Goal: Task Accomplishment & Management: Manage account settings

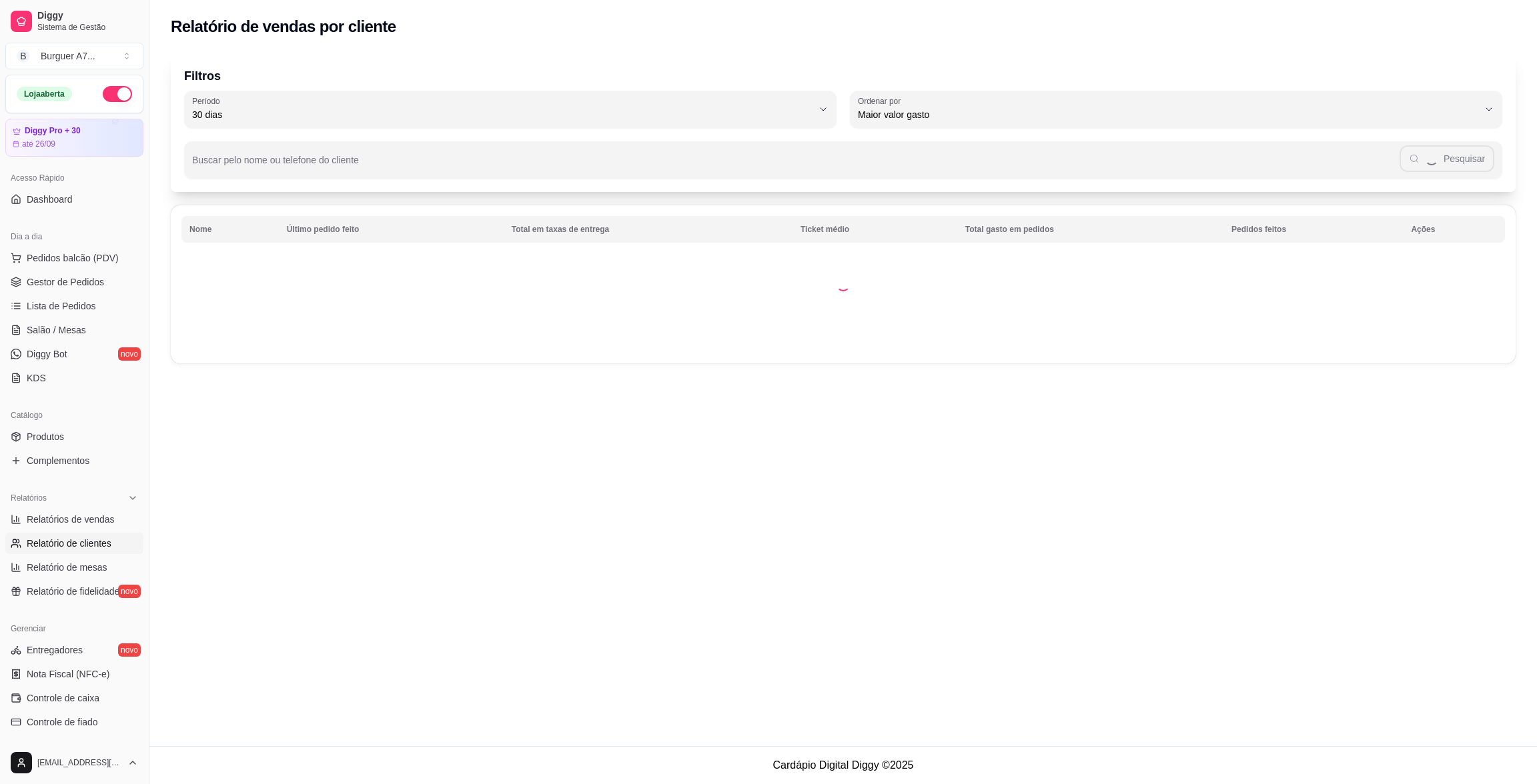
select select "30"
select select "HIGHEST_TOTAL_SPENT_WITH_ORDERS"
click at [99, 519] on span "Relatórios de vendas" at bounding box center [70, 520] width 88 height 14
select select "ALL"
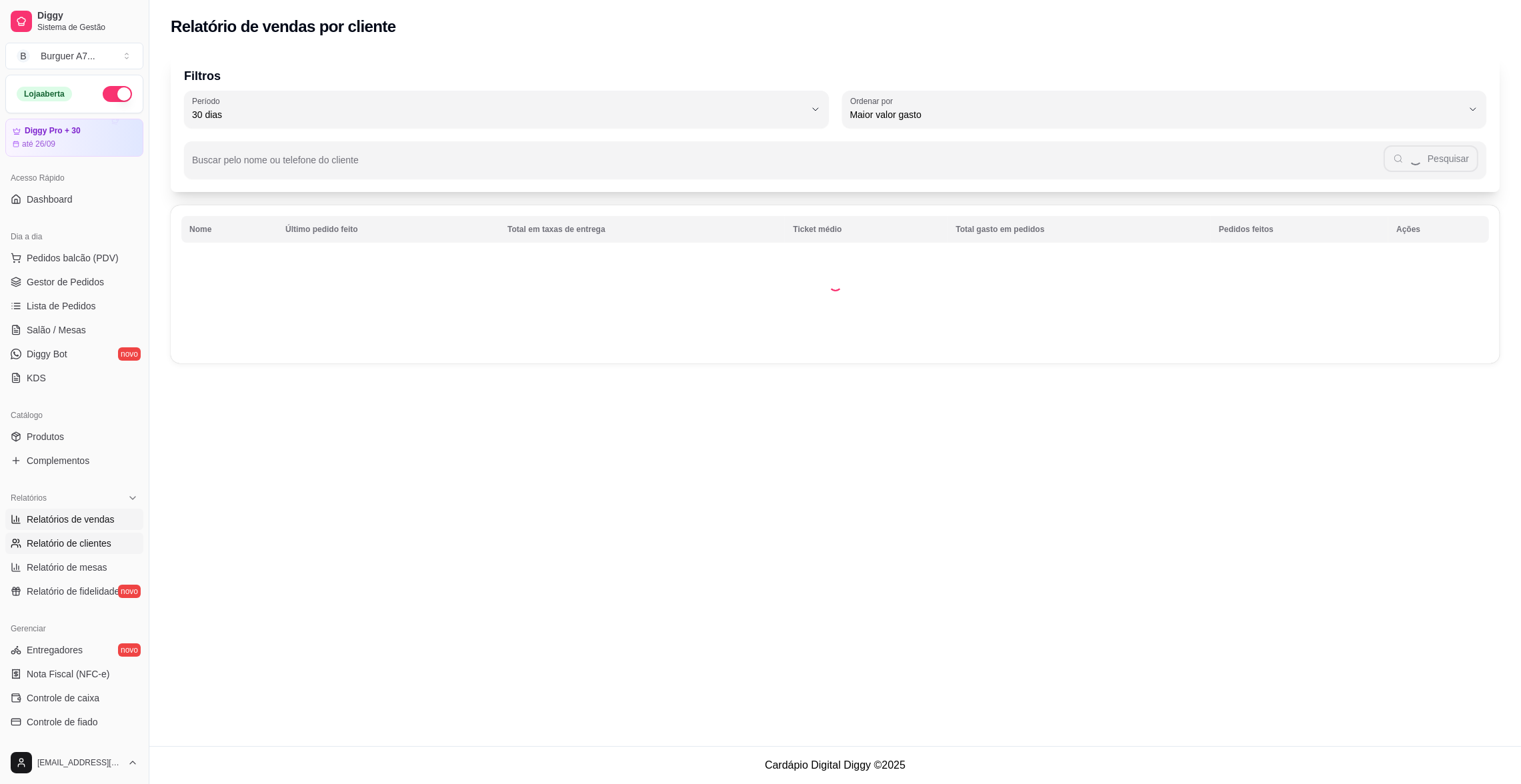
select select "0"
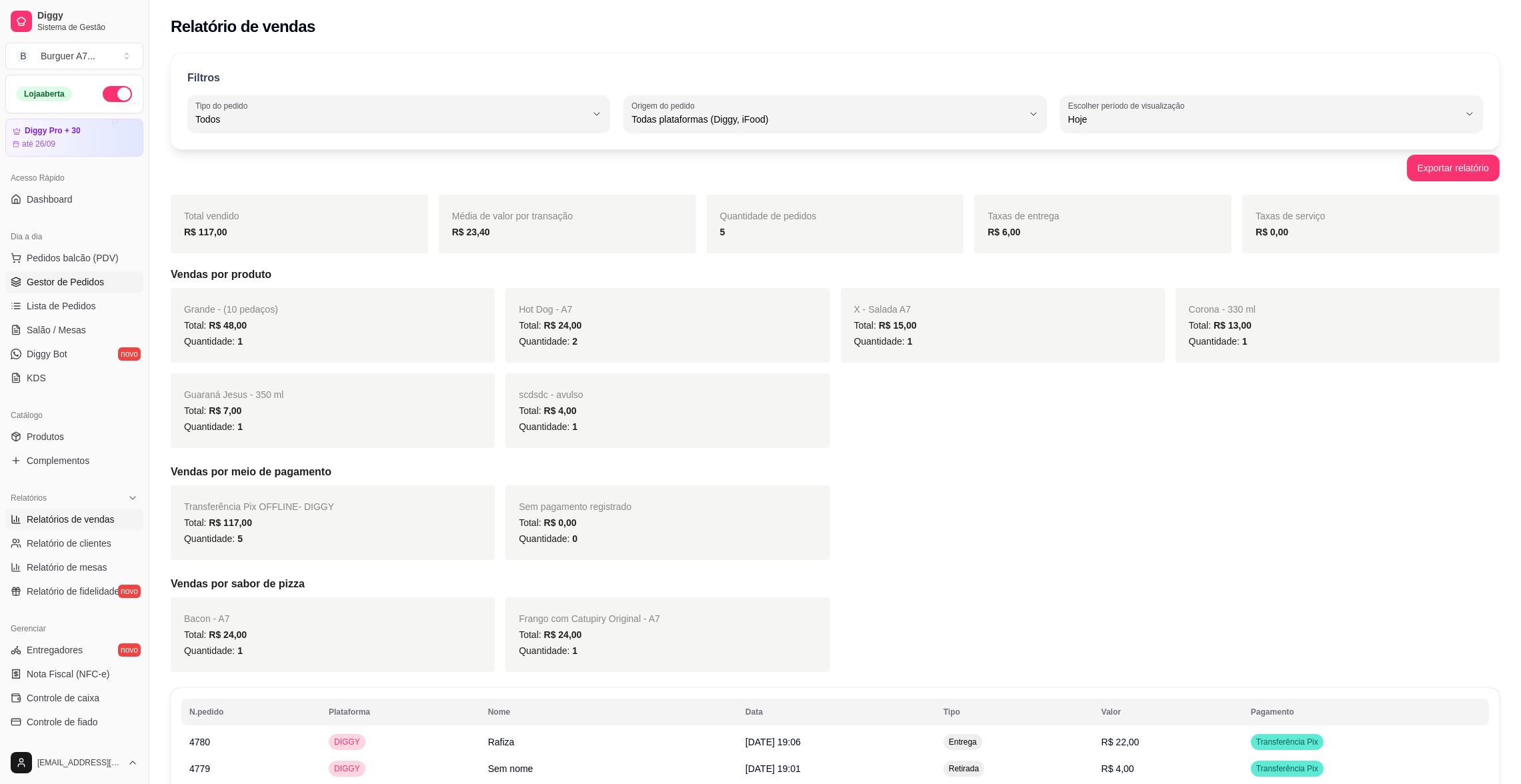
click at [82, 279] on span "Gestor de Pedidos" at bounding box center [65, 282] width 77 height 14
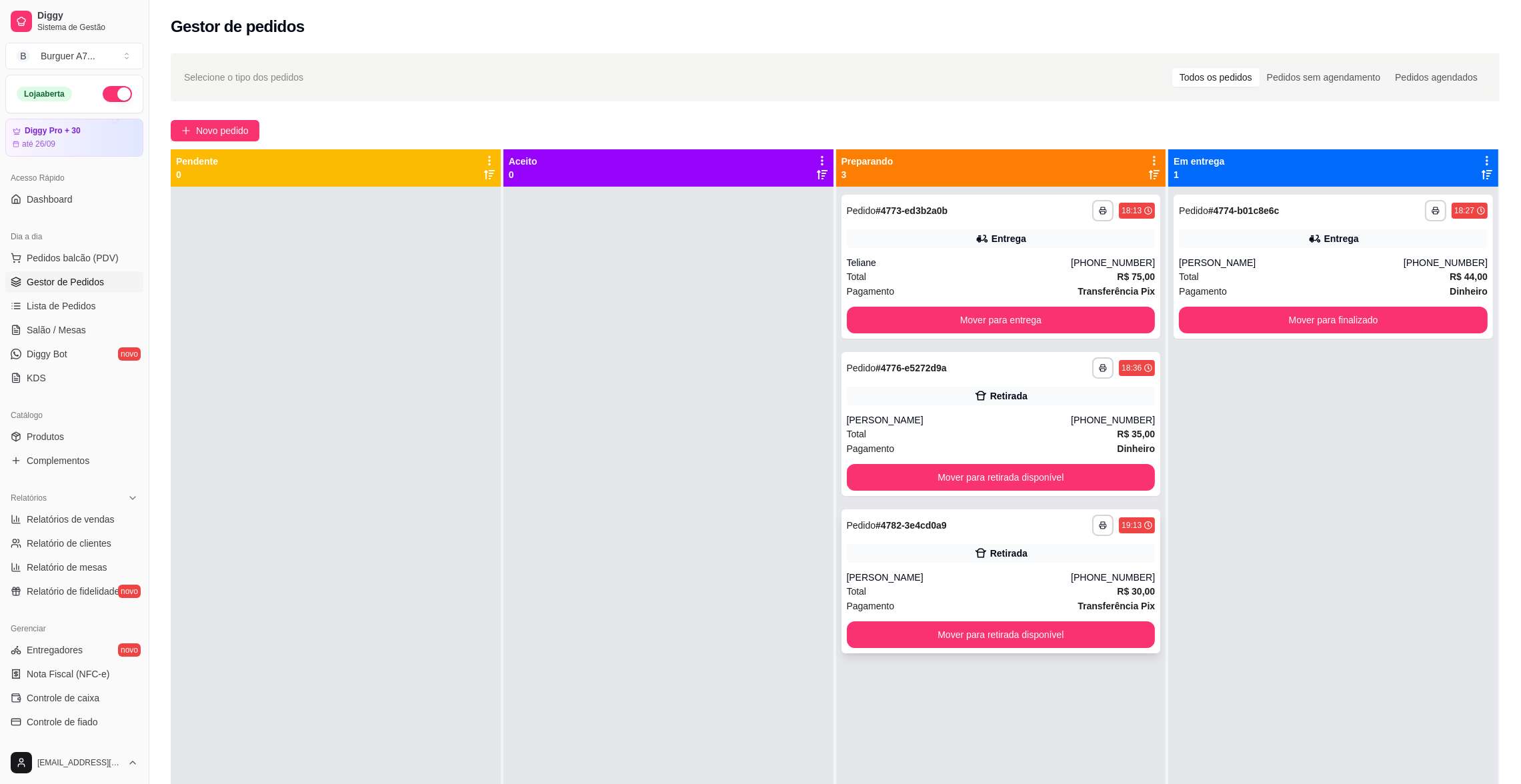
click at [899, 566] on div "**********" at bounding box center [1001, 581] width 319 height 144
click at [99, 523] on span "Relatórios de vendas" at bounding box center [70, 520] width 88 height 14
select select "ALL"
select select "0"
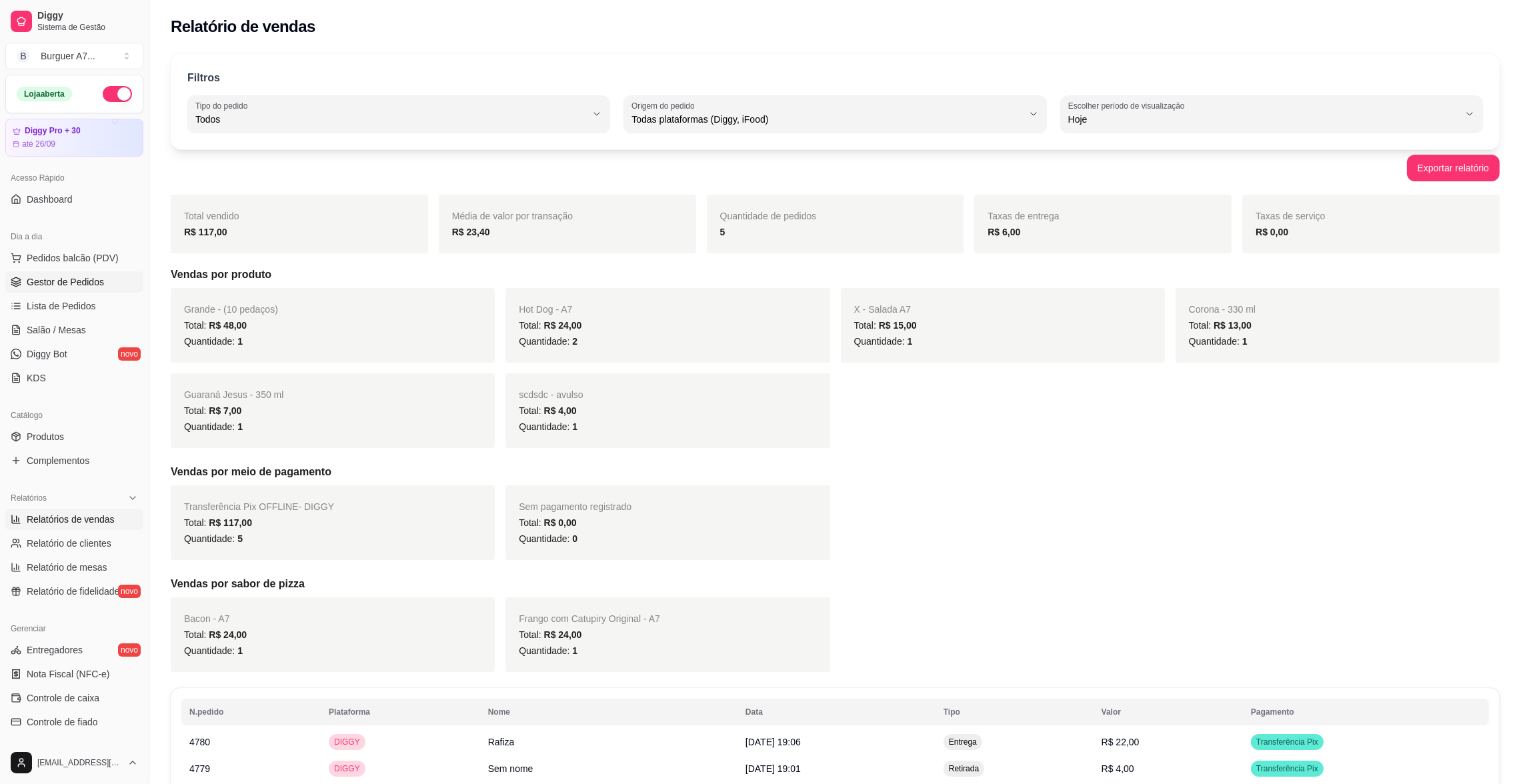
click at [82, 285] on span "Gestor de Pedidos" at bounding box center [65, 282] width 77 height 14
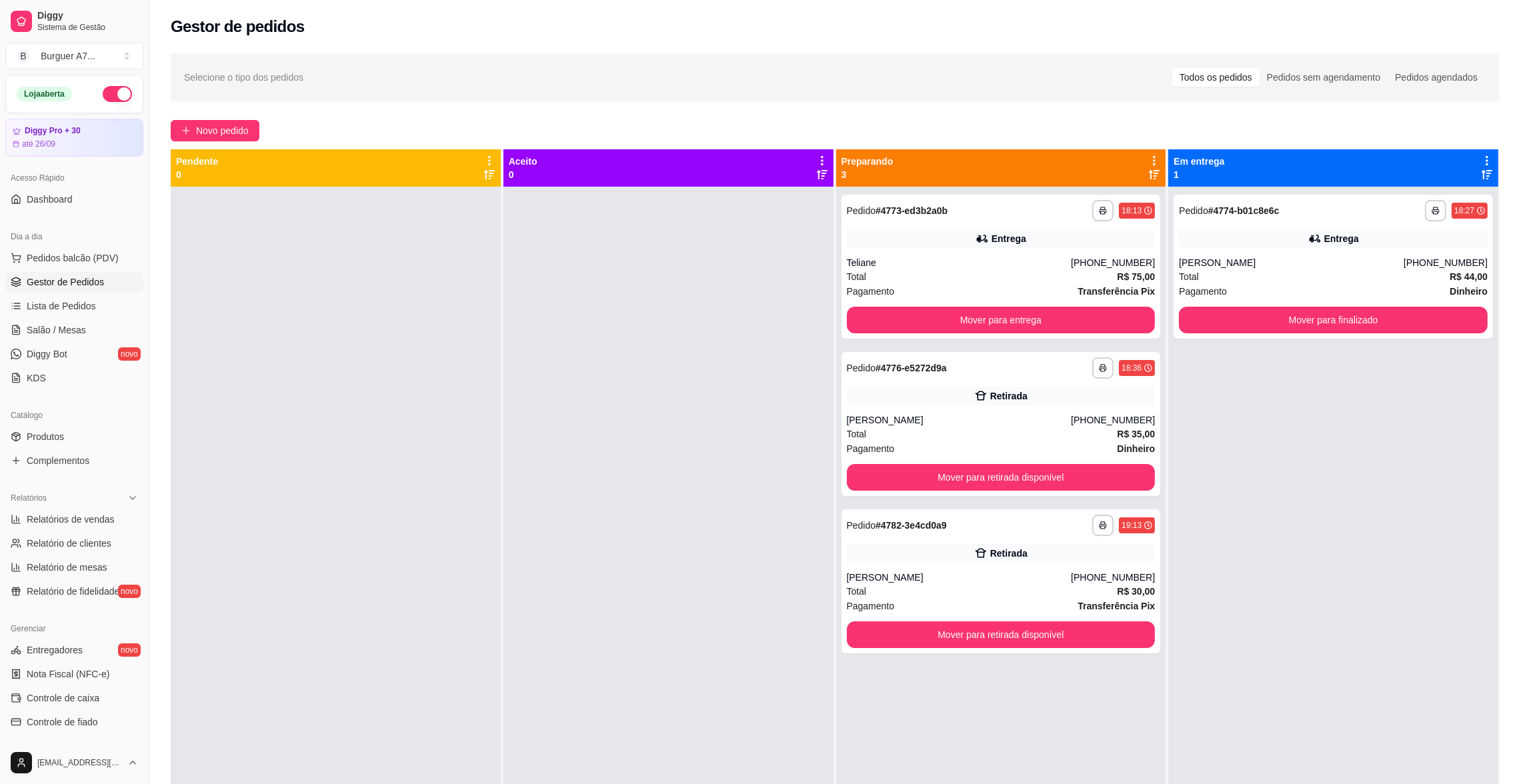
click at [1415, 494] on div "**********" at bounding box center [1333, 578] width 330 height 784
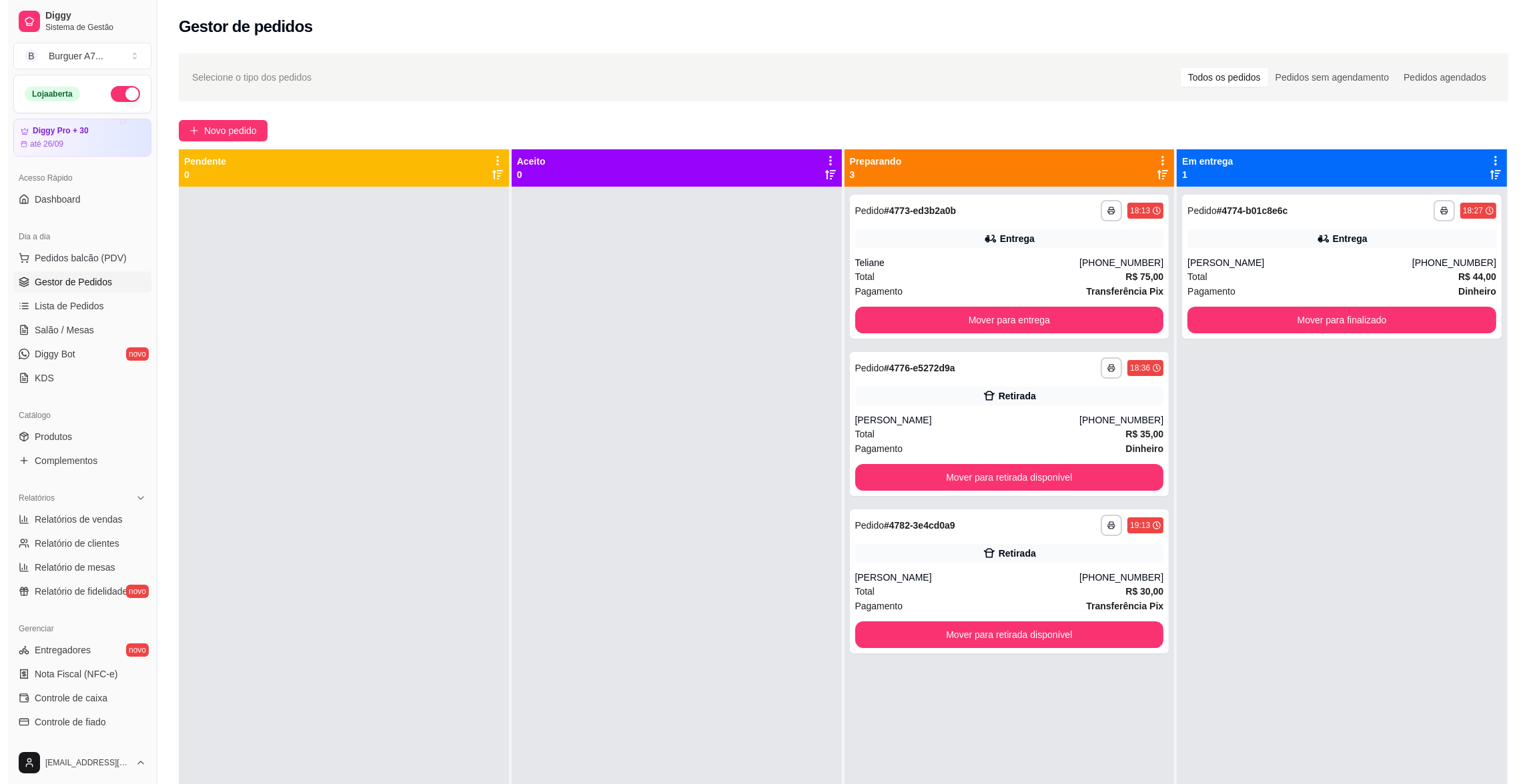
scroll to position [36, 0]
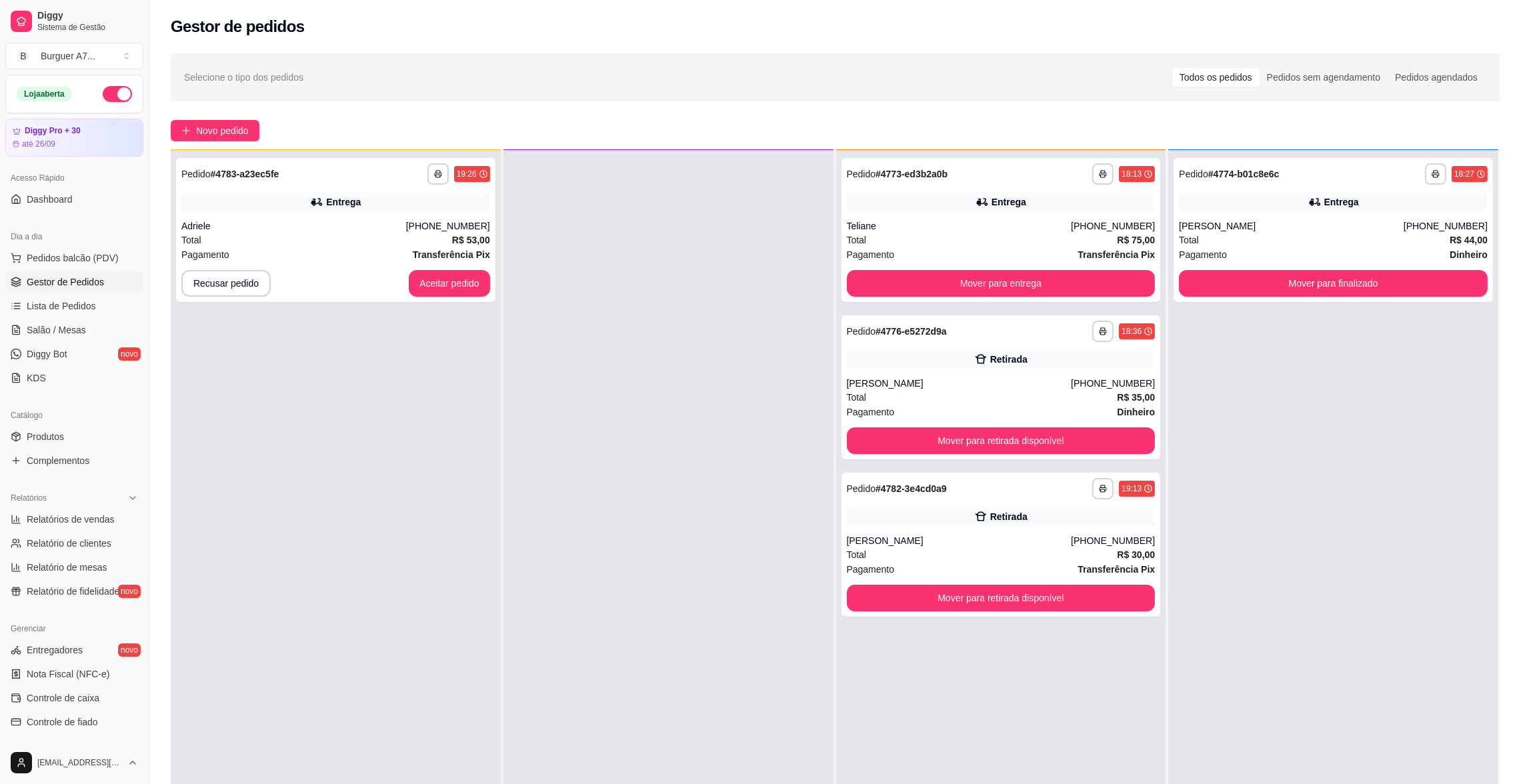
click at [1295, 433] on div "**********" at bounding box center [1333, 541] width 330 height 784
click at [457, 287] on button "Aceitar pedido" at bounding box center [449, 284] width 78 height 26
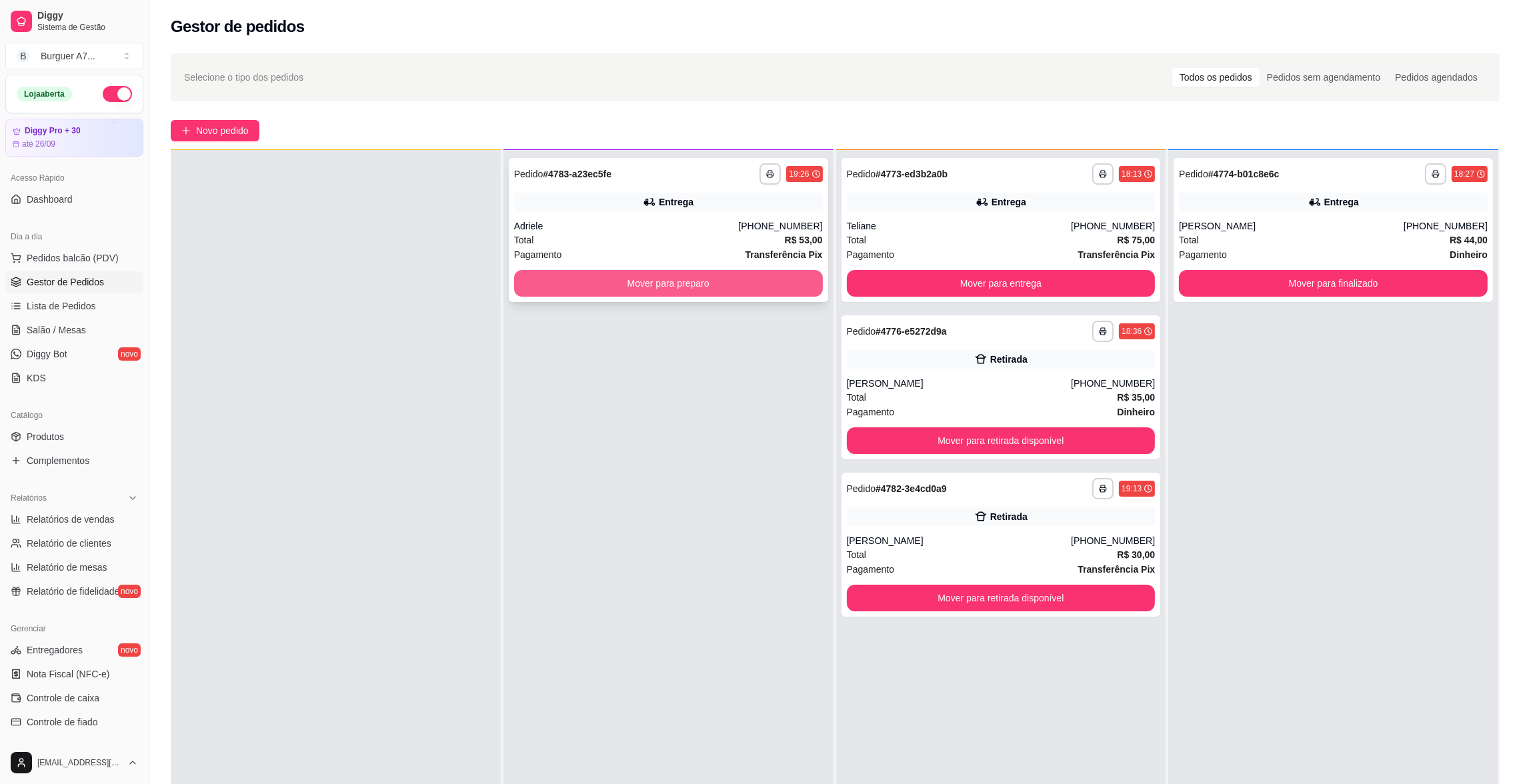
click at [564, 279] on button "Mover para preparo" at bounding box center [668, 283] width 308 height 26
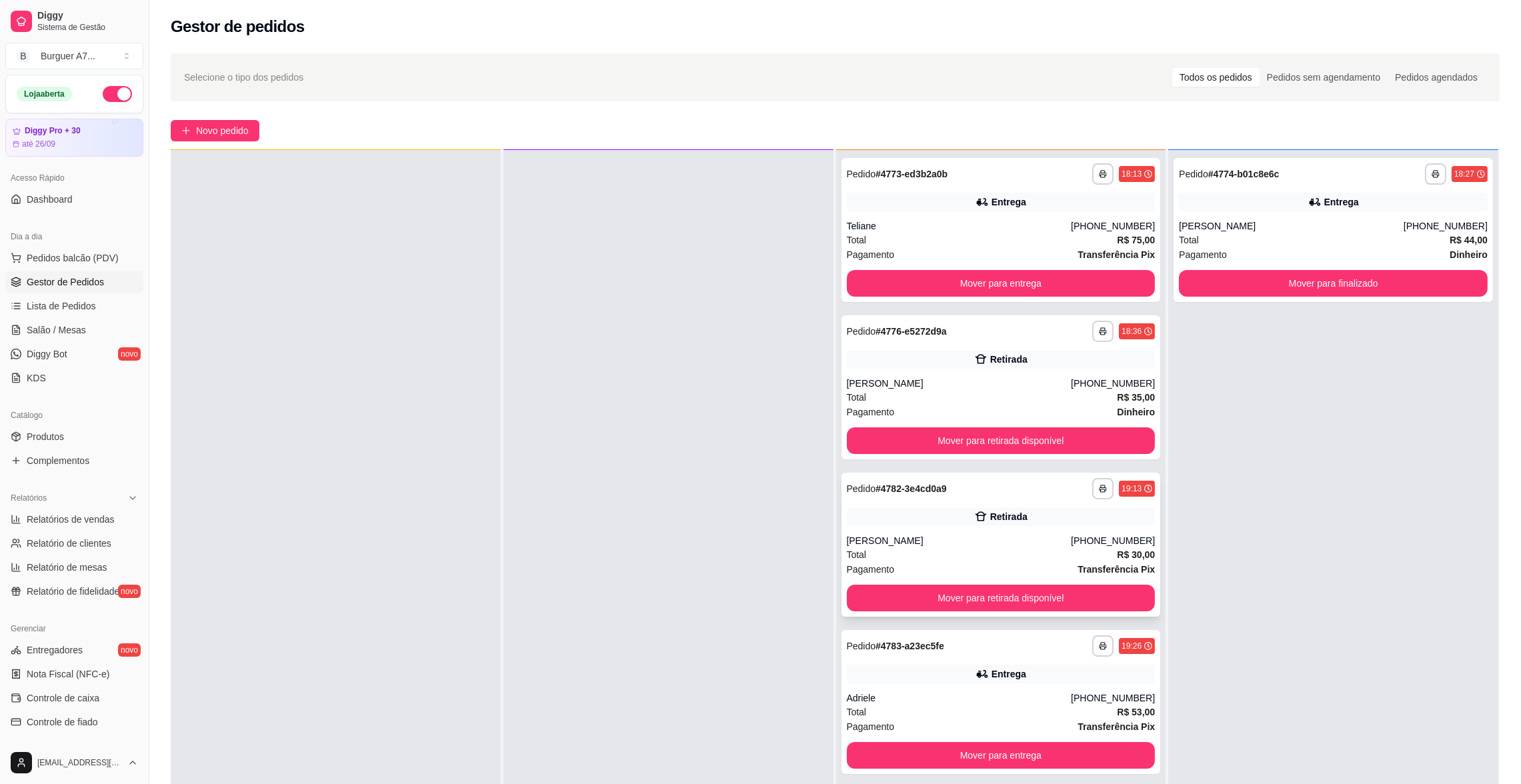
click at [943, 583] on div "**********" at bounding box center [1001, 544] width 319 height 144
click at [988, 595] on button "Mover para retirada disponível" at bounding box center [1000, 598] width 300 height 26
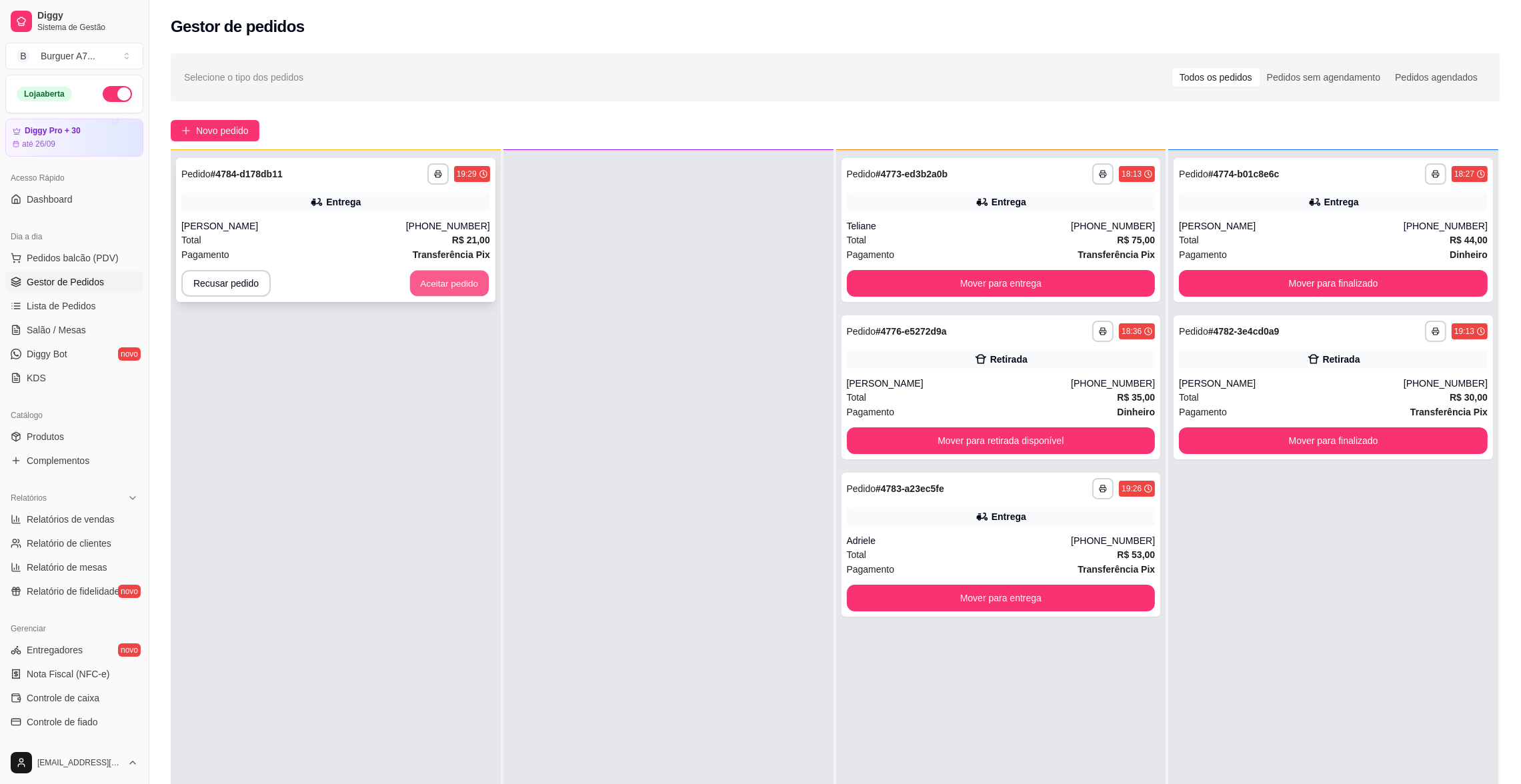
click at [424, 289] on button "Aceitar pedido" at bounding box center [449, 284] width 78 height 26
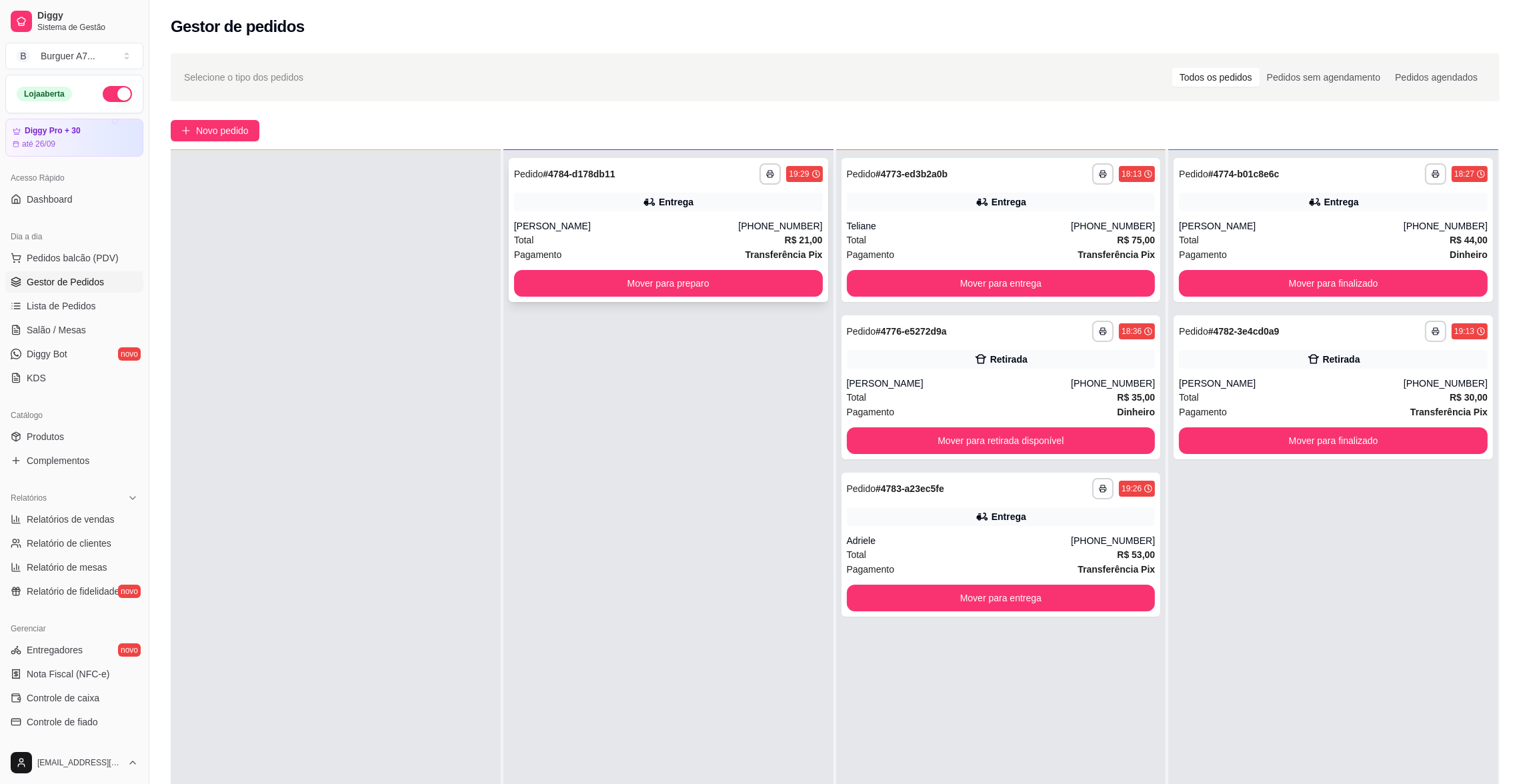
click at [690, 225] on div "[PERSON_NAME]" at bounding box center [626, 226] width 225 height 14
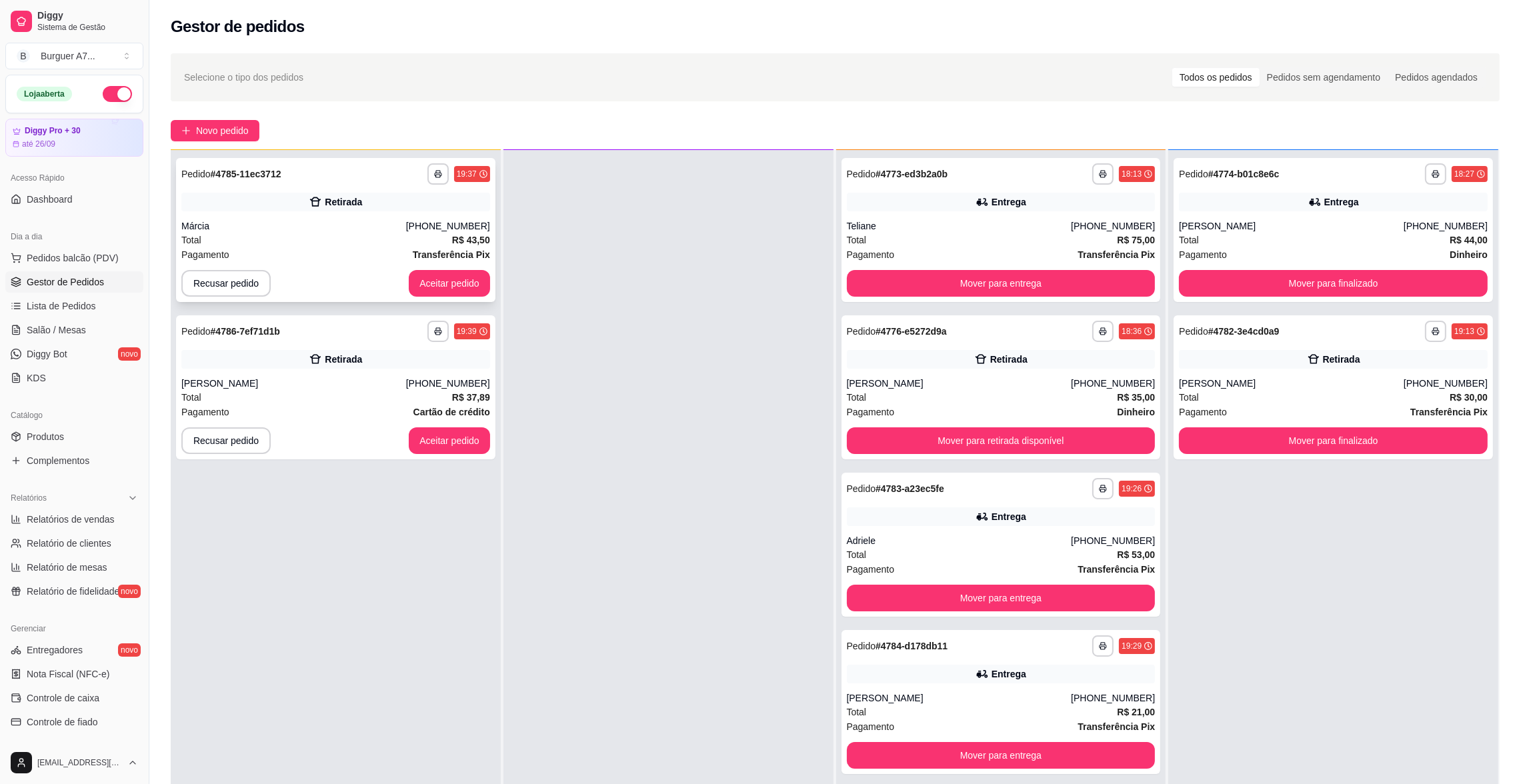
click at [352, 205] on div "Retirada" at bounding box center [344, 203] width 37 height 14
click at [446, 289] on button "Aceitar pedido" at bounding box center [449, 284] width 78 height 26
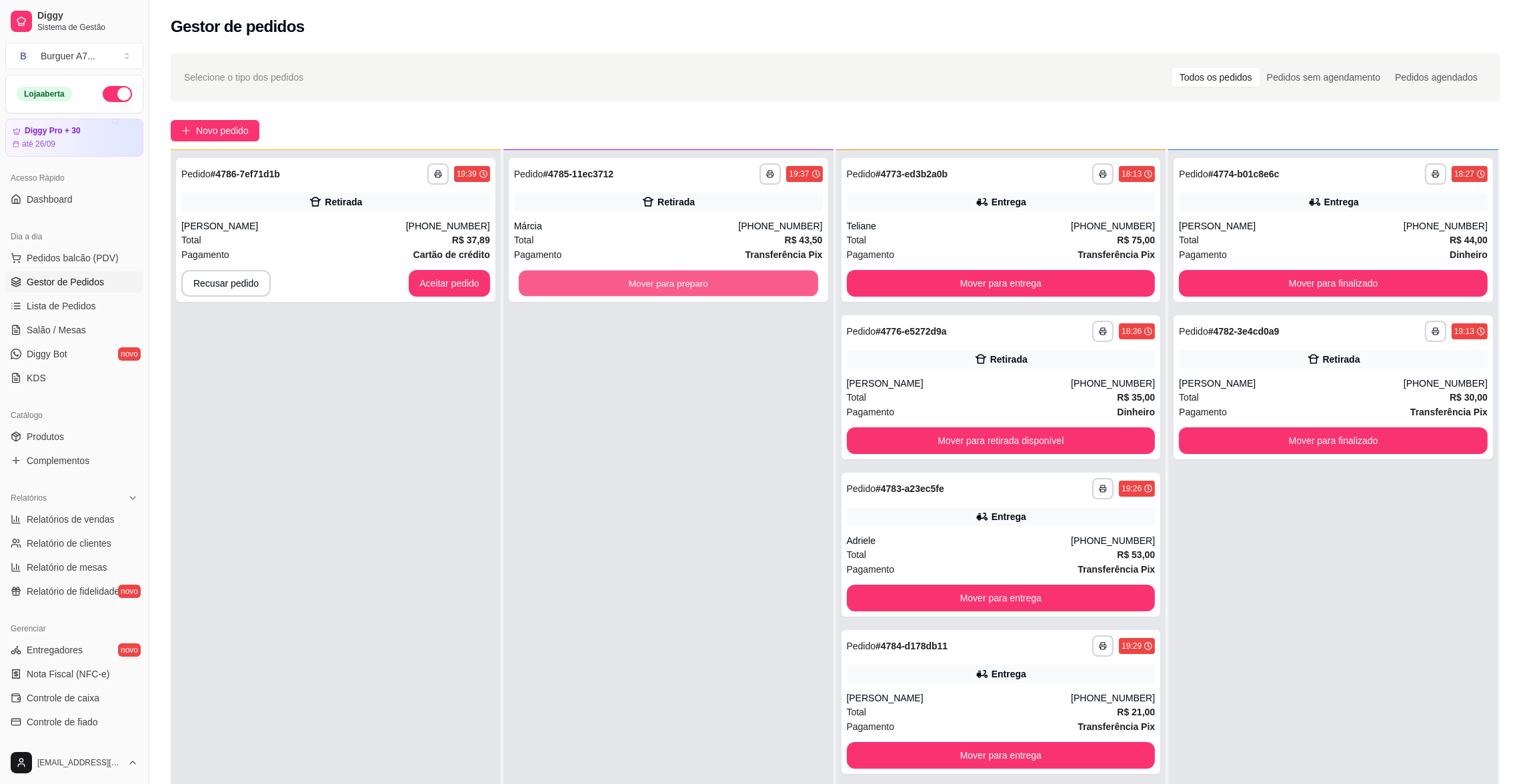
click at [550, 277] on button "Mover para preparo" at bounding box center [668, 284] width 300 height 26
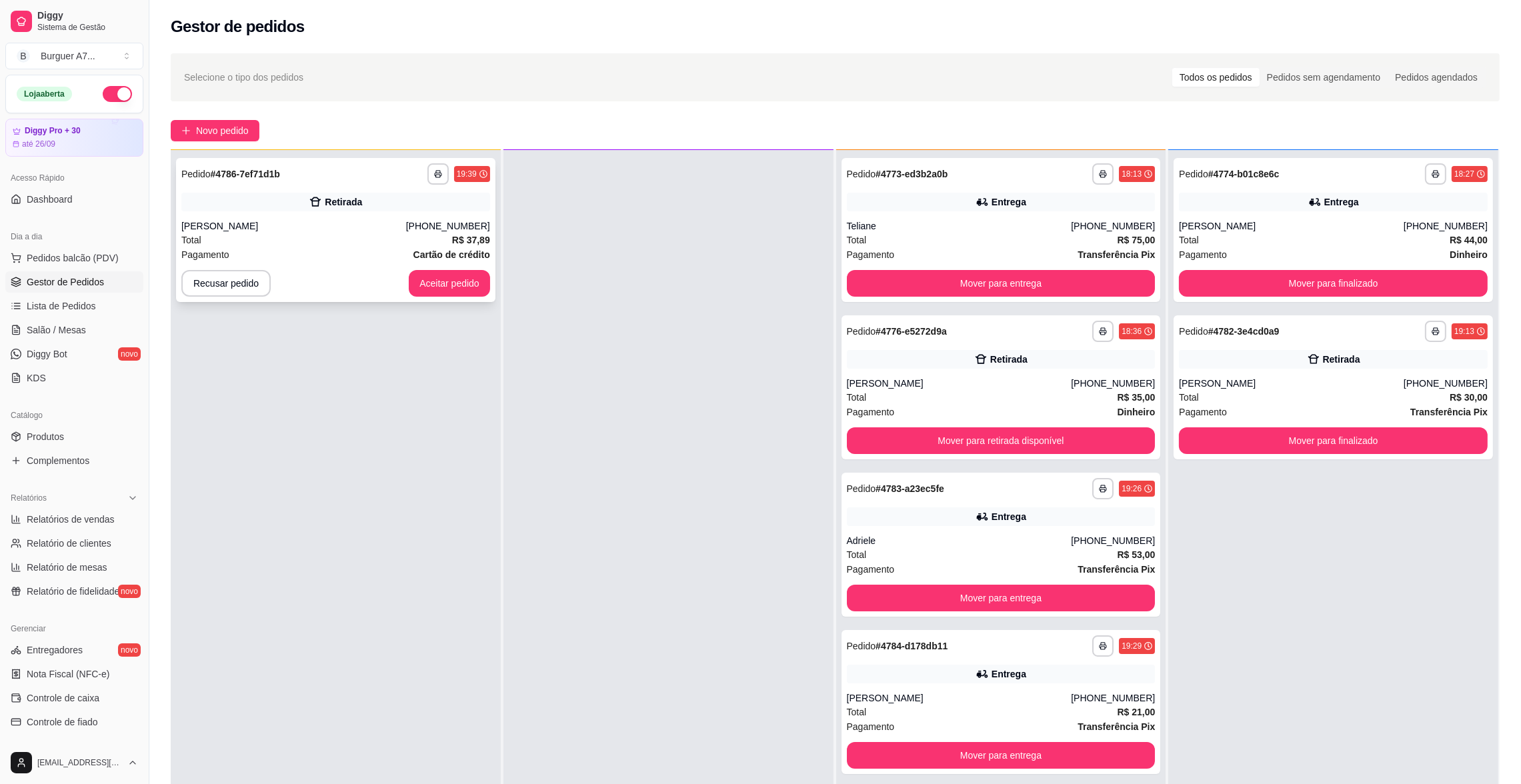
click at [380, 227] on div "[PERSON_NAME]" at bounding box center [294, 226] width 225 height 14
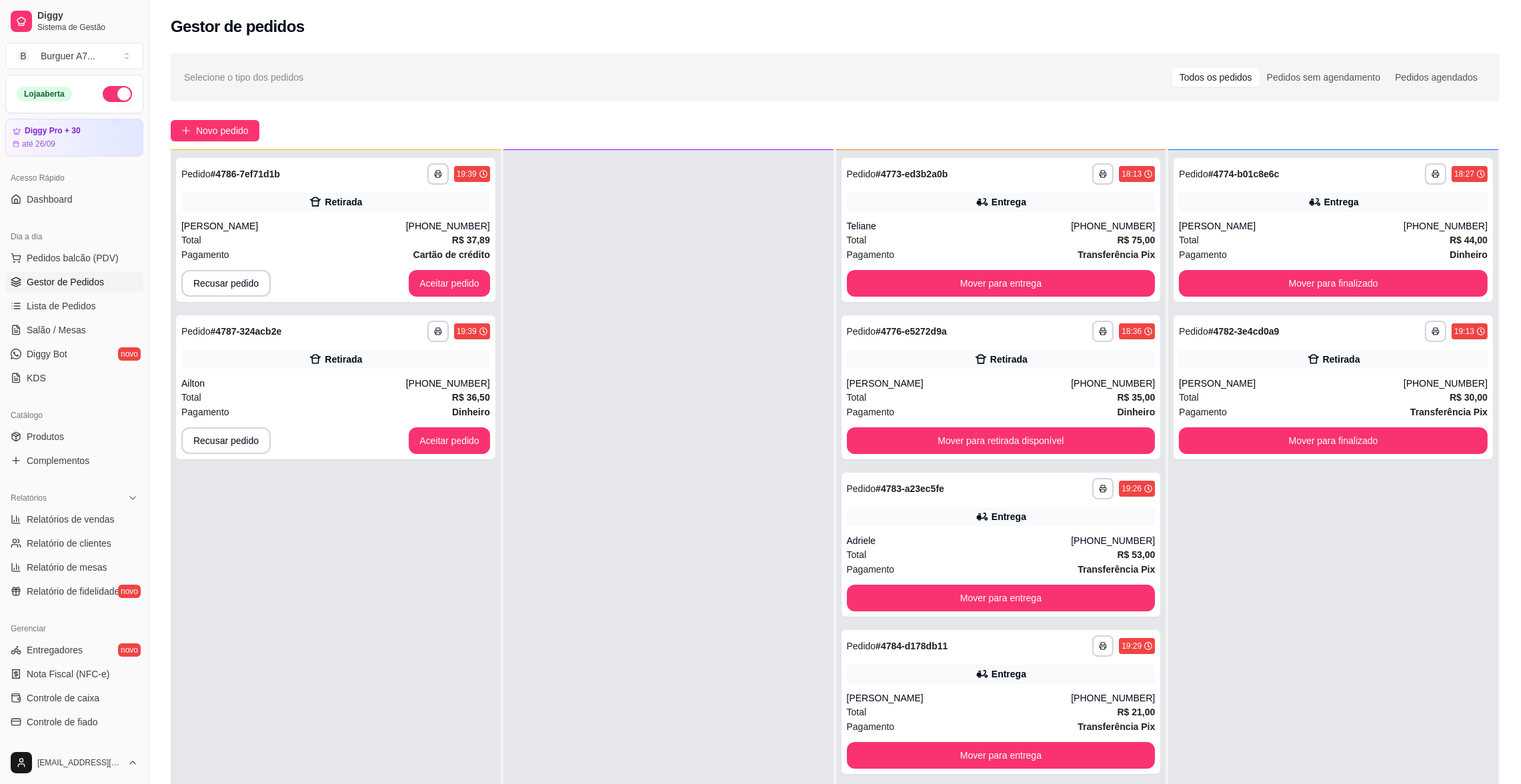
click at [1286, 457] on div "**********" at bounding box center [1333, 387] width 319 height 144
click at [471, 444] on button "Aceitar pedido" at bounding box center [449, 440] width 81 height 26
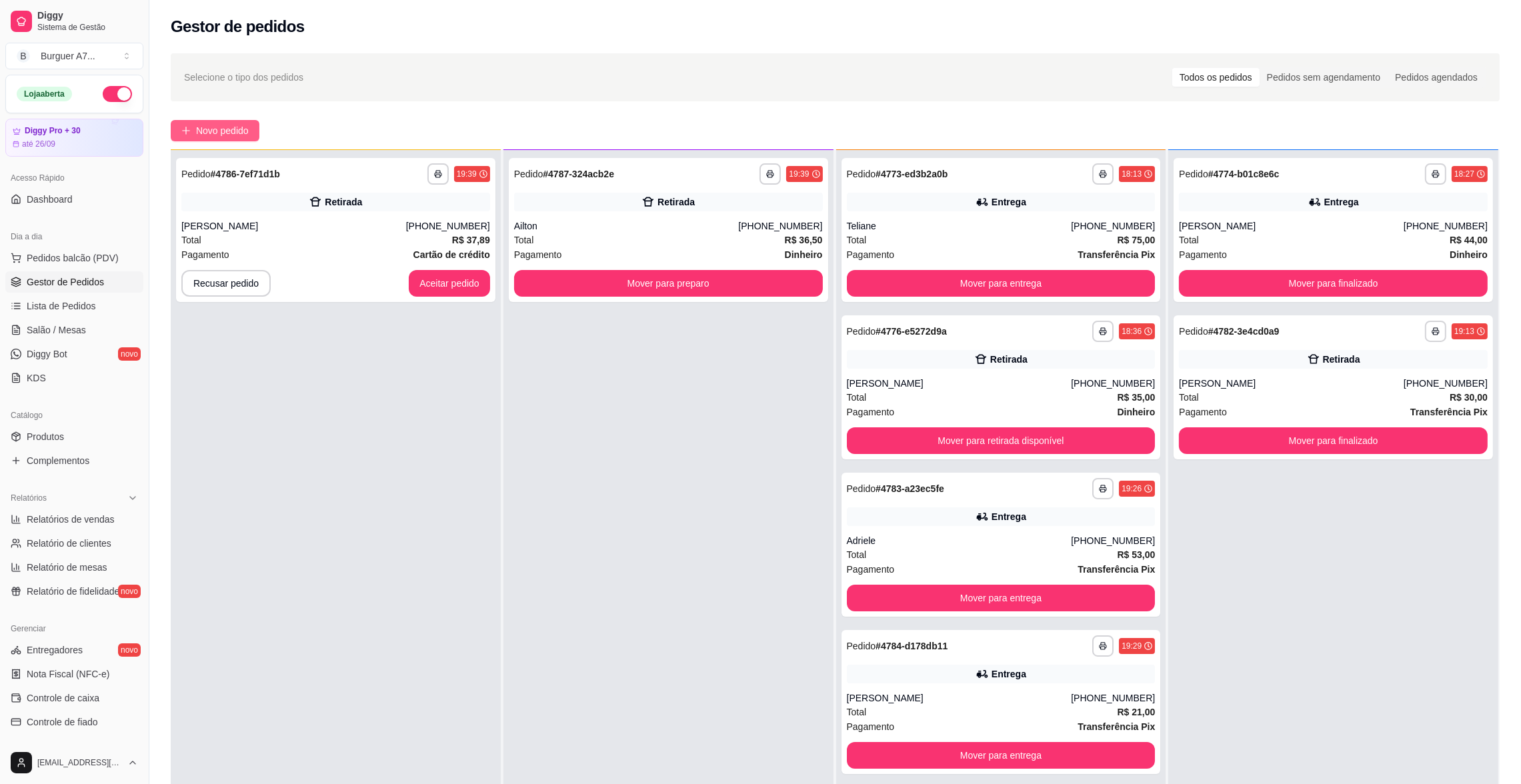
click at [258, 121] on button "Novo pedido" at bounding box center [214, 131] width 89 height 22
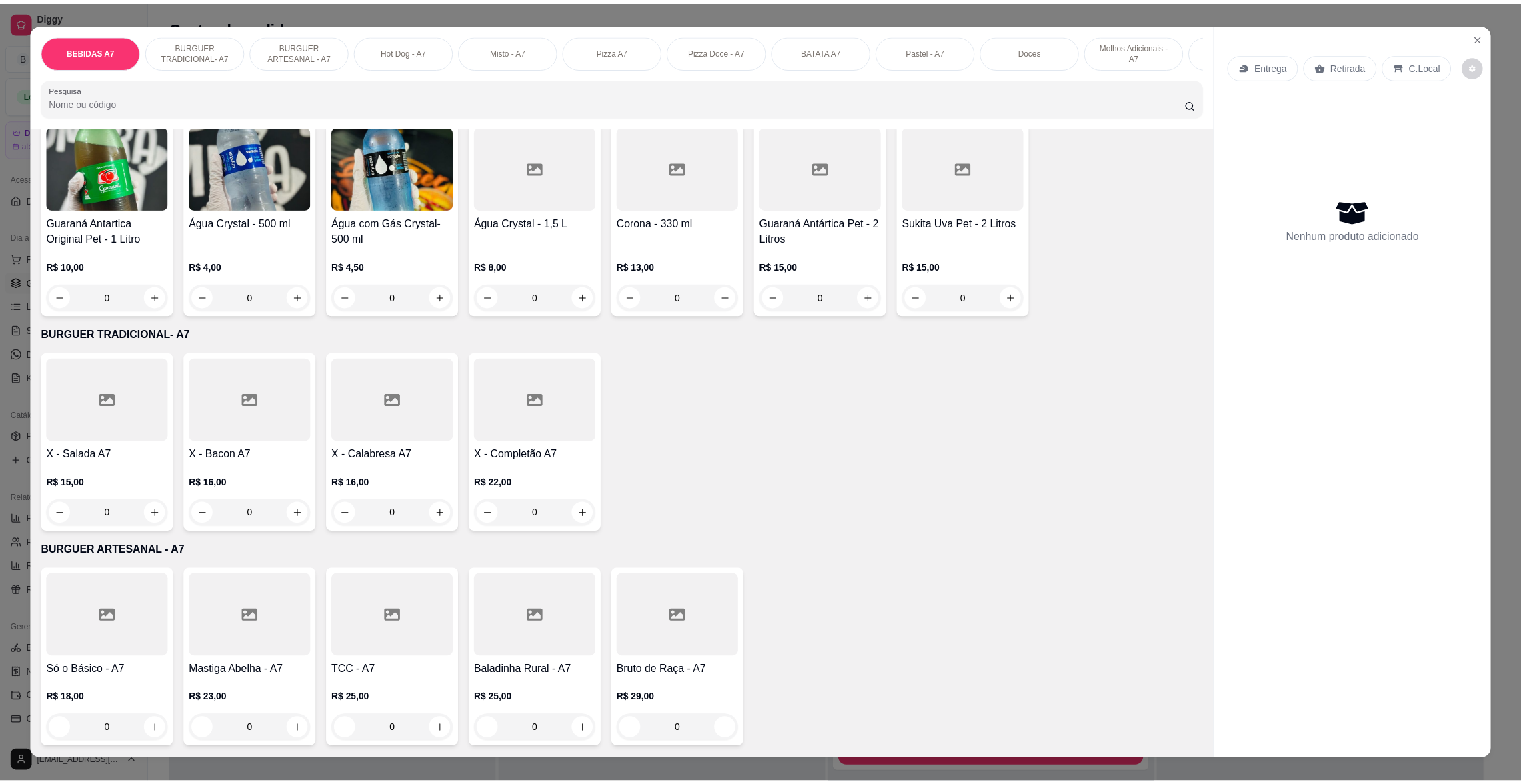
scroll to position [300, 0]
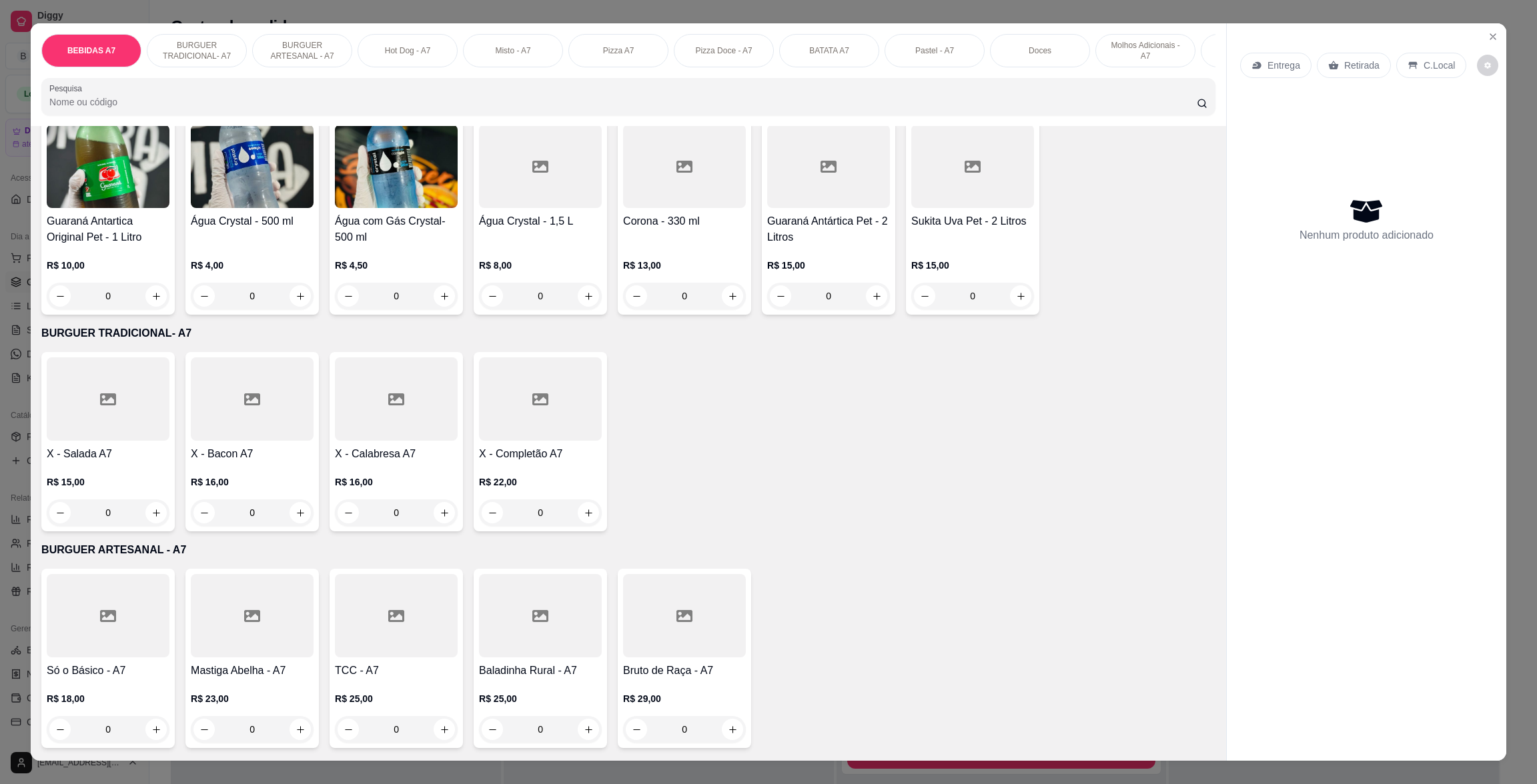
click at [121, 482] on div "R$ 15,00 0" at bounding box center [108, 493] width 122 height 64
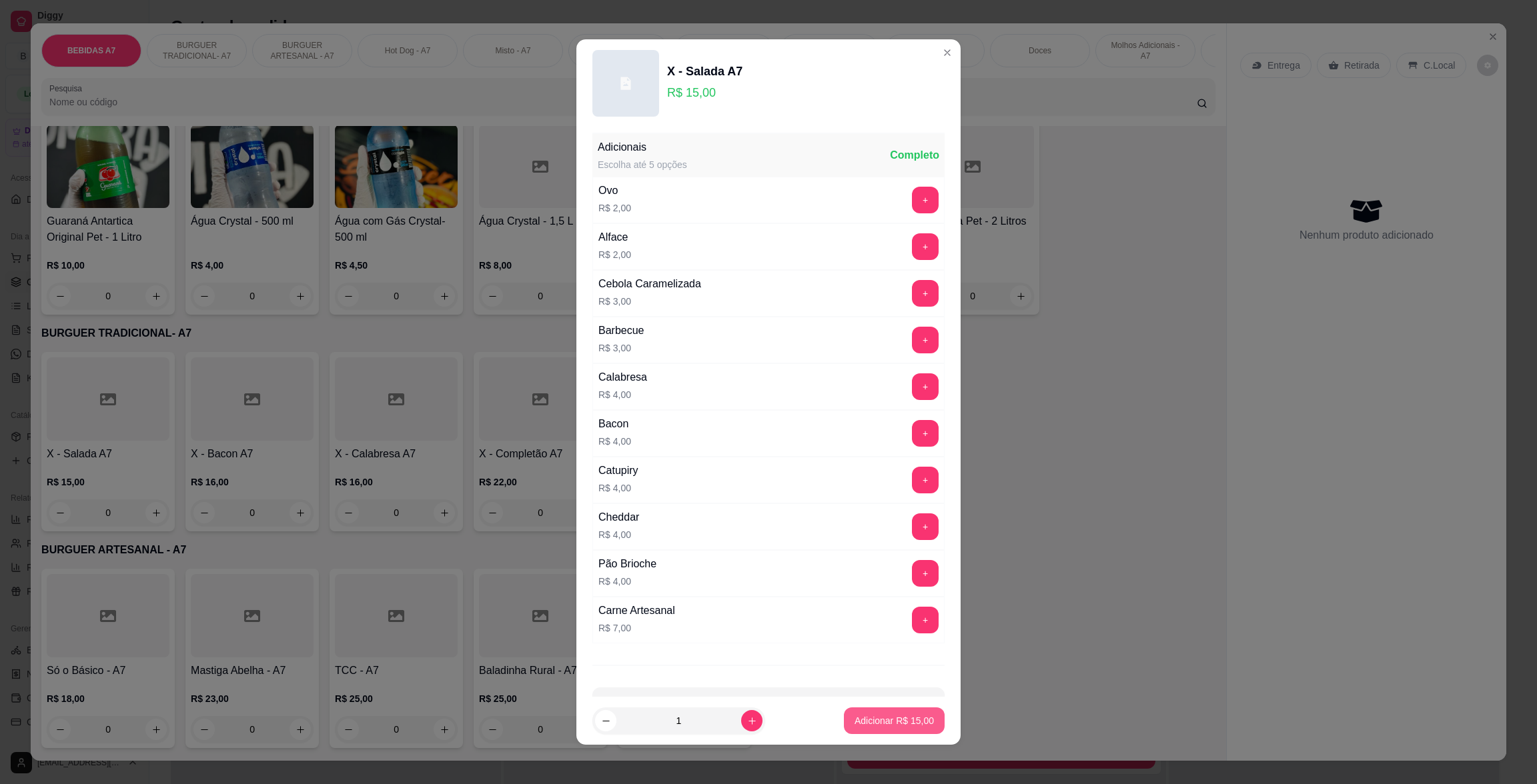
click at [910, 729] on button "Adicionar R$ 15,00" at bounding box center [894, 720] width 101 height 26
type input "1"
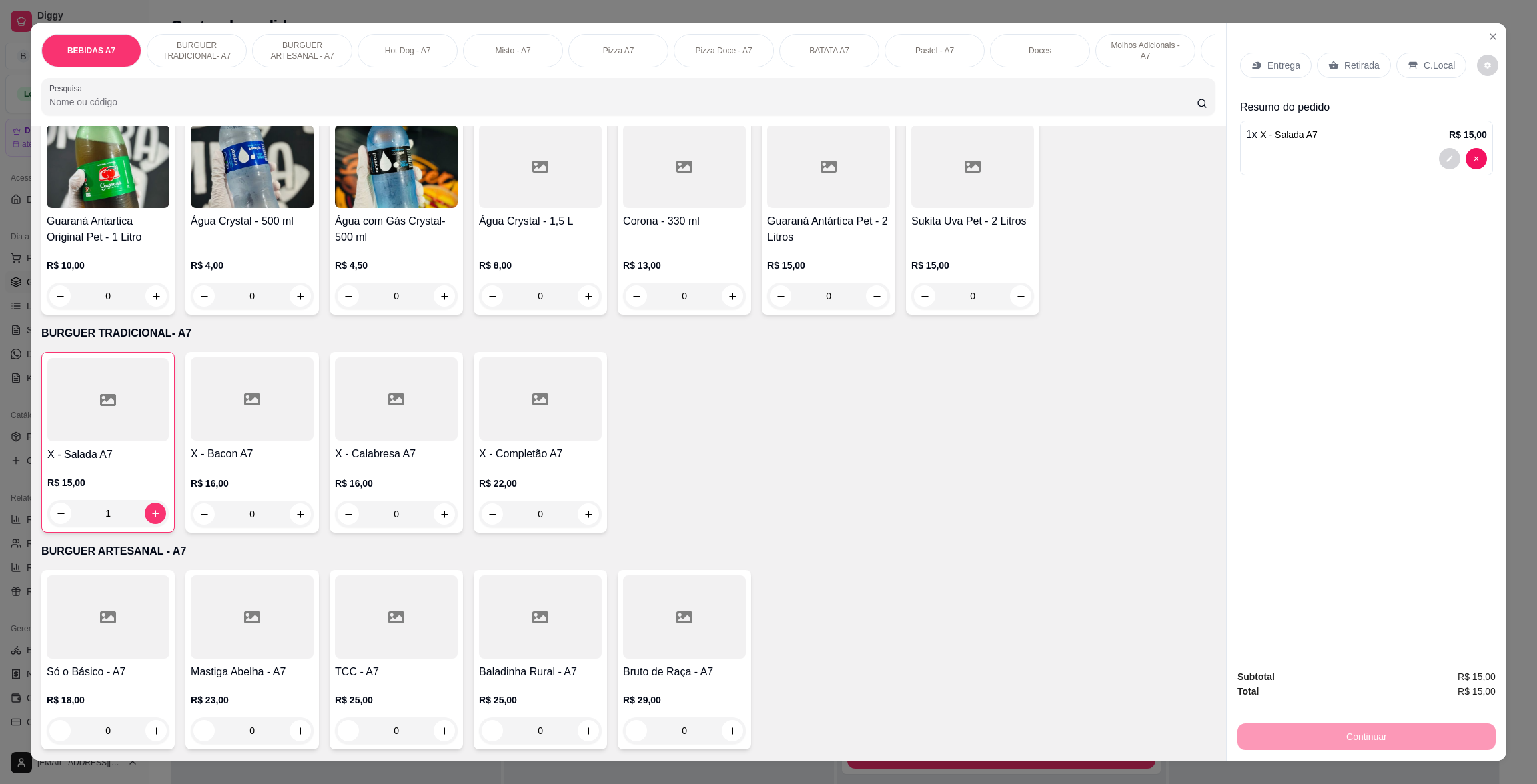
click at [1358, 65] on p "Retirada" at bounding box center [1362, 66] width 35 height 14
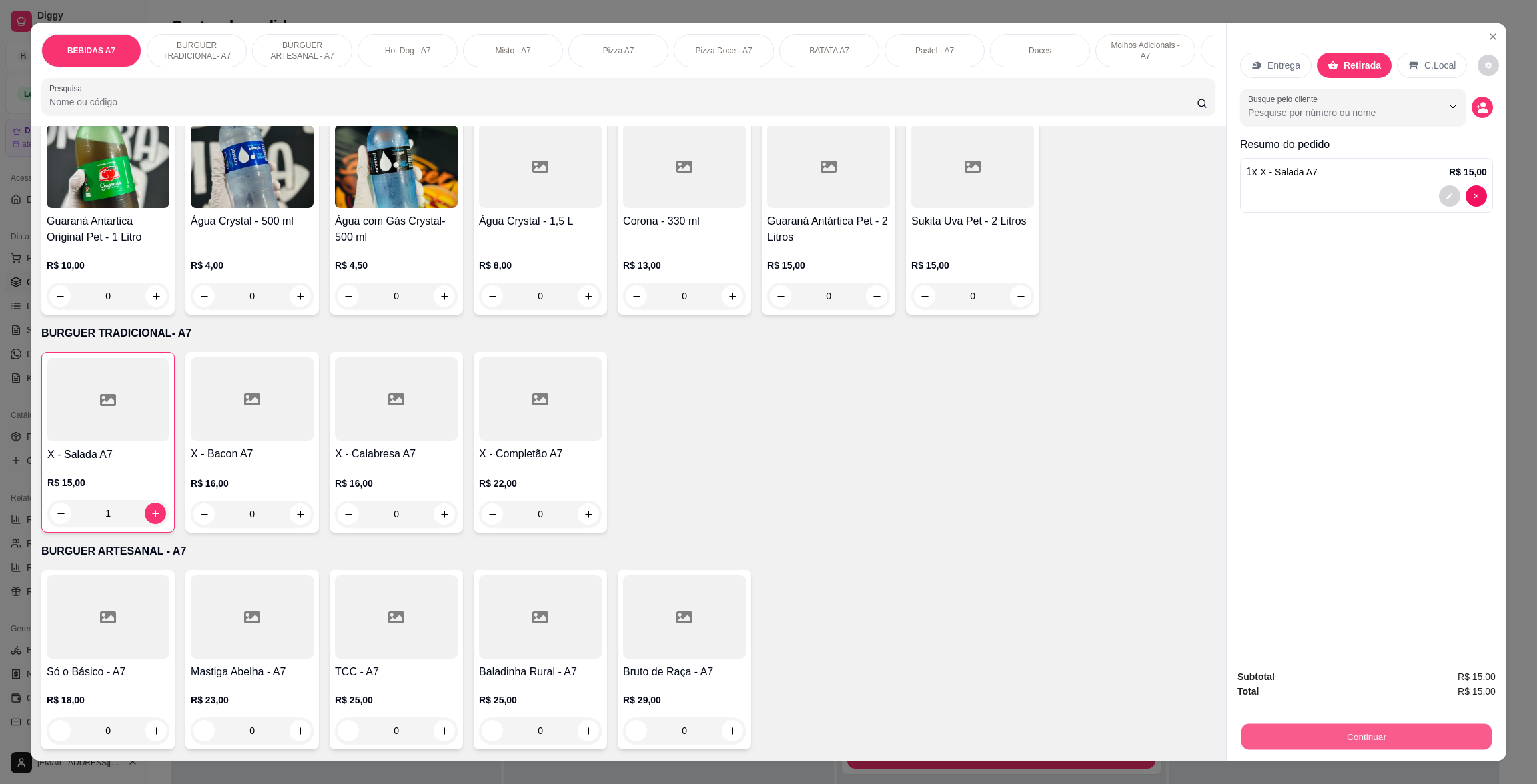
click at [1350, 737] on button "Continuar" at bounding box center [1367, 736] width 251 height 26
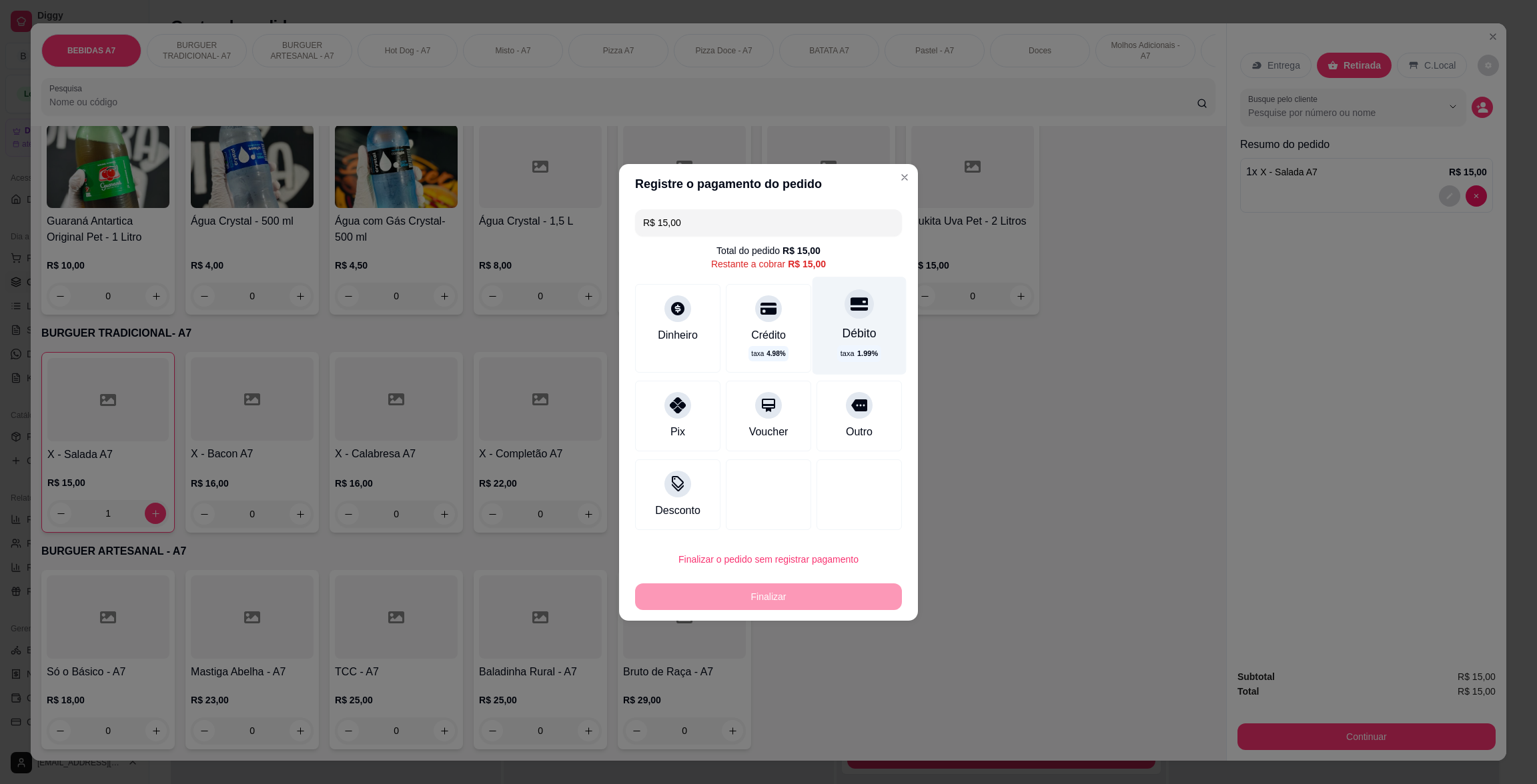
click at [813, 318] on div "Débito taxa 1.99 %" at bounding box center [860, 325] width 94 height 97
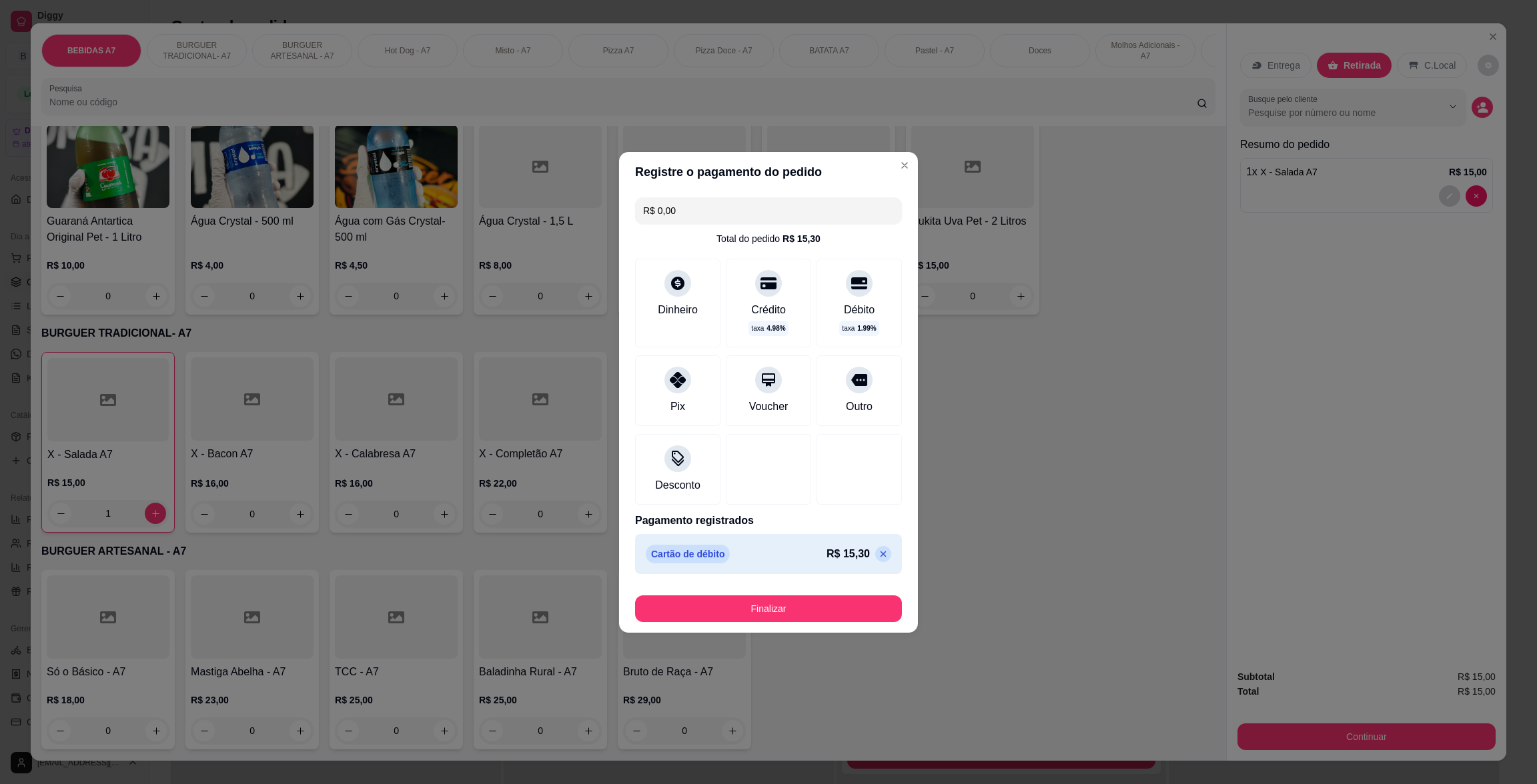
click at [878, 549] on icon at bounding box center [883, 554] width 11 height 11
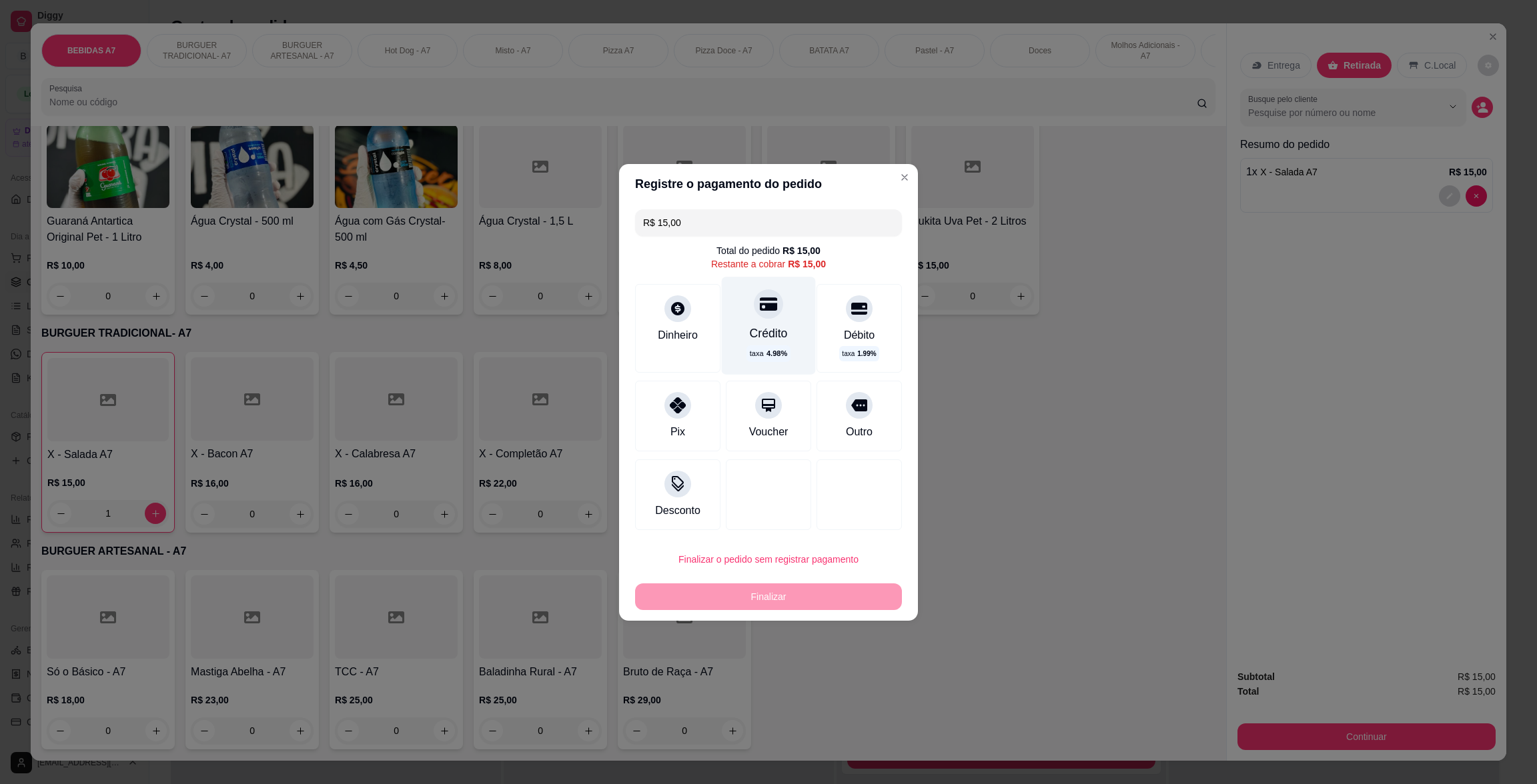
click at [750, 334] on div "Crédito" at bounding box center [768, 333] width 38 height 18
type input "R$ 0,00"
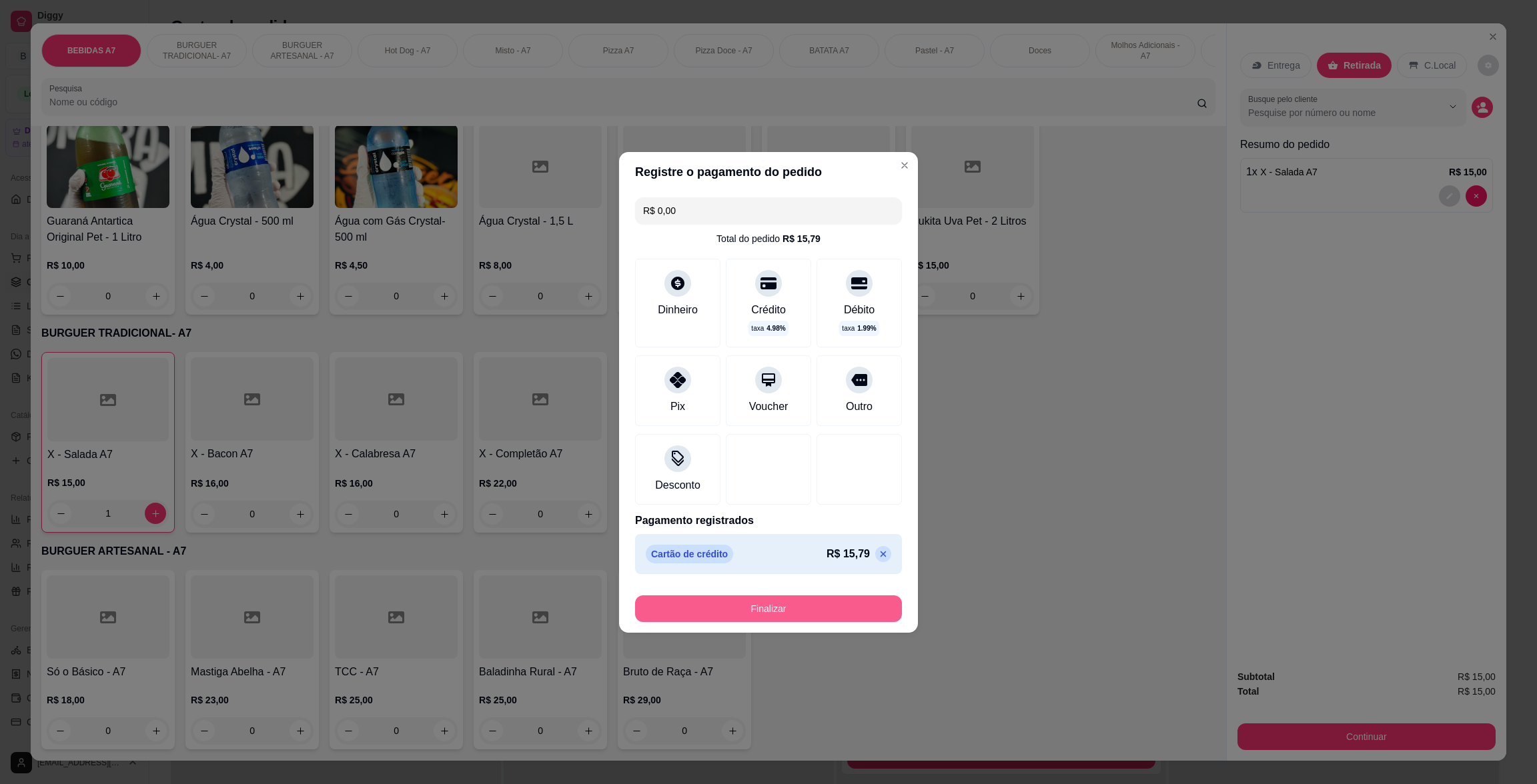
click at [826, 599] on button "Finalizar" at bounding box center [768, 608] width 267 height 26
type input "0"
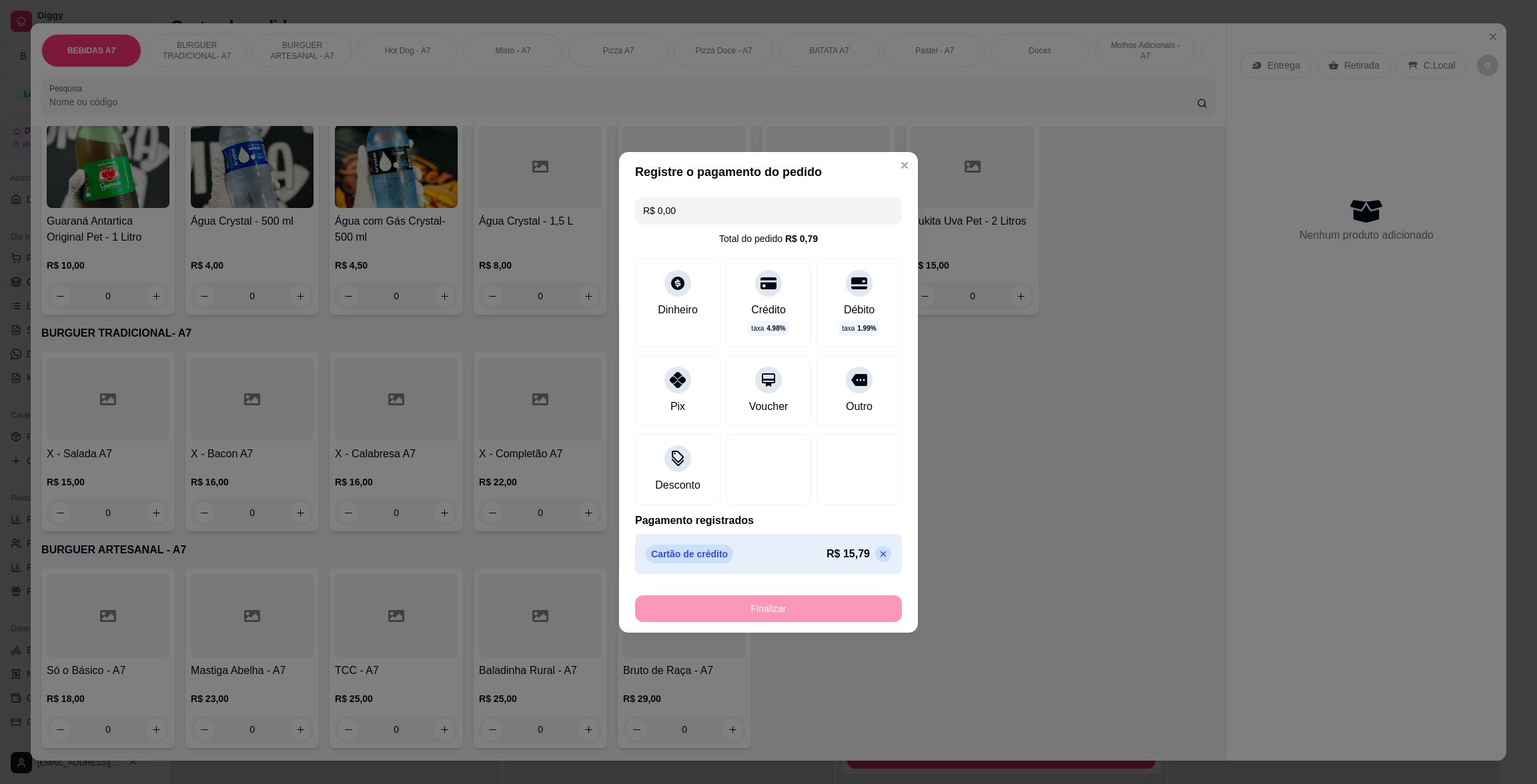
type input "-R$ 15,00"
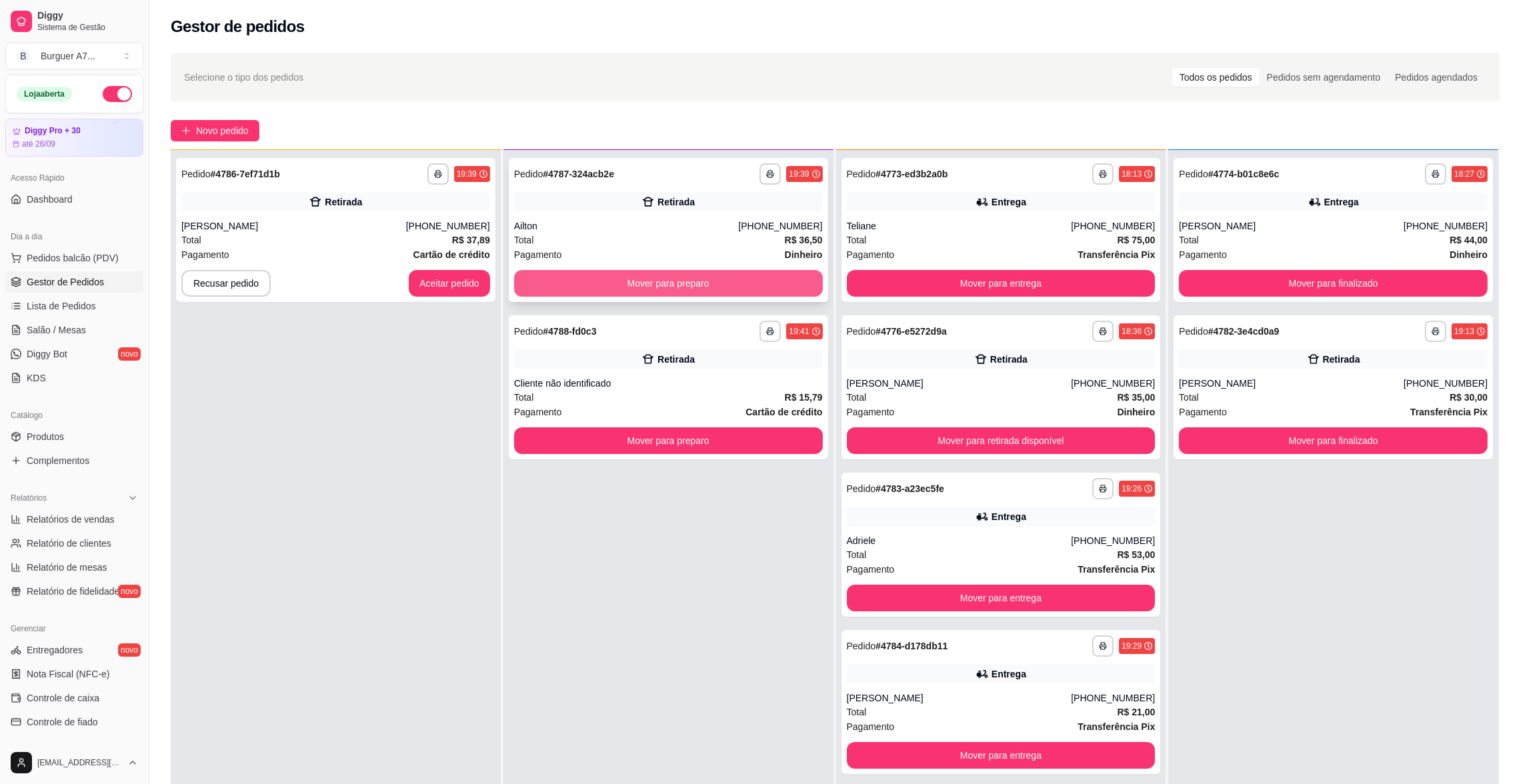
click at [704, 270] on button "Mover para preparo" at bounding box center [668, 283] width 308 height 26
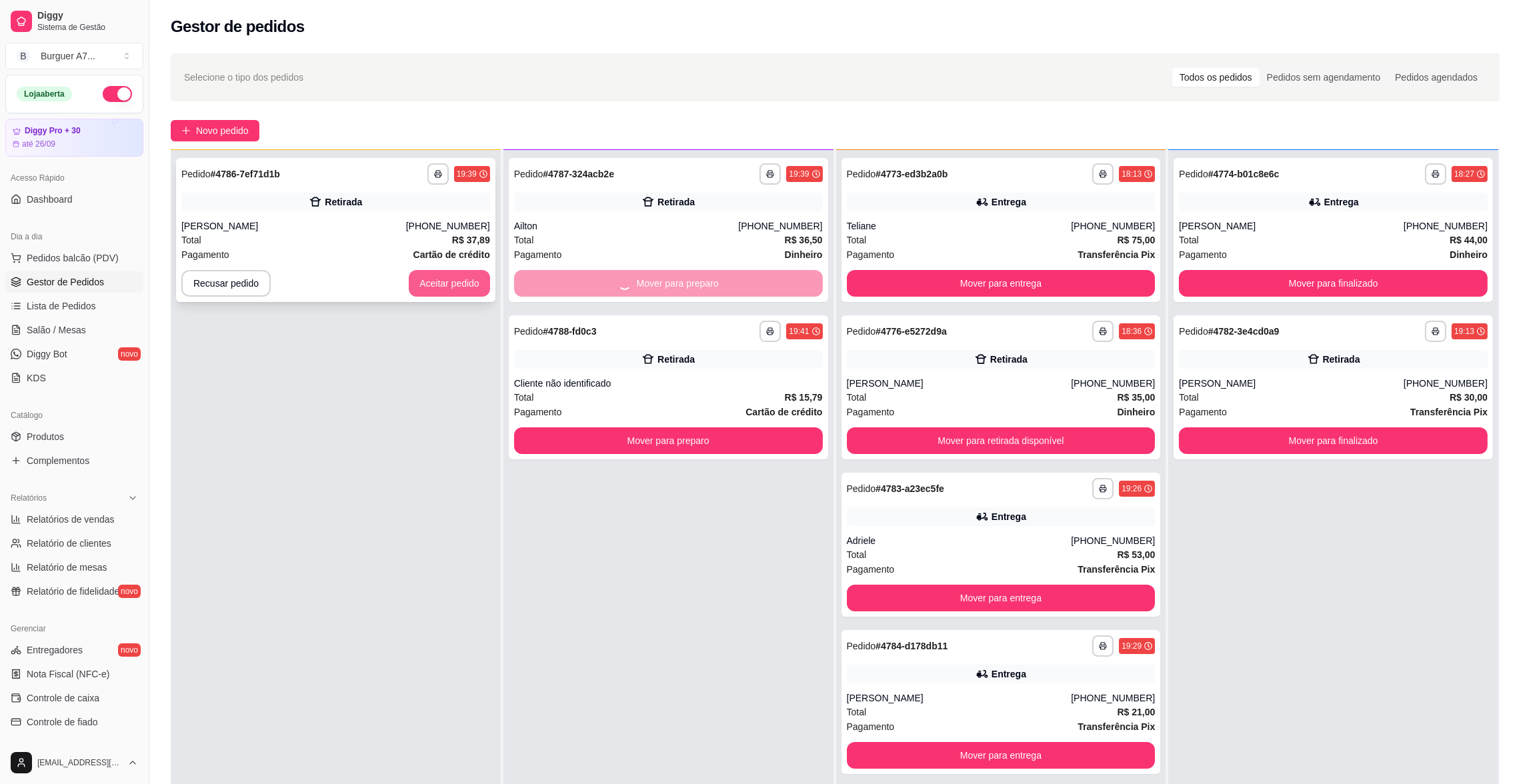
click at [472, 281] on button "Aceitar pedido" at bounding box center [449, 283] width 81 height 26
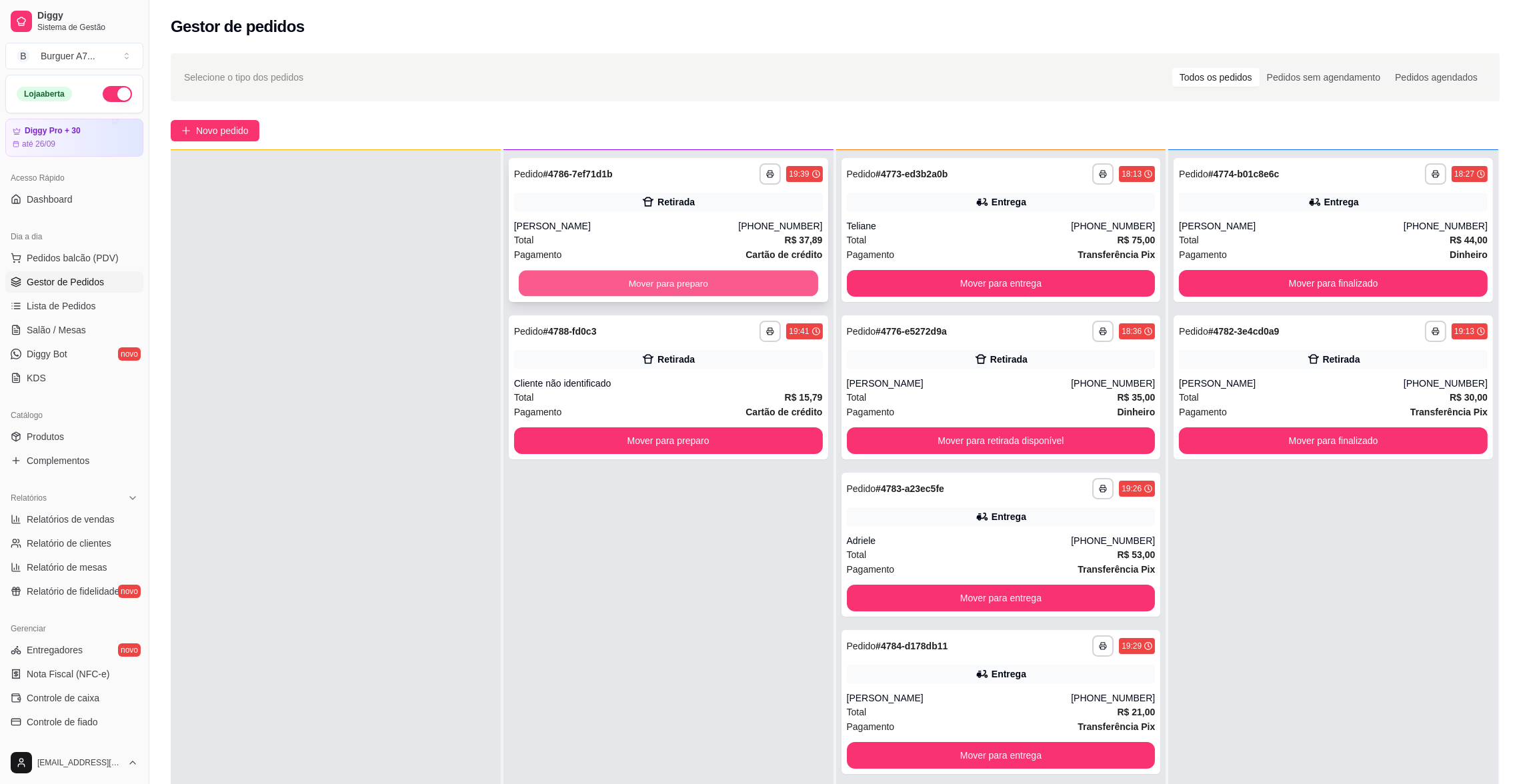
click at [775, 283] on button "Mover para preparo" at bounding box center [668, 284] width 300 height 26
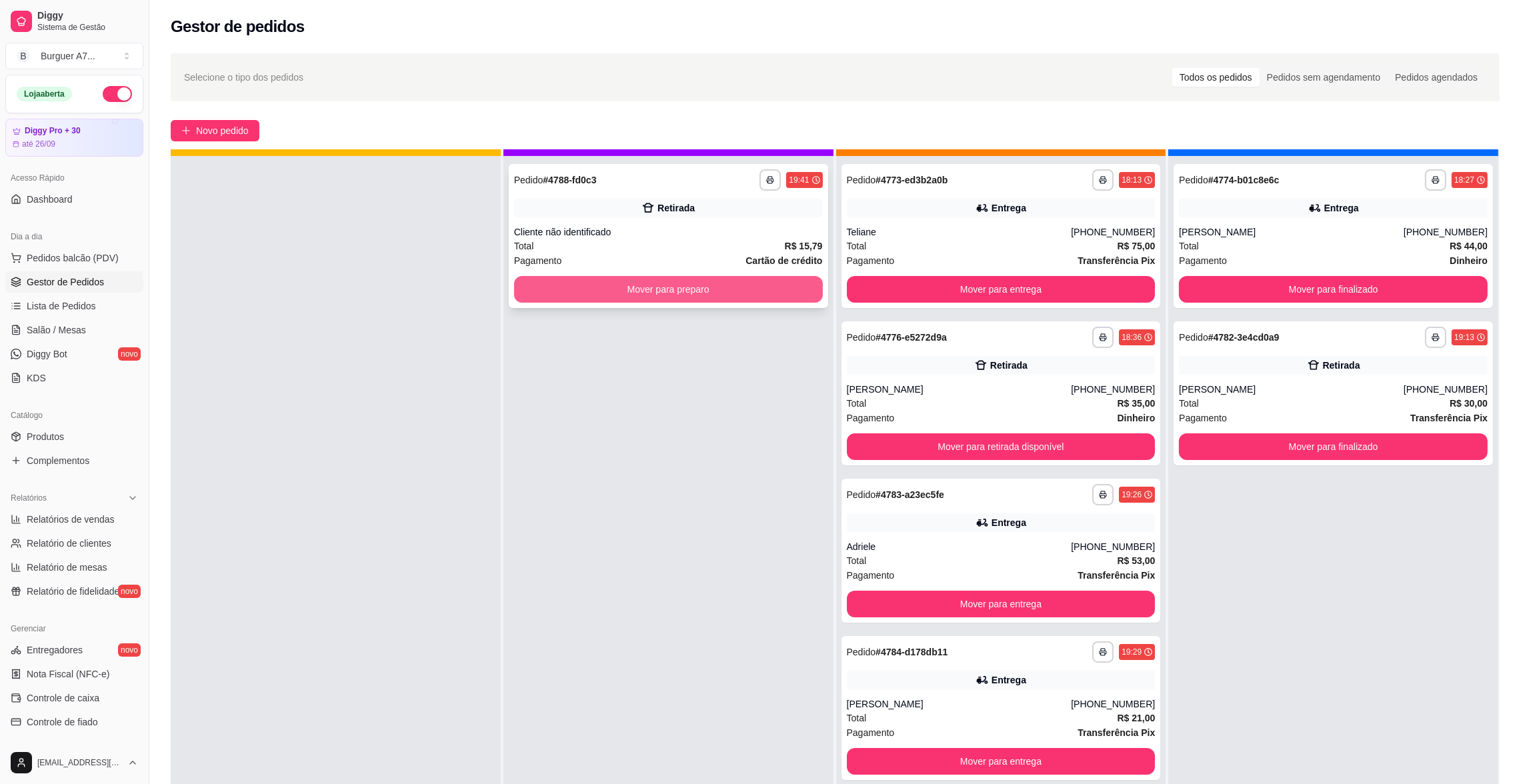
scroll to position [36, 0]
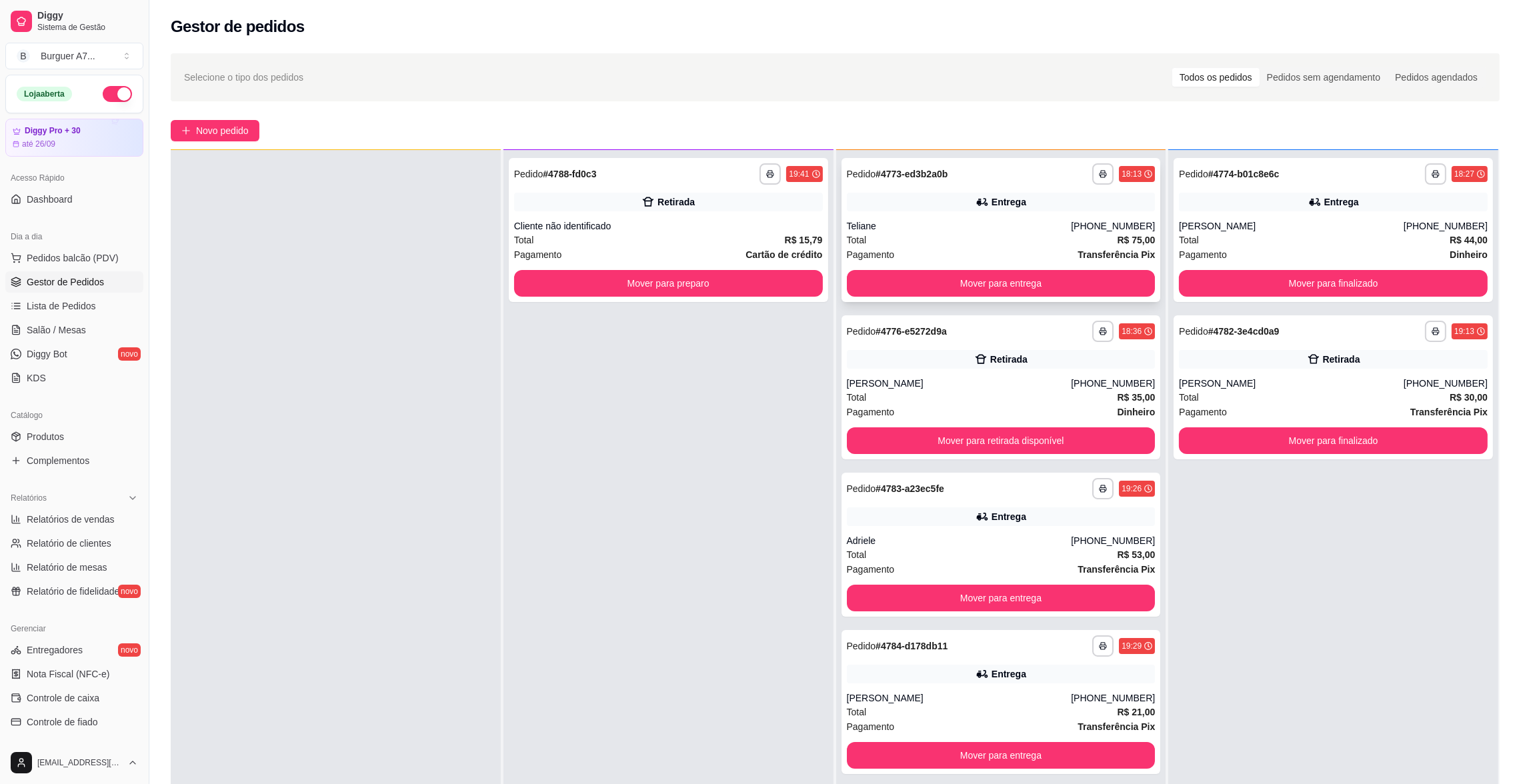
click at [975, 209] on div "Entrega" at bounding box center [1000, 202] width 308 height 19
click at [1273, 383] on div "[PERSON_NAME]" at bounding box center [1292, 384] width 225 height 14
click at [1403, 447] on button "Mover para finalizado" at bounding box center [1333, 440] width 308 height 26
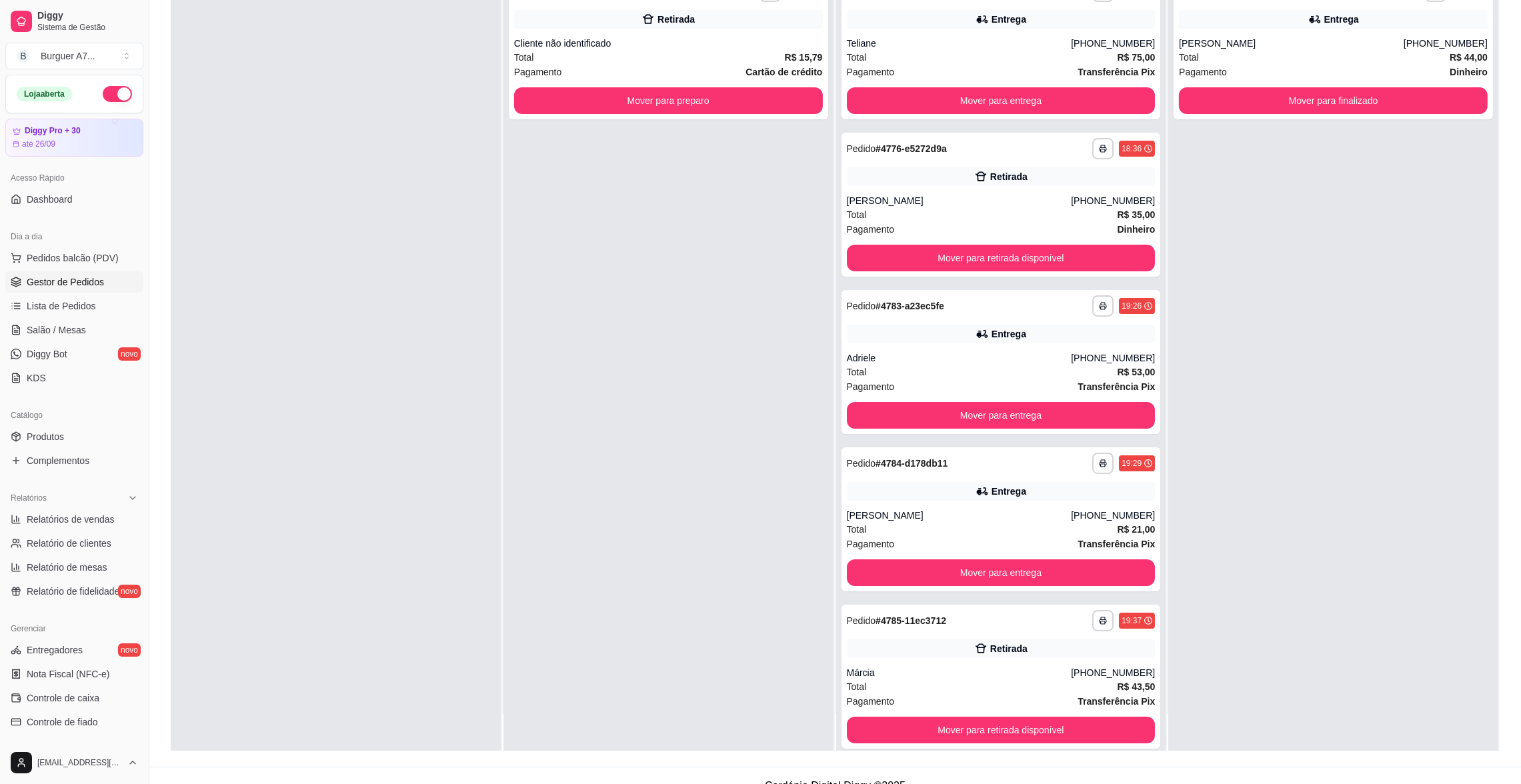
scroll to position [203, 0]
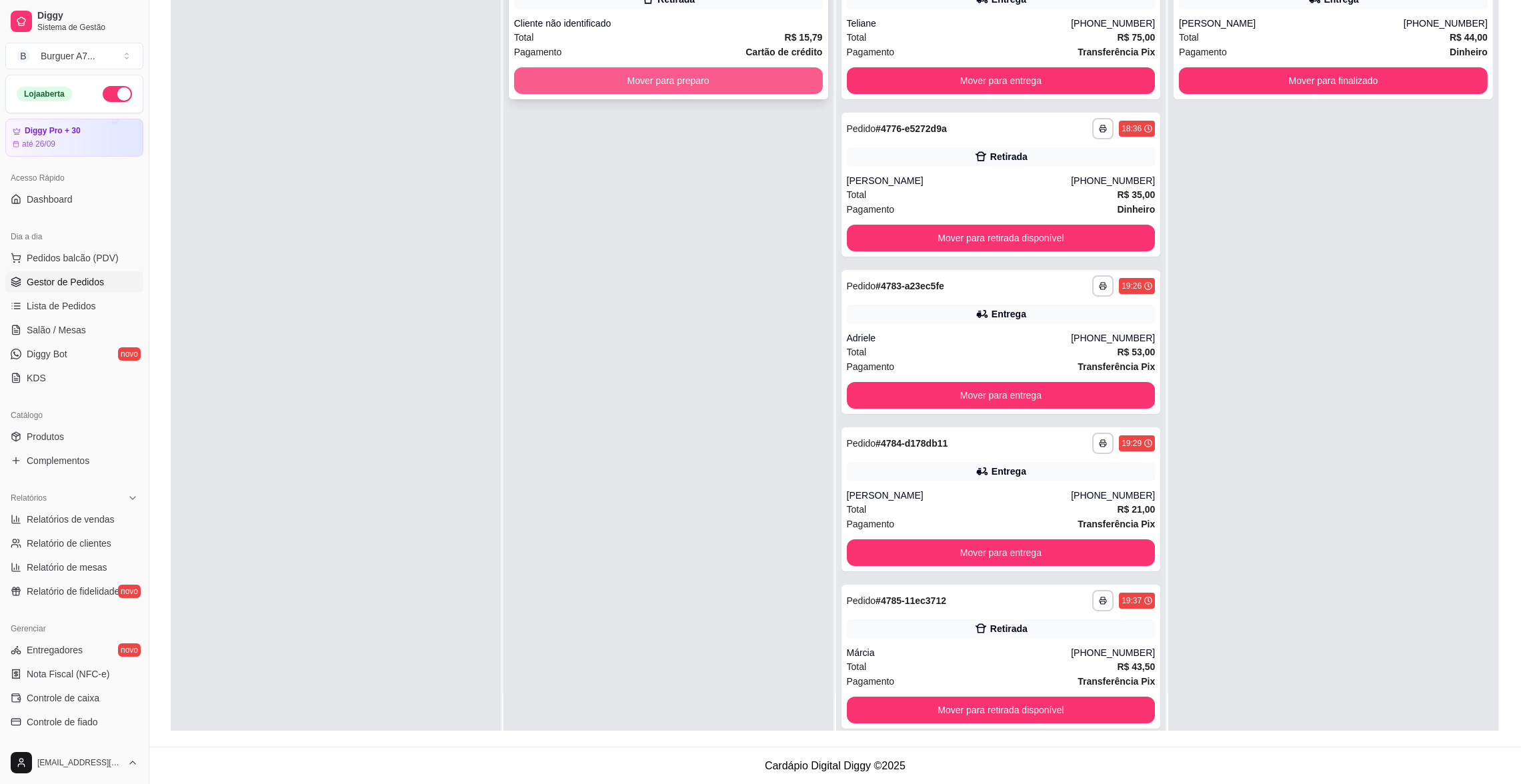
click at [775, 68] on button "Mover para preparo" at bounding box center [668, 80] width 308 height 26
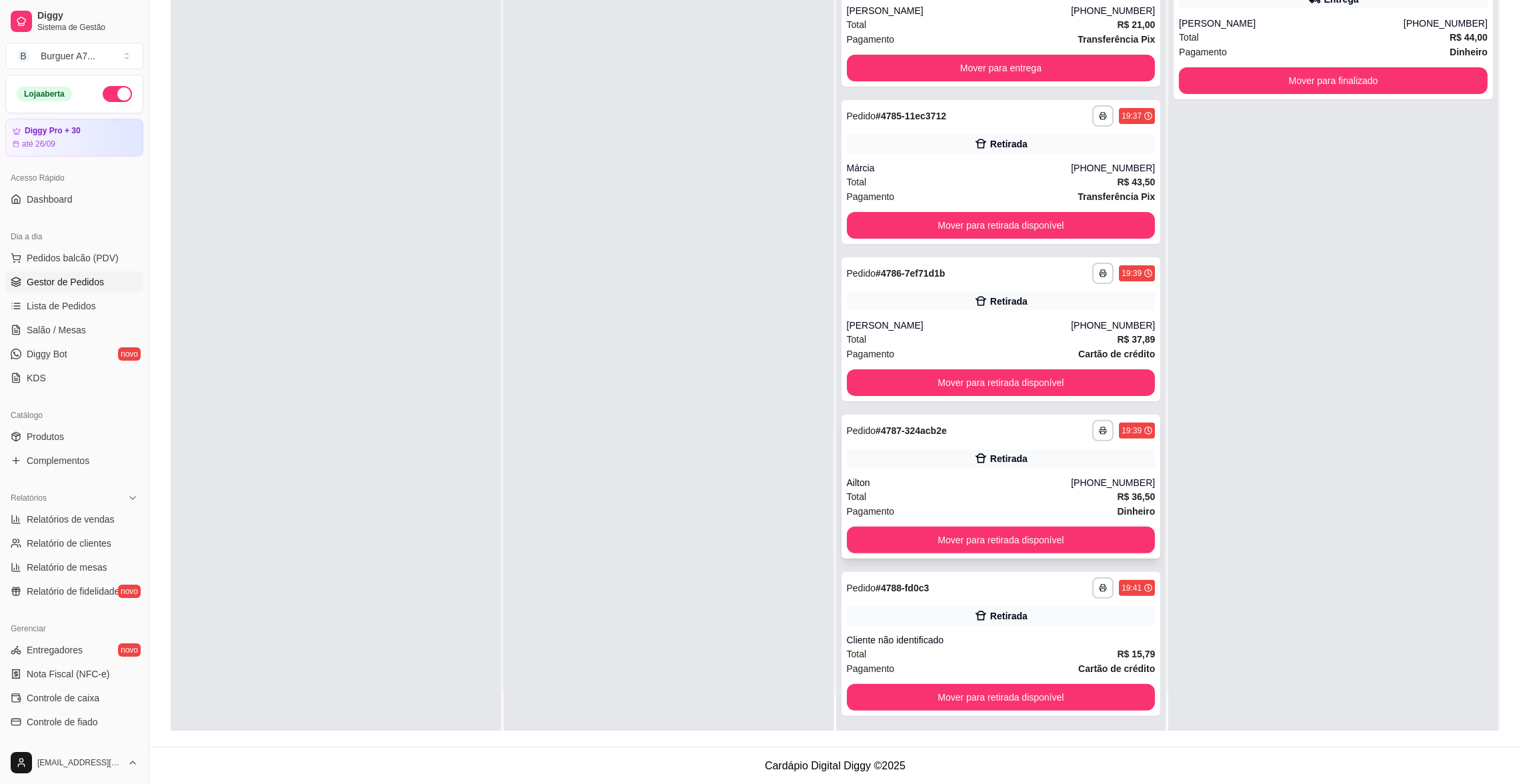
scroll to position [487, 0]
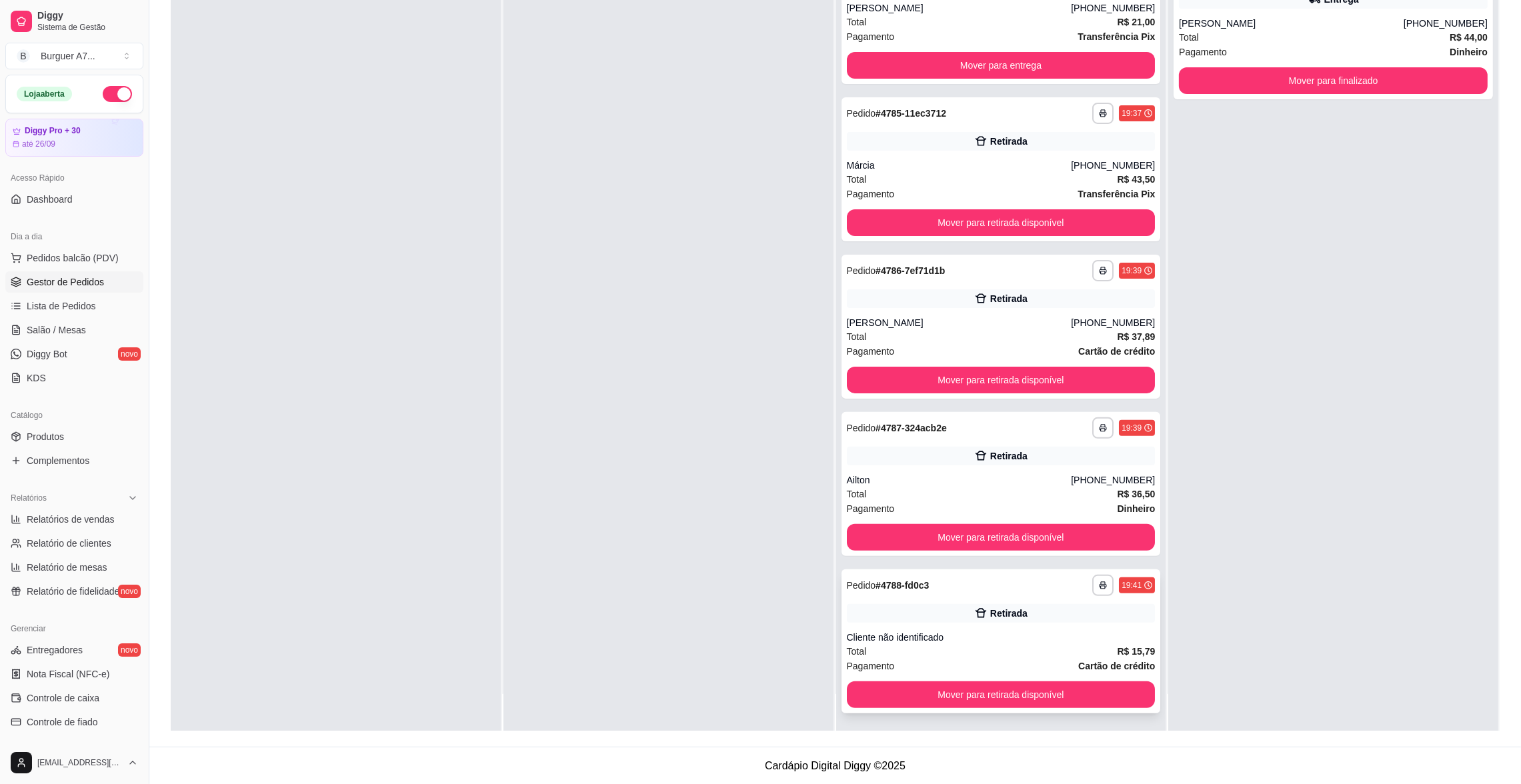
click at [1019, 633] on div "Cliente não identificado" at bounding box center [1000, 638] width 308 height 14
click at [1008, 687] on button "Mover para retirada disponível" at bounding box center [1000, 694] width 308 height 26
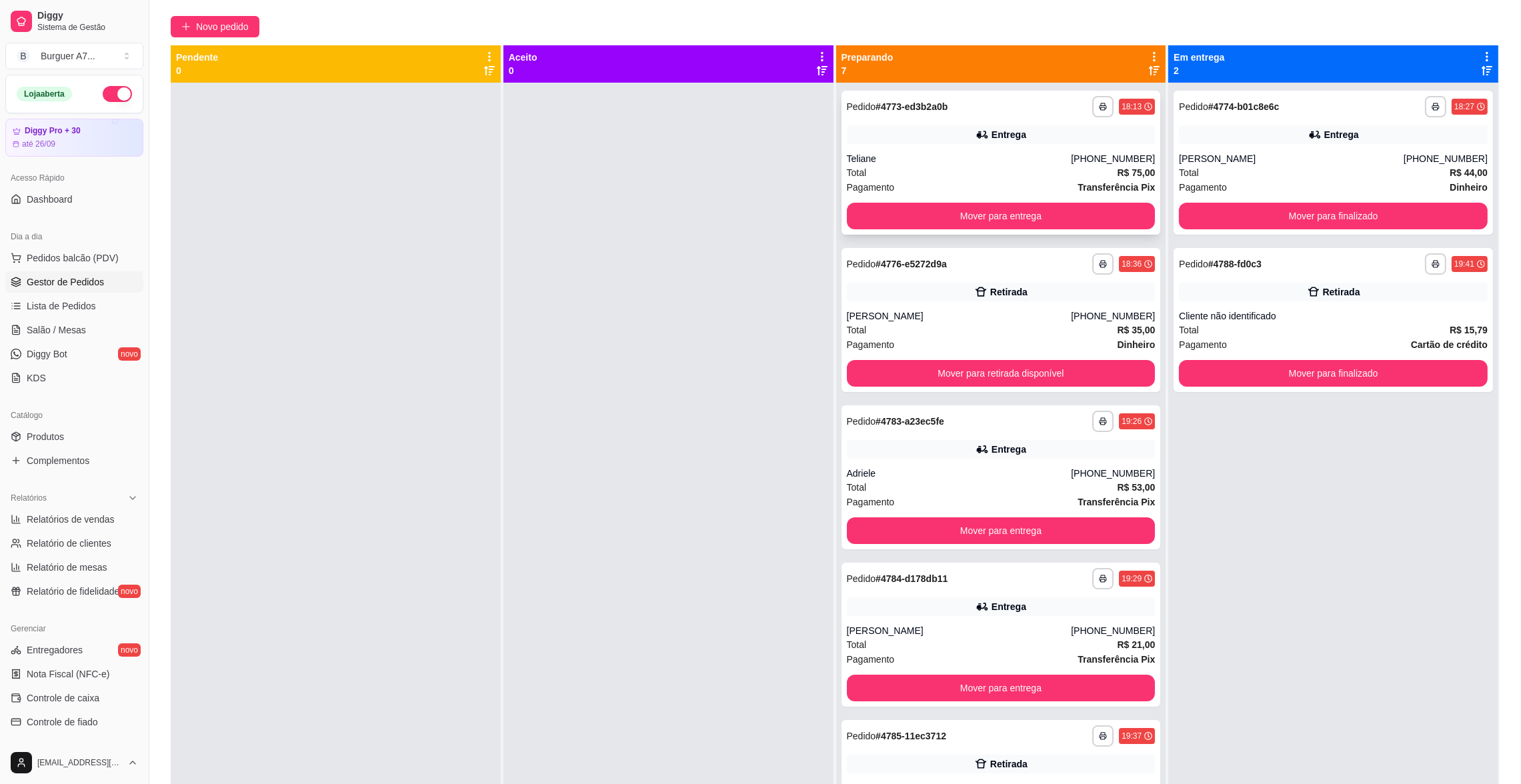
scroll to position [103, 0]
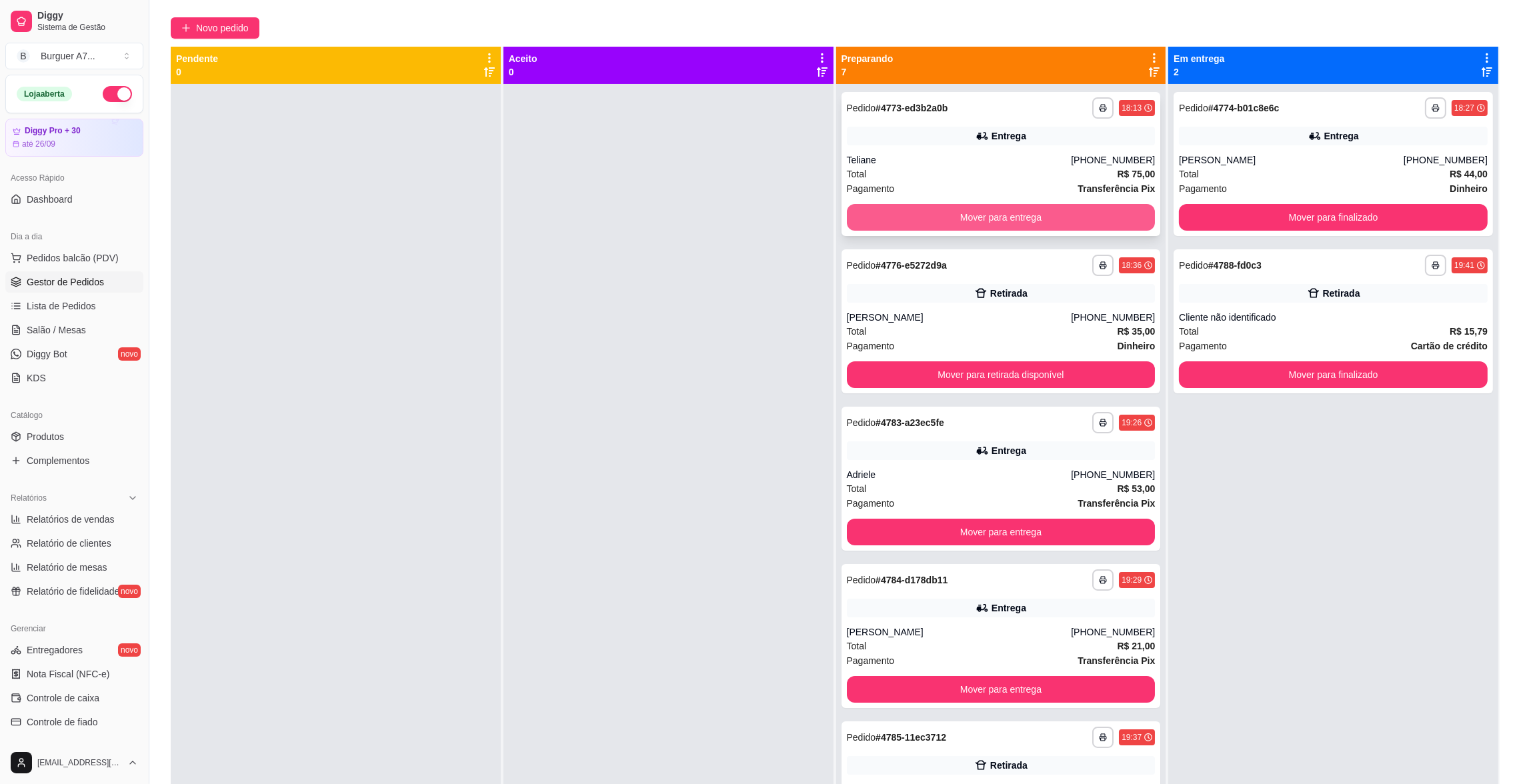
click at [974, 208] on button "Mover para entrega" at bounding box center [1000, 216] width 308 height 26
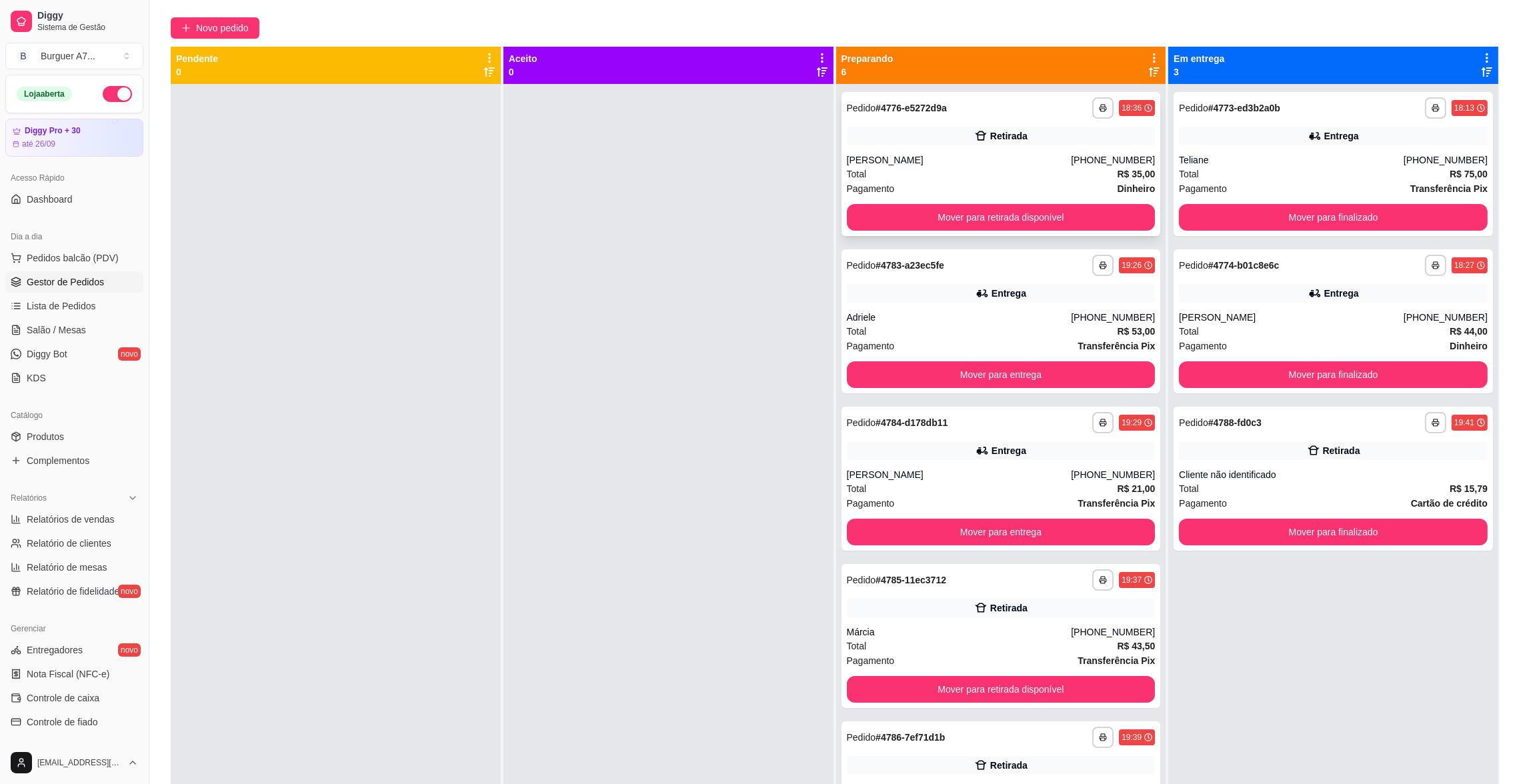
click at [922, 178] on div "Total R$ 35,00" at bounding box center [1000, 173] width 308 height 15
click at [991, 292] on div "Entrega" at bounding box center [1008, 294] width 34 height 14
click at [1010, 126] on div "Retirada" at bounding box center [1000, 135] width 308 height 19
click at [933, 169] on div "Total R$ 35,00" at bounding box center [1000, 173] width 308 height 15
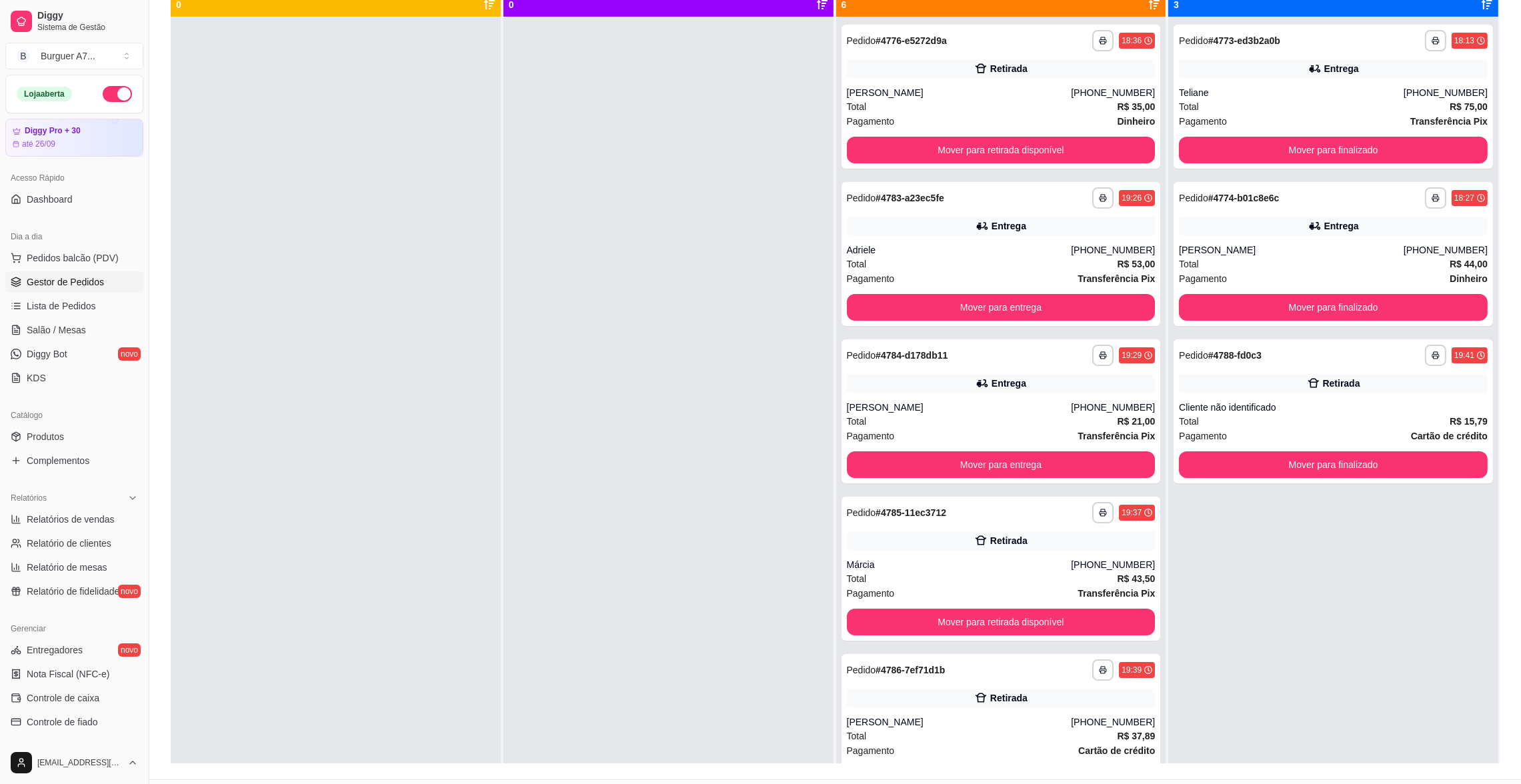
scroll to position [203, 0]
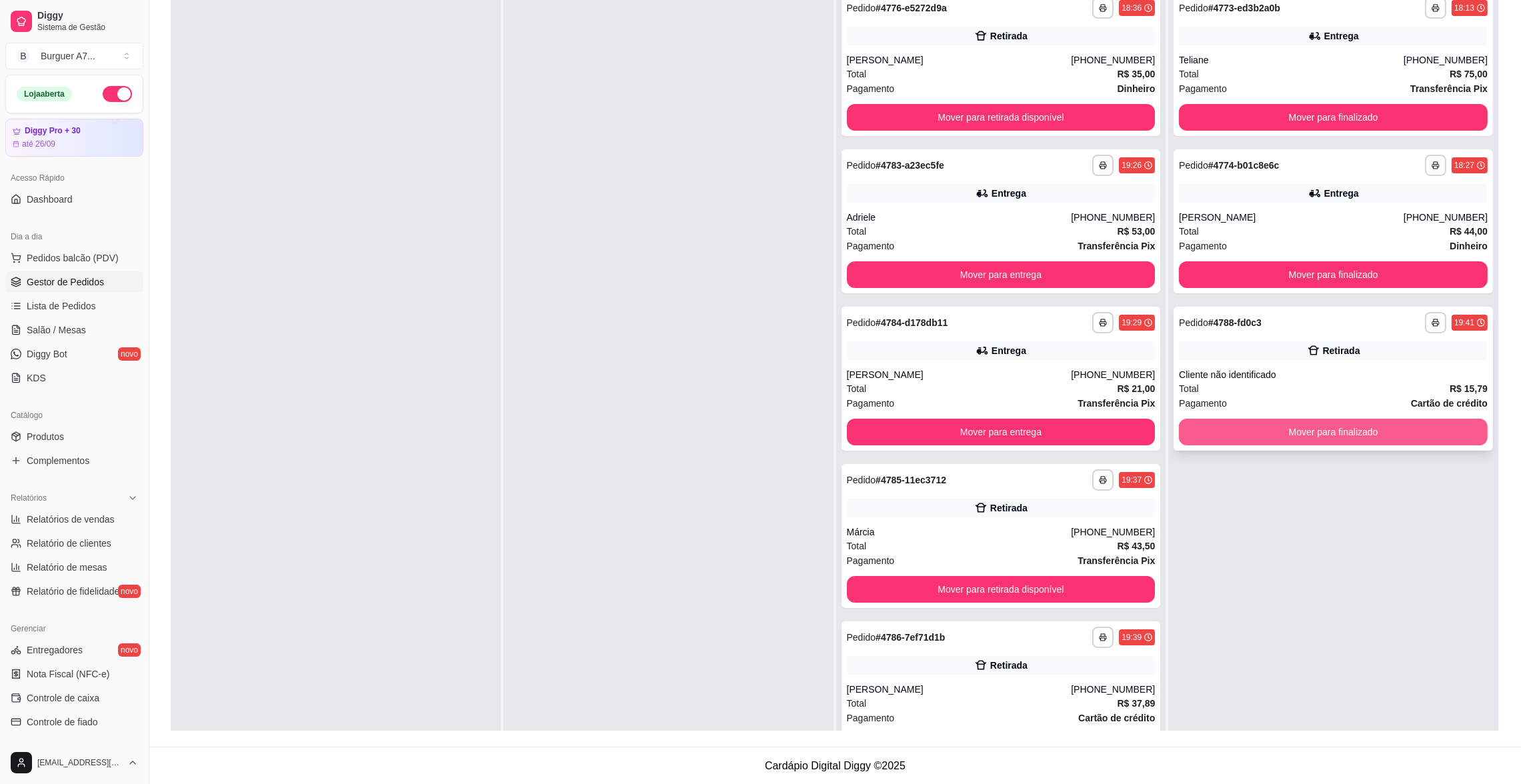
click at [1373, 438] on button "Mover para finalizado" at bounding box center [1333, 432] width 308 height 26
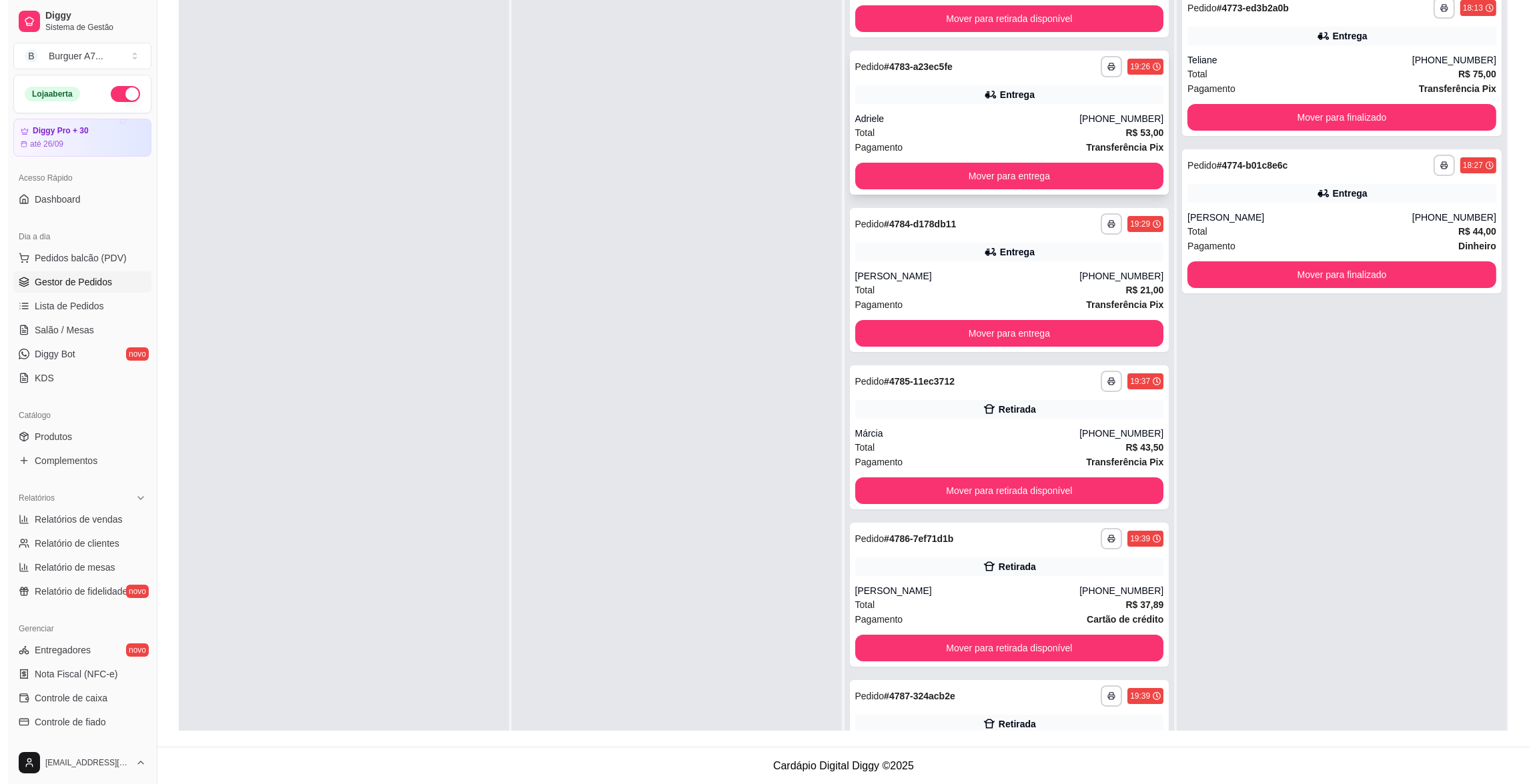
scroll to position [100, 0]
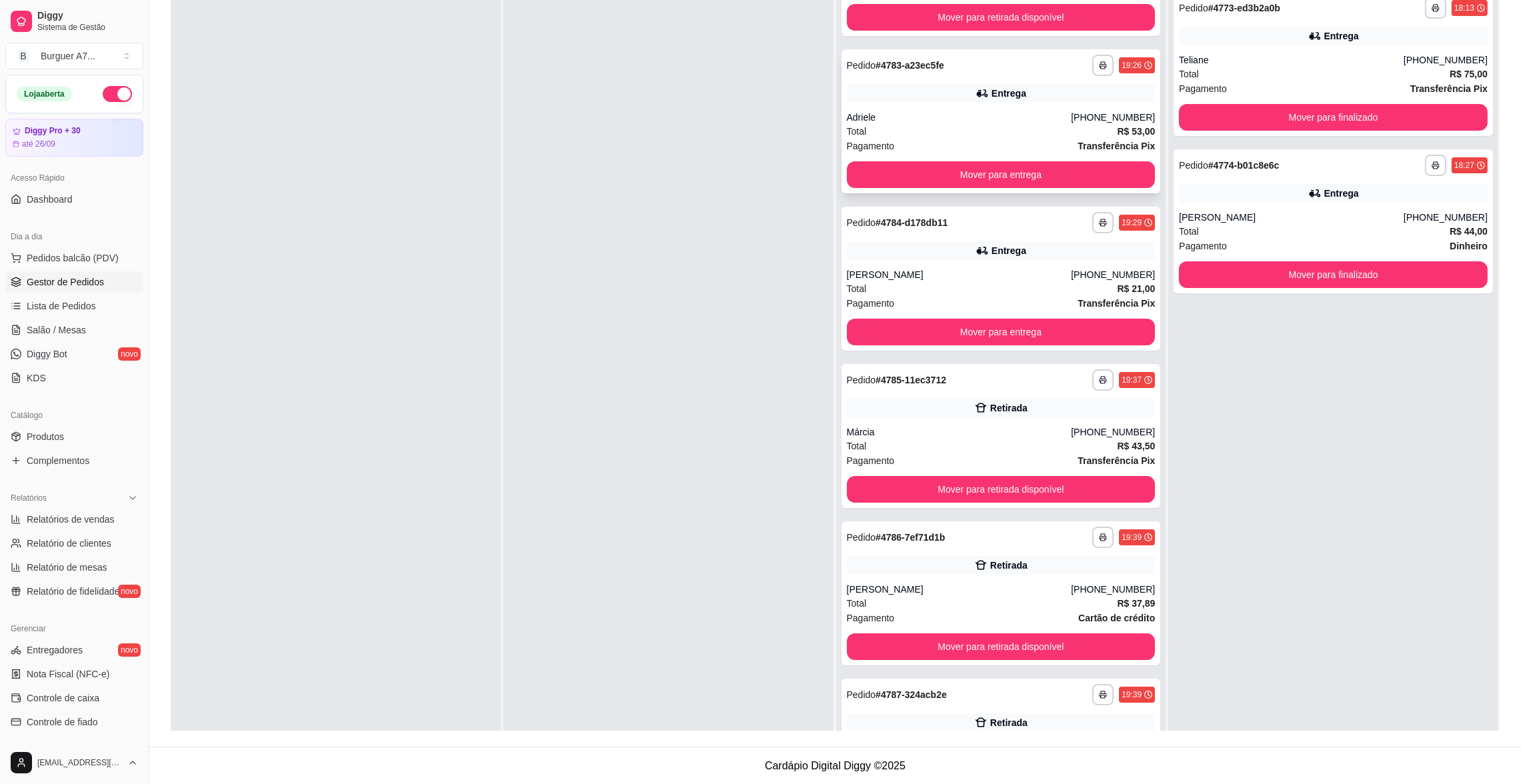
click at [907, 111] on div "Adriele" at bounding box center [959, 117] width 225 height 14
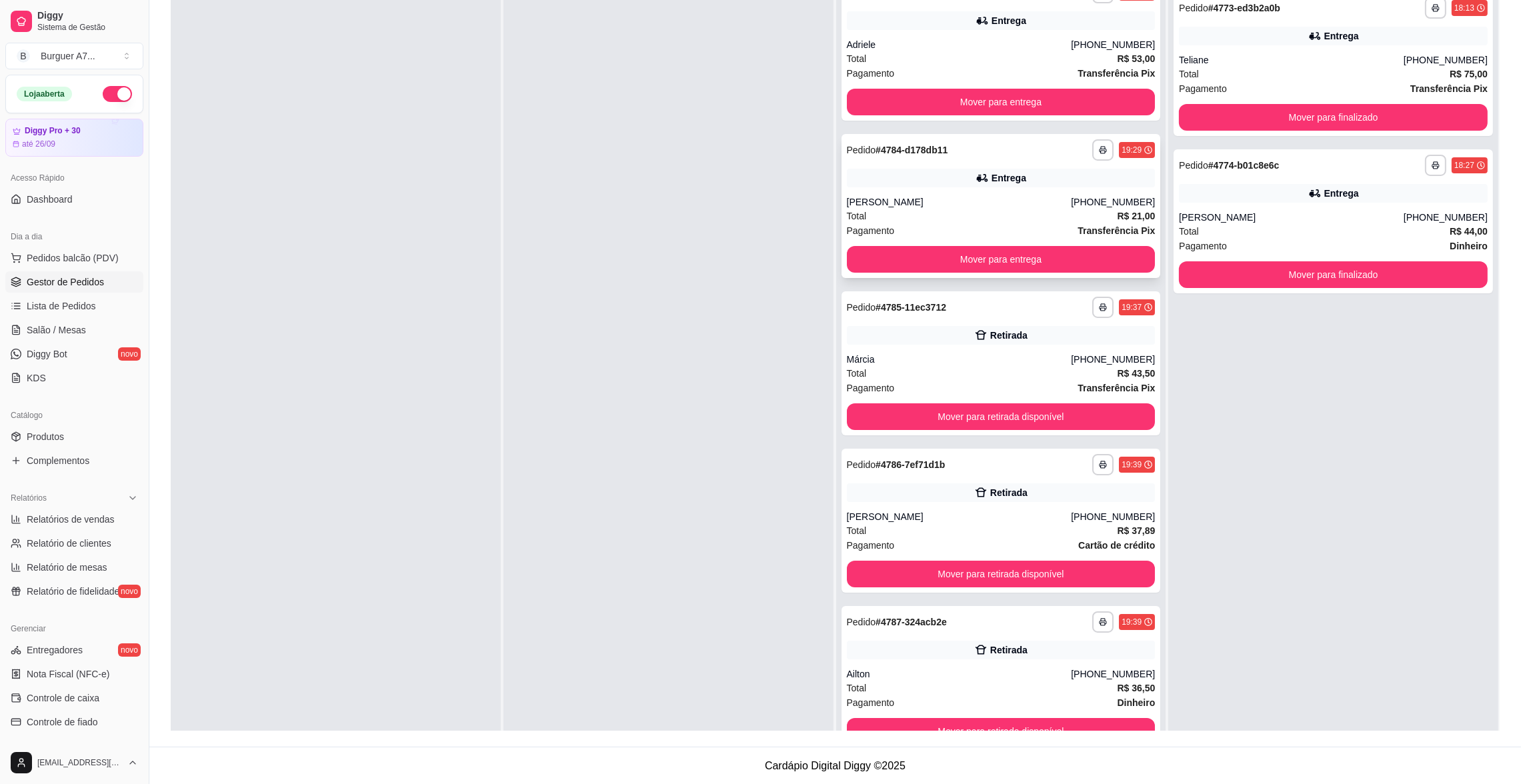
click at [922, 201] on div "[PERSON_NAME]" at bounding box center [959, 203] width 225 height 14
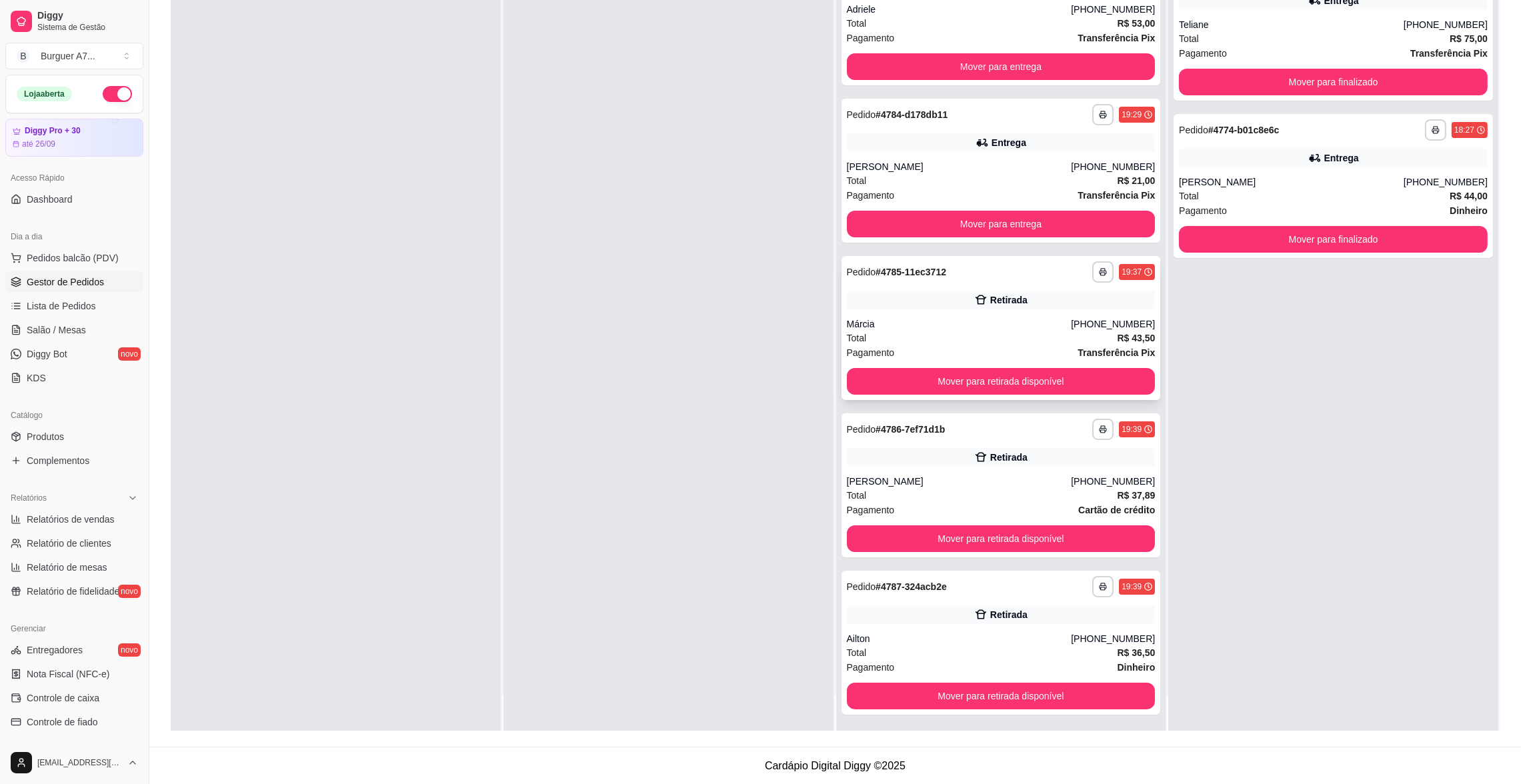
scroll to position [36, 0]
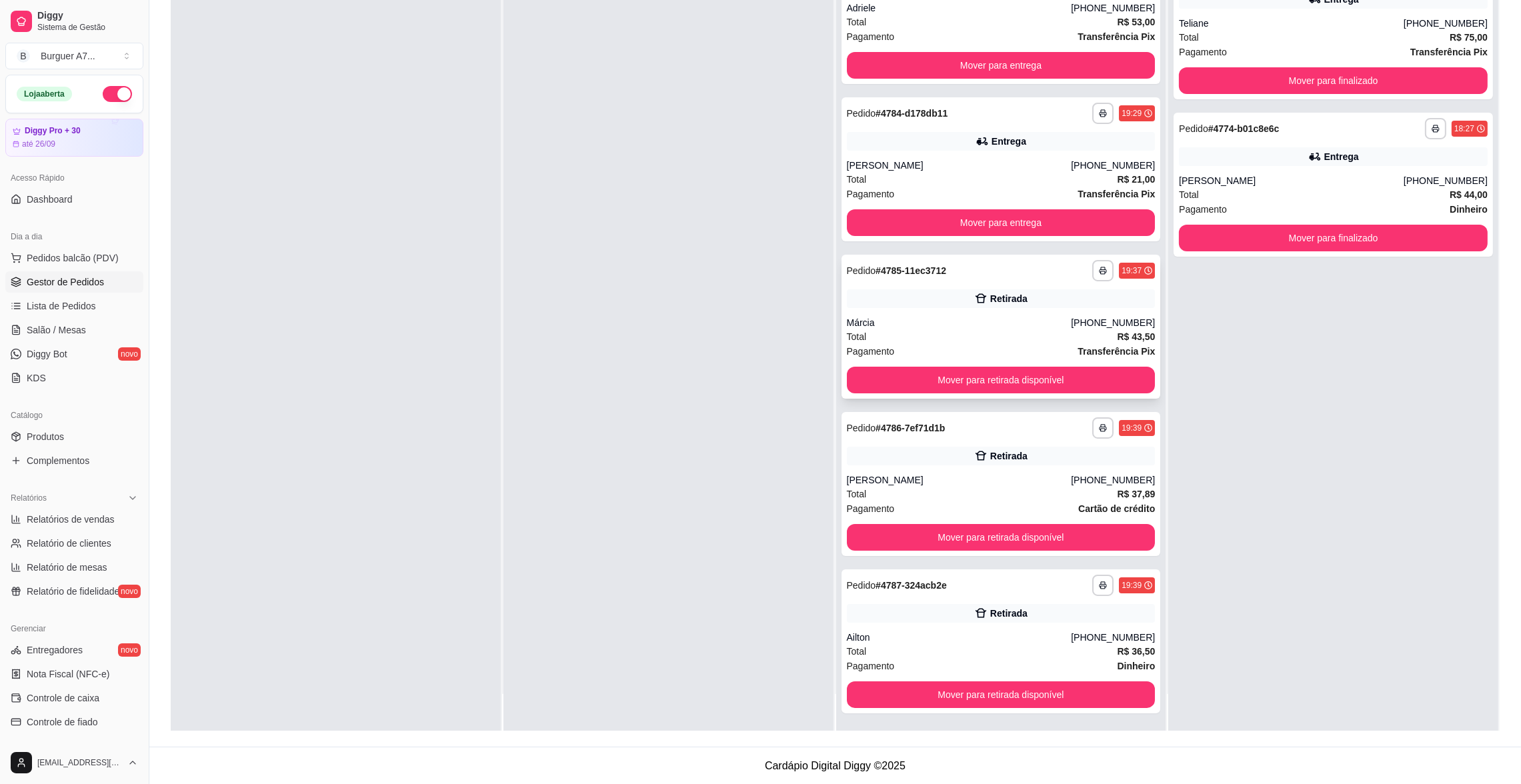
click at [962, 317] on div "Márcia" at bounding box center [959, 323] width 225 height 14
drag, startPoint x: 969, startPoint y: 461, endPoint x: 957, endPoint y: 471, distance: 15.6
click at [957, 471] on div "**********" at bounding box center [1001, 484] width 319 height 144
click at [984, 538] on button "Mover para retirada disponível" at bounding box center [1000, 537] width 300 height 26
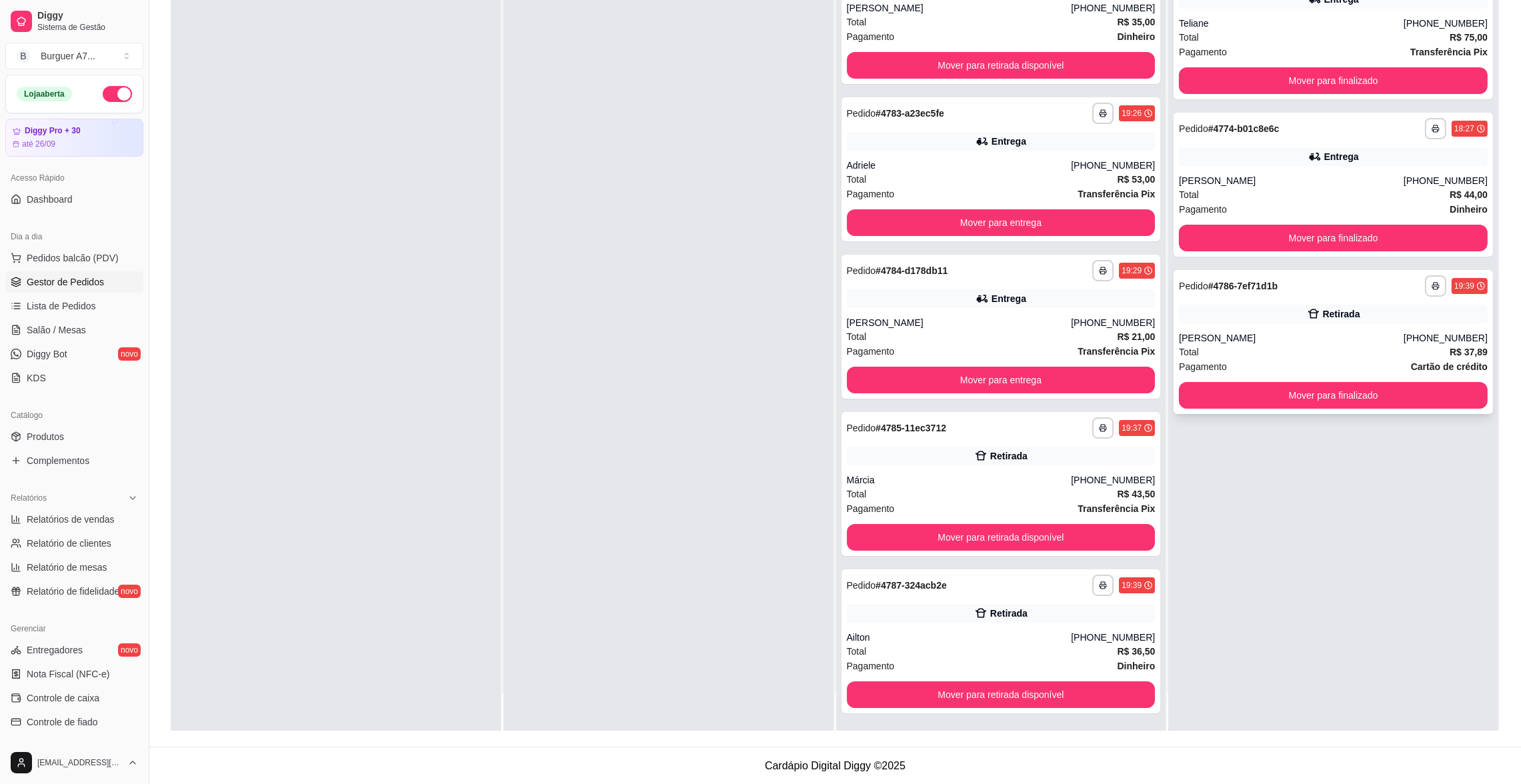
click at [1247, 346] on div "Total R$ 37,89" at bounding box center [1333, 351] width 308 height 15
click at [1041, 615] on div "Retirada" at bounding box center [1000, 613] width 308 height 19
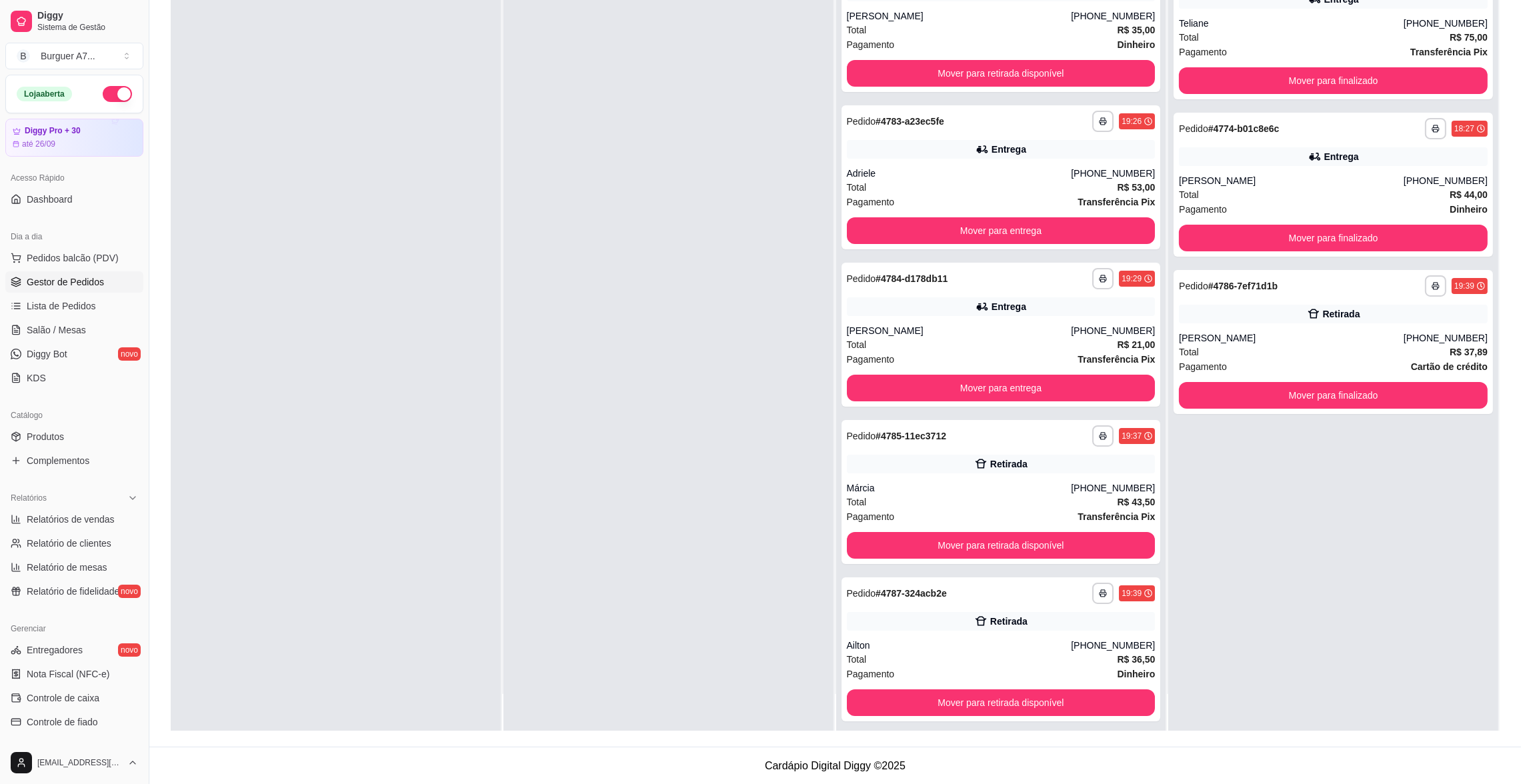
scroll to position [0, 0]
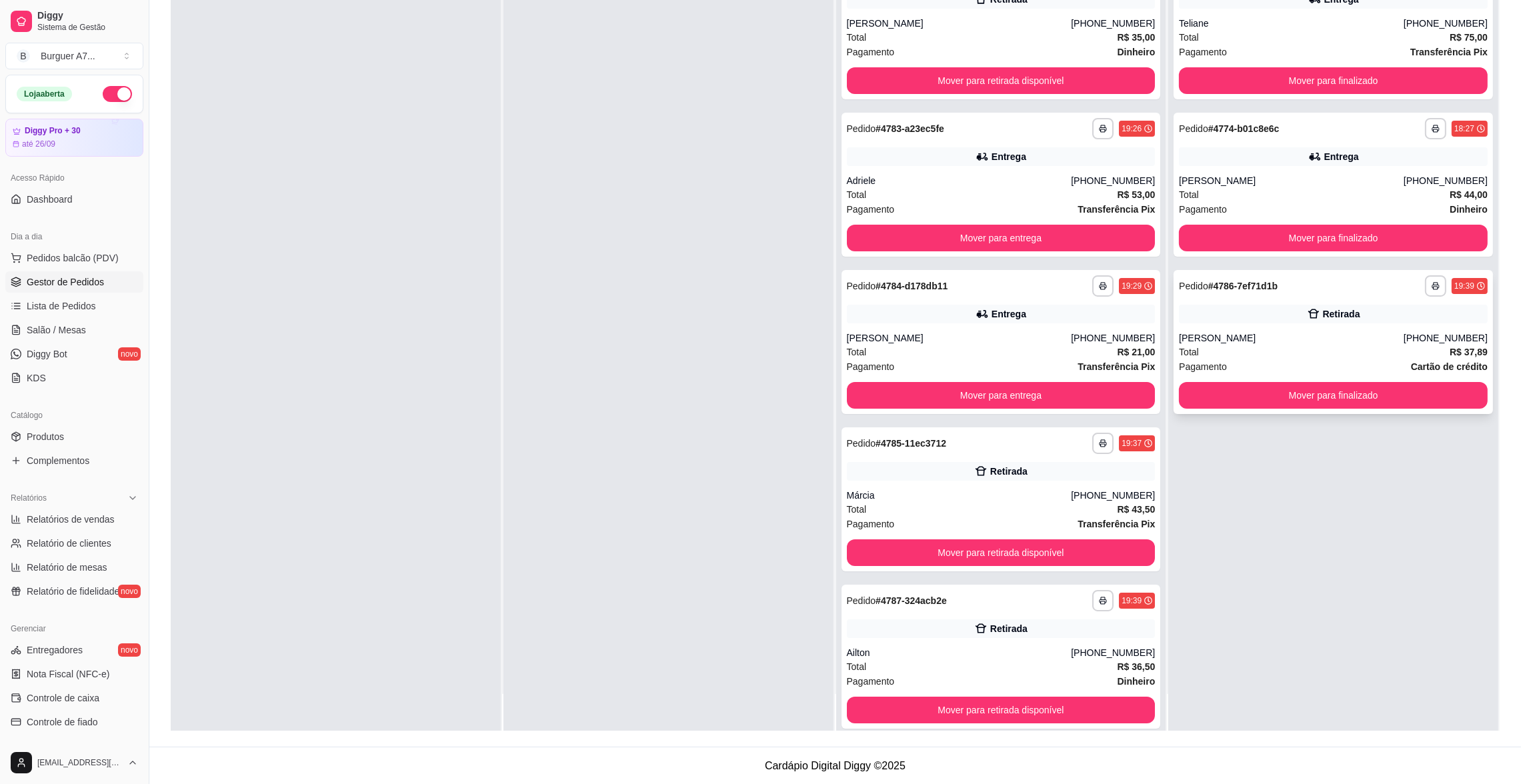
click at [1289, 333] on div "[PERSON_NAME]" at bounding box center [1292, 339] width 225 height 14
click at [47, 522] on span "Relatórios de vendas" at bounding box center [70, 520] width 88 height 14
select select "ALL"
select select "0"
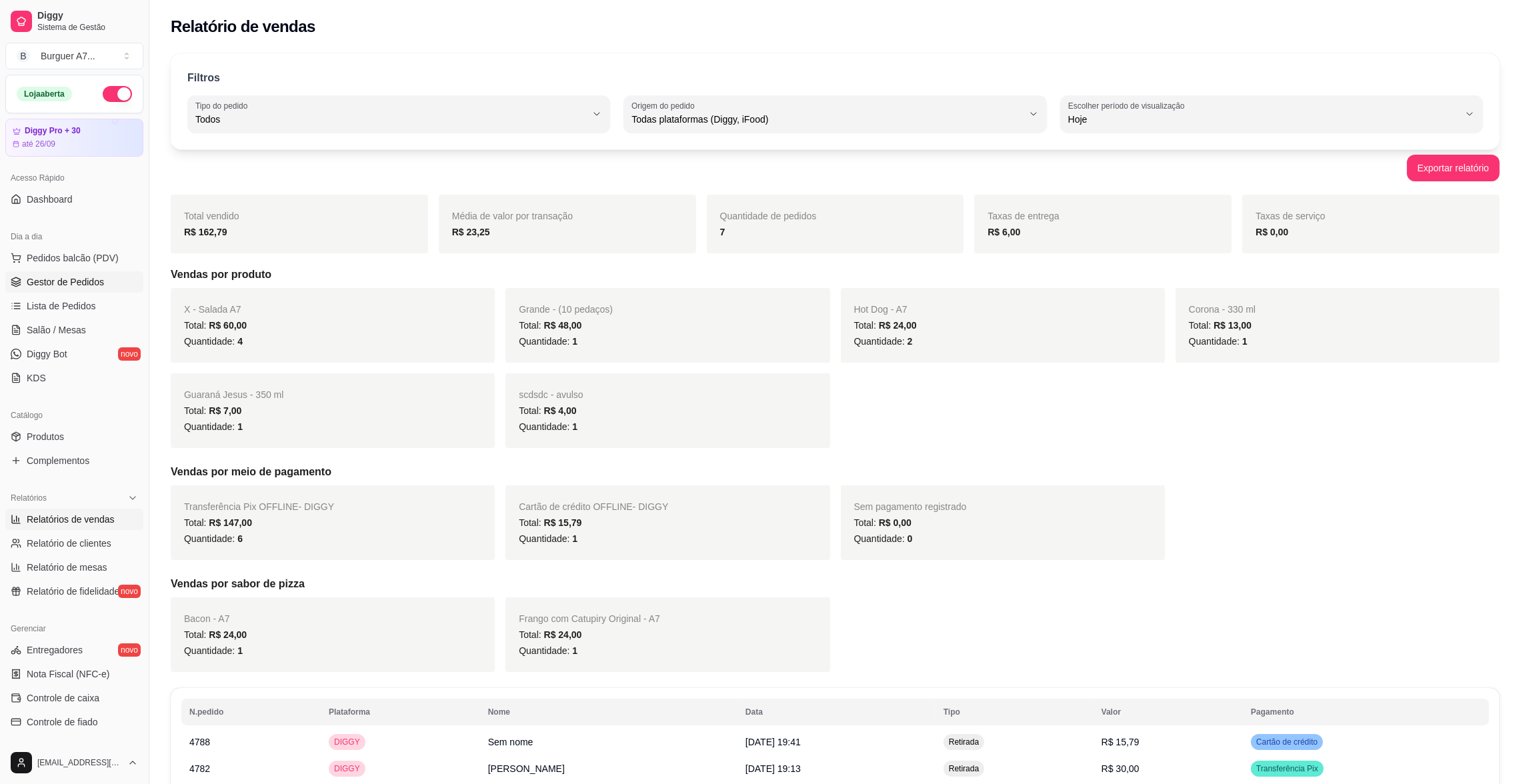
click at [89, 286] on span "Gestor de Pedidos" at bounding box center [65, 282] width 77 height 14
click at [90, 296] on link "Lista de Pedidos" at bounding box center [73, 306] width 138 height 22
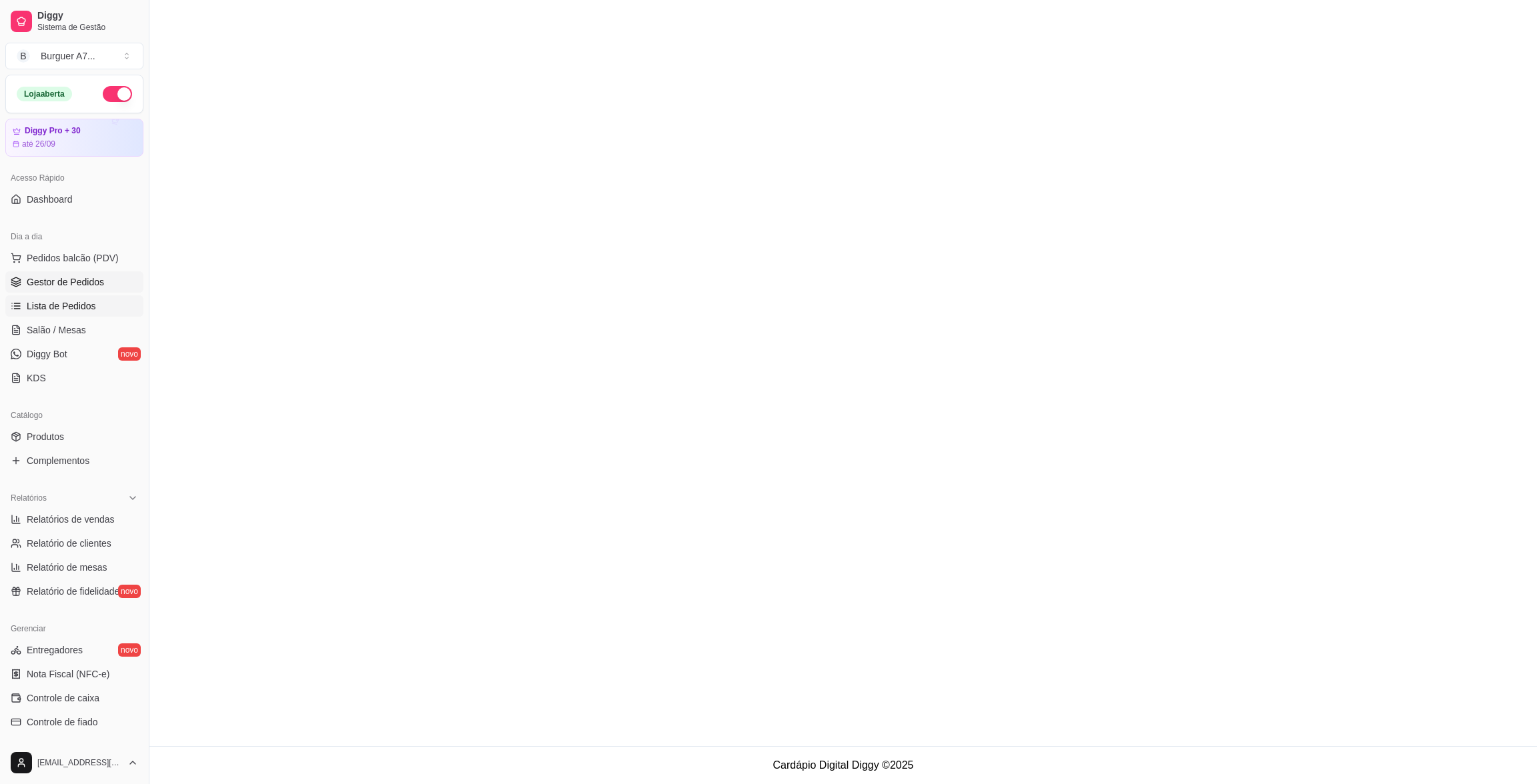
click at [99, 273] on link "Gestor de Pedidos" at bounding box center [73, 282] width 138 height 22
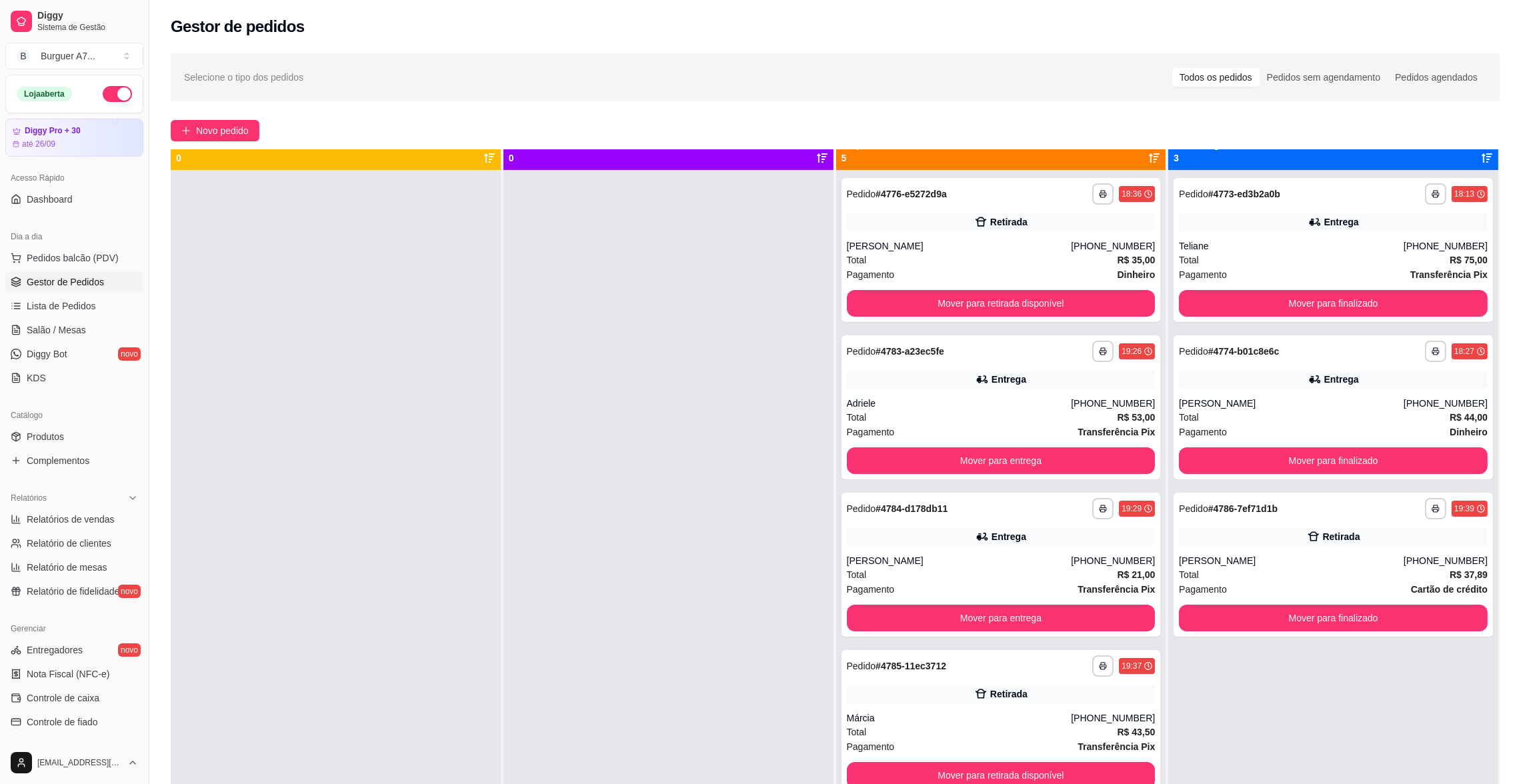
scroll to position [36, 0]
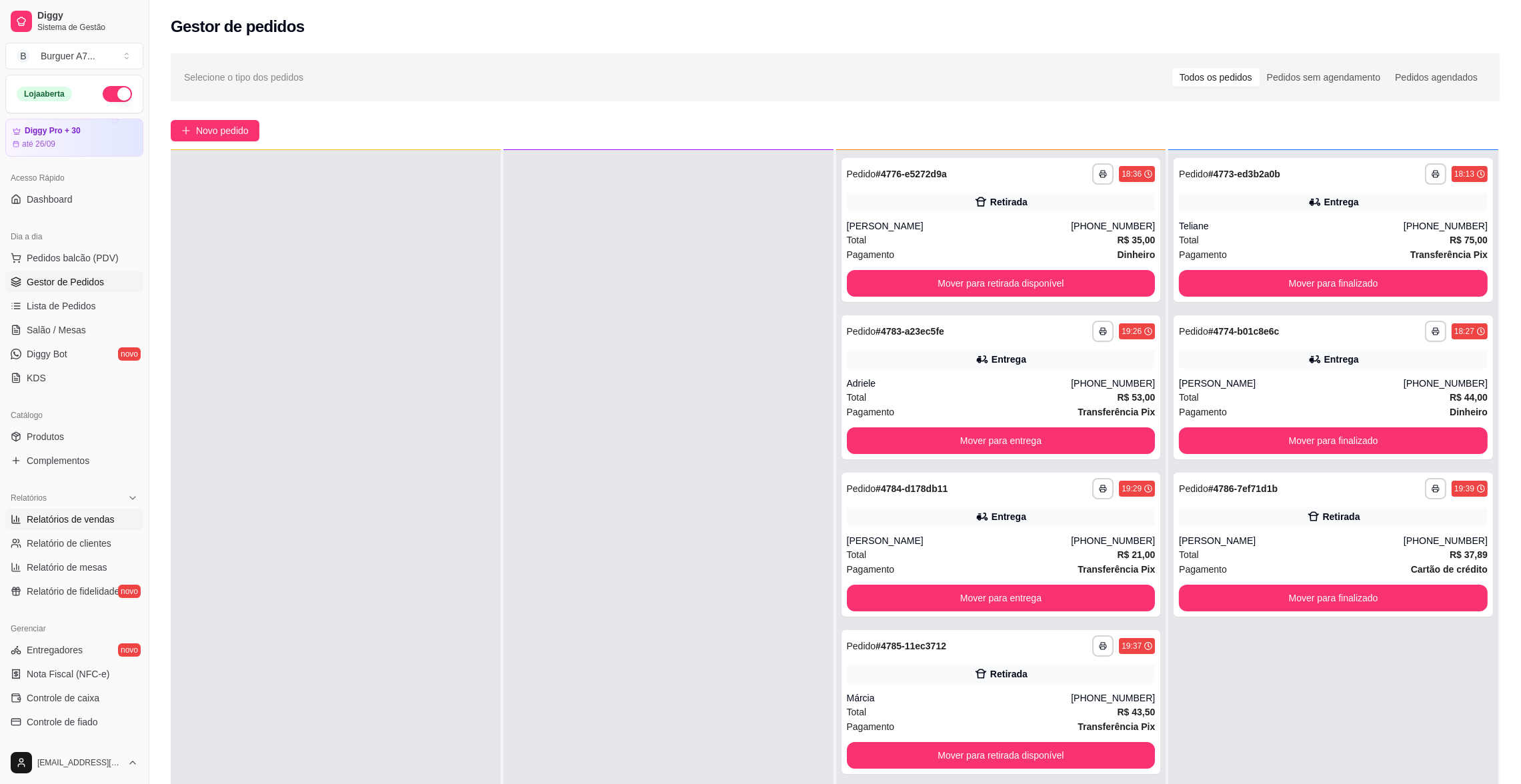
click at [99, 523] on span "Relatórios de vendas" at bounding box center [70, 520] width 88 height 14
select select "ALL"
select select "0"
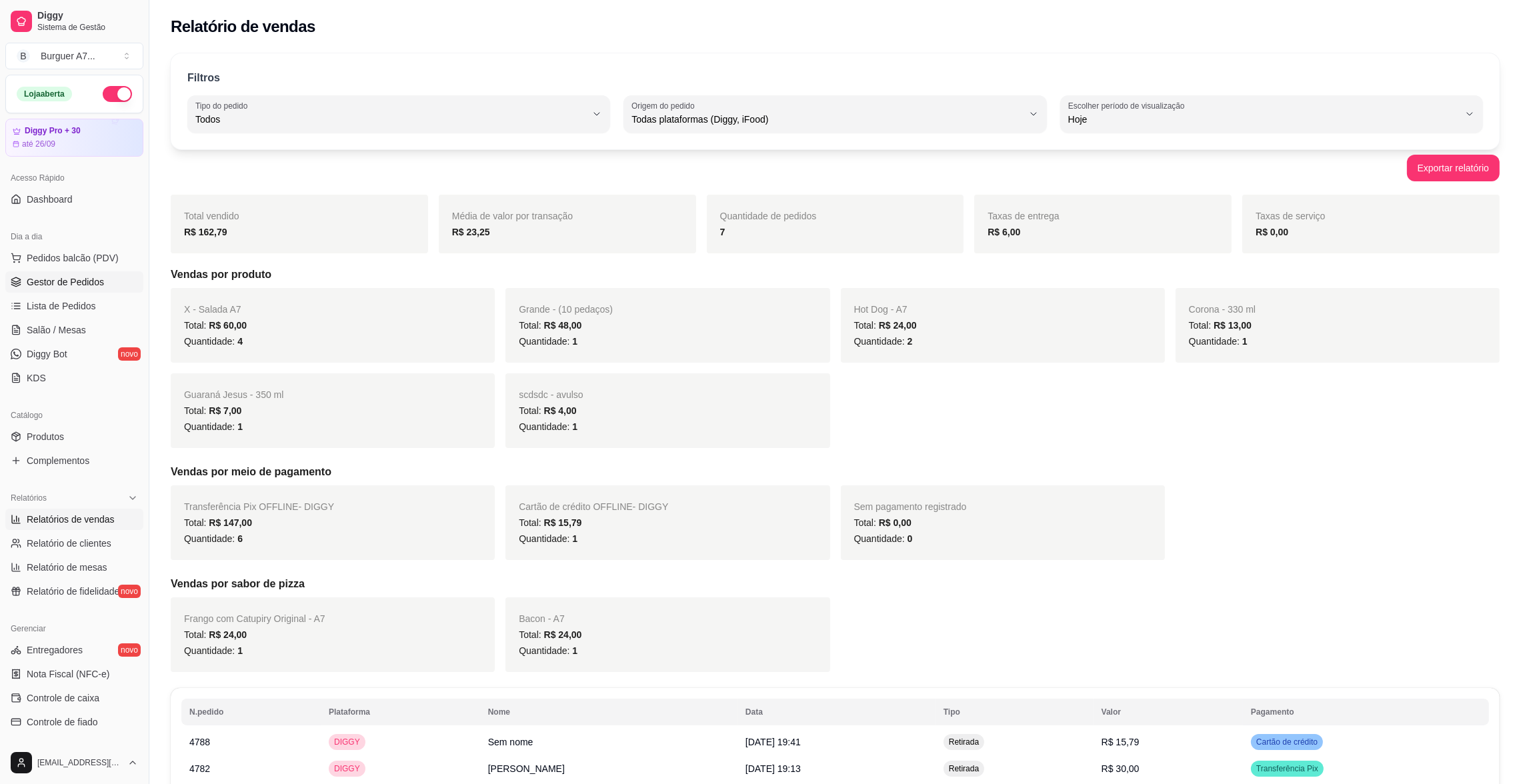
click at [60, 291] on link "Gestor de Pedidos" at bounding box center [73, 282] width 138 height 22
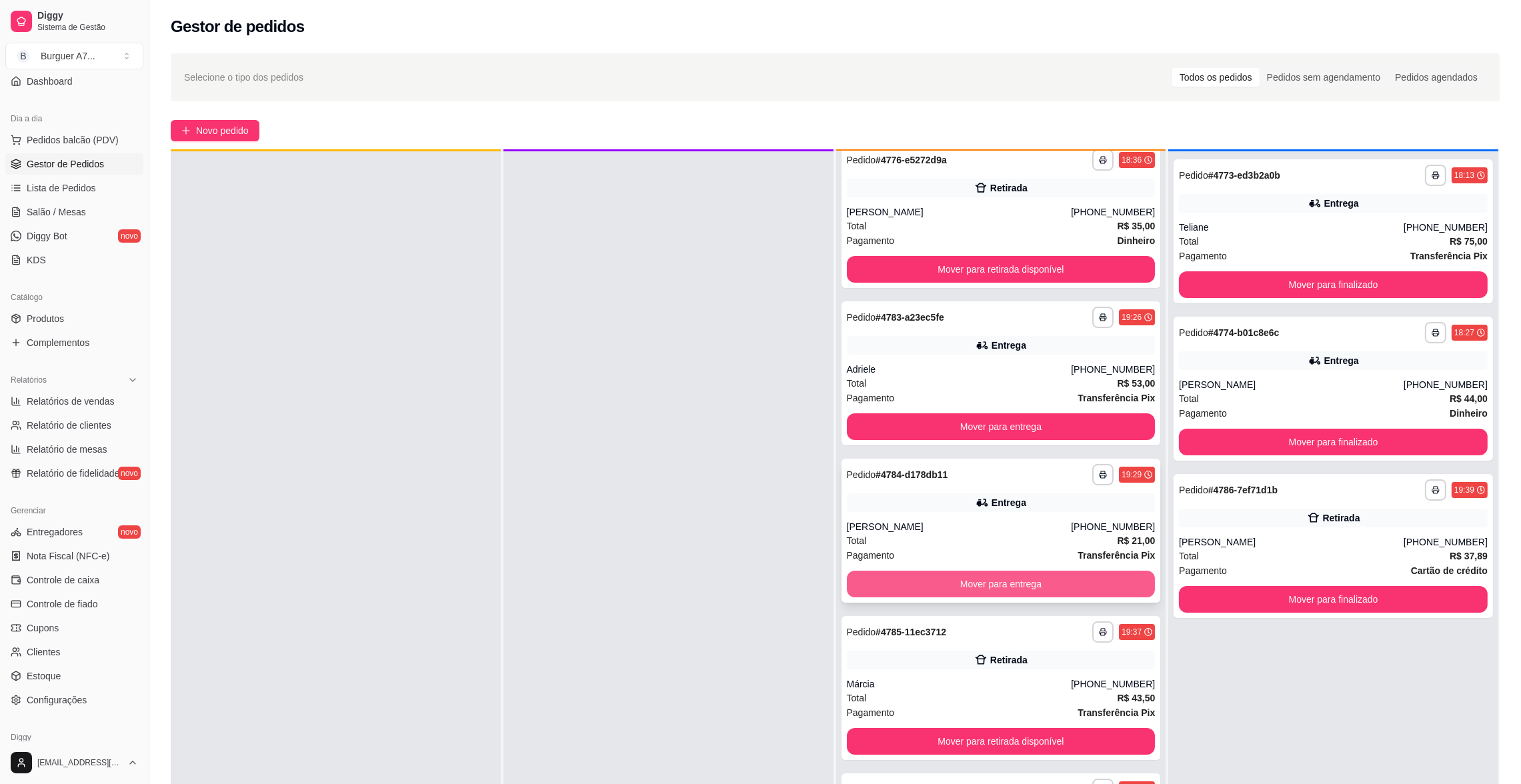
scroll to position [36, 0]
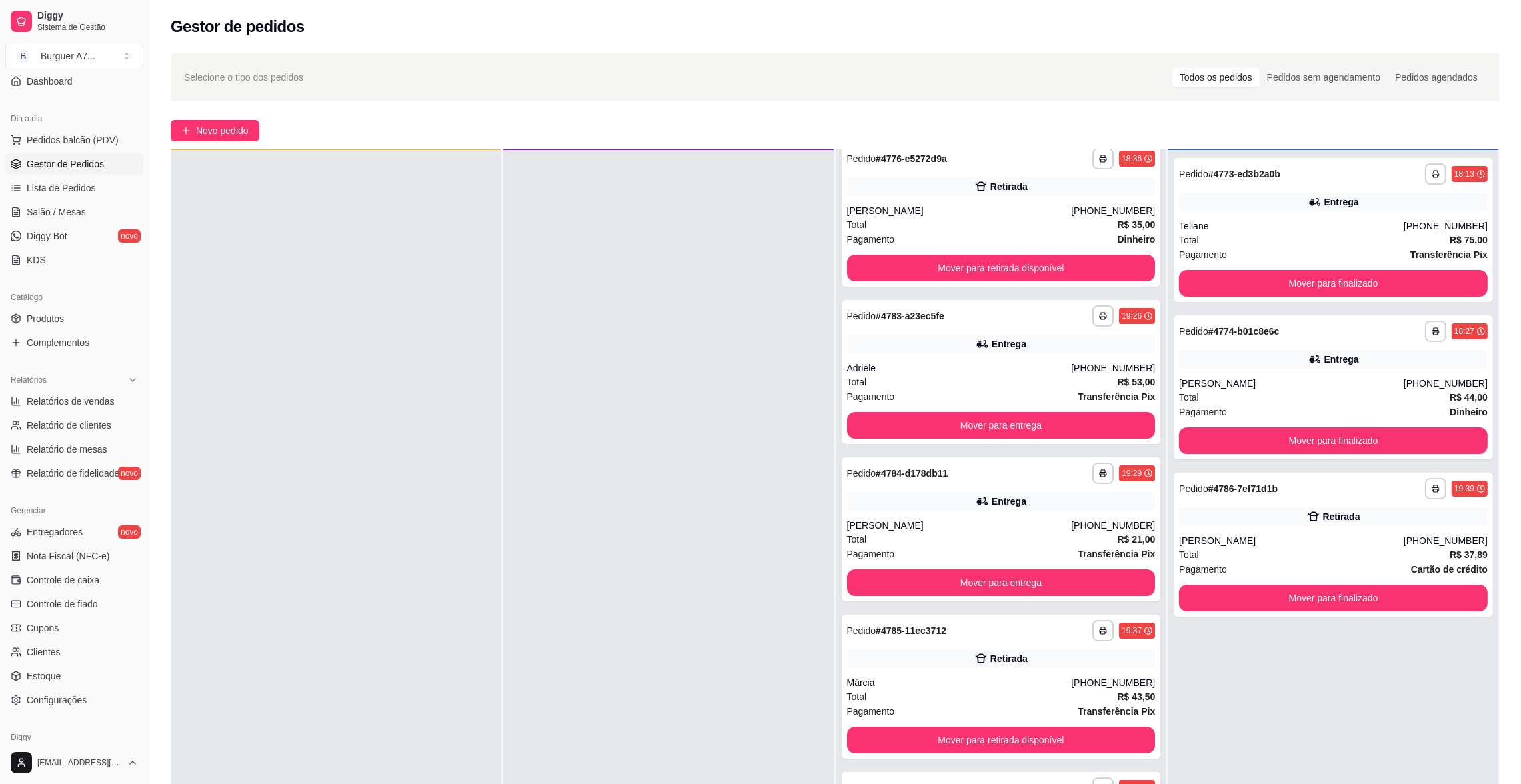
drag, startPoint x: 95, startPoint y: 387, endPoint x: 95, endPoint y: 394, distance: 7.0
click at [95, 389] on div "Relatórios" at bounding box center [73, 380] width 138 height 22
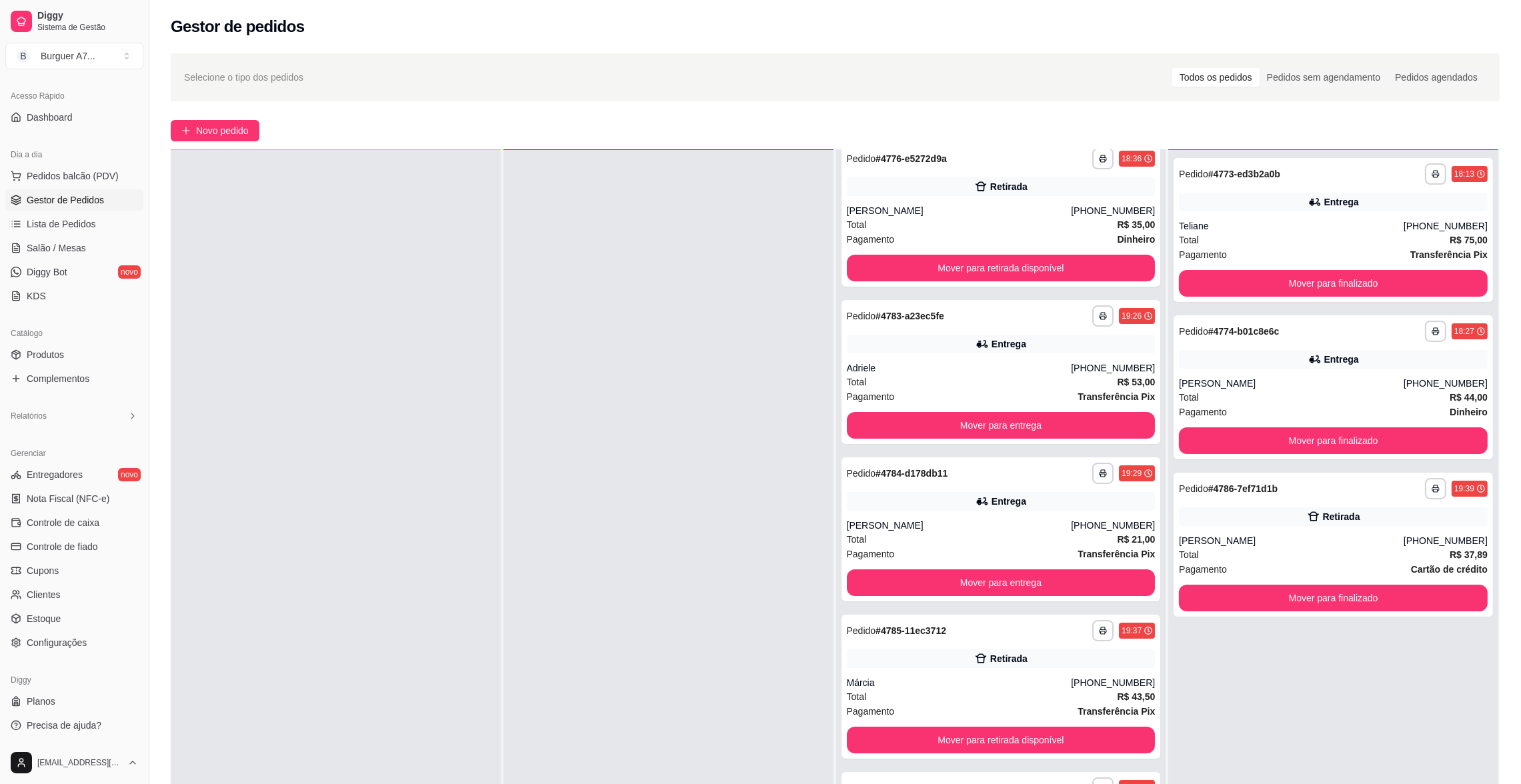
click at [95, 394] on div "Catálogo Produtos Complementos" at bounding box center [74, 355] width 149 height 77
click at [115, 409] on div "Relatórios" at bounding box center [73, 416] width 138 height 22
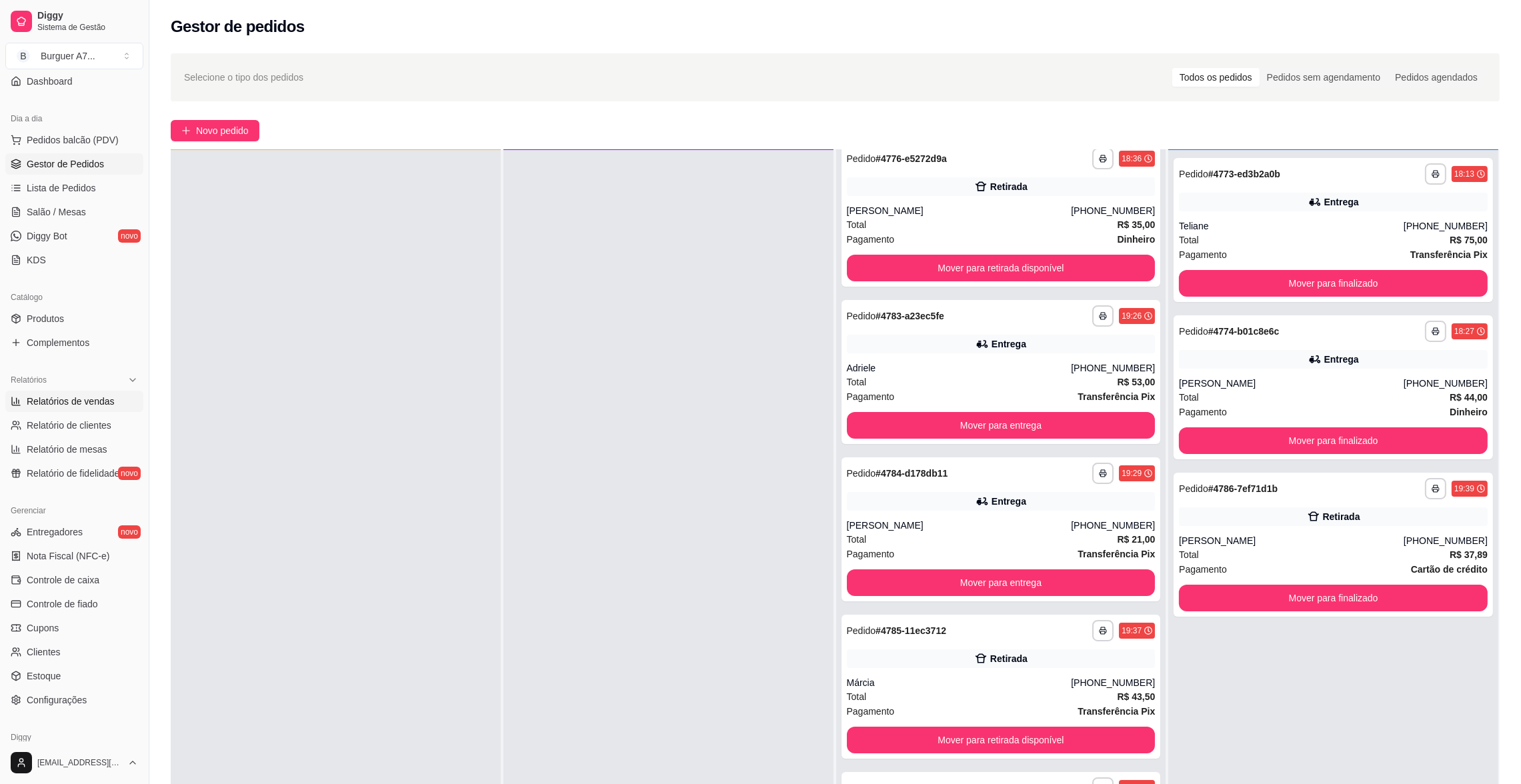
click at [106, 391] on link "Relatórios de vendas" at bounding box center [73, 401] width 138 height 22
select select "ALL"
select select "0"
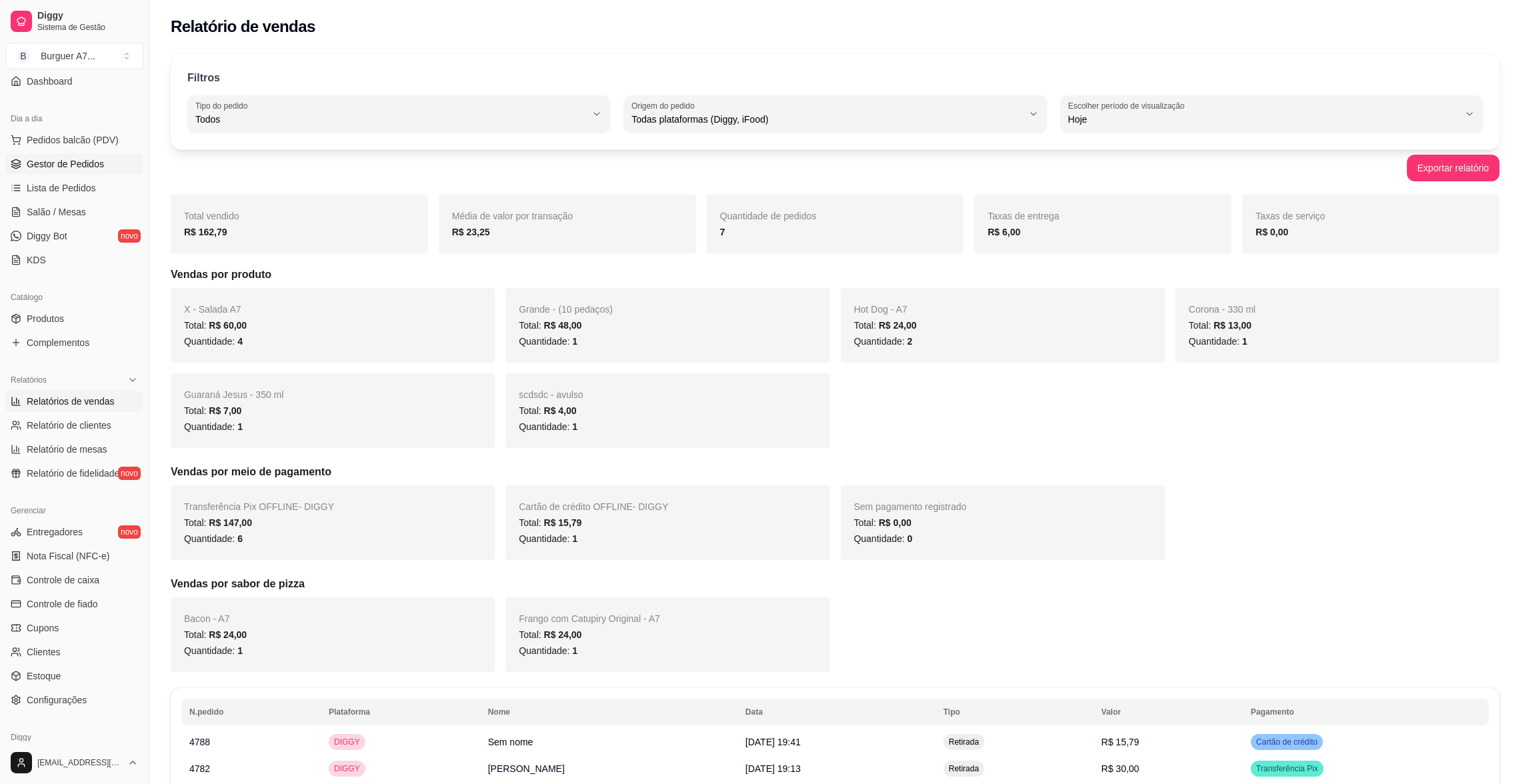
click at [99, 165] on span "Gestor de Pedidos" at bounding box center [65, 164] width 77 height 14
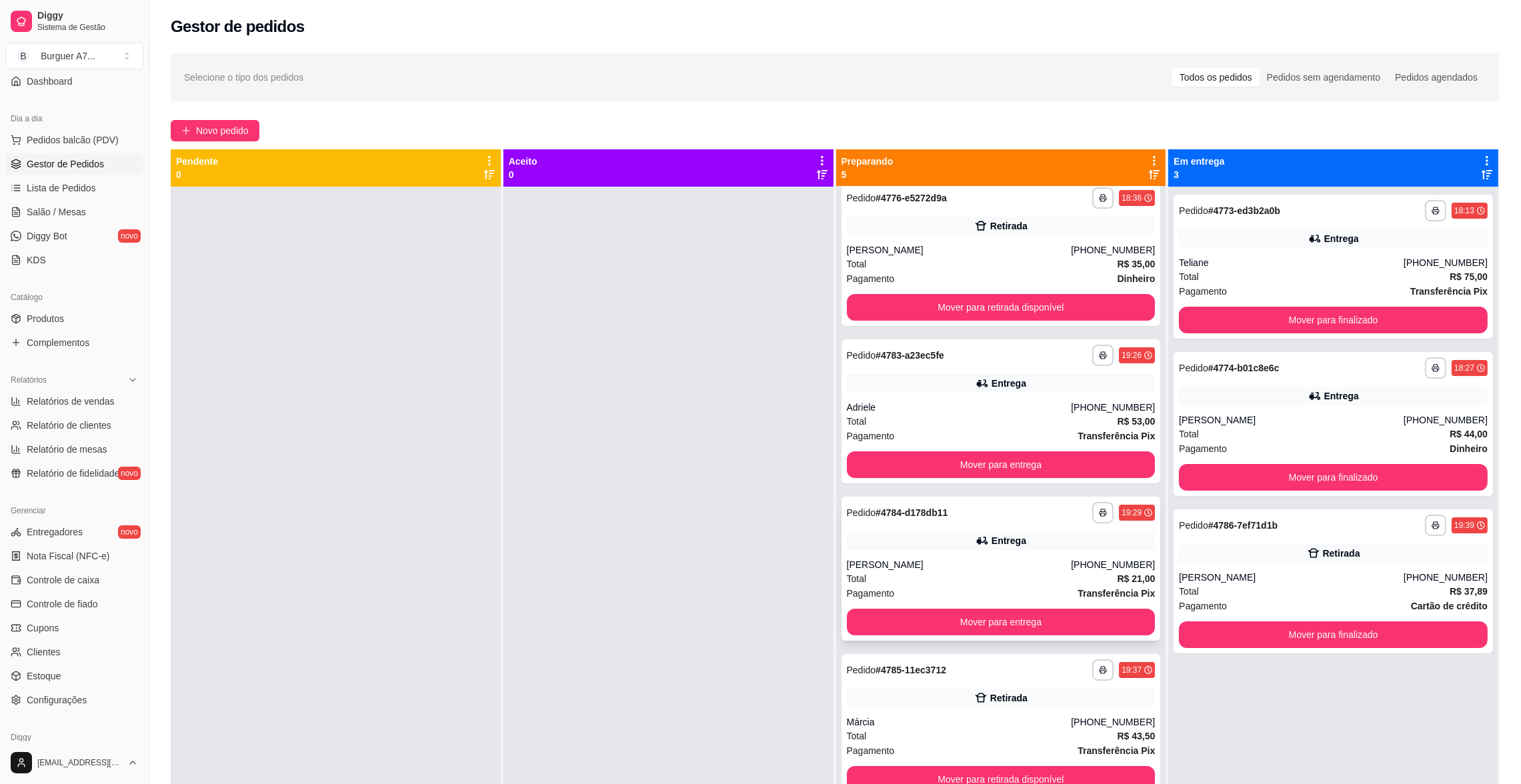
scroll to position [16, 0]
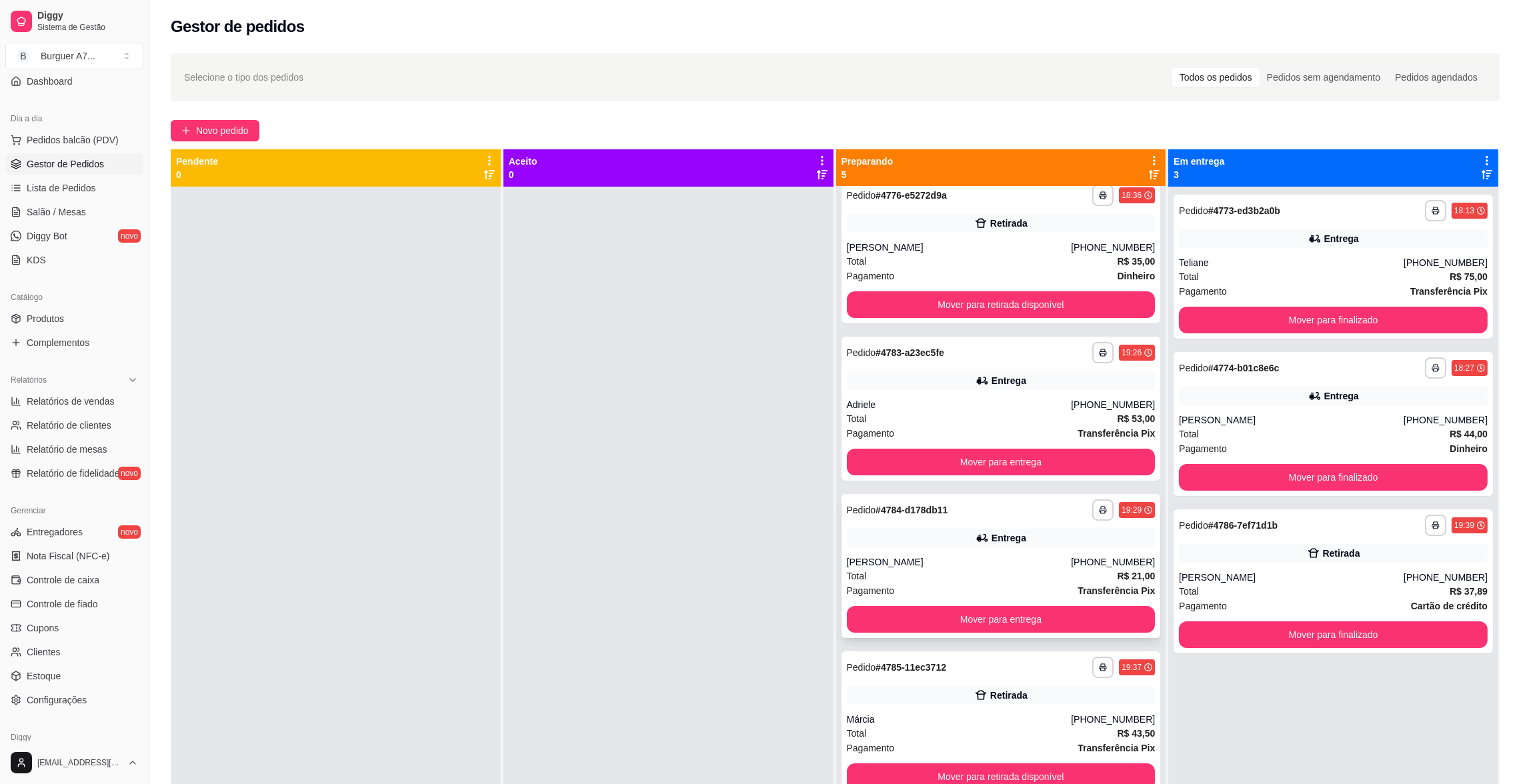
click at [981, 559] on div "[PERSON_NAME]" at bounding box center [959, 563] width 225 height 14
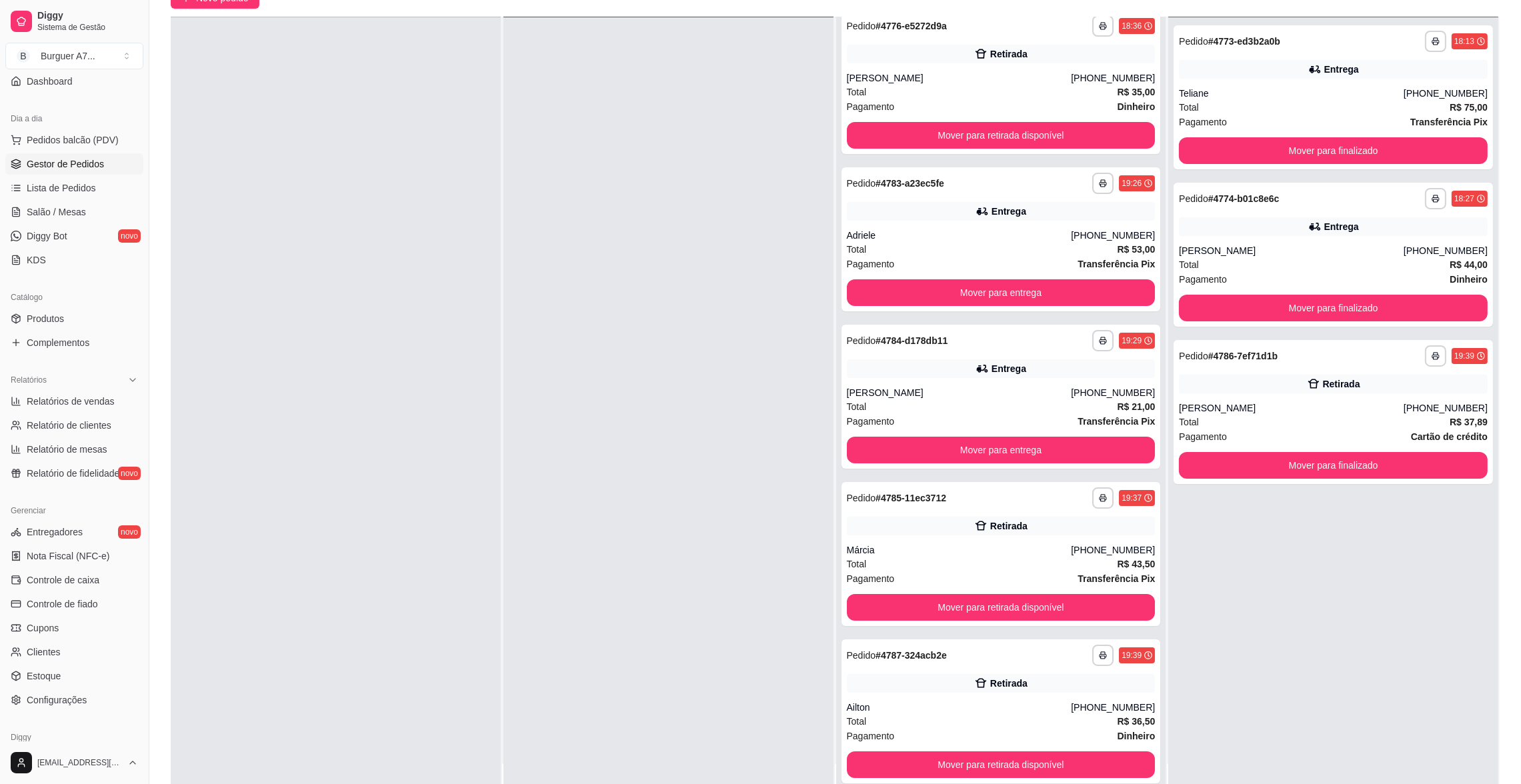
scroll to position [203, 0]
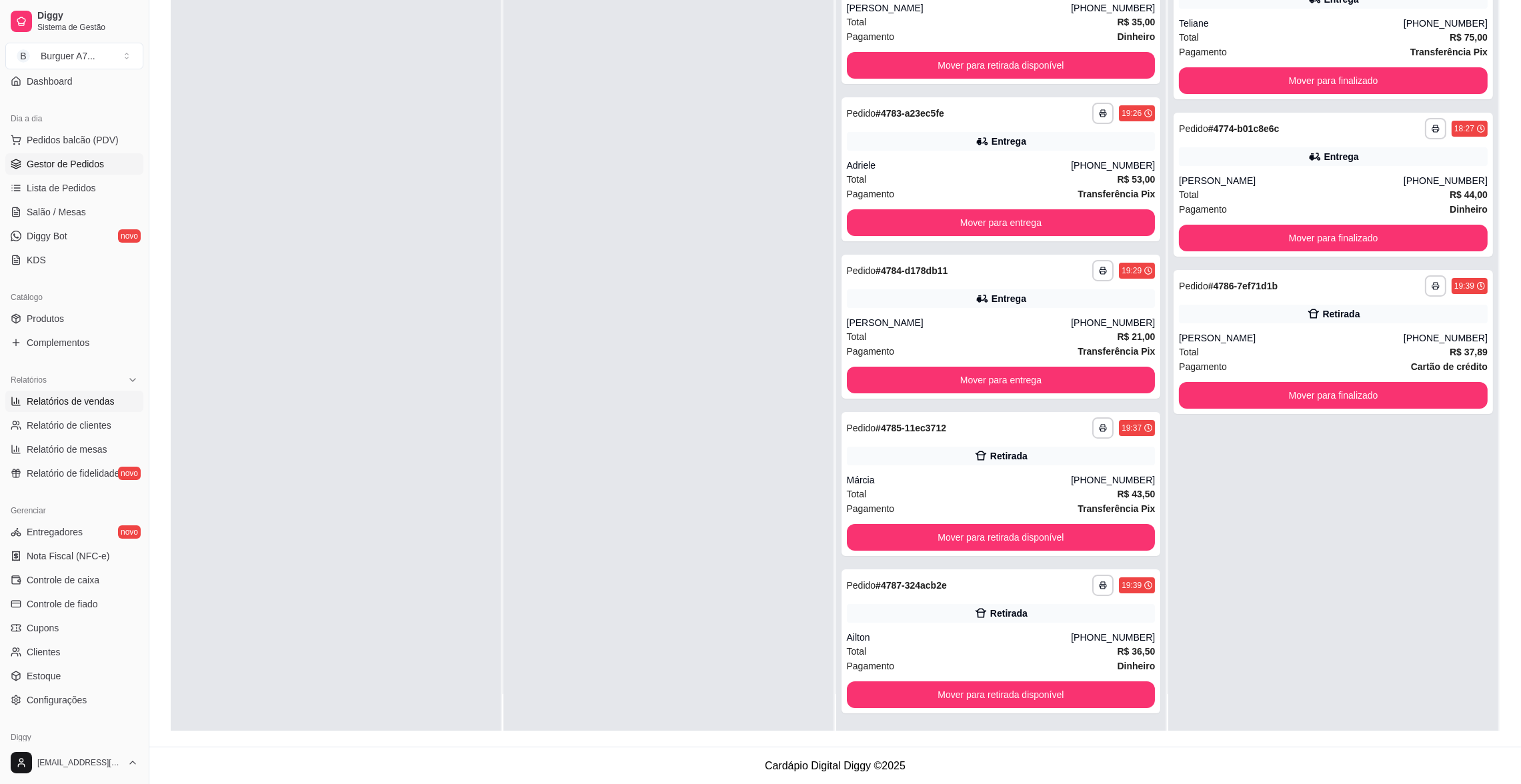
click at [100, 401] on span "Relatórios de vendas" at bounding box center [70, 401] width 88 height 14
select select "ALL"
select select "0"
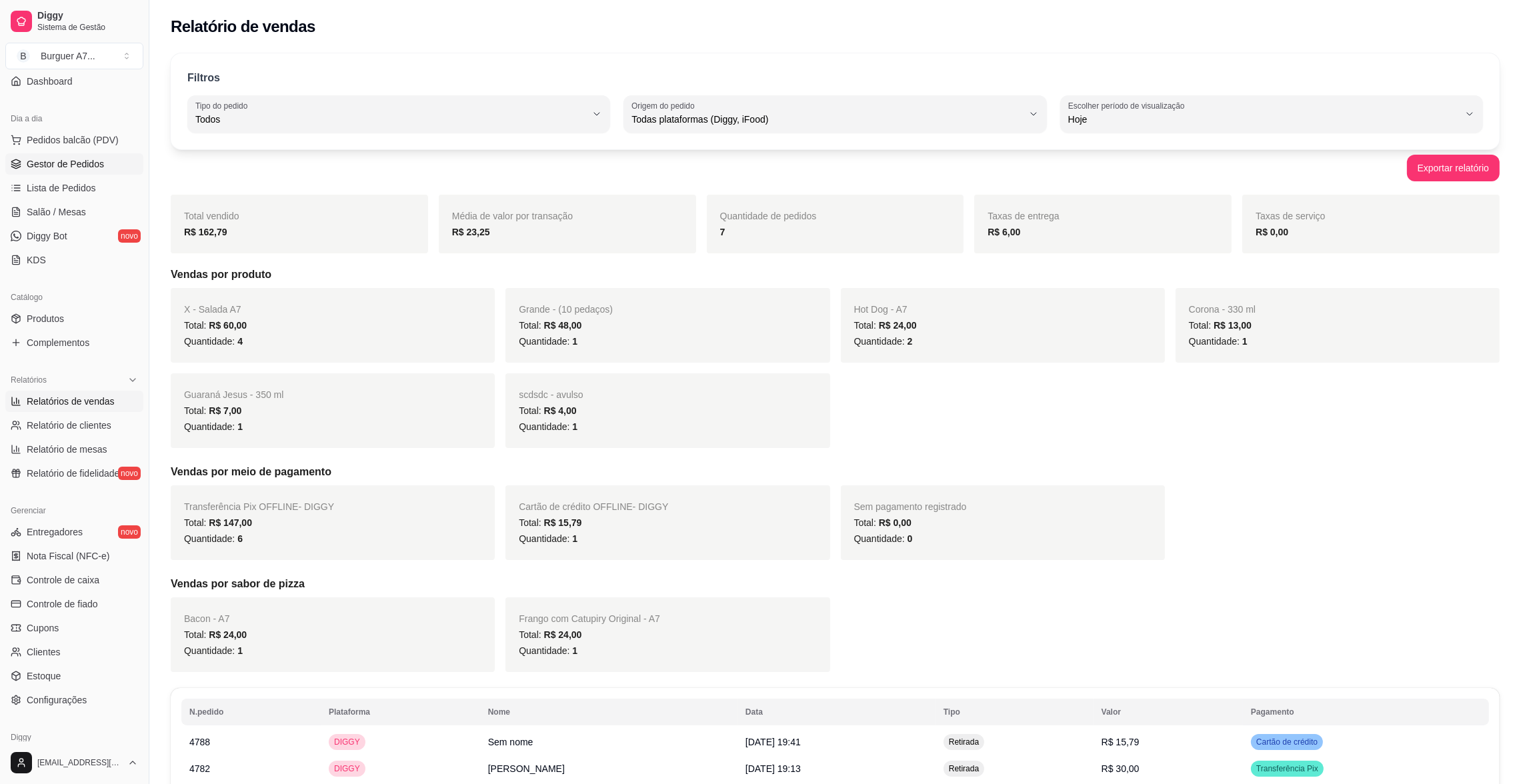
click at [108, 172] on link "Gestor de Pedidos" at bounding box center [73, 164] width 138 height 22
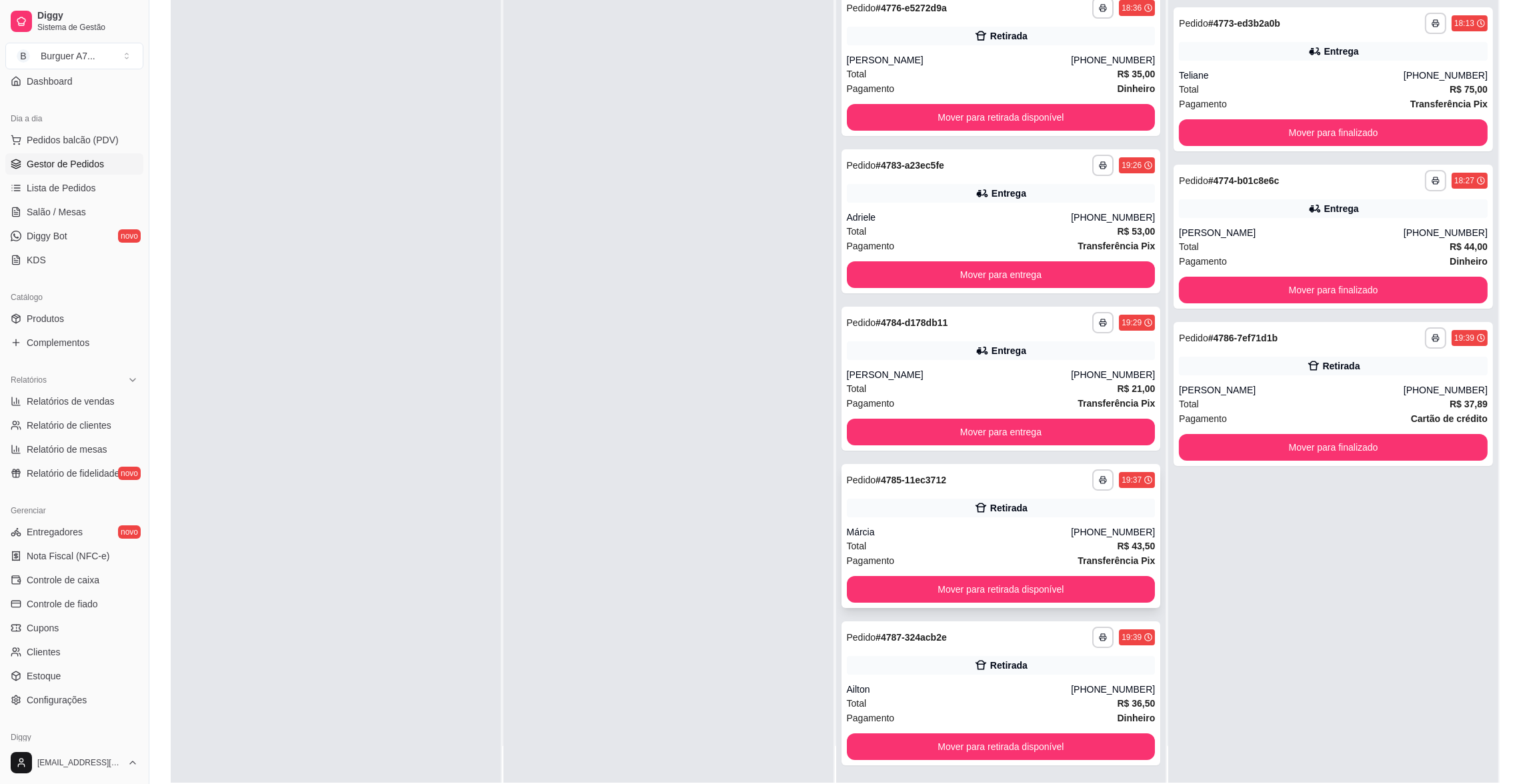
scroll to position [203, 0]
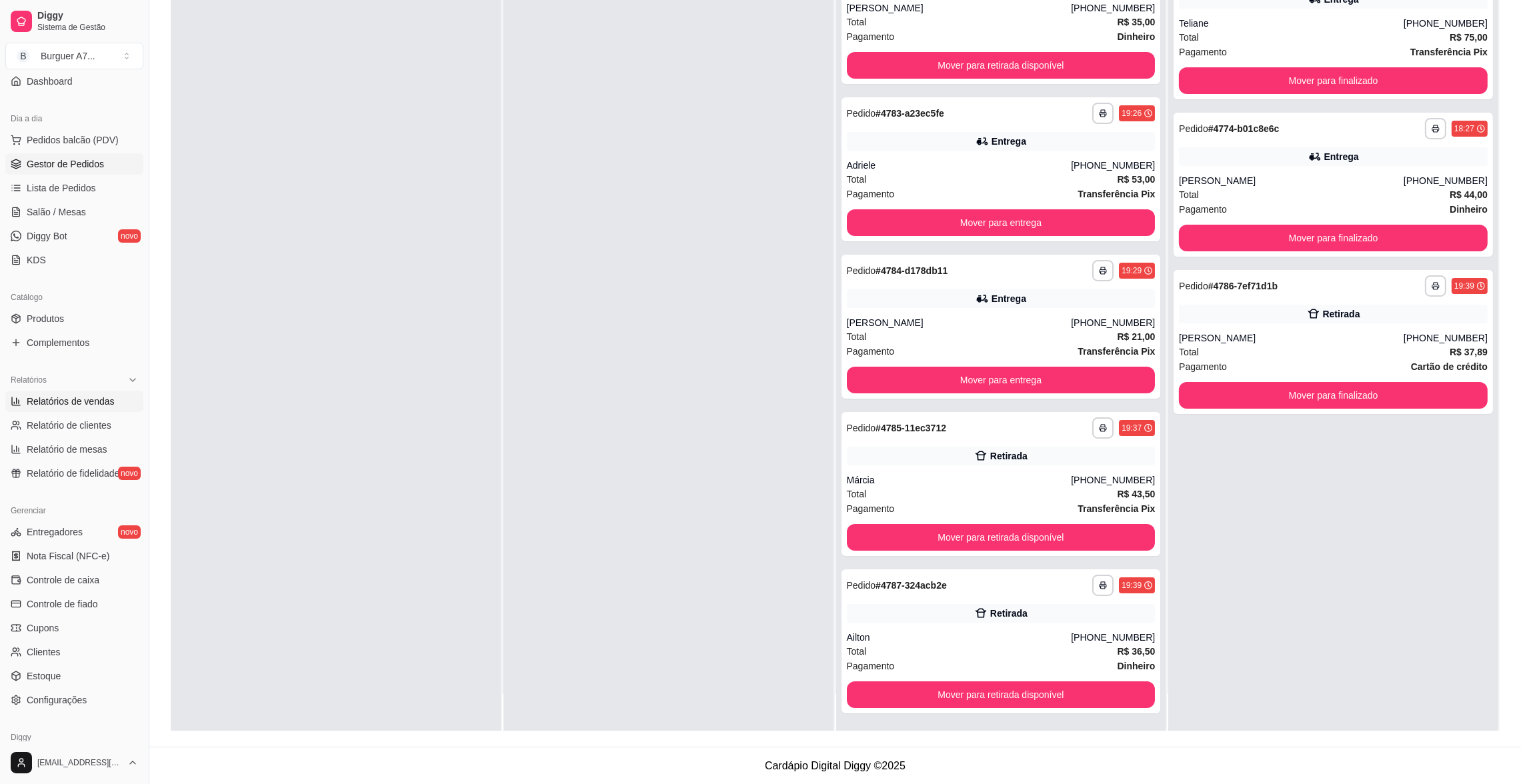
click at [78, 401] on span "Relatórios de vendas" at bounding box center [70, 401] width 88 height 14
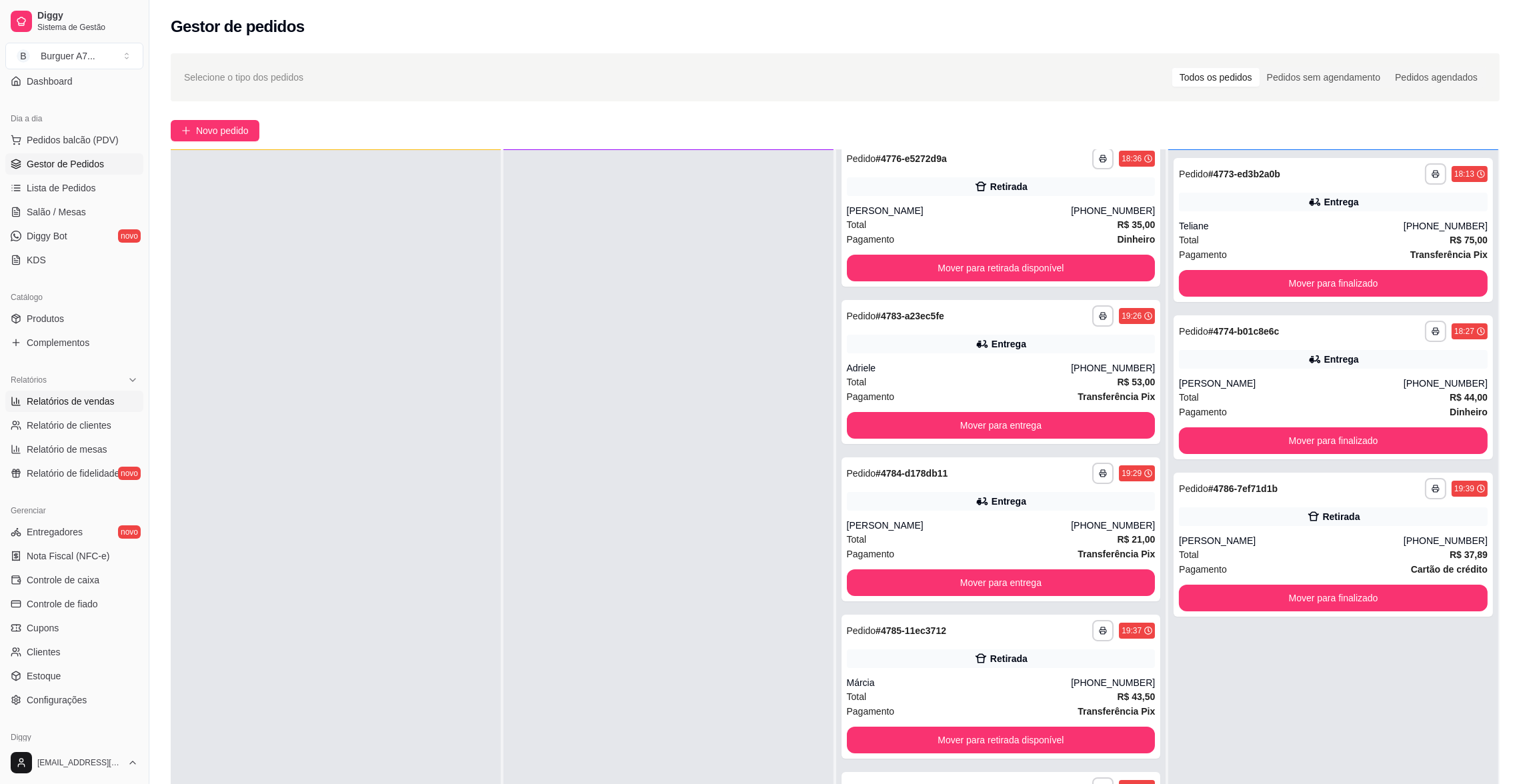
select select "ALL"
select select "0"
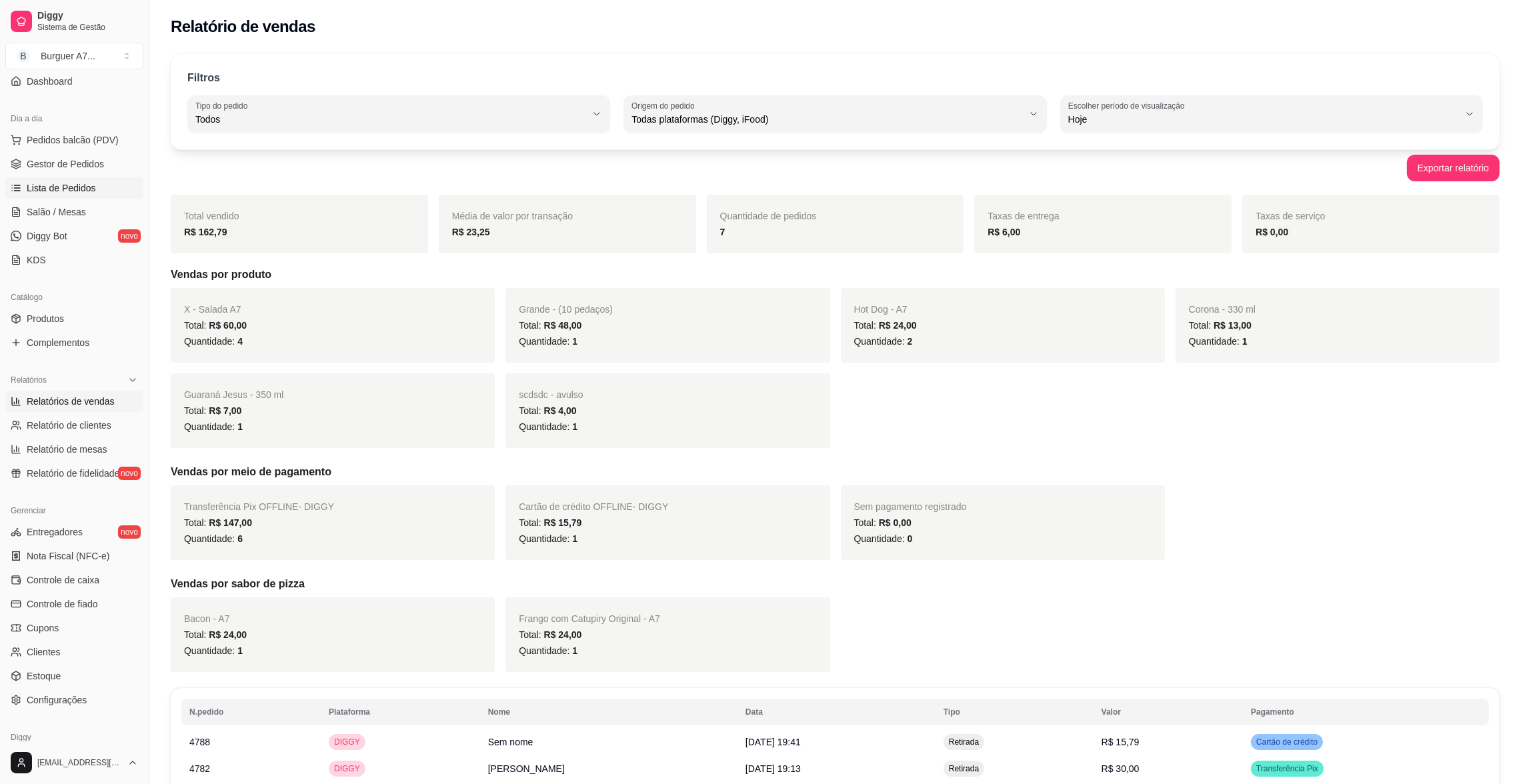
drag, startPoint x: 107, startPoint y: 150, endPoint x: 111, endPoint y: 178, distance: 28.3
click at [111, 178] on ul "Pedidos balcão (PDV) Gestor de Pedidos Lista de Pedidos Salão / Mesas Diggy Bot…" at bounding box center [73, 200] width 138 height 141
click at [112, 178] on link "Lista de Pedidos" at bounding box center [73, 188] width 138 height 22
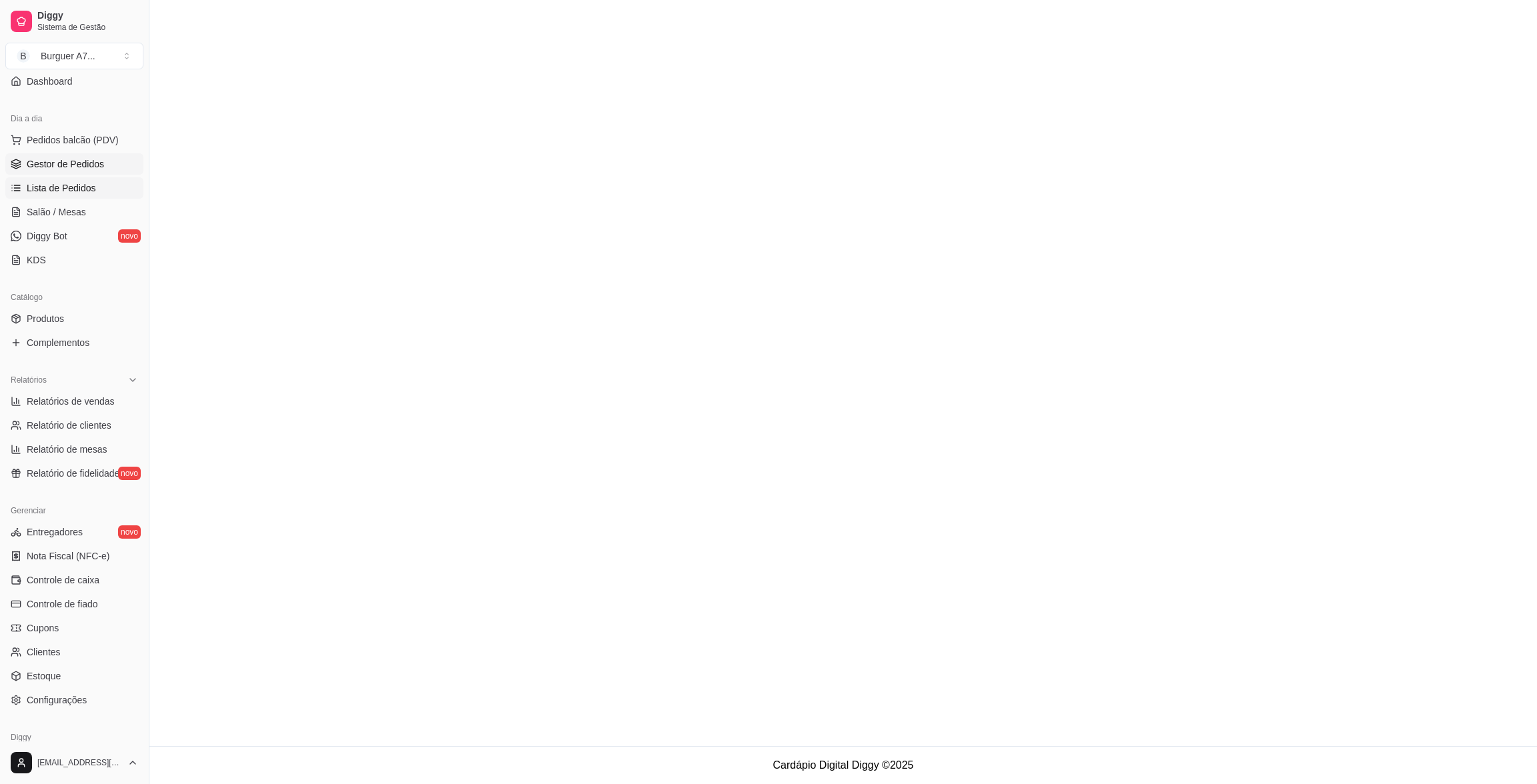
click at [109, 168] on link "Gestor de Pedidos" at bounding box center [73, 164] width 138 height 22
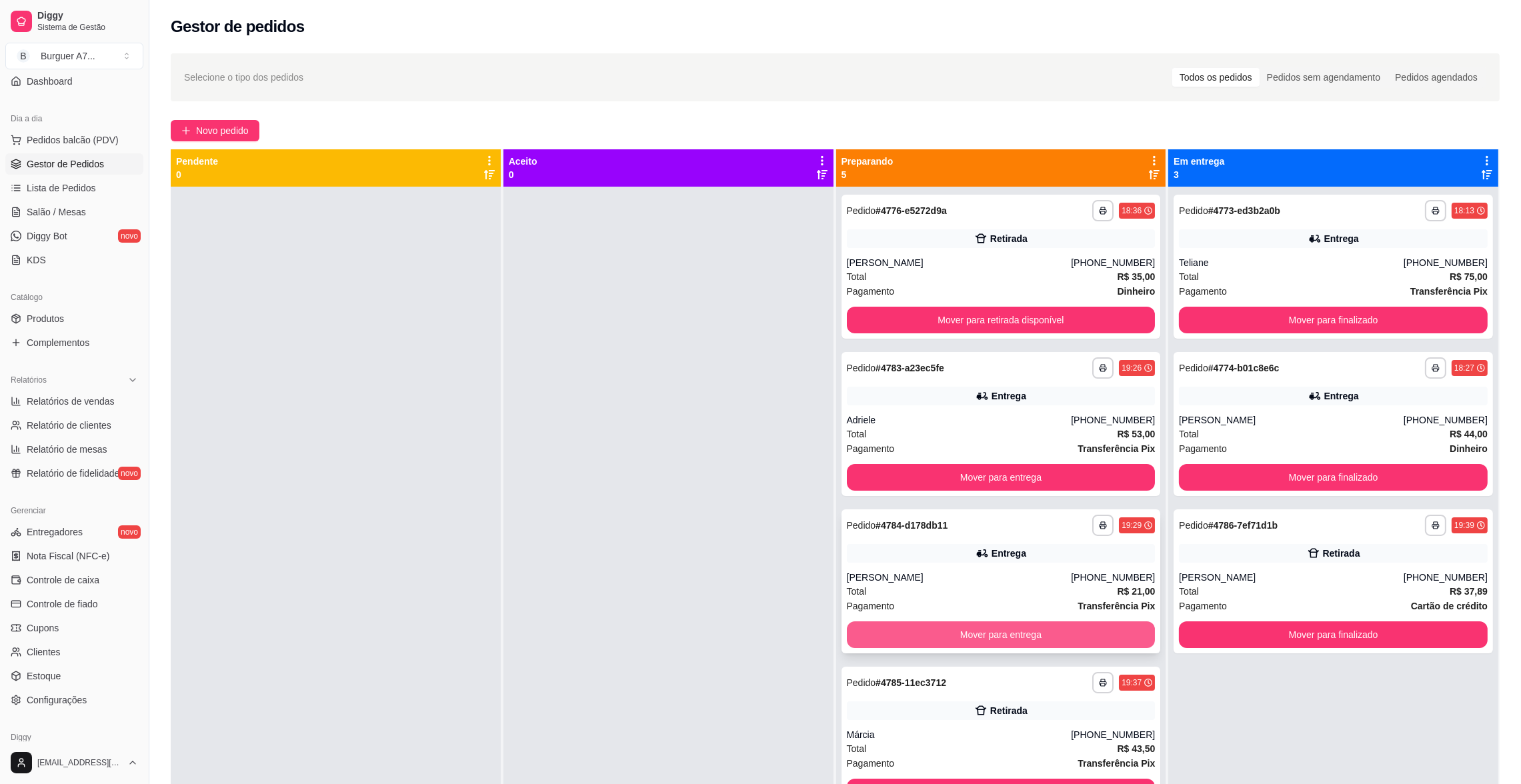
click at [959, 623] on button "Mover para entrega" at bounding box center [1000, 634] width 308 height 26
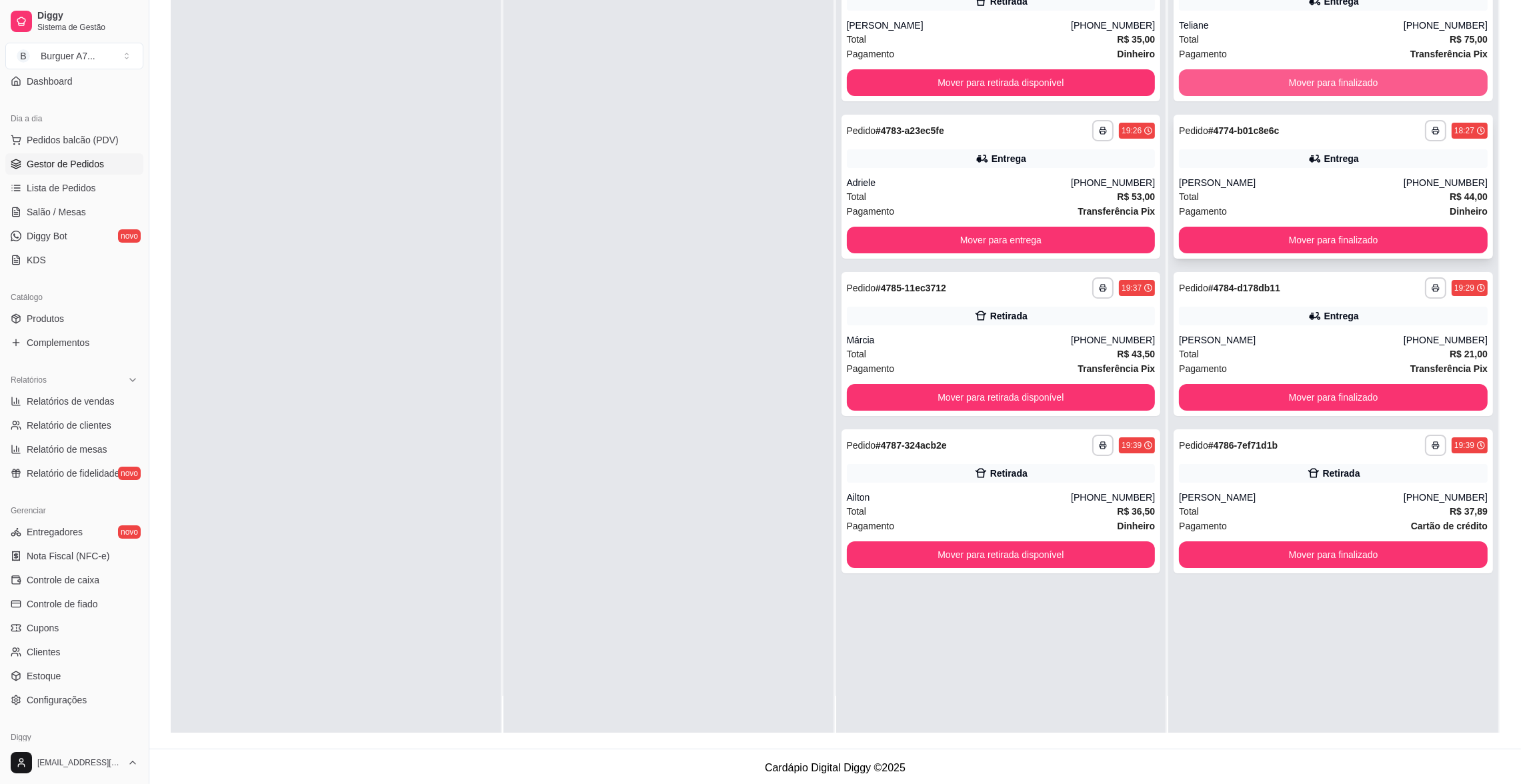
scroll to position [203, 0]
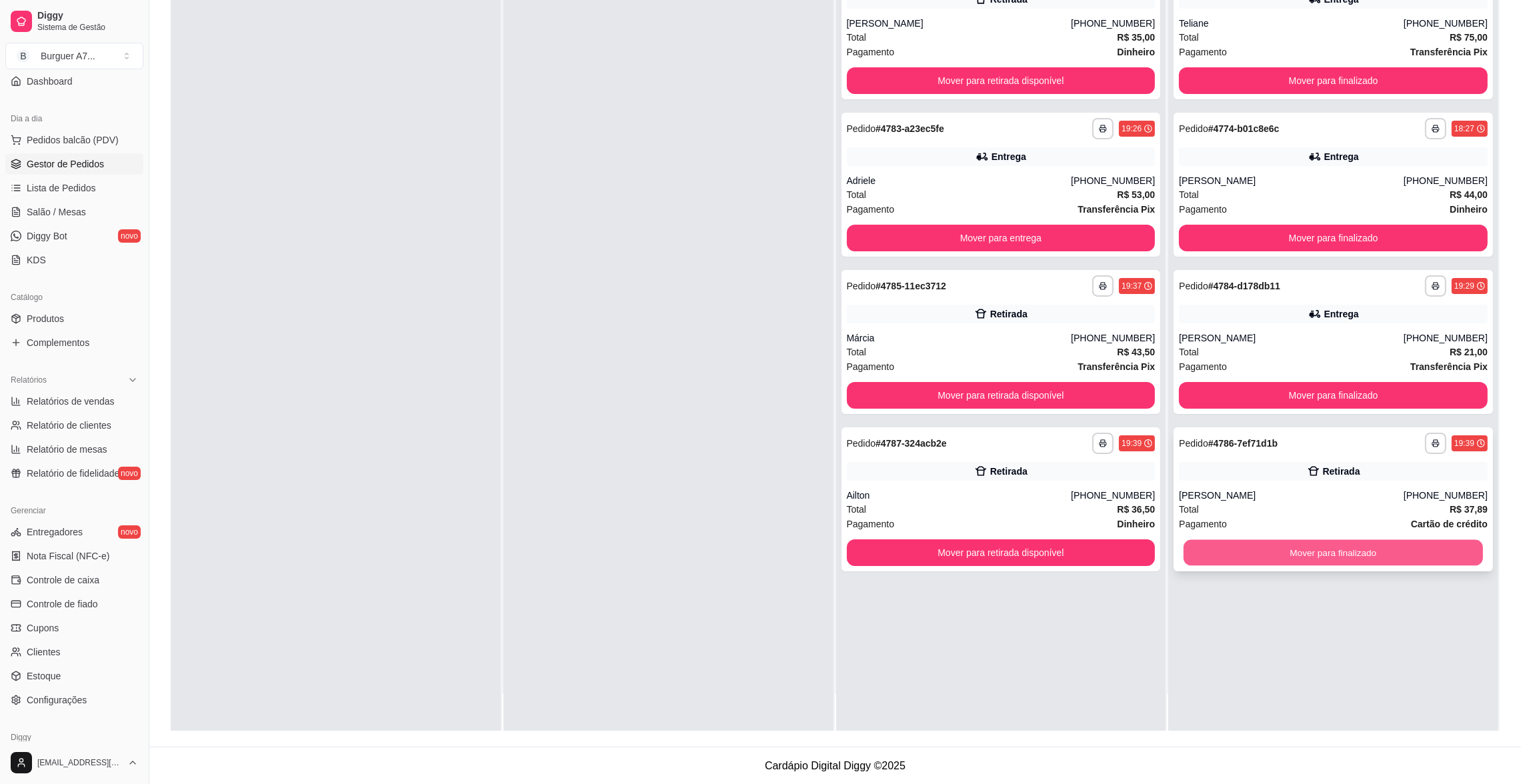
click at [1326, 543] on button "Mover para finalizado" at bounding box center [1333, 553] width 300 height 26
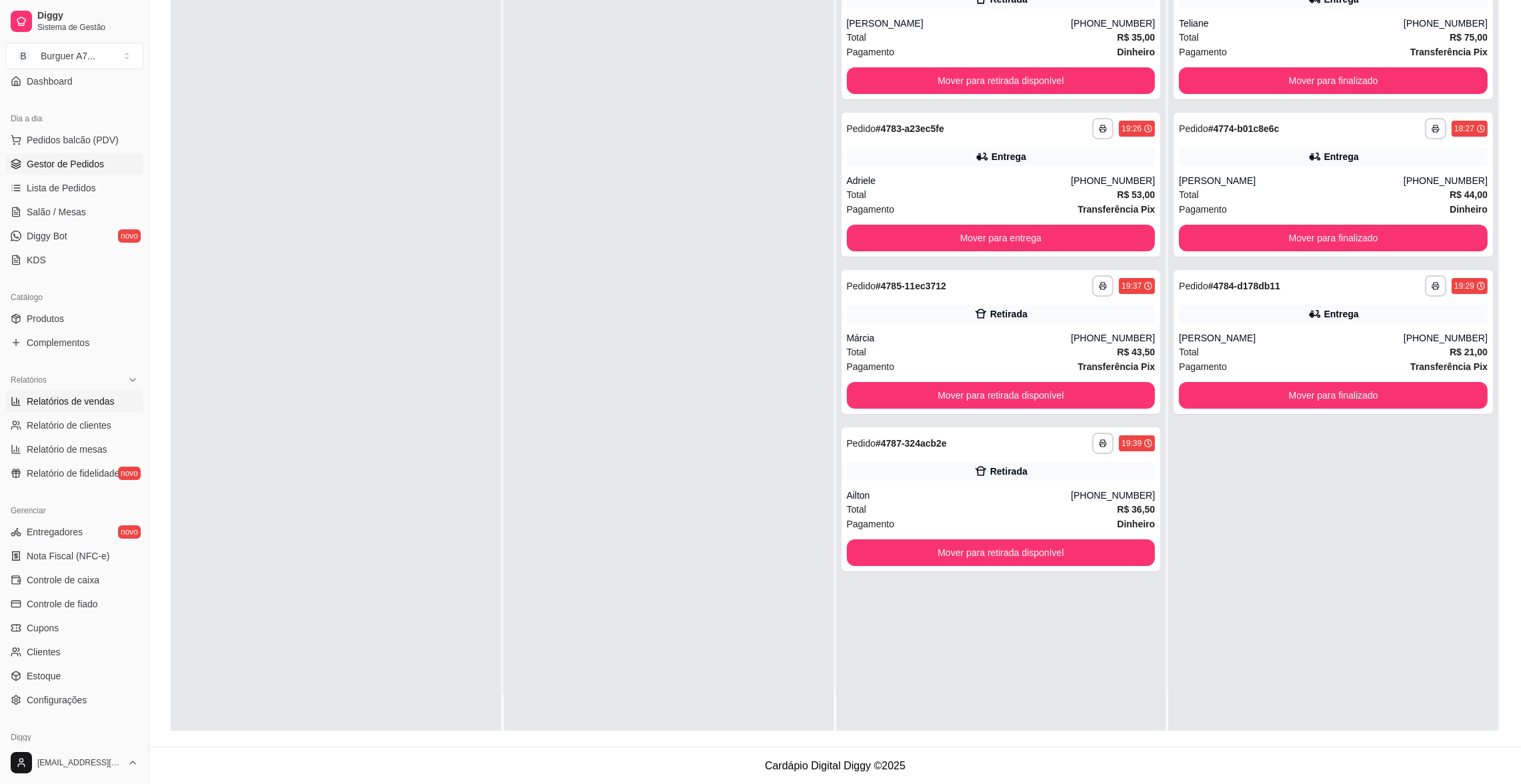
click at [89, 401] on span "Relatórios de vendas" at bounding box center [70, 401] width 88 height 14
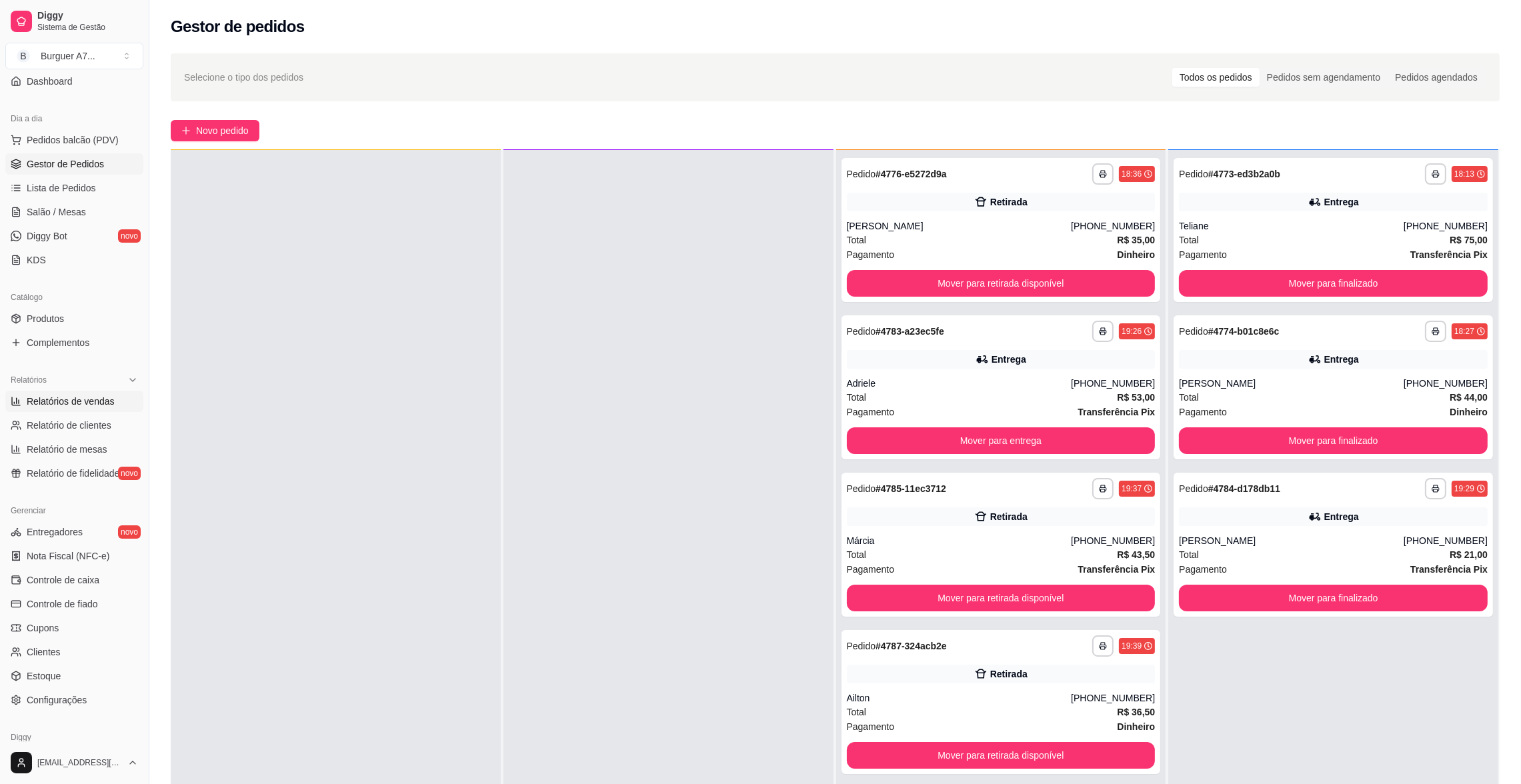
select select "ALL"
select select "0"
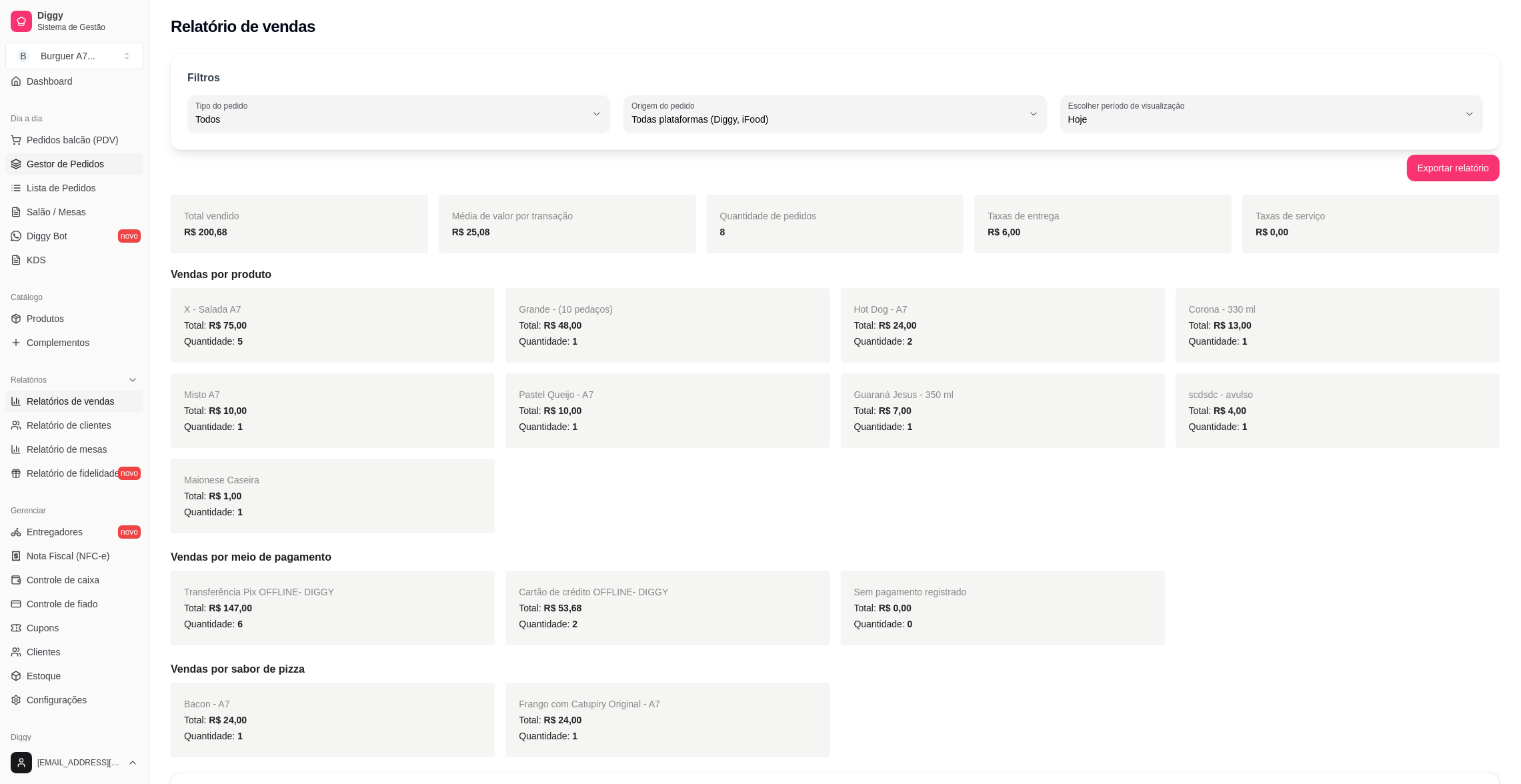
click at [117, 170] on link "Gestor de Pedidos" at bounding box center [73, 164] width 138 height 22
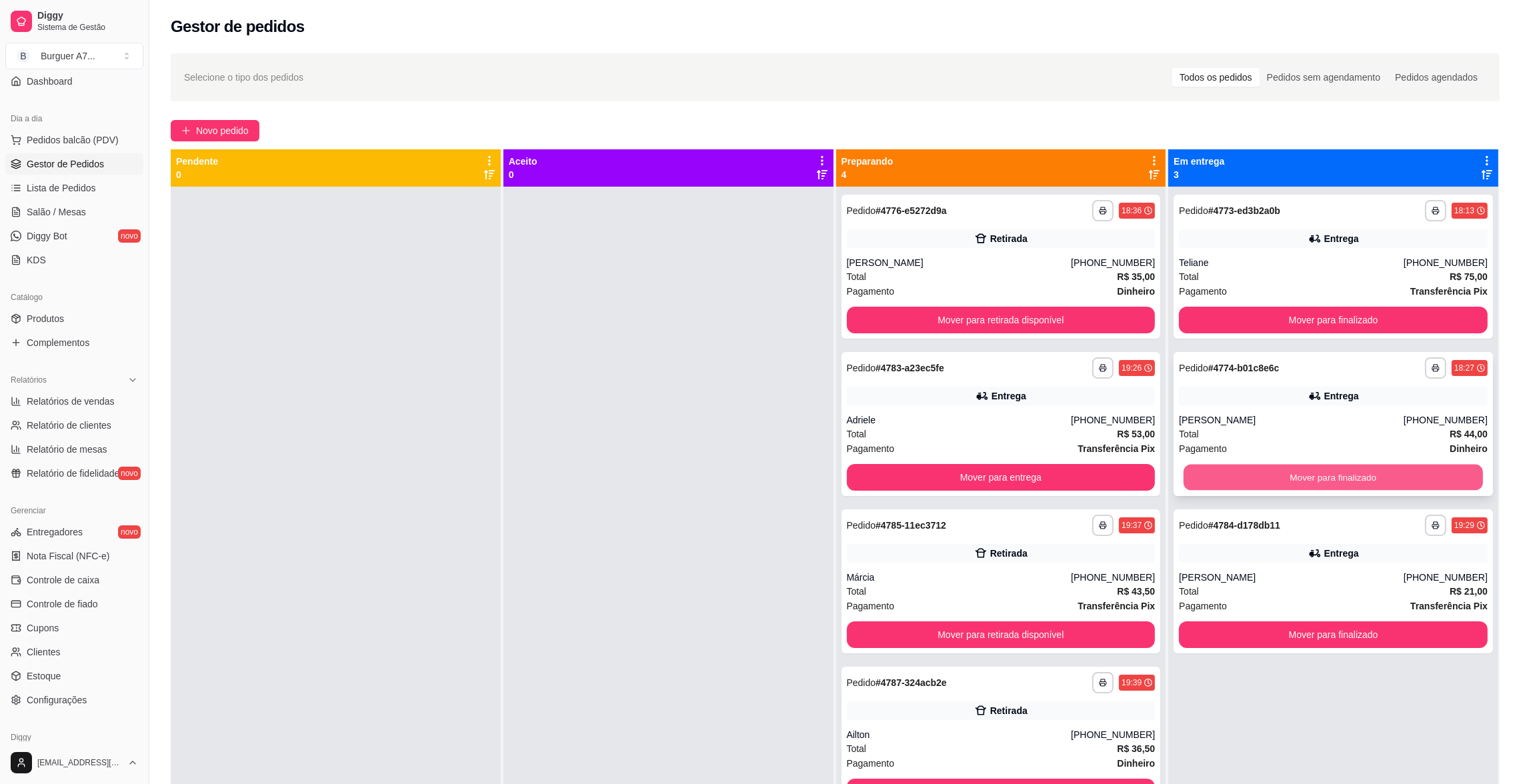
click at [1377, 477] on button "Mover para finalizado" at bounding box center [1333, 478] width 300 height 26
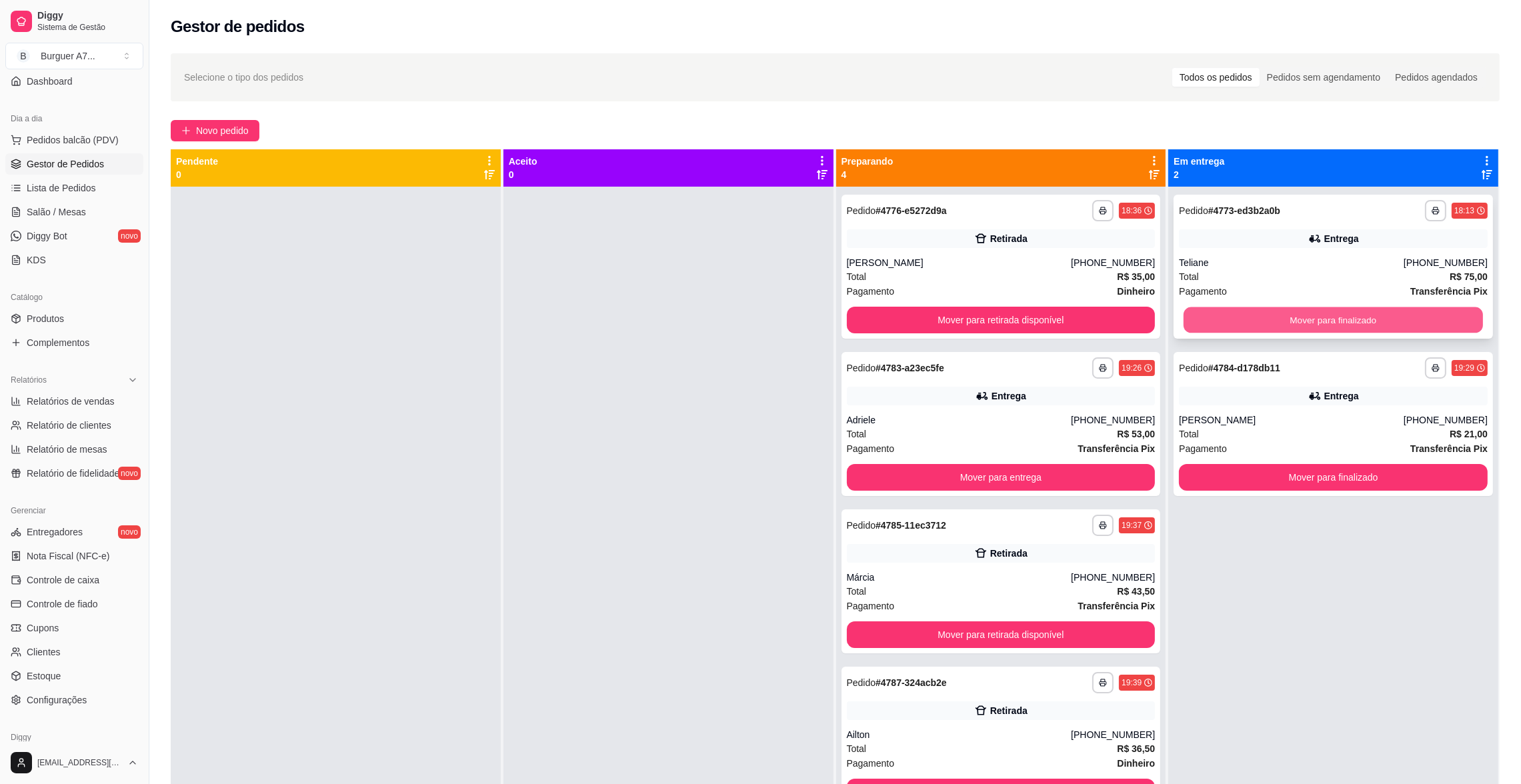
click at [1266, 319] on button "Mover para finalizado" at bounding box center [1333, 320] width 300 height 26
click at [1266, 319] on div "Mover para finalizado" at bounding box center [1333, 319] width 308 height 26
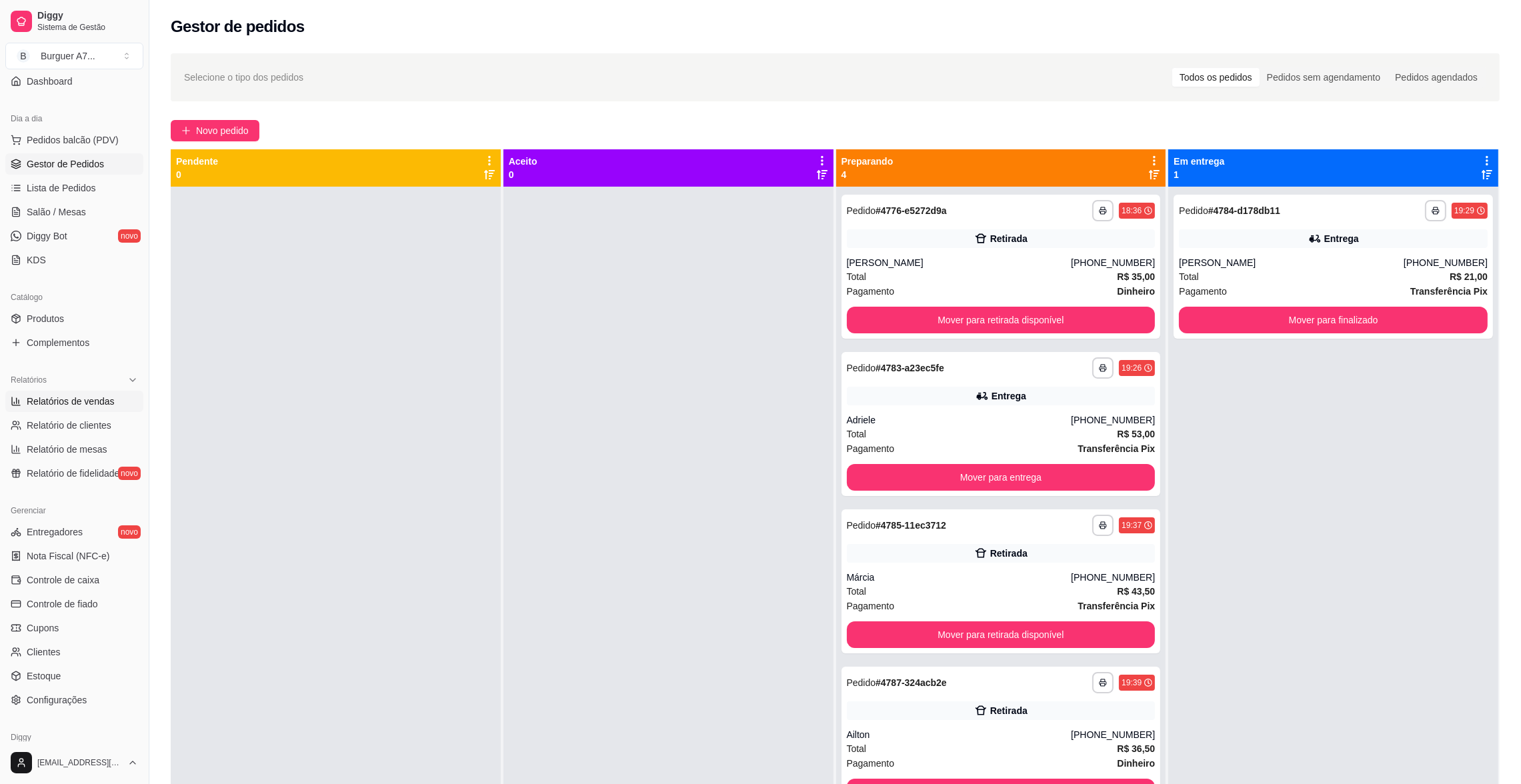
click at [80, 407] on span "Relatórios de vendas" at bounding box center [70, 401] width 88 height 14
select select "ALL"
select select "0"
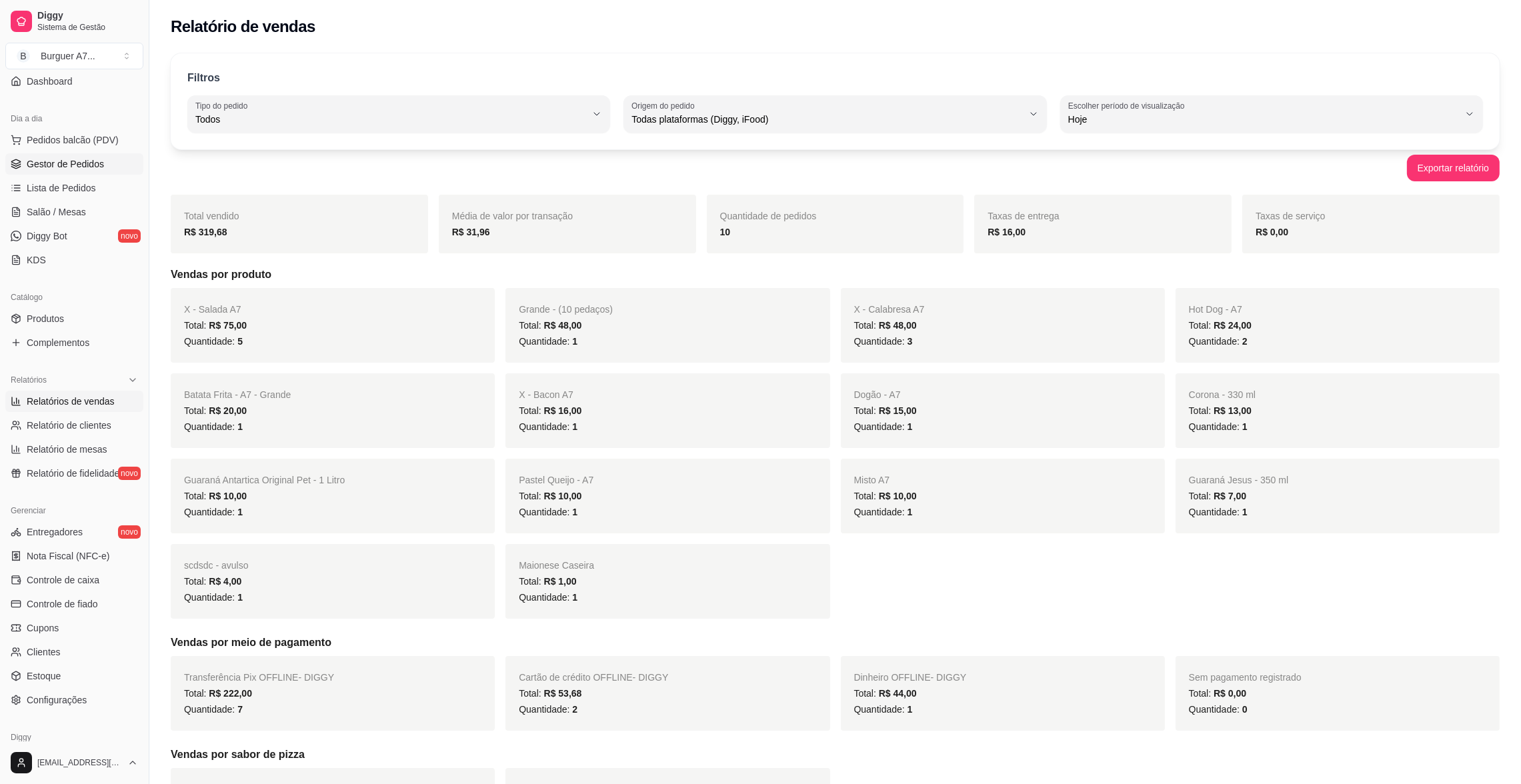
click at [93, 167] on span "Gestor de Pedidos" at bounding box center [65, 164] width 77 height 14
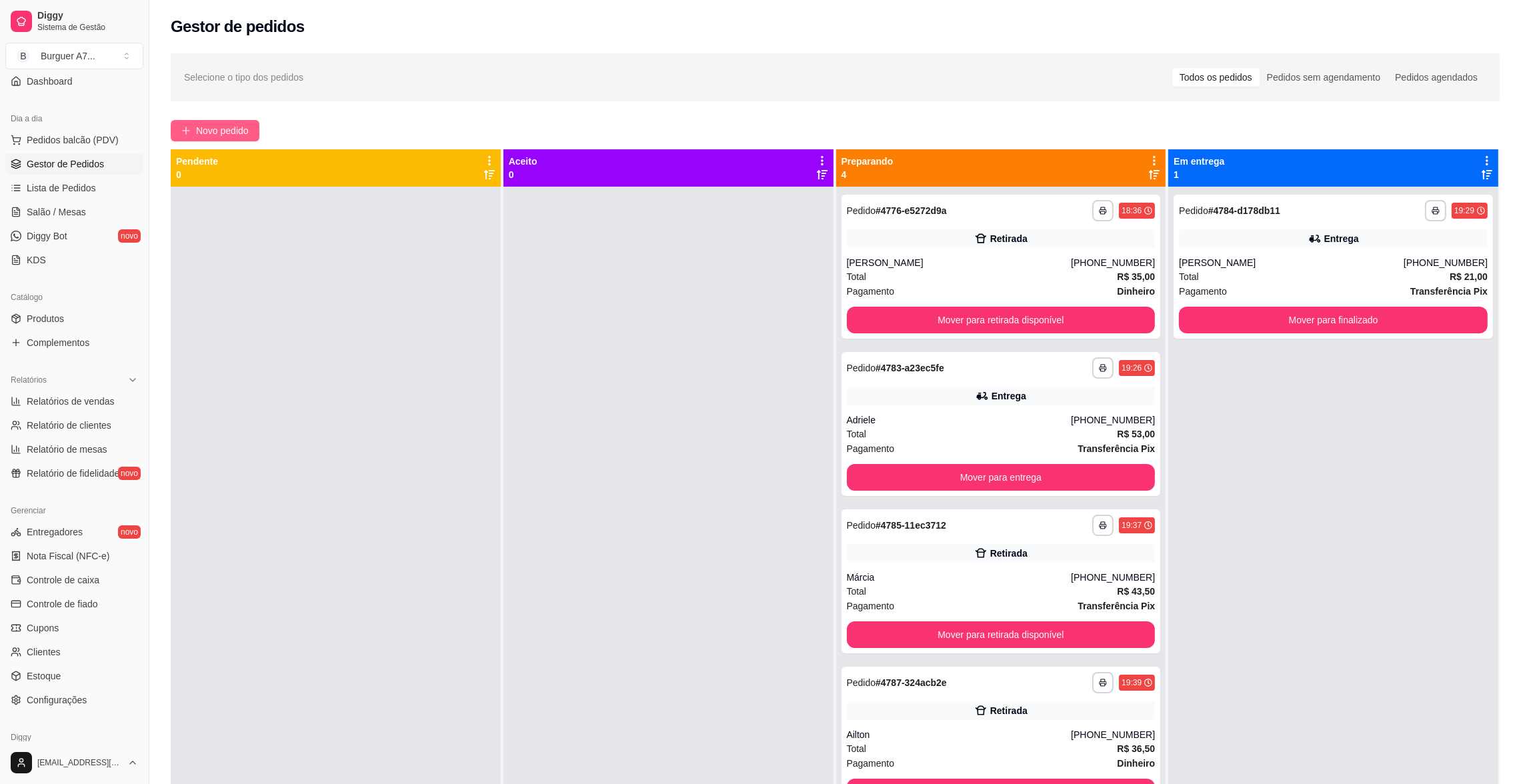
click at [244, 130] on span "Novo pedido" at bounding box center [222, 130] width 53 height 15
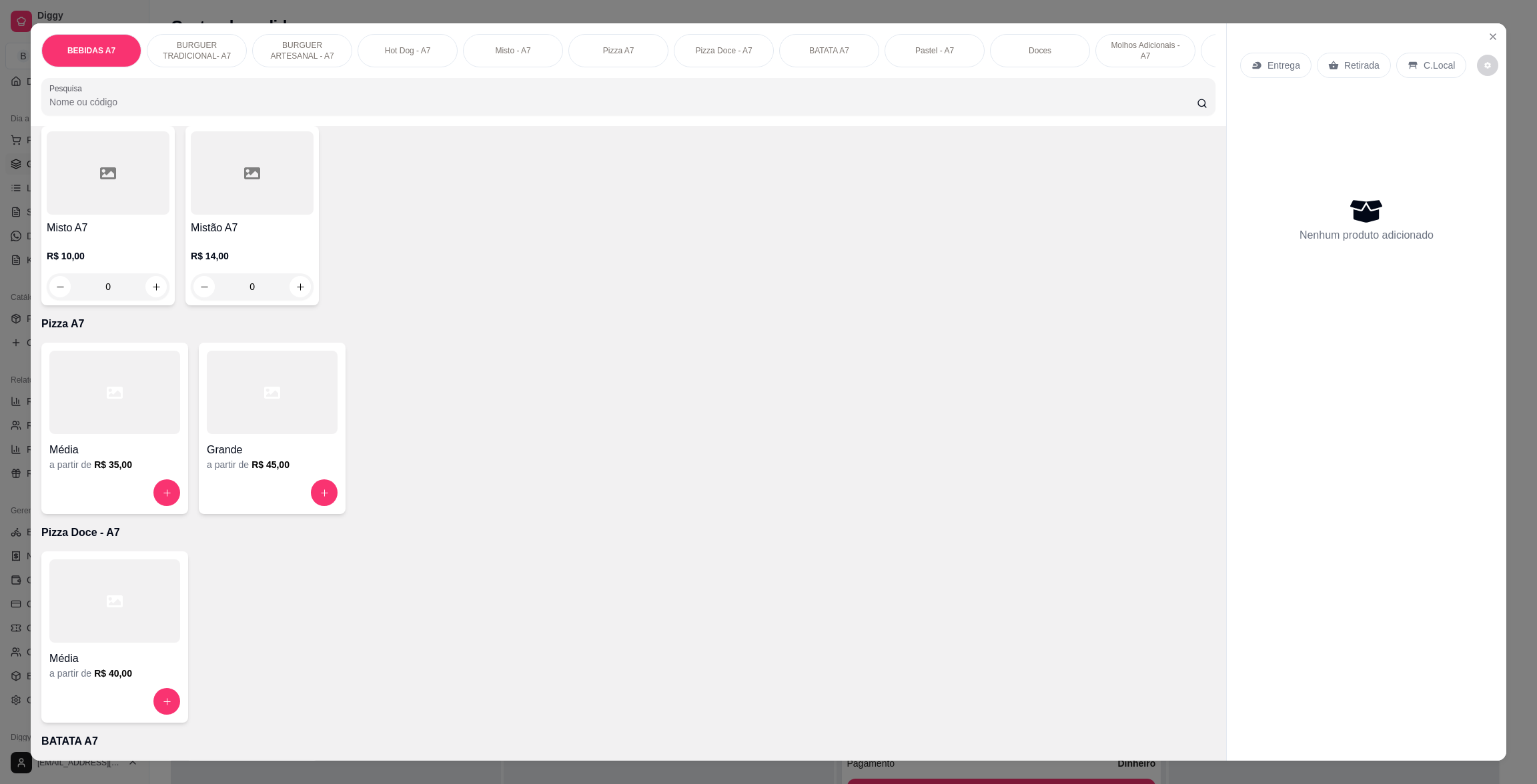
scroll to position [1200, 0]
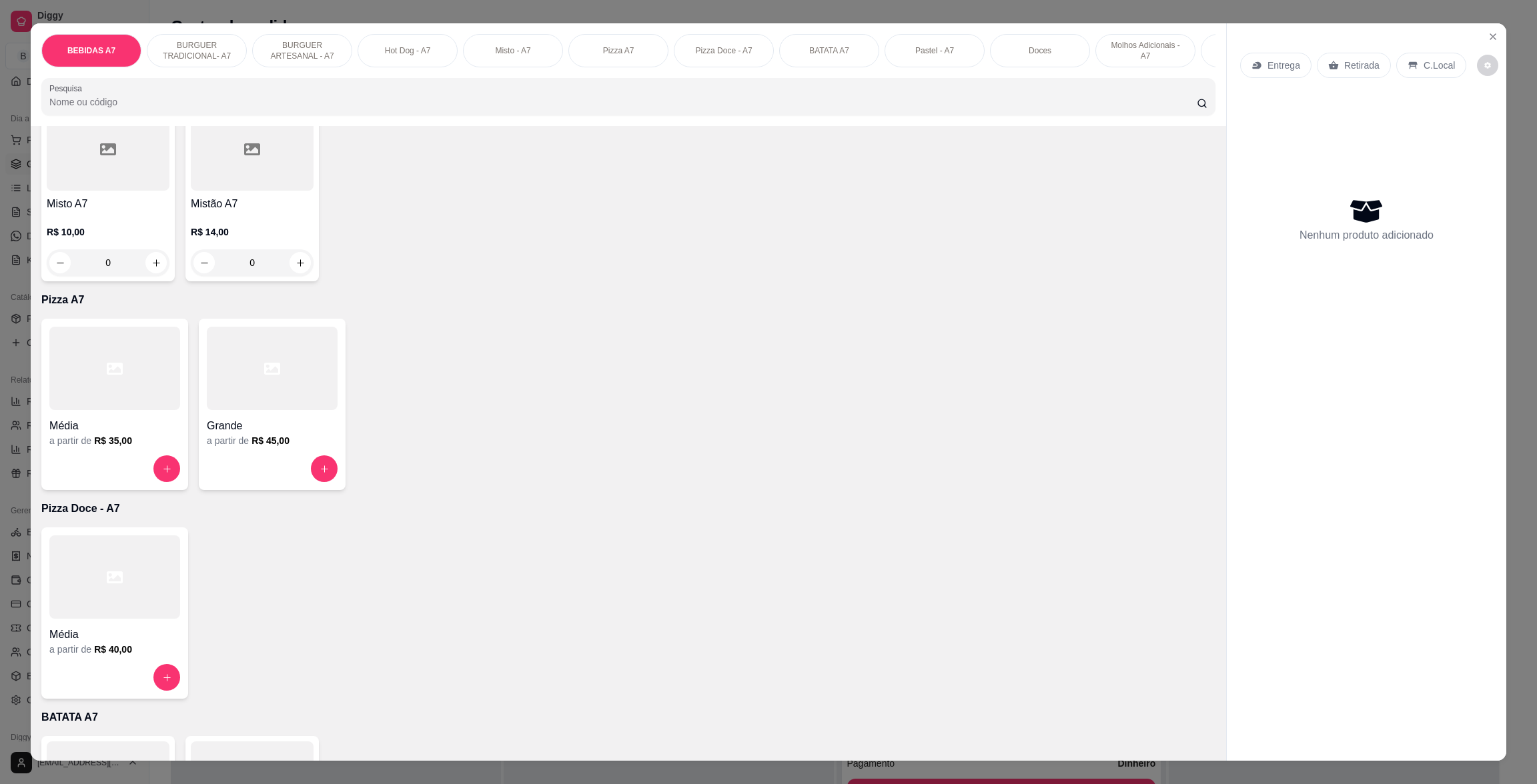
click at [261, 483] on div at bounding box center [272, 468] width 131 height 26
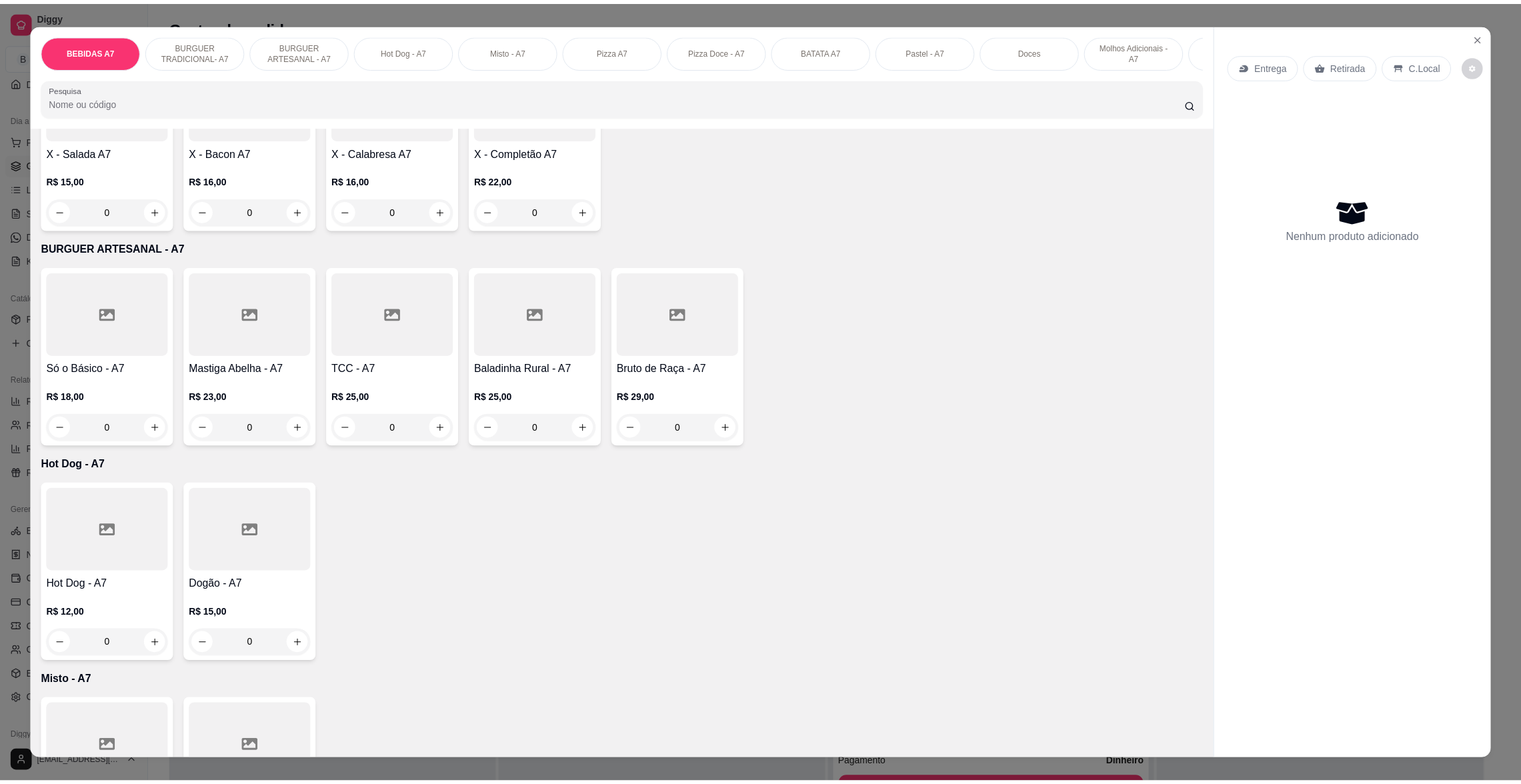
scroll to position [600, 0]
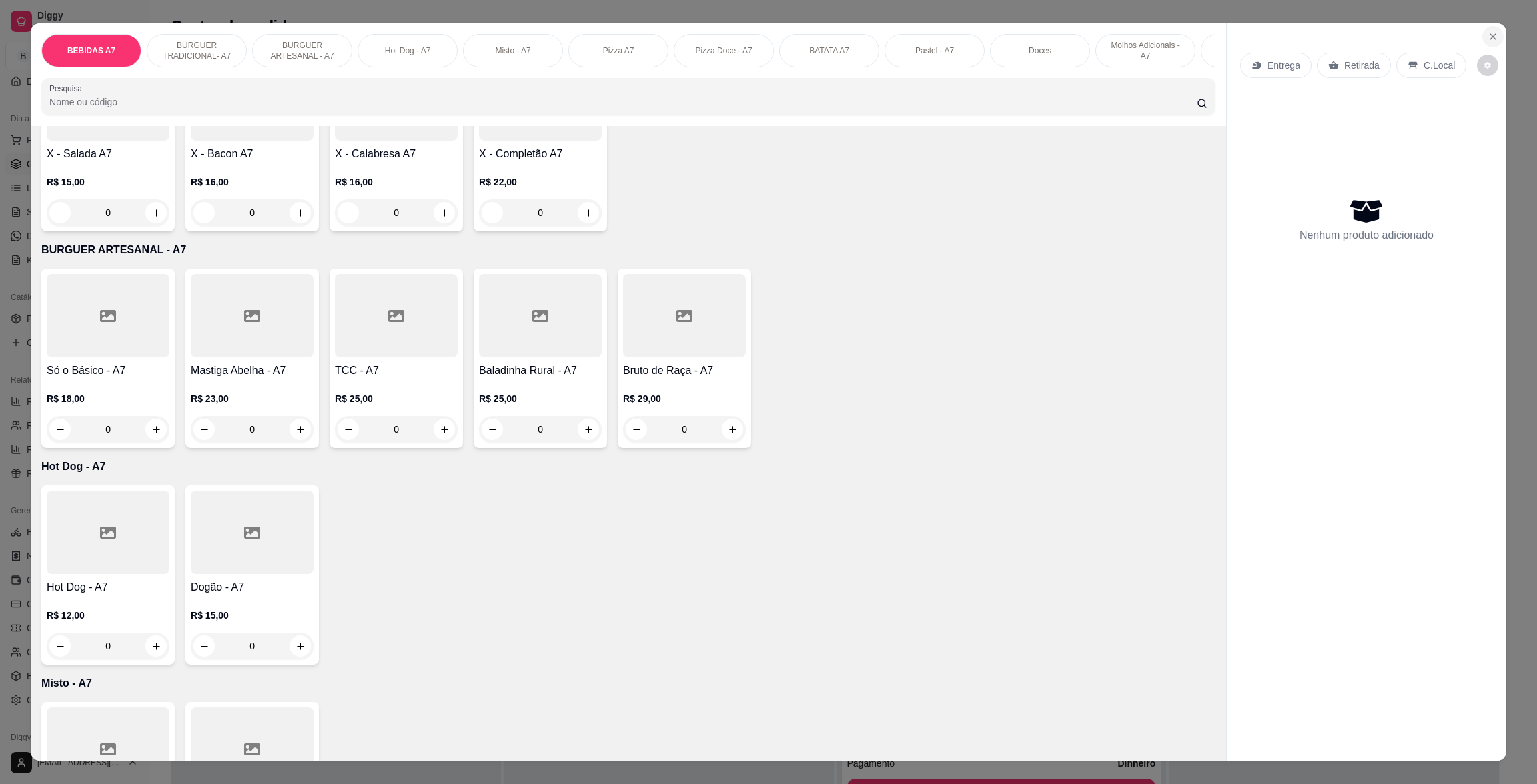
click at [1485, 45] on button "Close" at bounding box center [1493, 37] width 22 height 22
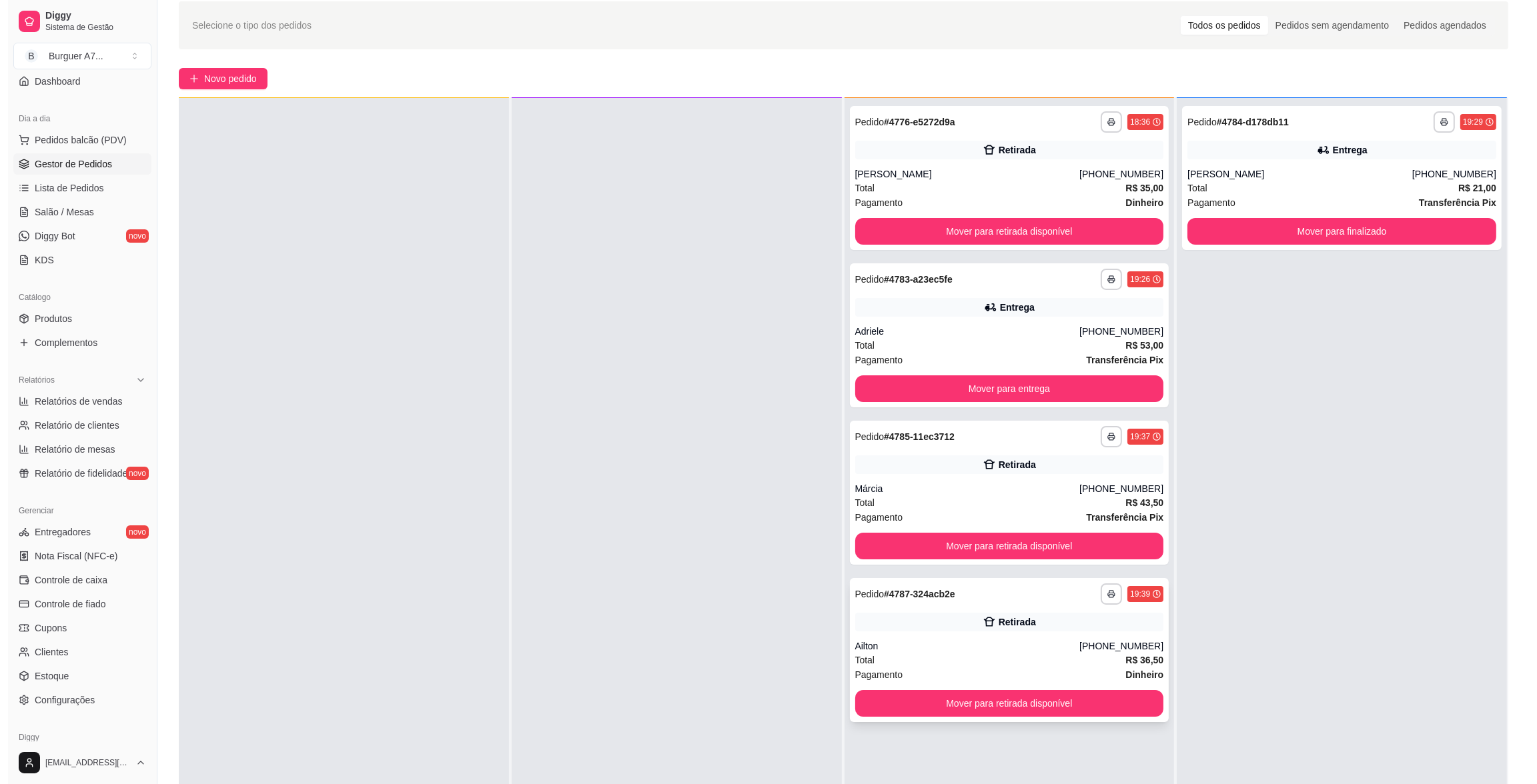
scroll to position [100, 0]
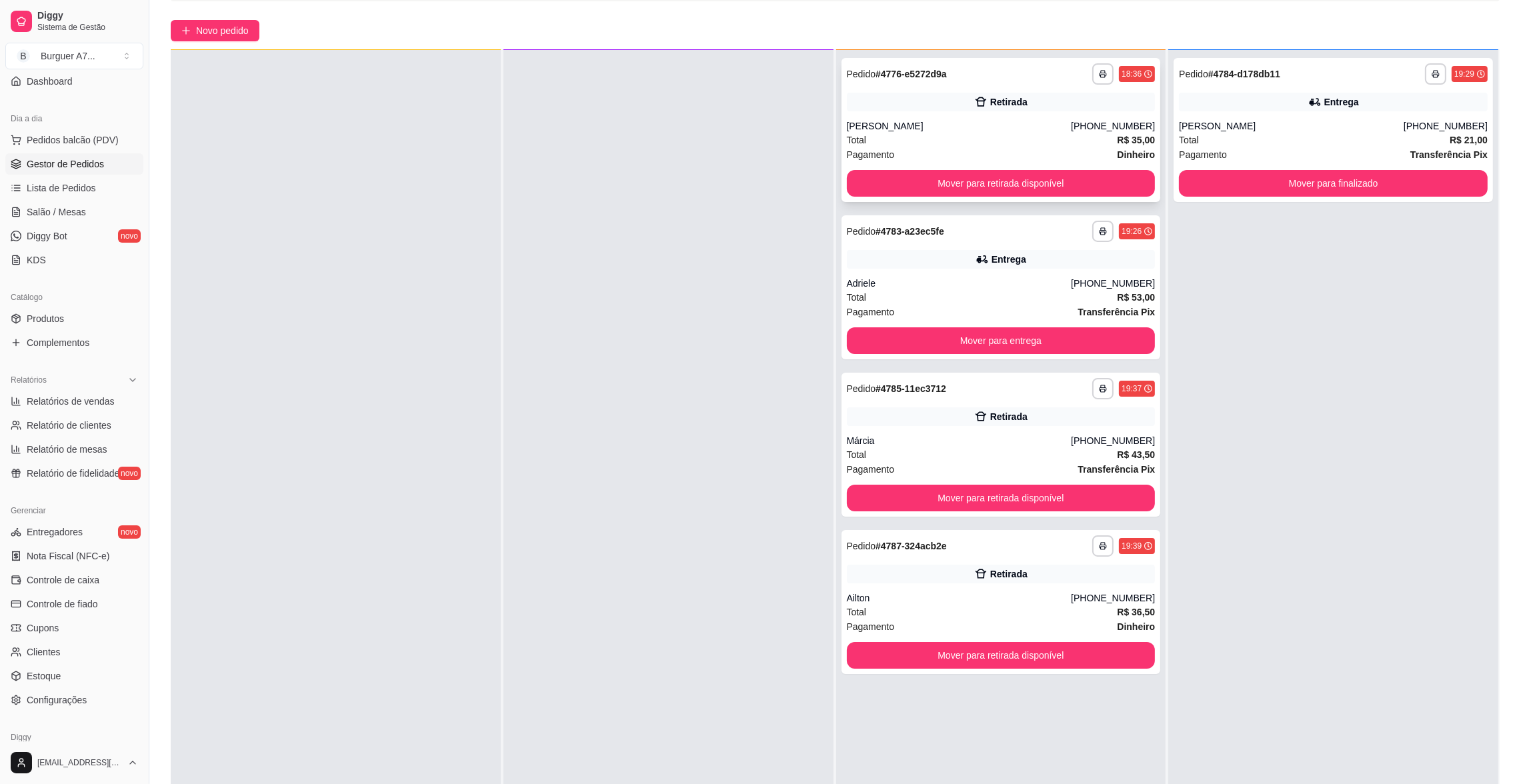
click at [901, 126] on div "[PERSON_NAME]" at bounding box center [959, 126] width 225 height 14
click at [1054, 286] on div "Adriele" at bounding box center [959, 284] width 225 height 14
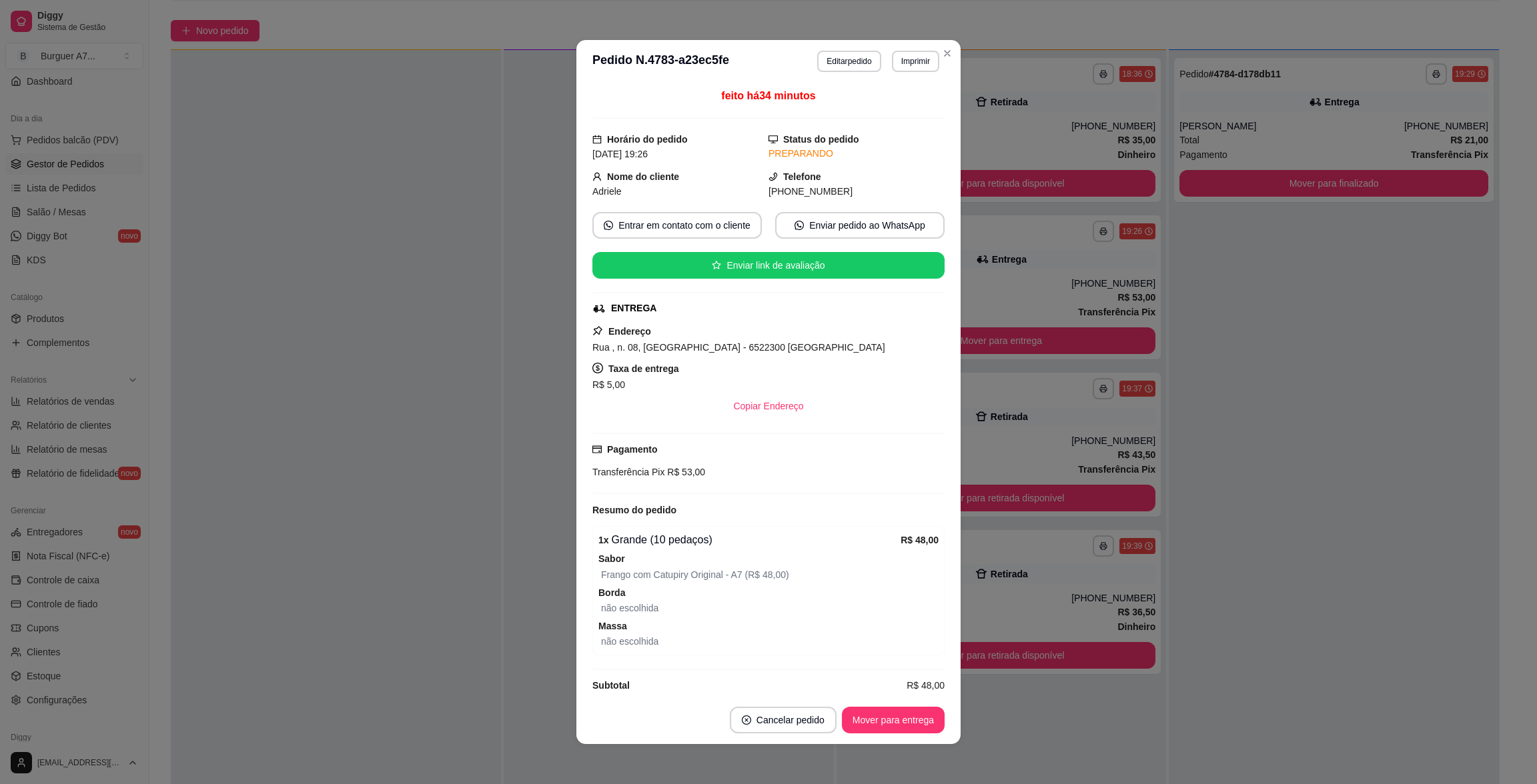
scroll to position [19, 0]
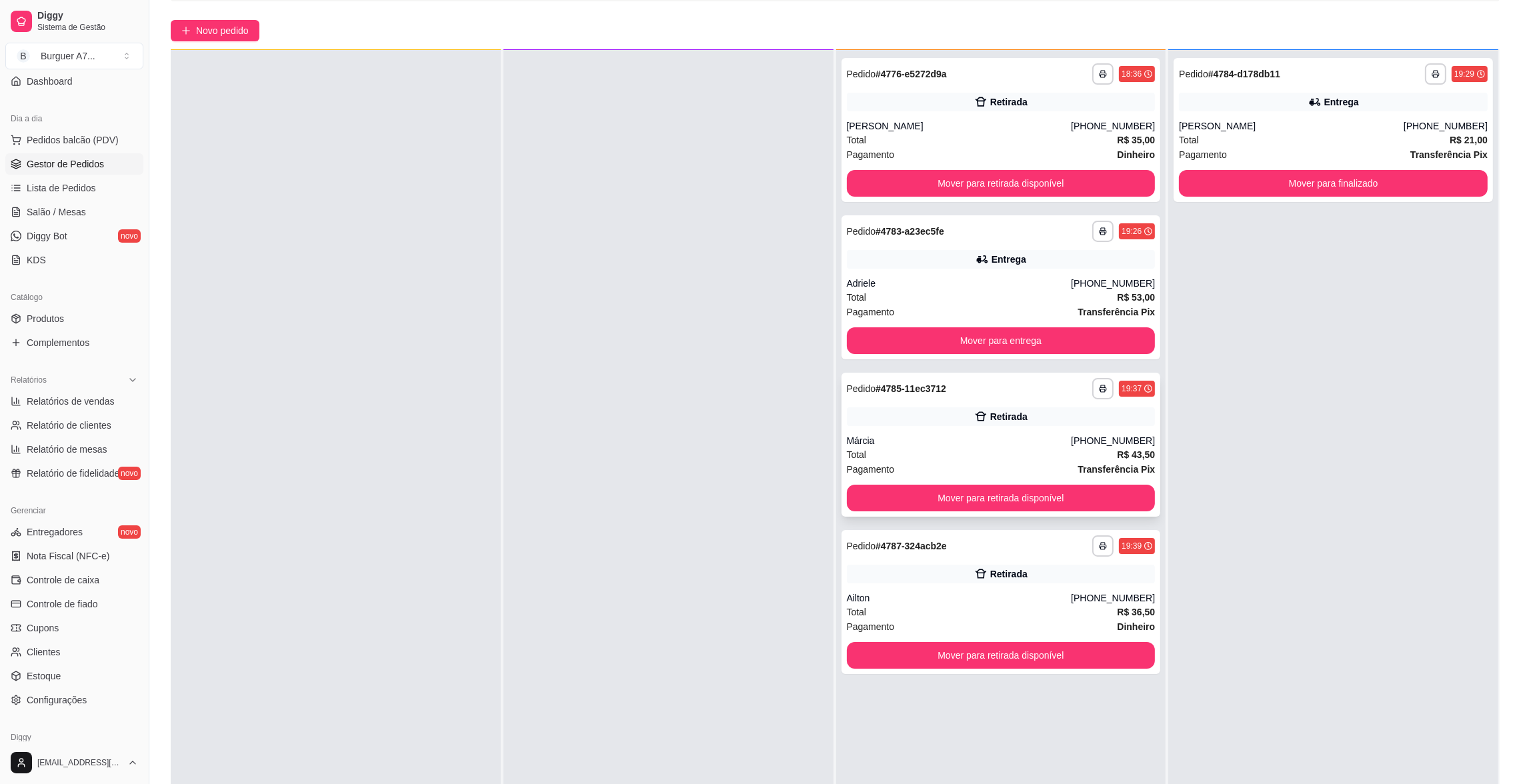
click at [1072, 430] on div "**********" at bounding box center [1001, 444] width 319 height 144
click at [1032, 604] on div "Ailton" at bounding box center [959, 598] width 225 height 14
click at [222, 20] on button "Novo pedido" at bounding box center [214, 30] width 89 height 22
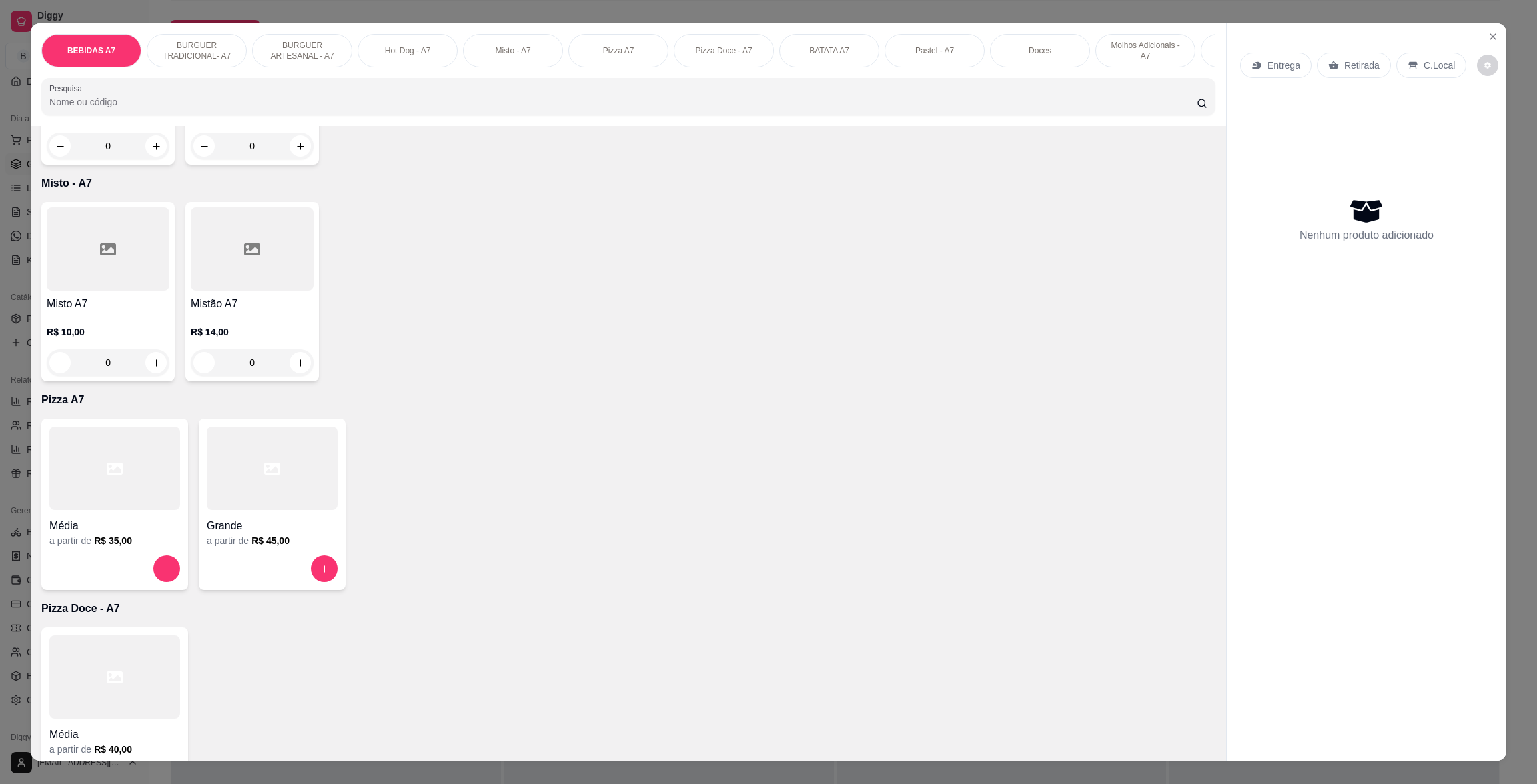
scroll to position [1300, 0]
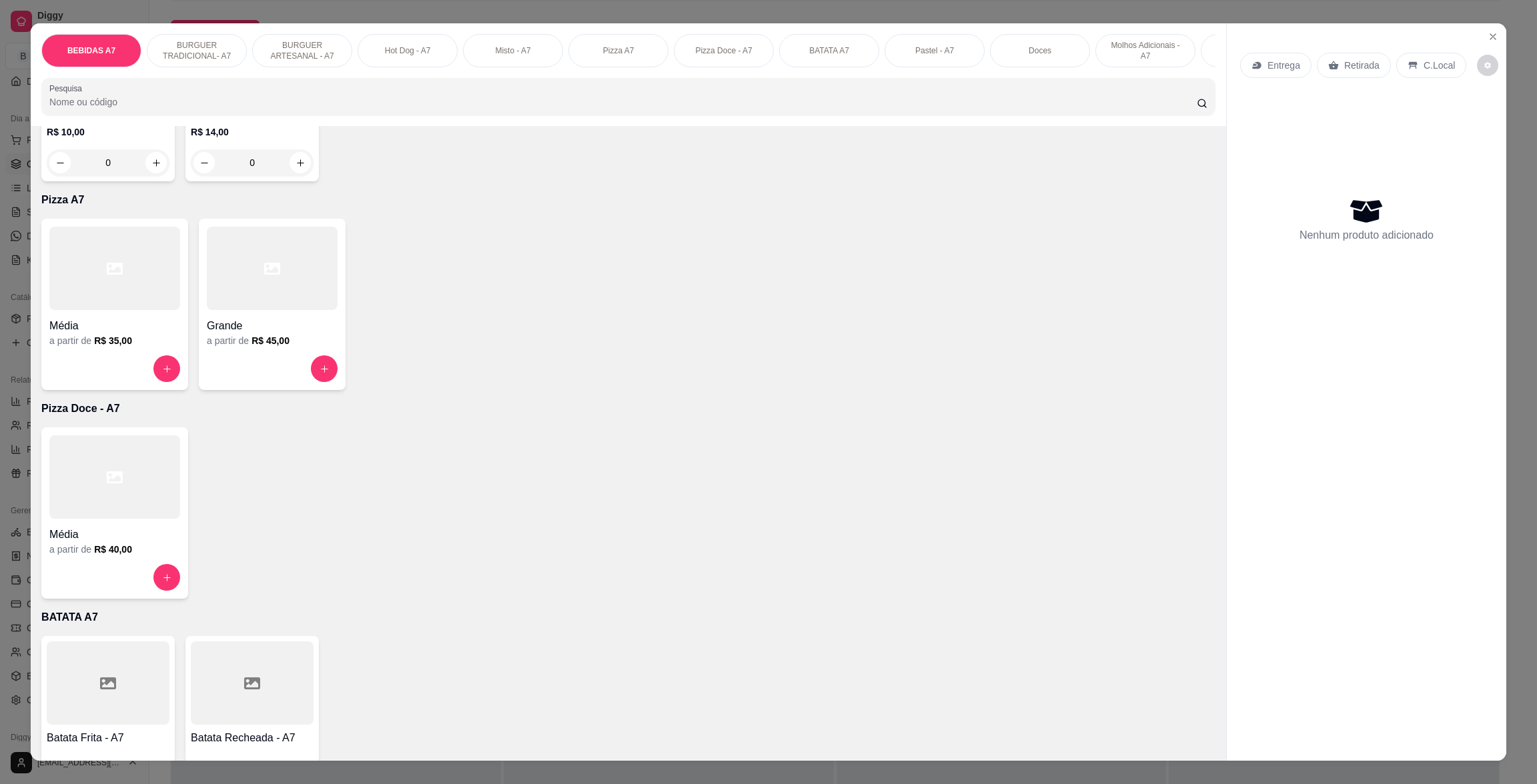
click at [293, 411] on div "Item avulso BEBIDAS A7 Coca - Cola Original 350 ml R$ 7,00 0 Coca - Cola Zero 3…" at bounding box center [628, 443] width 1195 height 634
click at [210, 294] on div at bounding box center [272, 268] width 131 height 83
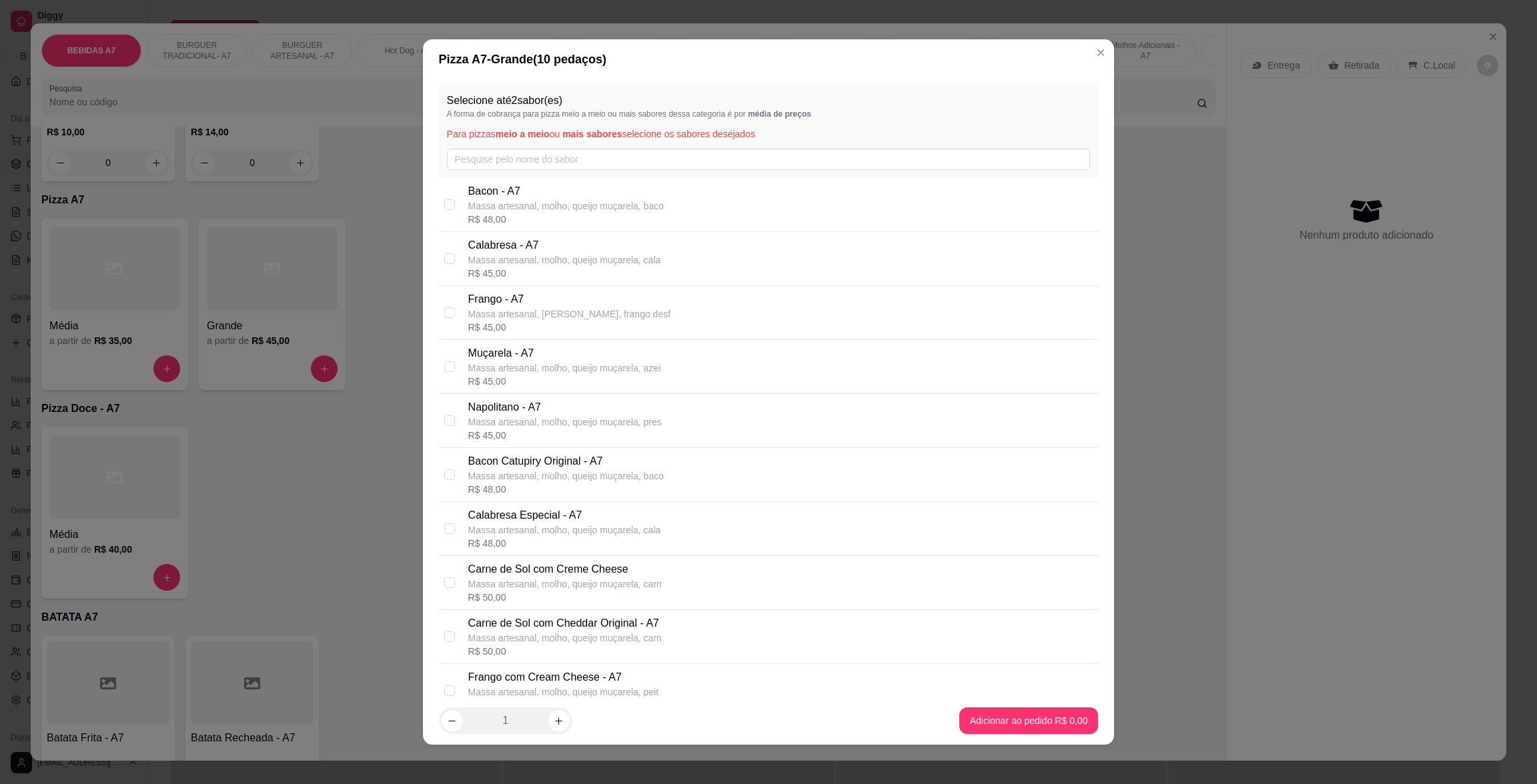
click at [603, 273] on div "R$ 45,00" at bounding box center [564, 274] width 193 height 14
checkbox input "true"
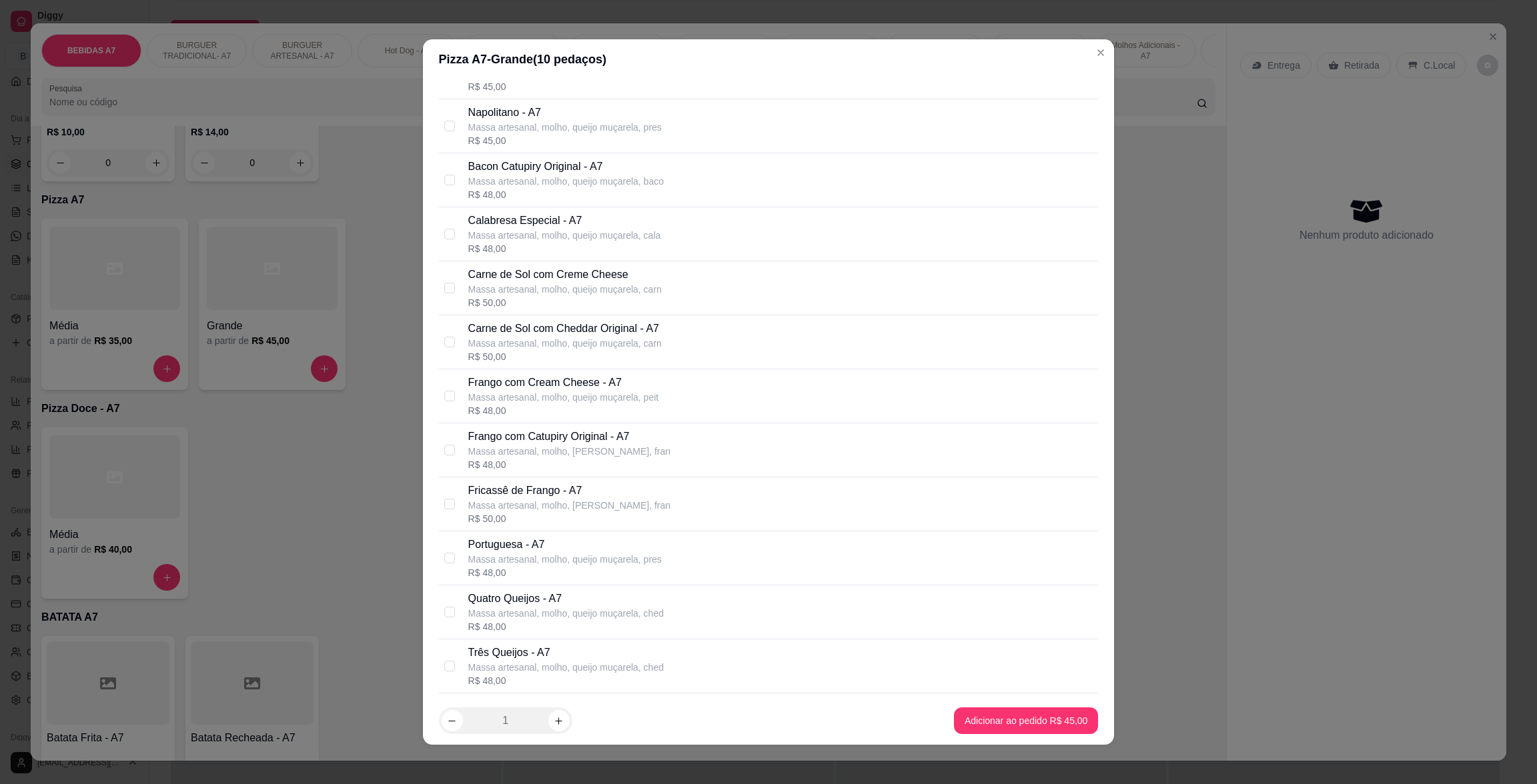
scroll to position [300, 0]
click at [528, 551] on p "Massa artesanal, molho, queijo muçarela, pres" at bounding box center [565, 555] width 194 height 14
checkbox input "true"
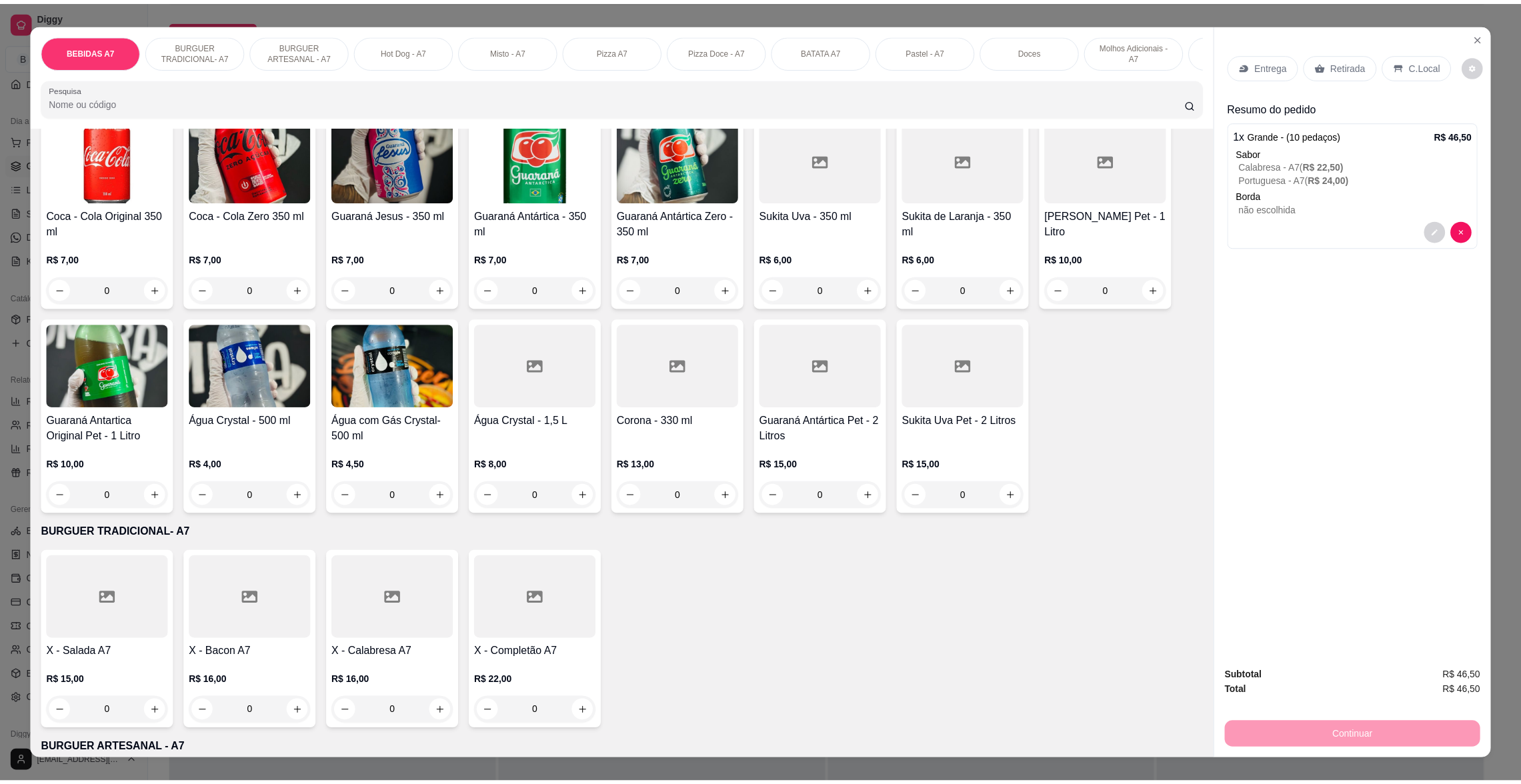
scroll to position [0, 0]
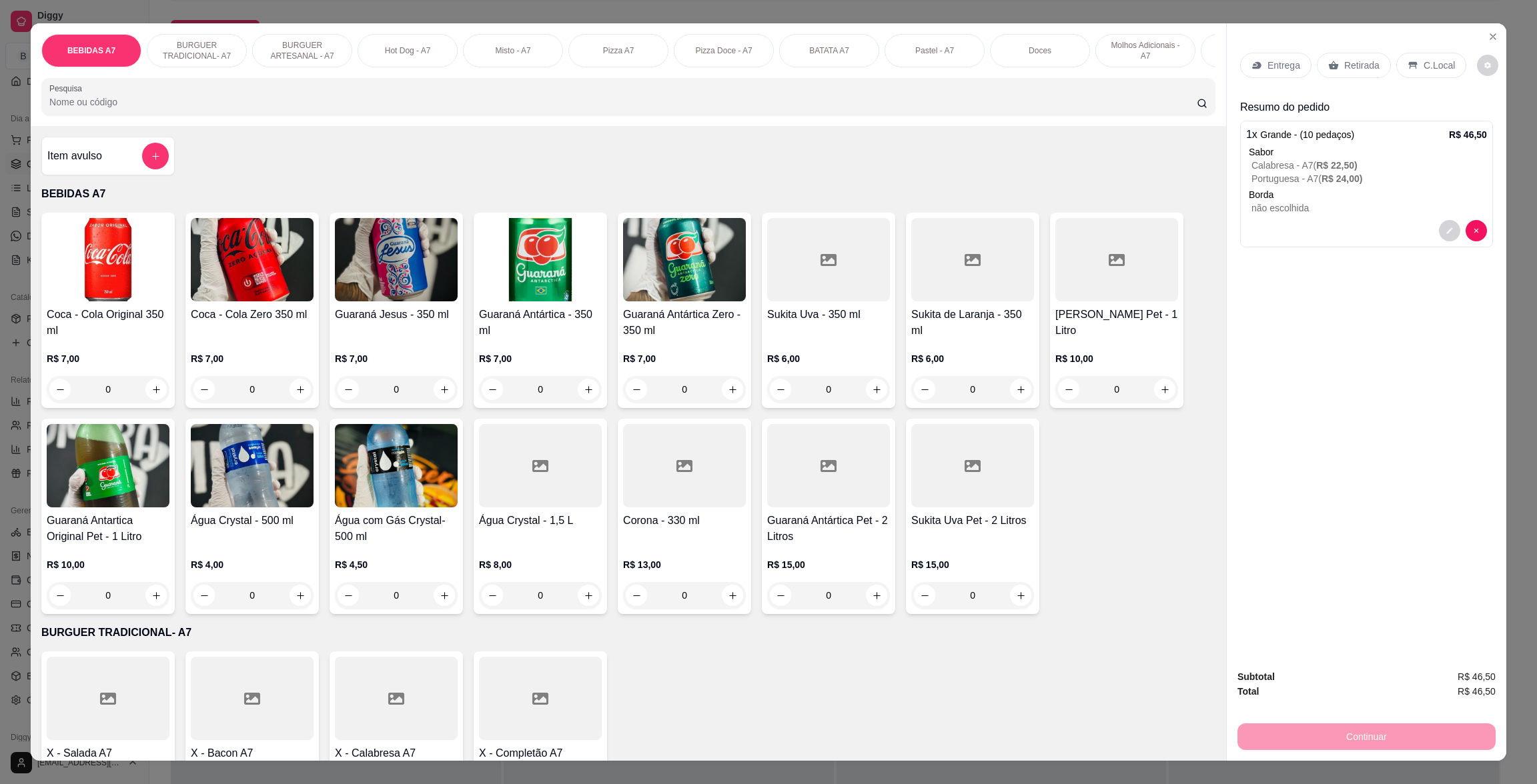
click at [1355, 62] on p "Retirada" at bounding box center [1362, 66] width 35 height 14
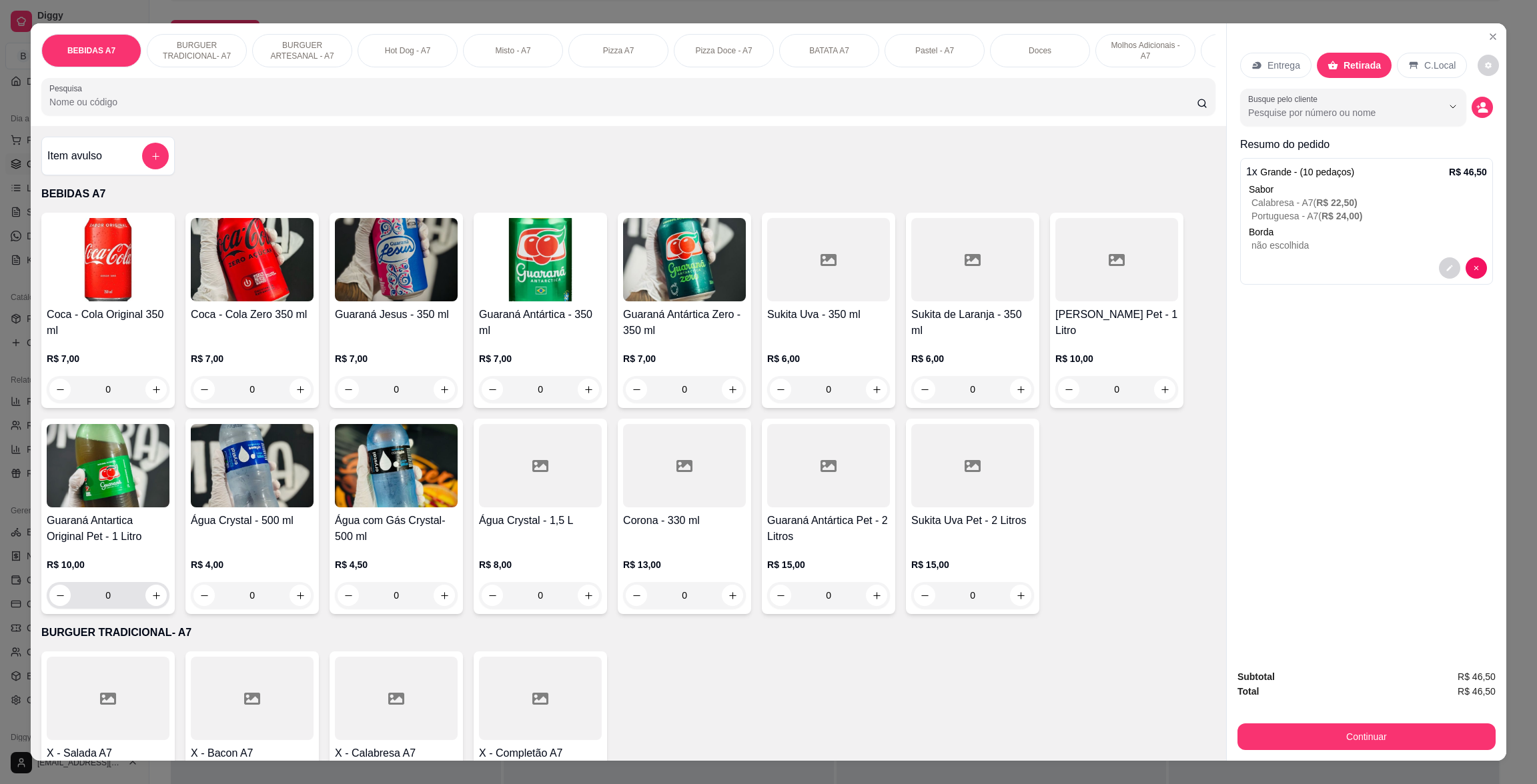
click at [155, 609] on div "0" at bounding box center [108, 595] width 117 height 26
click at [154, 606] on button "increase-product-quantity" at bounding box center [156, 595] width 21 height 21
type input "1"
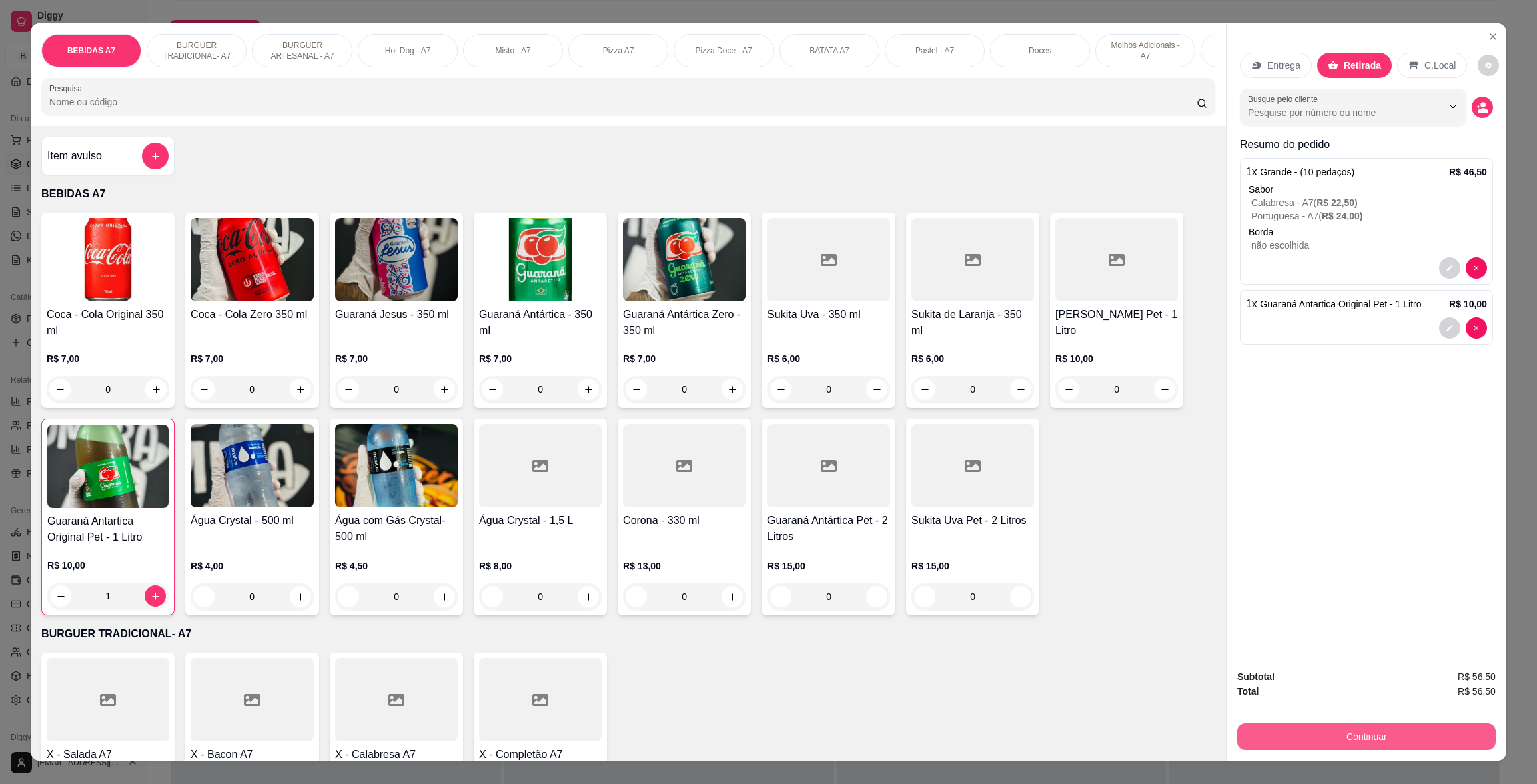
click at [1328, 742] on button "Continuar" at bounding box center [1367, 736] width 258 height 26
click at [1419, 50] on div "Entrega Retirada C.Local" at bounding box center [1367, 66] width 253 height 47
click at [1428, 70] on p "C.Local" at bounding box center [1440, 66] width 31 height 14
click at [1476, 108] on icon "decrease-product-quantity" at bounding box center [1482, 108] width 12 height 12
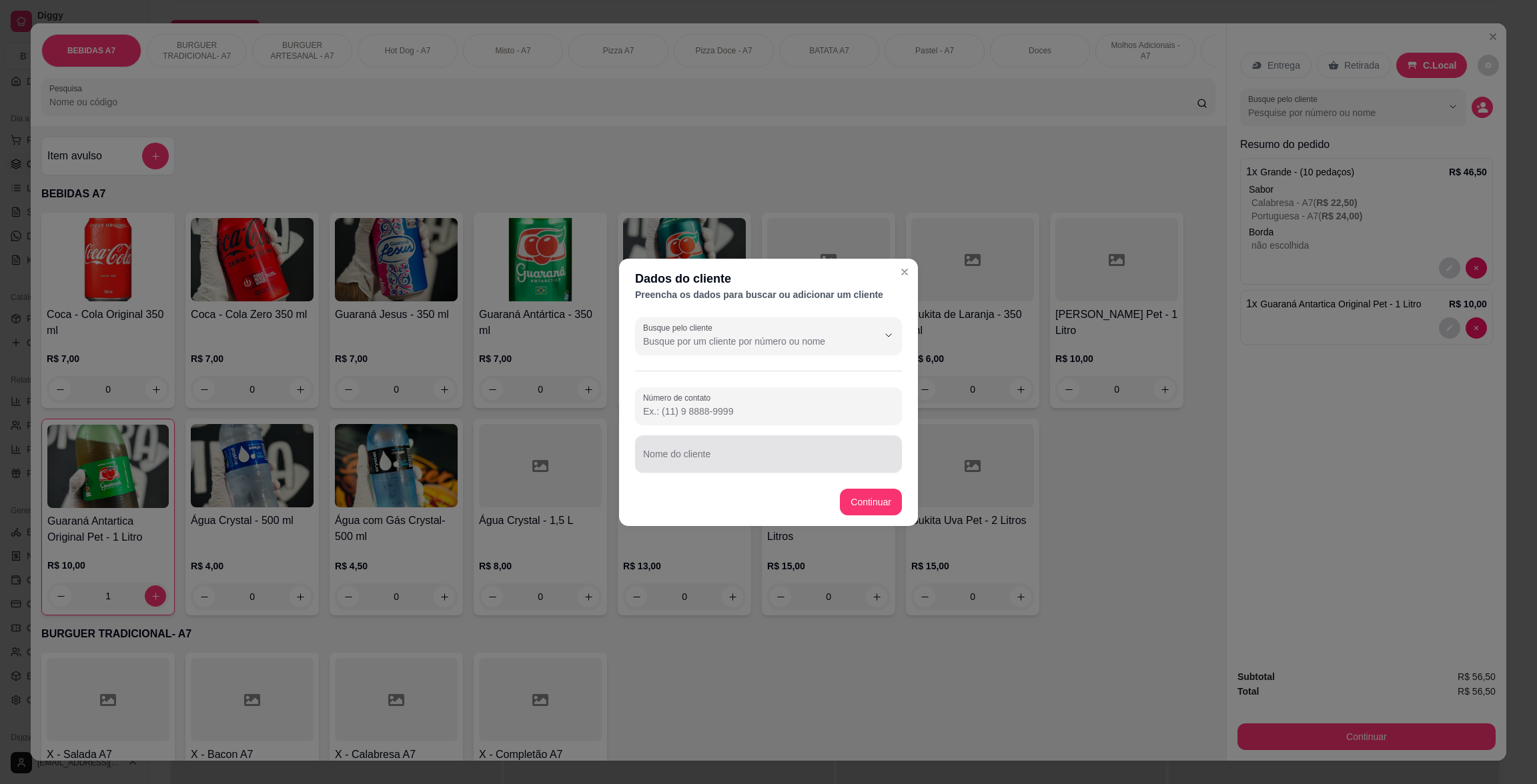
click at [734, 455] on input "Nome do cliente" at bounding box center [768, 460] width 251 height 14
type input "[PERSON_NAME]"
click at [904, 501] on footer "Continuar" at bounding box center [768, 502] width 299 height 48
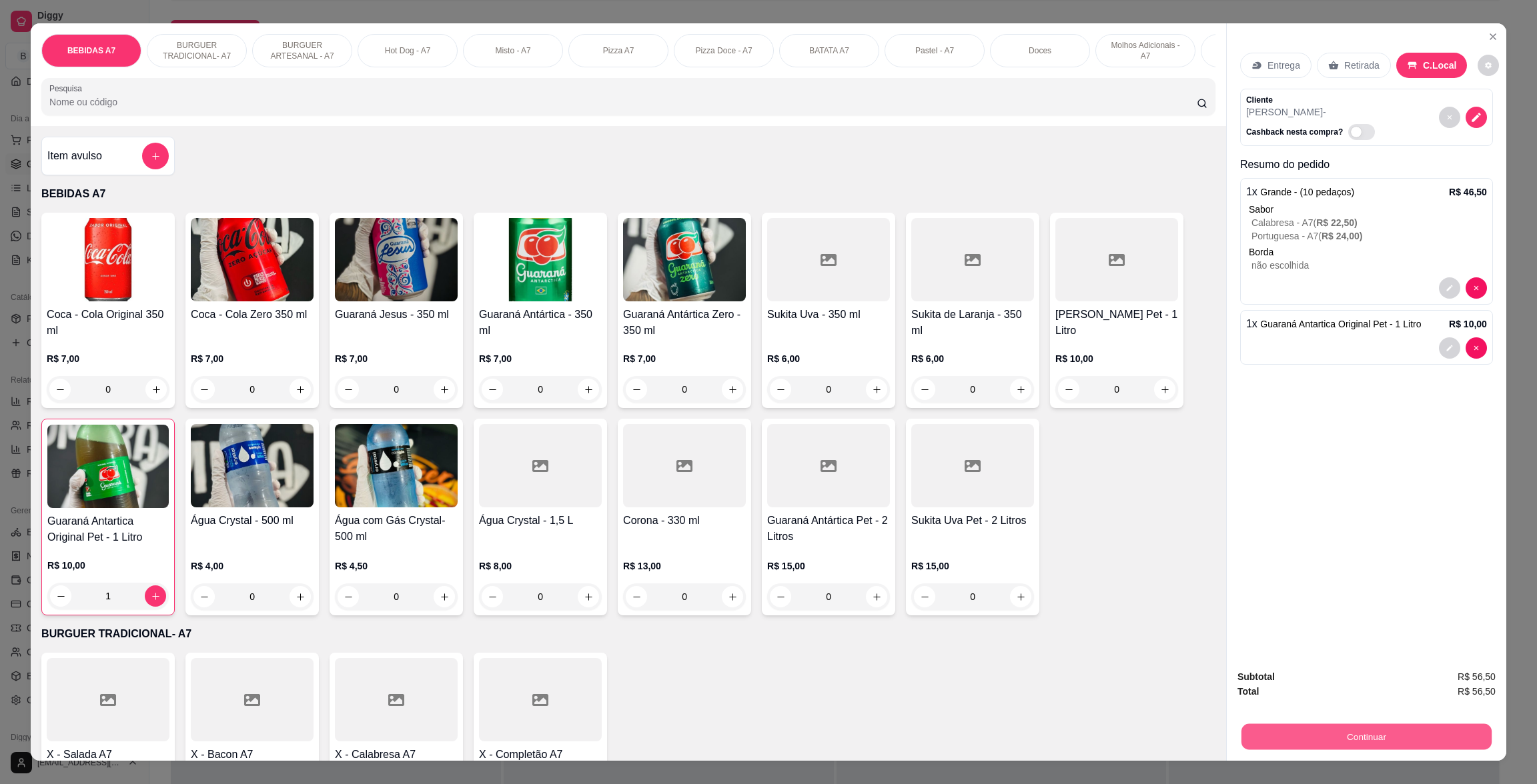
click at [1362, 733] on button "Continuar" at bounding box center [1367, 736] width 251 height 26
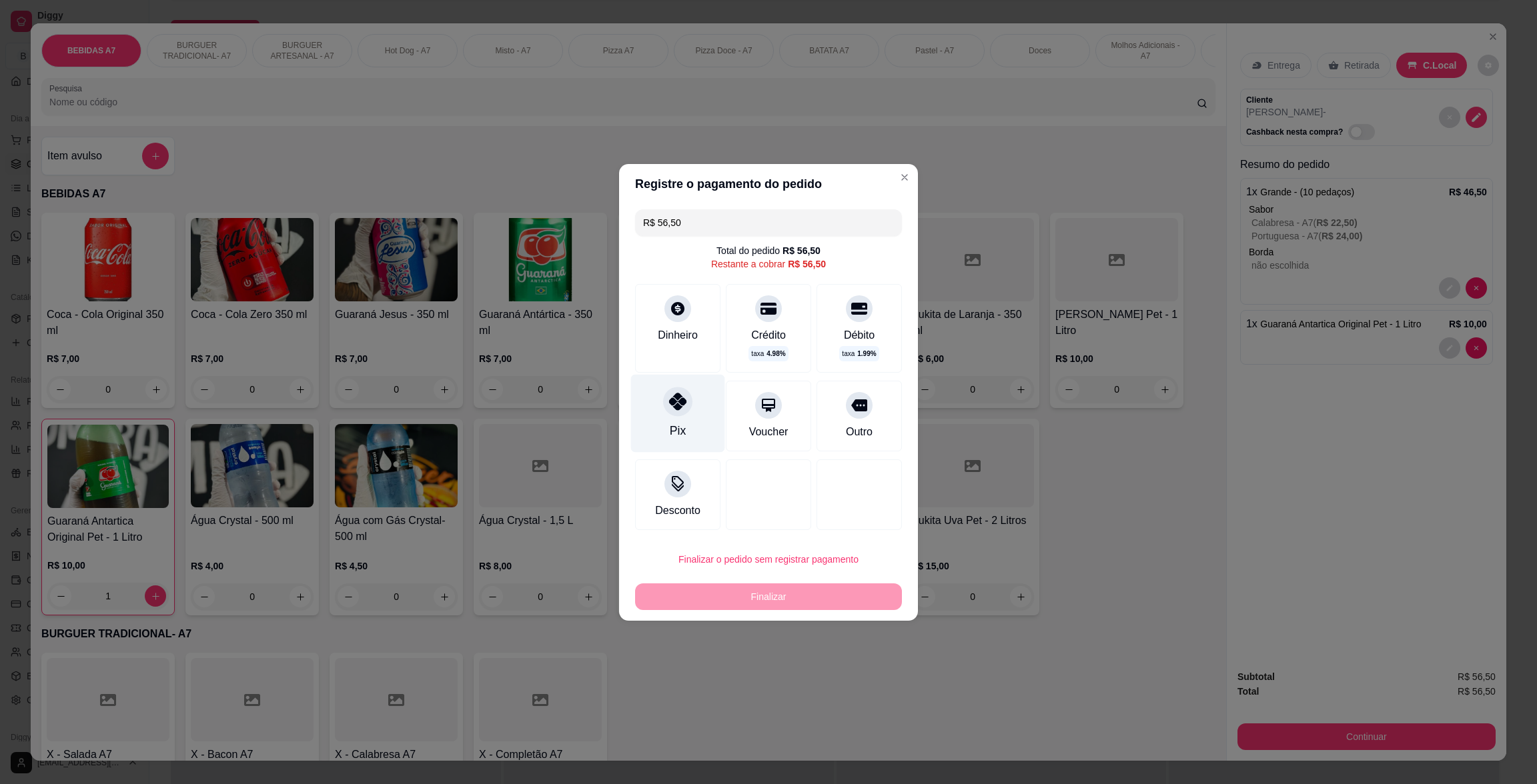
click at [703, 426] on div "Pix" at bounding box center [678, 413] width 94 height 78
type input "R$ 0,00"
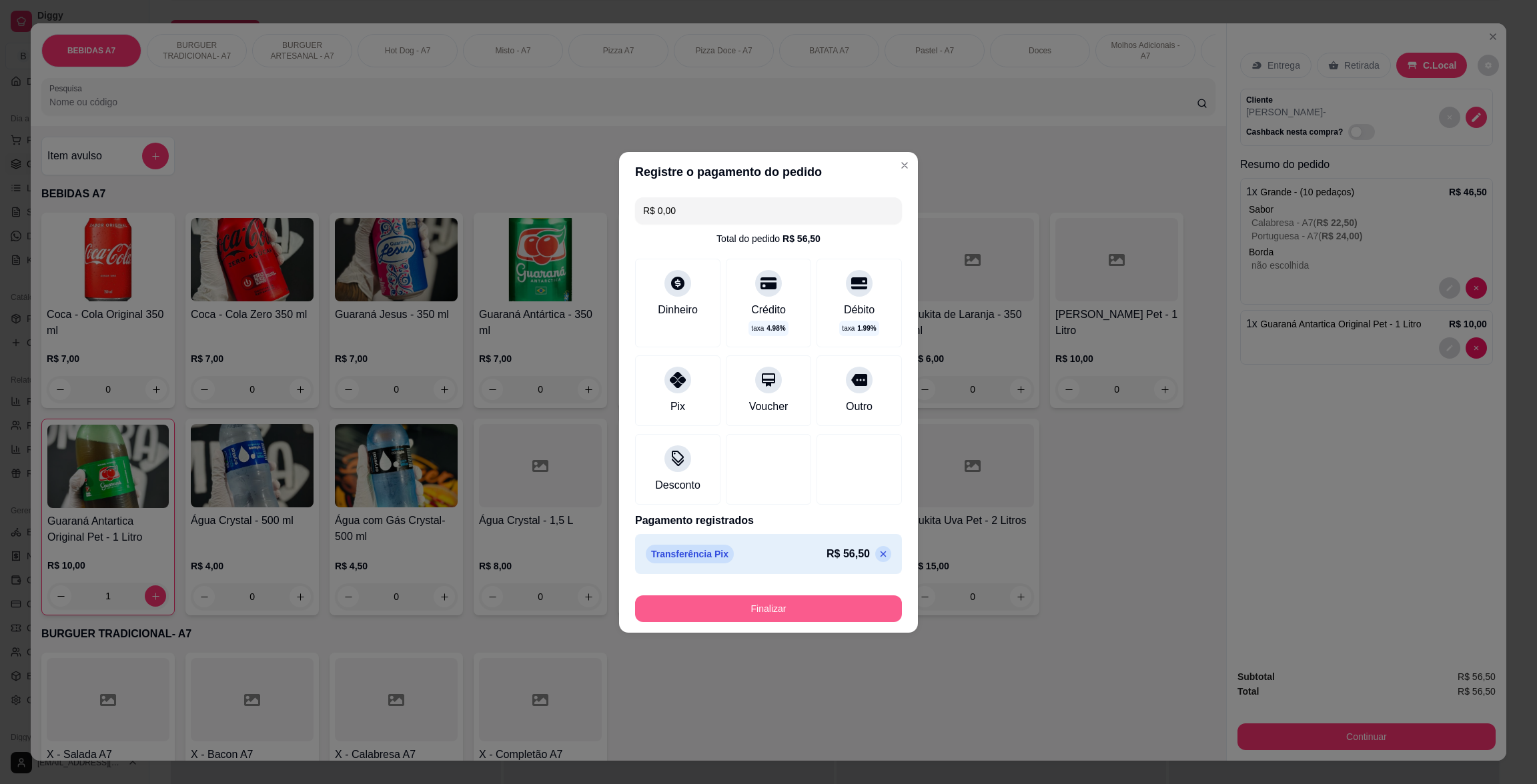
click at [771, 614] on button "Finalizar" at bounding box center [768, 608] width 267 height 26
type input "0"
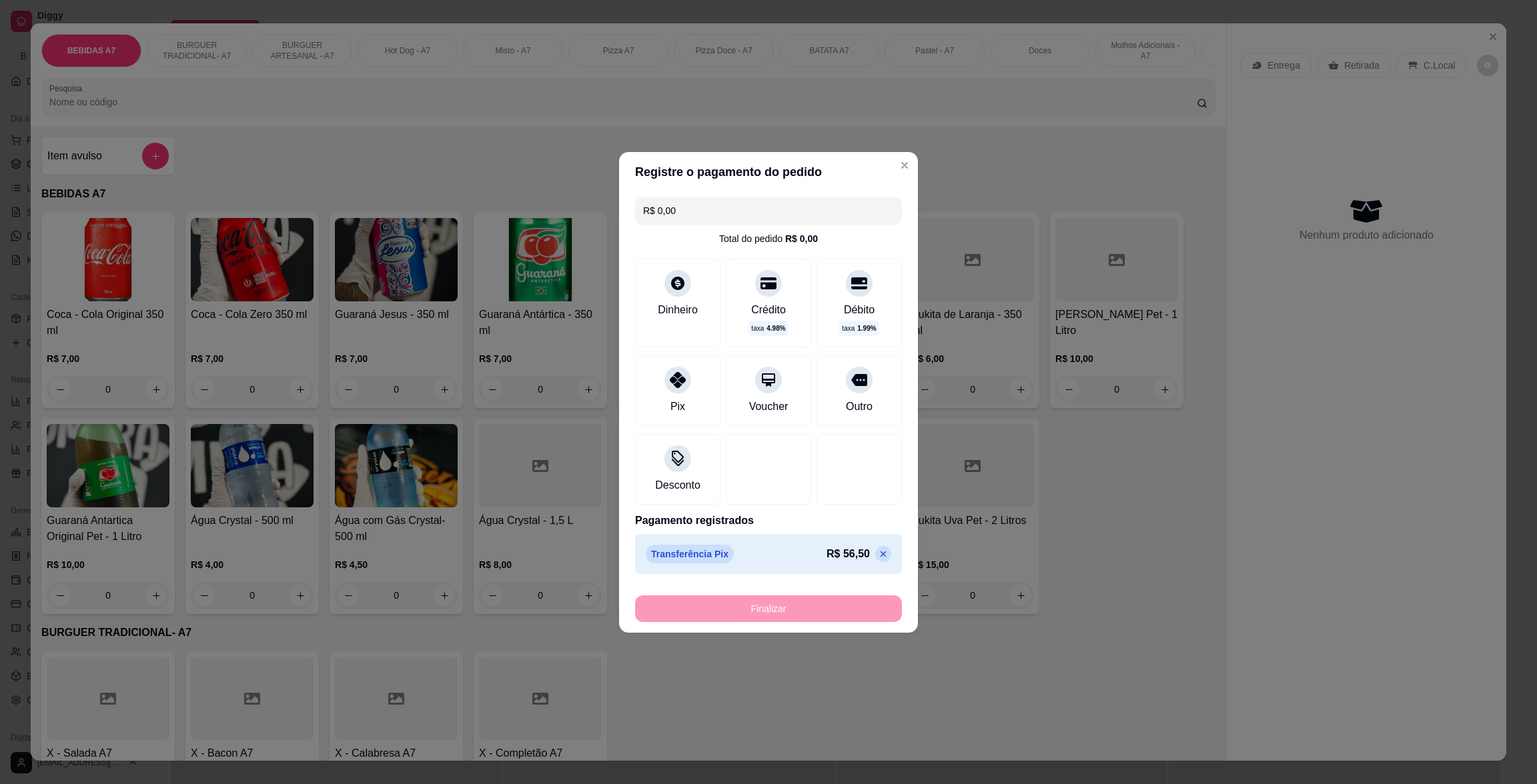
type input "-R$ 56,50"
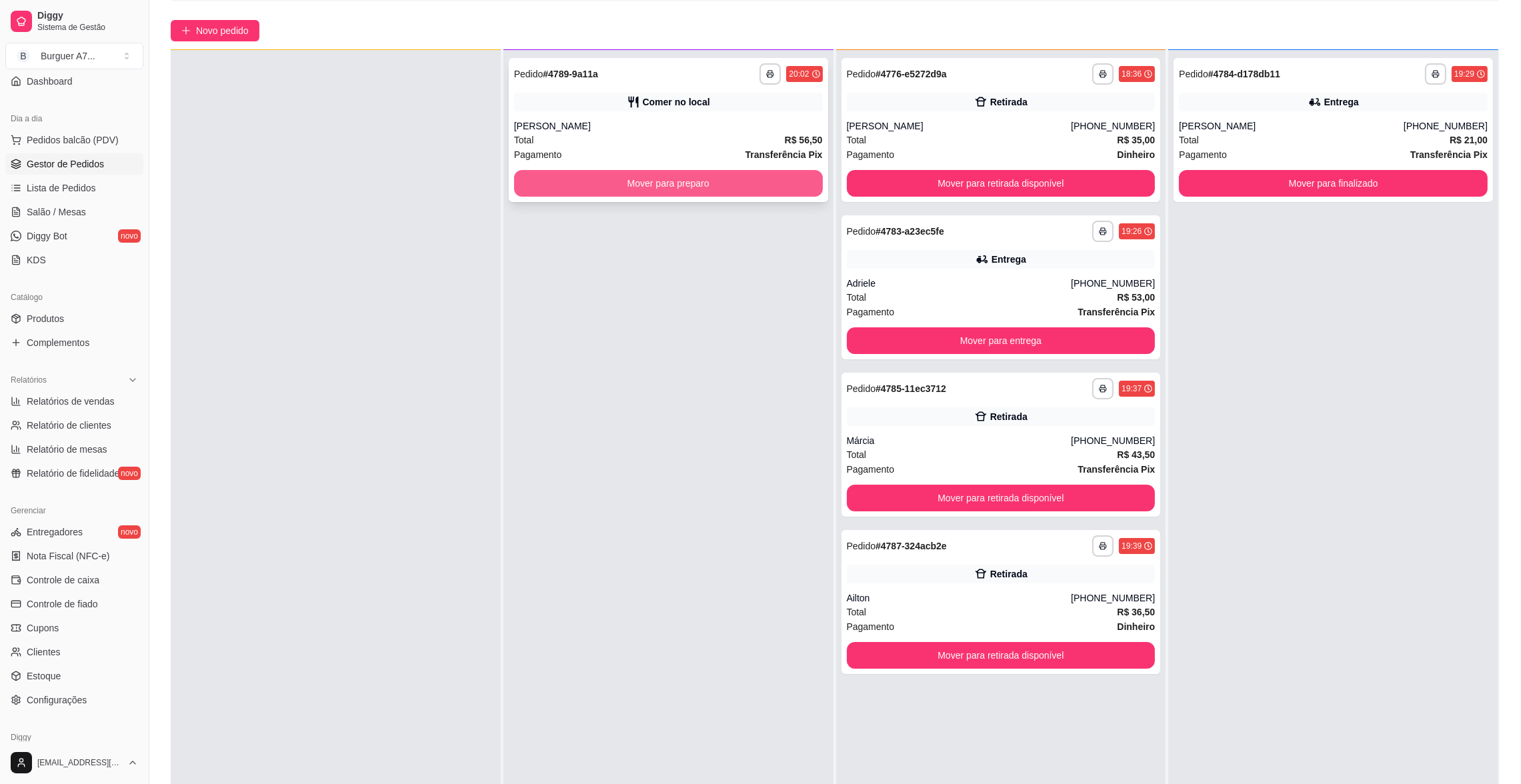
click at [648, 179] on button "Mover para preparo" at bounding box center [668, 183] width 308 height 26
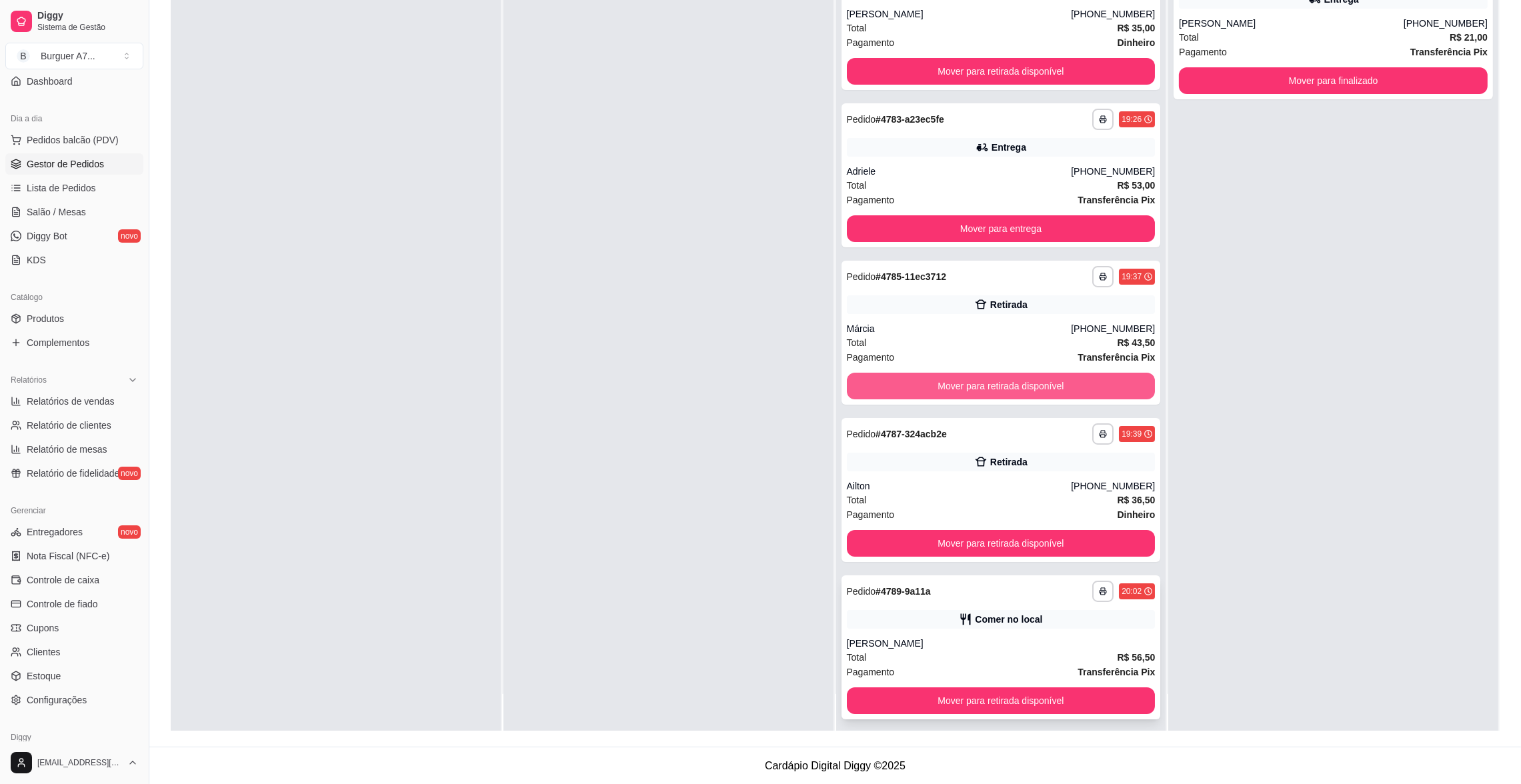
scroll to position [16, 0]
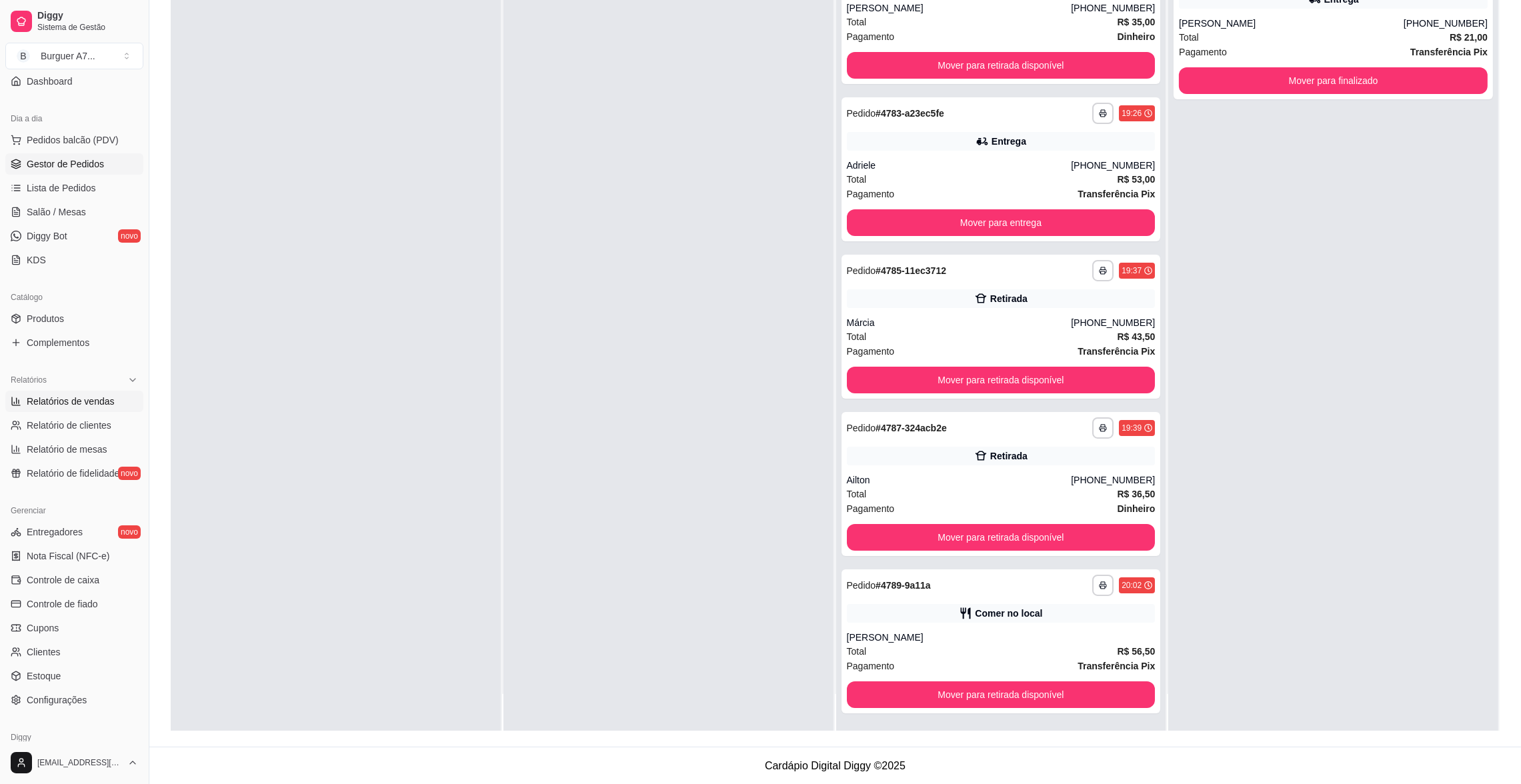
click at [91, 393] on link "Relatórios de vendas" at bounding box center [73, 401] width 138 height 22
select select "ALL"
select select "0"
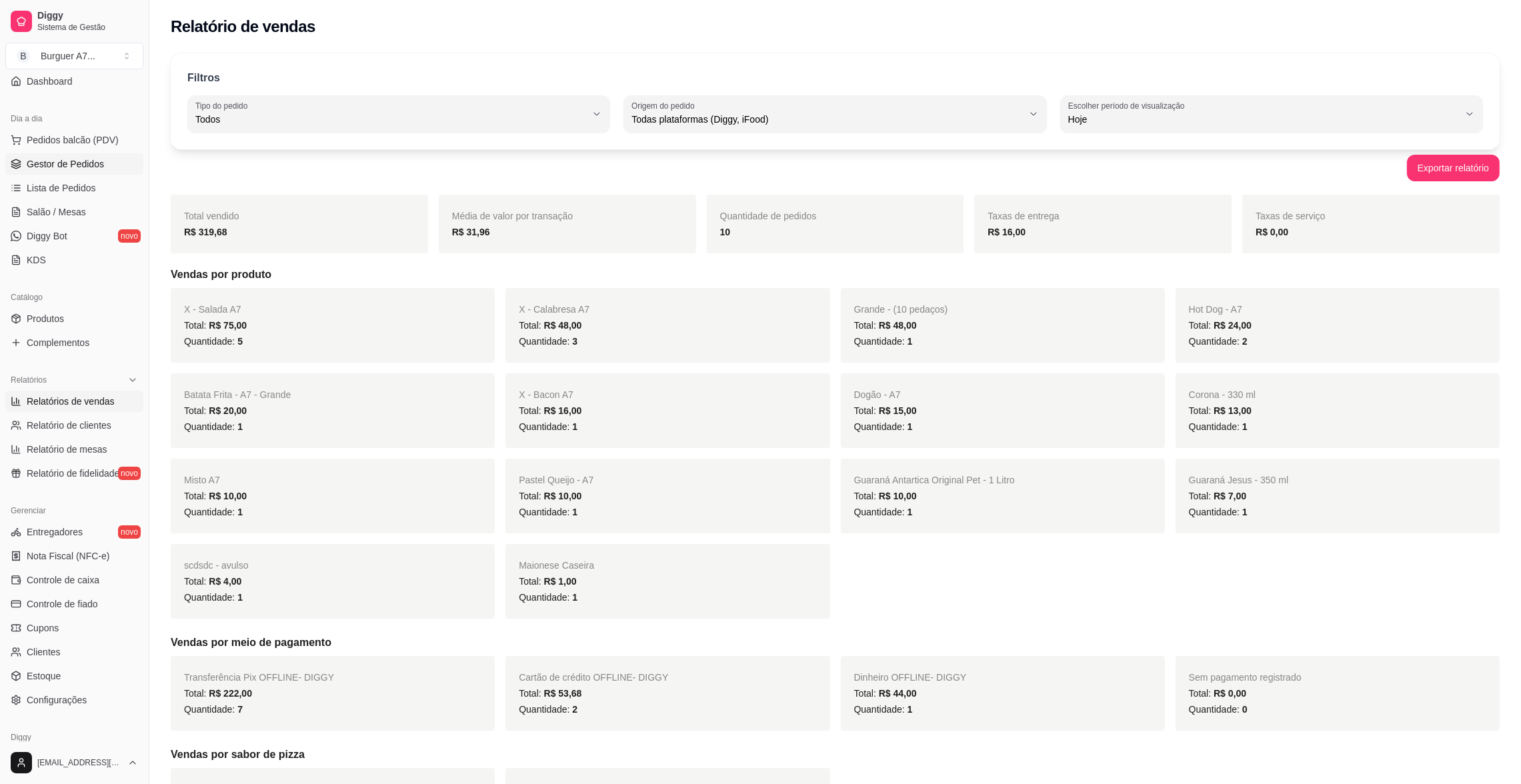
click at [106, 164] on link "Gestor de Pedidos" at bounding box center [73, 164] width 138 height 22
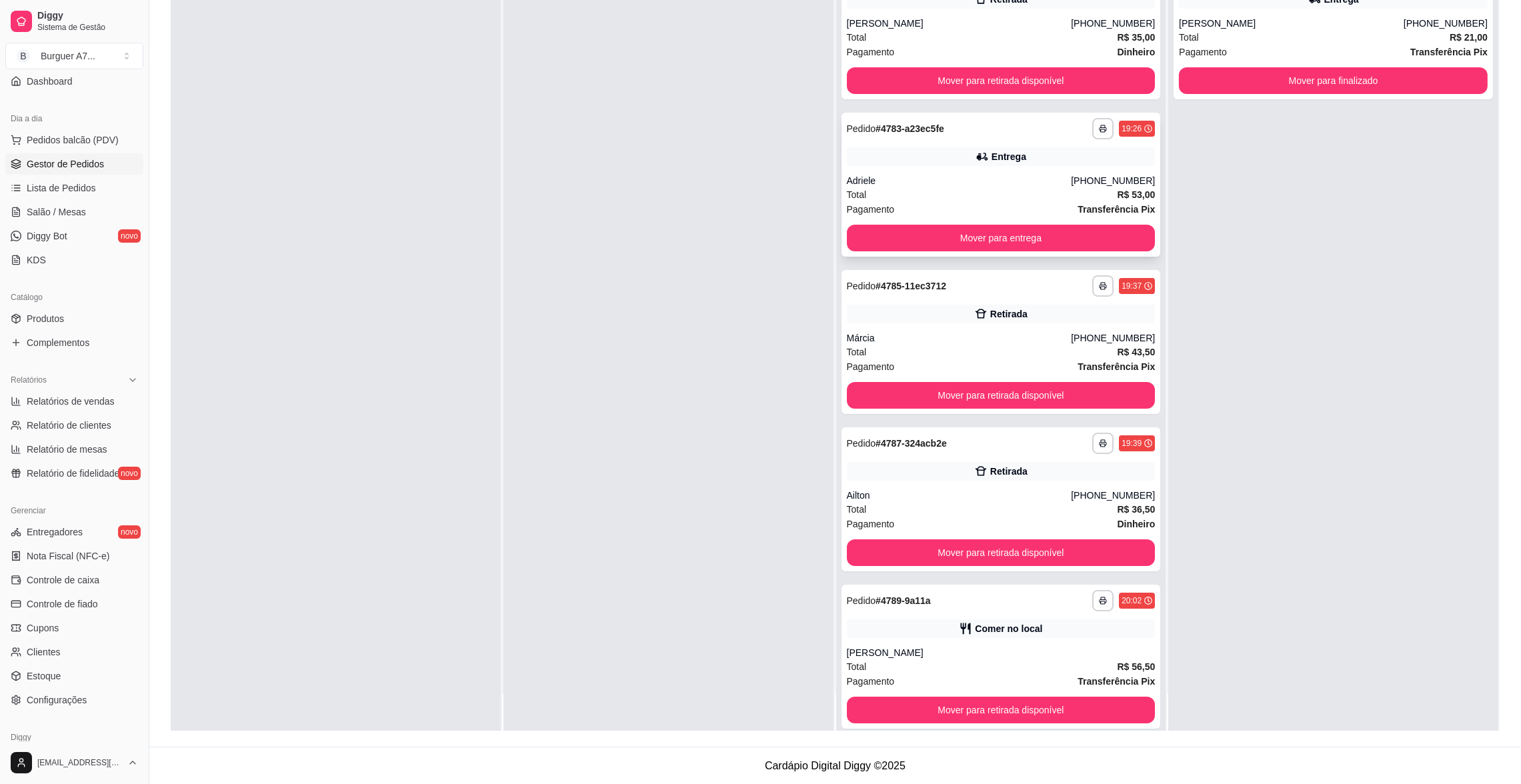
click at [1010, 174] on div "Adriele" at bounding box center [959, 181] width 225 height 14
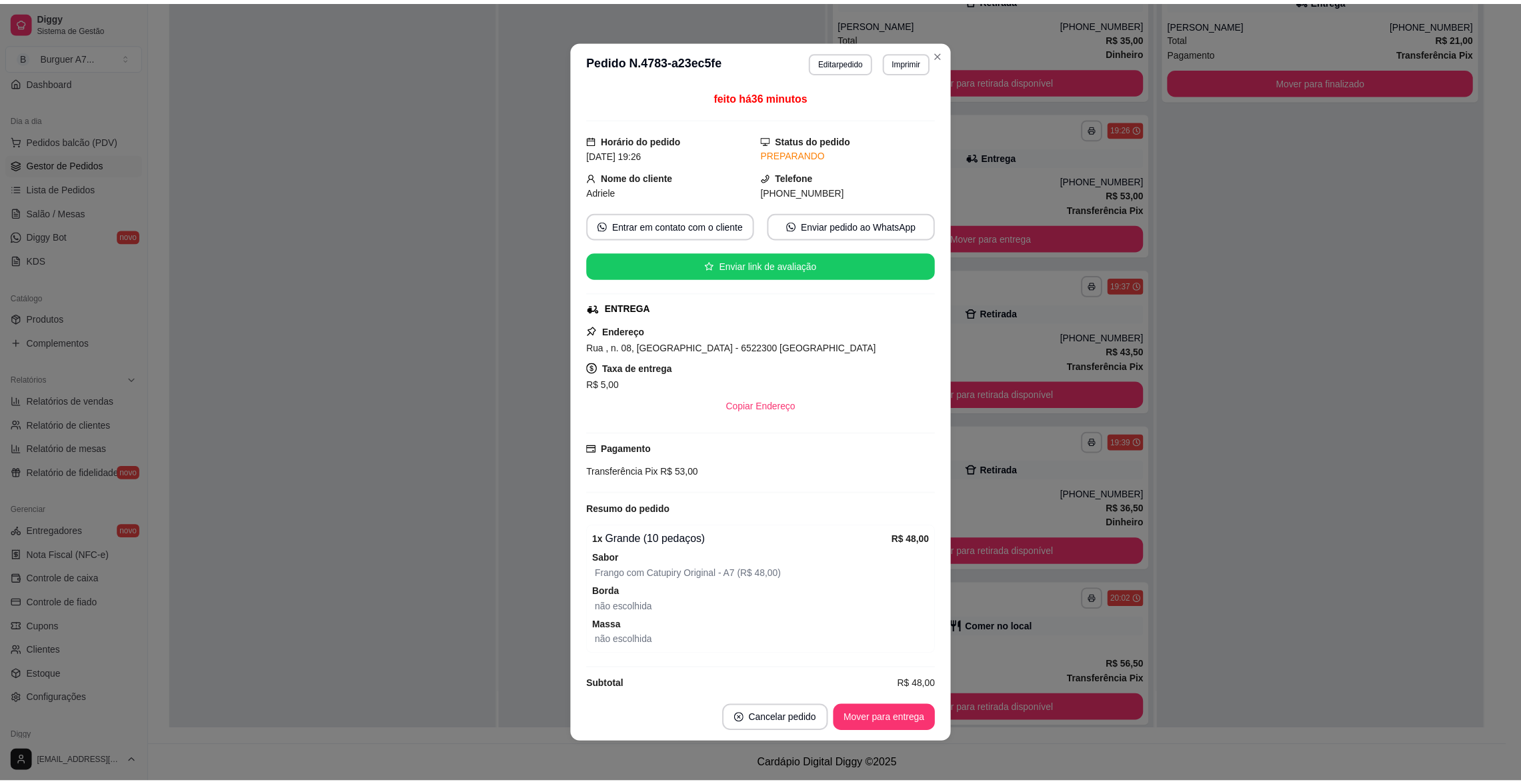
scroll to position [19, 0]
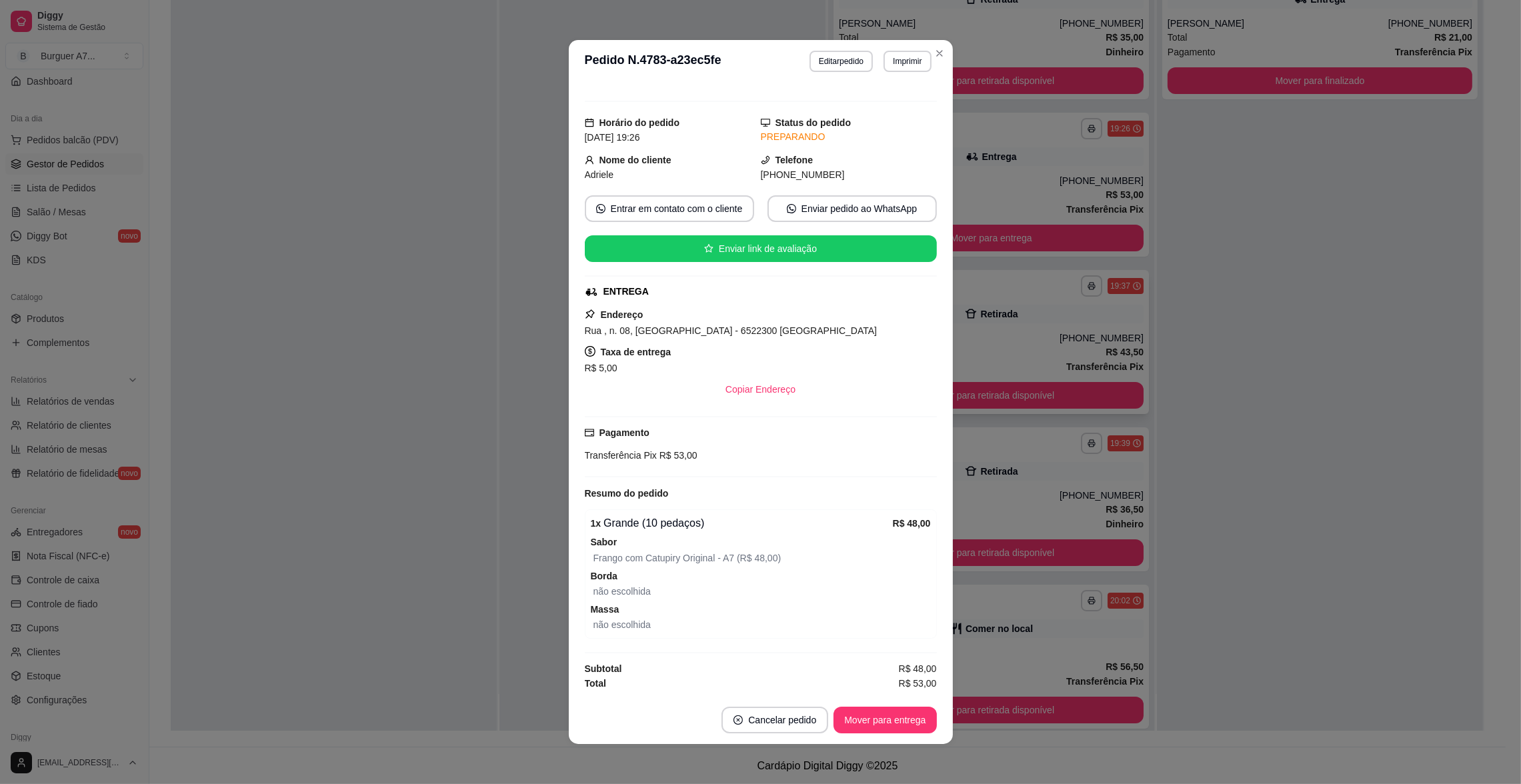
click at [1083, 338] on div "[PHONE_NUMBER]" at bounding box center [1102, 339] width 84 height 14
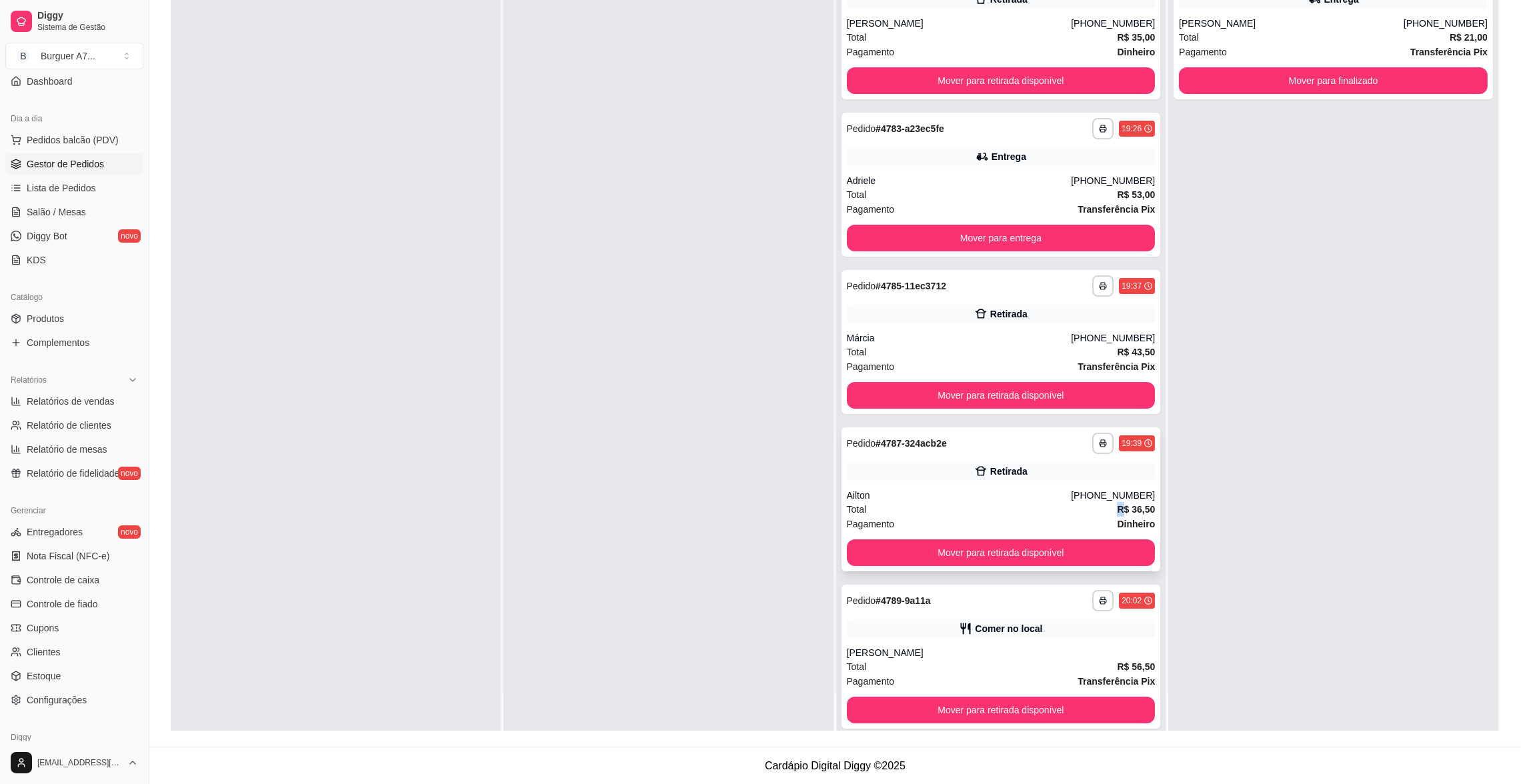
click at [1062, 505] on div "Total R$ 36,50" at bounding box center [1000, 509] width 308 height 15
click at [1023, 623] on div "Comer no local" at bounding box center [1008, 629] width 68 height 14
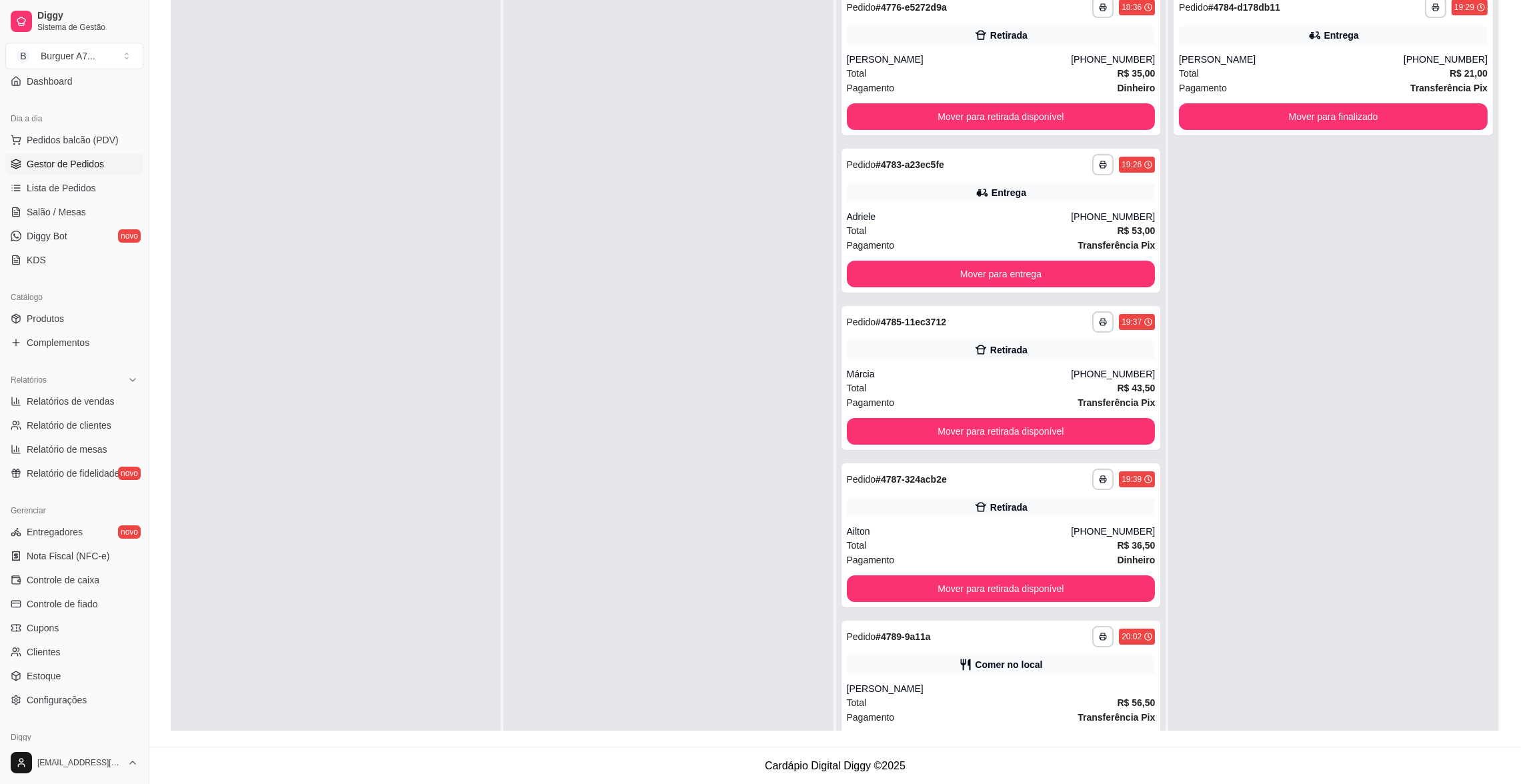
scroll to position [0, 0]
click at [1071, 221] on div "[PHONE_NUMBER]" at bounding box center [1113, 217] width 84 height 14
click at [987, 23] on div "**********" at bounding box center [1001, 64] width 319 height 144
drag, startPoint x: 93, startPoint y: 385, endPoint x: 101, endPoint y: 394, distance: 12.0
click at [101, 394] on div "Relatórios Relatórios de vendas Relatório de clientes Relatório de mesas Relató…" at bounding box center [73, 426] width 138 height 115
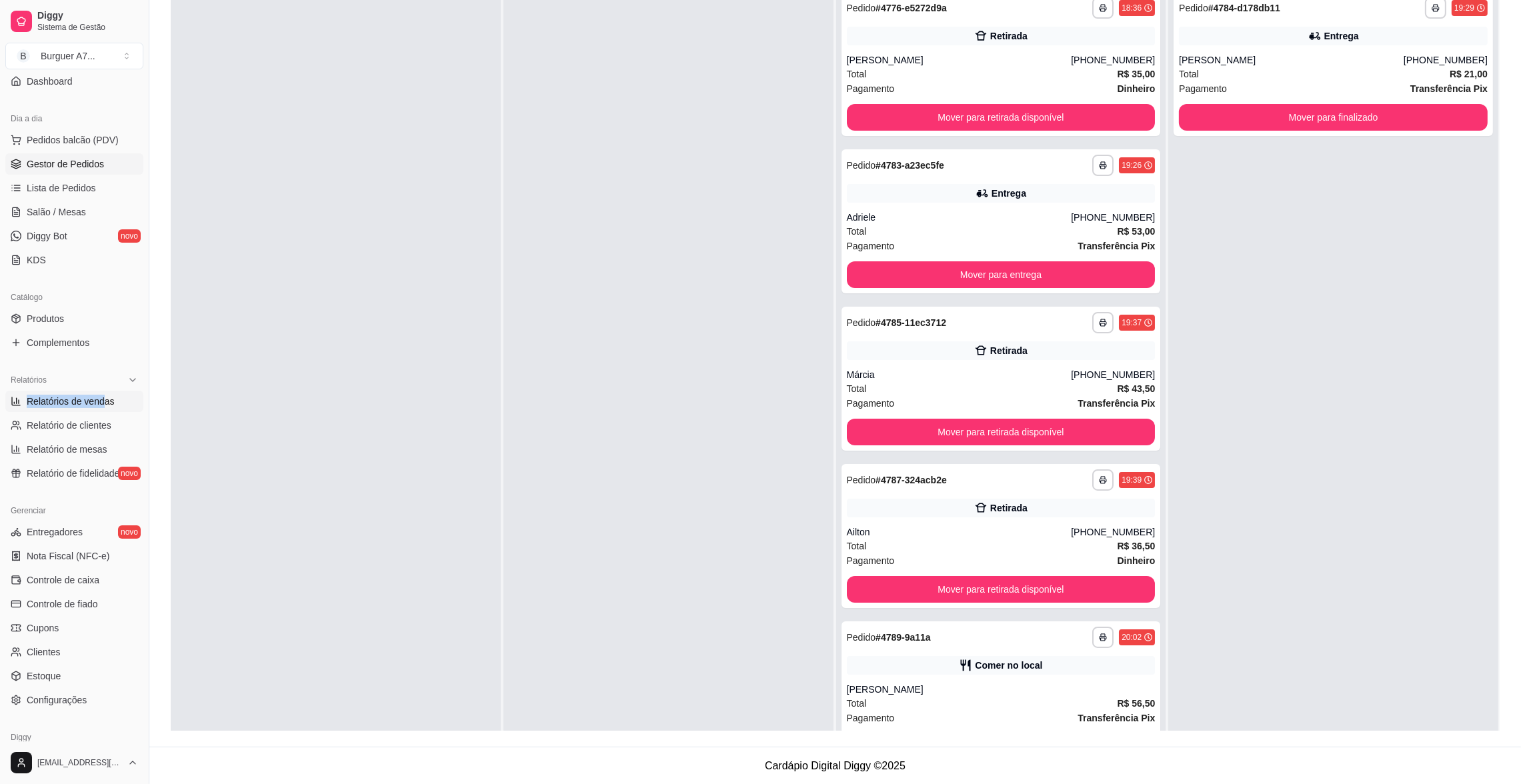
click at [101, 394] on span "Relatórios de vendas" at bounding box center [70, 401] width 88 height 14
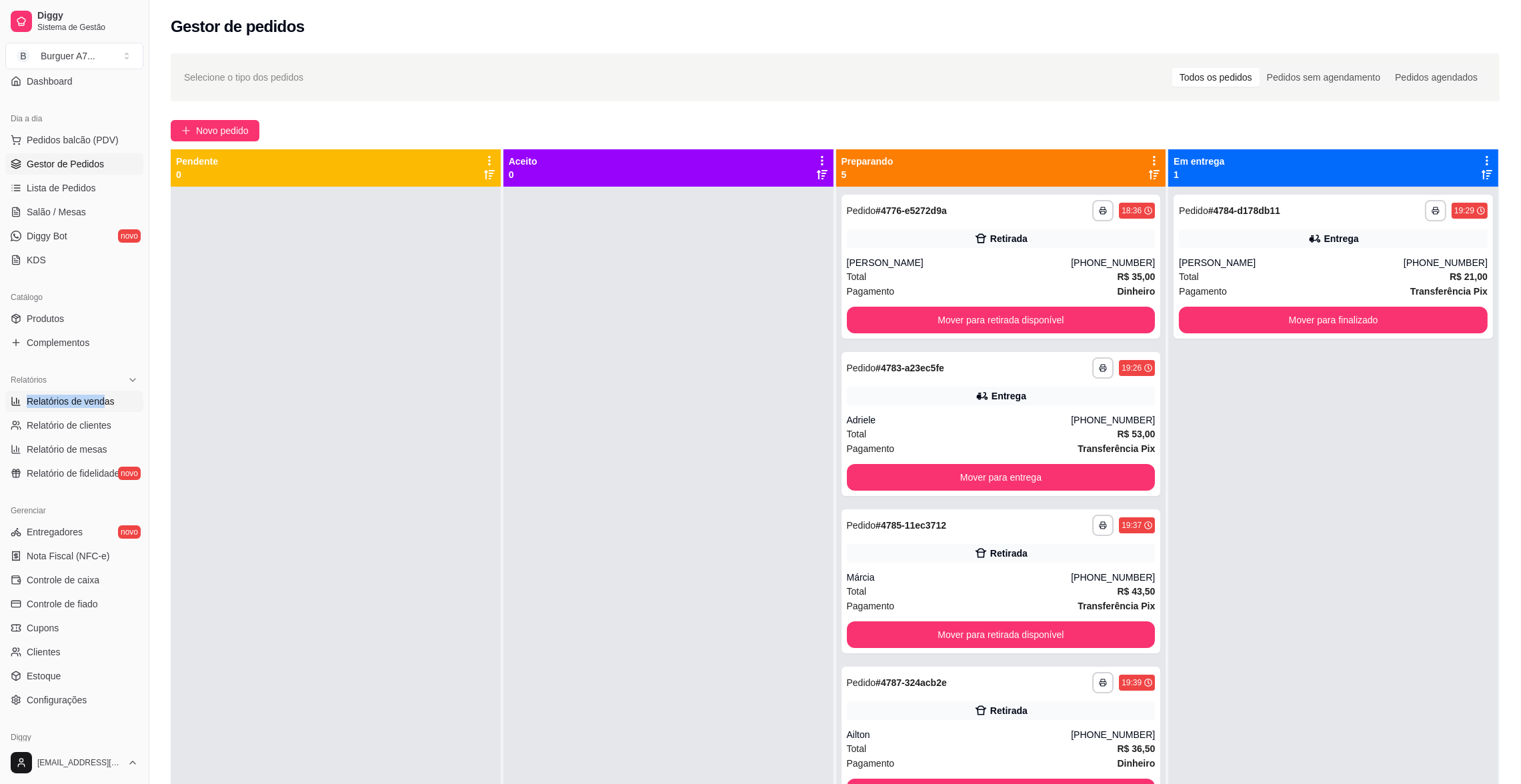
select select "ALL"
select select "0"
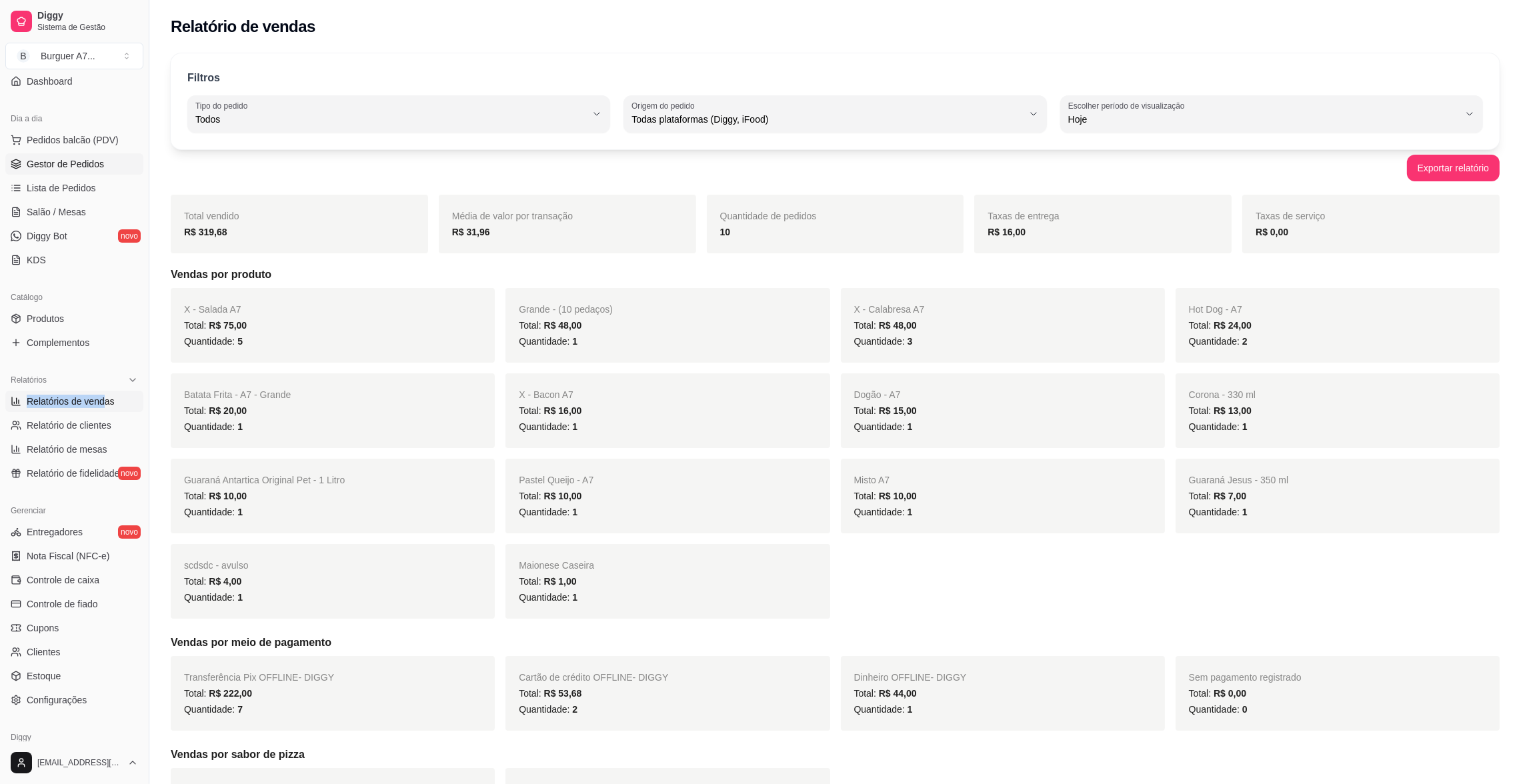
click at [90, 165] on span "Gestor de Pedidos" at bounding box center [65, 164] width 77 height 14
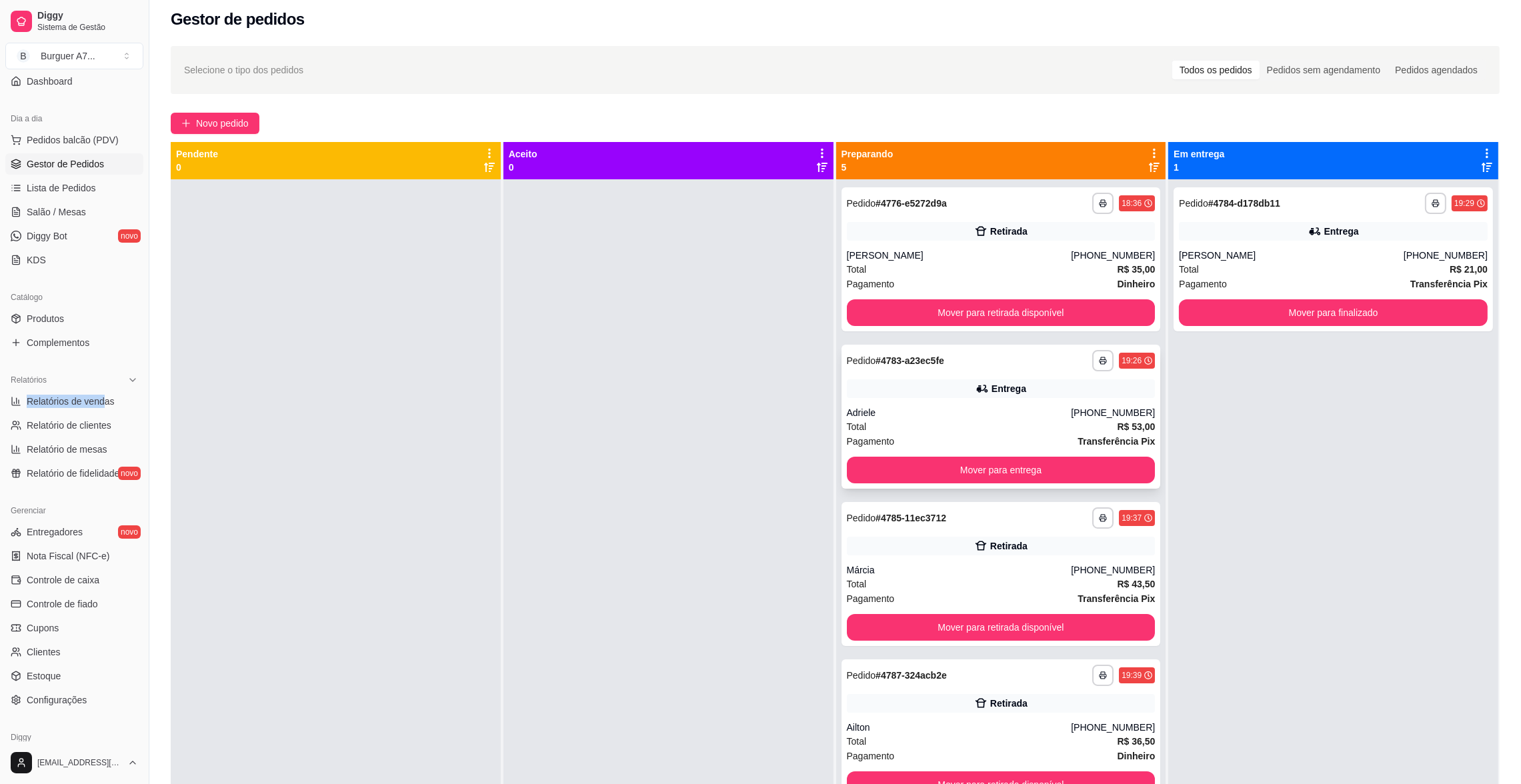
scroll to position [3, 0]
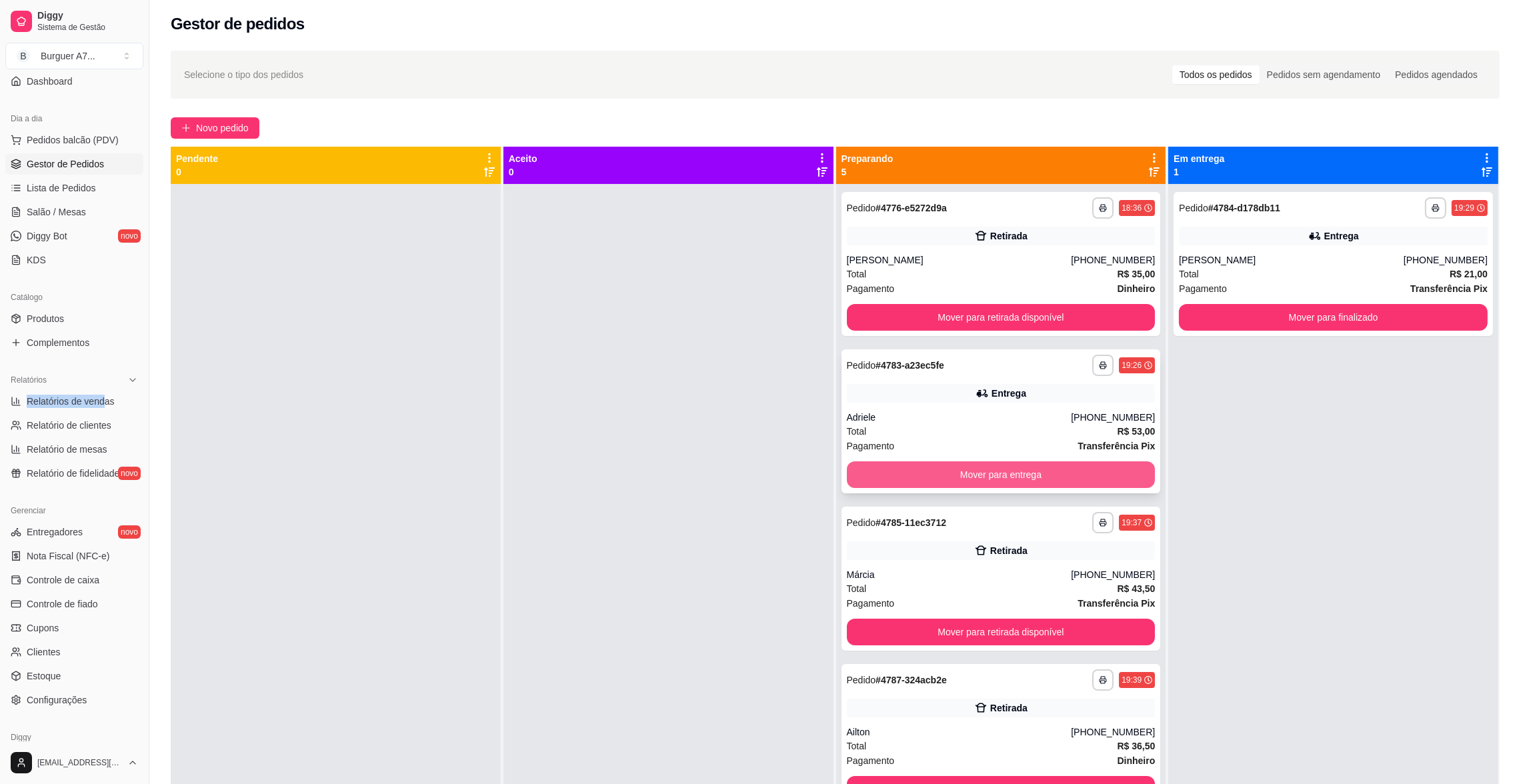
click at [987, 475] on button "Mover para entrega" at bounding box center [1000, 475] width 308 height 26
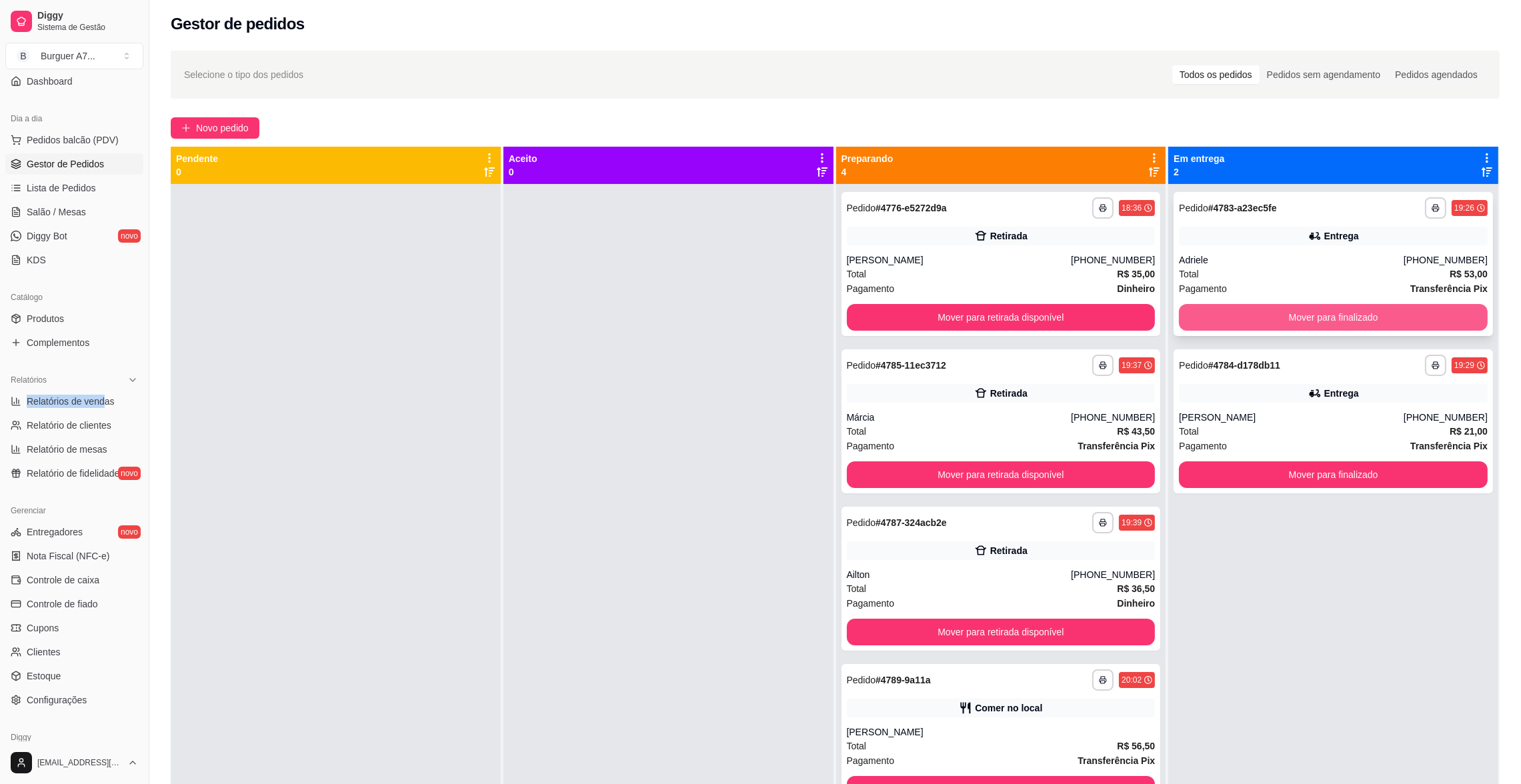
click at [1250, 304] on button "Mover para finalizado" at bounding box center [1333, 317] width 308 height 26
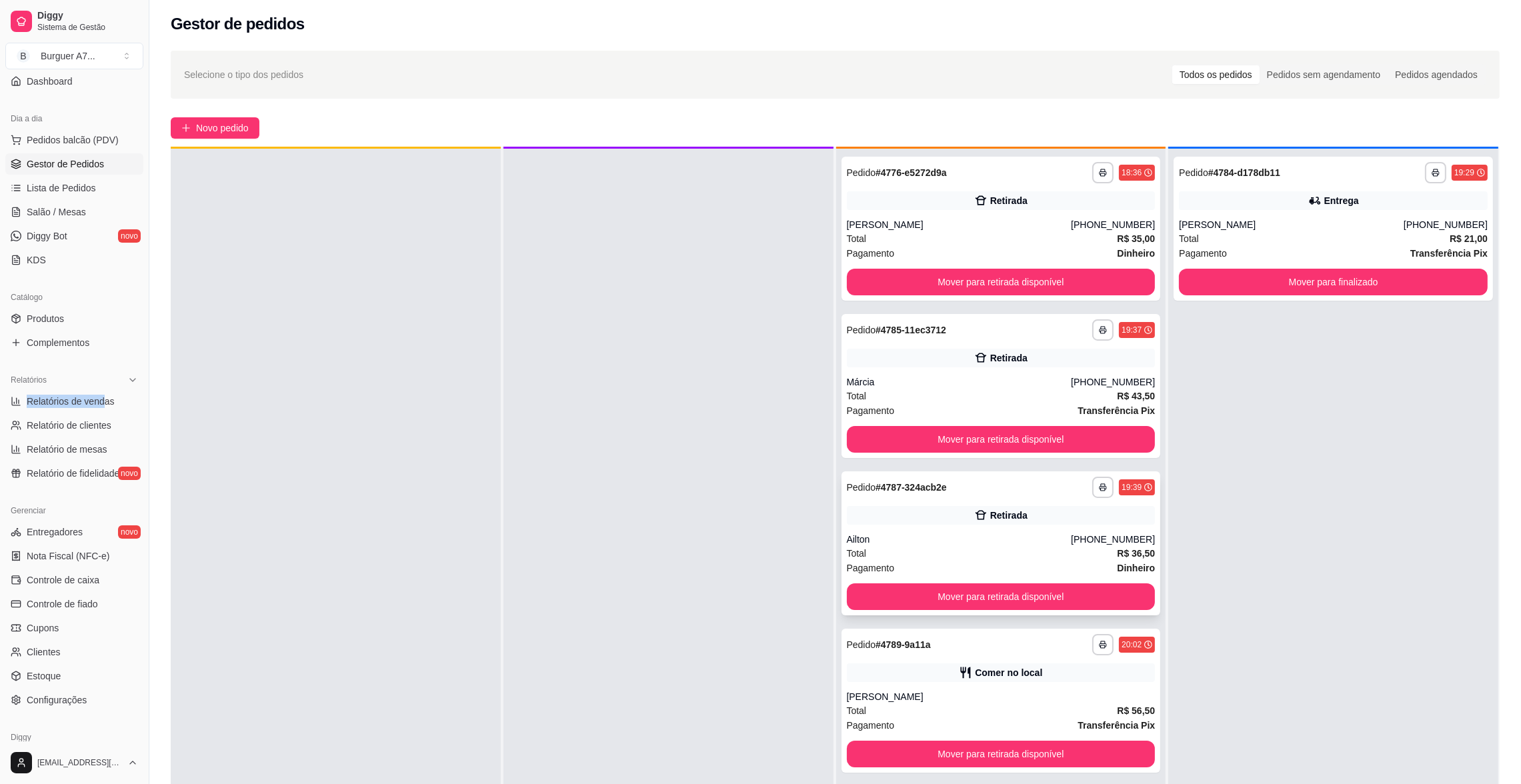
scroll to position [36, 0]
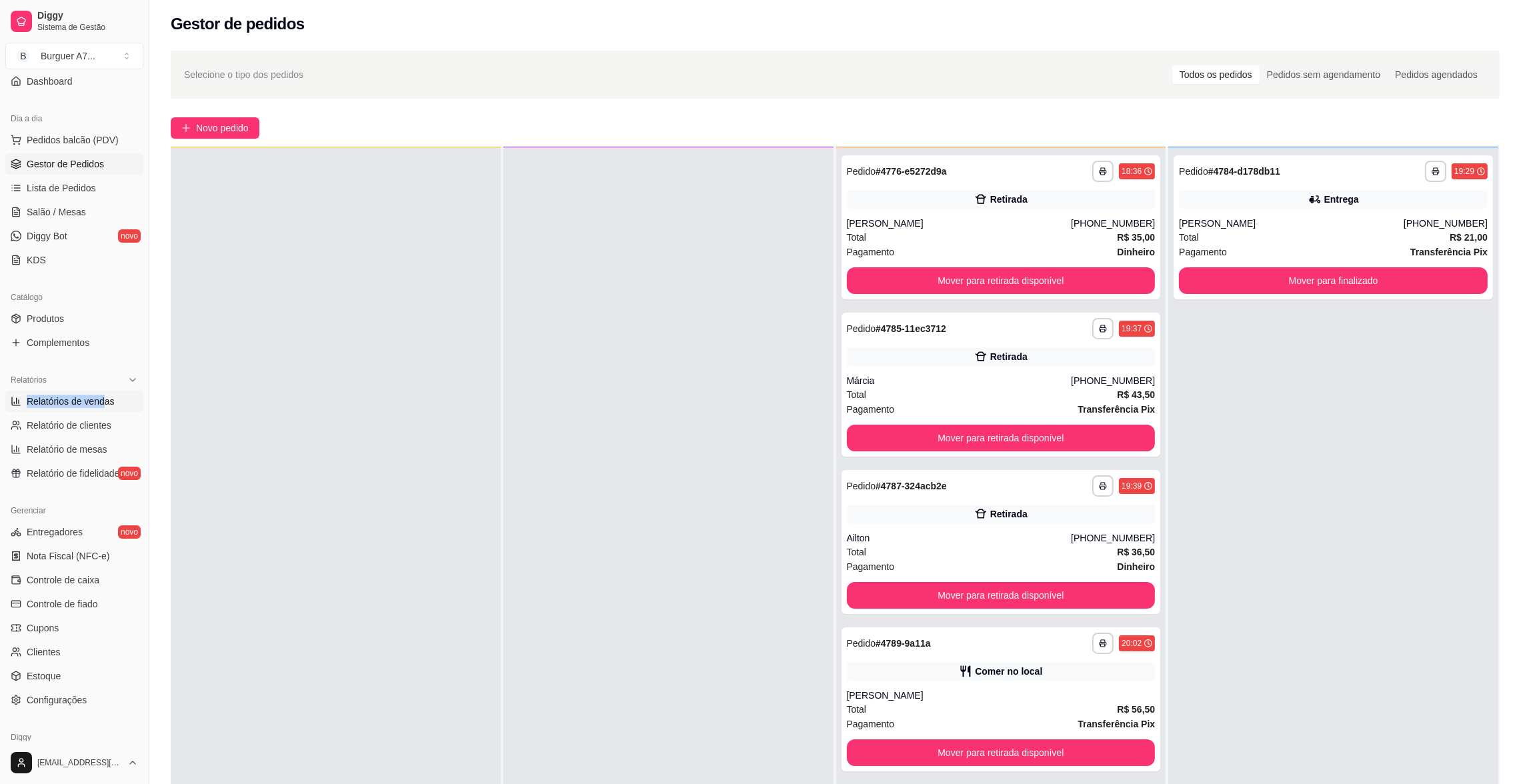
click at [102, 401] on span "Relatórios de vendas" at bounding box center [70, 401] width 88 height 14
select select "ALL"
select select "0"
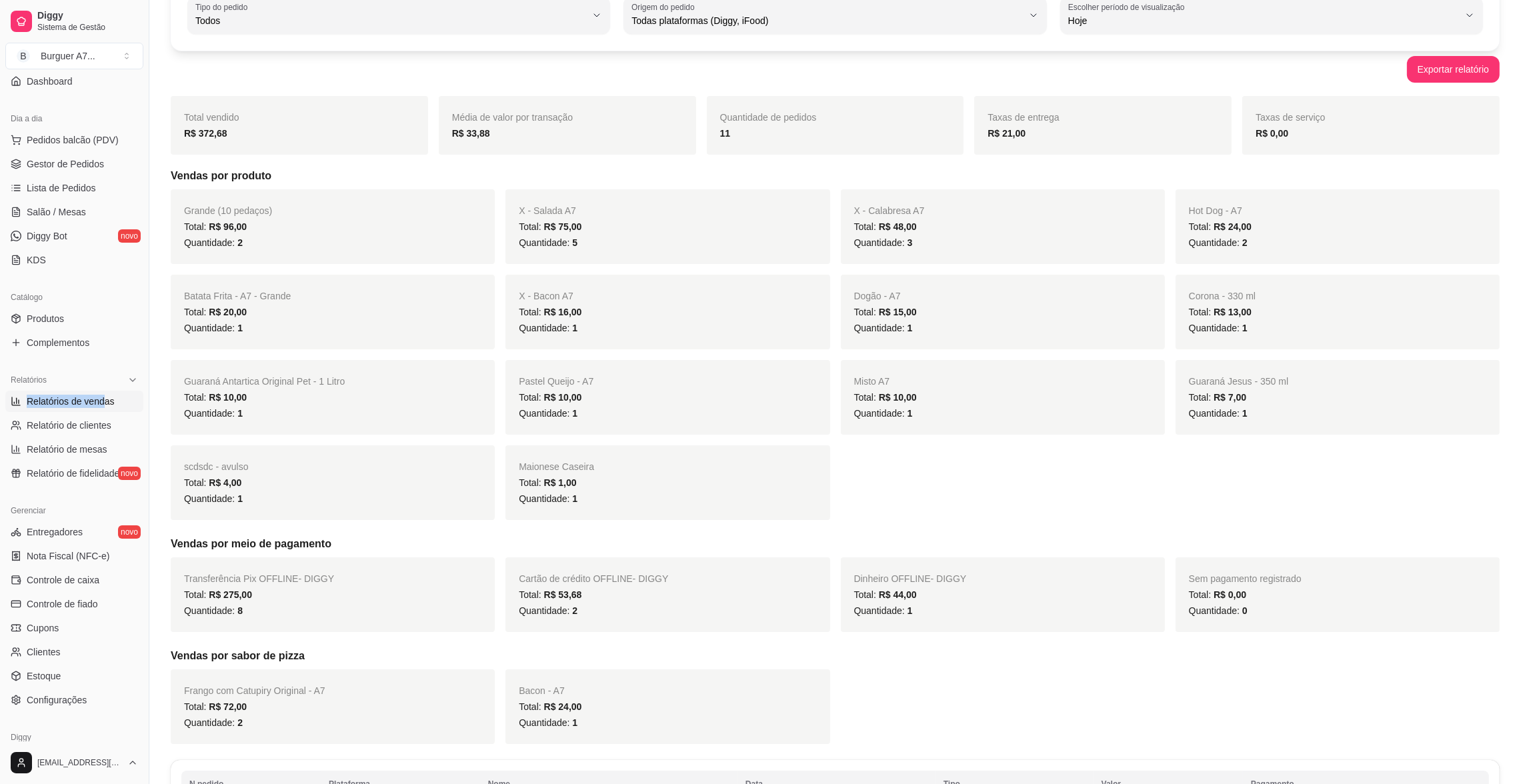
scroll to position [100, 0]
click at [55, 401] on span "Relatórios de vendas" at bounding box center [70, 401] width 88 height 14
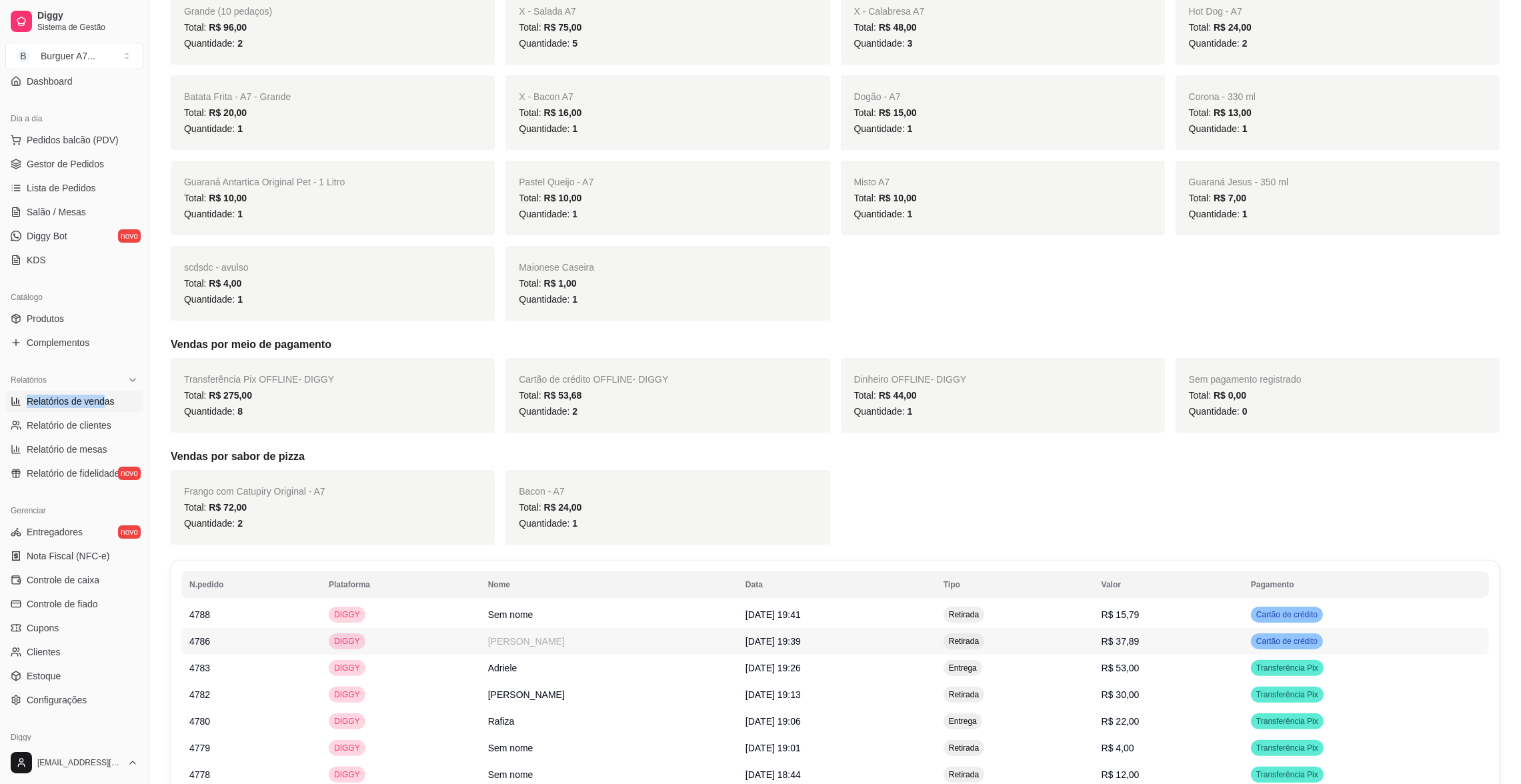
scroll to position [505, 0]
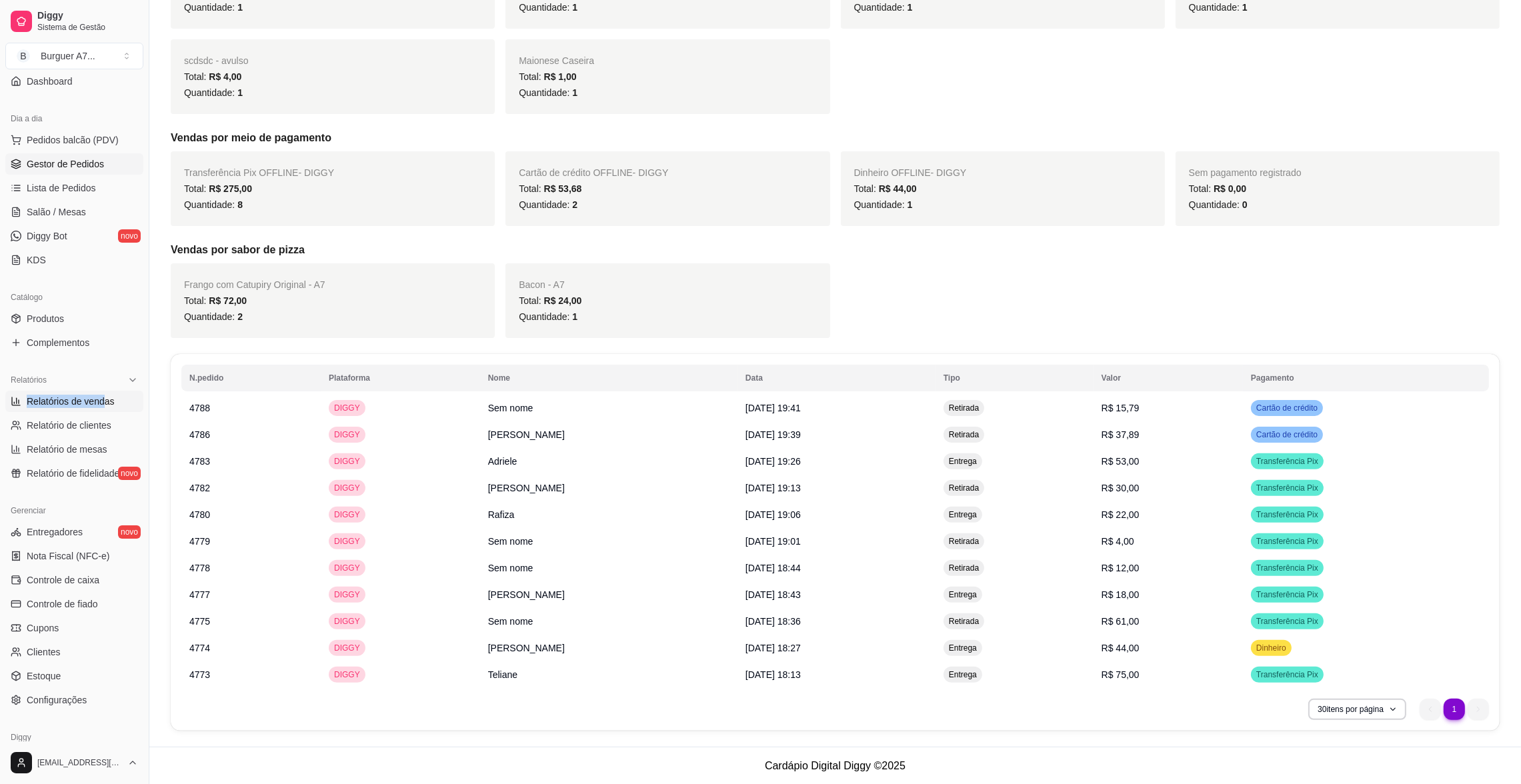
click at [112, 166] on link "Gestor de Pedidos" at bounding box center [73, 164] width 138 height 22
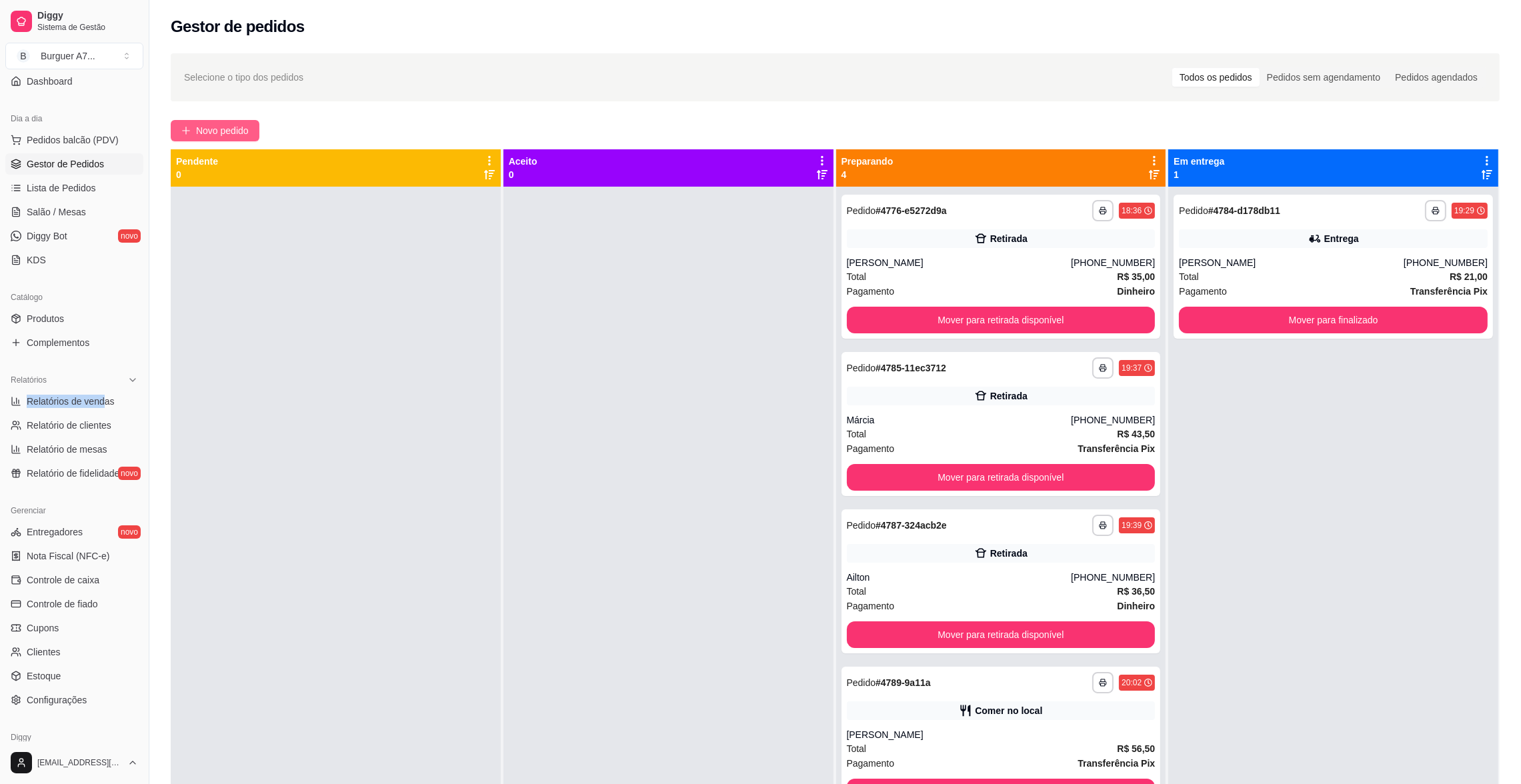
click at [219, 122] on button "Novo pedido" at bounding box center [214, 131] width 89 height 22
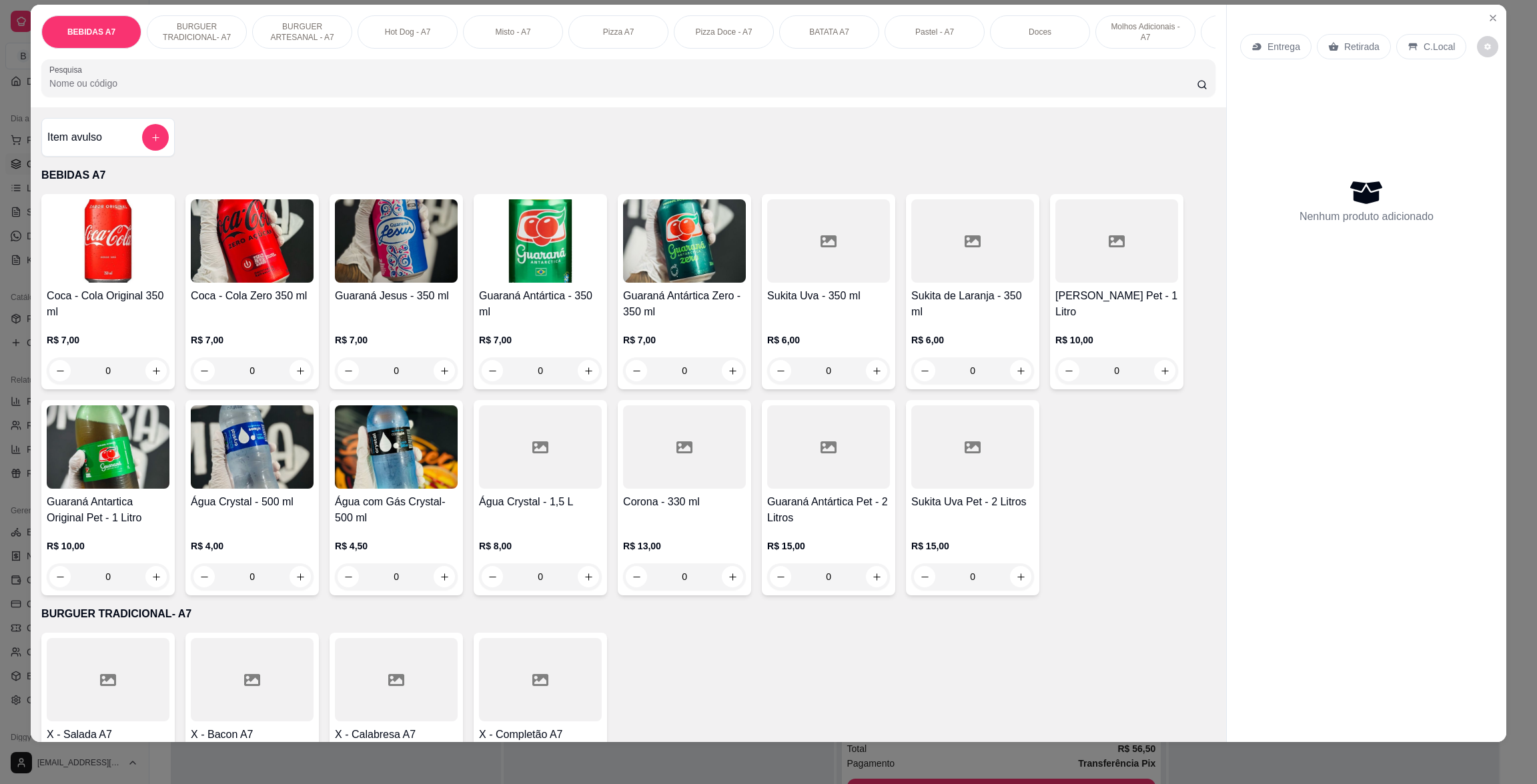
click at [85, 146] on h4 "Item avulso" at bounding box center [74, 137] width 55 height 16
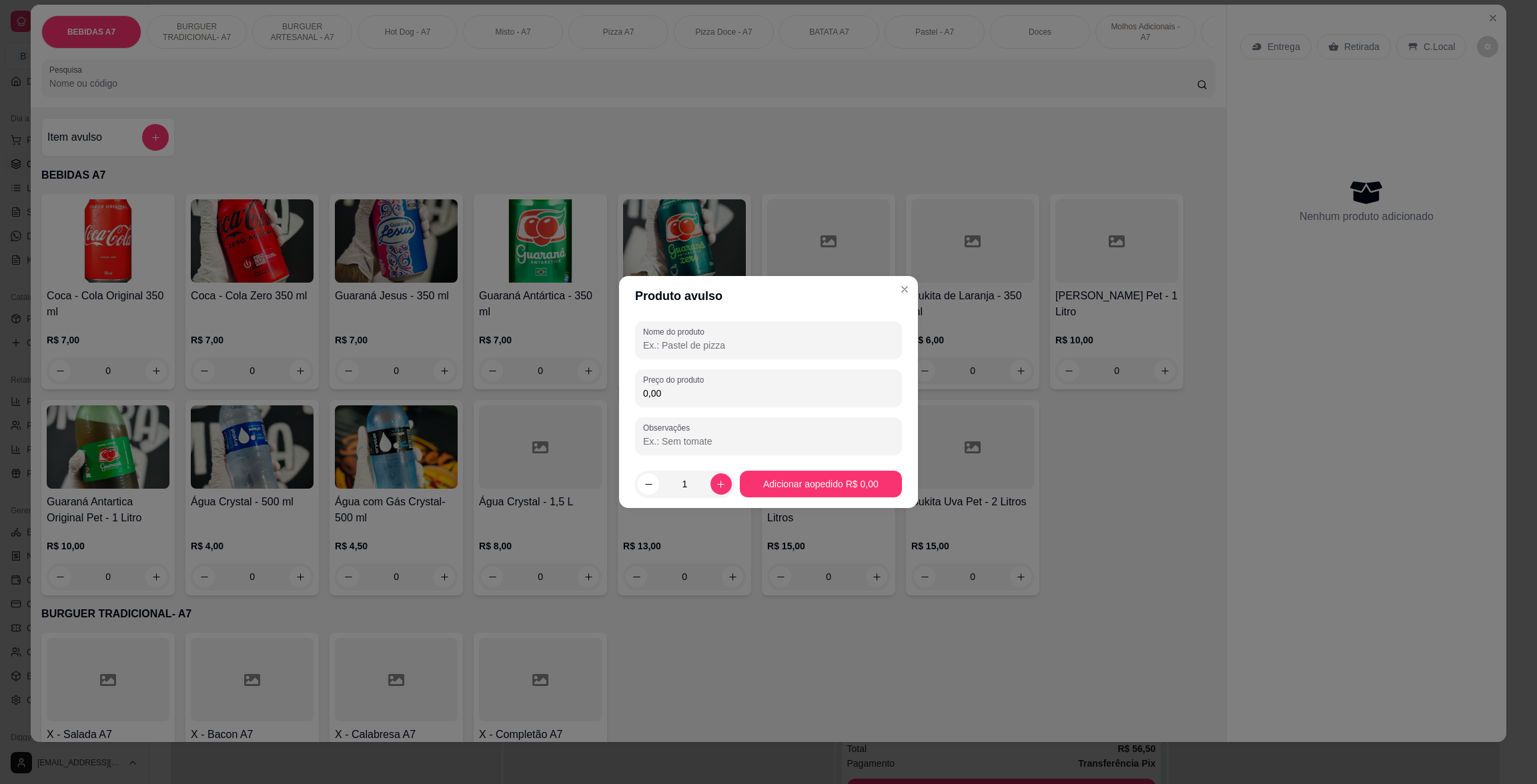
click at [782, 411] on div "Nome do produto Preço do produto 0,00 Observações" at bounding box center [768, 388] width 267 height 133
click at [796, 389] on input "0,00" at bounding box center [768, 393] width 251 height 14
type input "8,00"
click at [795, 335] on div at bounding box center [768, 340] width 251 height 26
type input "SUCO DE ABACAXI"
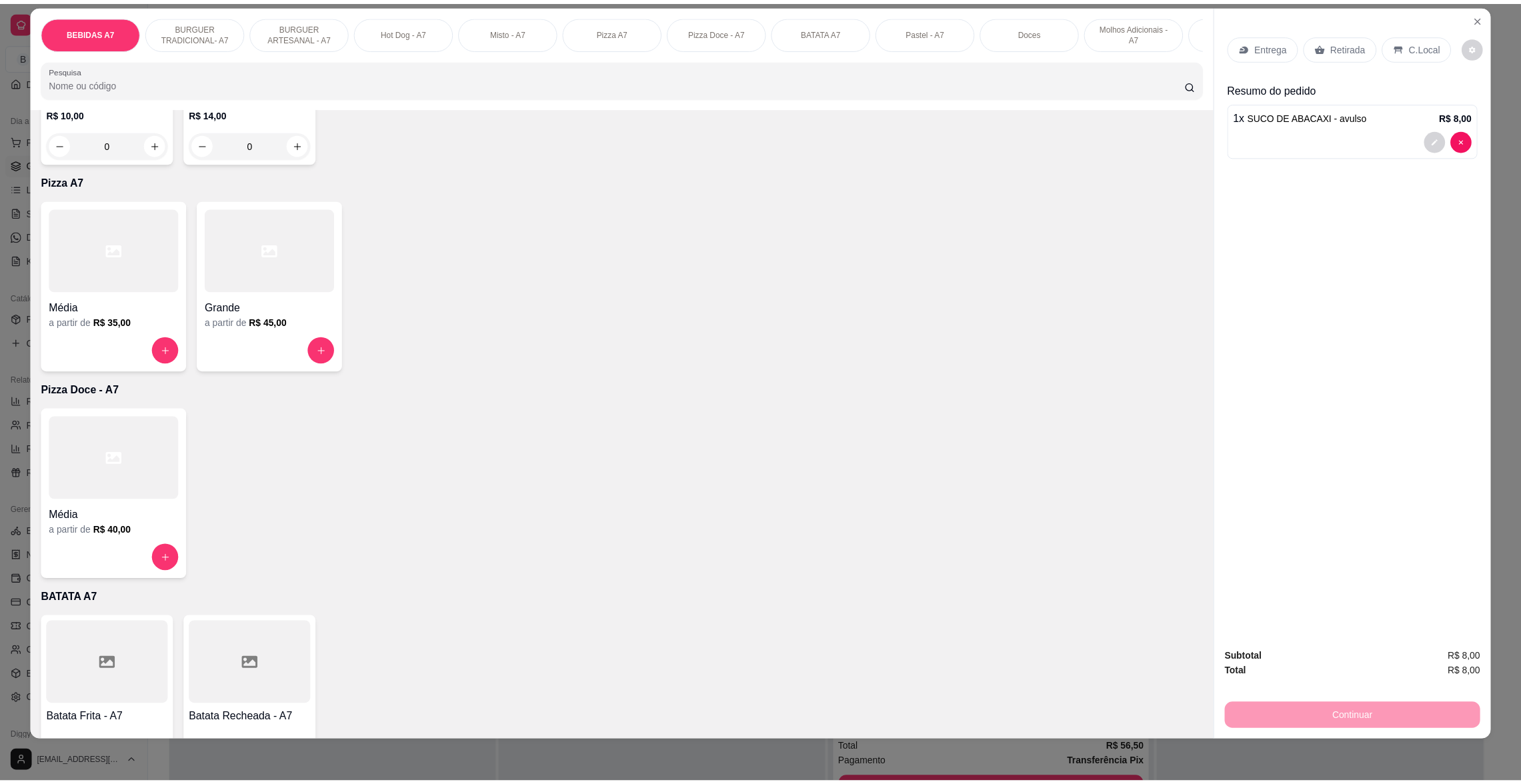
scroll to position [1900, 0]
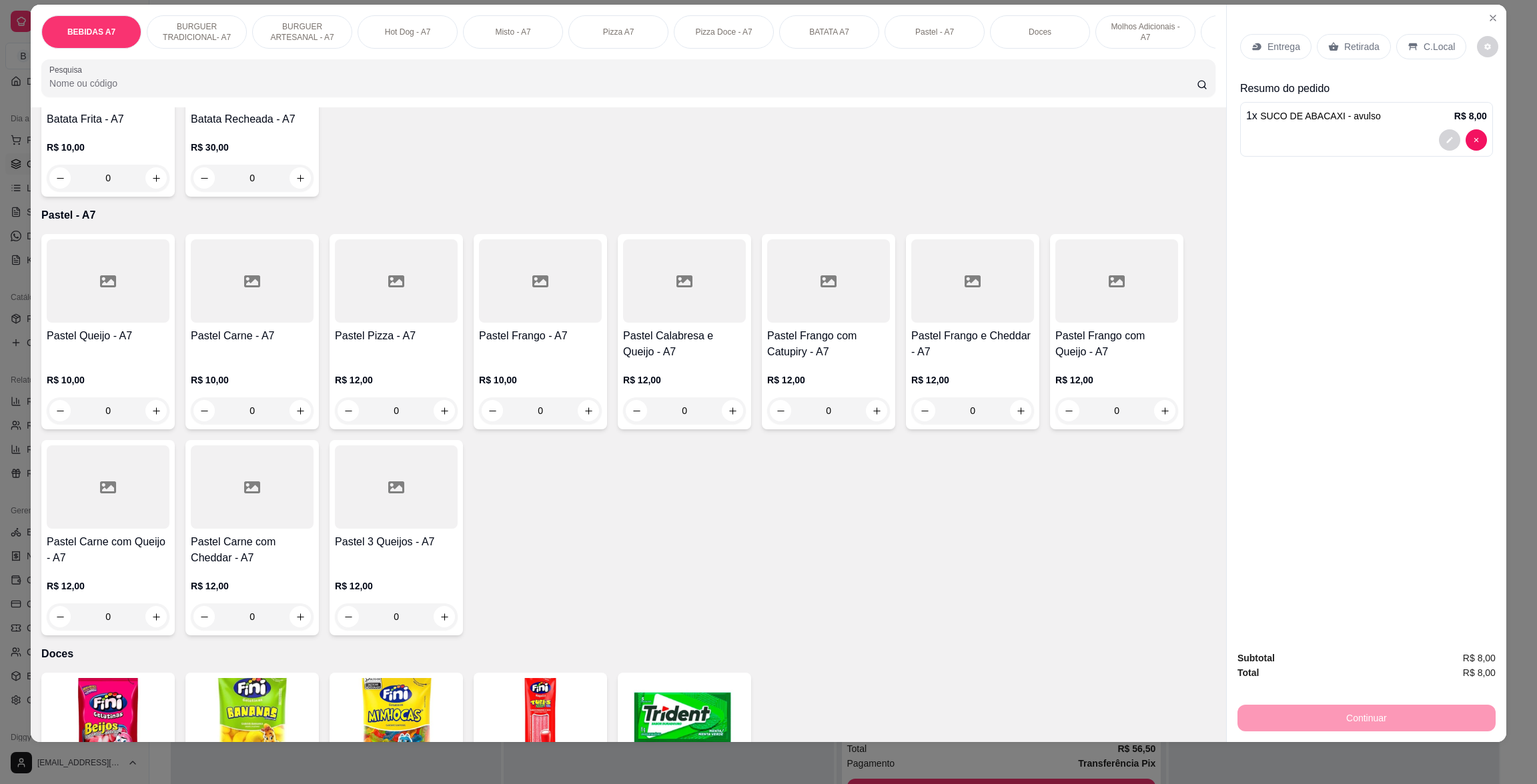
click at [398, 550] on h4 "Pastel 3 Queijos - A7" at bounding box center [396, 542] width 122 height 16
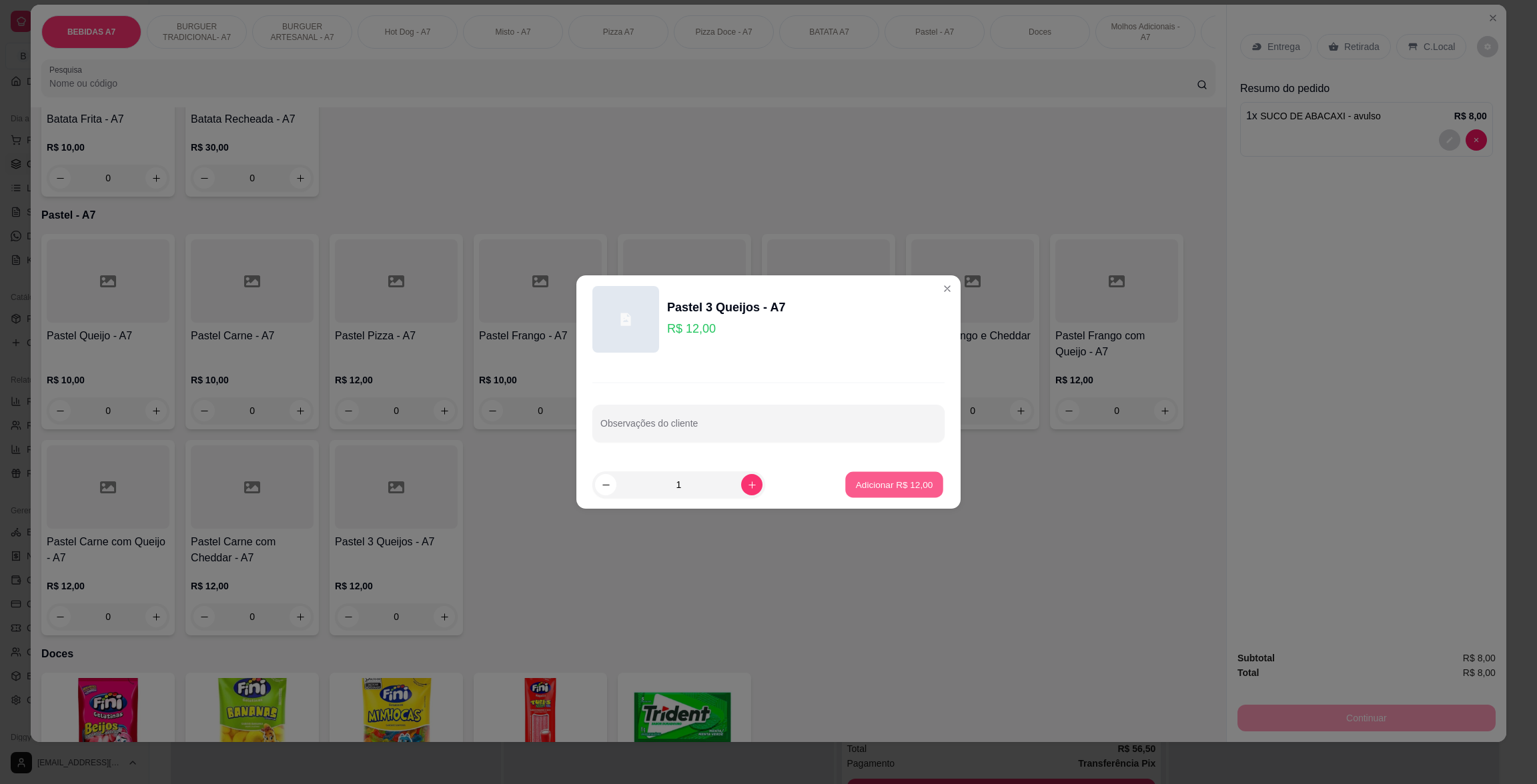
click at [907, 486] on p "Adicionar R$ 12,00" at bounding box center [894, 484] width 77 height 13
type input "1"
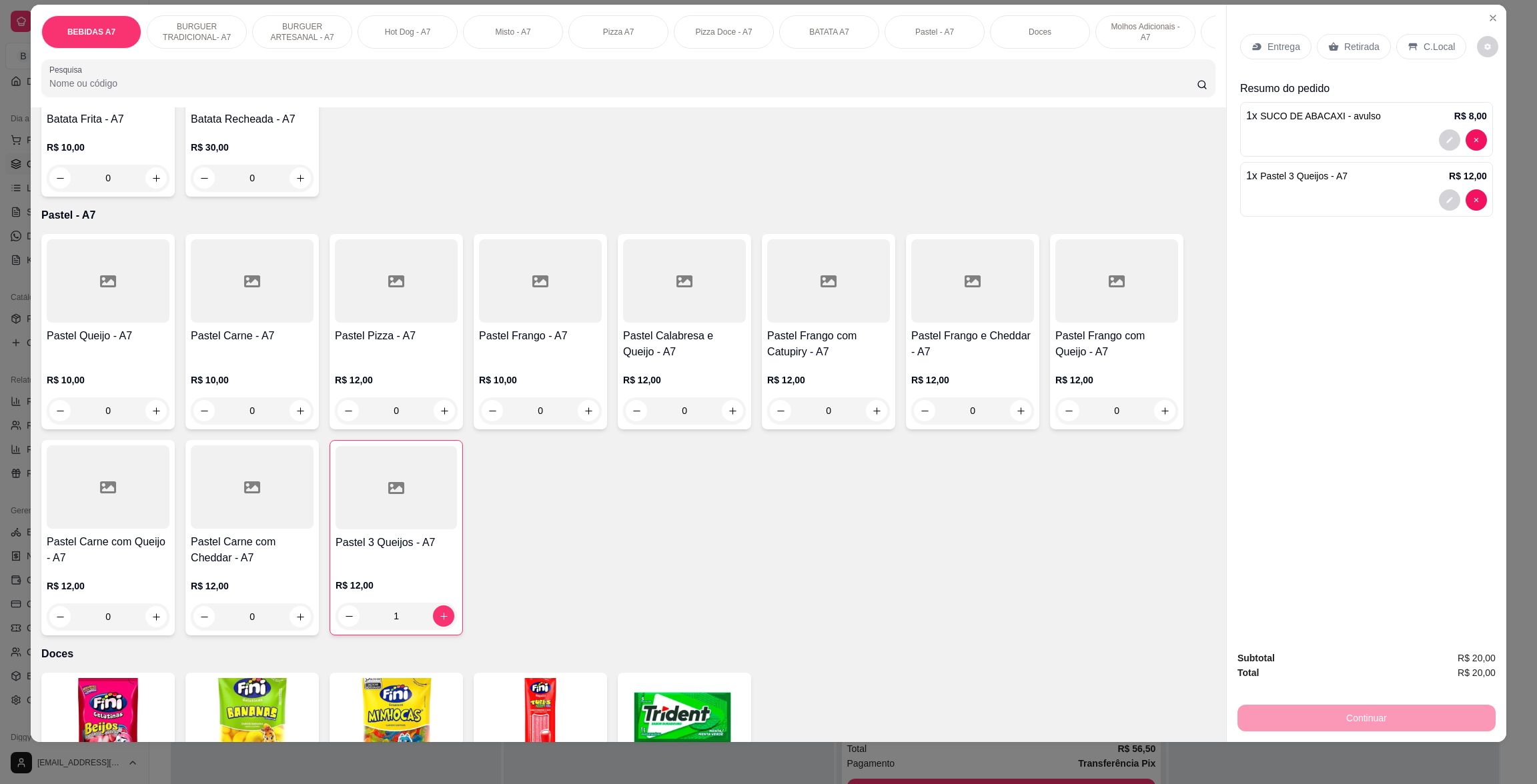
click at [1423, 43] on p "C.Local" at bounding box center [1439, 47] width 31 height 14
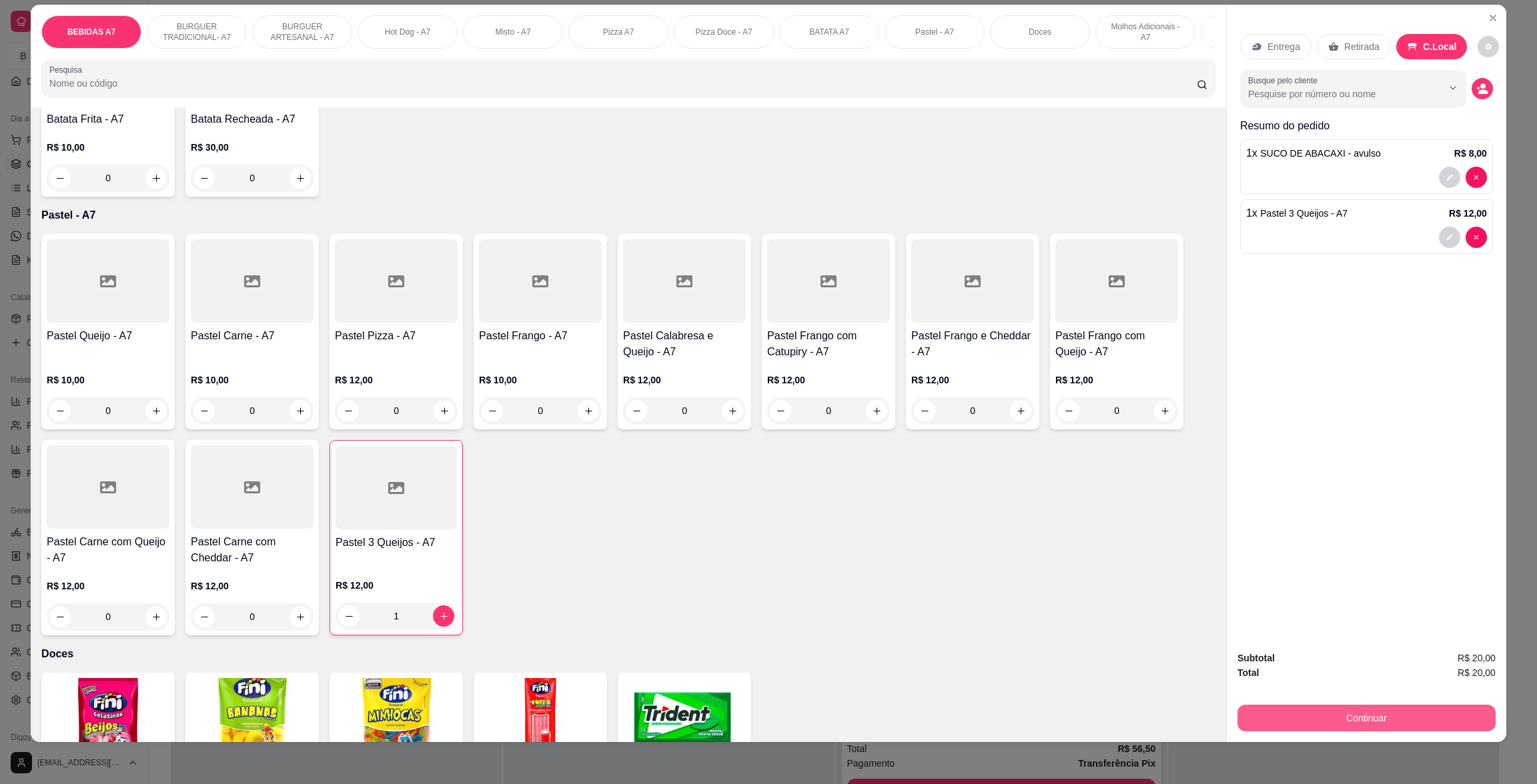
click at [1441, 713] on div "Continuar" at bounding box center [1367, 716] width 258 height 30
click at [1441, 713] on button "Continuar" at bounding box center [1367, 717] width 251 height 26
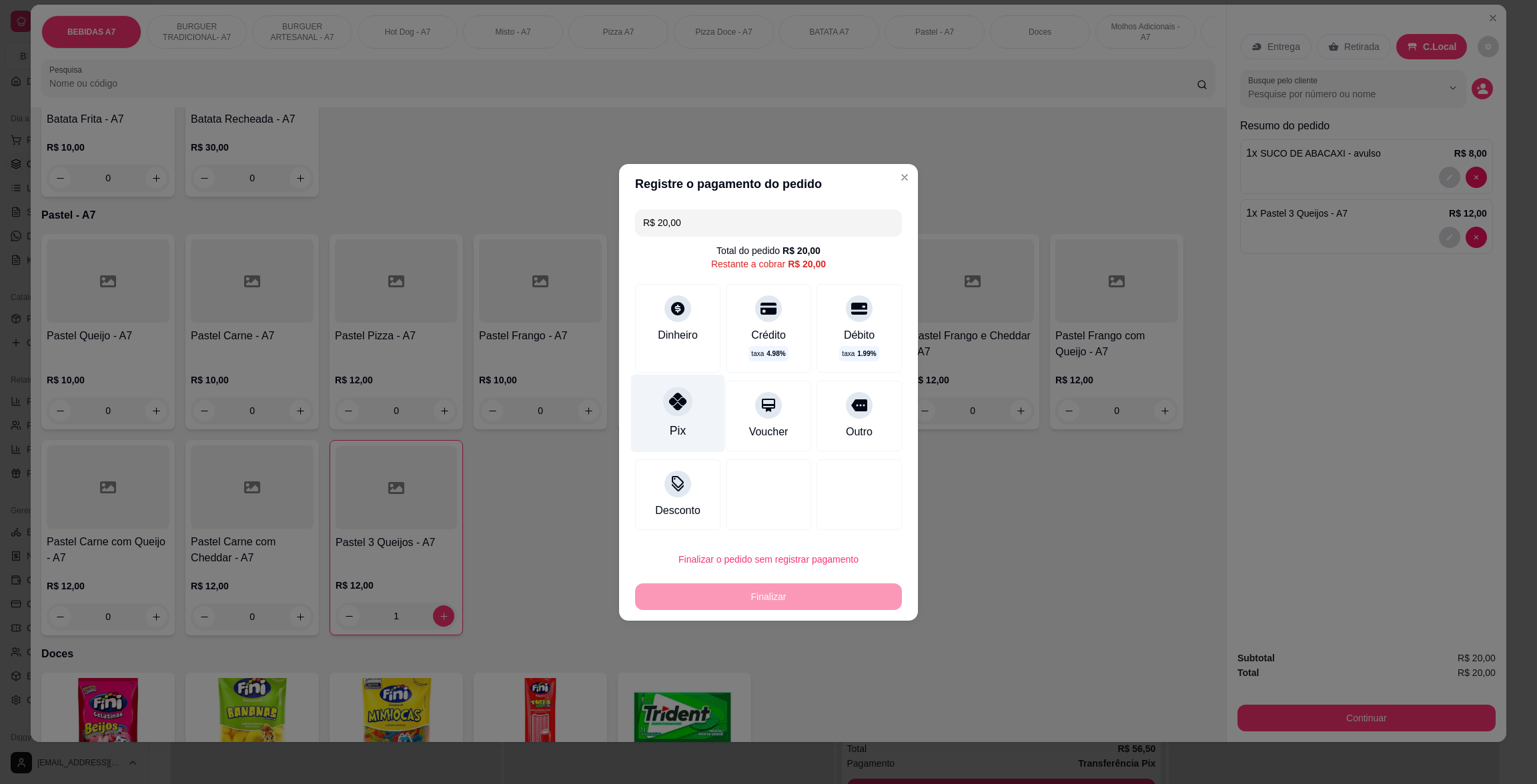
click at [672, 424] on div "Pix" at bounding box center [677, 431] width 16 height 18
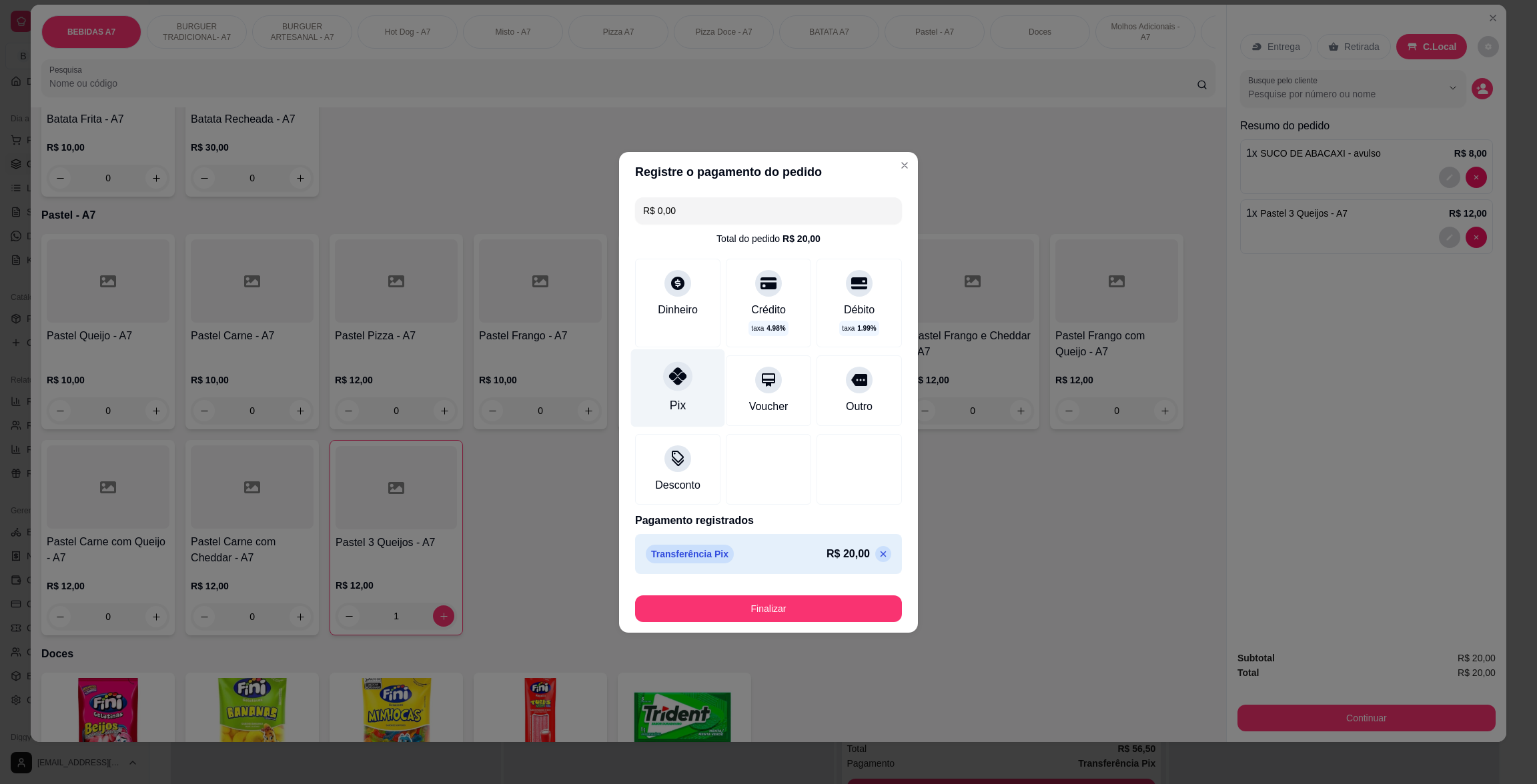
type input "R$ 0,00"
click at [771, 600] on button "Finalizar" at bounding box center [768, 608] width 258 height 26
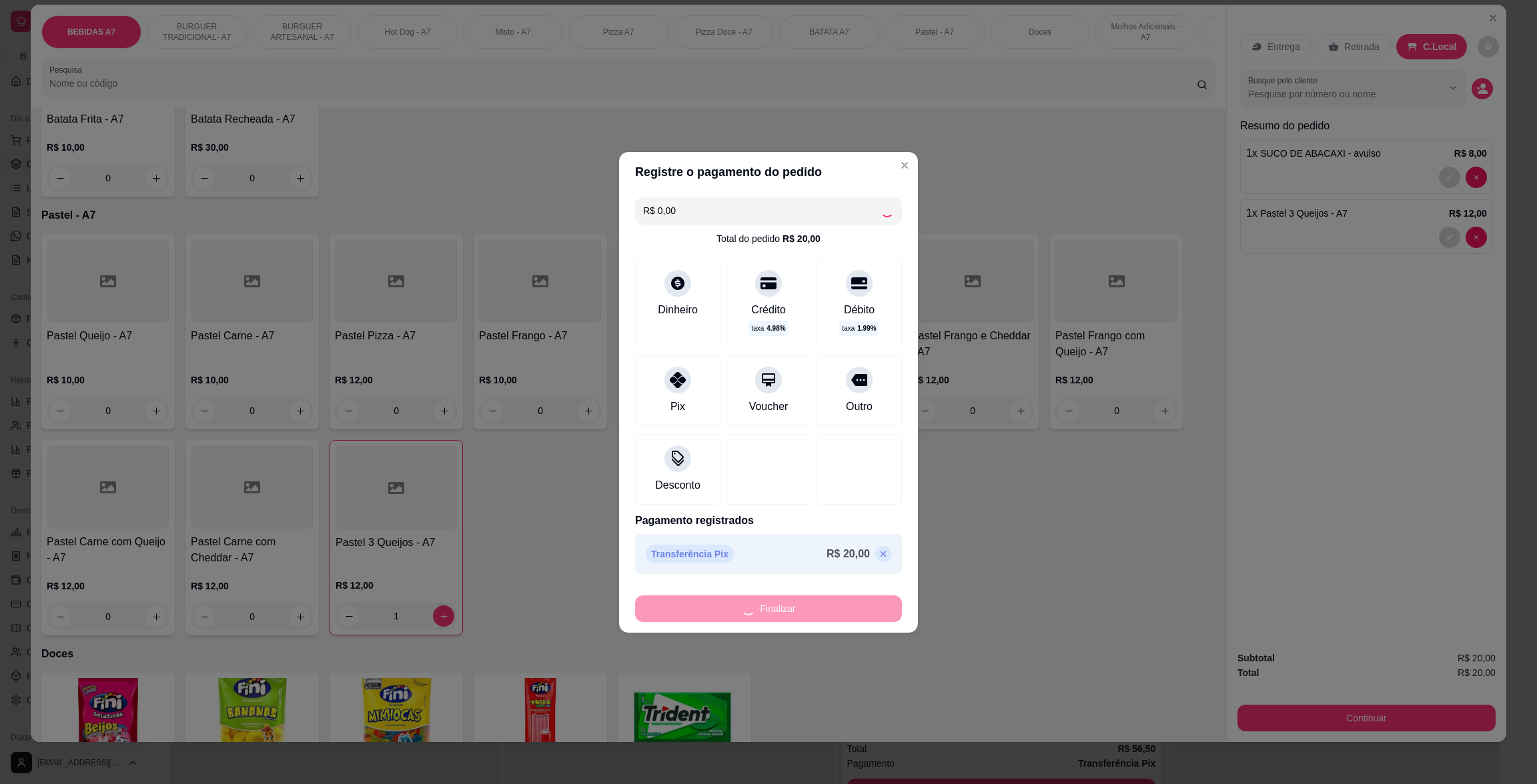
type input "0"
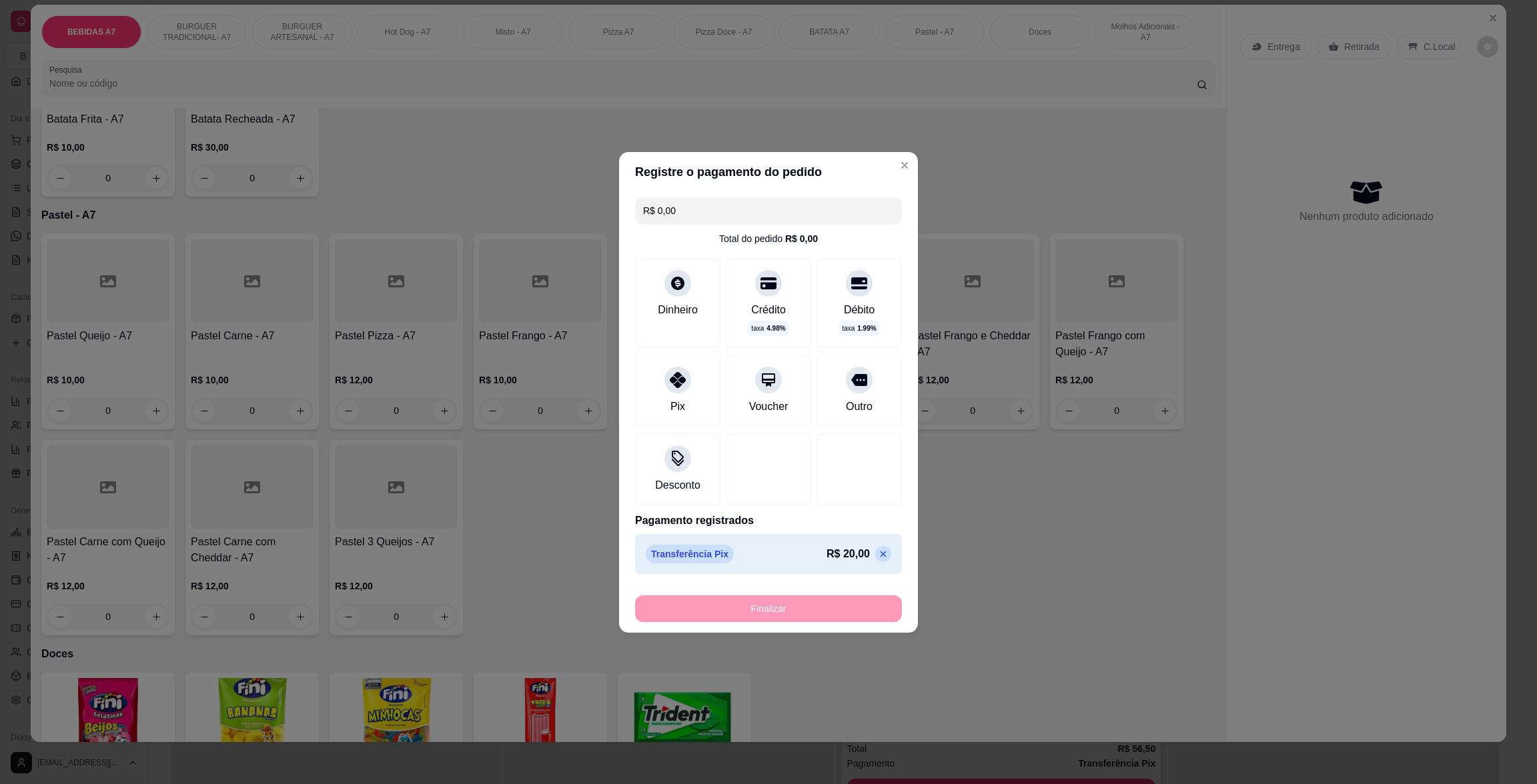
type input "-R$ 20,00"
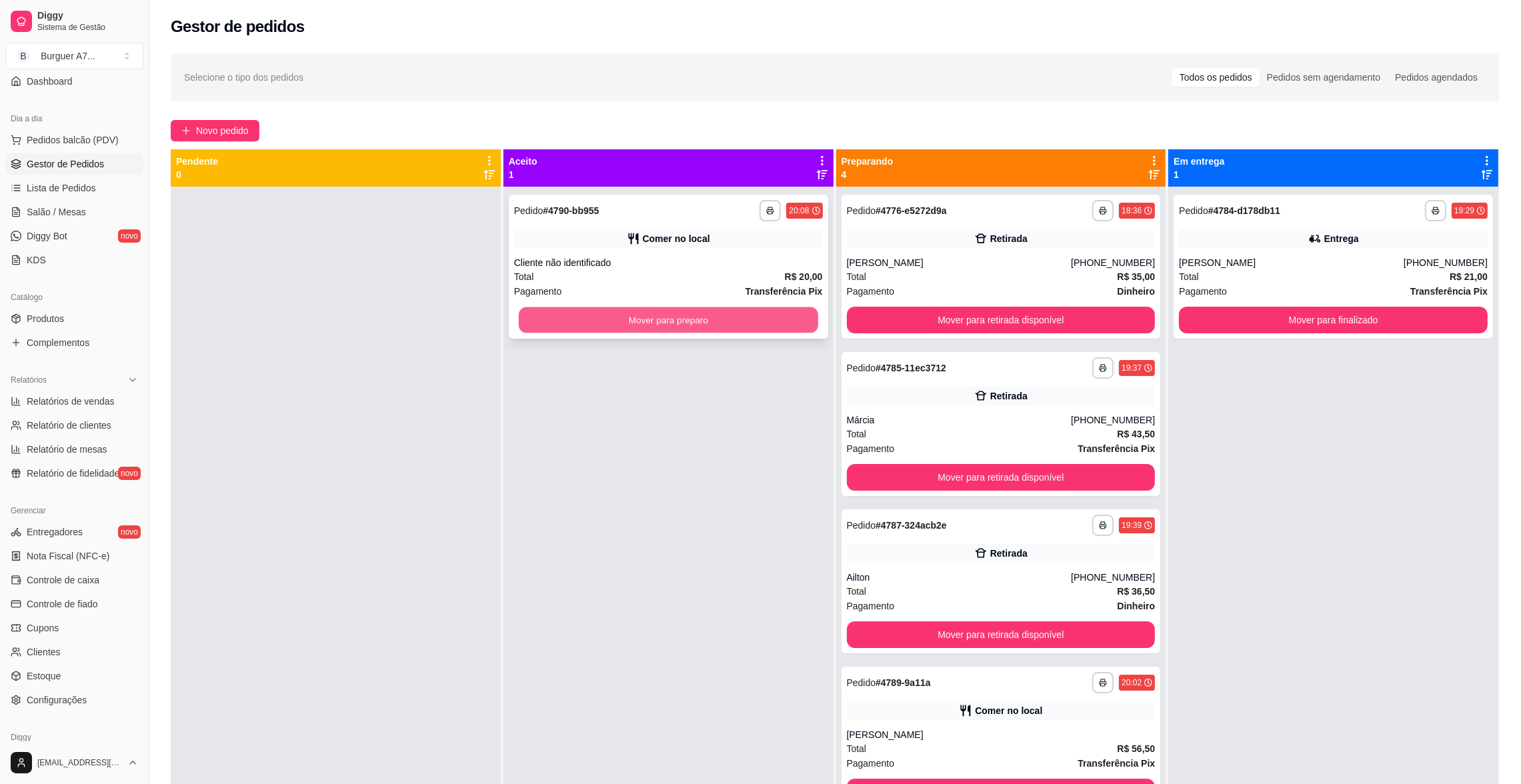
click at [799, 319] on button "Mover para preparo" at bounding box center [668, 320] width 300 height 26
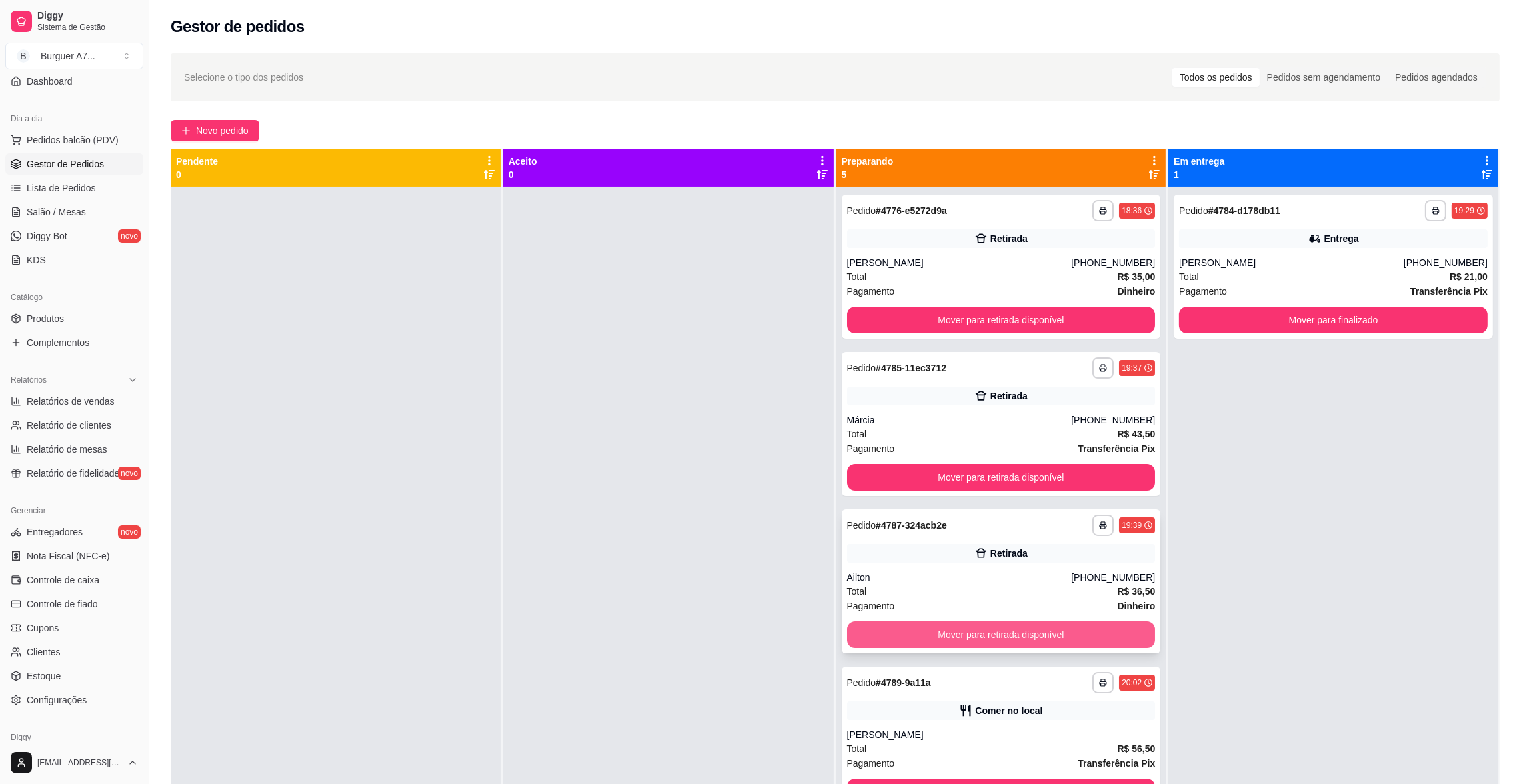
click at [1080, 638] on button "Mover para retirada disponível" at bounding box center [1000, 634] width 308 height 26
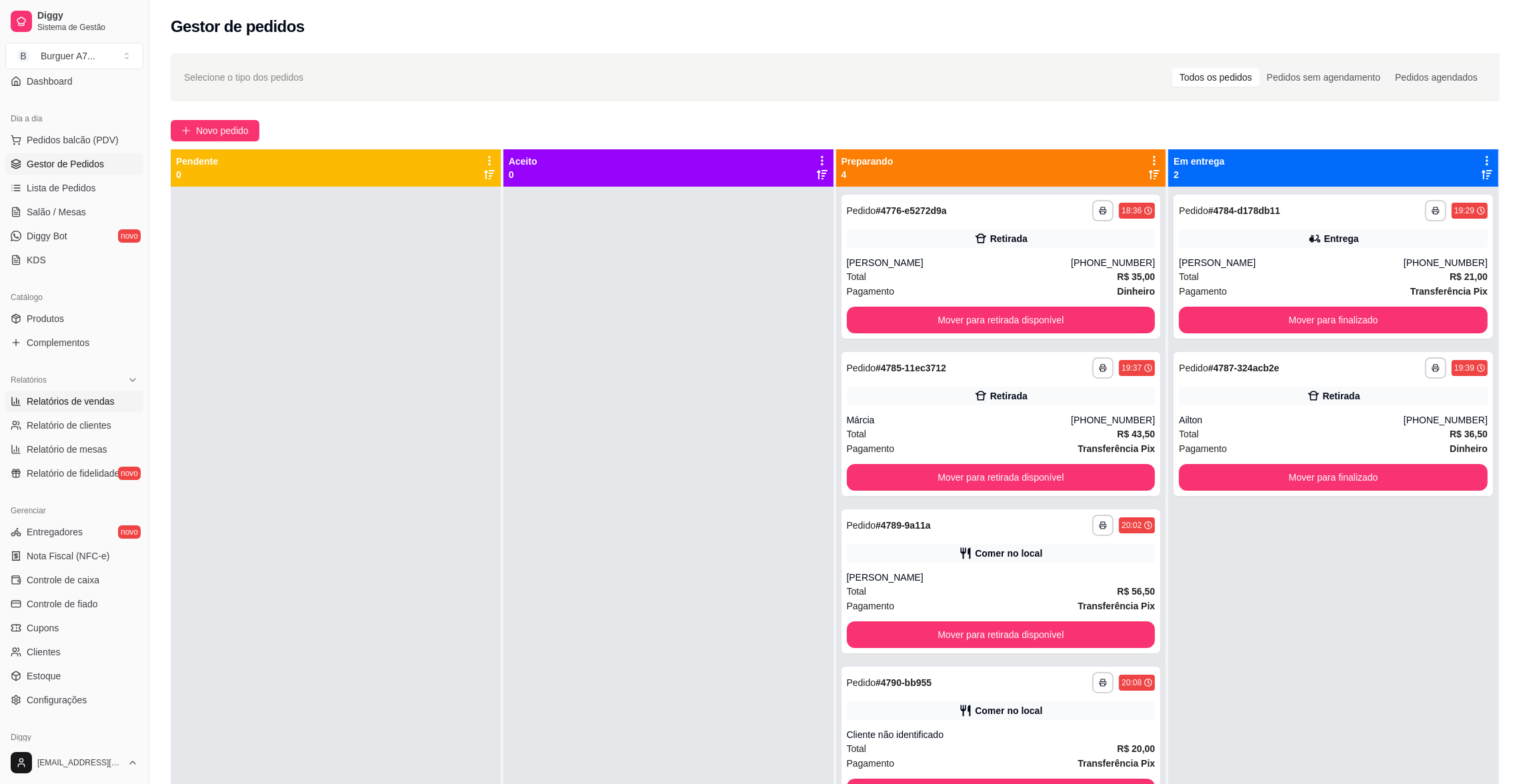
click at [98, 403] on span "Relatórios de vendas" at bounding box center [70, 401] width 88 height 14
click at [74, 401] on span "Relatórios de vendas" at bounding box center [70, 401] width 88 height 14
select select "ALL"
select select "0"
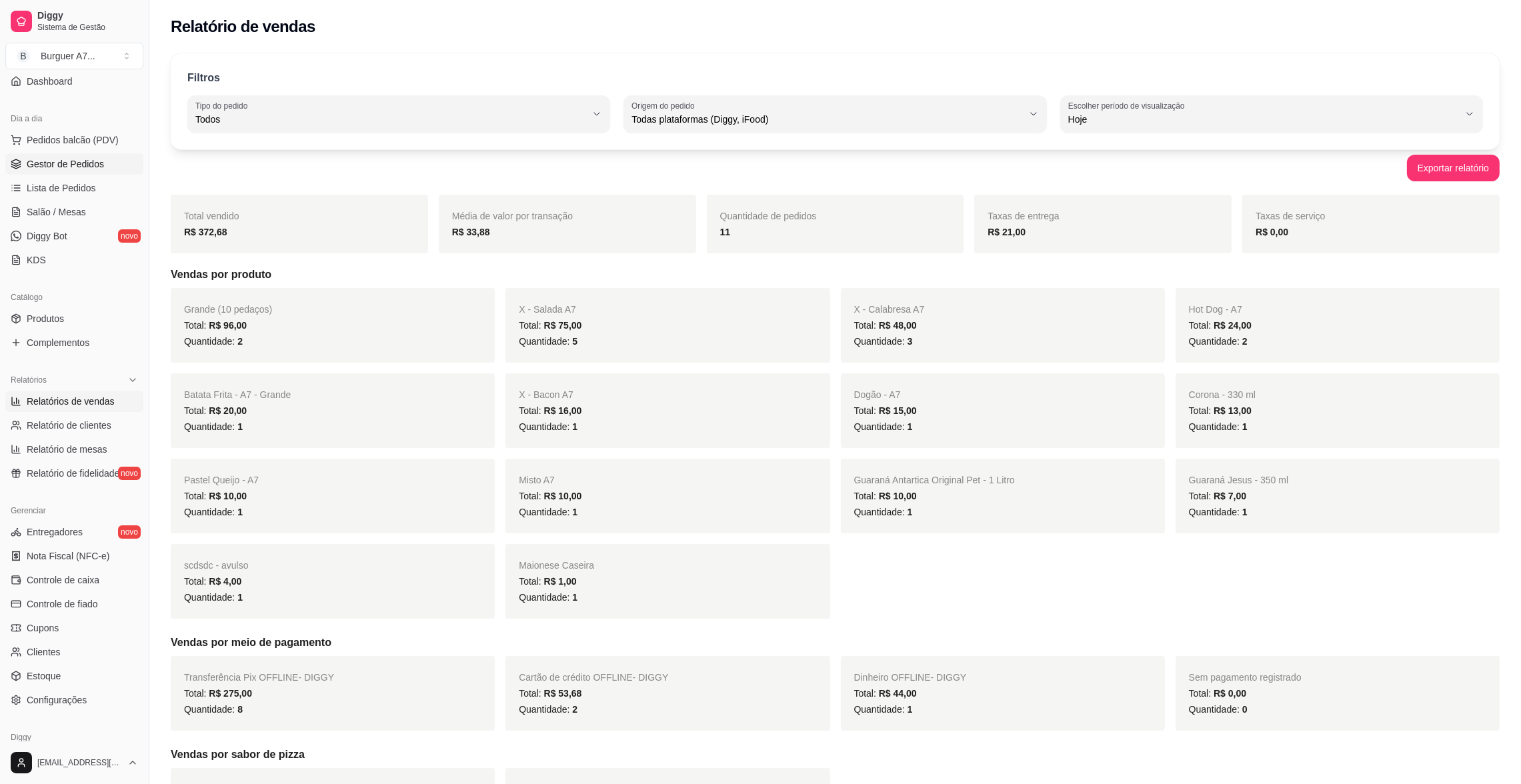
click at [78, 166] on span "Gestor de Pedidos" at bounding box center [65, 164] width 77 height 14
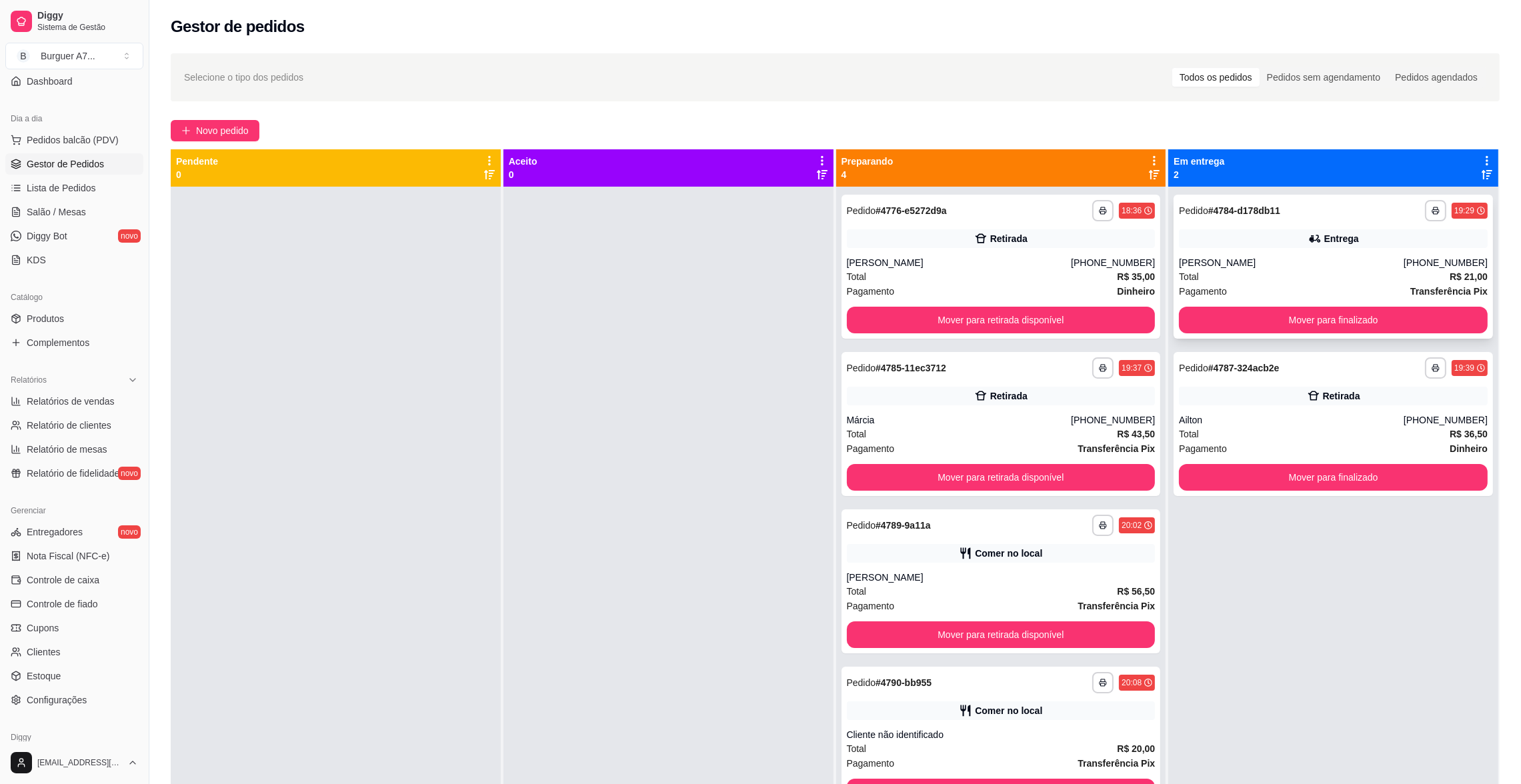
click at [1298, 247] on div "Entrega" at bounding box center [1333, 238] width 308 height 19
click at [1026, 279] on div "Total R$ 35,00" at bounding box center [1000, 276] width 308 height 15
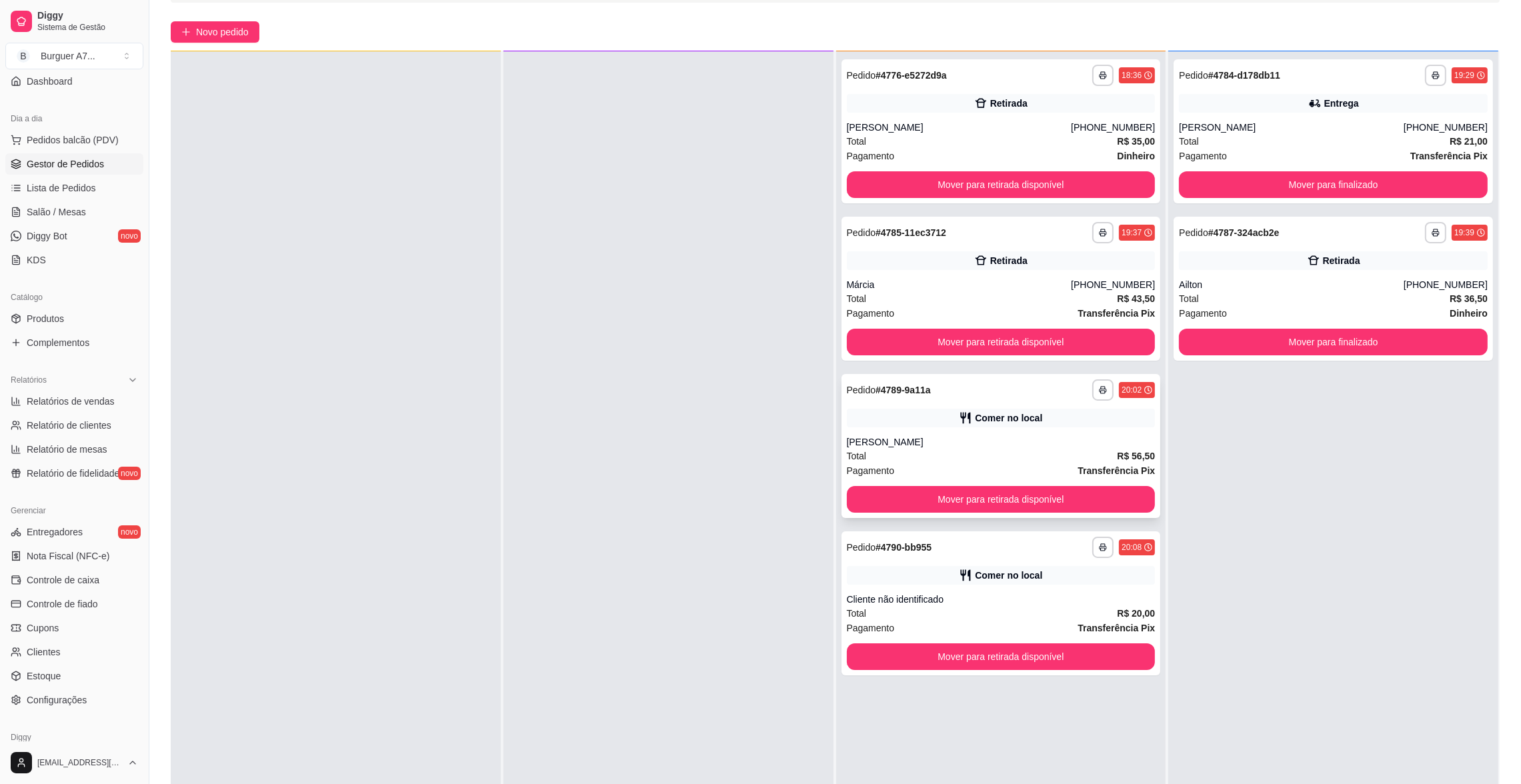
scroll to position [100, 0]
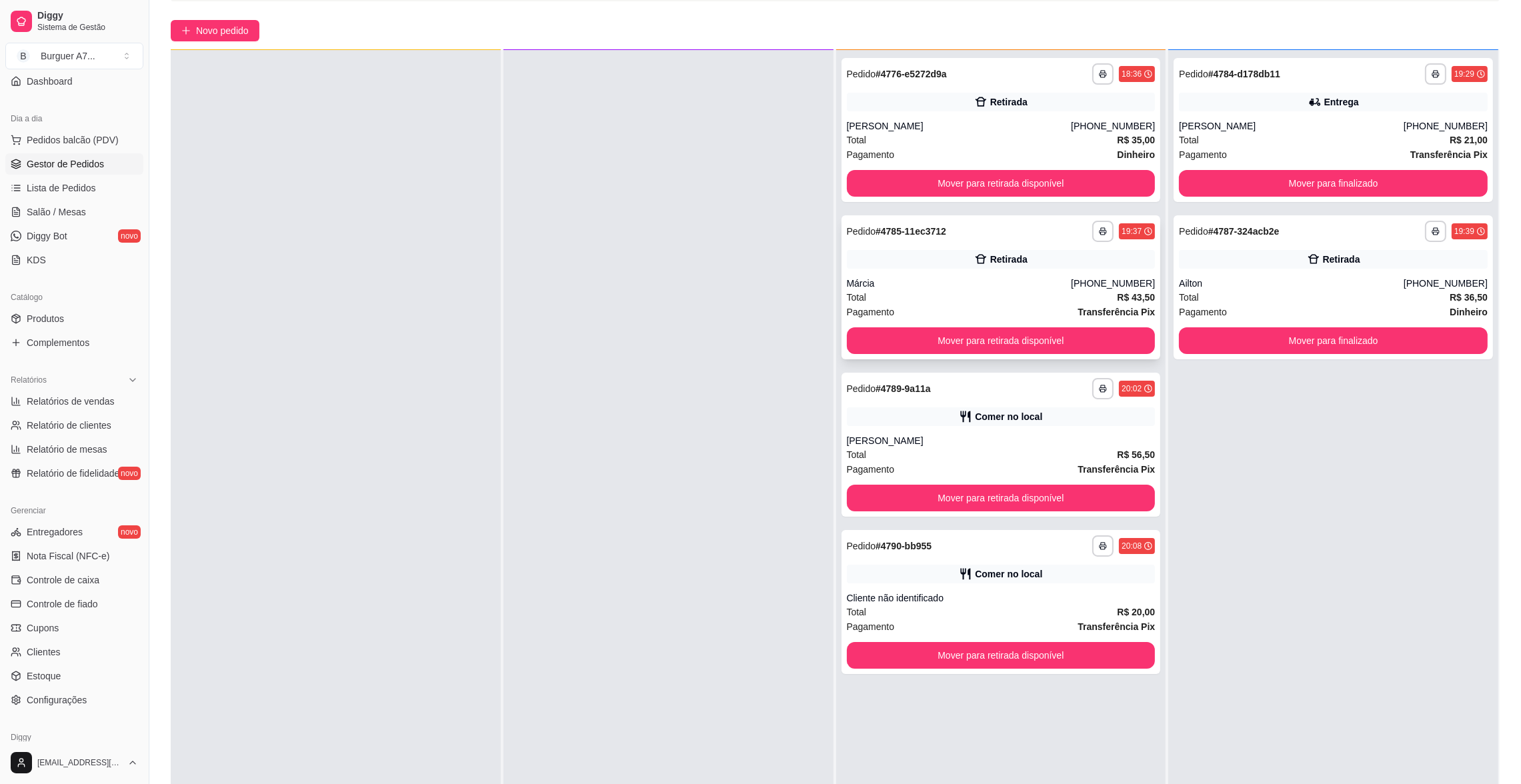
click at [939, 270] on div "**********" at bounding box center [1001, 287] width 319 height 144
click at [1058, 462] on div "Pagamento Transferência Pix" at bounding box center [1000, 469] width 308 height 15
click at [1041, 595] on div "Cliente não identificado" at bounding box center [1000, 598] width 308 height 14
click at [1119, 651] on button "Mover para retirada disponível" at bounding box center [1000, 655] width 308 height 26
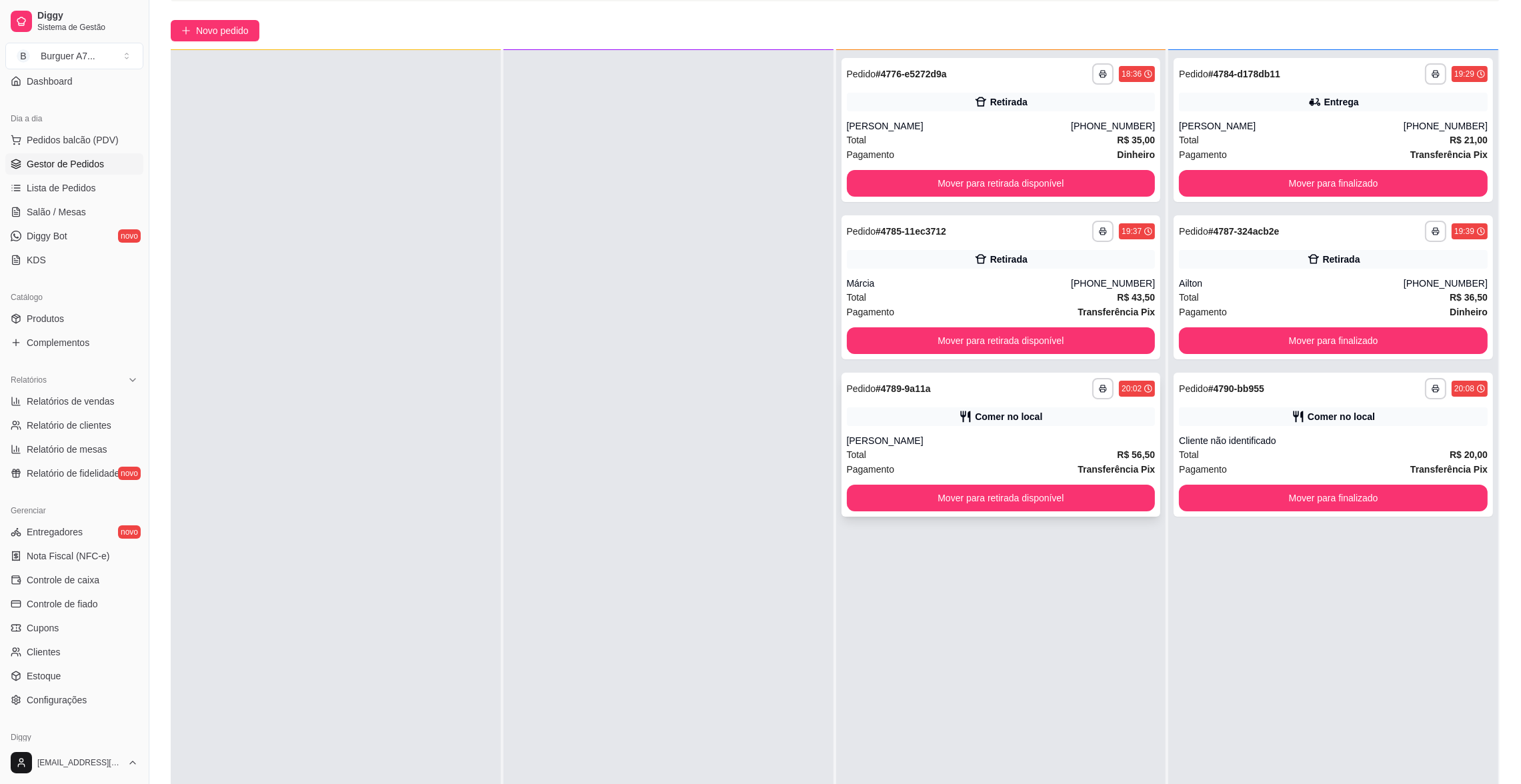
click at [1014, 457] on div "Total R$ 56,50" at bounding box center [1000, 454] width 308 height 15
click at [1060, 514] on div "**********" at bounding box center [1001, 444] width 319 height 144
click at [1085, 505] on button "Mover para retirada disponível" at bounding box center [1000, 498] width 300 height 26
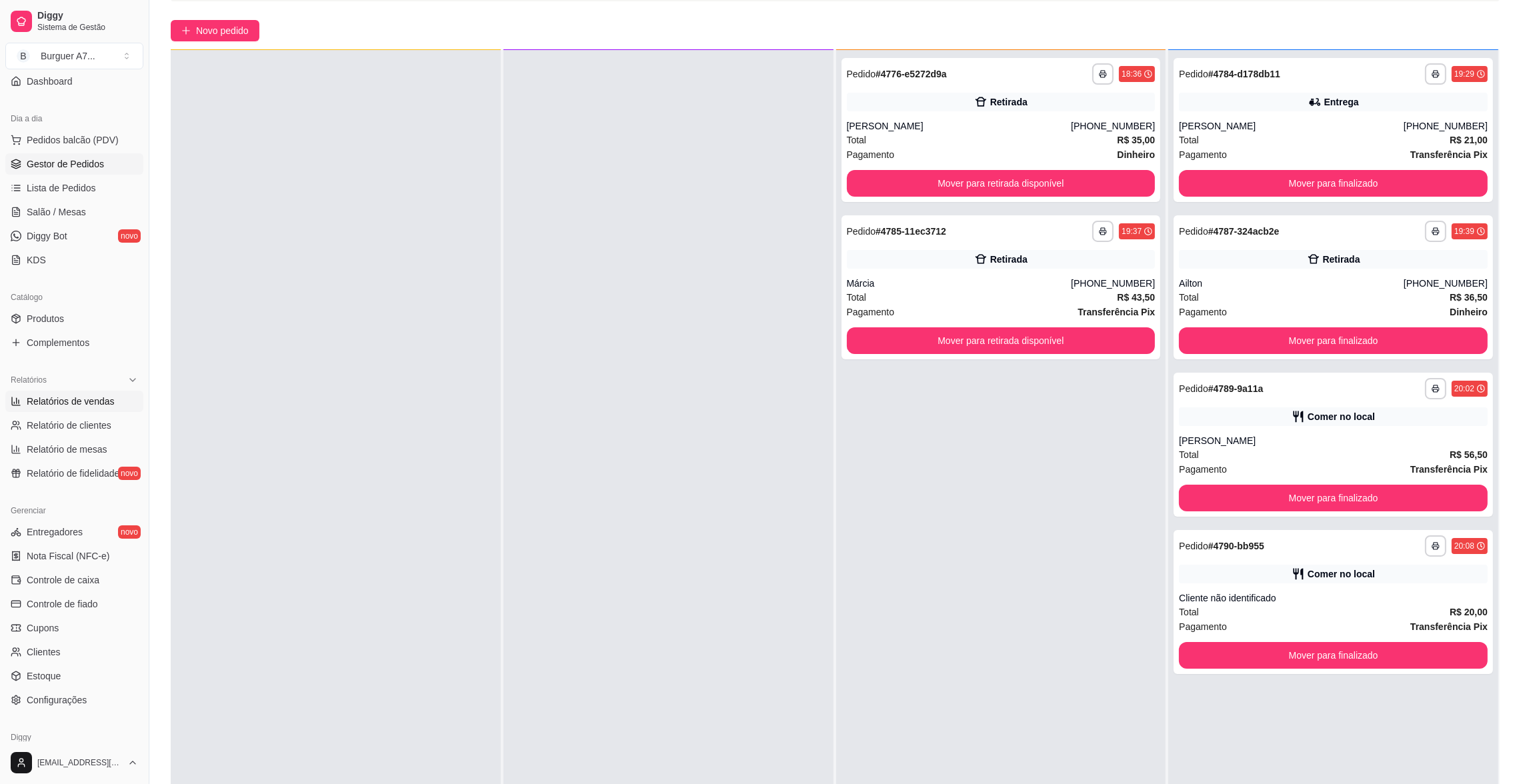
click at [109, 403] on span "Relatórios de vendas" at bounding box center [70, 401] width 88 height 14
select select "ALL"
select select "0"
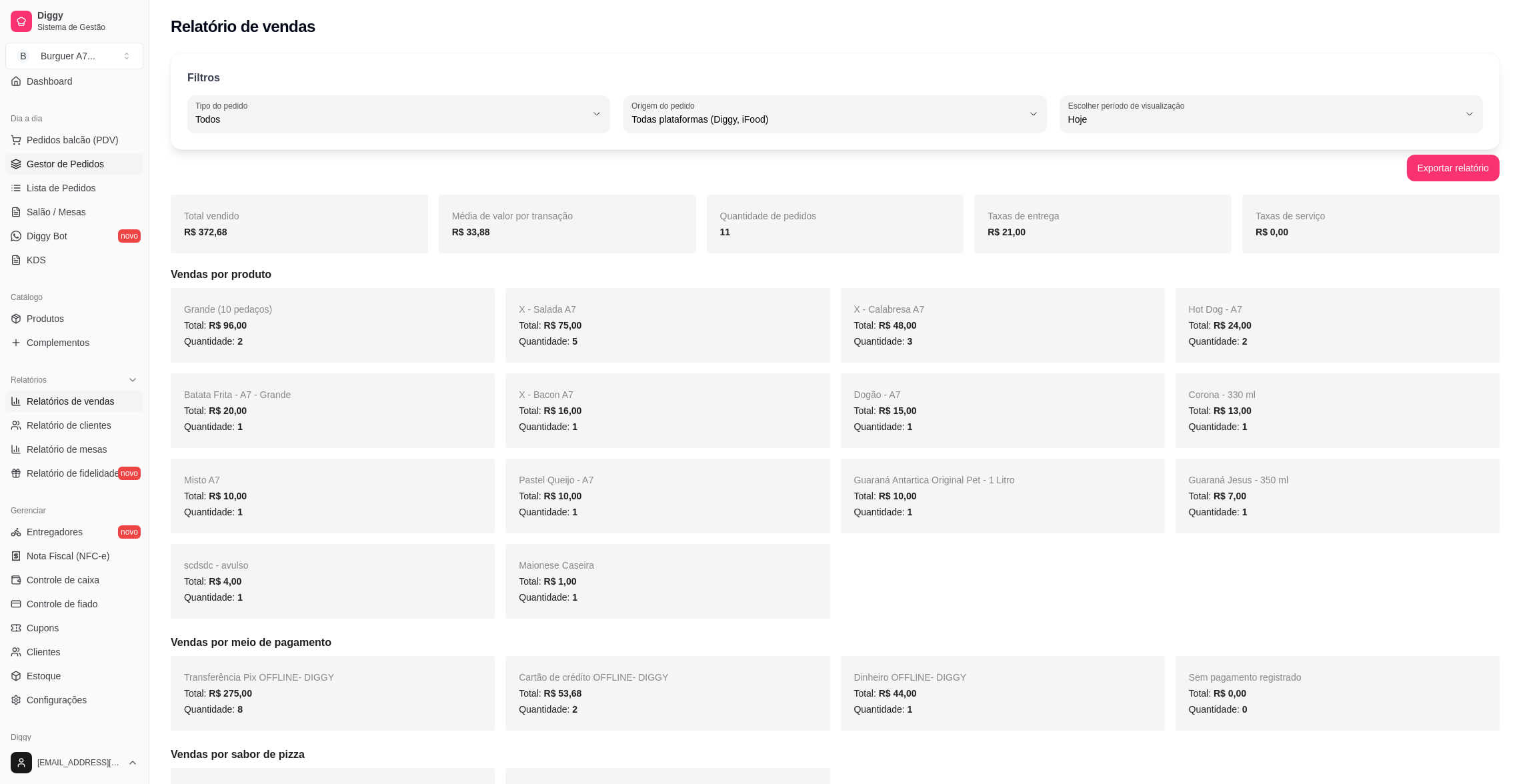
click at [78, 164] on span "Gestor de Pedidos" at bounding box center [65, 164] width 77 height 14
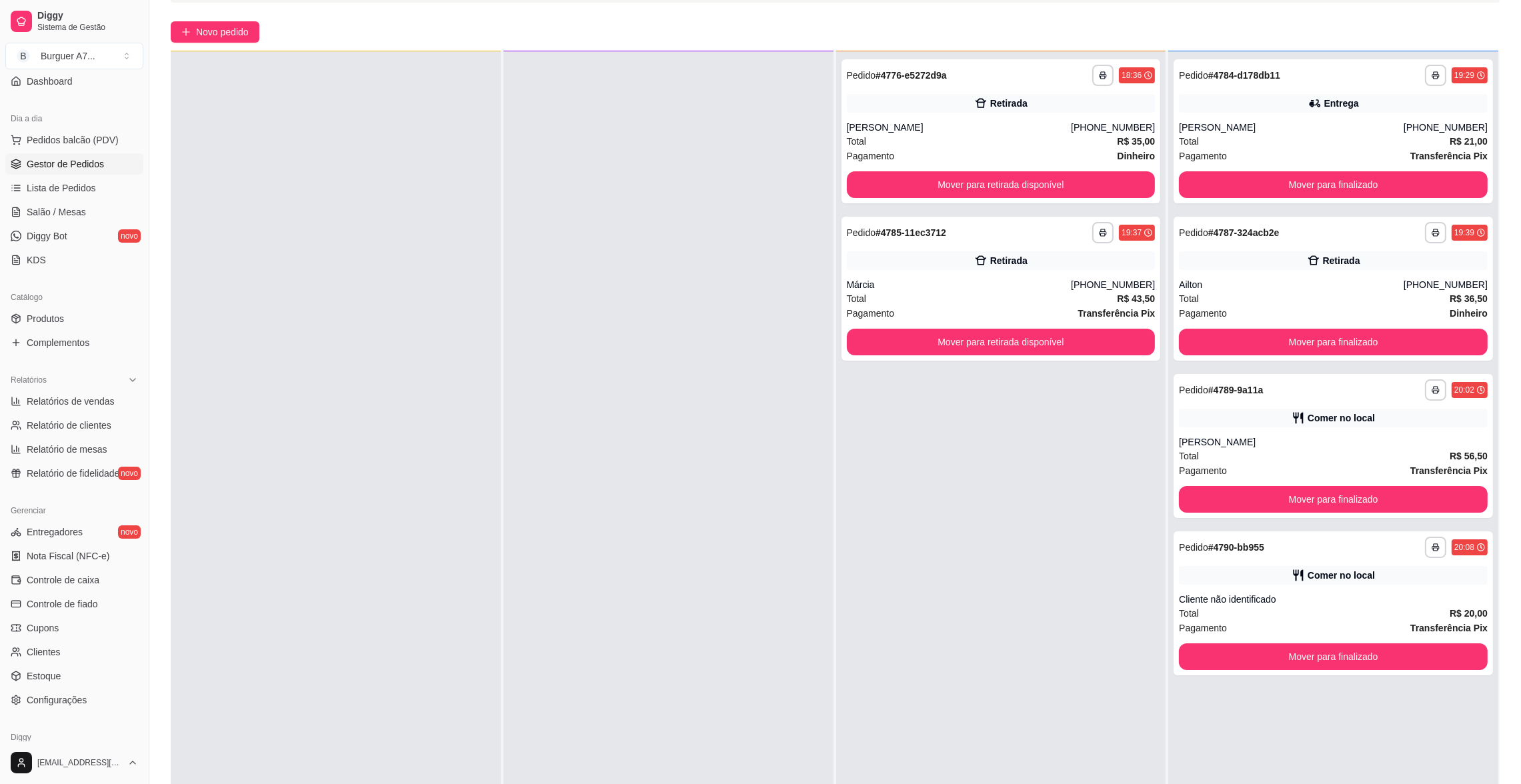
scroll to position [100, 0]
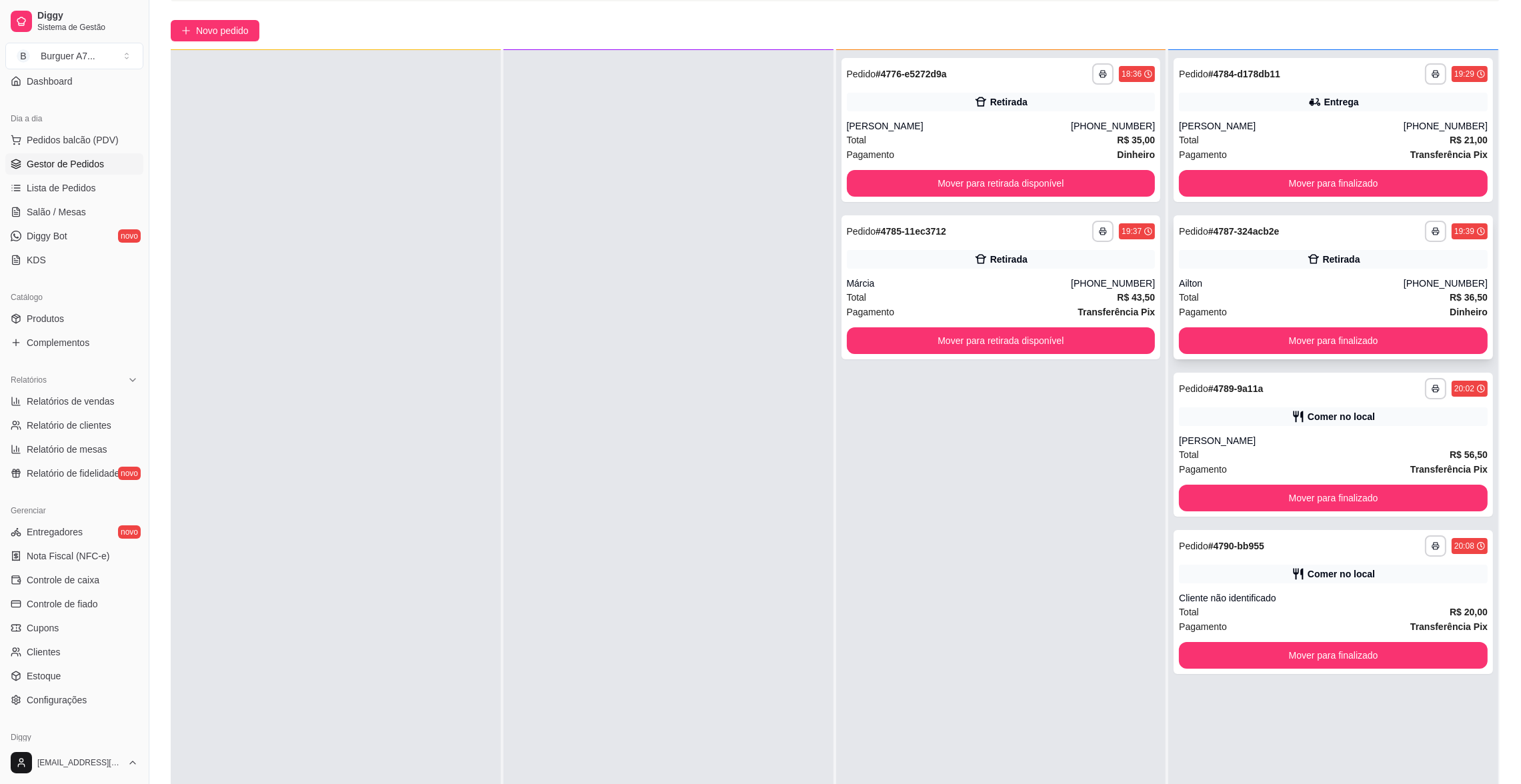
click at [1326, 306] on div "Pagamento Dinheiro" at bounding box center [1333, 311] width 308 height 15
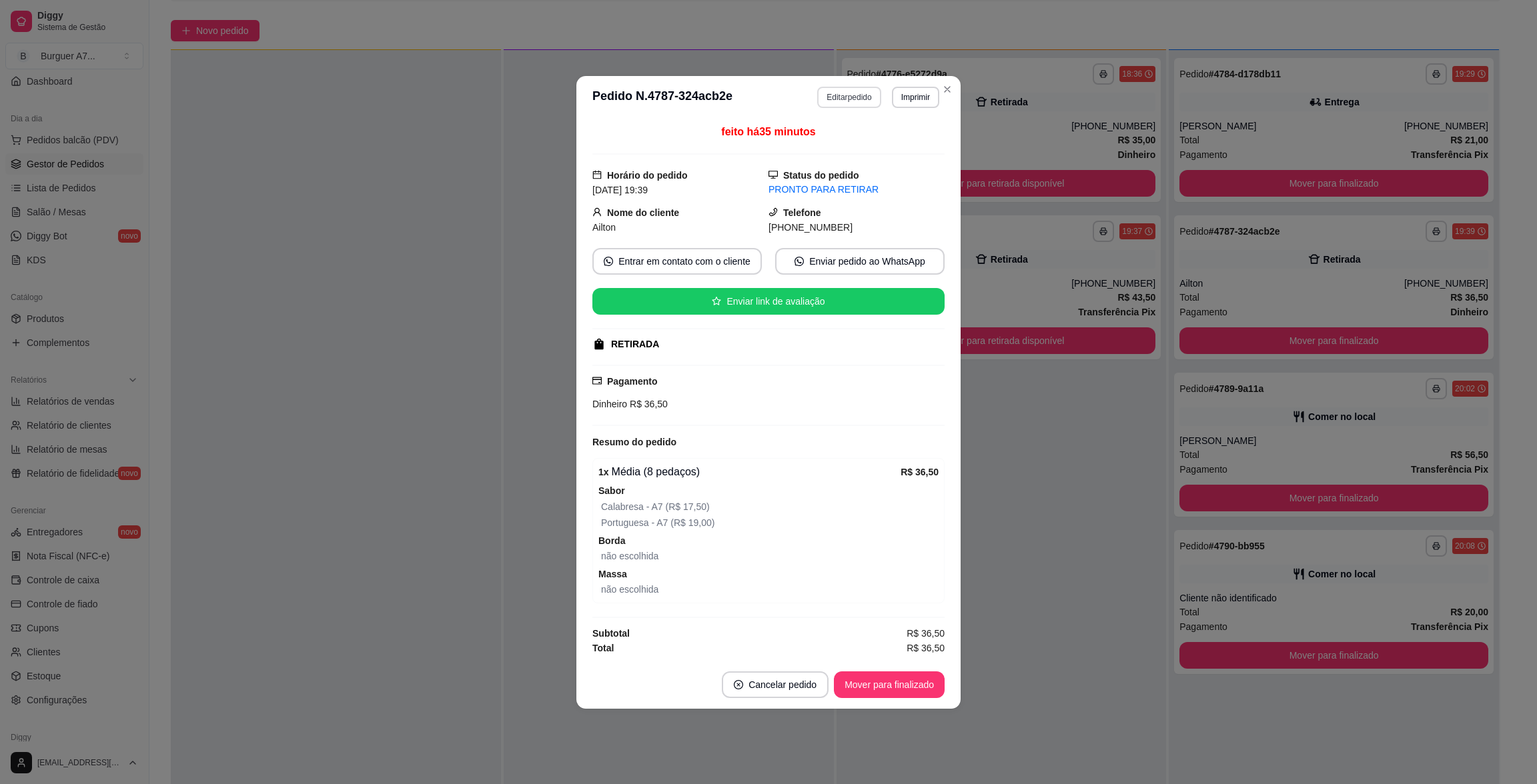
click at [842, 95] on button "Editar pedido" at bounding box center [849, 98] width 64 height 22
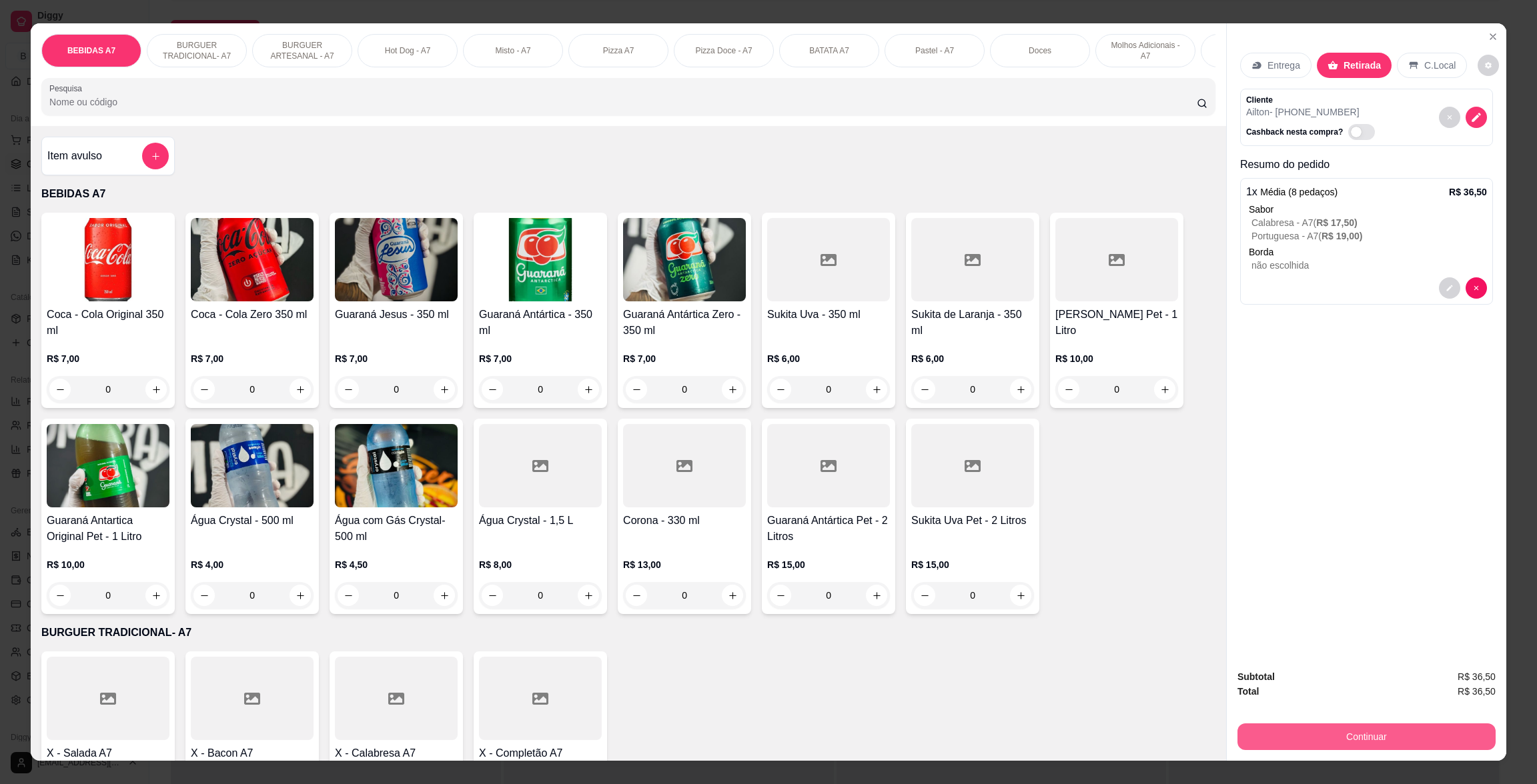
click at [1316, 750] on div "Continuar" at bounding box center [1367, 735] width 258 height 30
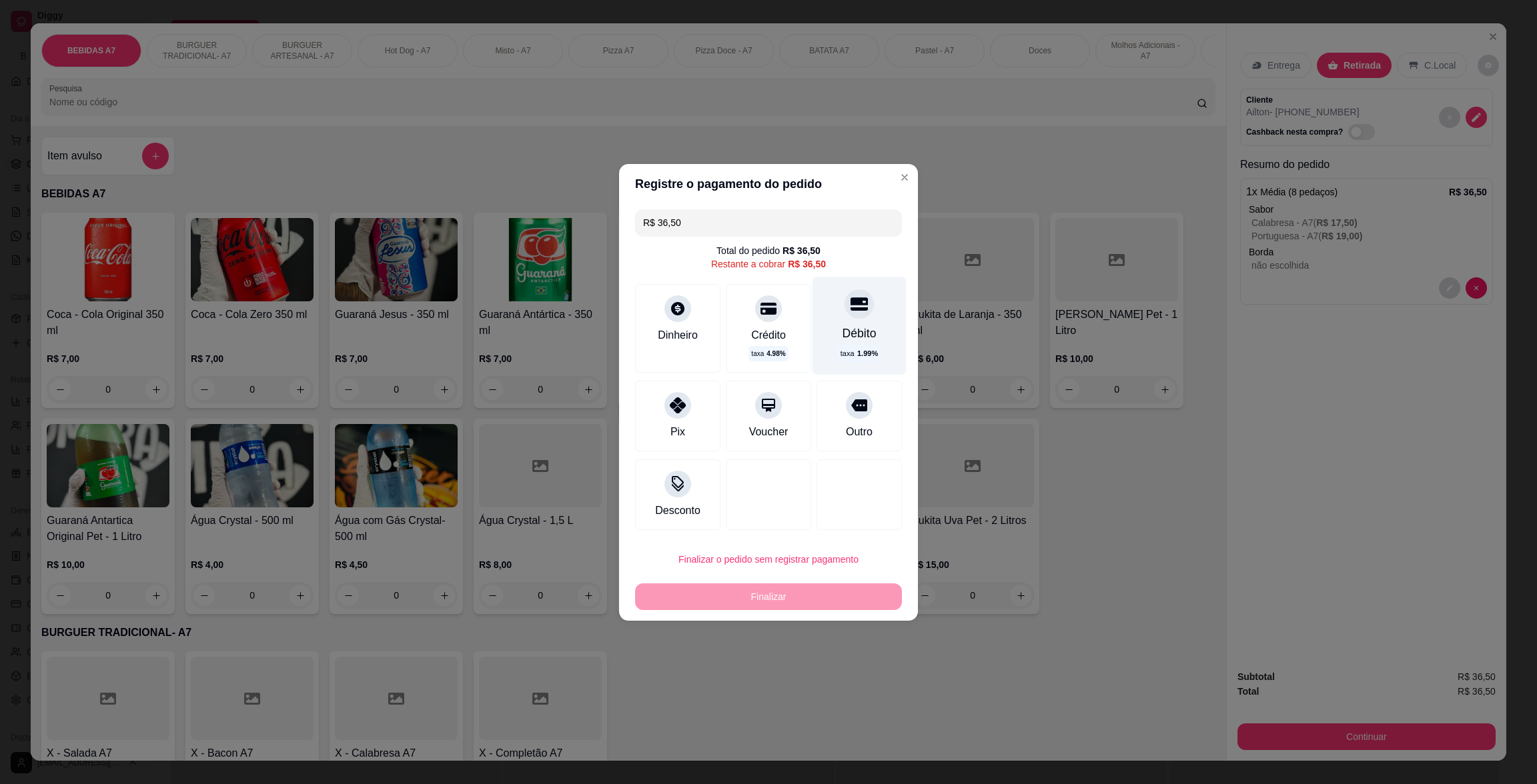
click at [843, 332] on div "Débito" at bounding box center [860, 333] width 34 height 18
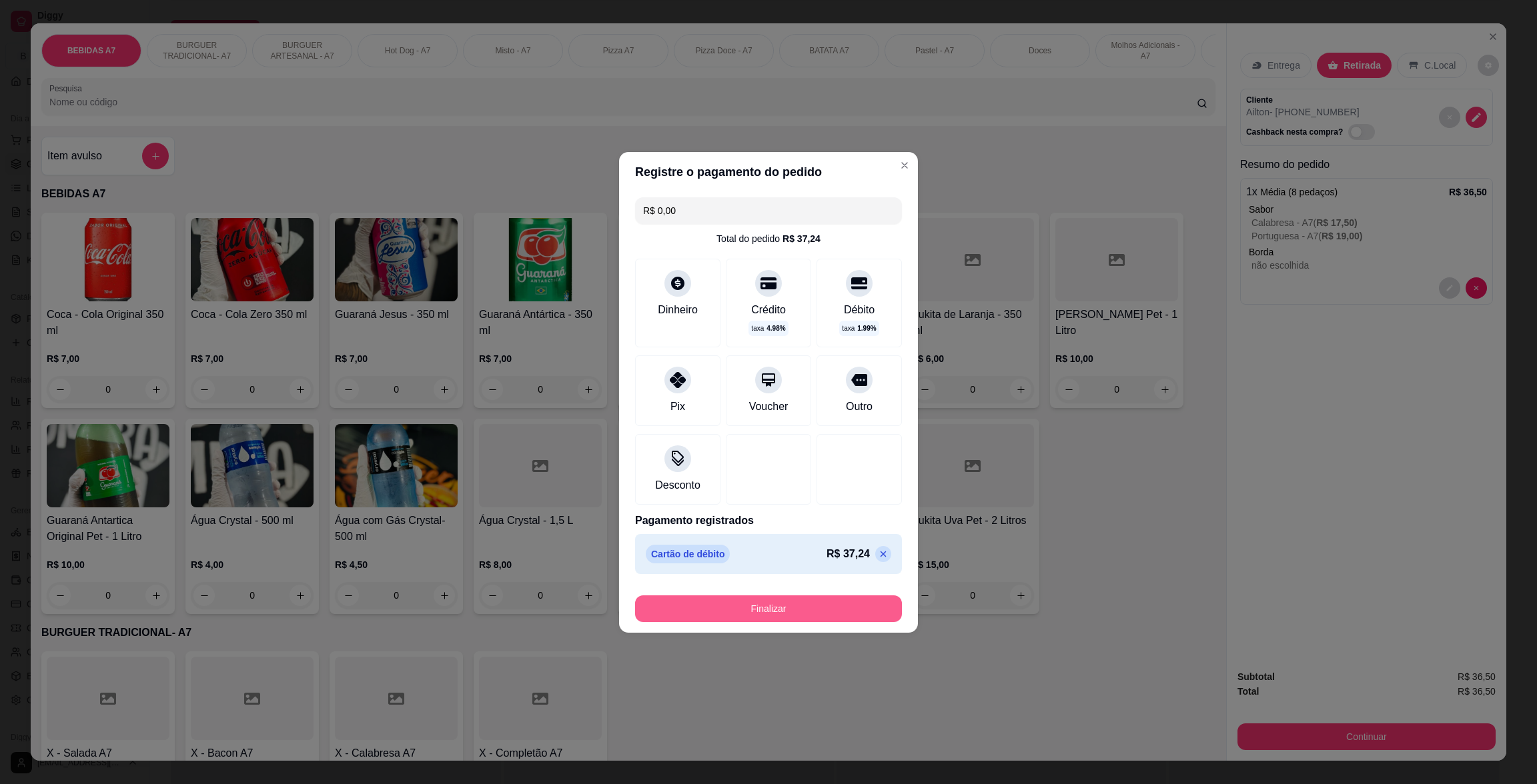
click at [830, 607] on button "Finalizar" at bounding box center [768, 608] width 267 height 26
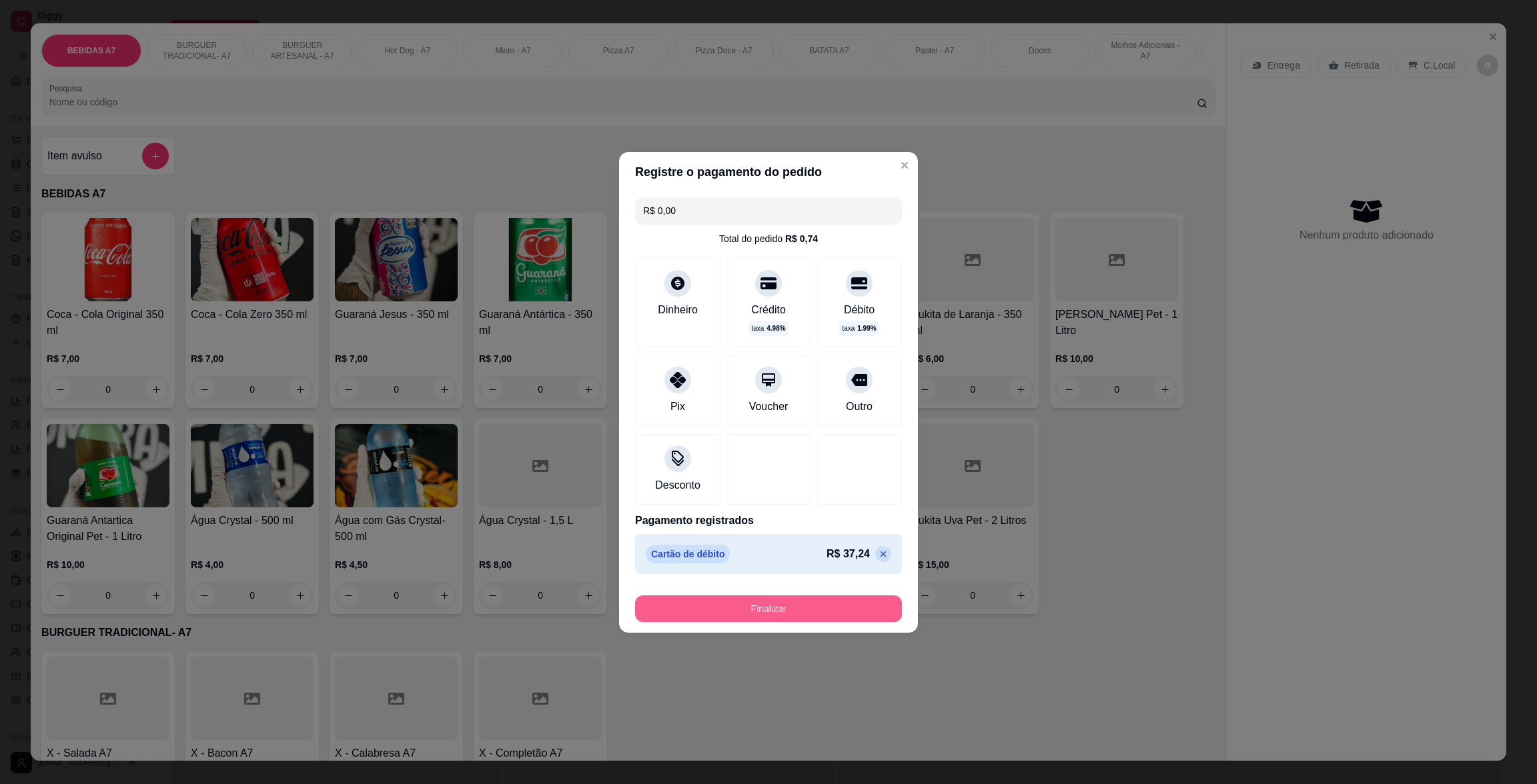
type input "-R$ 36,50"
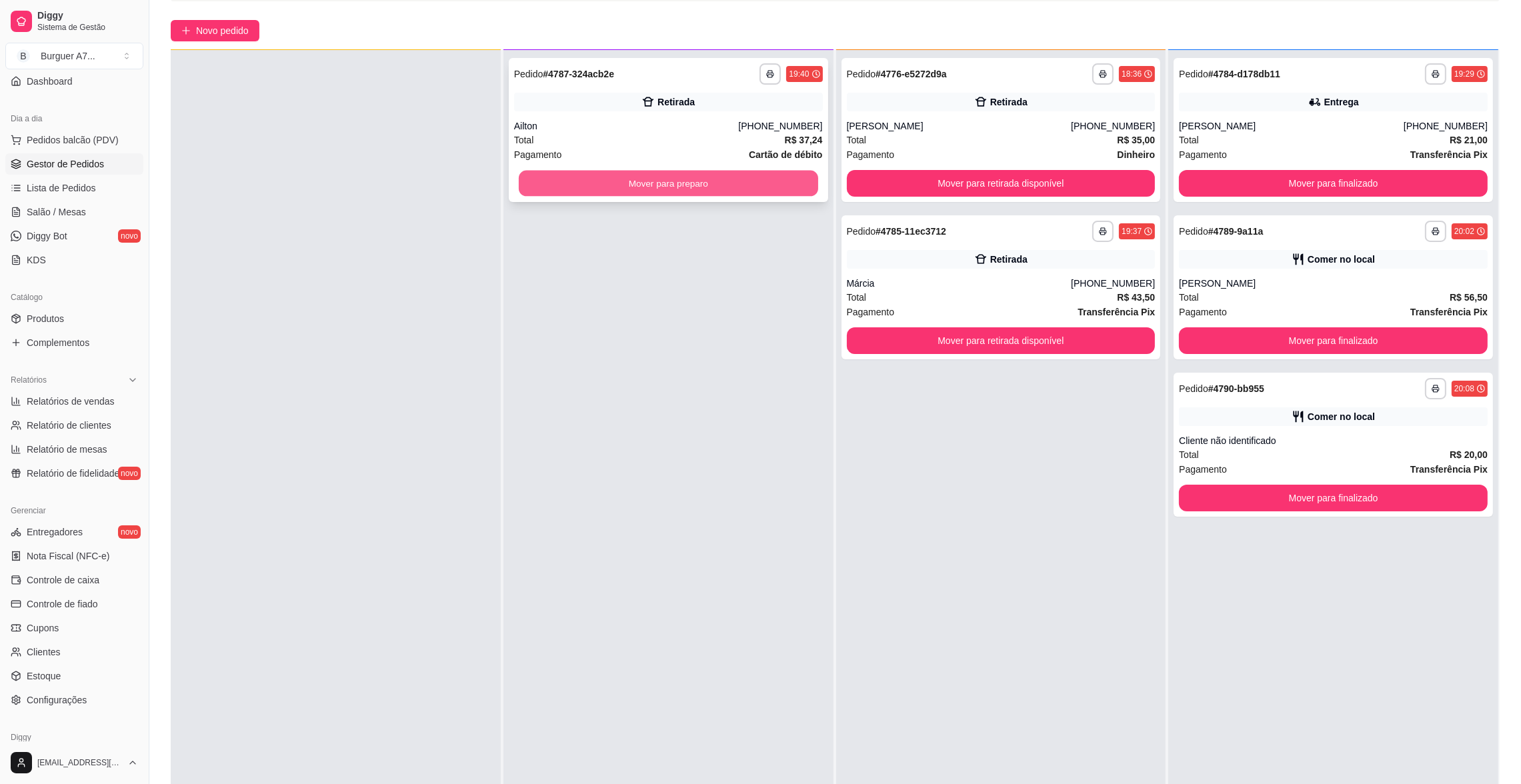
click at [792, 179] on button "Mover para preparo" at bounding box center [668, 183] width 300 height 26
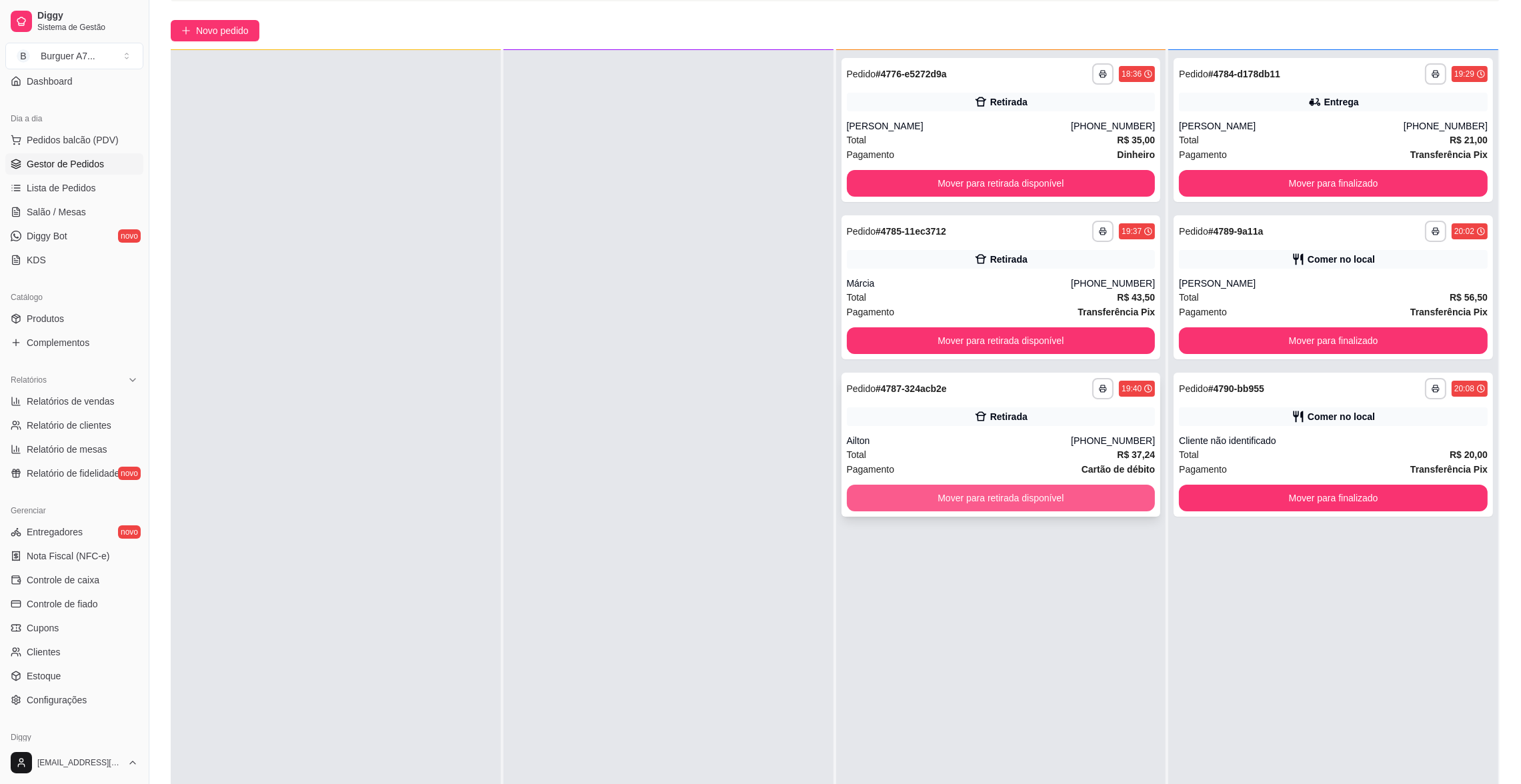
click at [1098, 484] on button "Mover para retirada disponível" at bounding box center [1000, 497] width 308 height 26
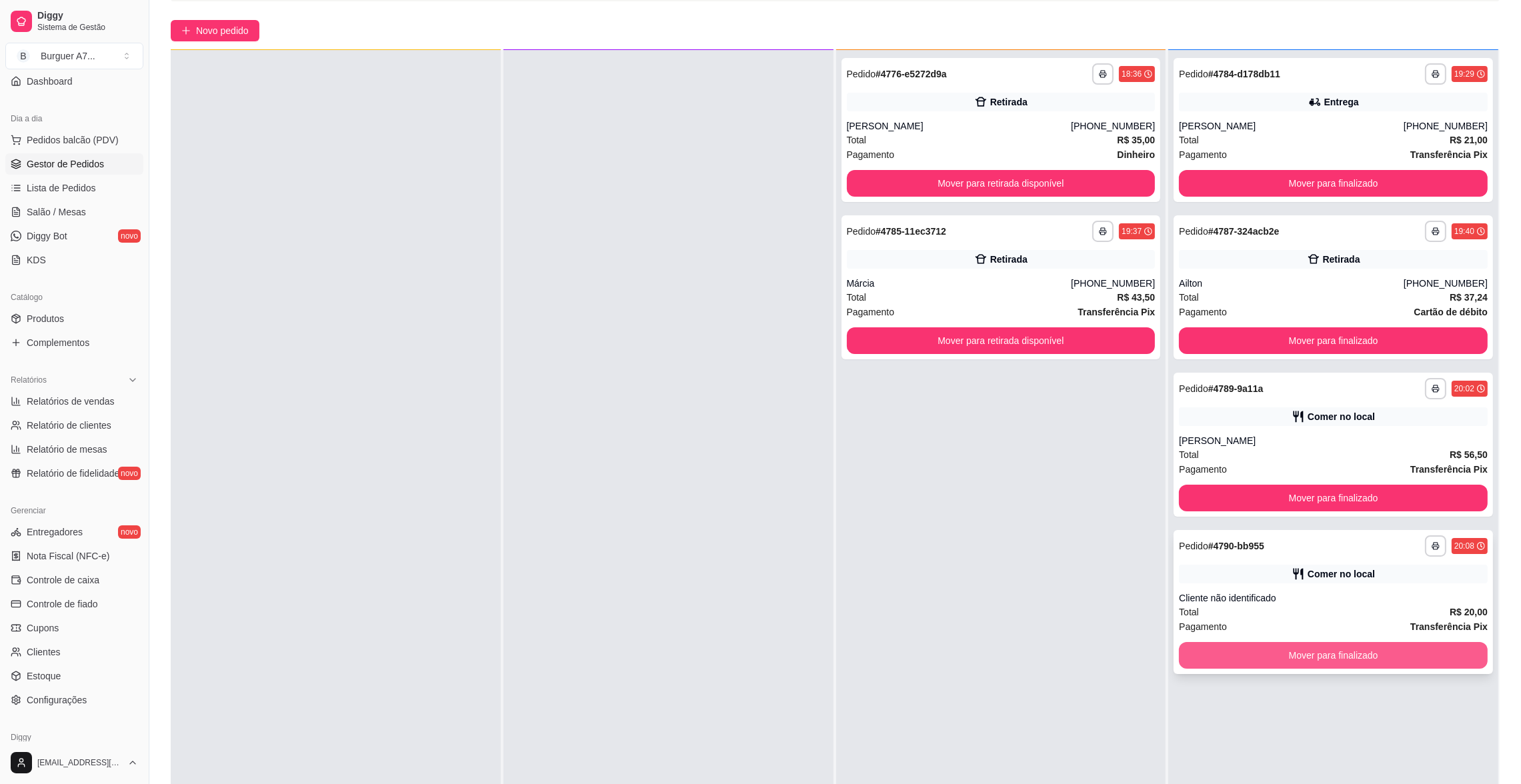
click at [1400, 658] on button "Mover para finalizado" at bounding box center [1333, 655] width 308 height 26
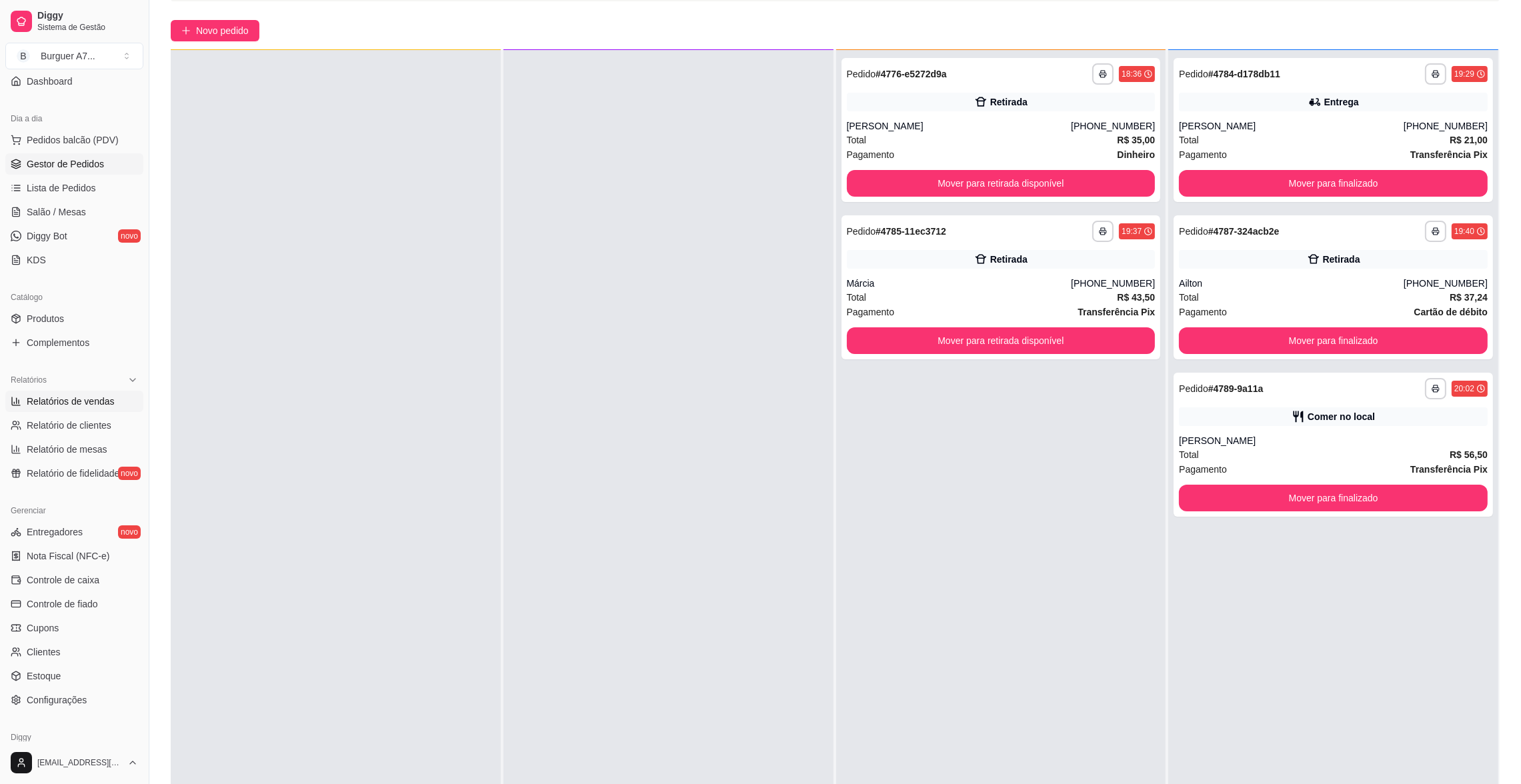
click at [90, 403] on span "Relatórios de vendas" at bounding box center [70, 401] width 88 height 14
select select "ALL"
select select "0"
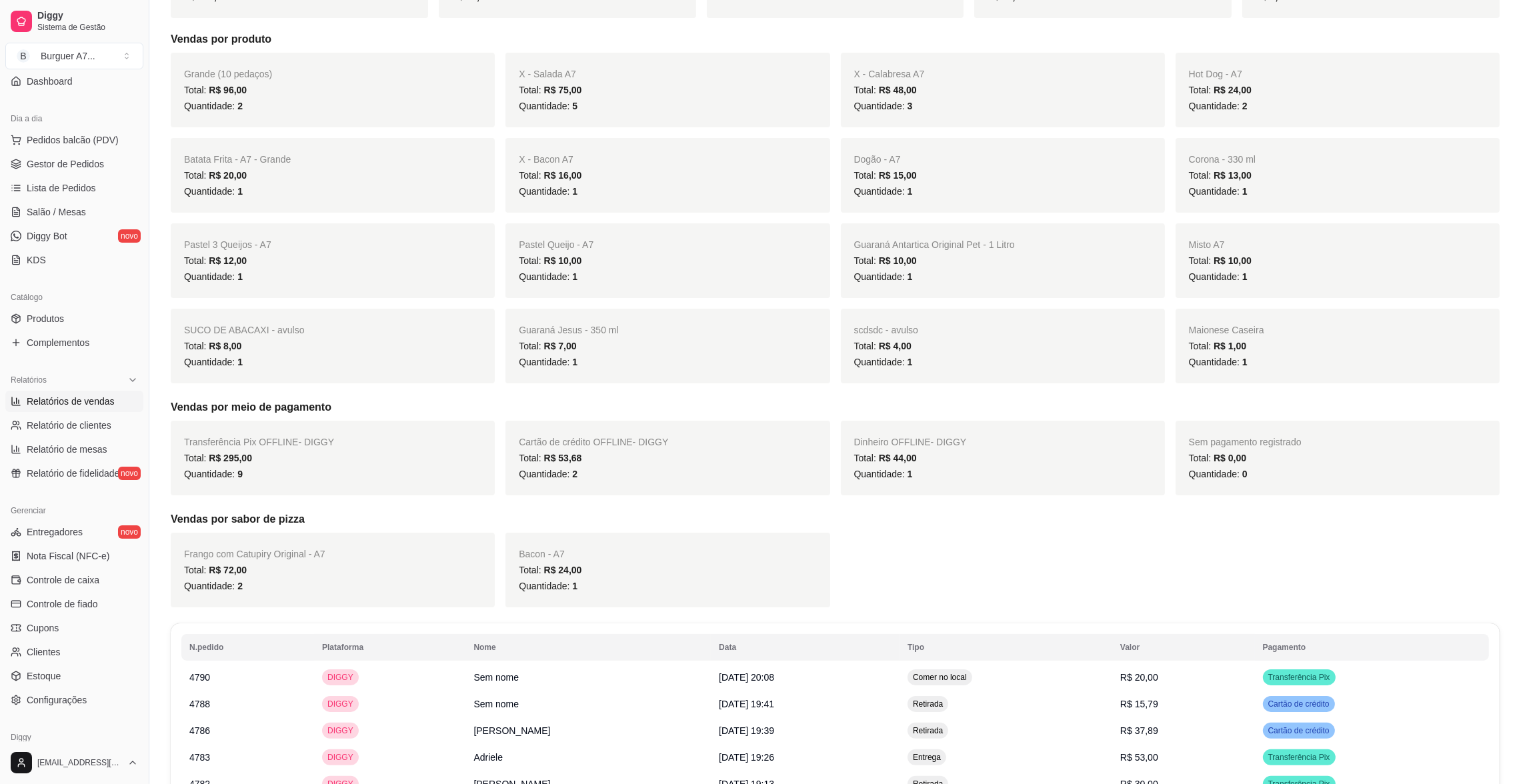
scroll to position [468, 0]
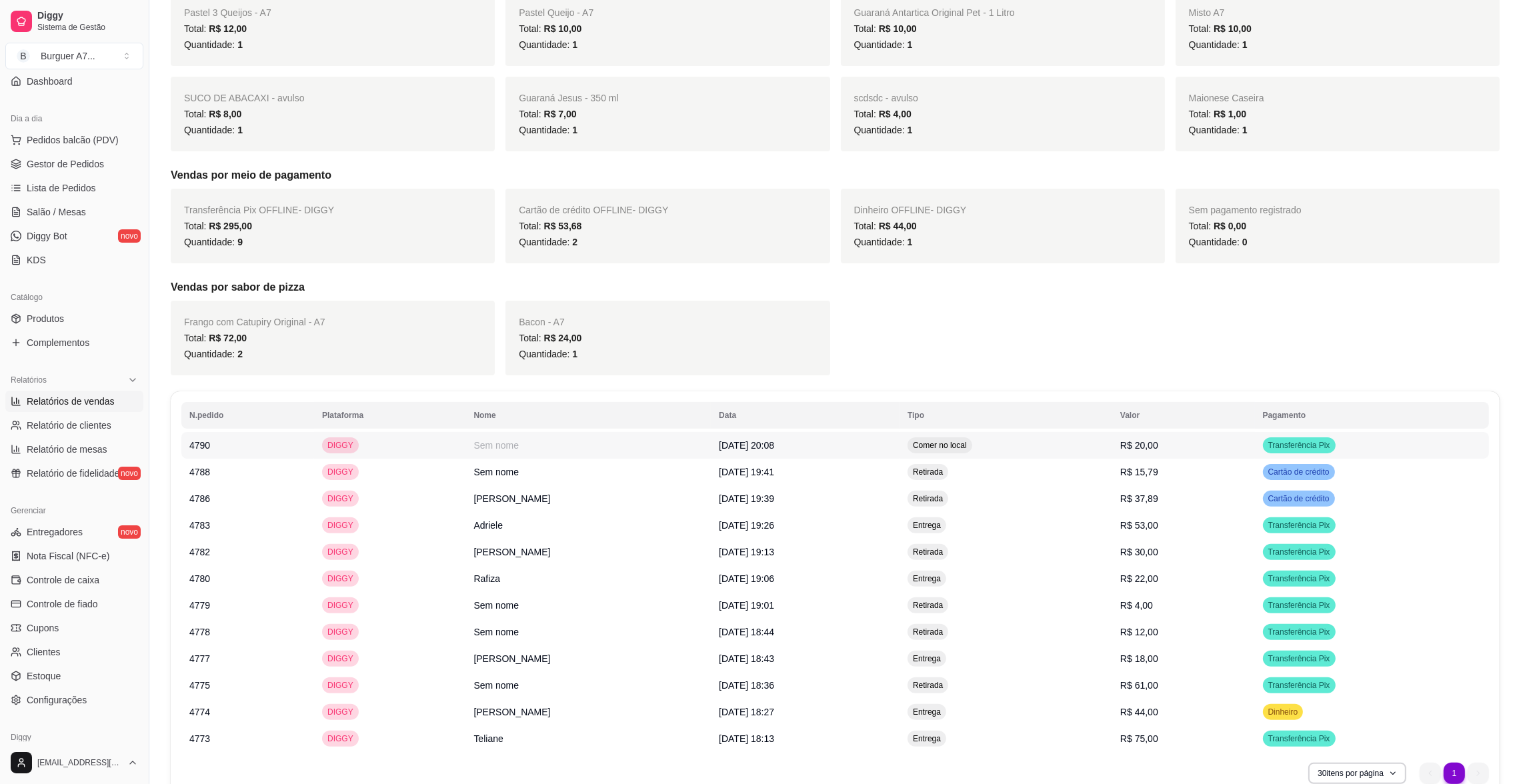
click at [429, 453] on td "DIGGY" at bounding box center [390, 445] width 152 height 26
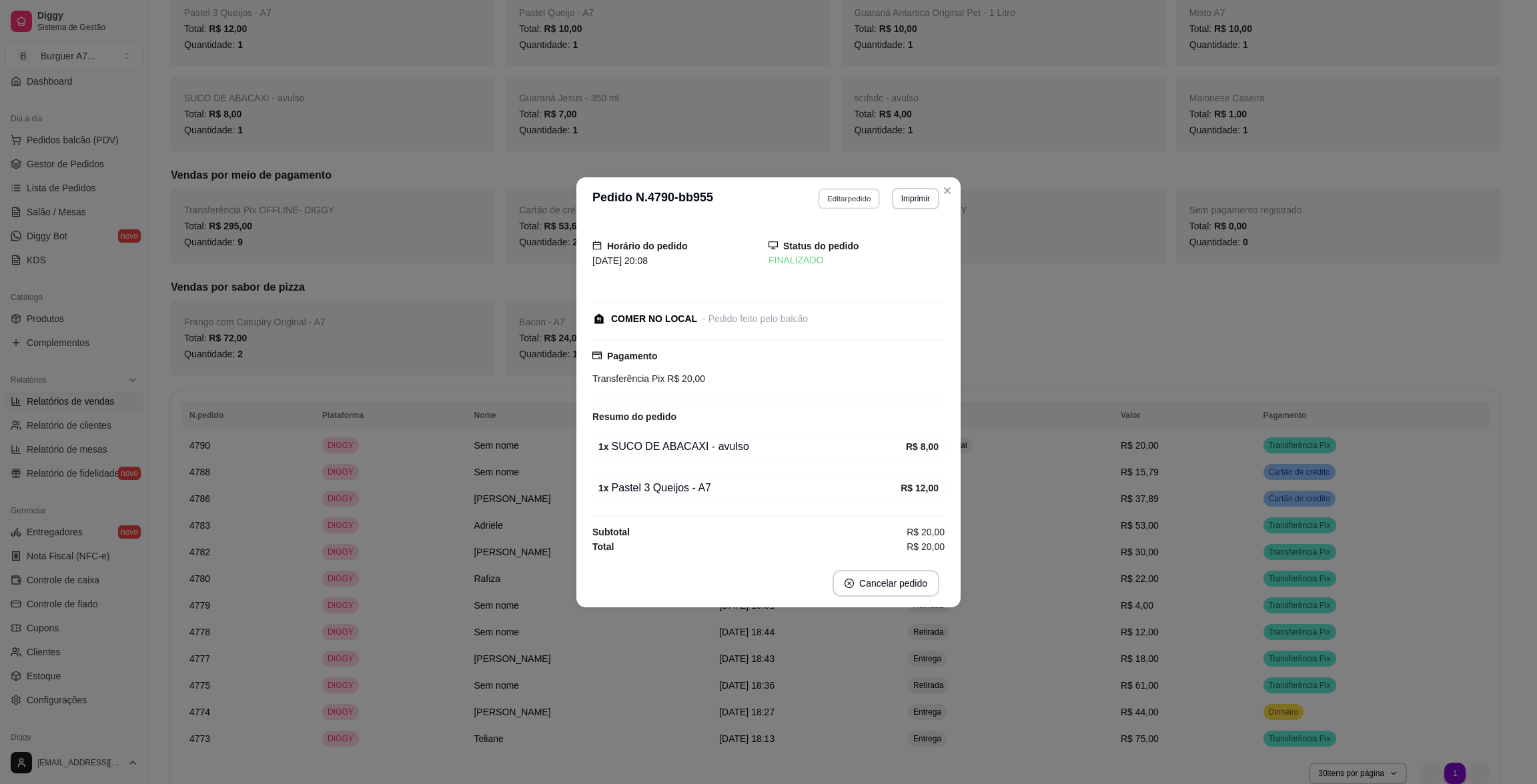
click at [874, 201] on button "Editar pedido" at bounding box center [849, 198] width 62 height 21
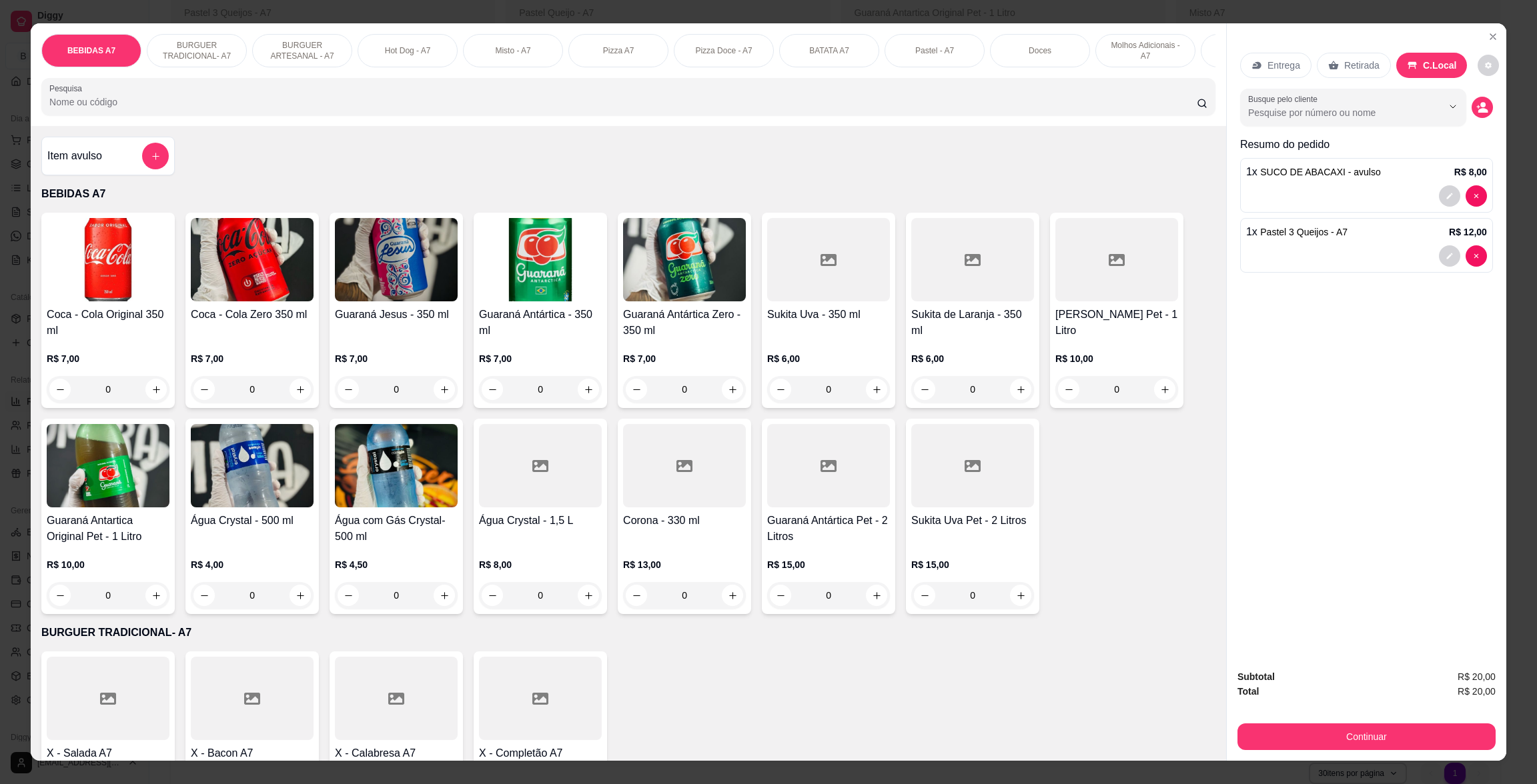
click at [133, 169] on div "Item avulso" at bounding box center [108, 156] width 121 height 26
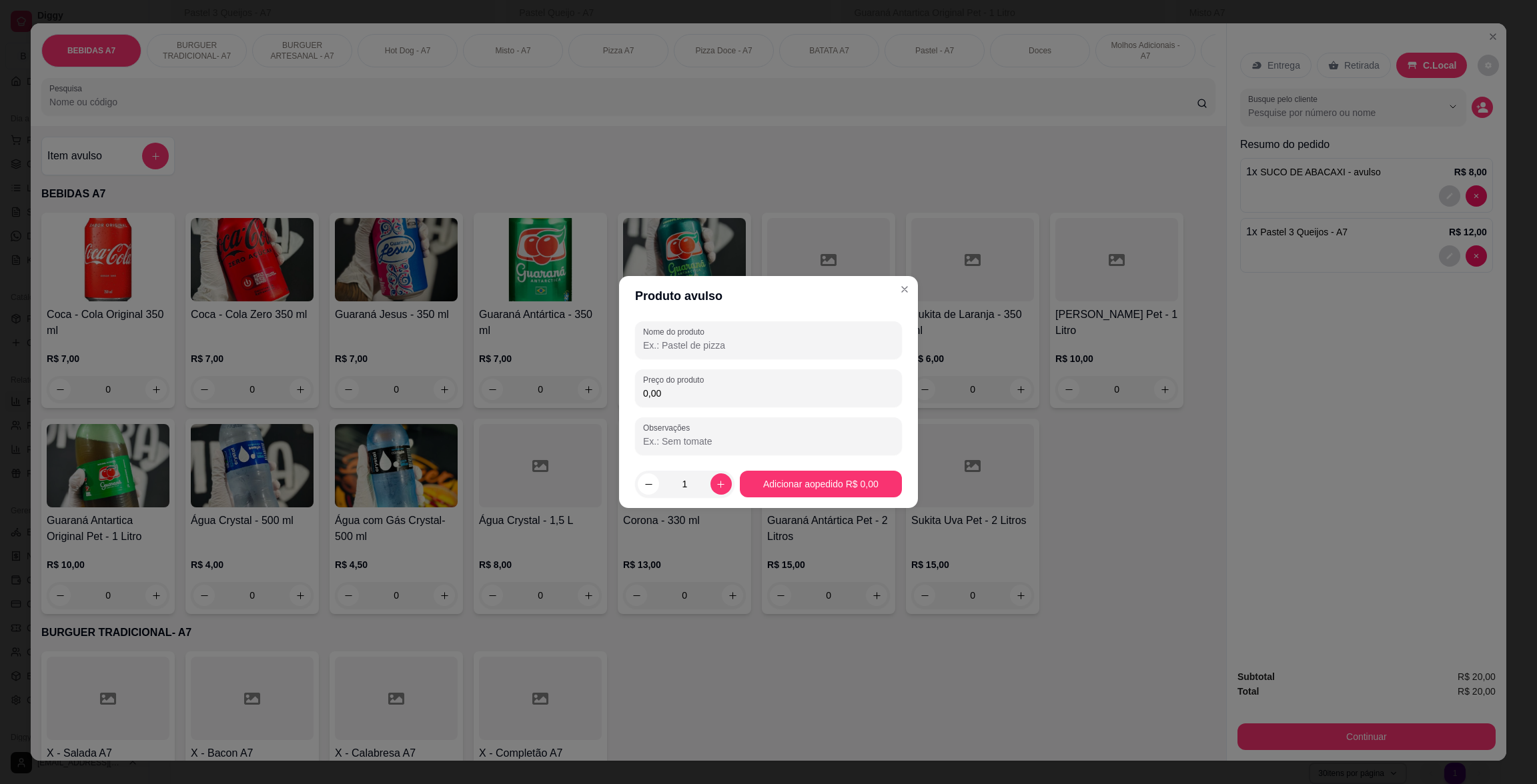
click at [856, 393] on input "0,00" at bounding box center [768, 393] width 251 height 14
type input "18,00"
click at [856, 358] on div "Nome do produto" at bounding box center [768, 340] width 267 height 37
click at [843, 334] on div at bounding box center [768, 340] width 251 height 26
type input "KG"
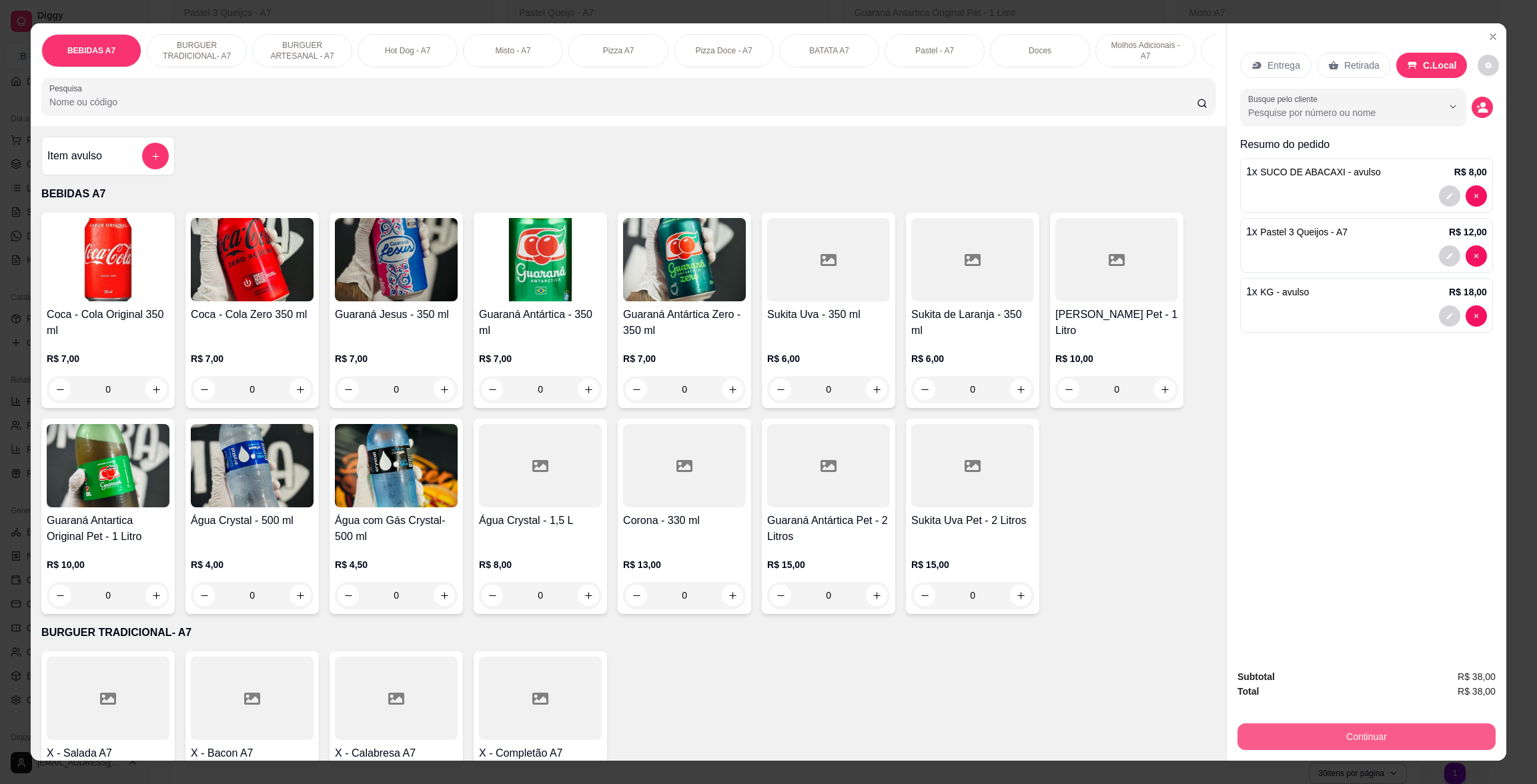
click at [1410, 733] on button "Continuar" at bounding box center [1367, 736] width 258 height 26
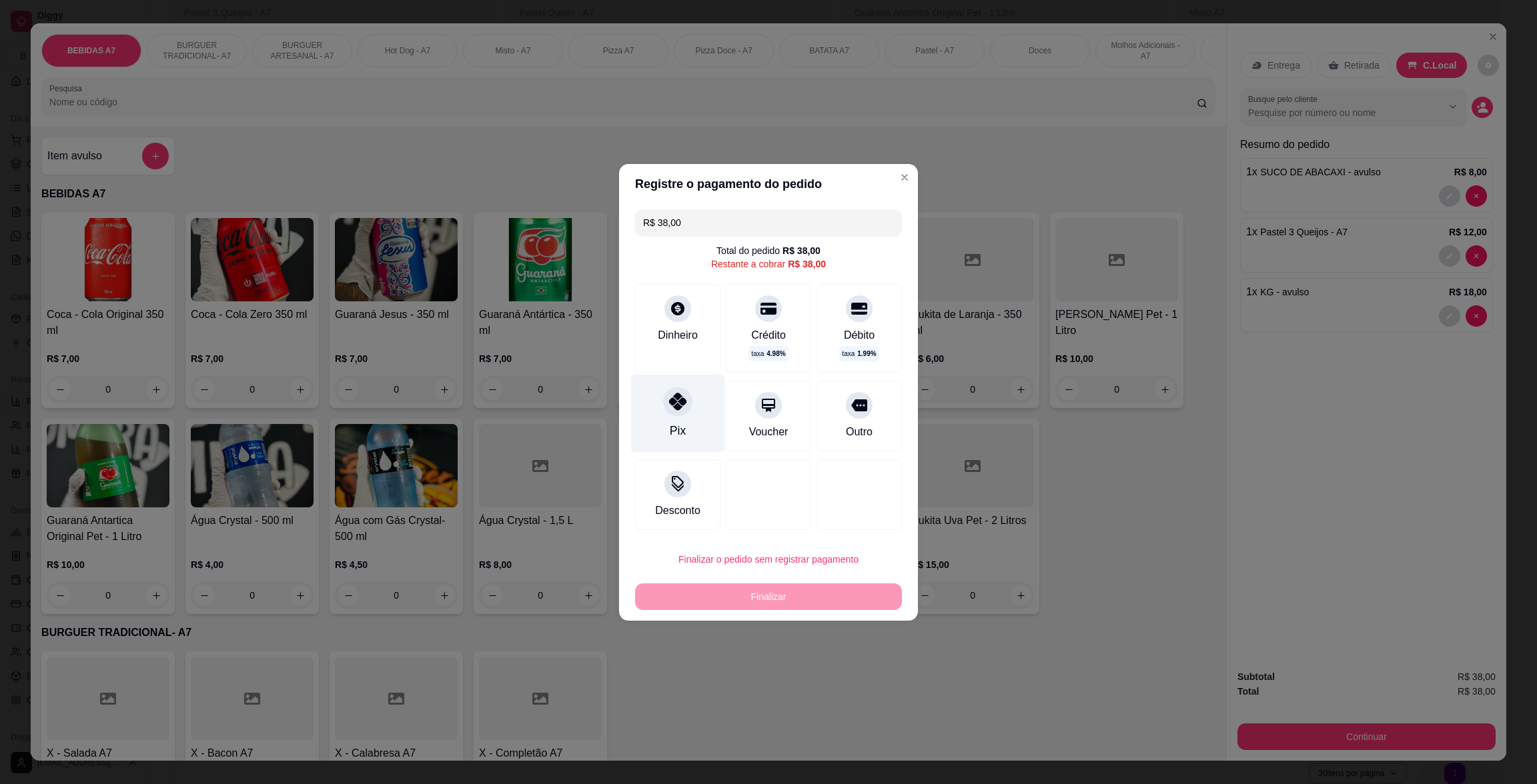
click at [668, 421] on div "Pix" at bounding box center [678, 413] width 94 height 78
type input "R$ 0,00"
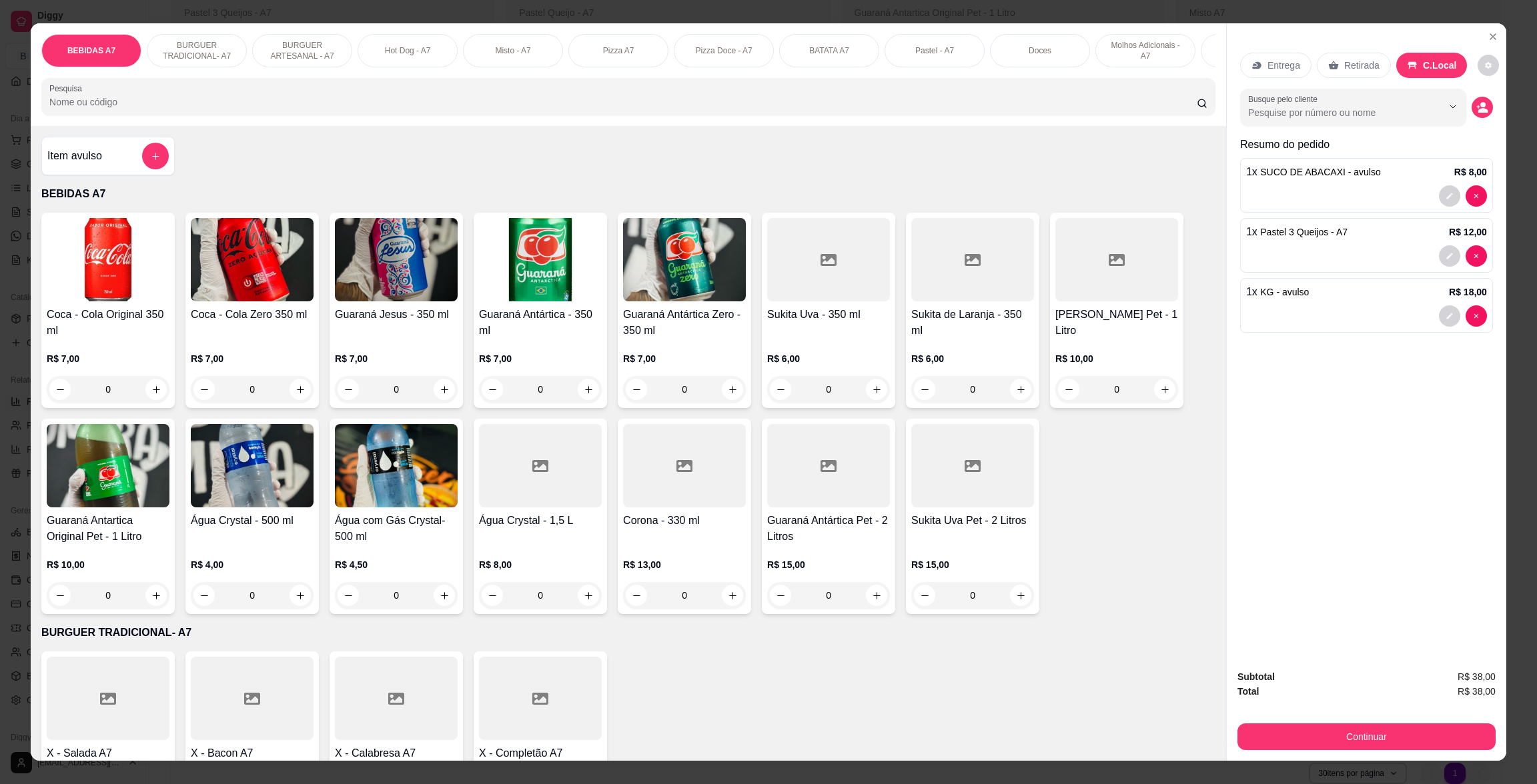
click at [844, 609] on input "0" at bounding box center [828, 595] width 74 height 26
click at [1367, 734] on button "Continuar" at bounding box center [1367, 736] width 258 height 26
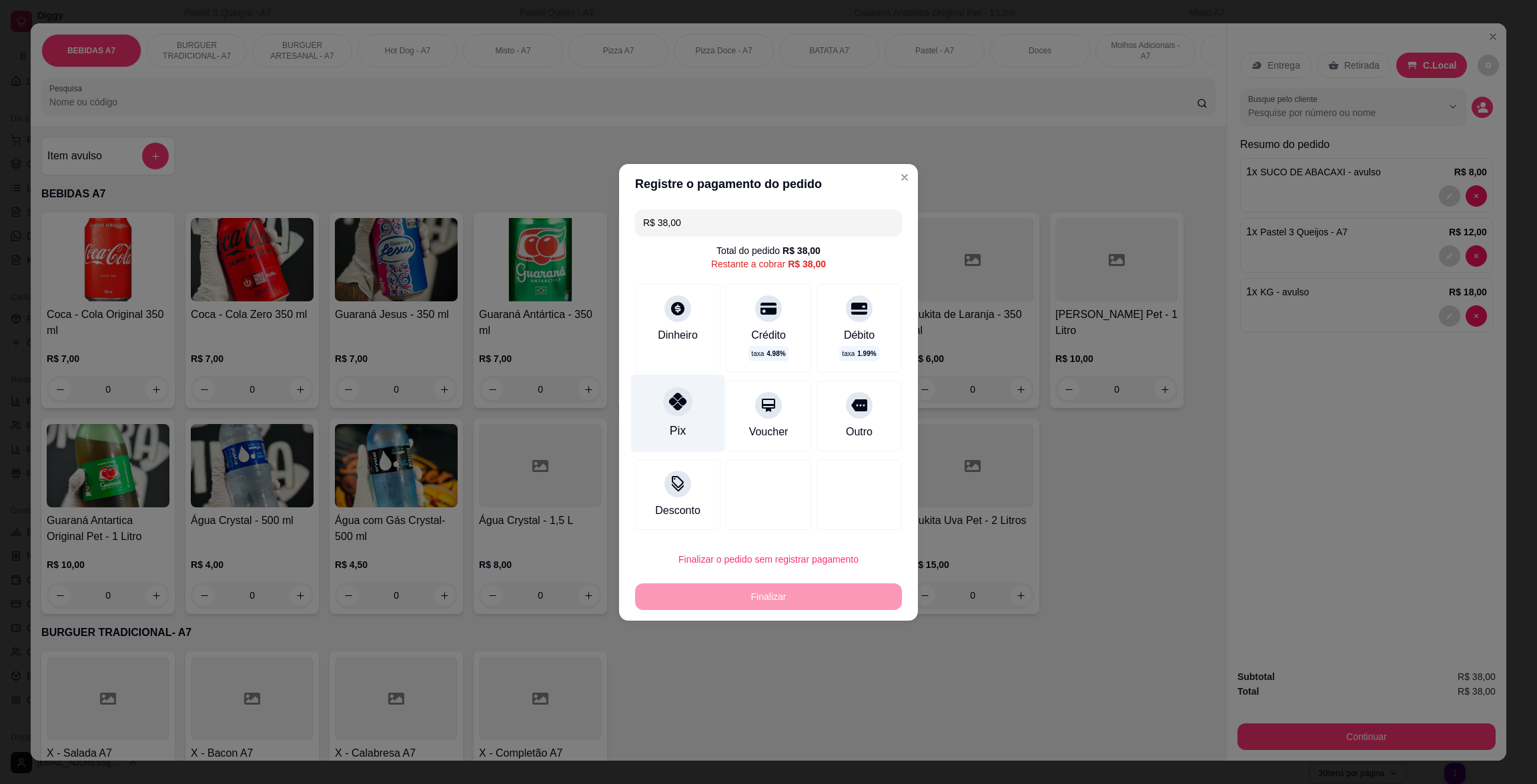
click at [709, 444] on div "Pix" at bounding box center [678, 413] width 94 height 78
type input "R$ 0,00"
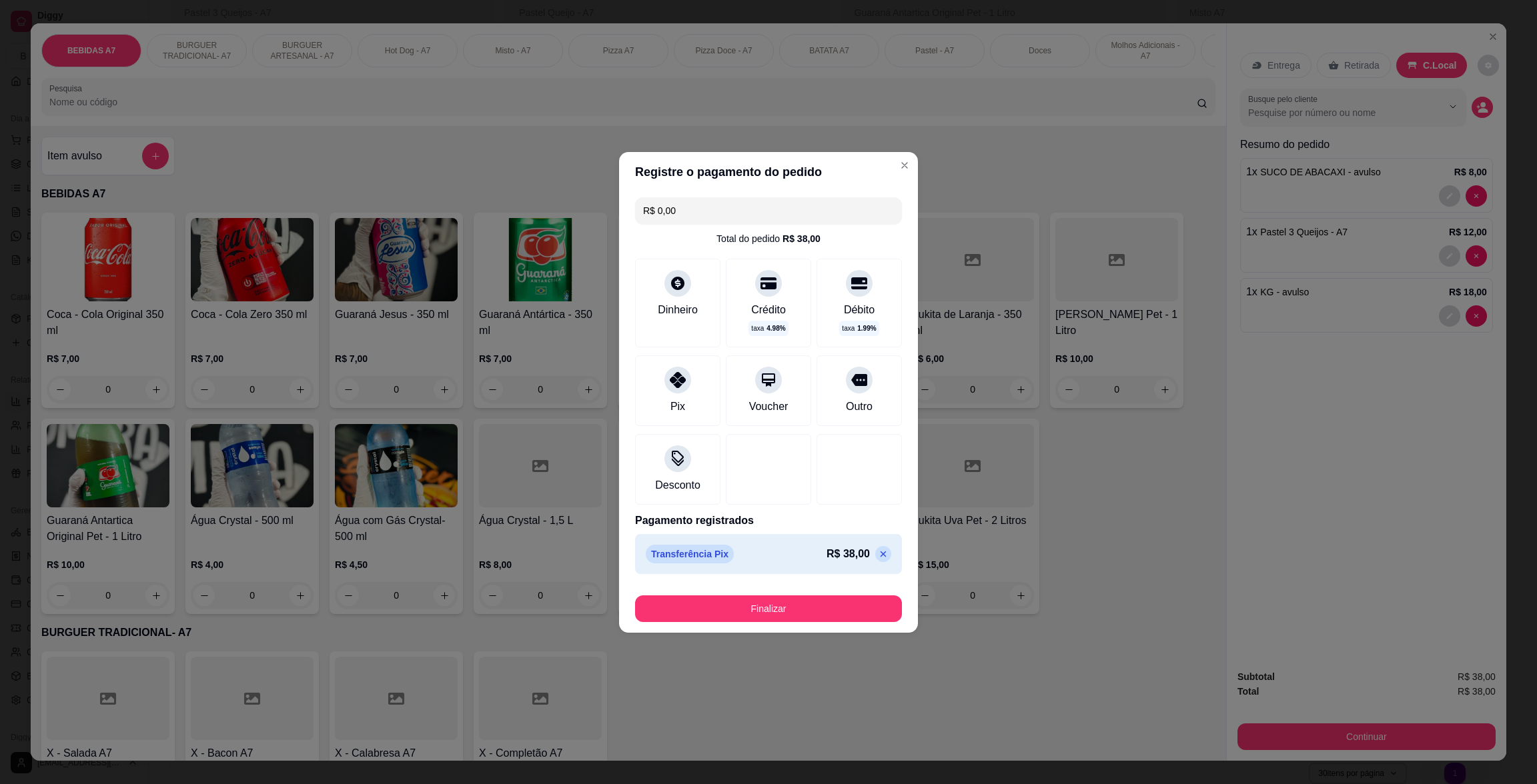
click at [809, 598] on button "Finalizar" at bounding box center [768, 608] width 267 height 26
type input "0"
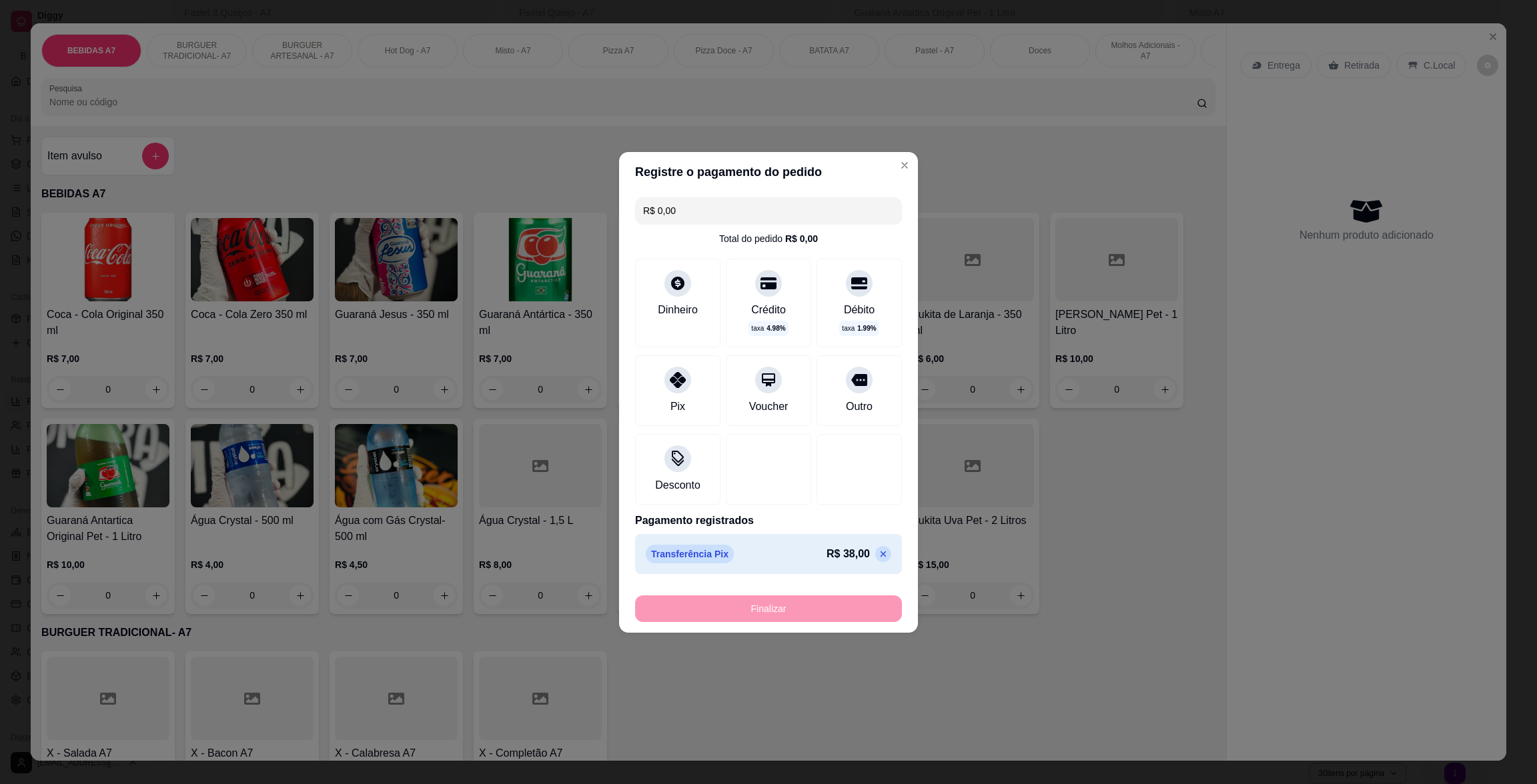
type input "-R$ 38,00"
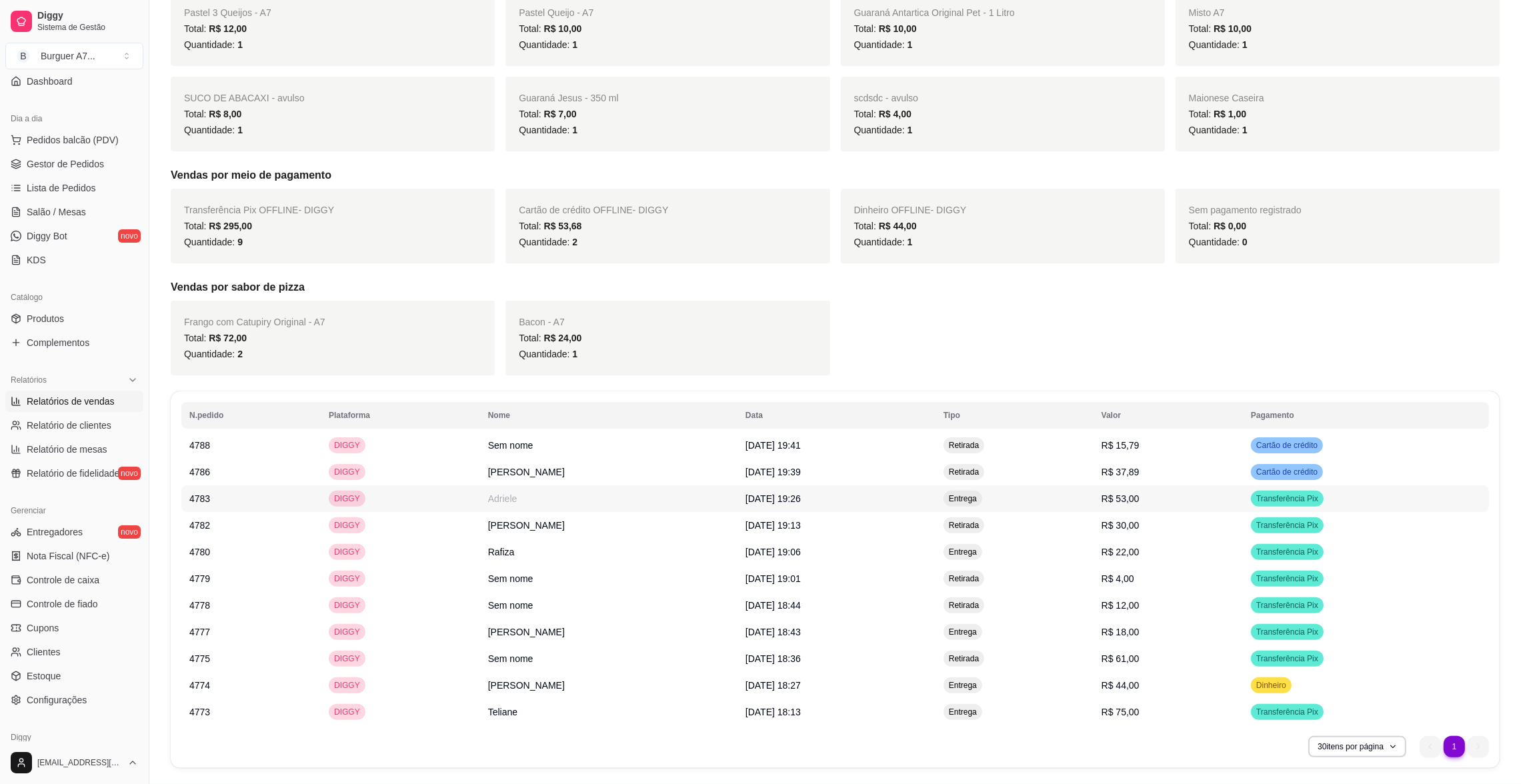
click at [1093, 494] on td "Entrega" at bounding box center [1014, 498] width 158 height 26
click at [81, 172] on link "Gestor de Pedidos" at bounding box center [73, 164] width 138 height 22
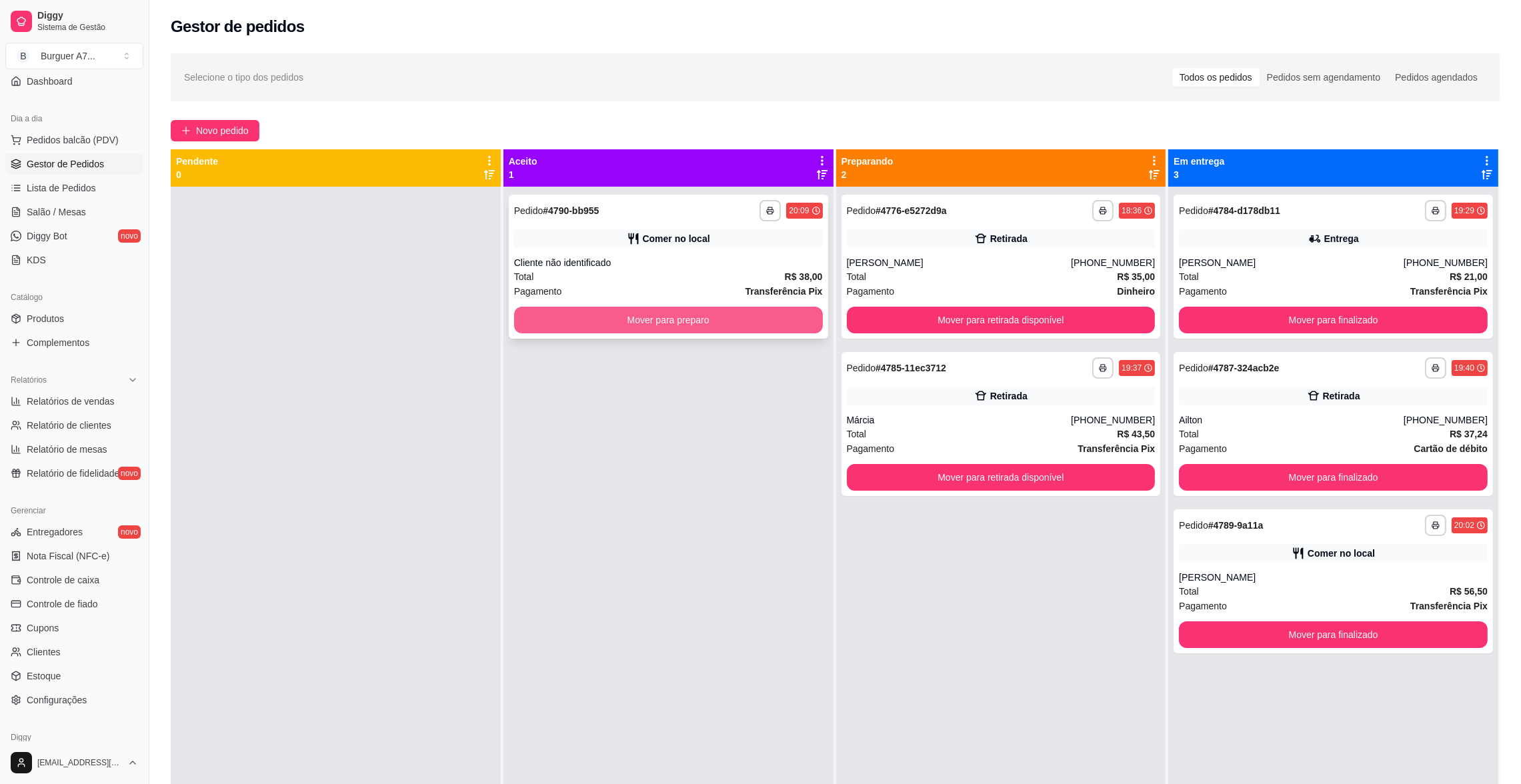
click at [806, 329] on button "Mover para preparo" at bounding box center [668, 319] width 308 height 26
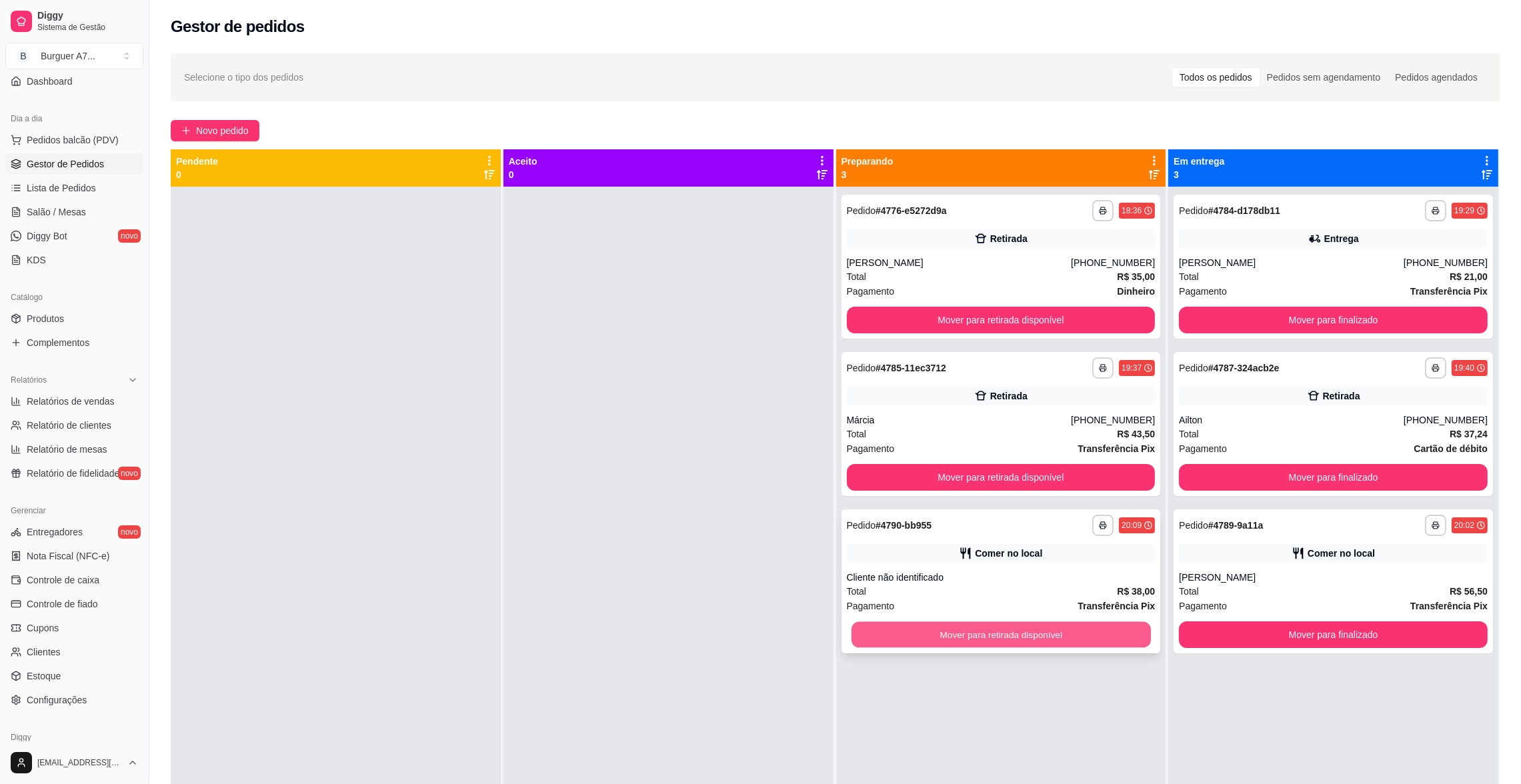
click at [1071, 639] on button "Mover para retirada disponível" at bounding box center [1000, 635] width 300 height 26
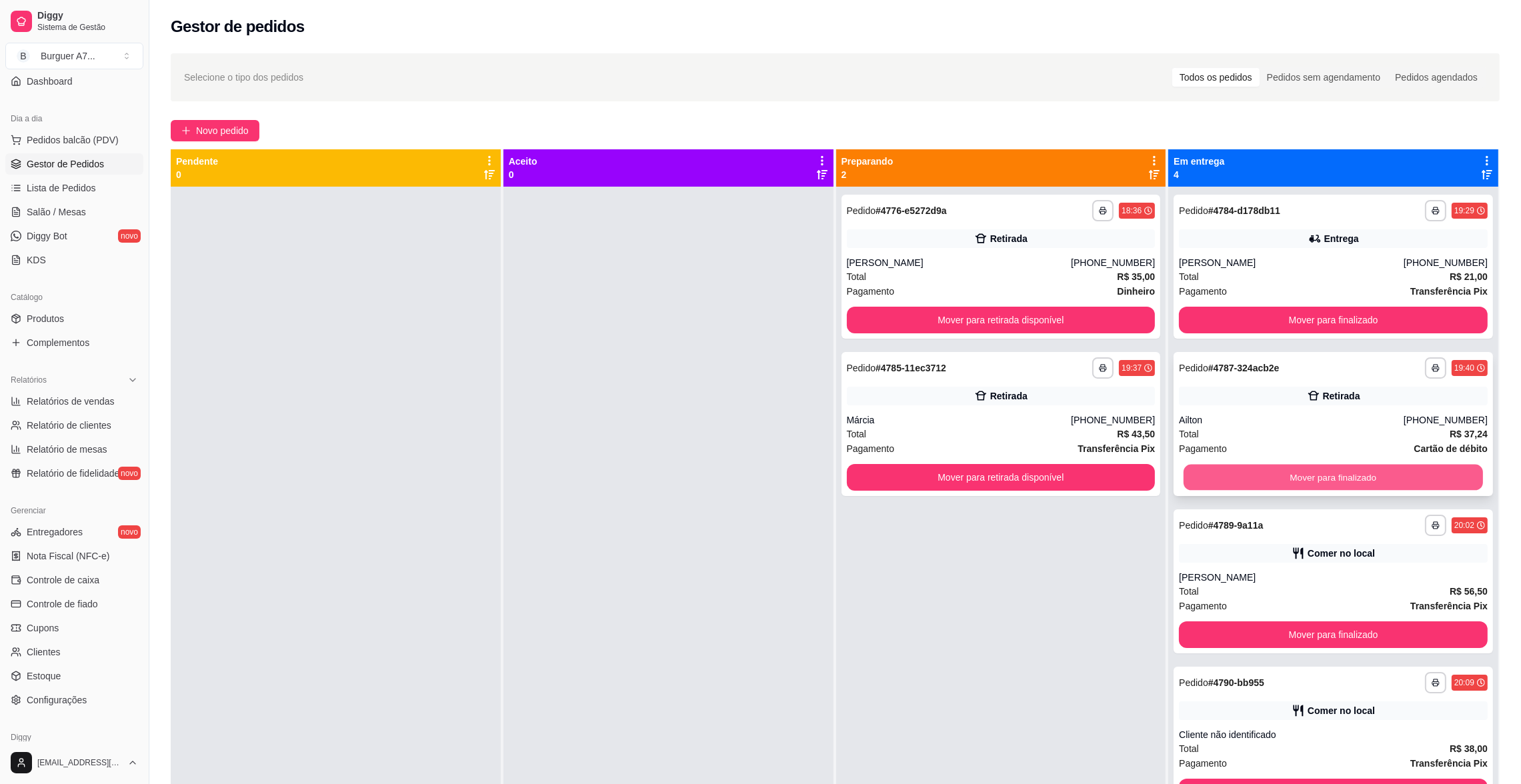
click at [1292, 478] on button "Mover para finalizado" at bounding box center [1333, 478] width 300 height 26
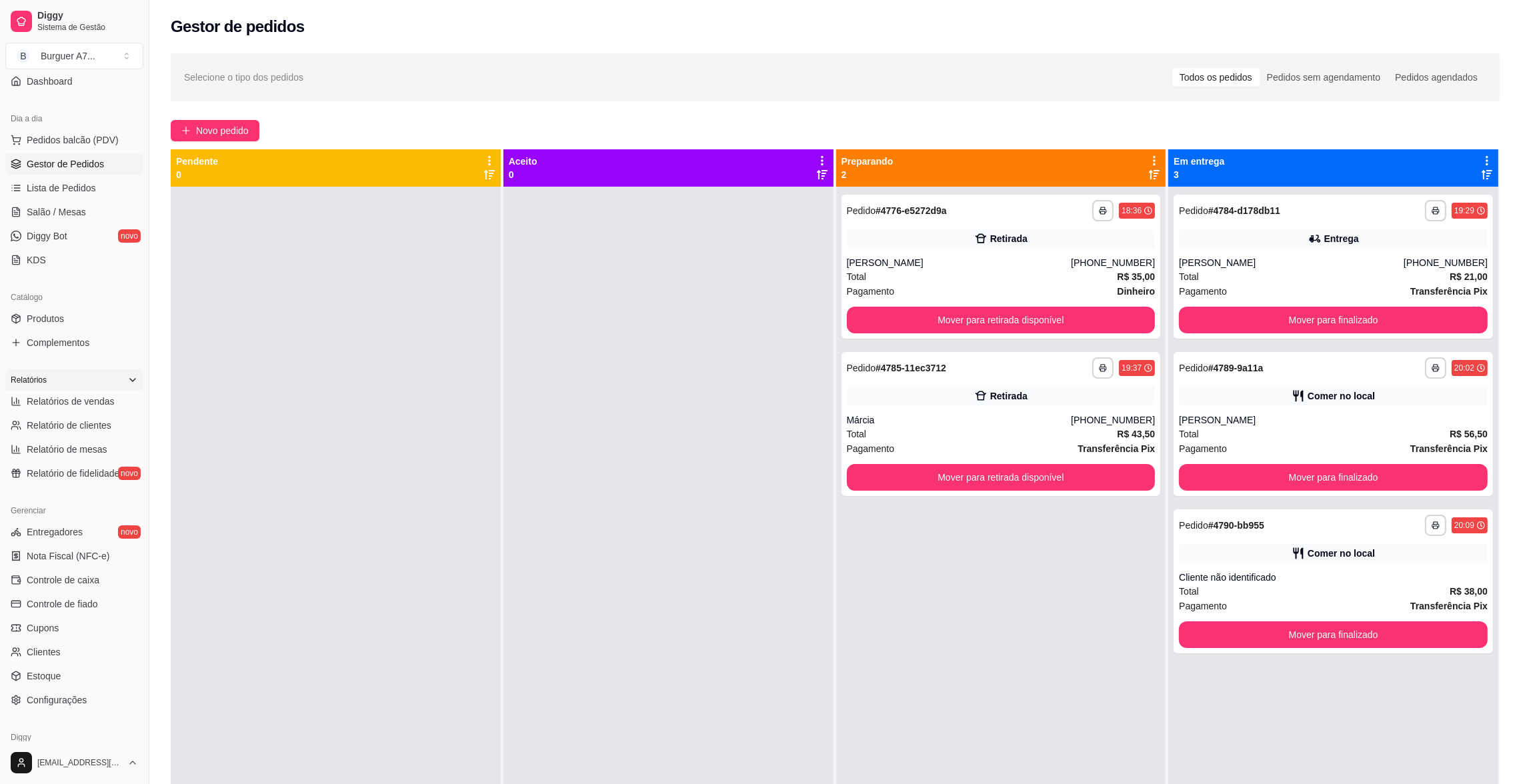
click at [115, 390] on div "Relatórios" at bounding box center [73, 380] width 138 height 22
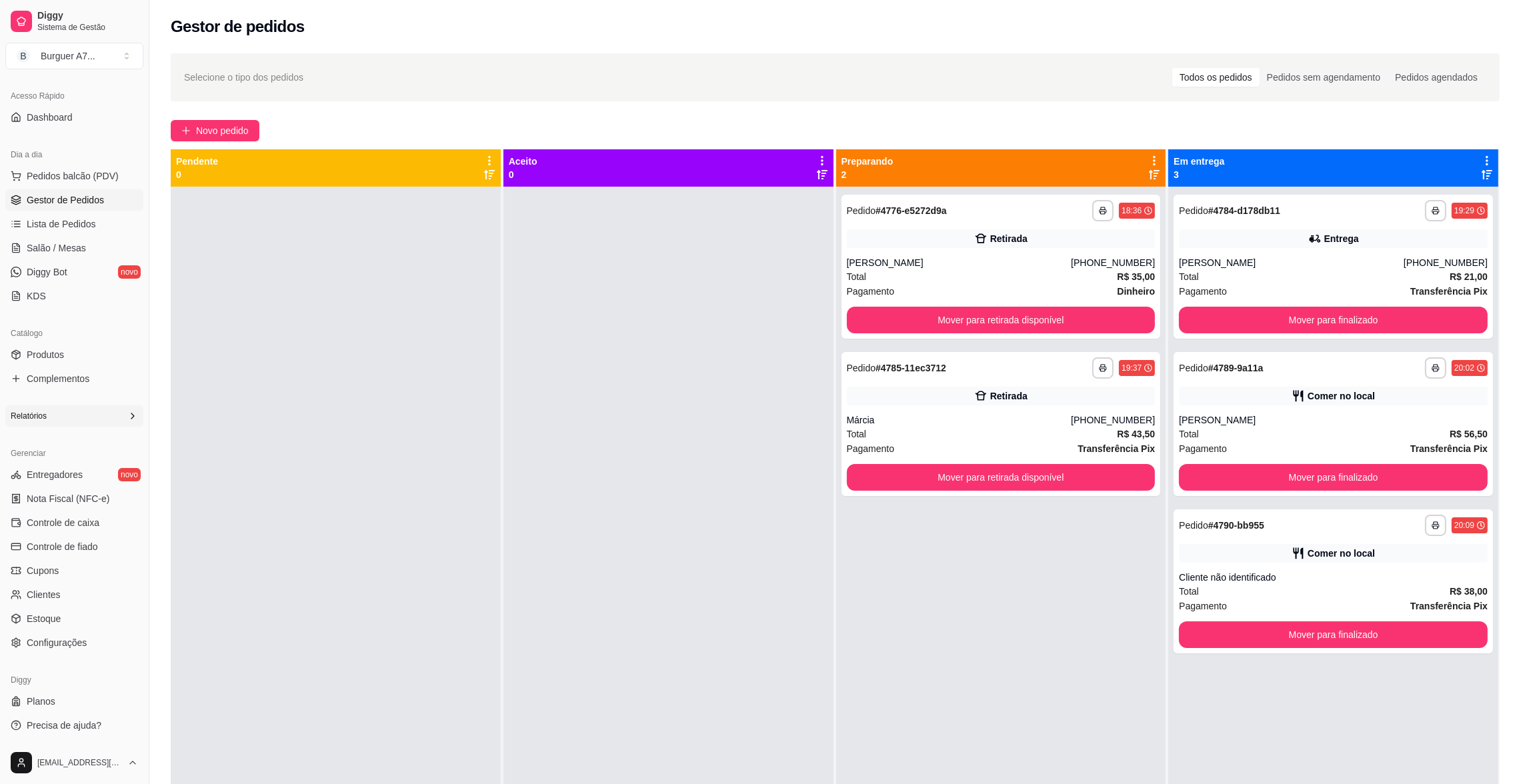
click at [127, 421] on icon at bounding box center [132, 416] width 11 height 11
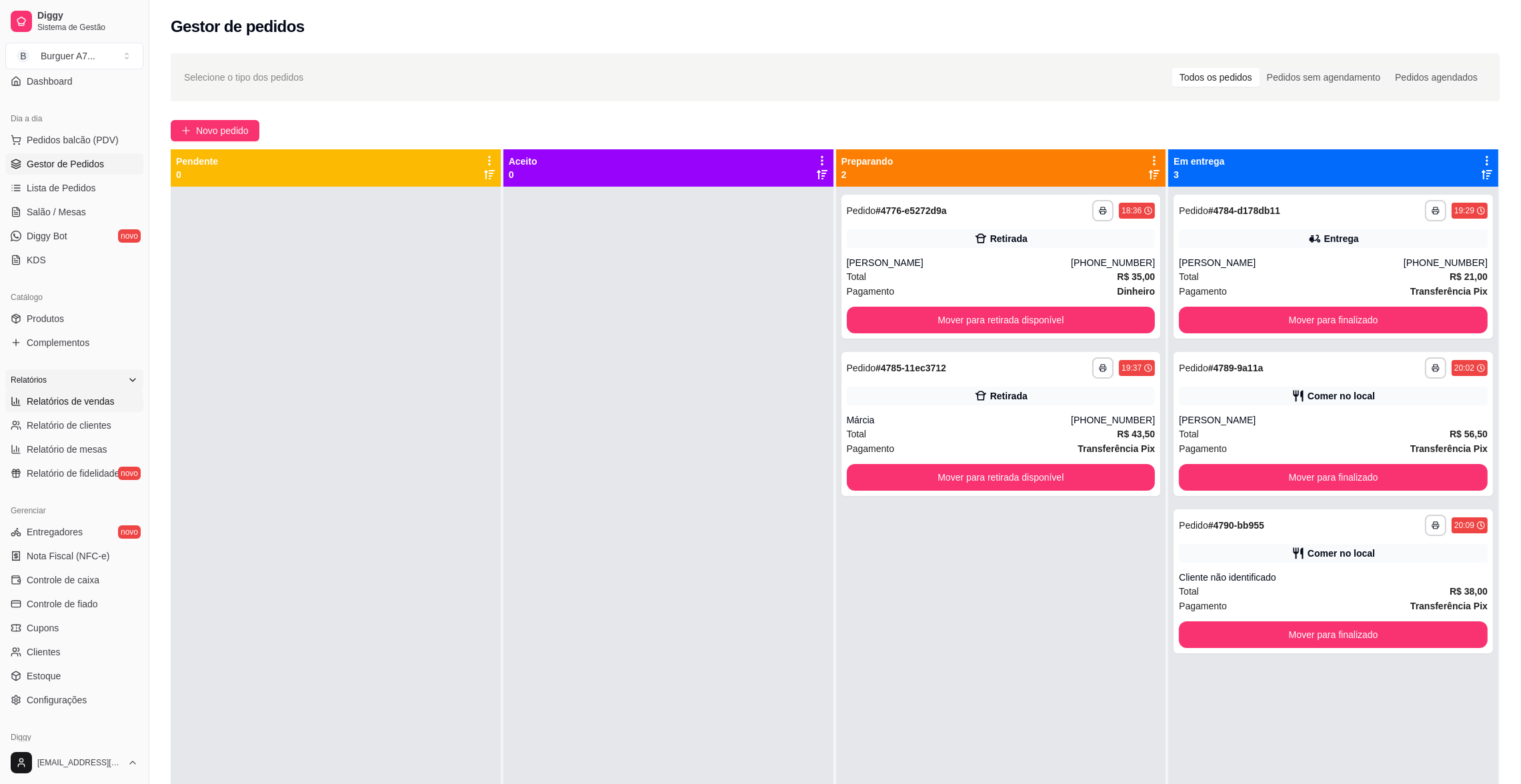
click at [113, 394] on link "Relatórios de vendas" at bounding box center [73, 401] width 138 height 22
select select "ALL"
select select "0"
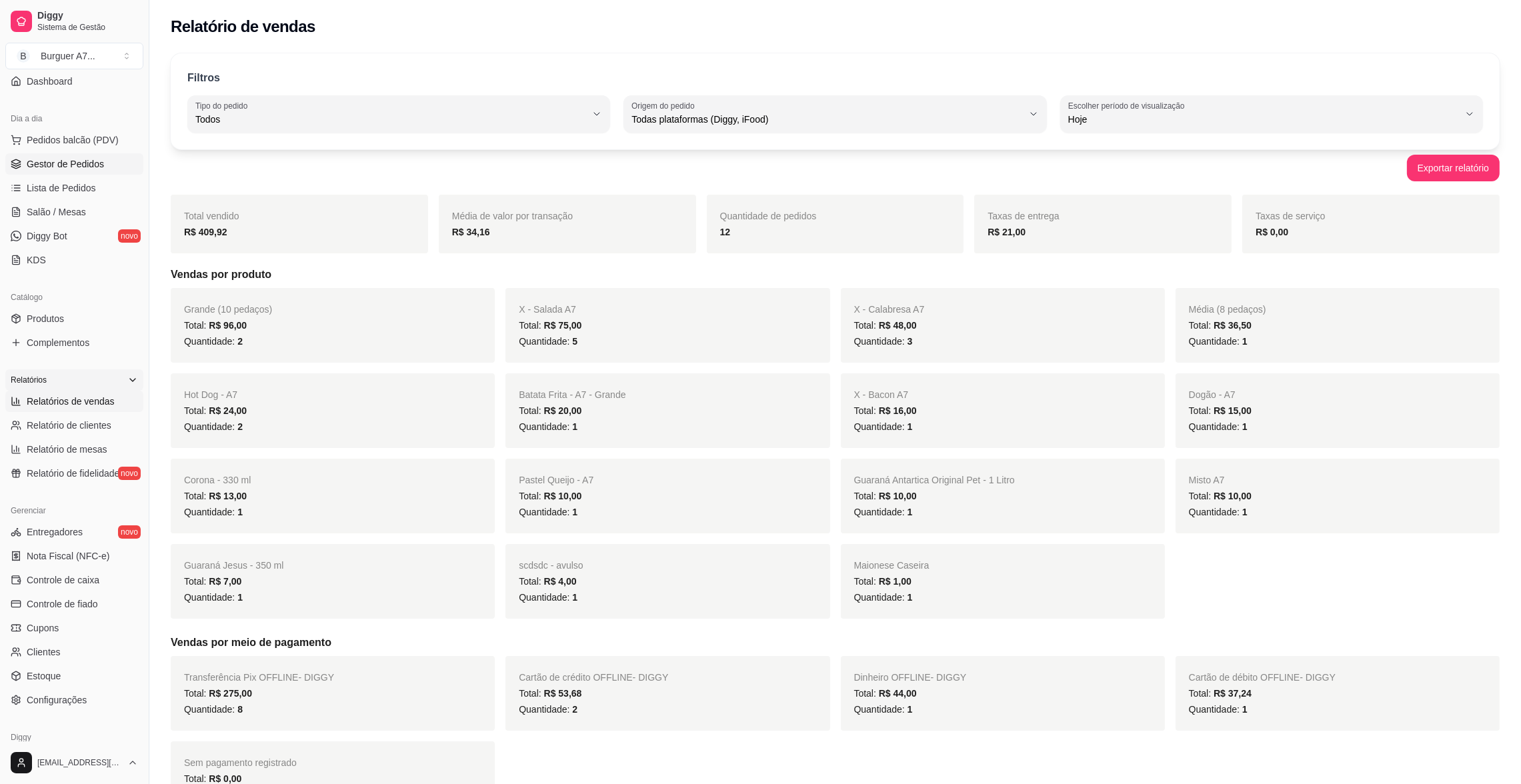
click at [74, 156] on link "Gestor de Pedidos" at bounding box center [73, 164] width 138 height 22
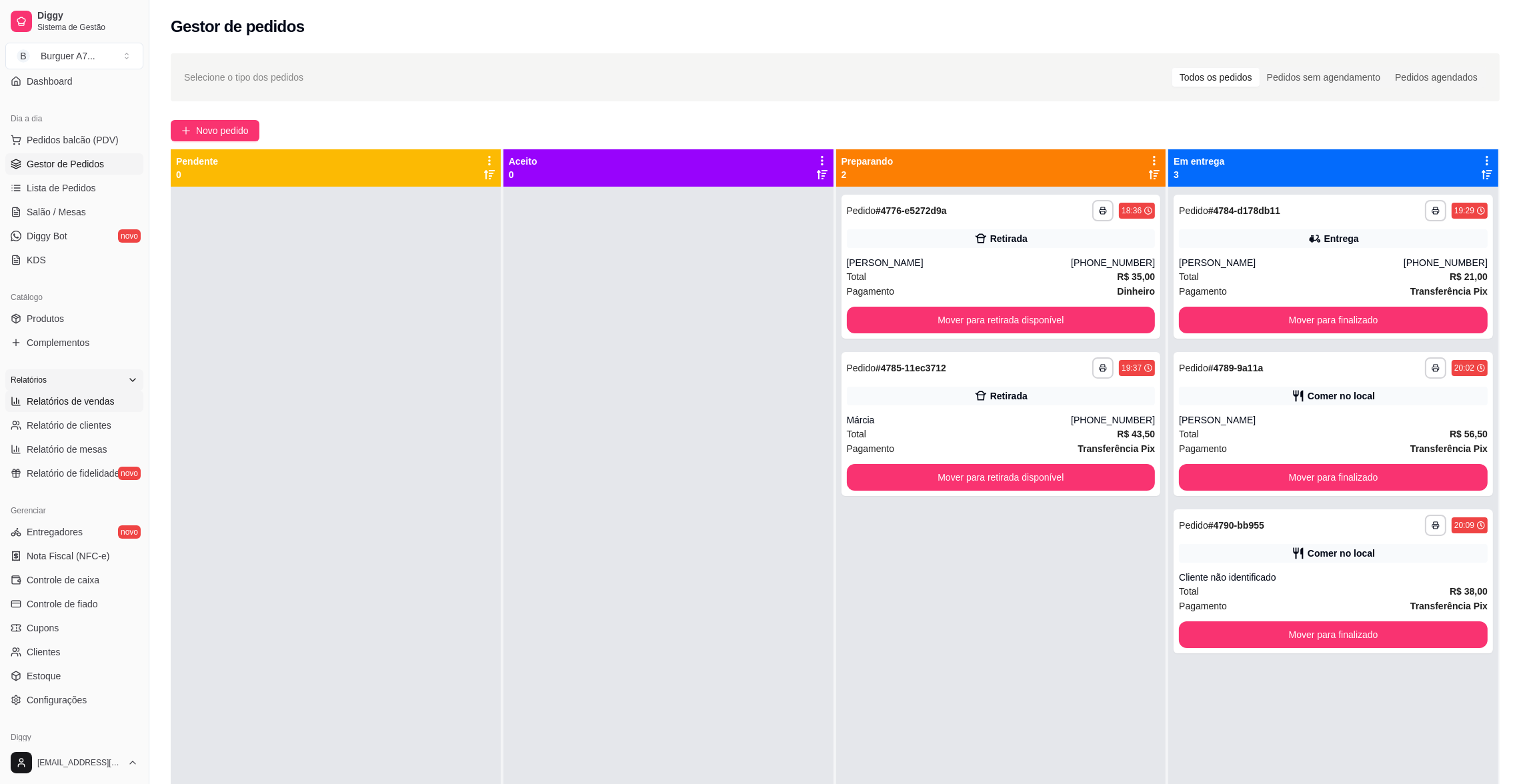
click at [91, 395] on span "Relatórios de vendas" at bounding box center [70, 401] width 88 height 14
select select "ALL"
select select "0"
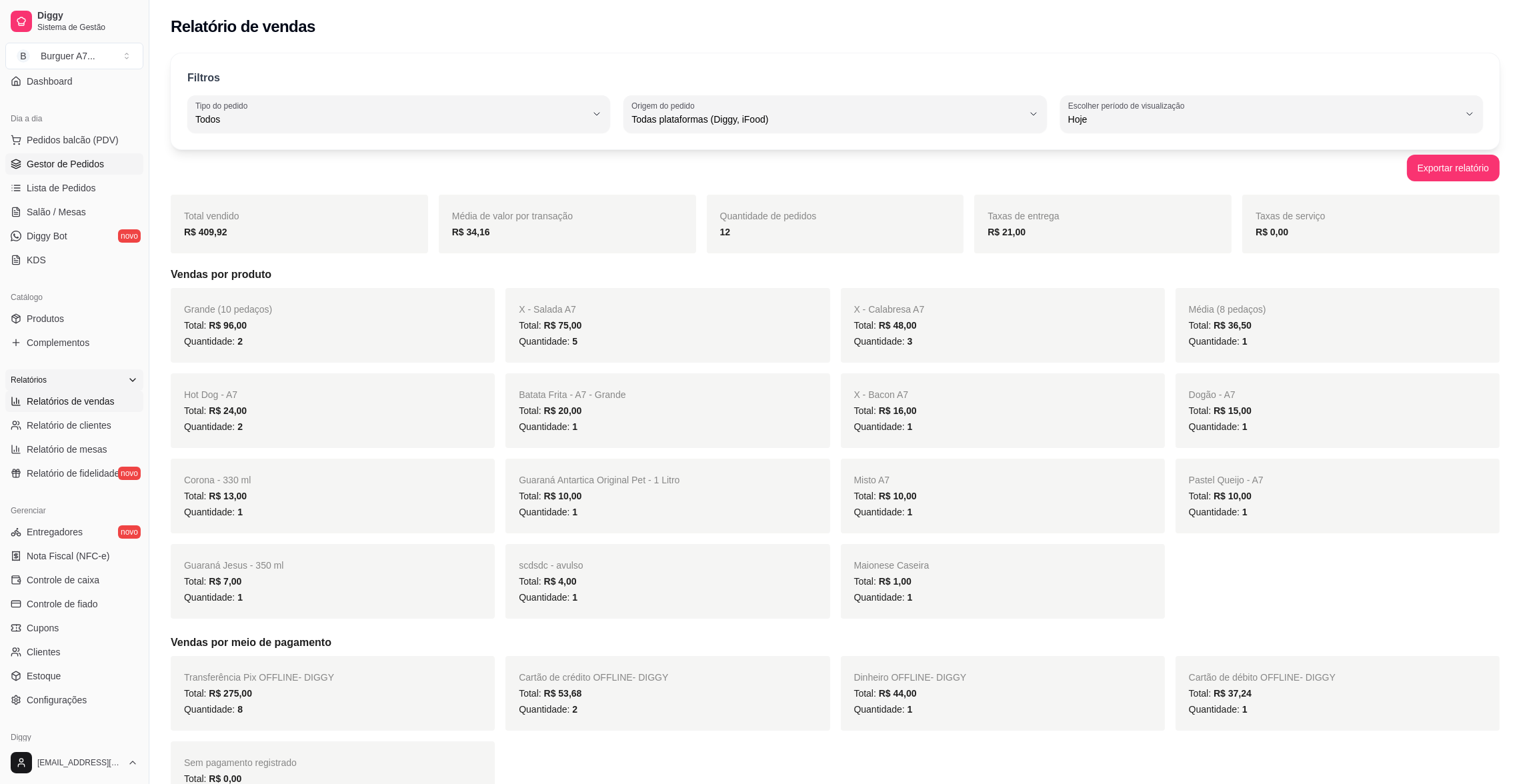
click at [95, 169] on span "Gestor de Pedidos" at bounding box center [65, 164] width 77 height 14
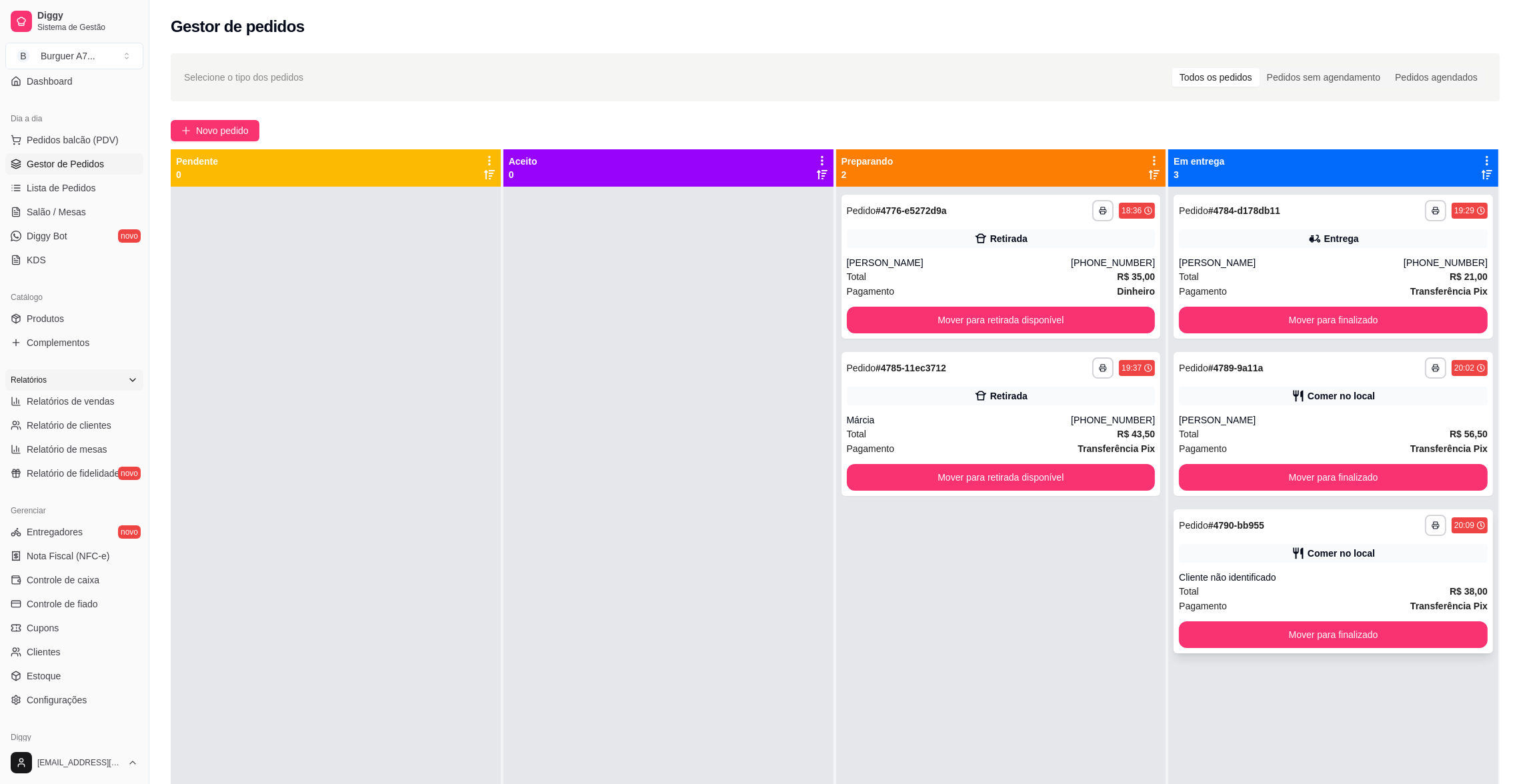
click at [1302, 571] on div "**********" at bounding box center [1333, 581] width 319 height 144
click at [1334, 626] on button "Mover para finalizado" at bounding box center [1333, 634] width 308 height 26
click at [1334, 626] on div "Mover para finalizado" at bounding box center [1333, 634] width 308 height 26
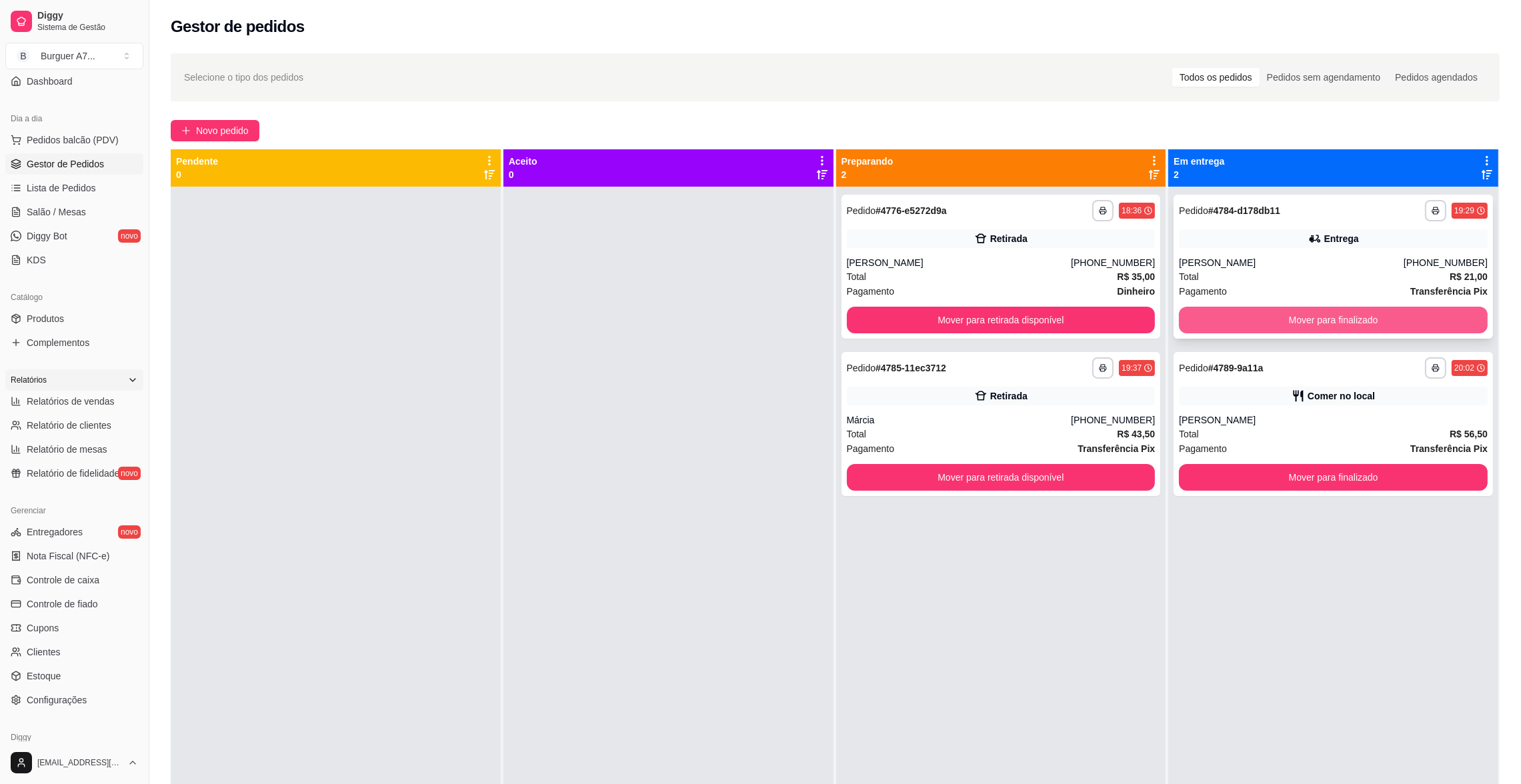
click at [1367, 313] on button "Mover para finalizado" at bounding box center [1333, 319] width 308 height 26
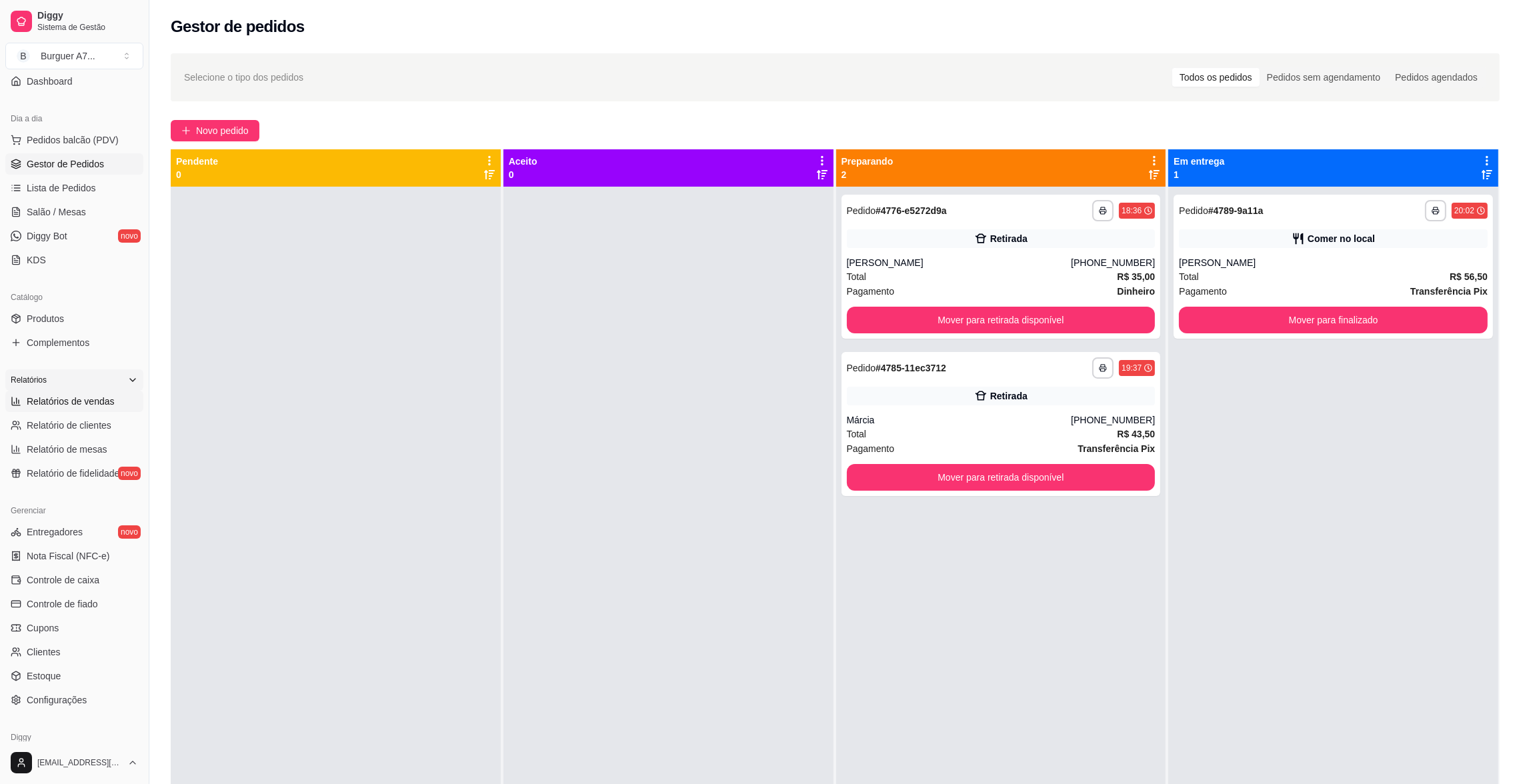
click at [43, 401] on span "Relatórios de vendas" at bounding box center [70, 401] width 88 height 14
select select "ALL"
select select "0"
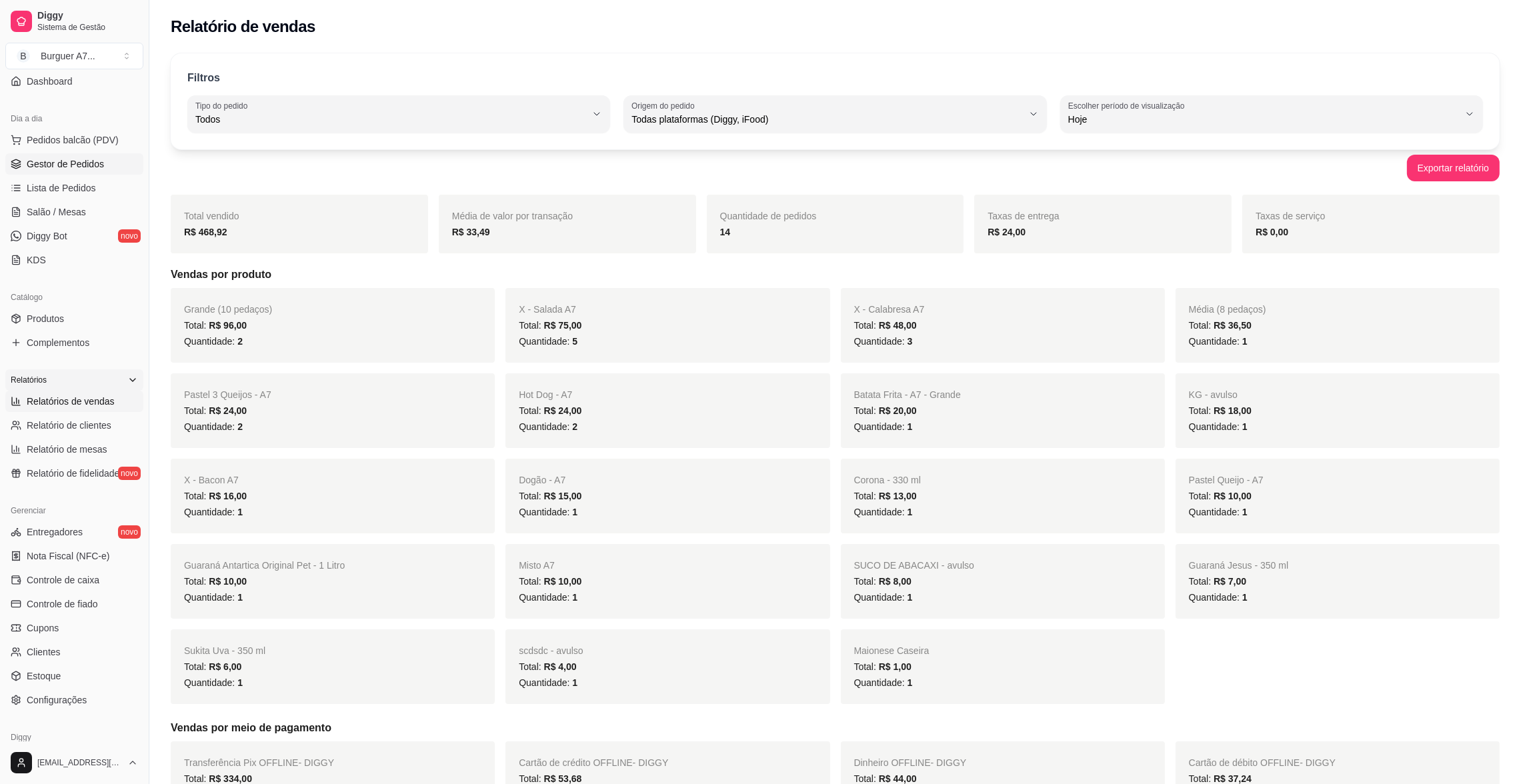
click at [107, 165] on link "Gestor de Pedidos" at bounding box center [73, 164] width 138 height 22
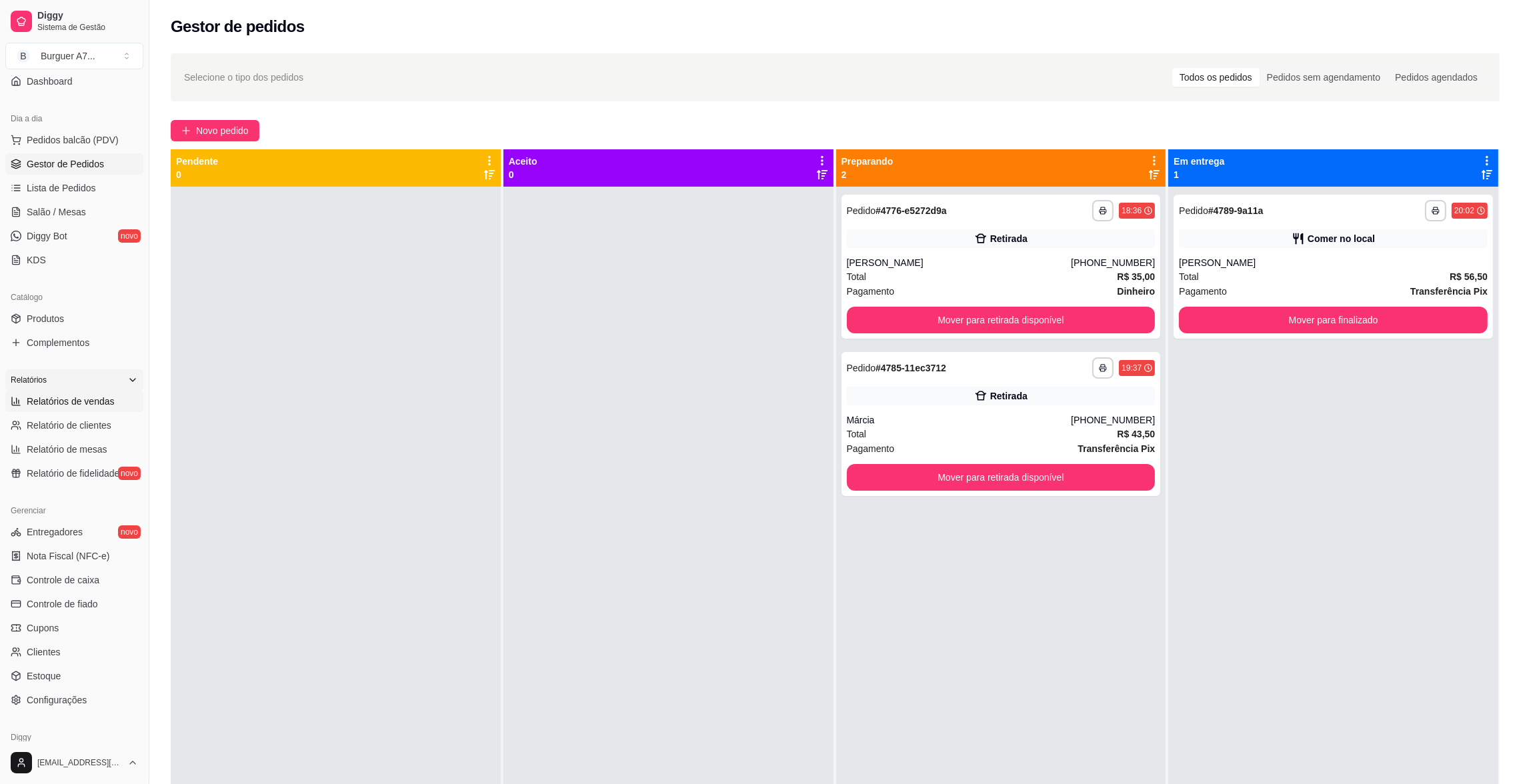
click at [82, 392] on link "Relatórios de vendas" at bounding box center [73, 401] width 138 height 22
select select "ALL"
select select "0"
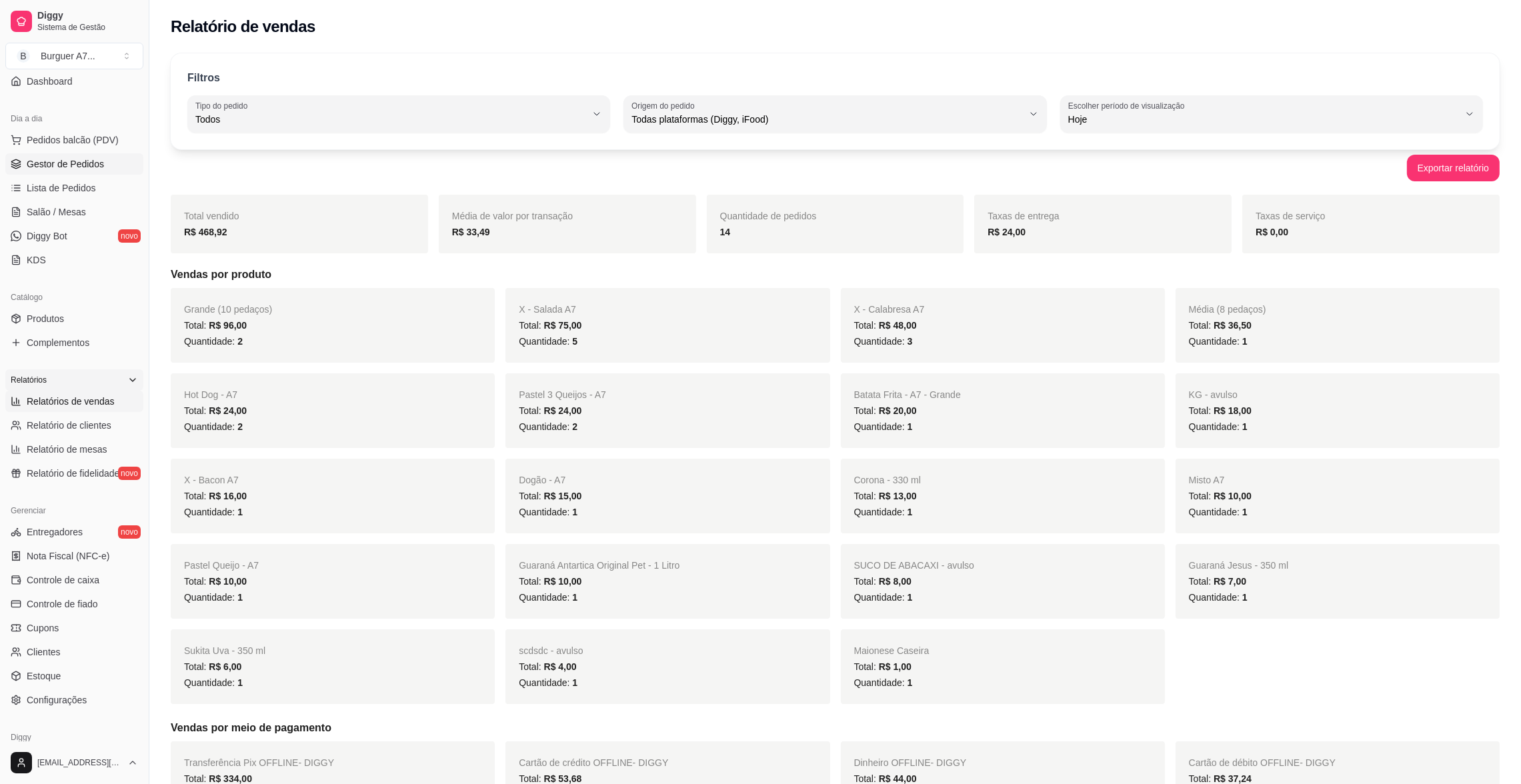
click at [79, 166] on span "Gestor de Pedidos" at bounding box center [65, 164] width 77 height 14
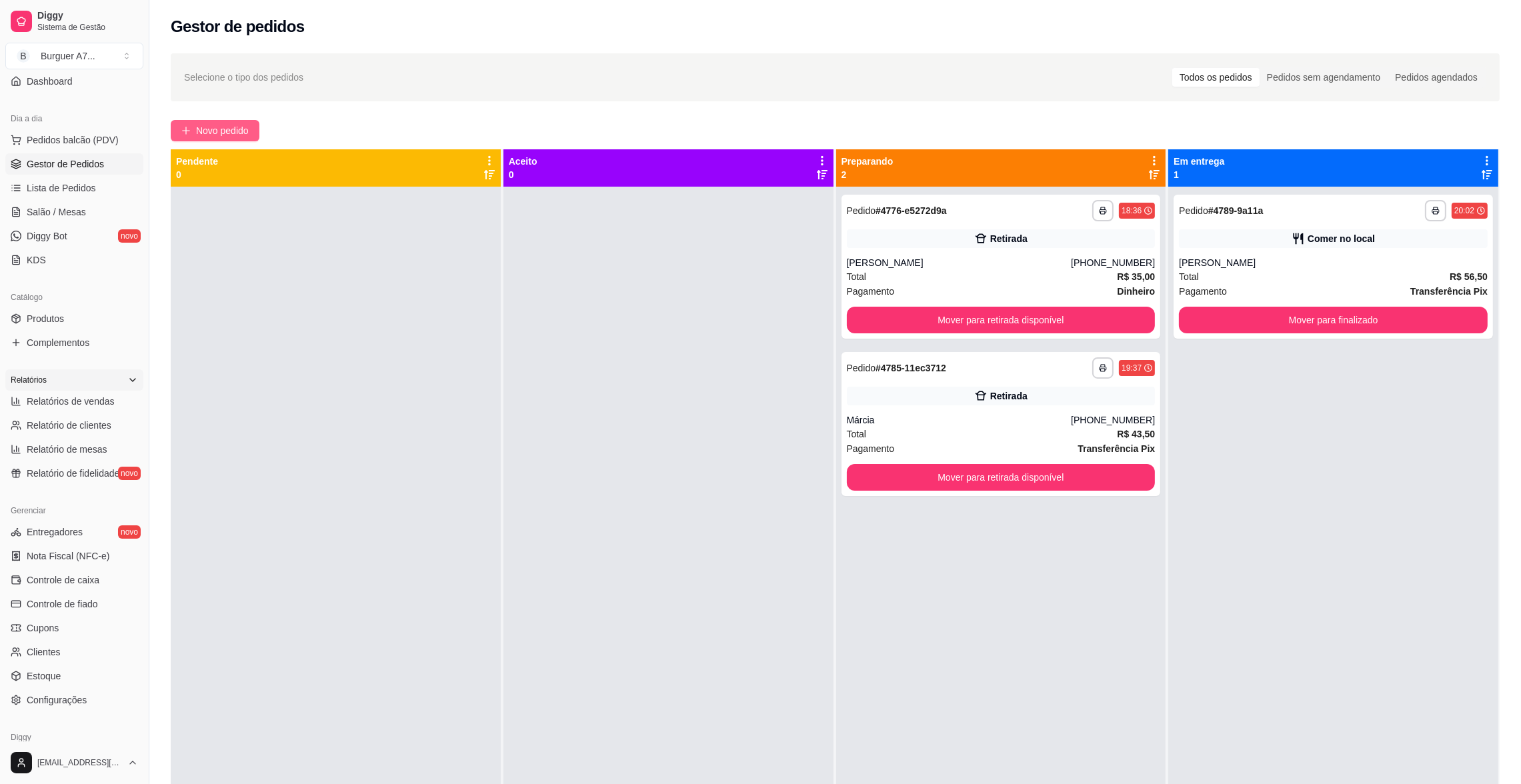
click at [248, 126] on span "Novo pedido" at bounding box center [222, 130] width 53 height 15
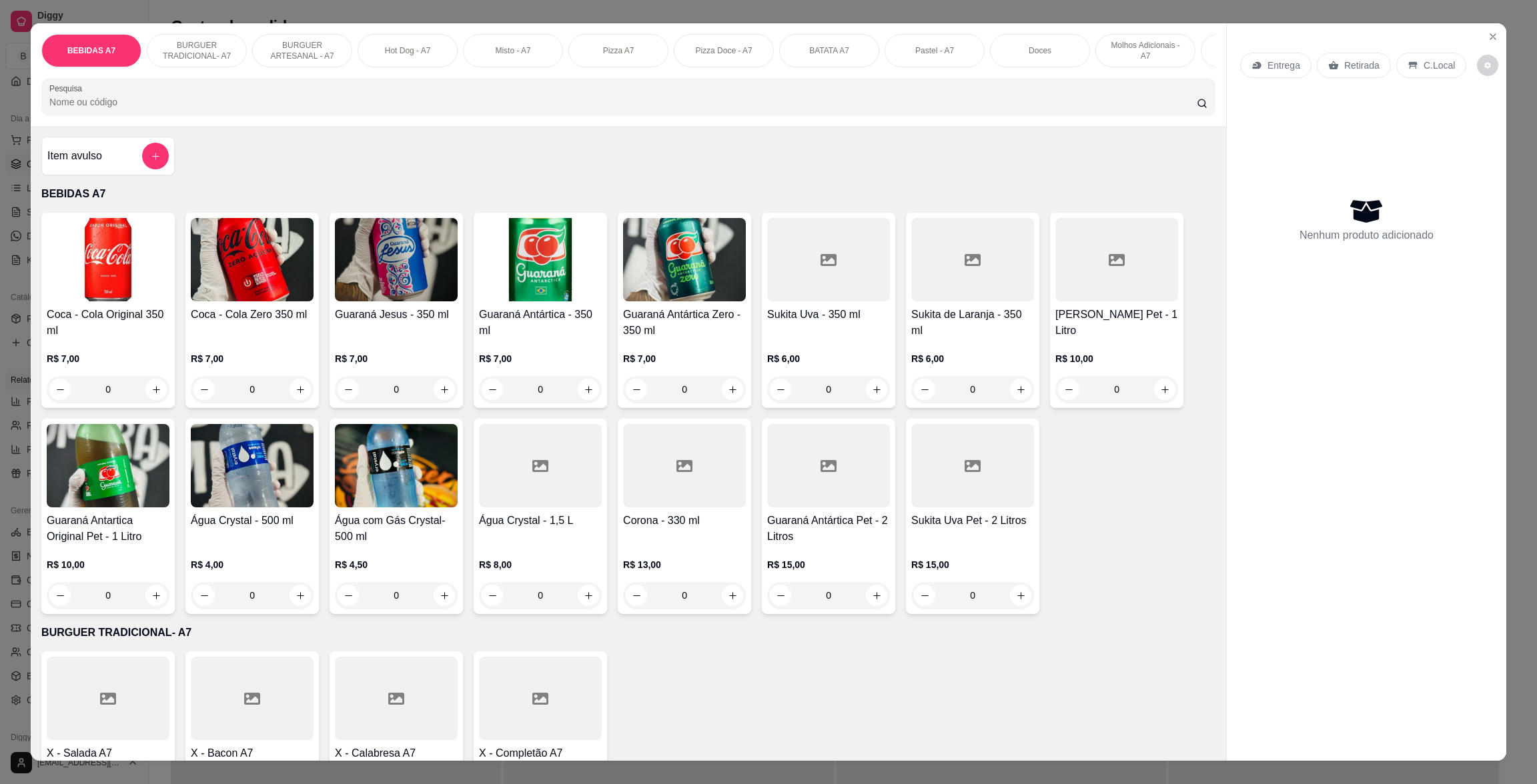
click at [141, 155] on div "Item avulso" at bounding box center [108, 157] width 133 height 39
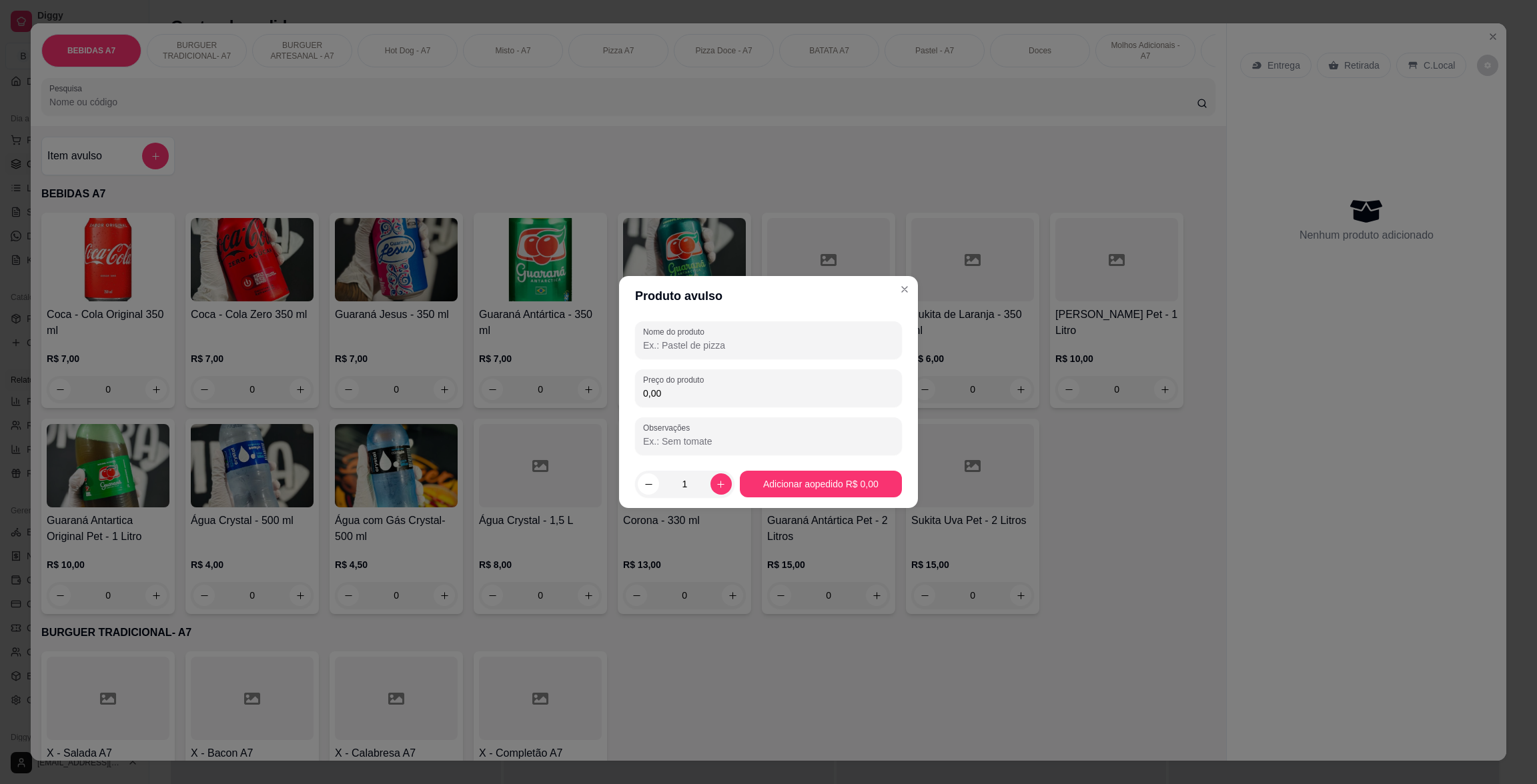
click at [770, 410] on div "Nome do produto Preço do produto 0,00 Observações" at bounding box center [768, 388] width 267 height 133
click at [768, 391] on input "0,00" at bounding box center [768, 393] width 251 height 14
type input "9,50"
click at [858, 346] on input "Nome do produto" at bounding box center [768, 346] width 251 height 14
type input "KG"
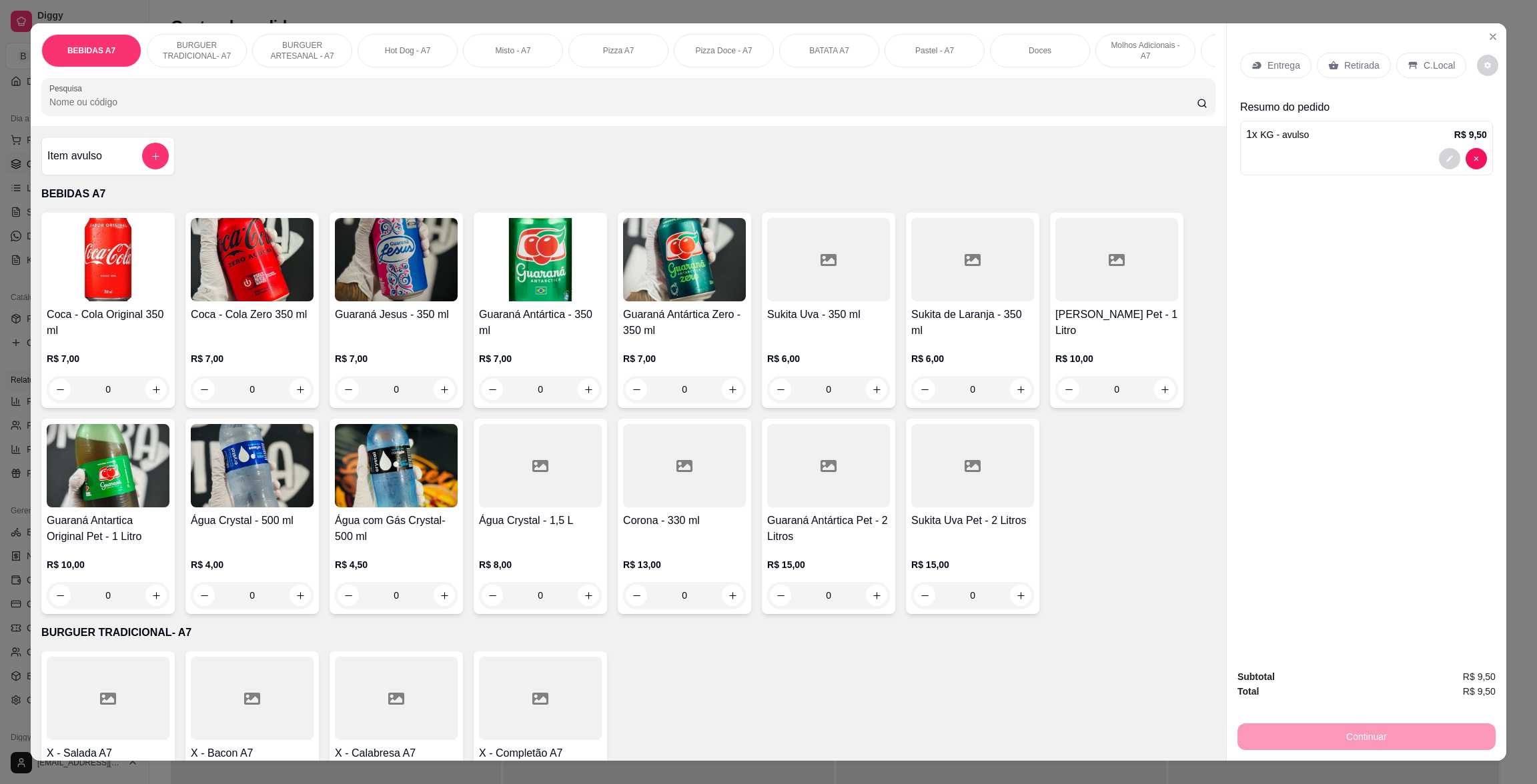
click at [123, 166] on div "Item avulso" at bounding box center [108, 156] width 121 height 26
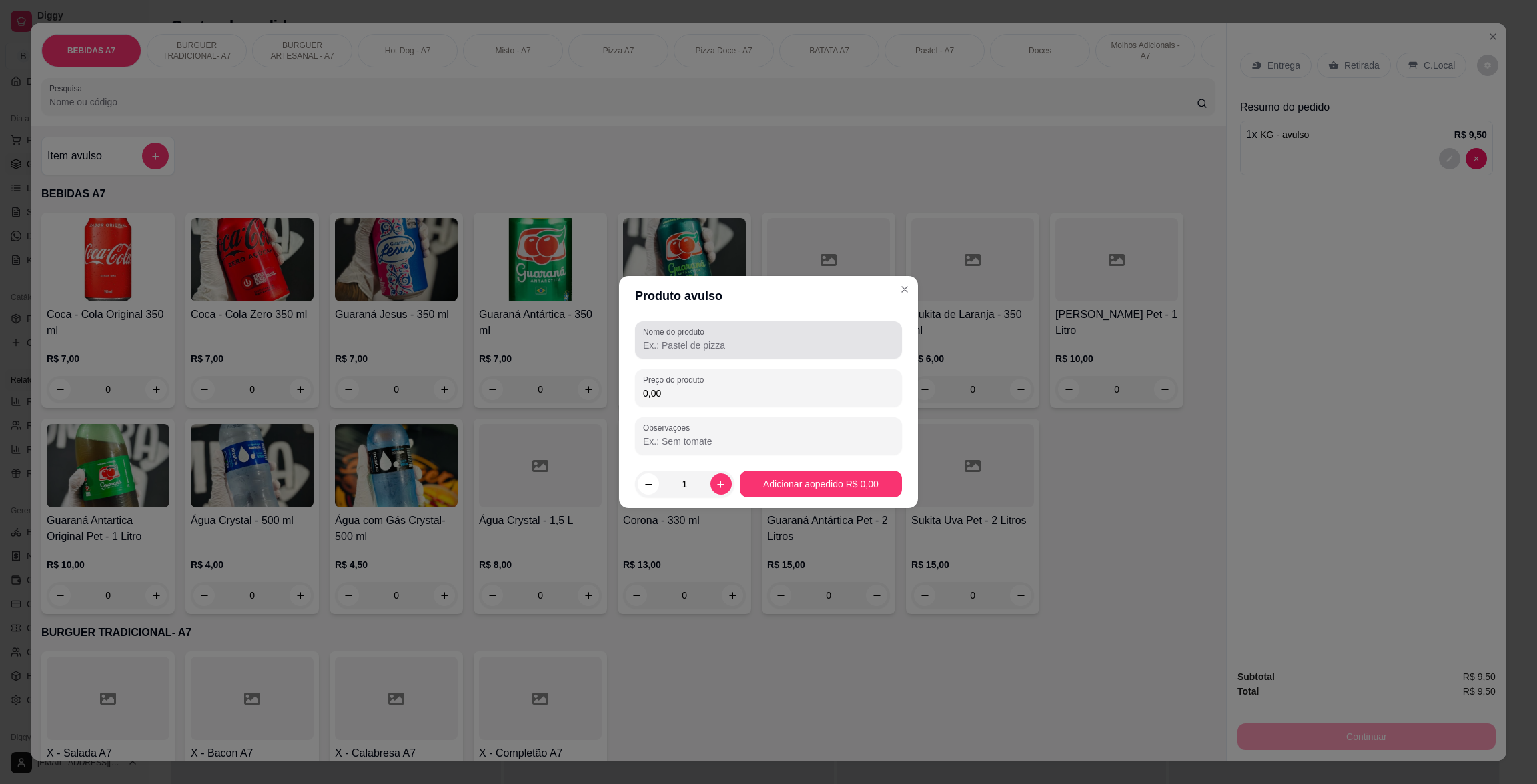
click at [687, 351] on input "Nome do produto" at bounding box center [768, 346] width 251 height 14
type input "KG"
click at [699, 391] on input "0,00" at bounding box center [768, 393] width 251 height 14
type input "10,50"
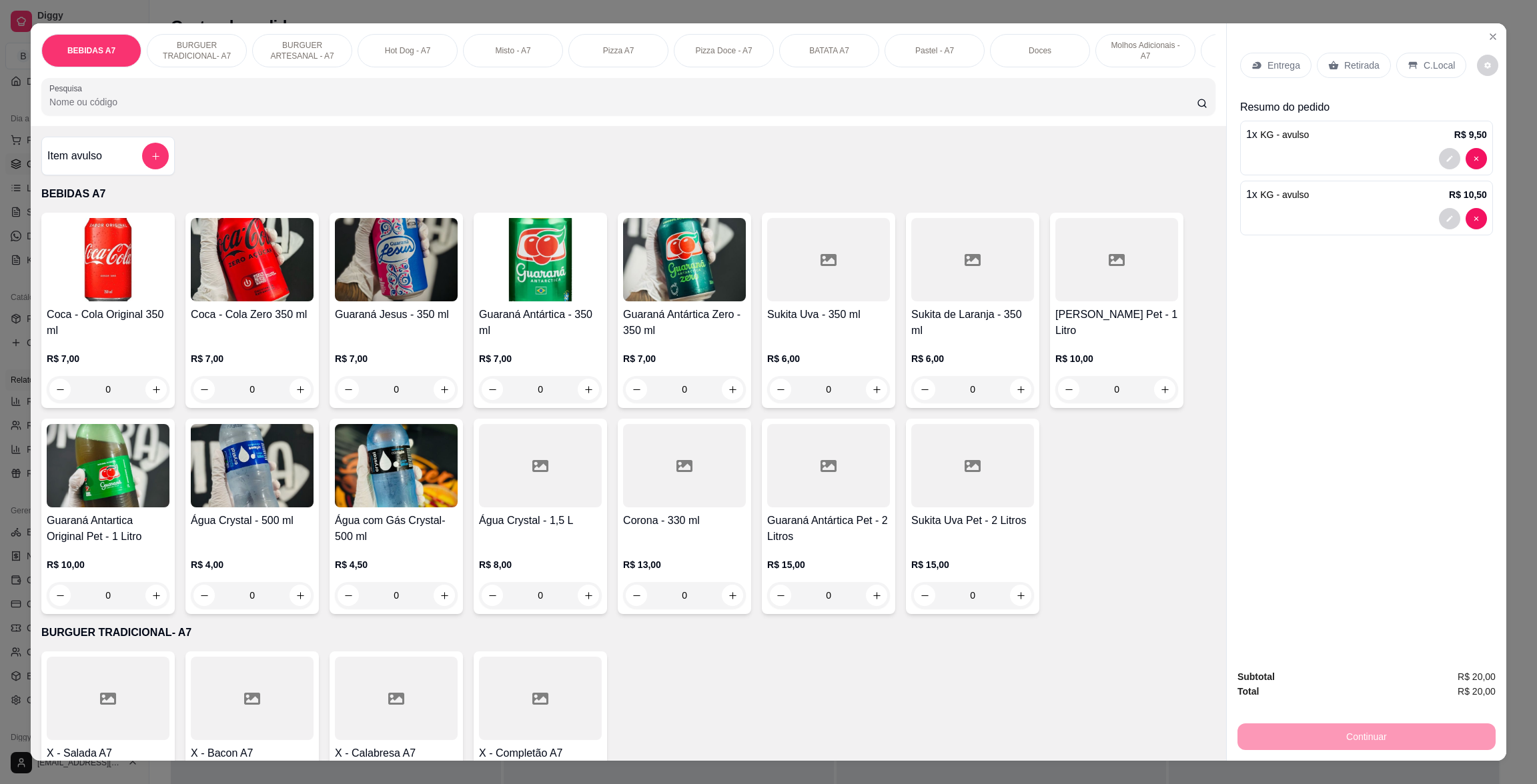
click at [1358, 61] on p "Retirada" at bounding box center [1362, 66] width 35 height 14
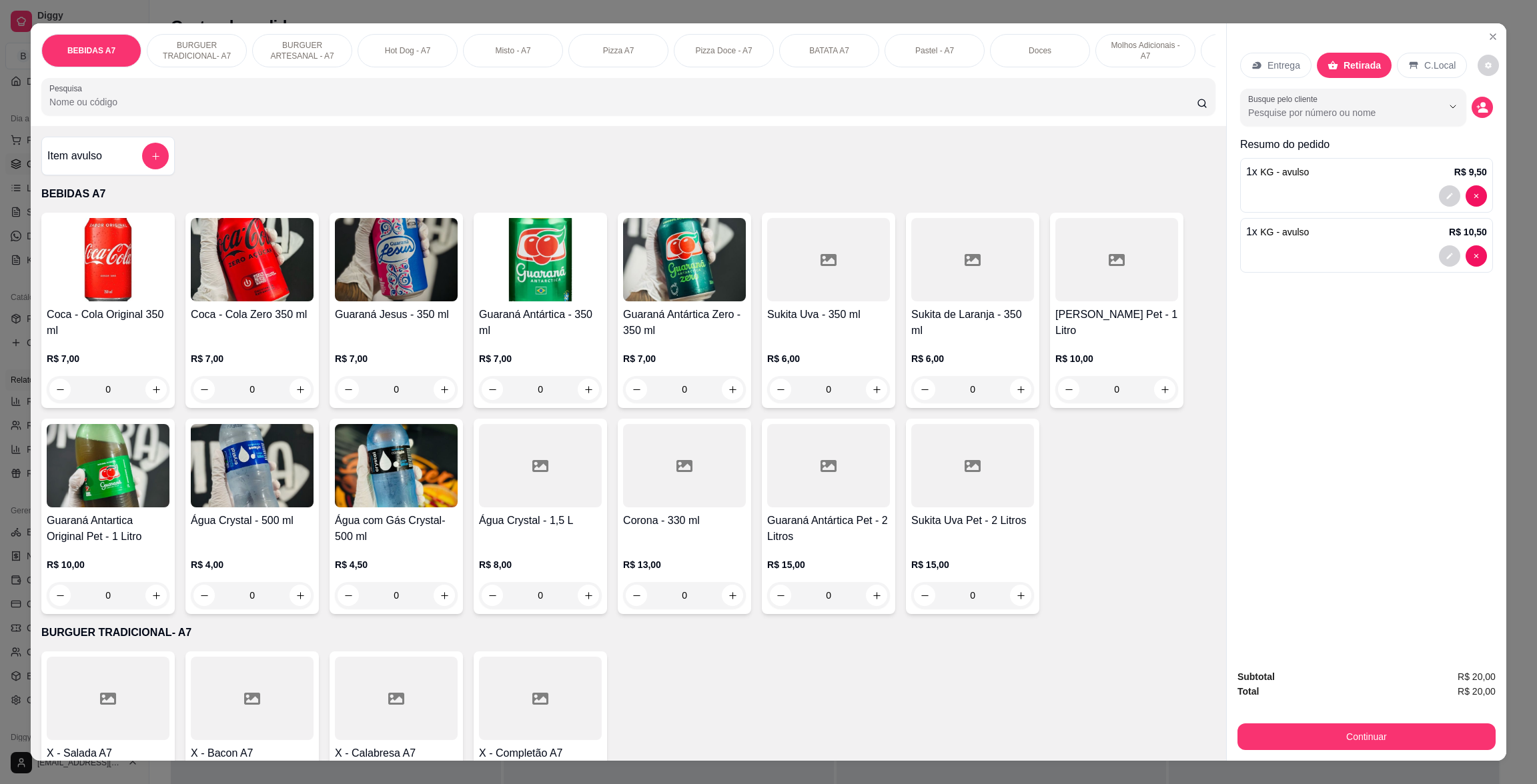
click at [1422, 758] on div "Subtotal R$ 20,00 Total R$ 20,00 Continuar" at bounding box center [1366, 710] width 279 height 102
click at [1423, 734] on button "Continuar" at bounding box center [1367, 736] width 251 height 26
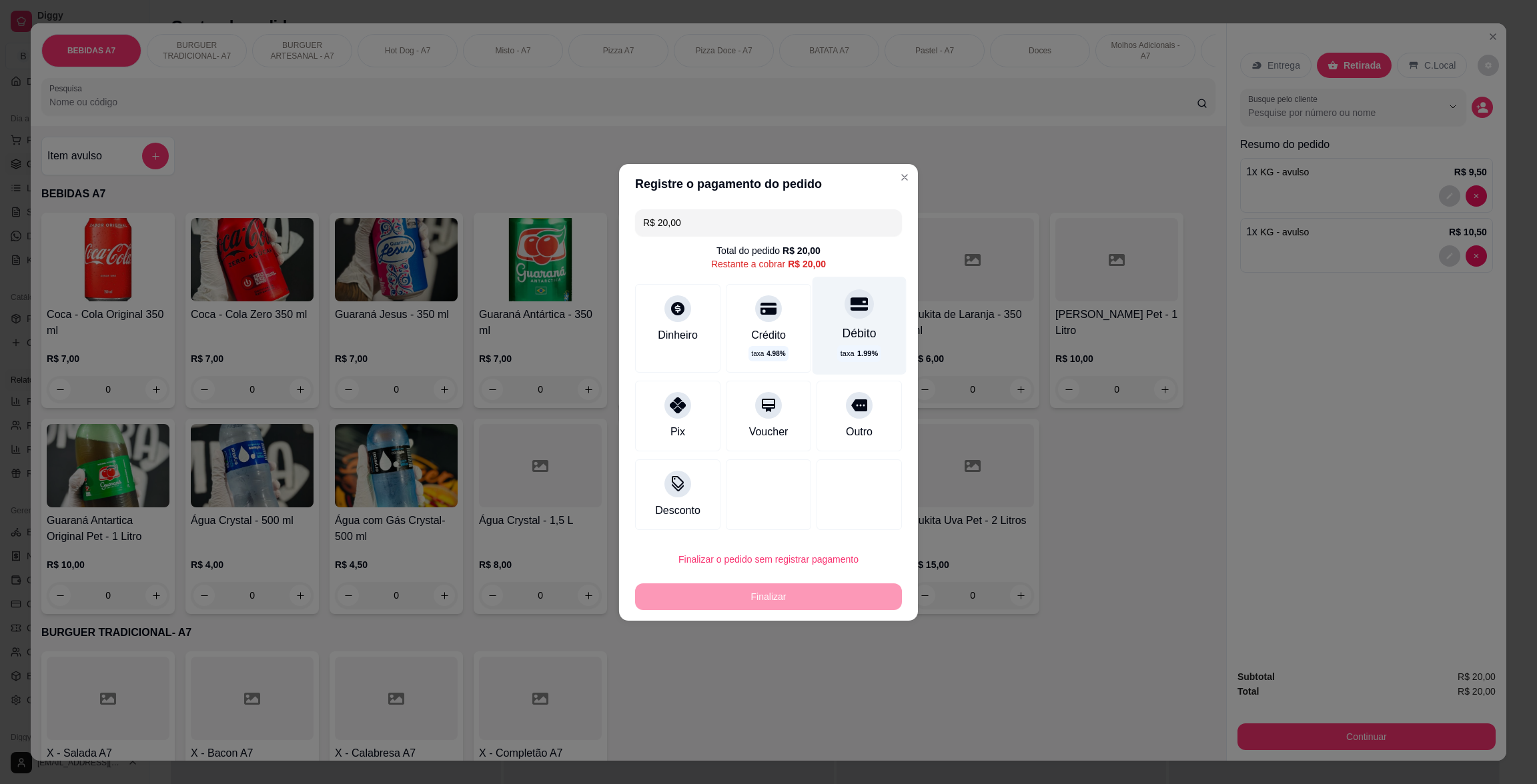
click at [843, 340] on div "Débito" at bounding box center [860, 333] width 34 height 18
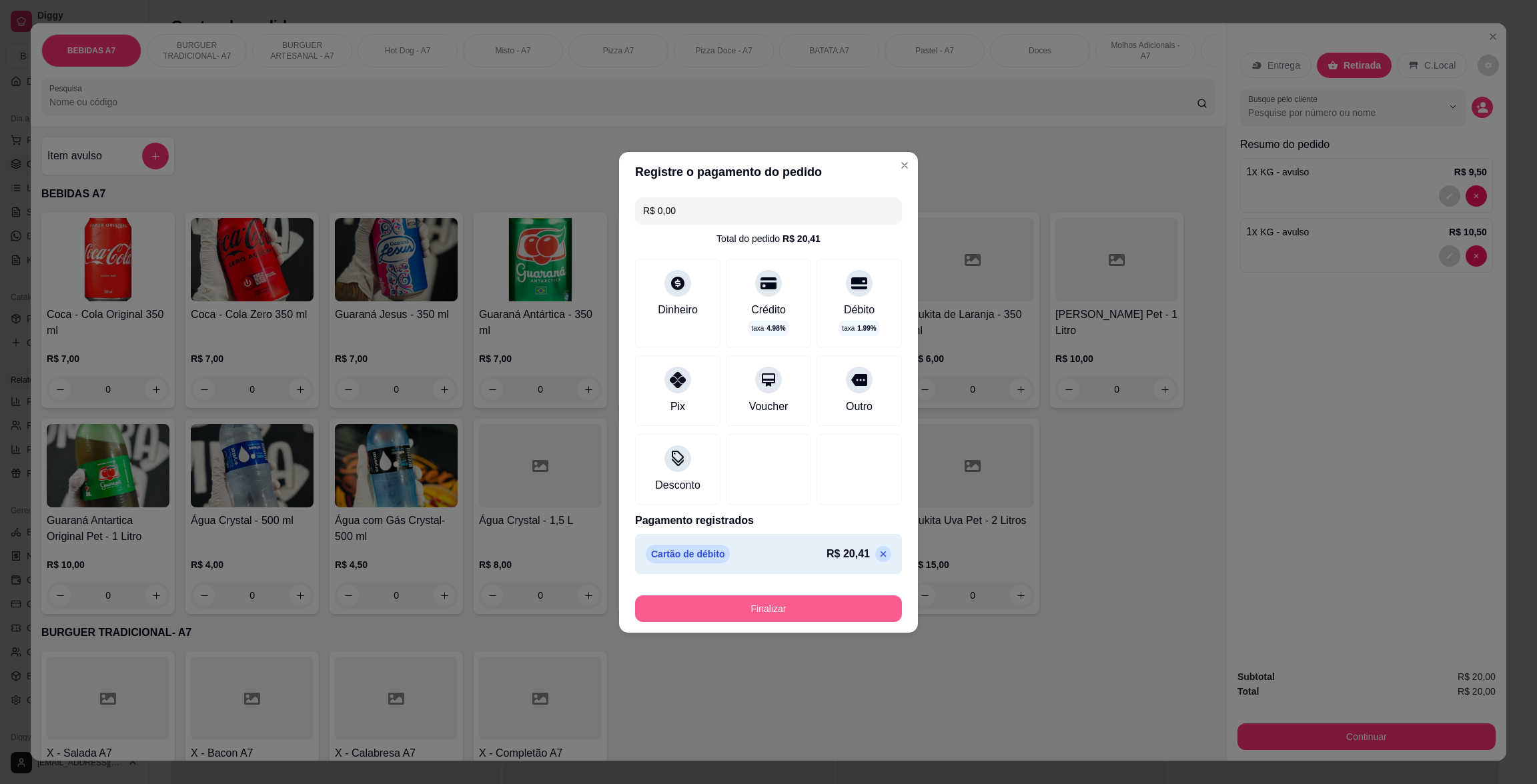
click at [847, 610] on button "Finalizar" at bounding box center [768, 608] width 267 height 26
type input "-R$ 20,00"
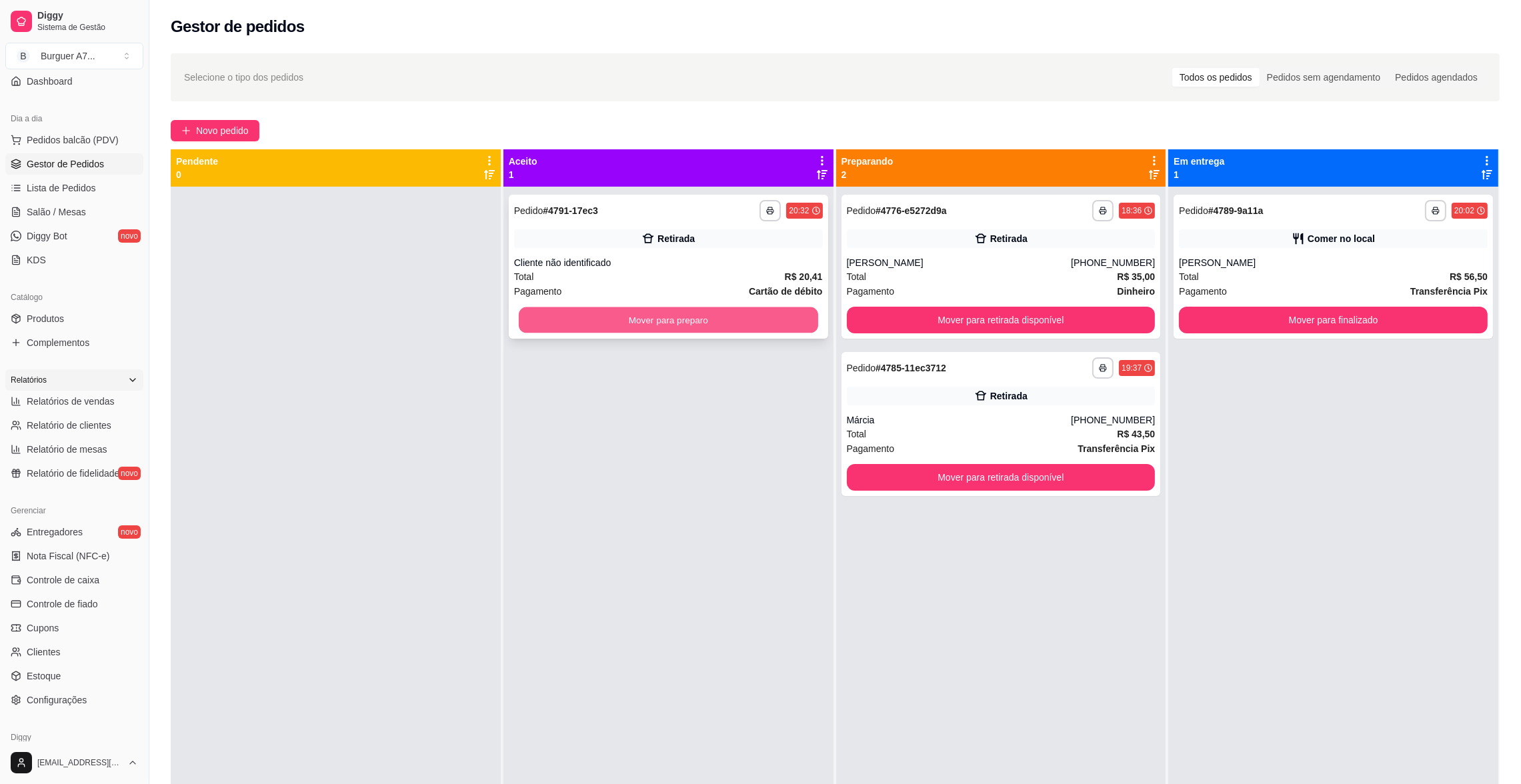
click at [803, 313] on button "Mover para preparo" at bounding box center [668, 320] width 300 height 26
click at [758, 261] on div "Cliente não identificado" at bounding box center [668, 263] width 308 height 14
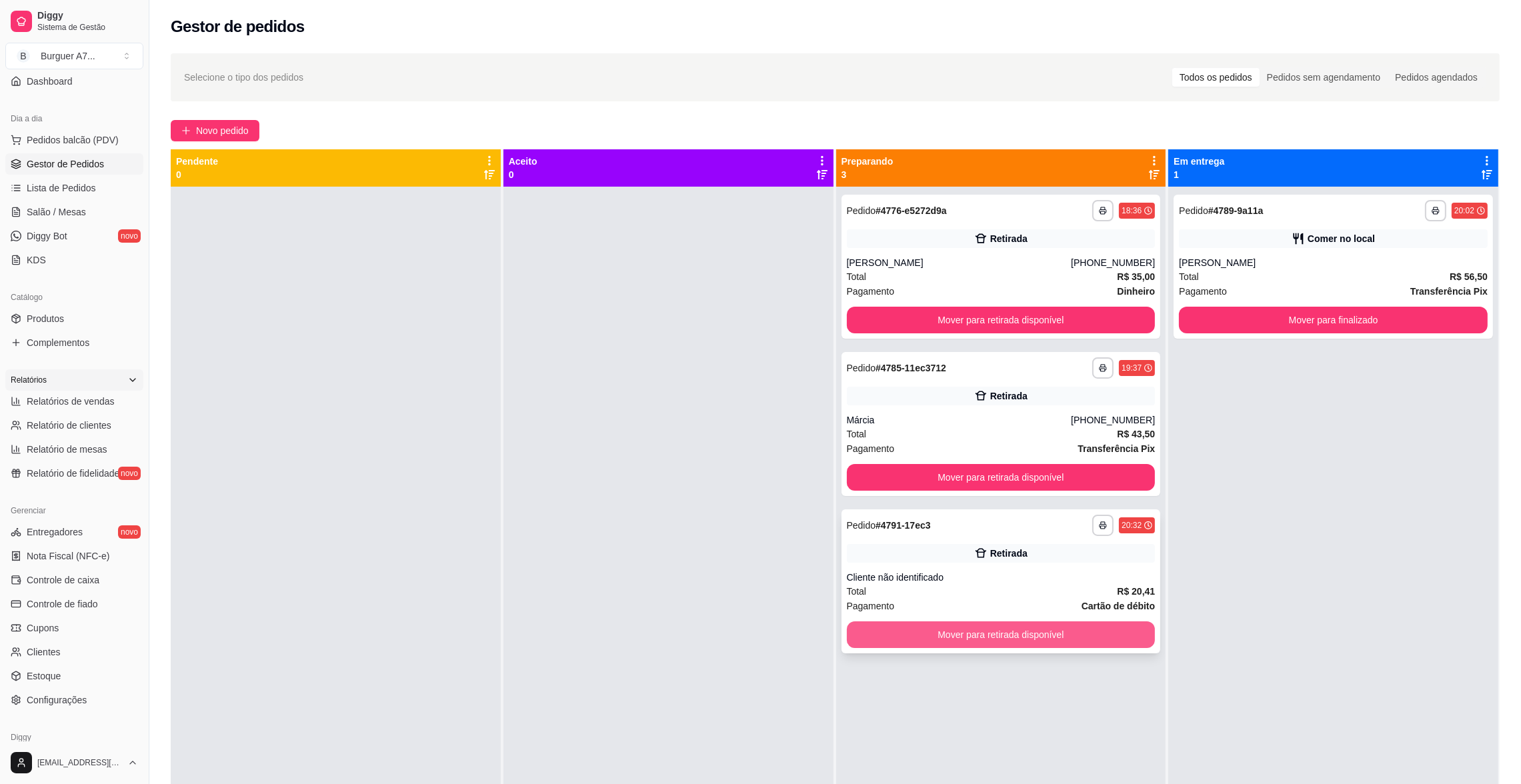
click at [1133, 627] on button "Mover para retirada disponível" at bounding box center [1000, 634] width 308 height 26
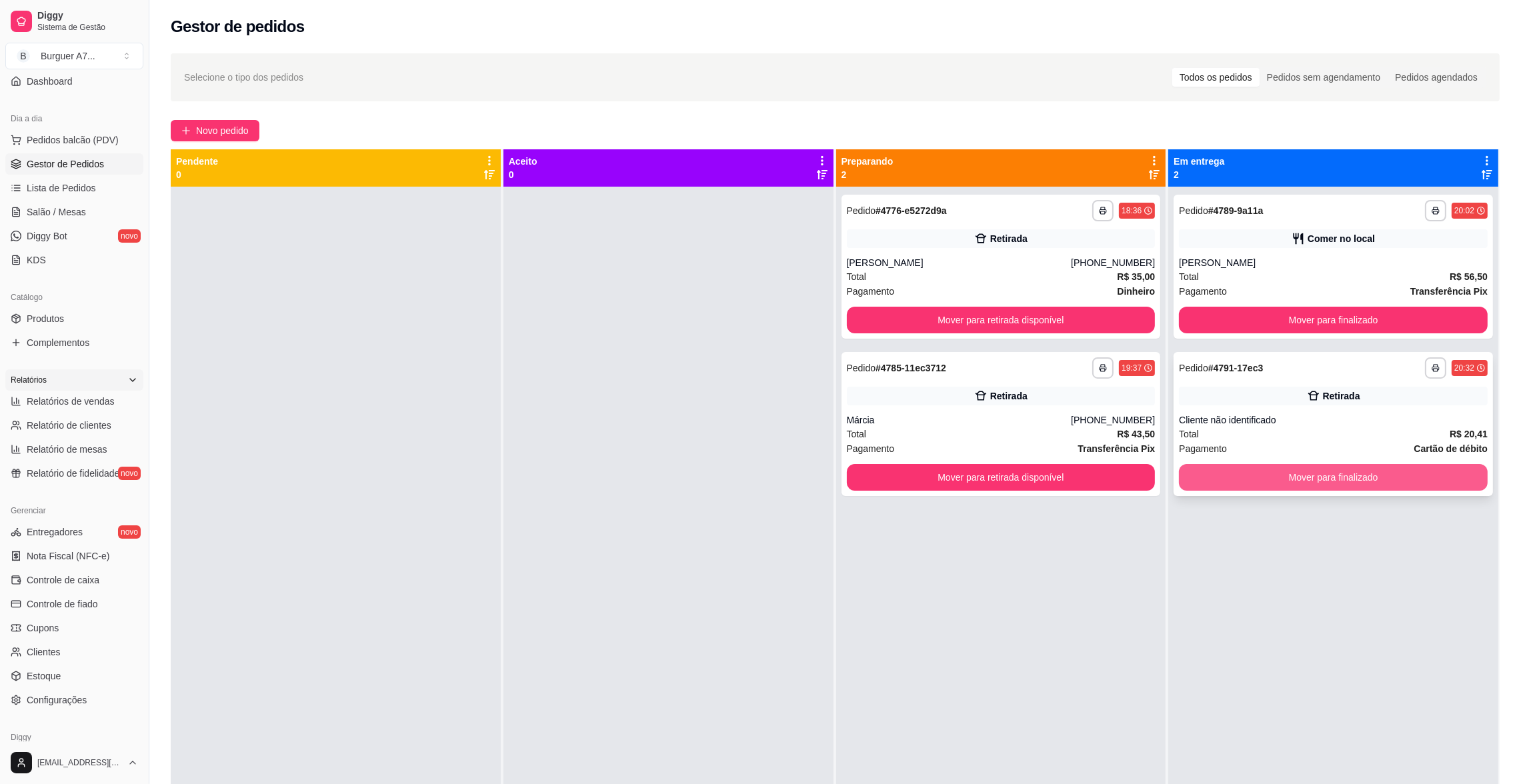
click at [1315, 472] on button "Mover para finalizado" at bounding box center [1333, 477] width 308 height 26
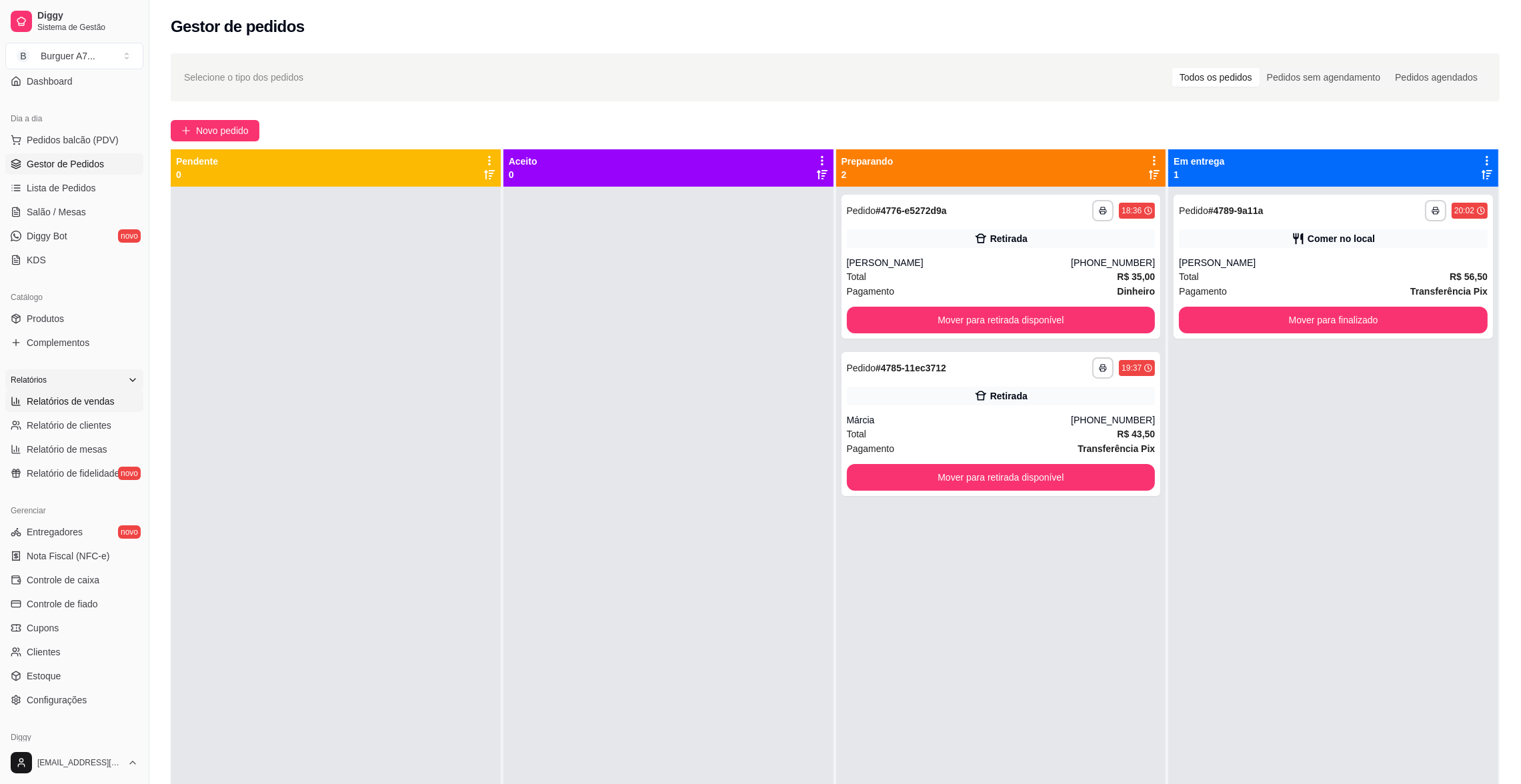
click at [66, 394] on span "Relatórios de vendas" at bounding box center [70, 401] width 88 height 14
select select "ALL"
select select "0"
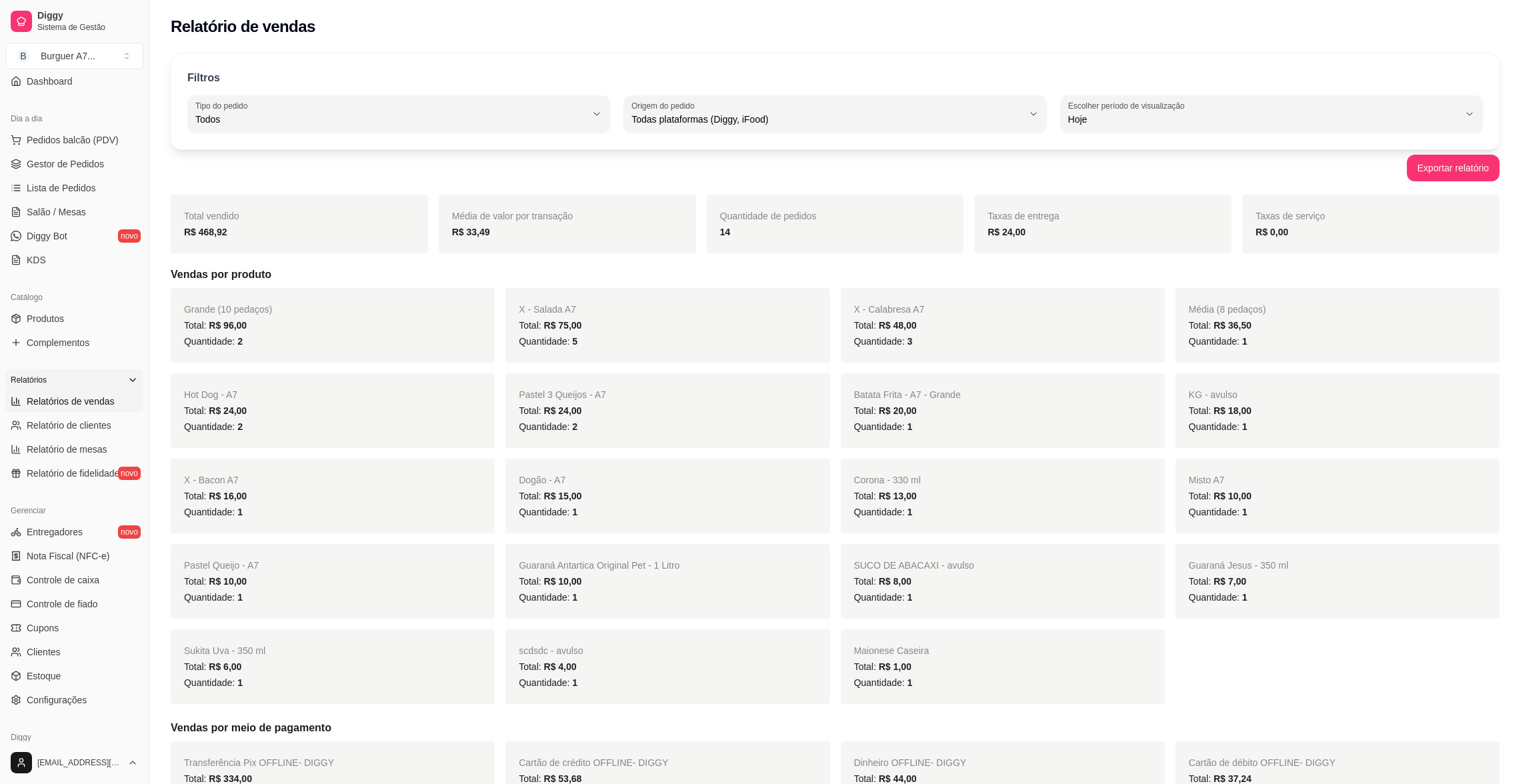
click at [65, 383] on div "Relatórios" at bounding box center [73, 380] width 138 height 22
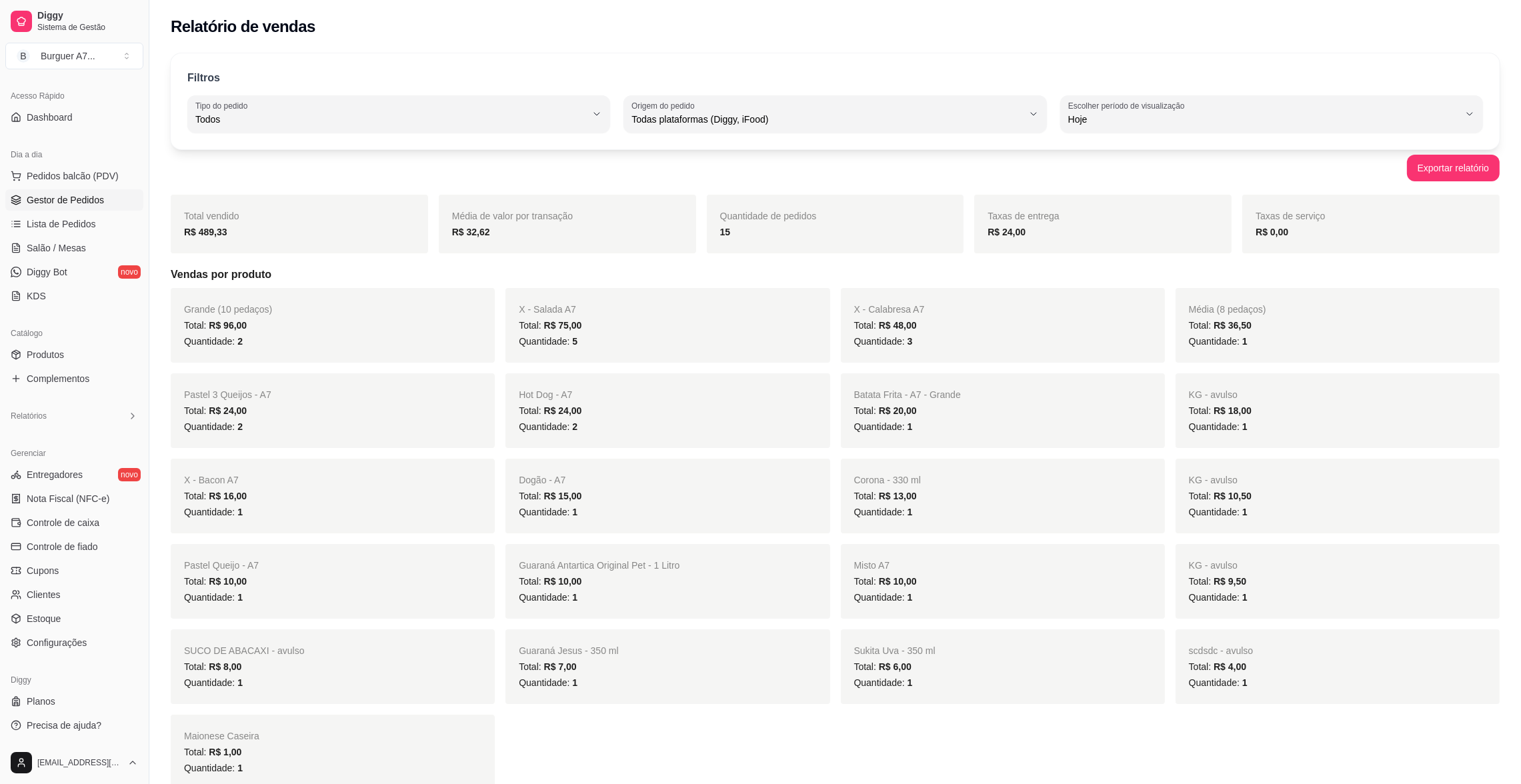
click at [82, 208] on link "Gestor de Pedidos" at bounding box center [73, 201] width 138 height 22
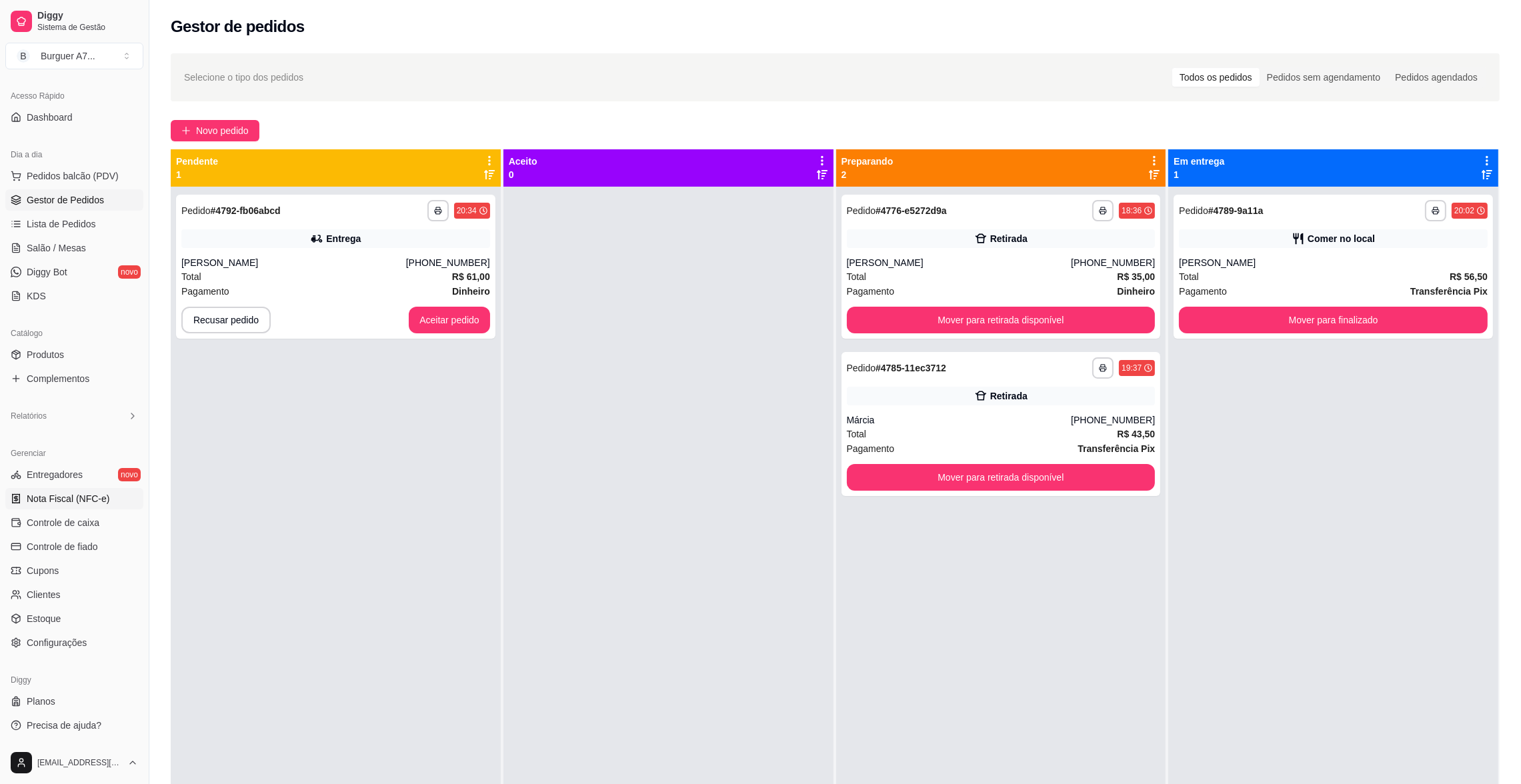
scroll to position [81, 0]
click at [473, 326] on button "Aceitar pedido" at bounding box center [449, 320] width 78 height 26
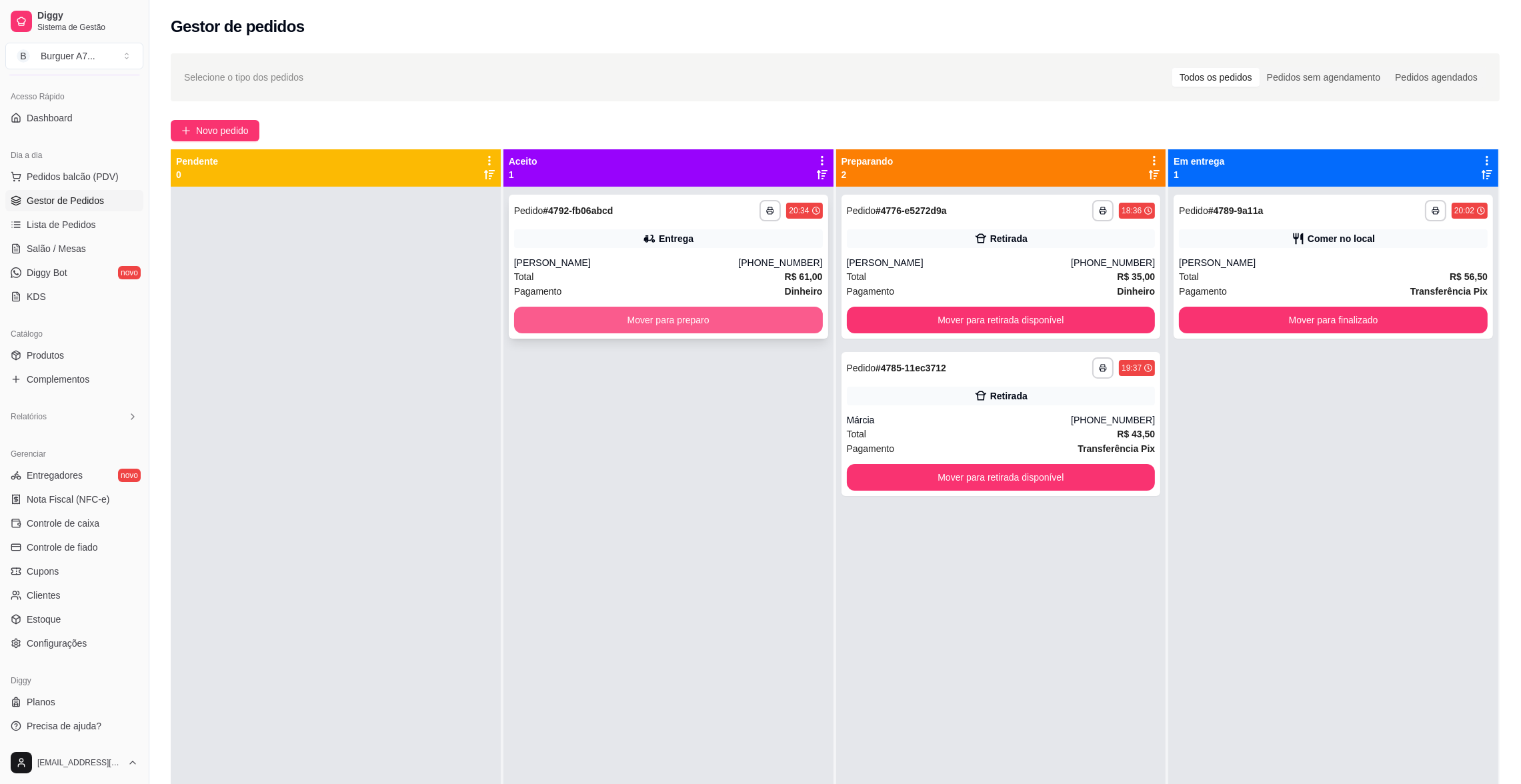
click at [594, 318] on button "Mover para preparo" at bounding box center [668, 319] width 308 height 26
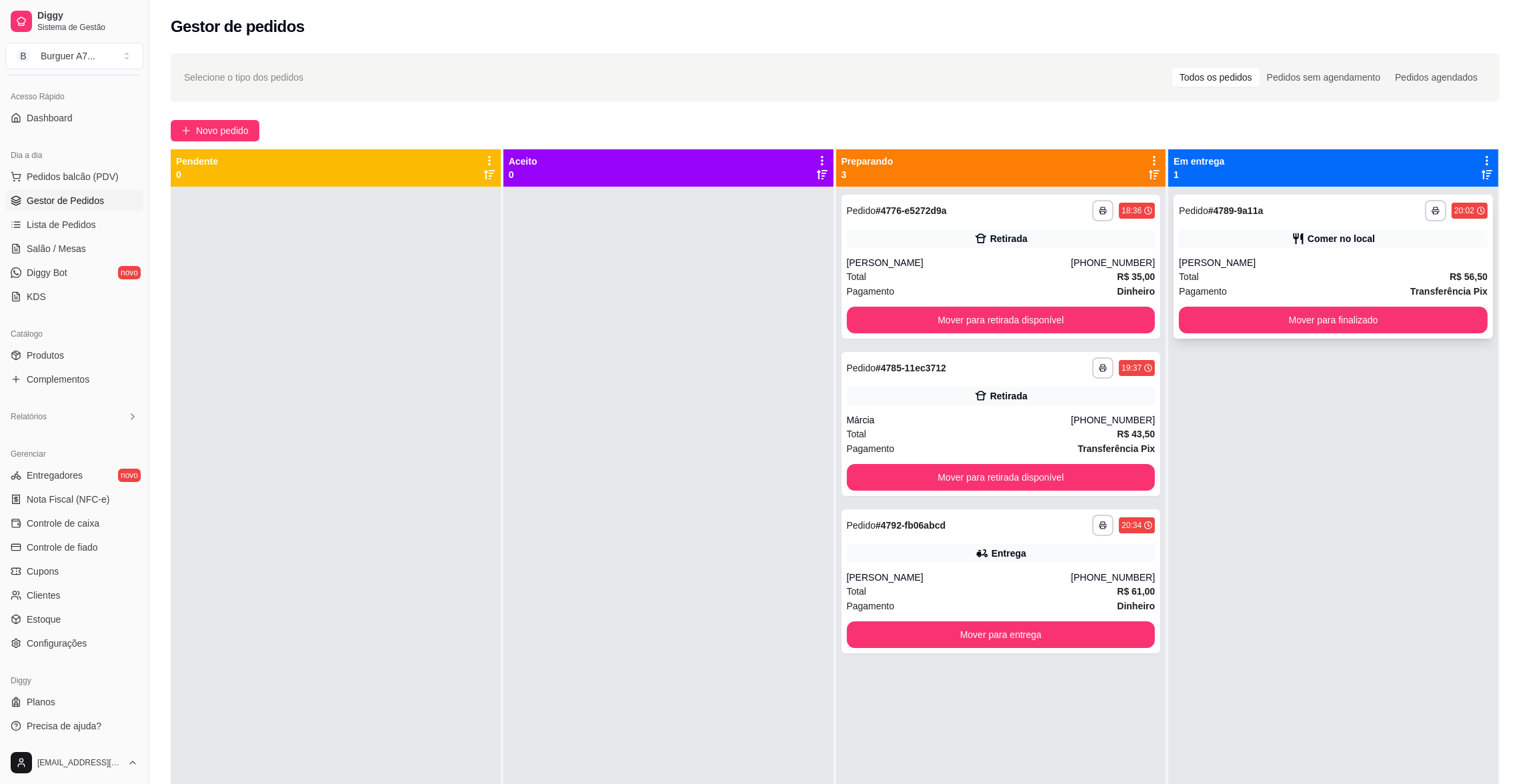
click at [1269, 237] on div "Comer no local" at bounding box center [1333, 238] width 308 height 19
click at [1362, 354] on div "**********" at bounding box center [1333, 578] width 330 height 784
click at [1372, 313] on button "Mover para finalizado" at bounding box center [1333, 319] width 308 height 26
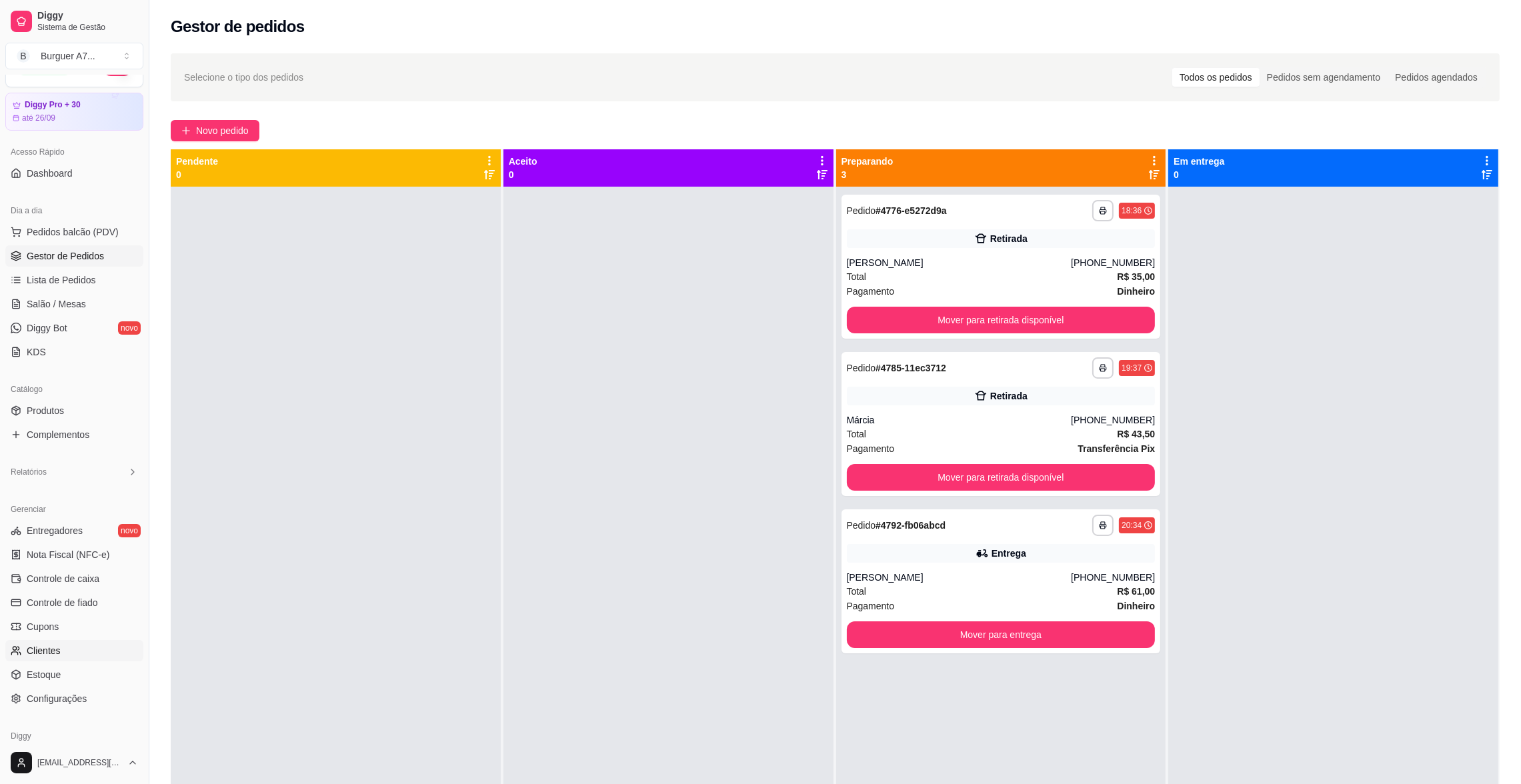
scroll to position [0, 0]
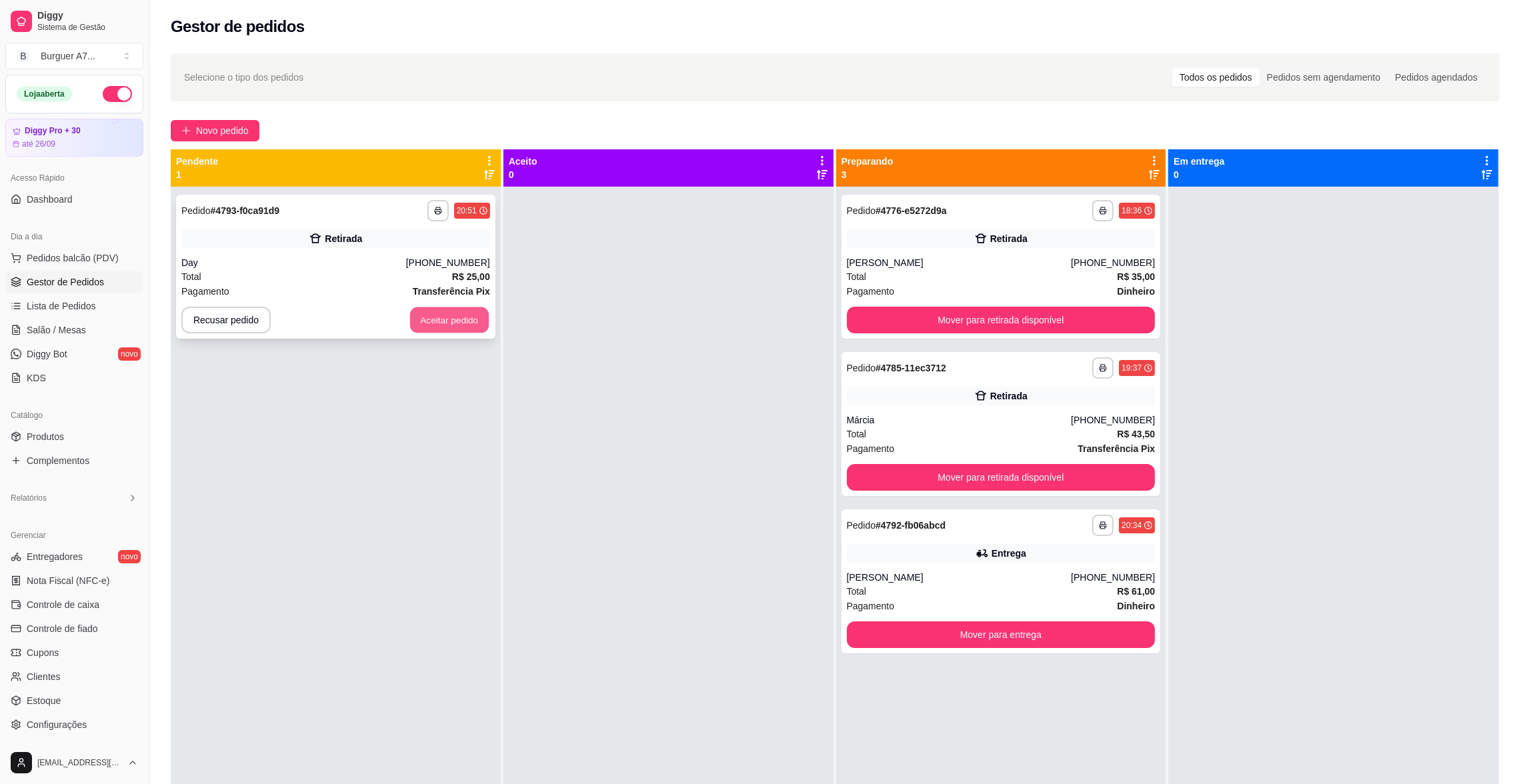
click at [468, 308] on button "Aceitar pedido" at bounding box center [449, 320] width 78 height 26
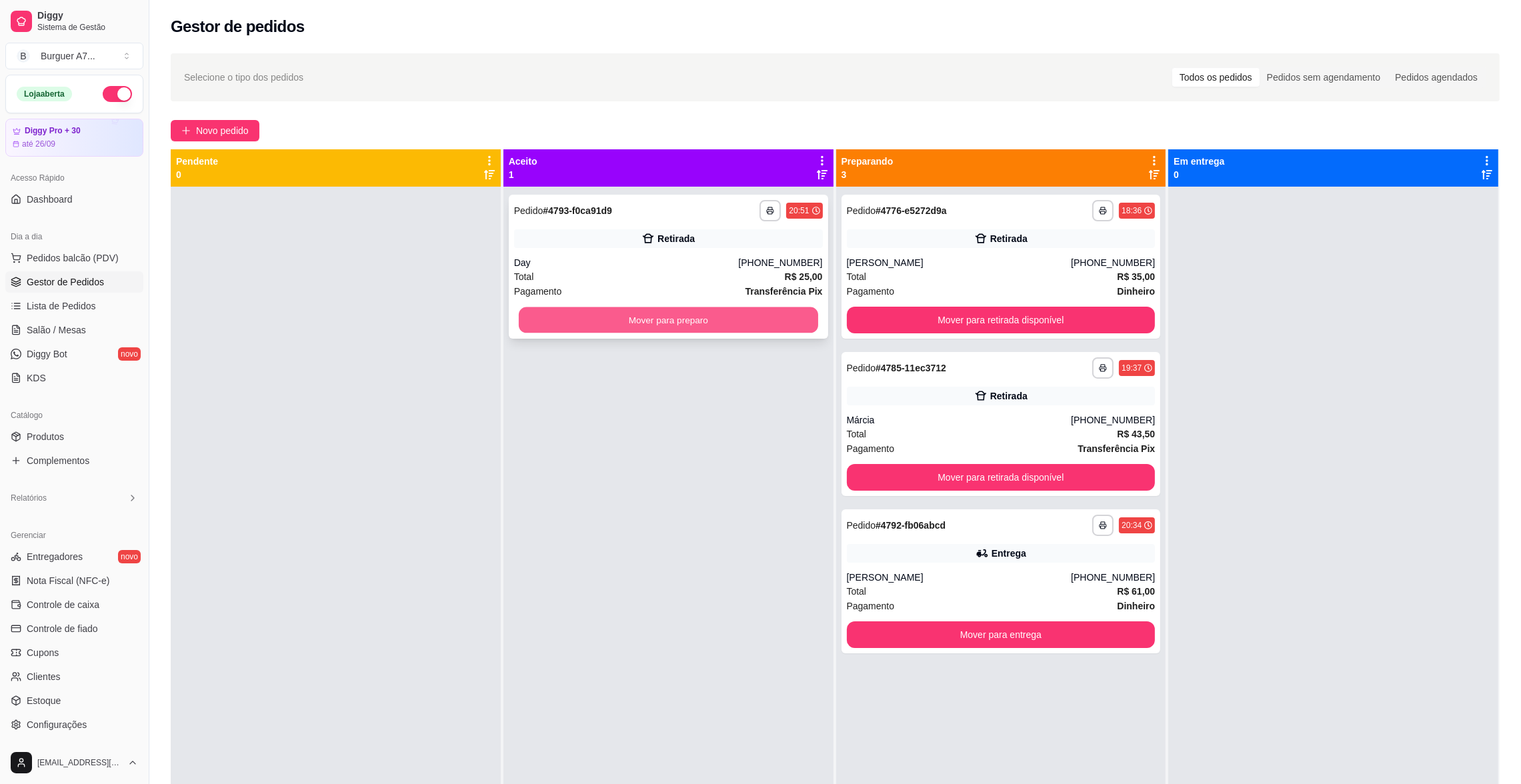
click at [803, 311] on button "Mover para preparo" at bounding box center [668, 320] width 300 height 26
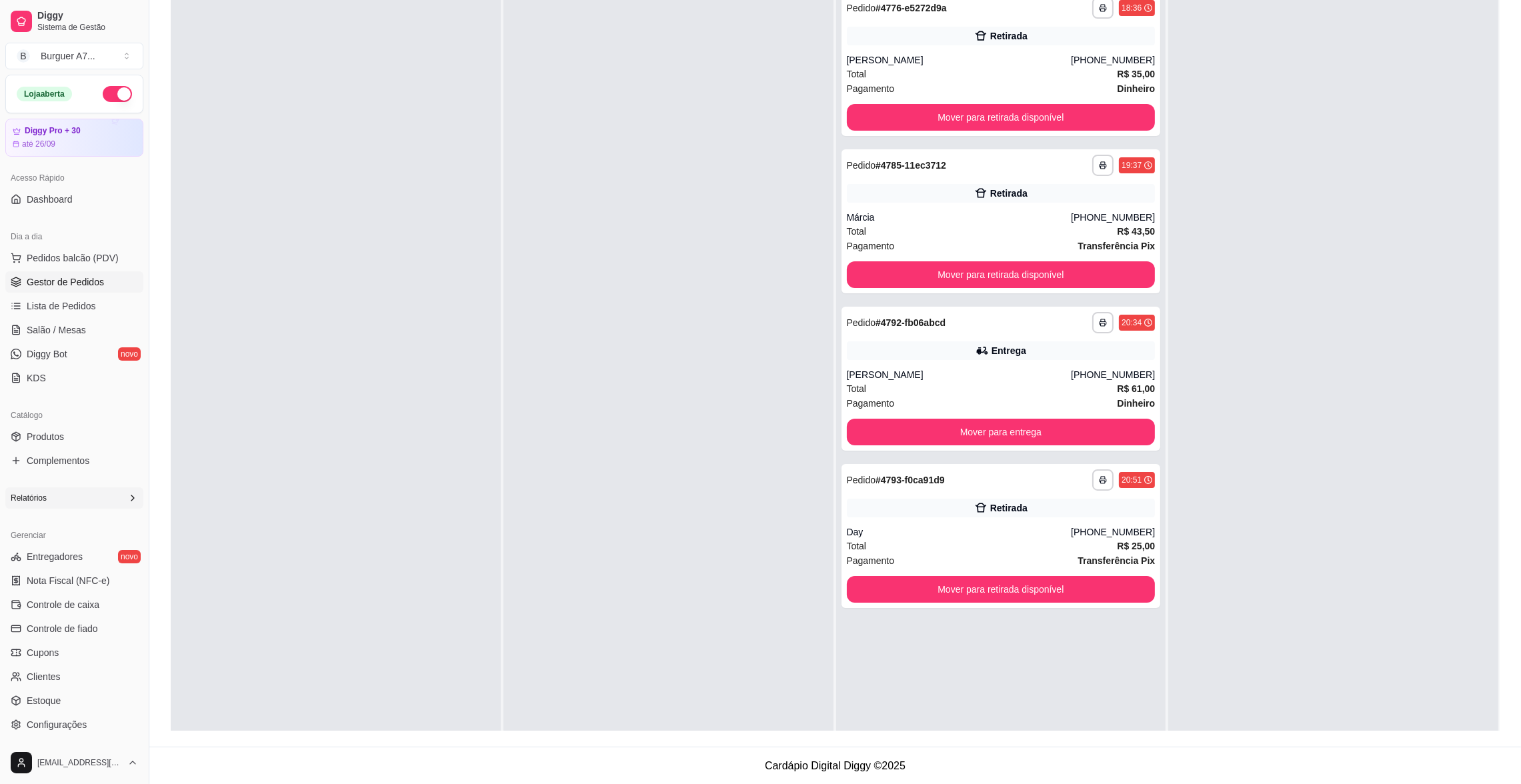
click at [63, 493] on div "Relatórios" at bounding box center [73, 498] width 138 height 22
click at [72, 519] on span "Relatórios de vendas" at bounding box center [70, 520] width 88 height 14
select select "ALL"
select select "0"
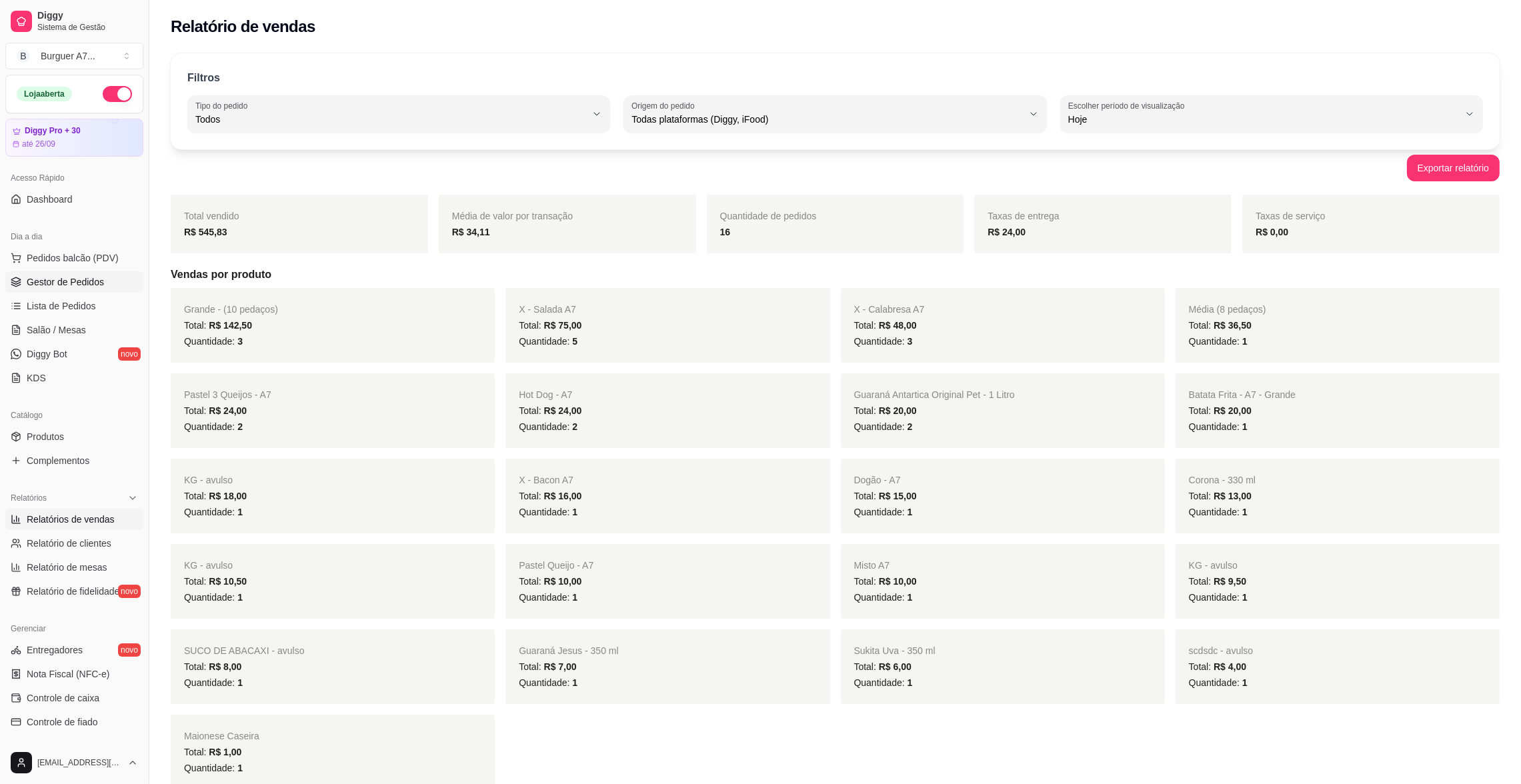
click at [101, 279] on span "Gestor de Pedidos" at bounding box center [65, 282] width 77 height 14
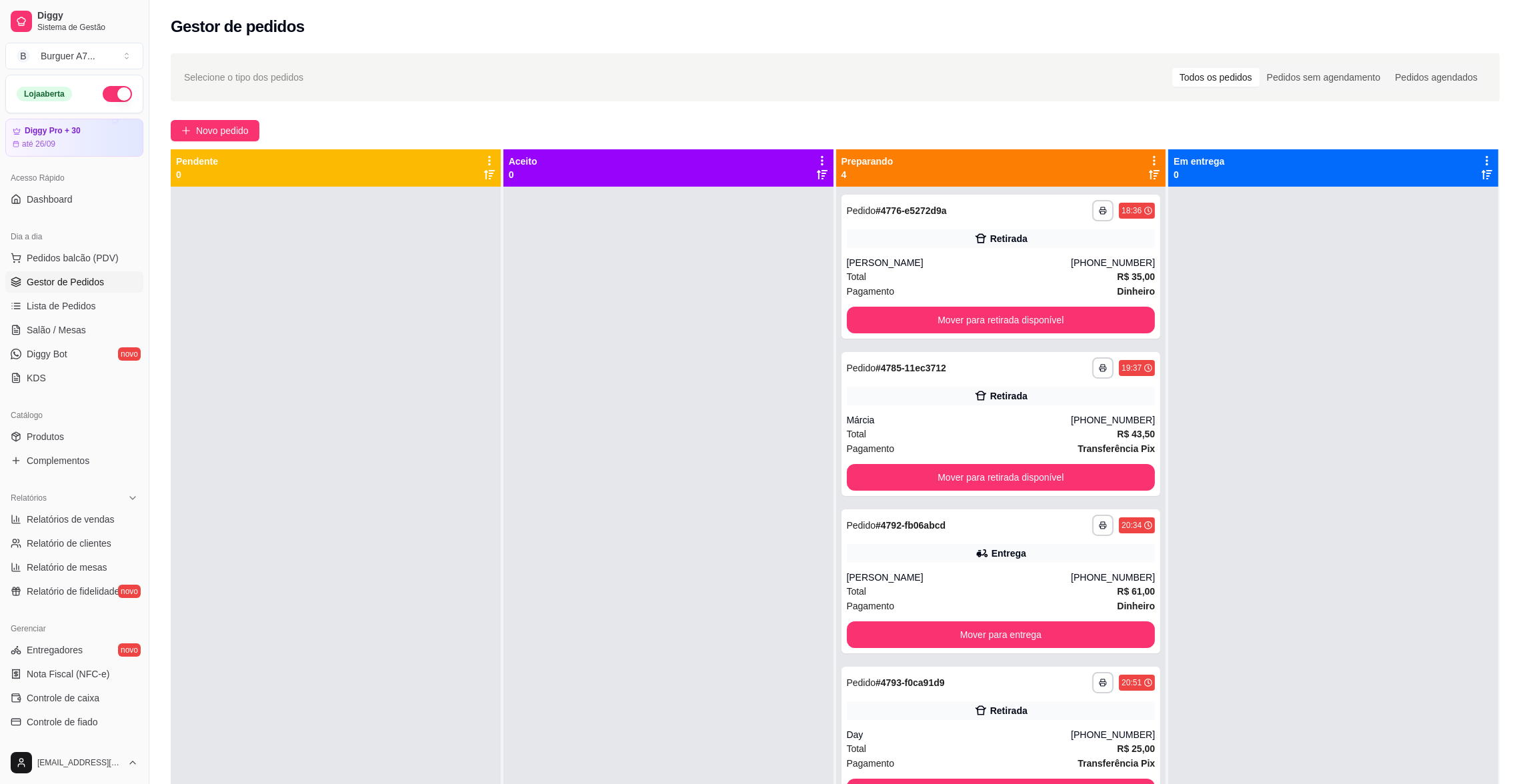
click at [591, 480] on div at bounding box center [668, 578] width 330 height 784
click at [1018, 474] on button "Mover para retirada disponível" at bounding box center [1000, 478] width 300 height 26
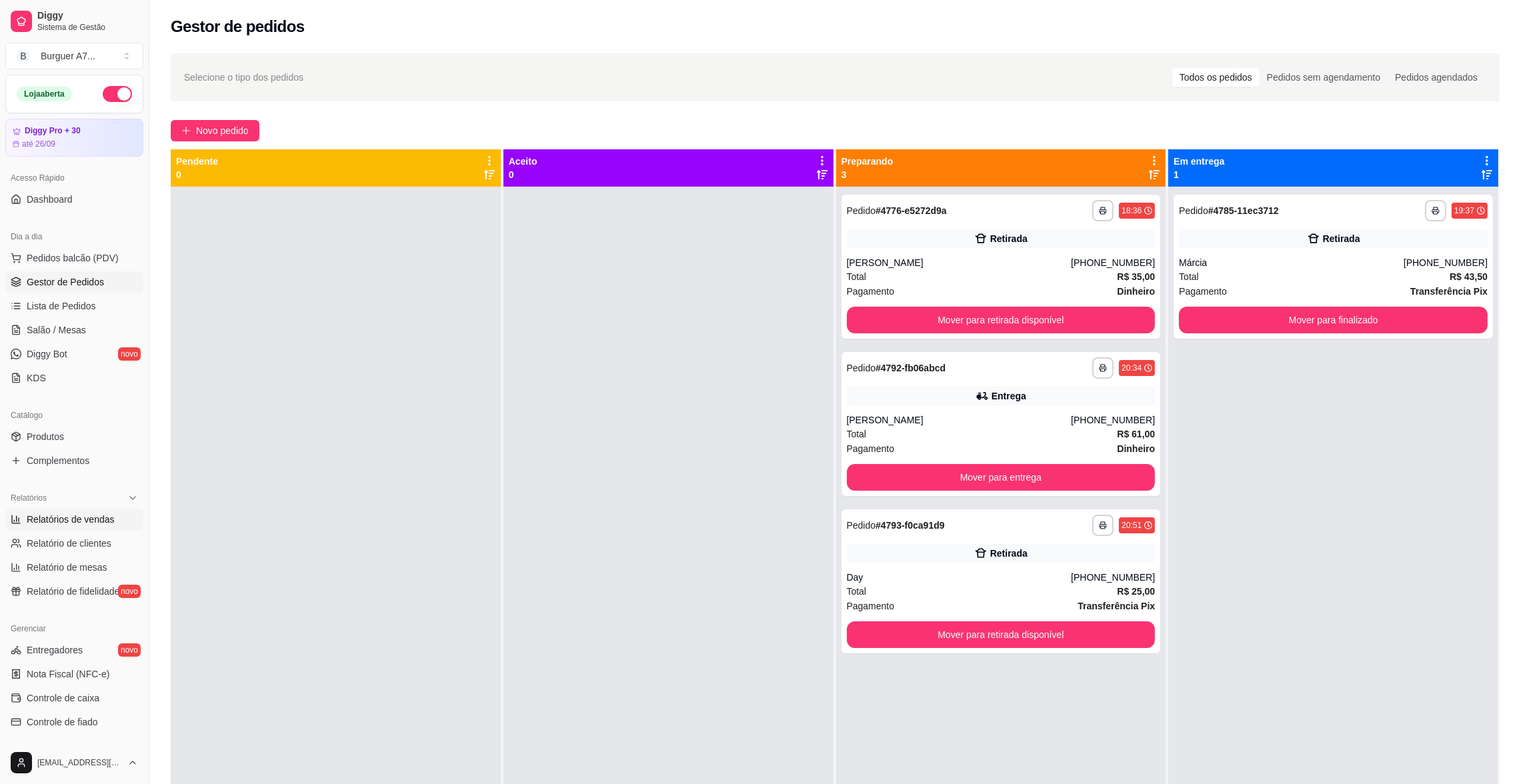
click at [80, 520] on span "Relatórios de vendas" at bounding box center [70, 520] width 88 height 14
select select "ALL"
select select "0"
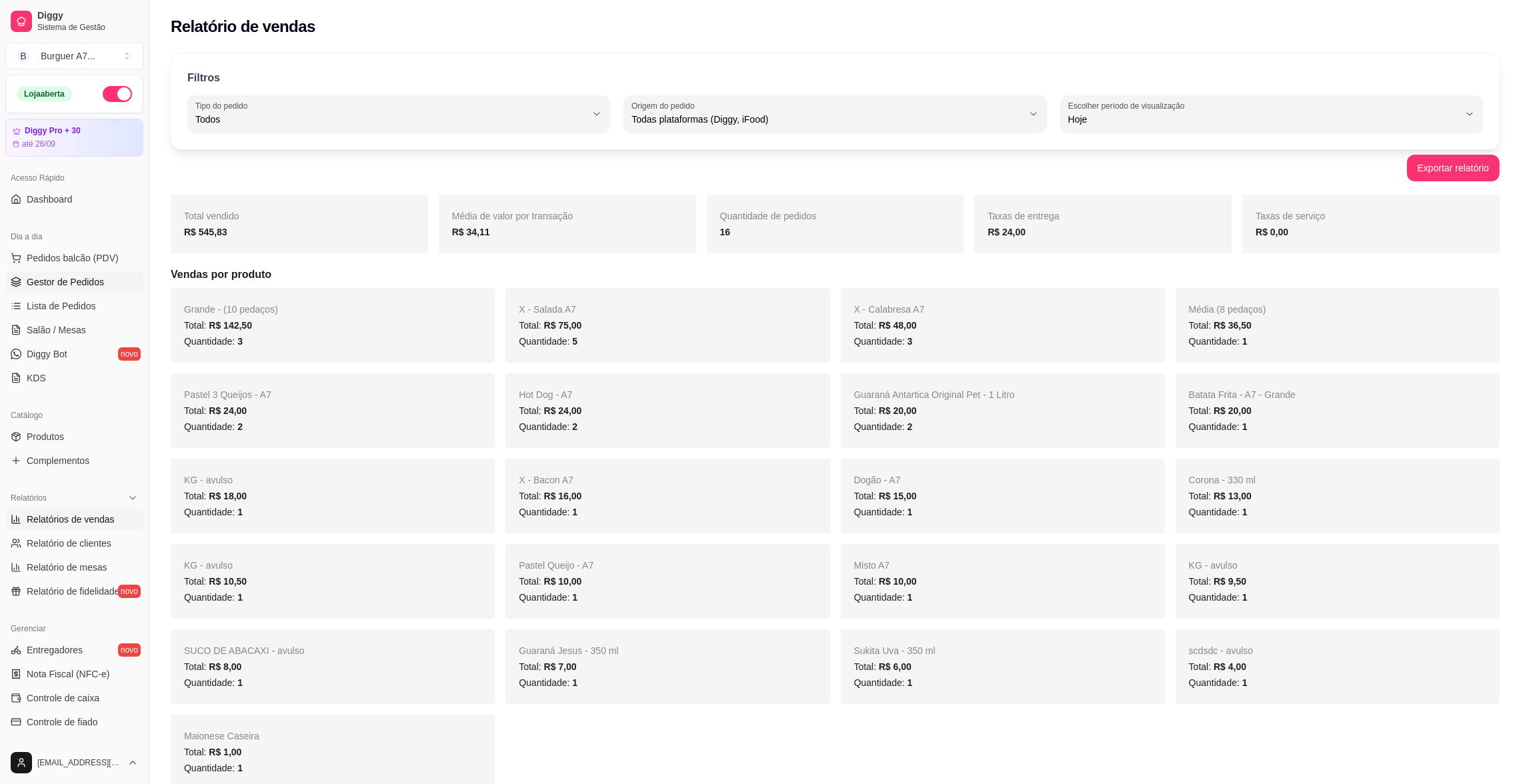
click at [106, 286] on link "Gestor de Pedidos" at bounding box center [73, 282] width 138 height 22
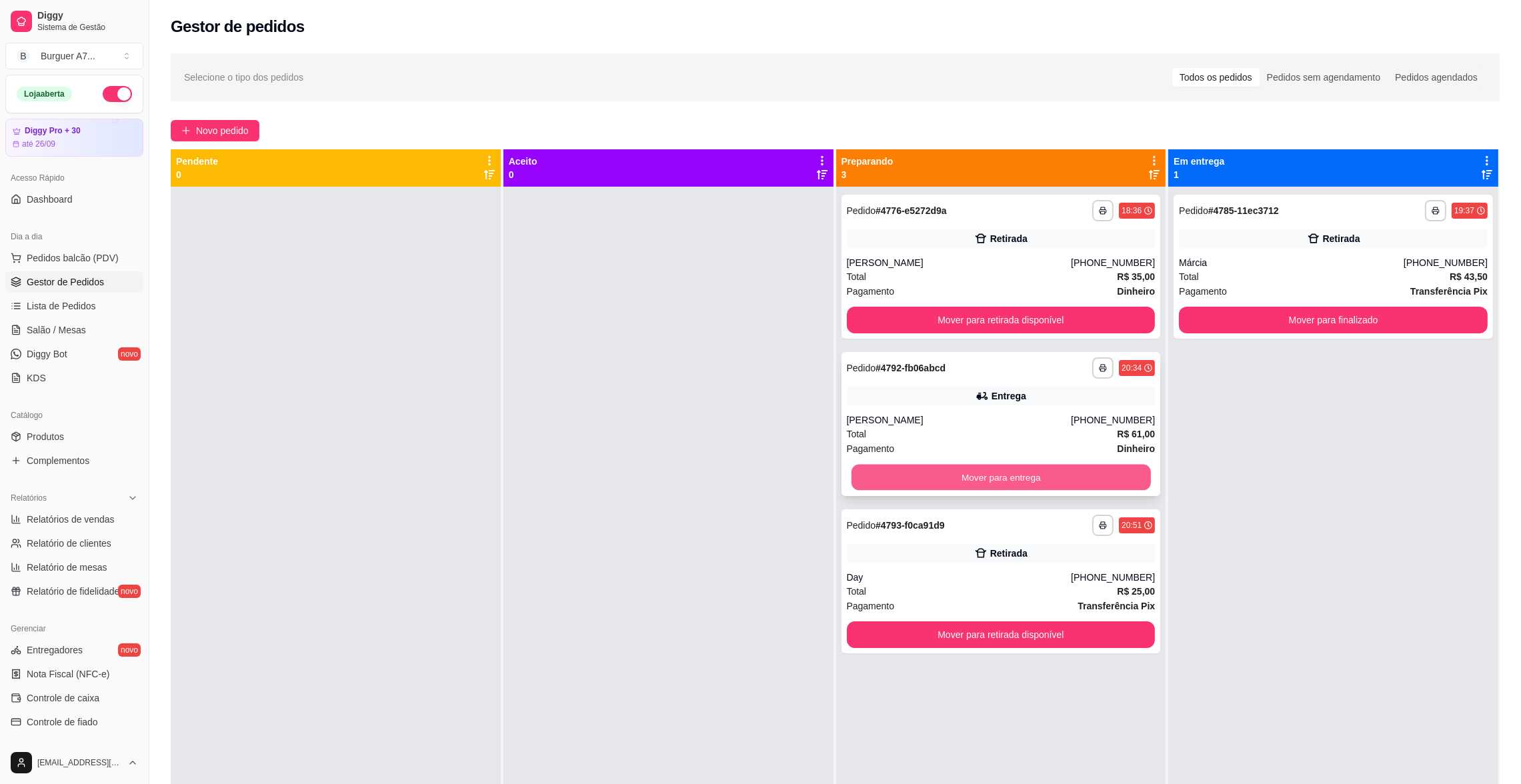
click at [1067, 480] on button "Mover para entrega" at bounding box center [1000, 478] width 300 height 26
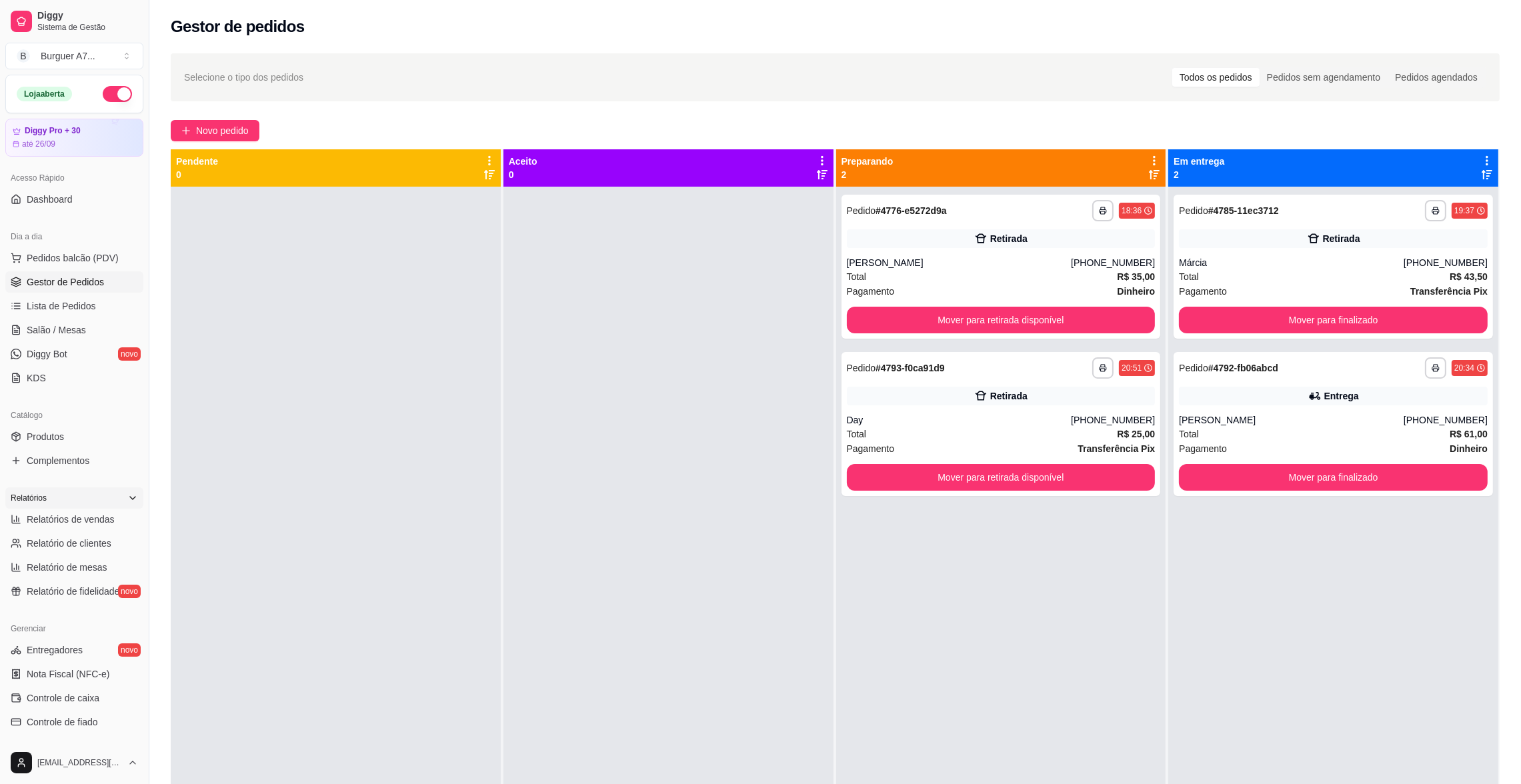
drag, startPoint x: 115, startPoint y: 528, endPoint x: 97, endPoint y: 495, distance: 37.6
click at [115, 528] on link "Relatórios de vendas" at bounding box center [73, 520] width 138 height 22
select select "ALL"
select select "0"
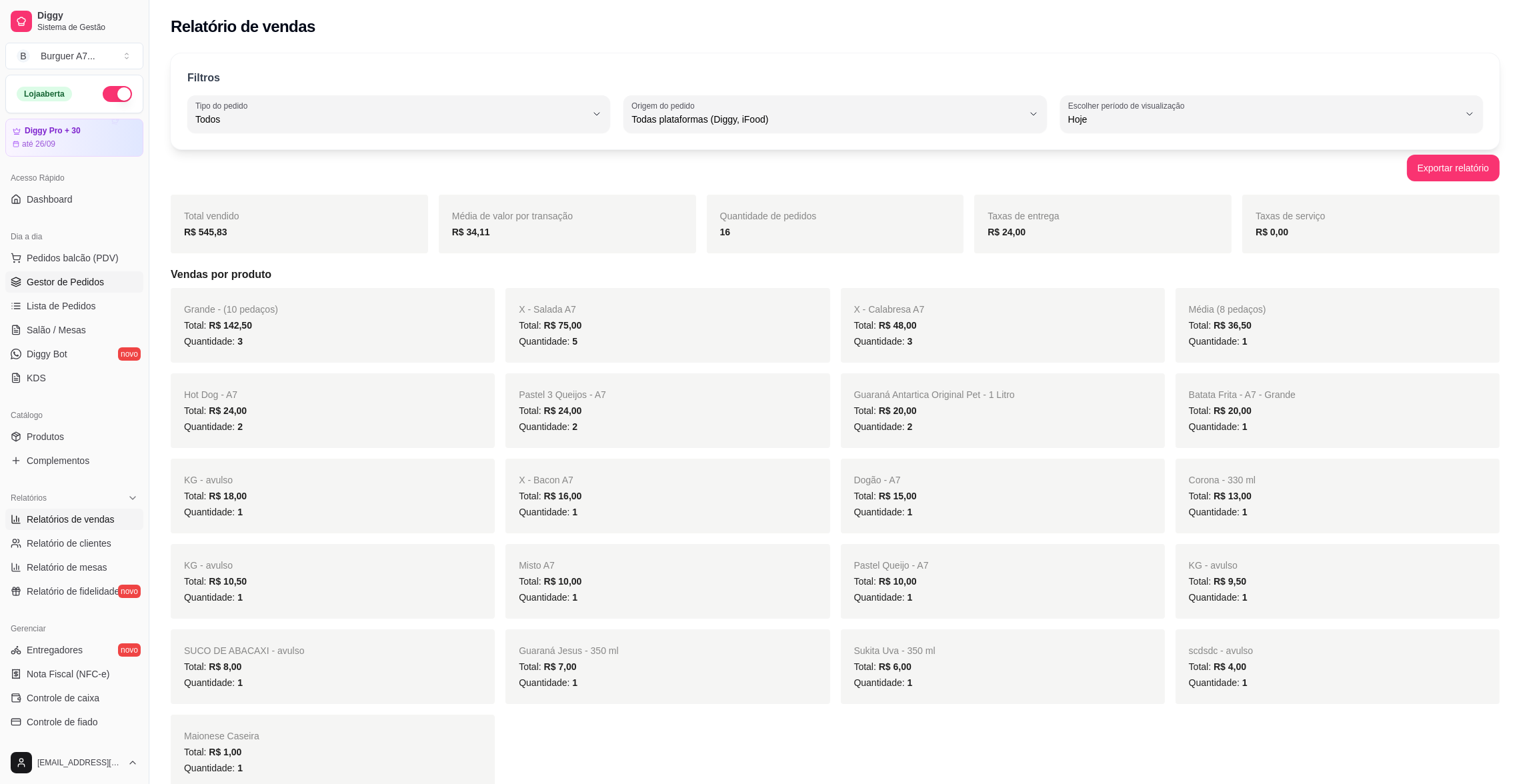
click at [106, 289] on link "Gestor de Pedidos" at bounding box center [73, 282] width 138 height 22
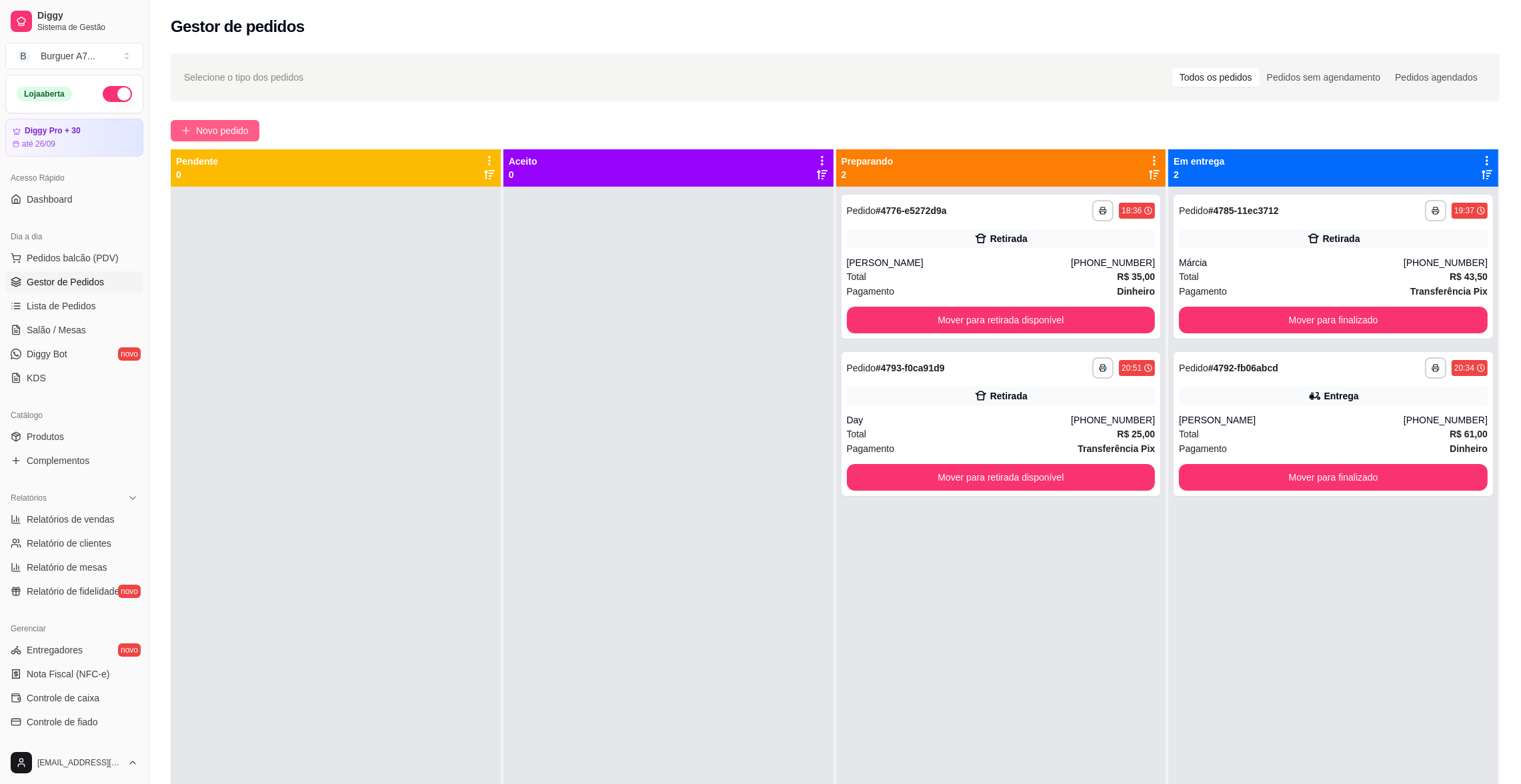
click at [219, 126] on span "Novo pedido" at bounding box center [222, 130] width 53 height 15
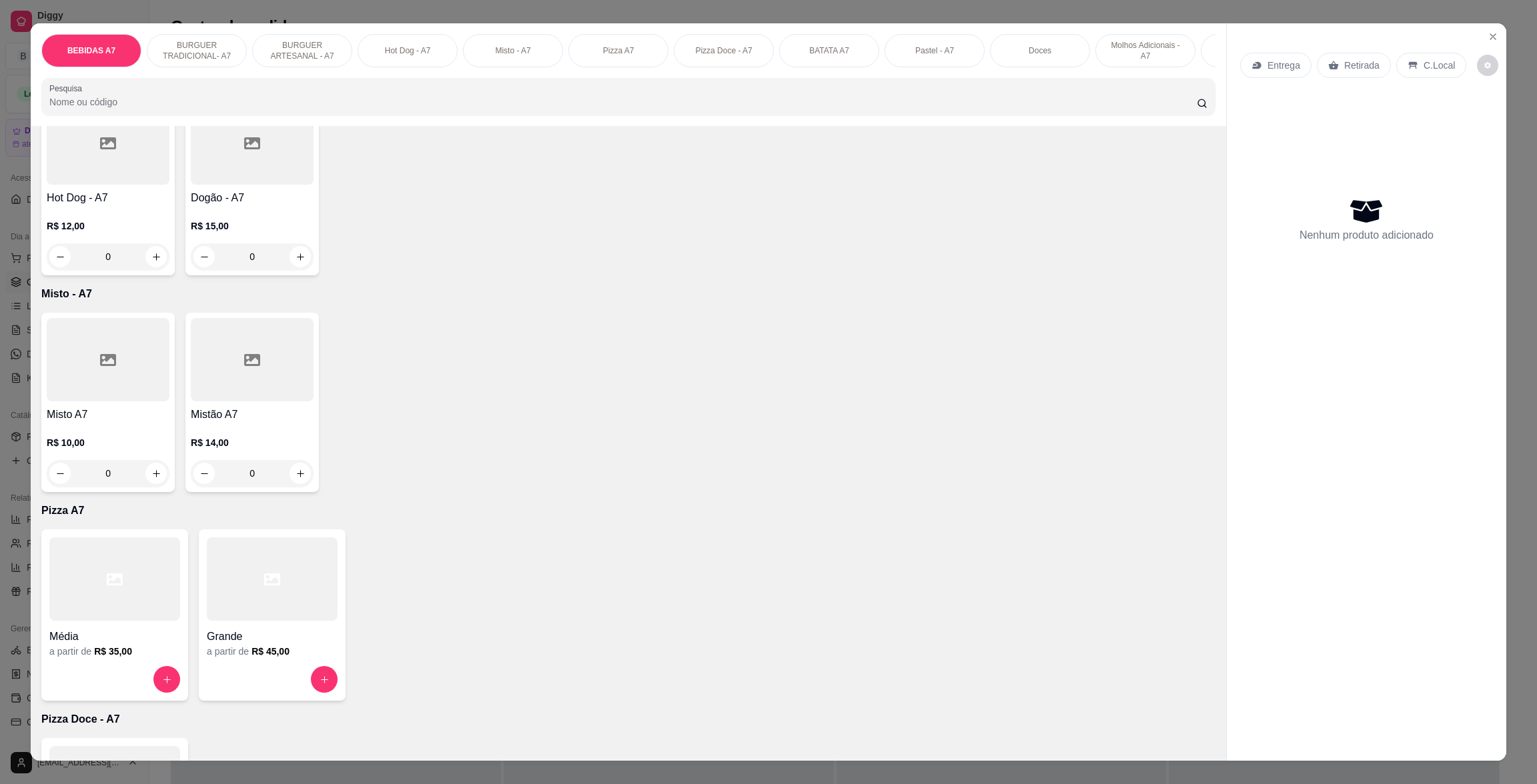
scroll to position [1200, 0]
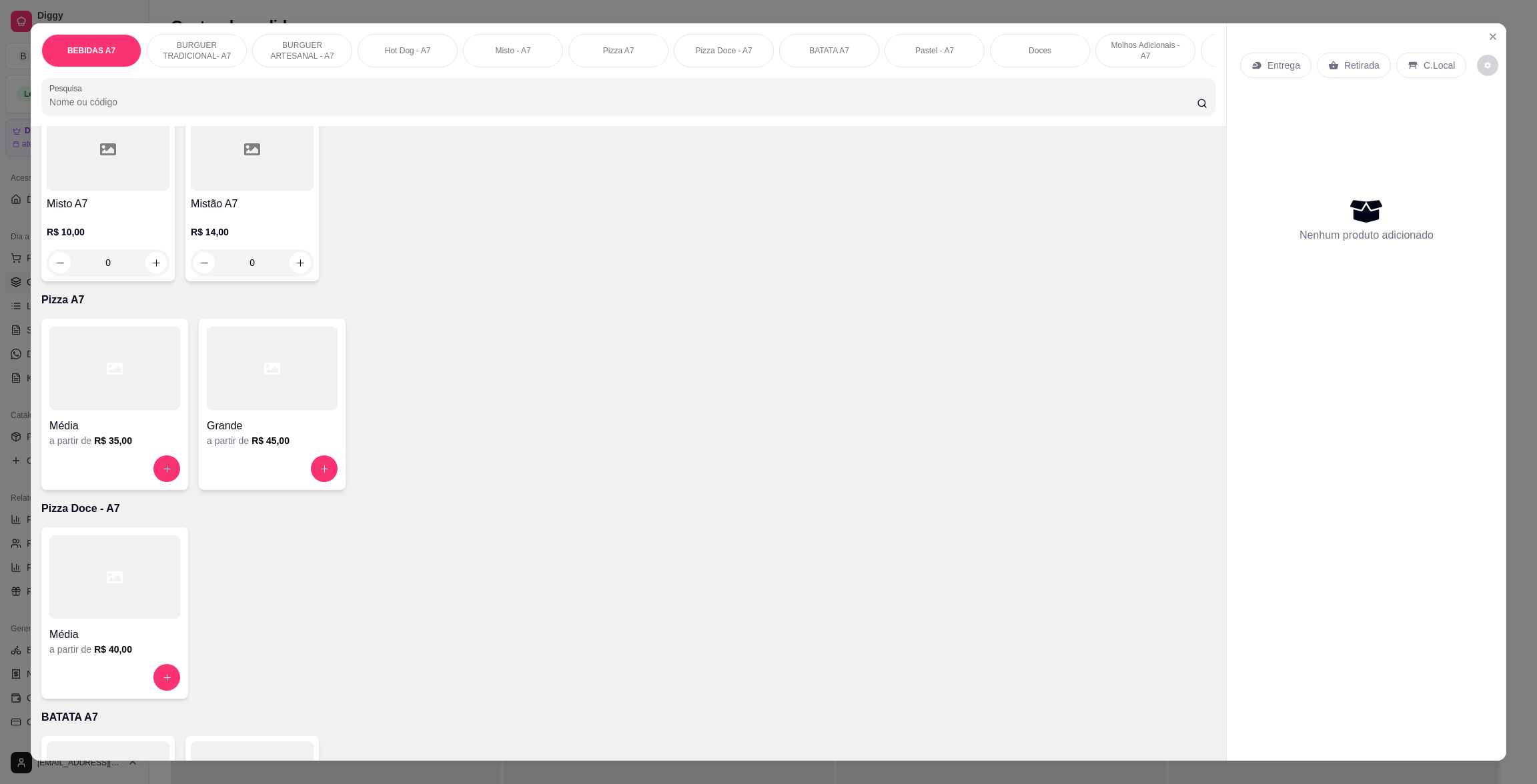
click at [99, 470] on div at bounding box center [115, 468] width 131 height 26
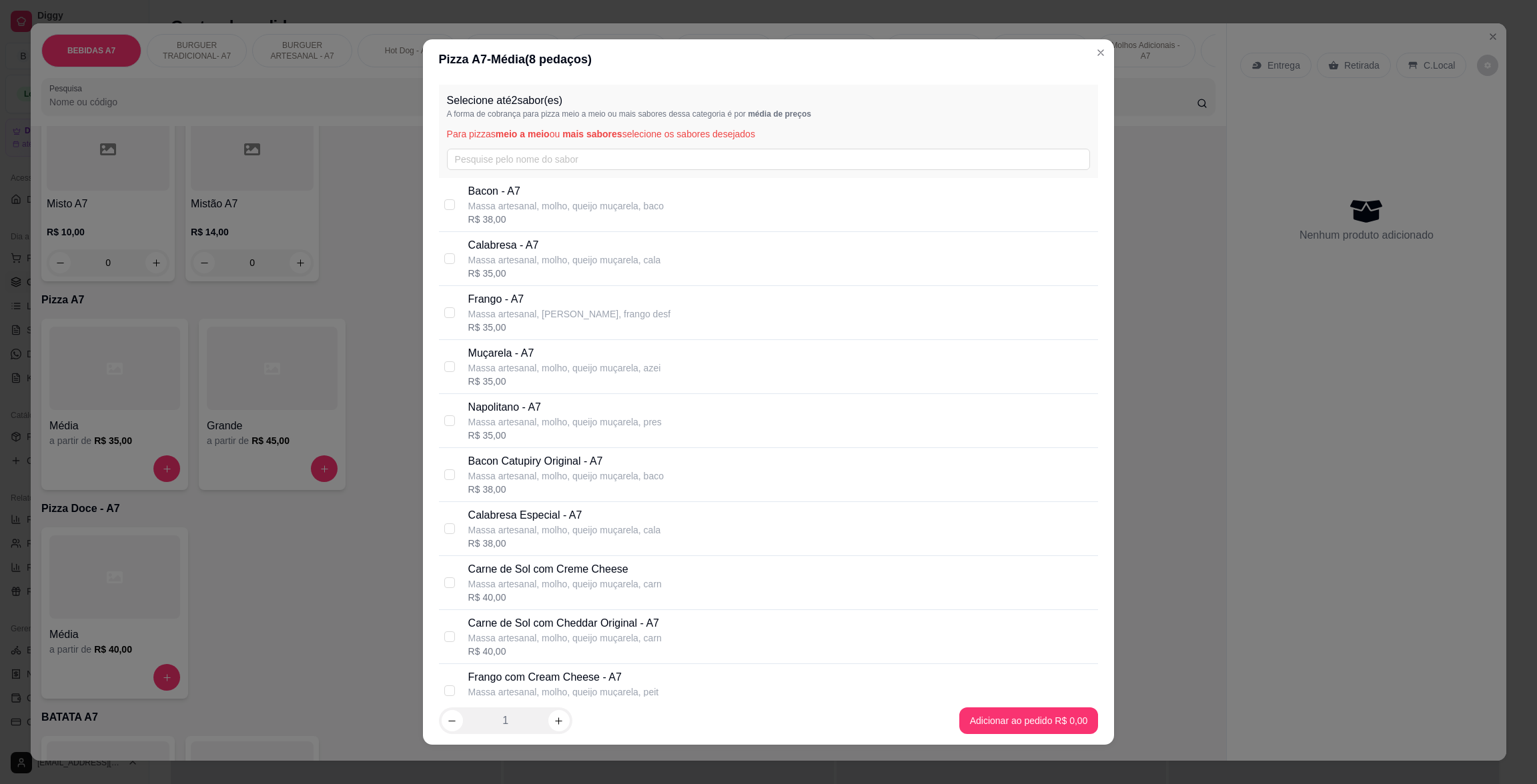
click at [516, 265] on p "Massa artesanal, molho, queijo muçarela, cala" at bounding box center [564, 260] width 193 height 14
checkbox input "true"
click at [517, 383] on div "R$ 35,00" at bounding box center [564, 382] width 193 height 14
click at [1014, 695] on div "Frango com Cream Cheese - A7 Massa artesanal, molho, queijo muçarela, peit R$ 1…" at bounding box center [780, 691] width 625 height 43
checkbox input "false"
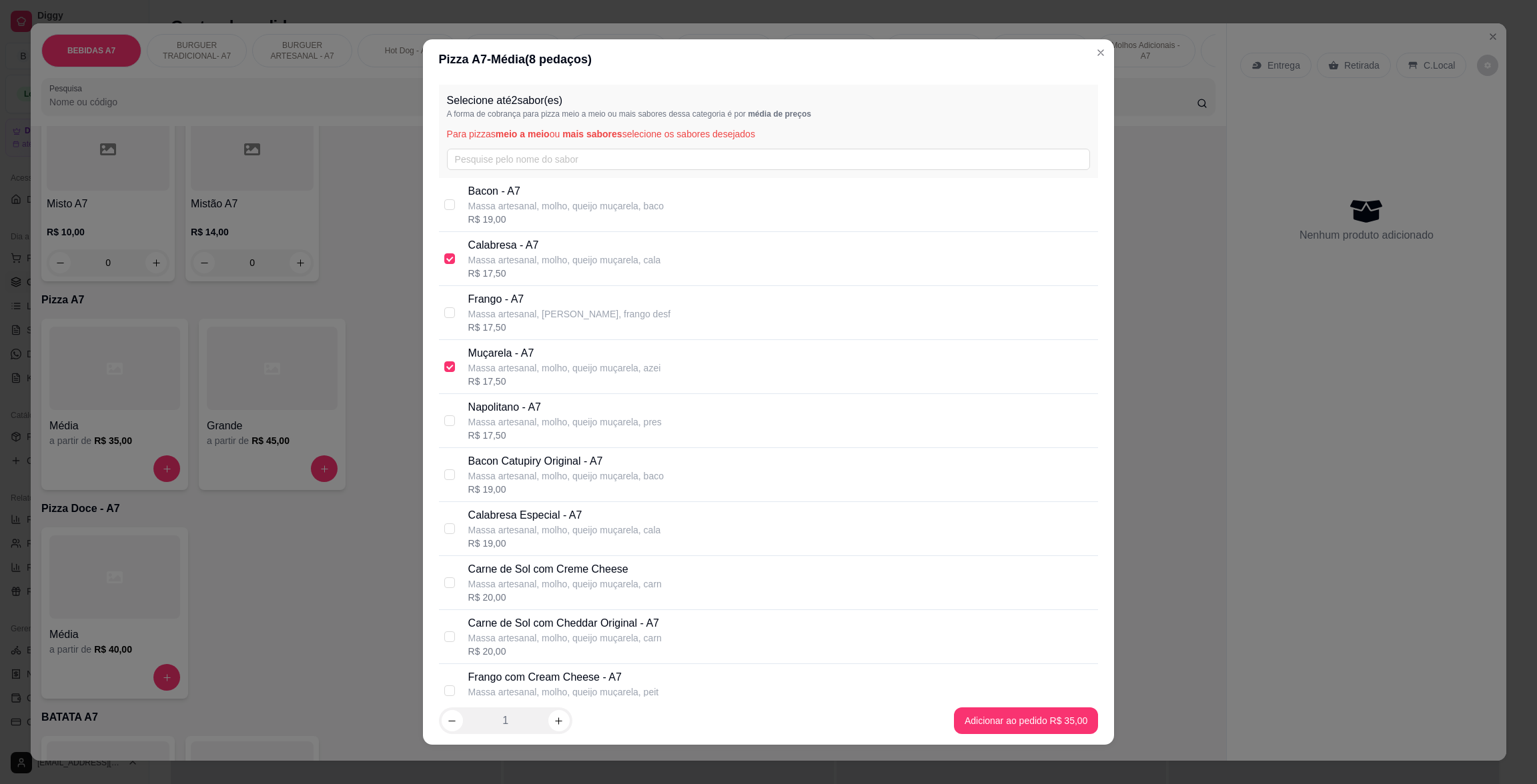
checkbox input "true"
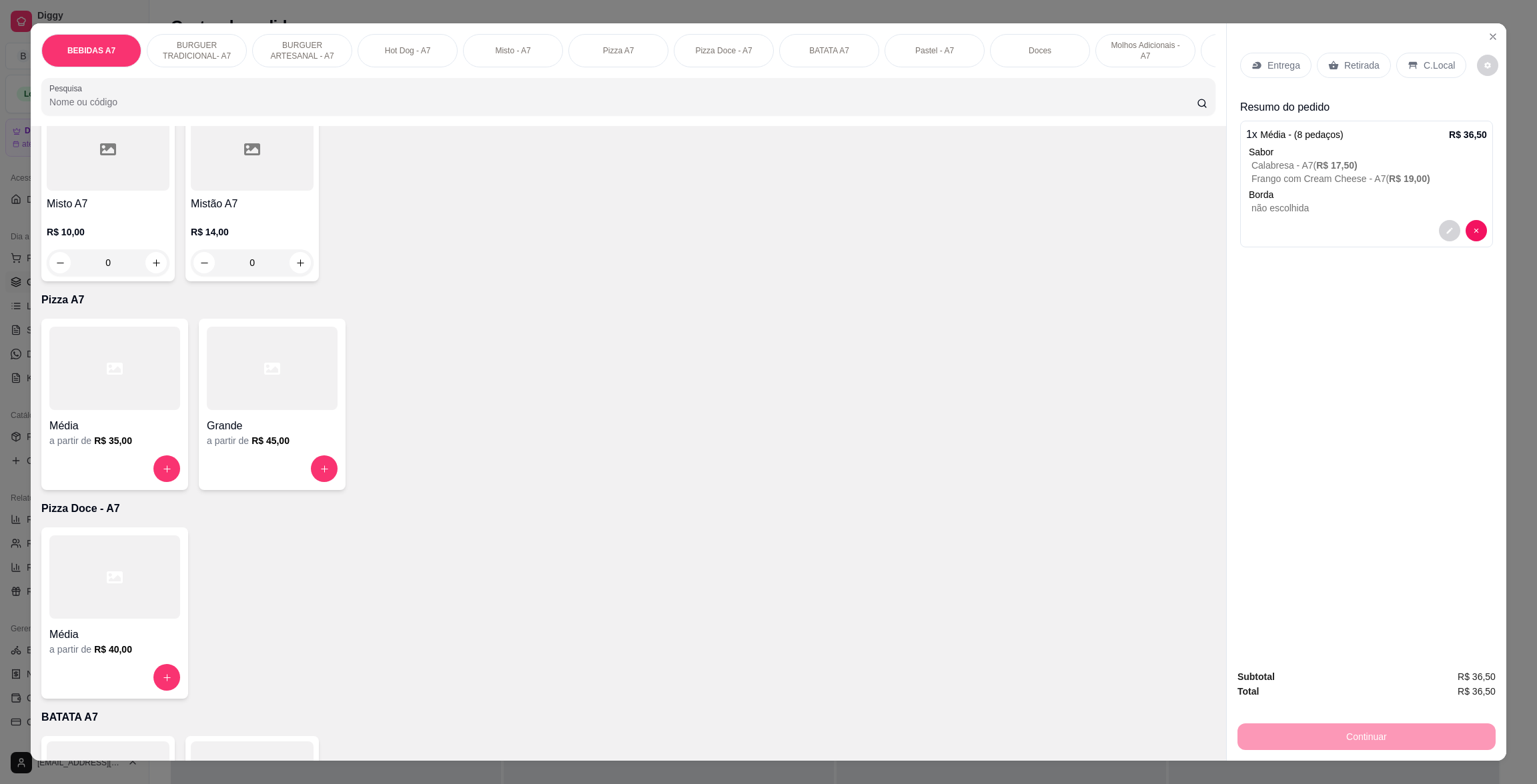
click at [1285, 70] on p "Entrega" at bounding box center [1283, 66] width 32 height 14
click at [1344, 62] on p "Retirada" at bounding box center [1362, 66] width 35 height 14
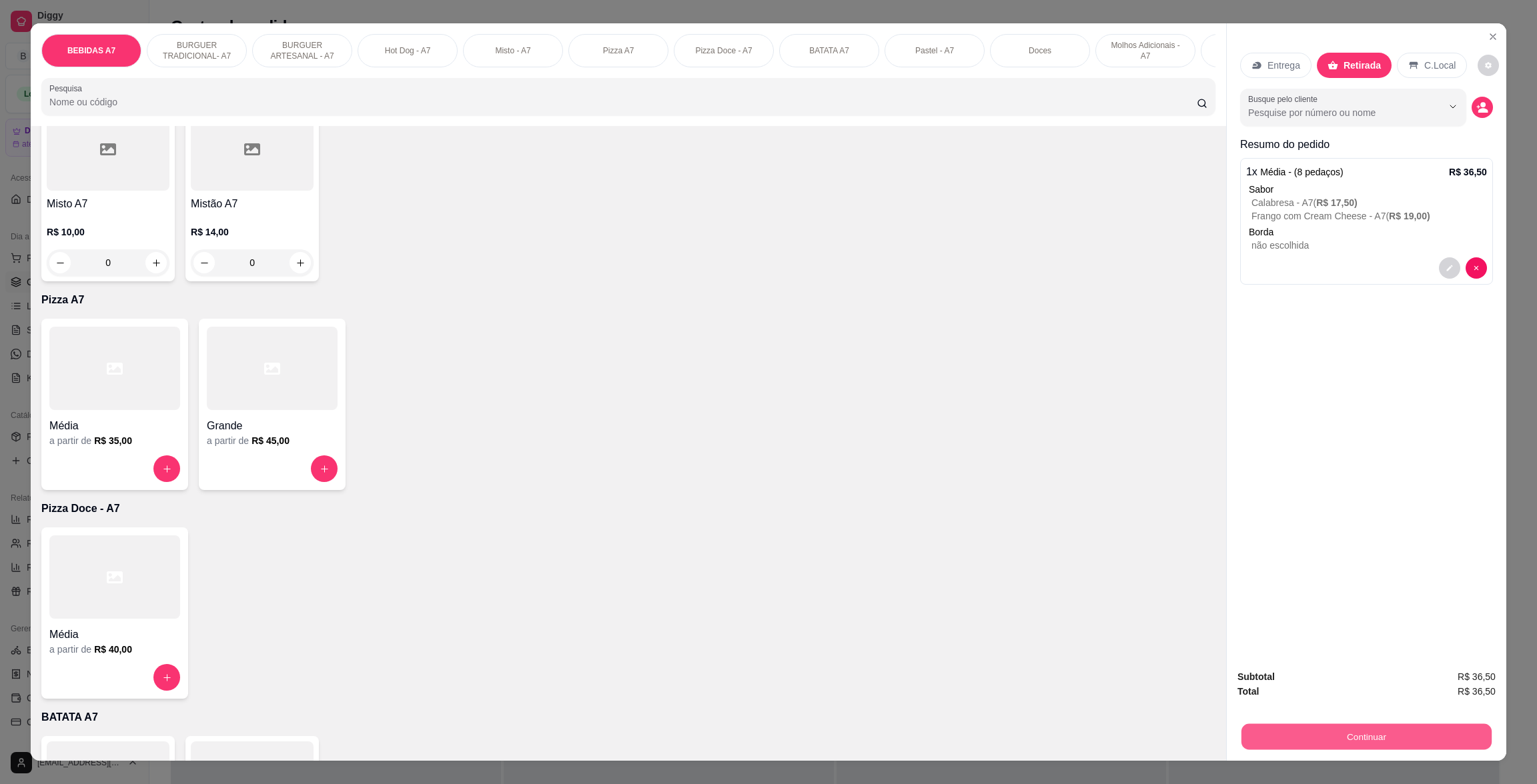
click at [1434, 729] on button "Continuar" at bounding box center [1367, 736] width 251 height 26
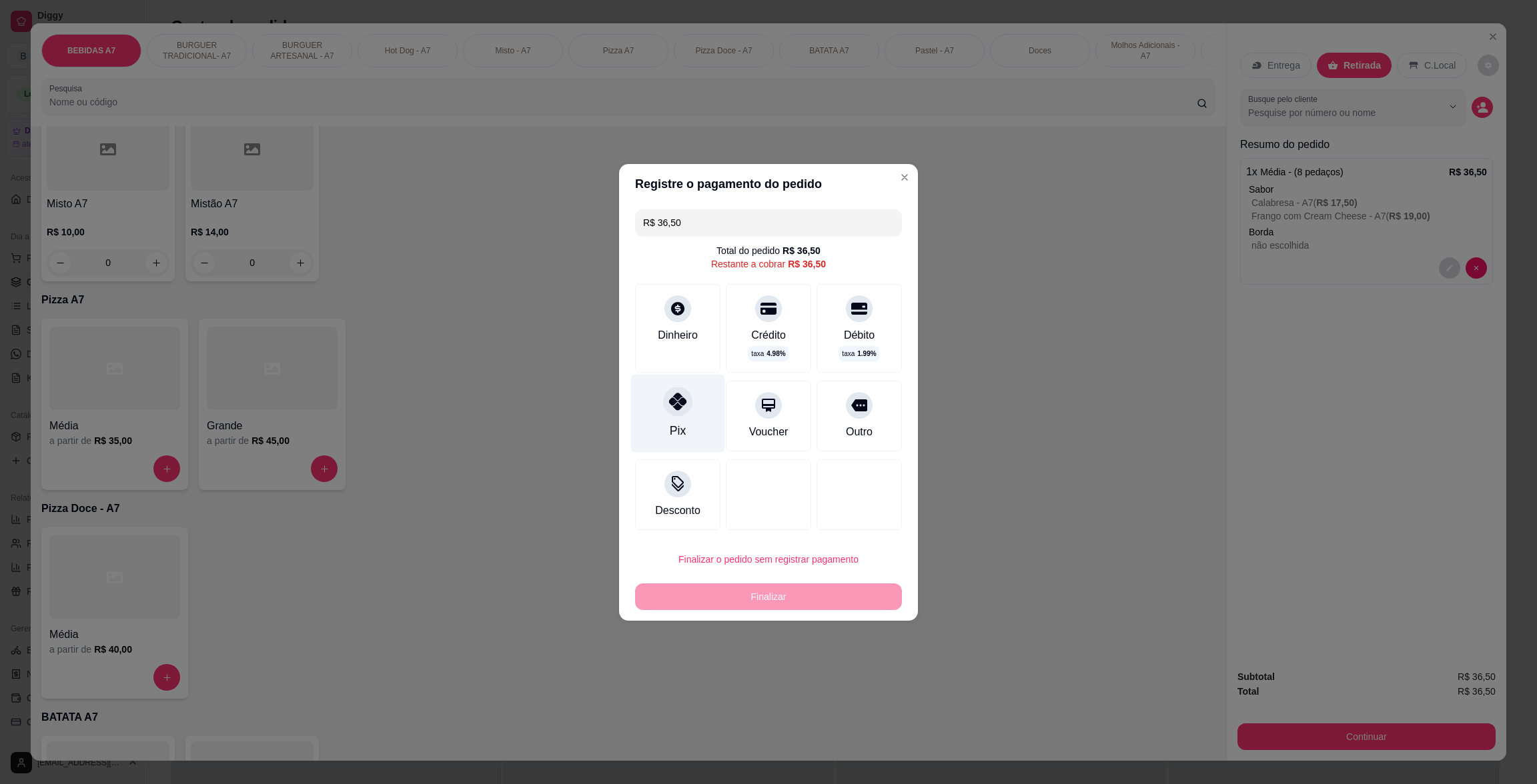
click at [708, 439] on div "Pix" at bounding box center [678, 413] width 94 height 78
type input "R$ 0,00"
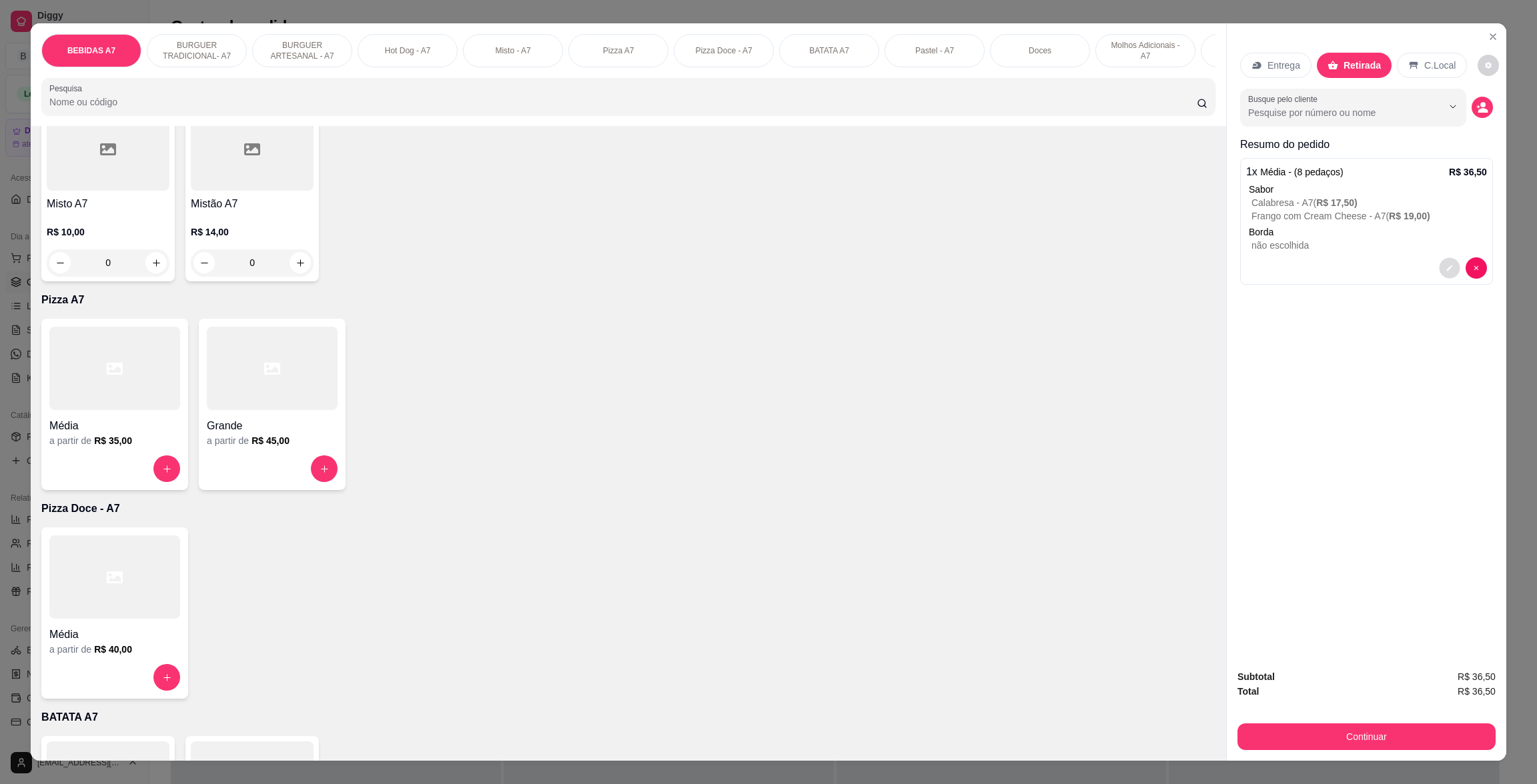
click at [1439, 265] on button "decrease-product-quantity" at bounding box center [1449, 268] width 21 height 21
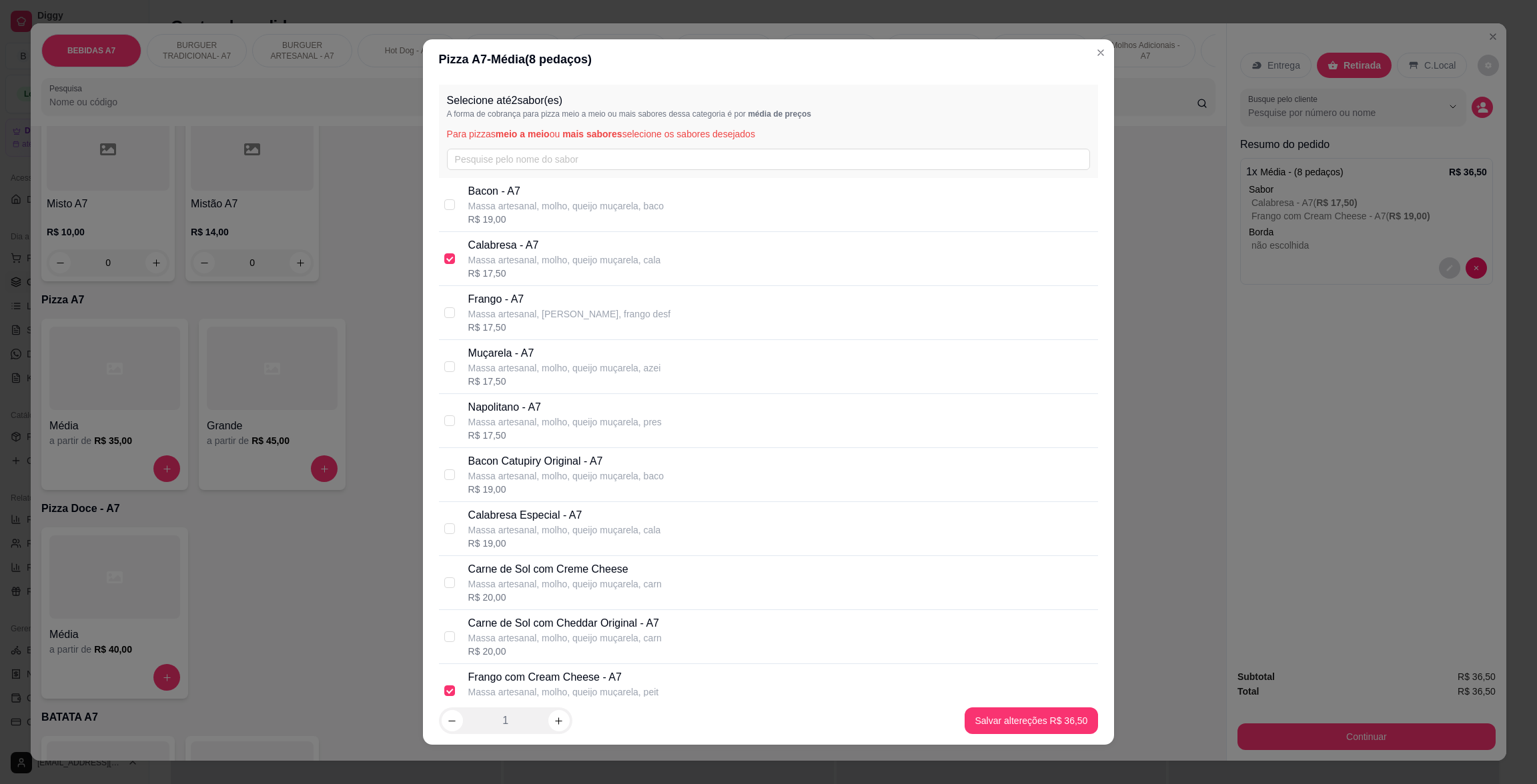
click at [534, 675] on p "Frango com Cream Cheese - A7" at bounding box center [563, 677] width 191 height 16
checkbox input "false"
click at [580, 374] on p "Massa artesanal, molho, queijo muçarela, azei" at bounding box center [564, 368] width 193 height 14
checkbox input "true"
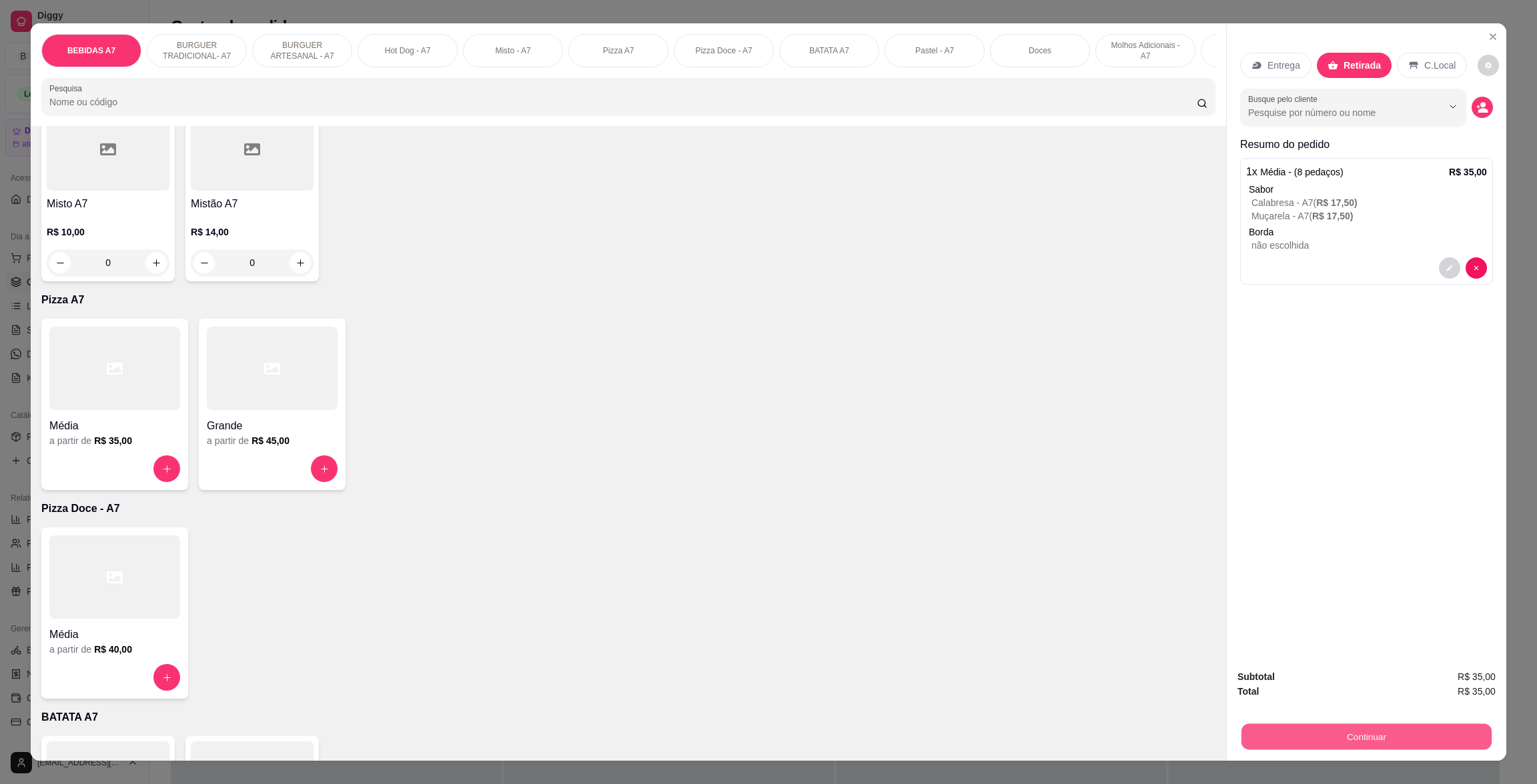
click at [1434, 722] on div "Continuar" at bounding box center [1367, 735] width 258 height 30
click at [1425, 731] on button "Continuar" at bounding box center [1367, 736] width 258 height 26
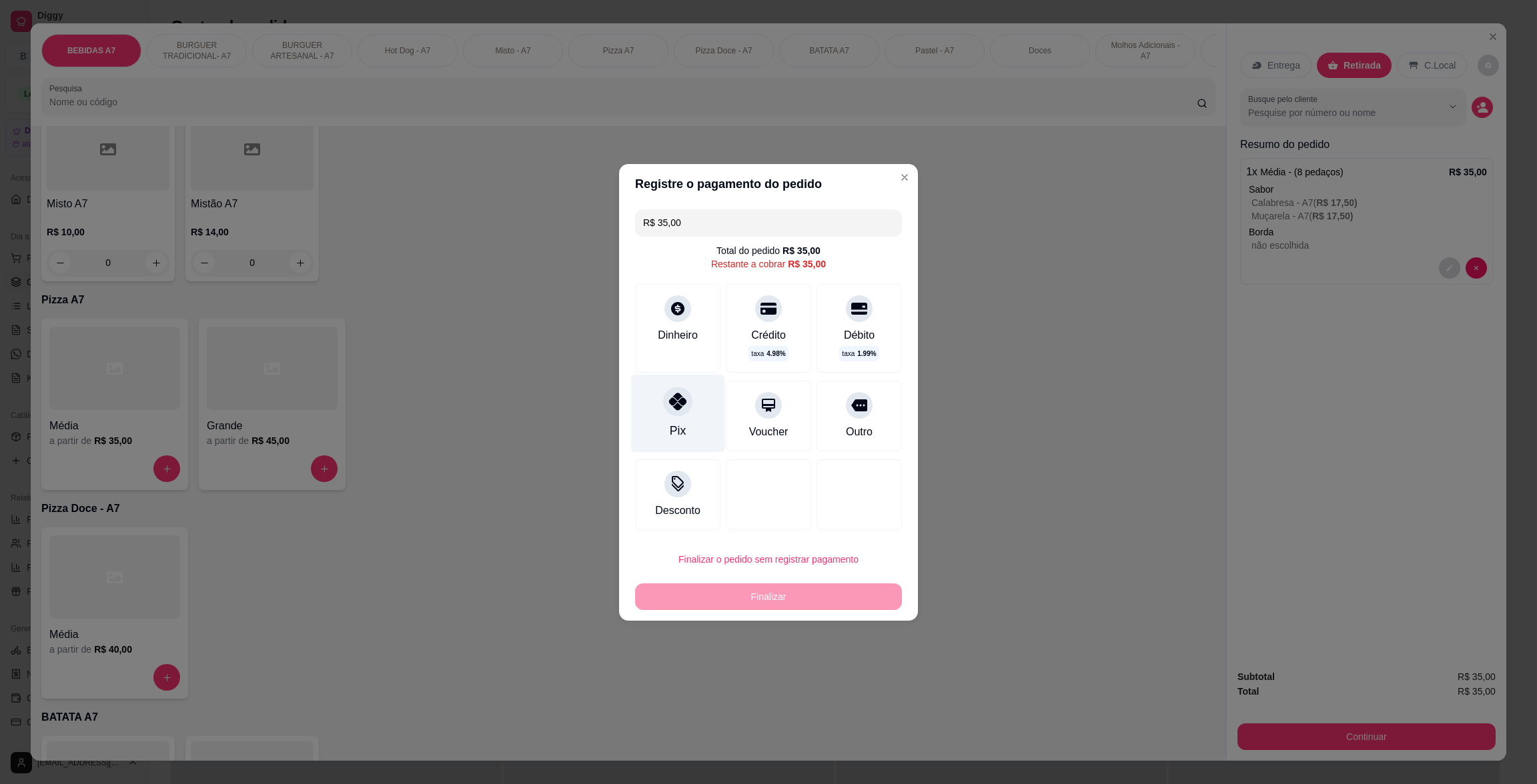
click at [690, 420] on div "Pix" at bounding box center [678, 413] width 94 height 78
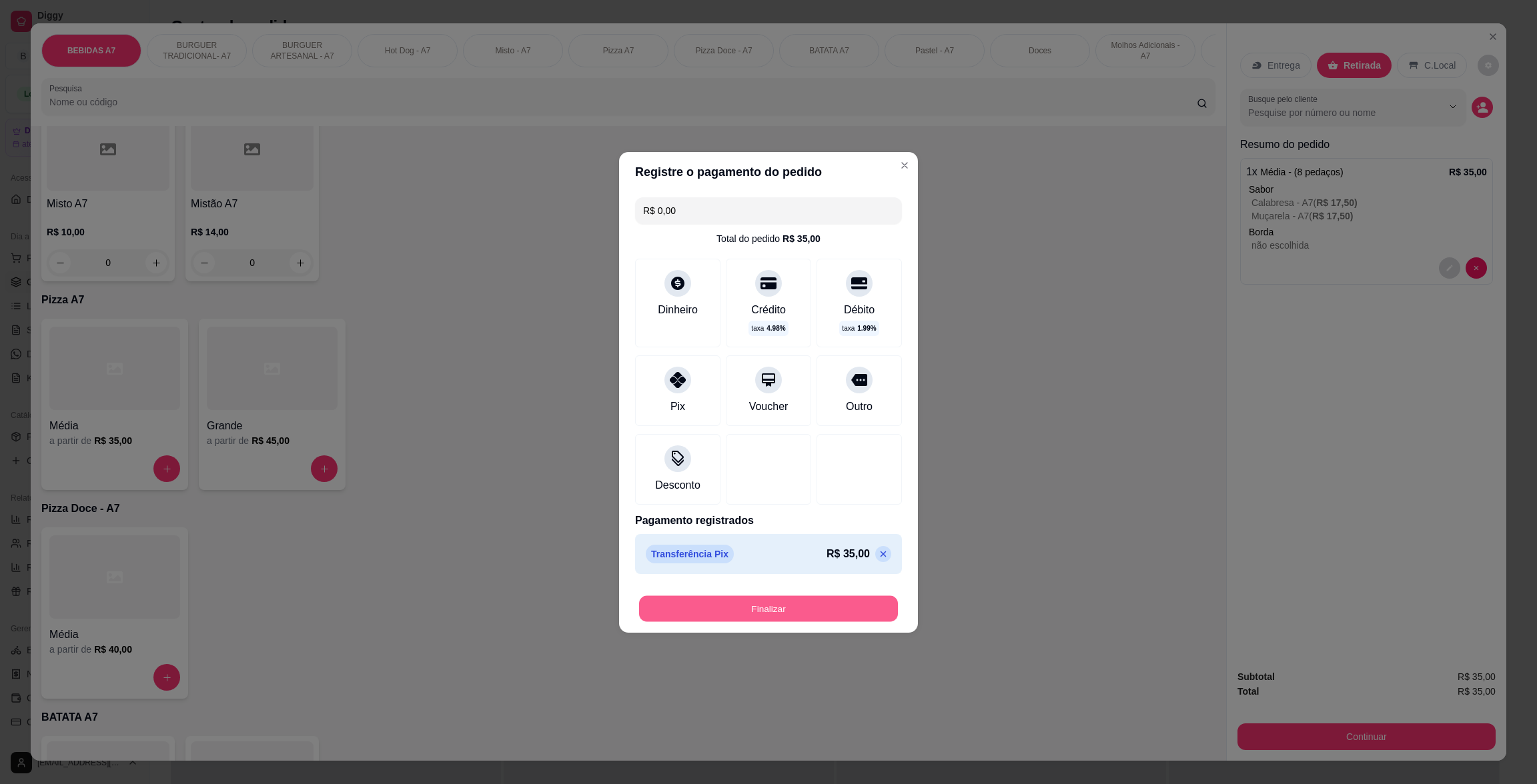
click at [783, 606] on button "Finalizar" at bounding box center [768, 608] width 258 height 26
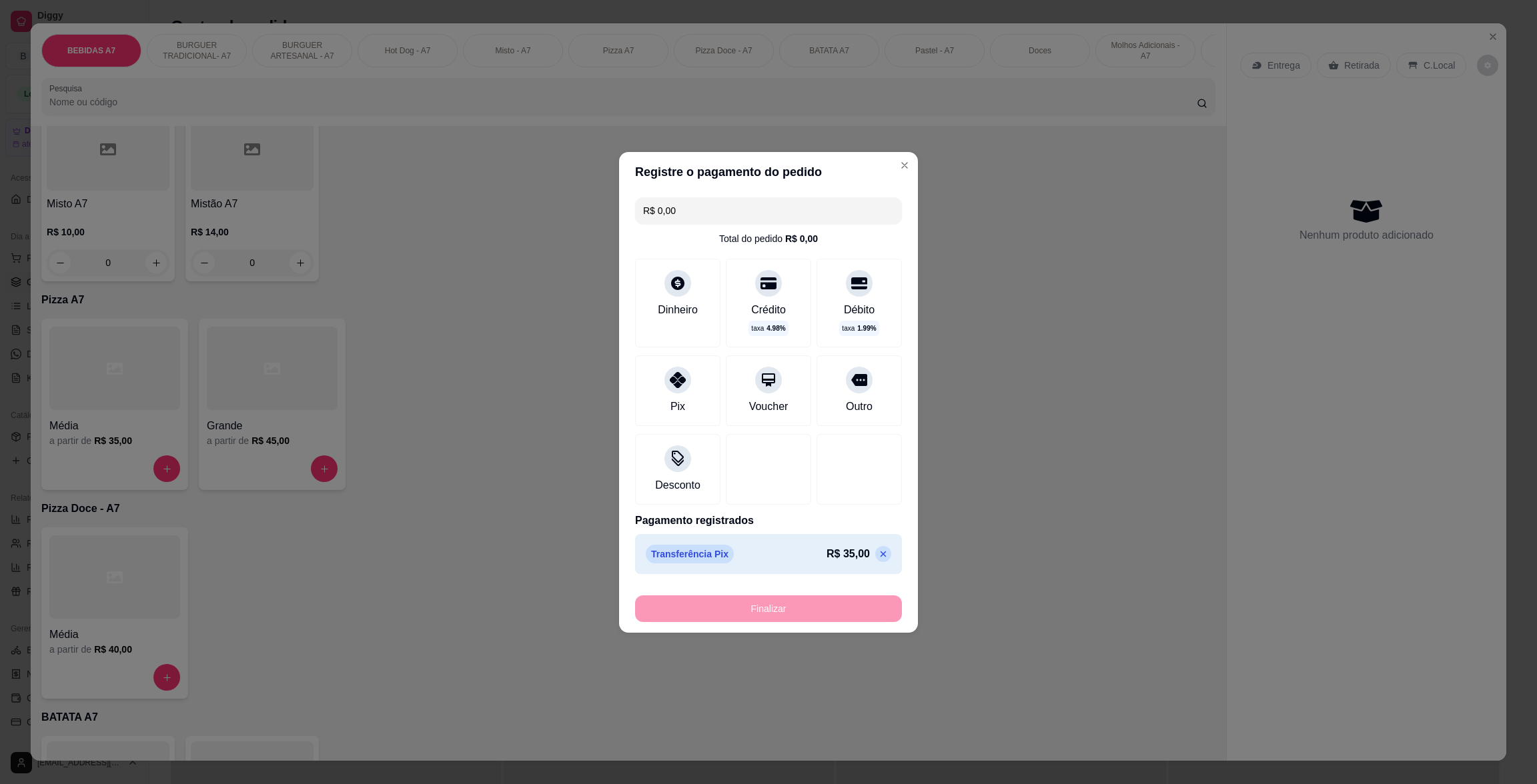
type input "-R$ 35,00"
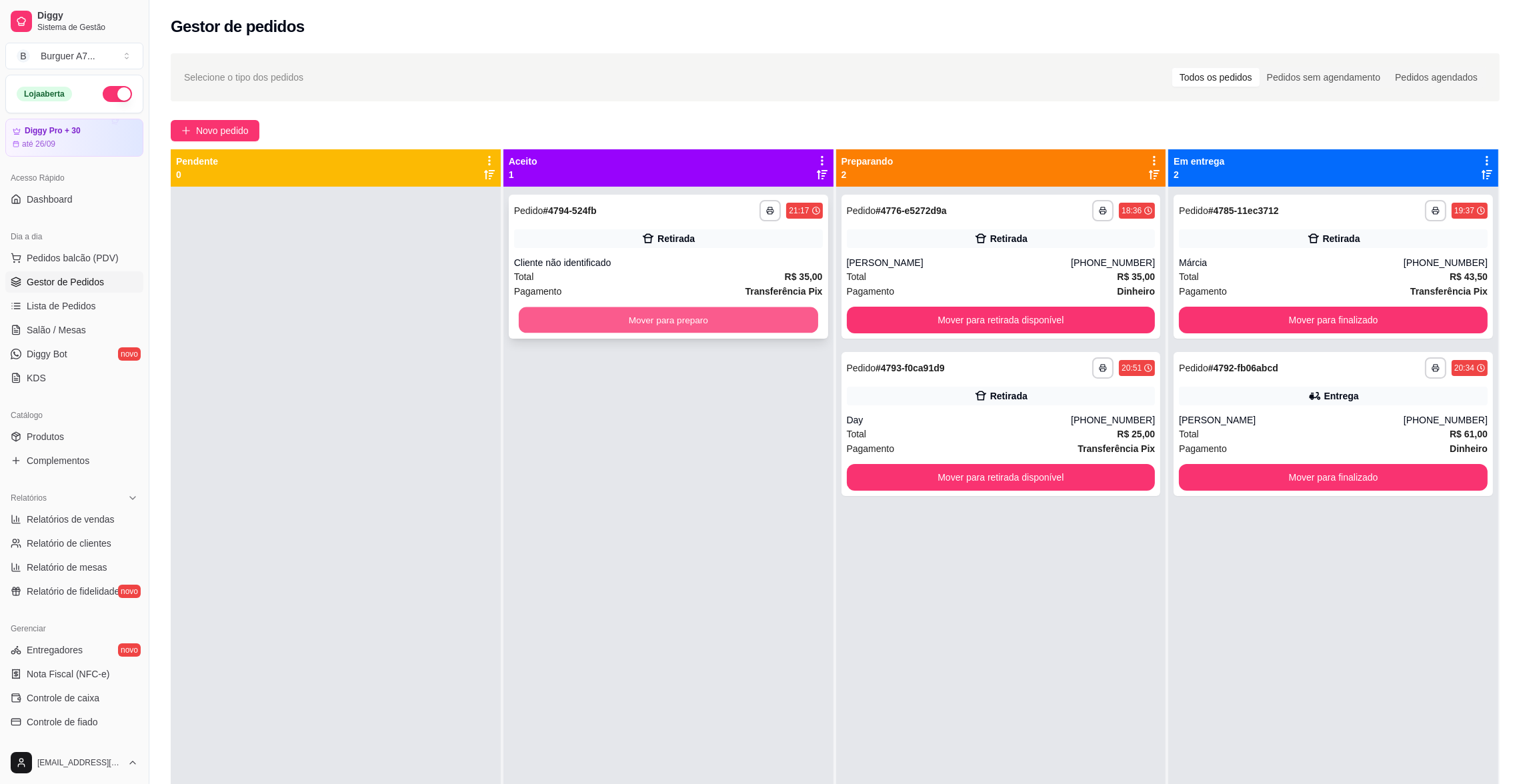
click at [726, 319] on button "Mover para preparo" at bounding box center [668, 320] width 300 height 26
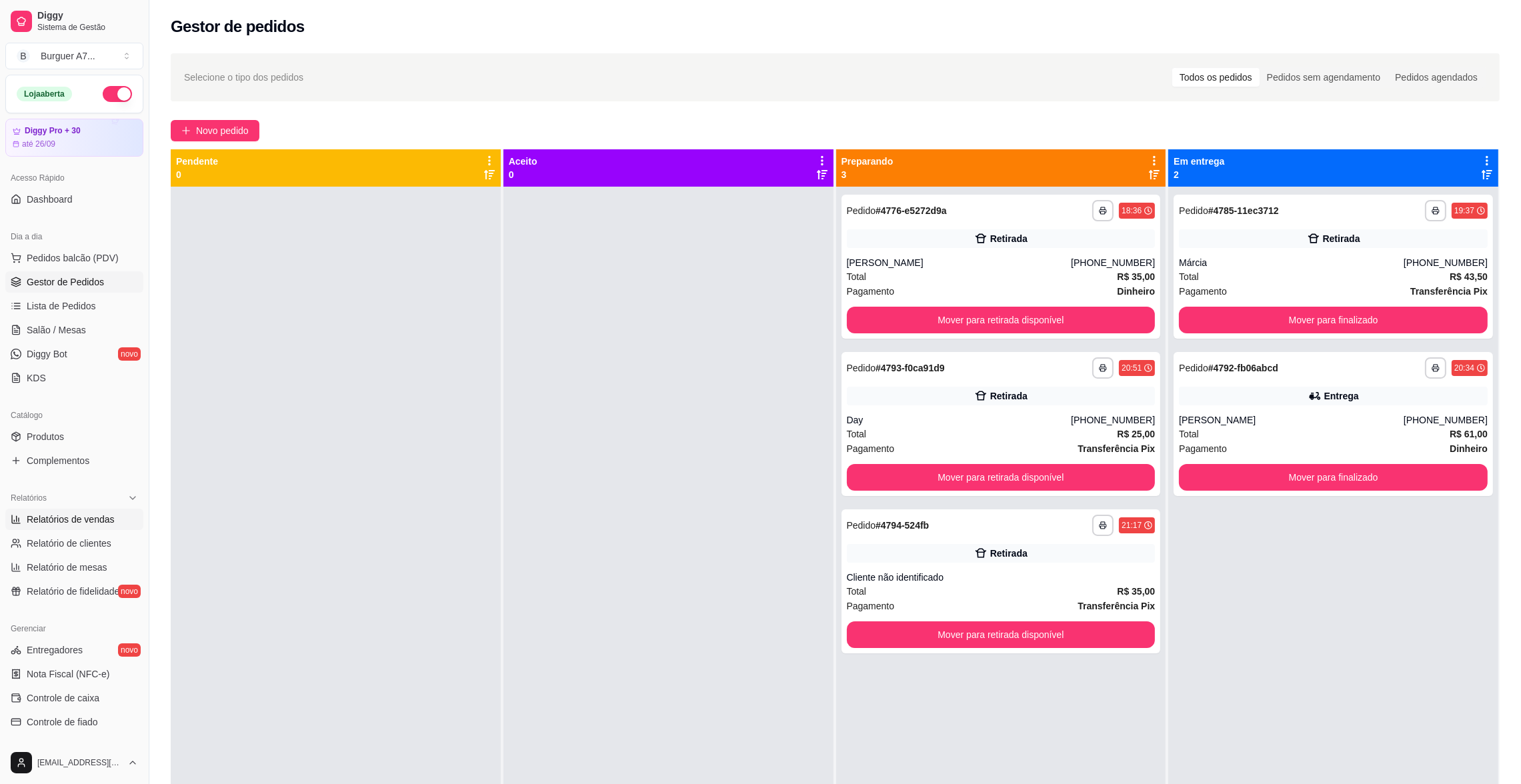
click at [82, 520] on span "Relatórios de vendas" at bounding box center [70, 520] width 88 height 14
select select "ALL"
select select "0"
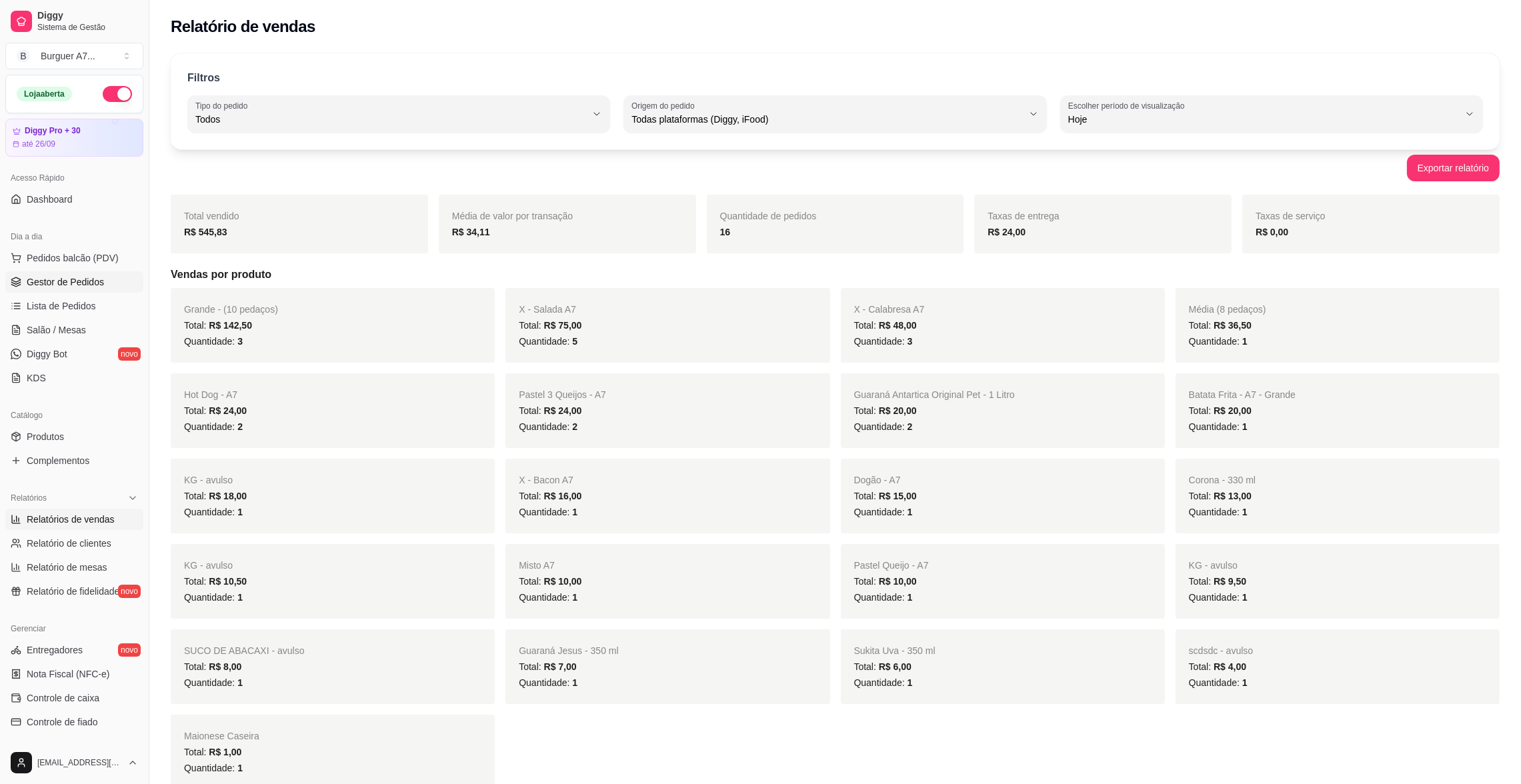
click at [91, 281] on span "Gestor de Pedidos" at bounding box center [65, 282] width 77 height 14
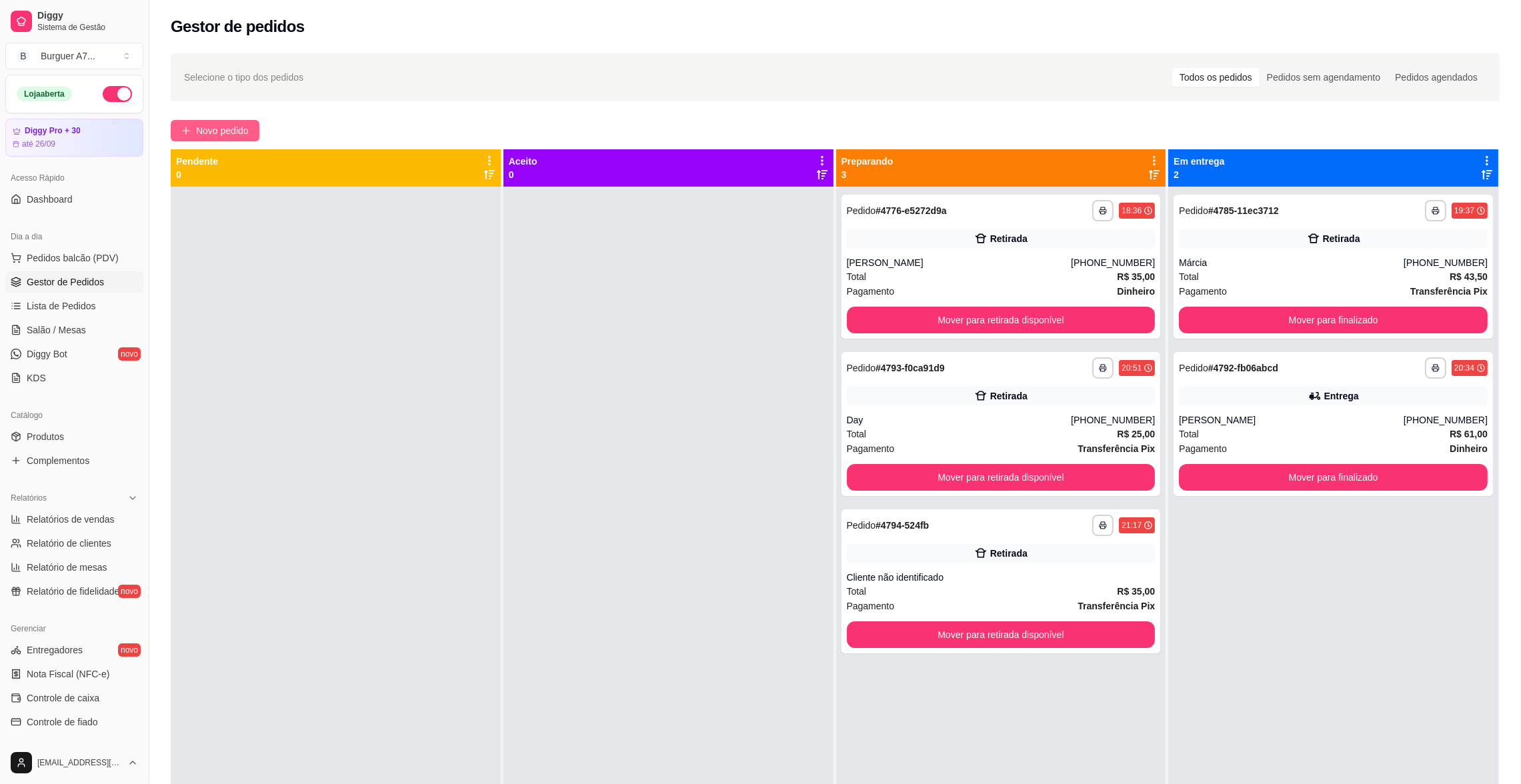
click at [199, 126] on span "Novo pedido" at bounding box center [222, 130] width 53 height 15
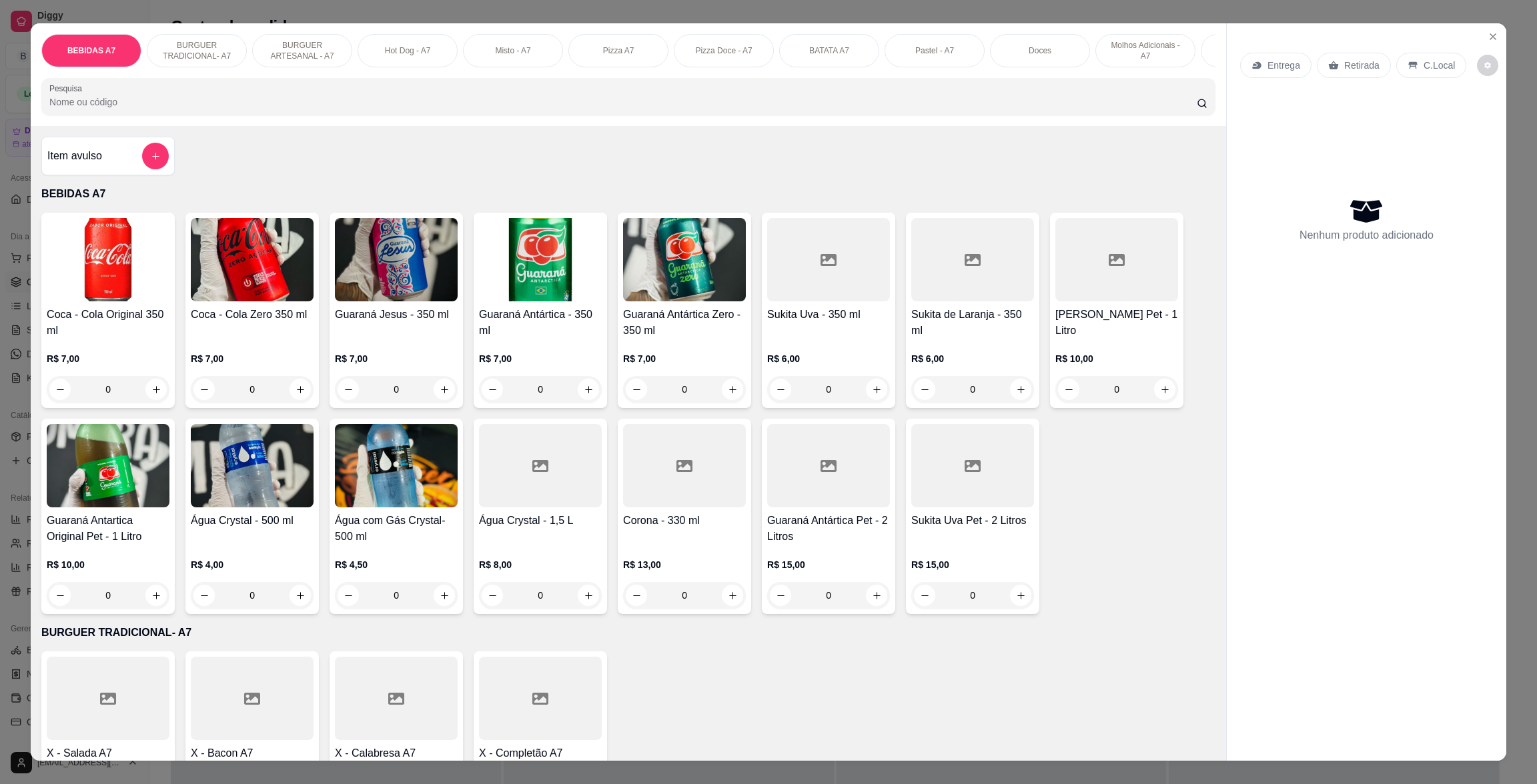
click at [100, 150] on div "Item avulso BEBIDAS A7 Coca - Cola Original 350 ml R$ 7,00 0 Coca - Cola Zero 3…" at bounding box center [628, 443] width 1195 height 634
click at [107, 164] on div "Item avulso" at bounding box center [108, 156] width 121 height 26
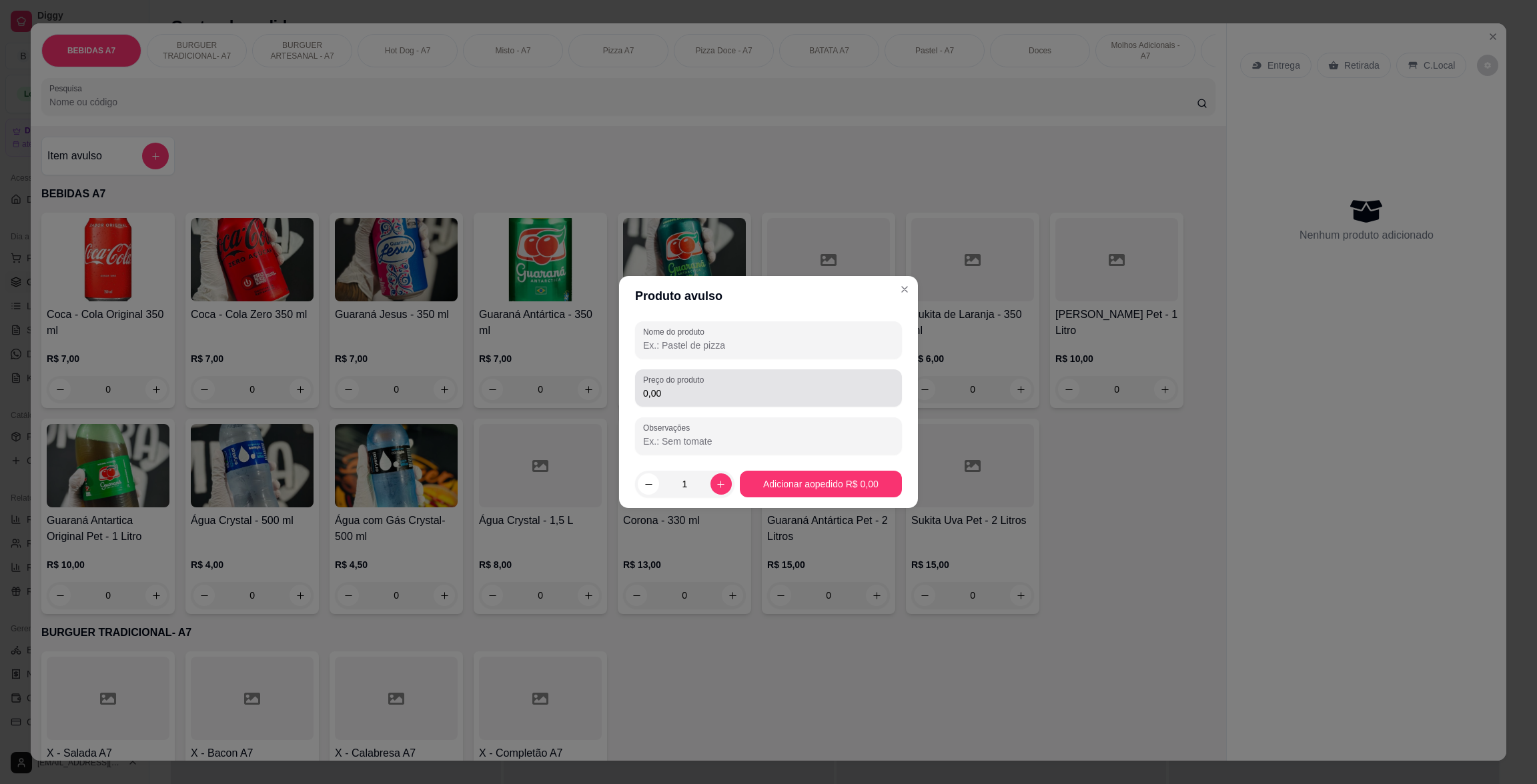
click at [755, 401] on div "0,00" at bounding box center [768, 388] width 251 height 26
type input "11,00"
click at [766, 361] on div "Nome do produto Preço do produto 11,00 Observações" at bounding box center [768, 388] width 267 height 133
click at [775, 338] on div at bounding box center [768, 340] width 251 height 26
type input "kg"
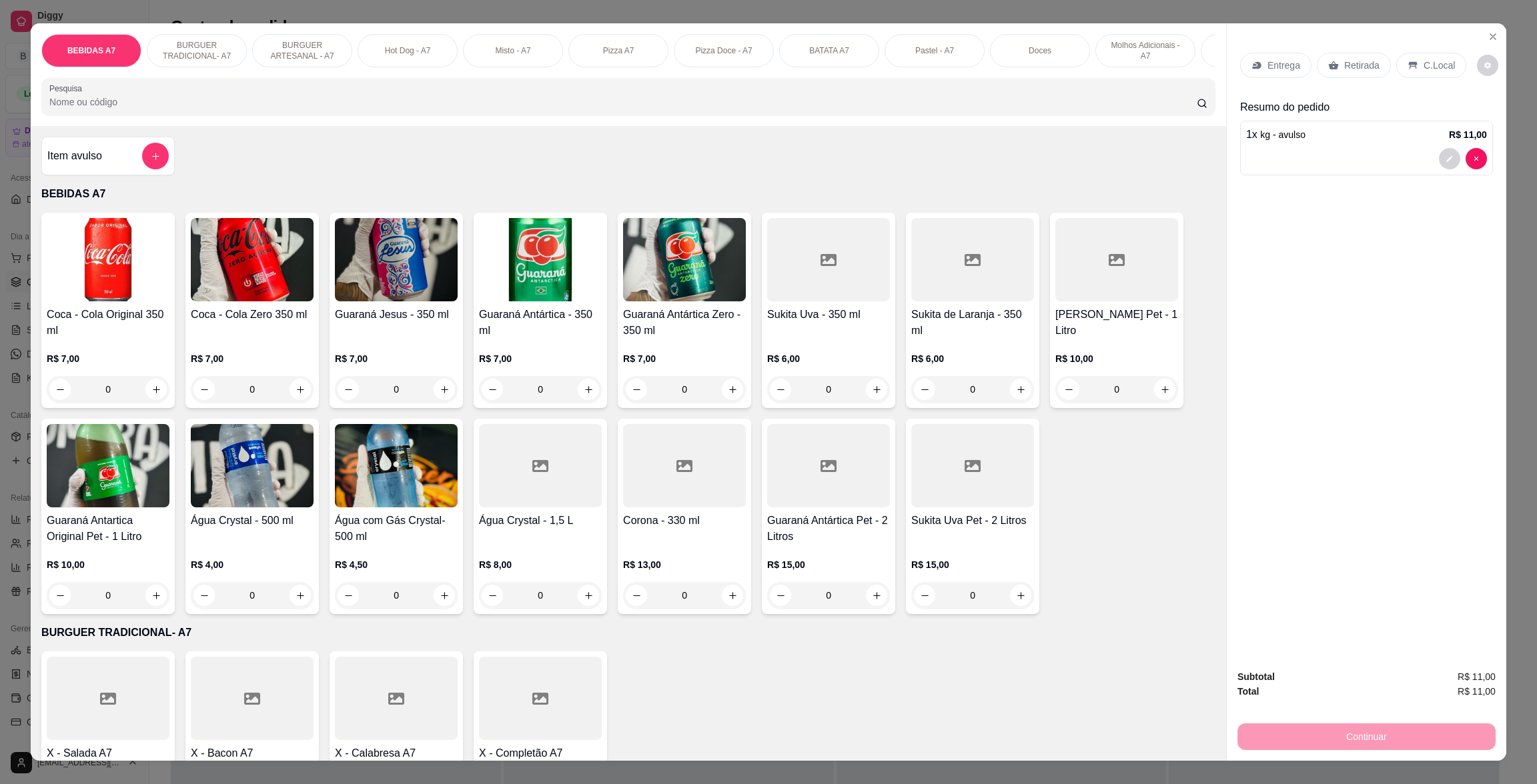
click at [91, 164] on h4 "Item avulso" at bounding box center [74, 156] width 55 height 16
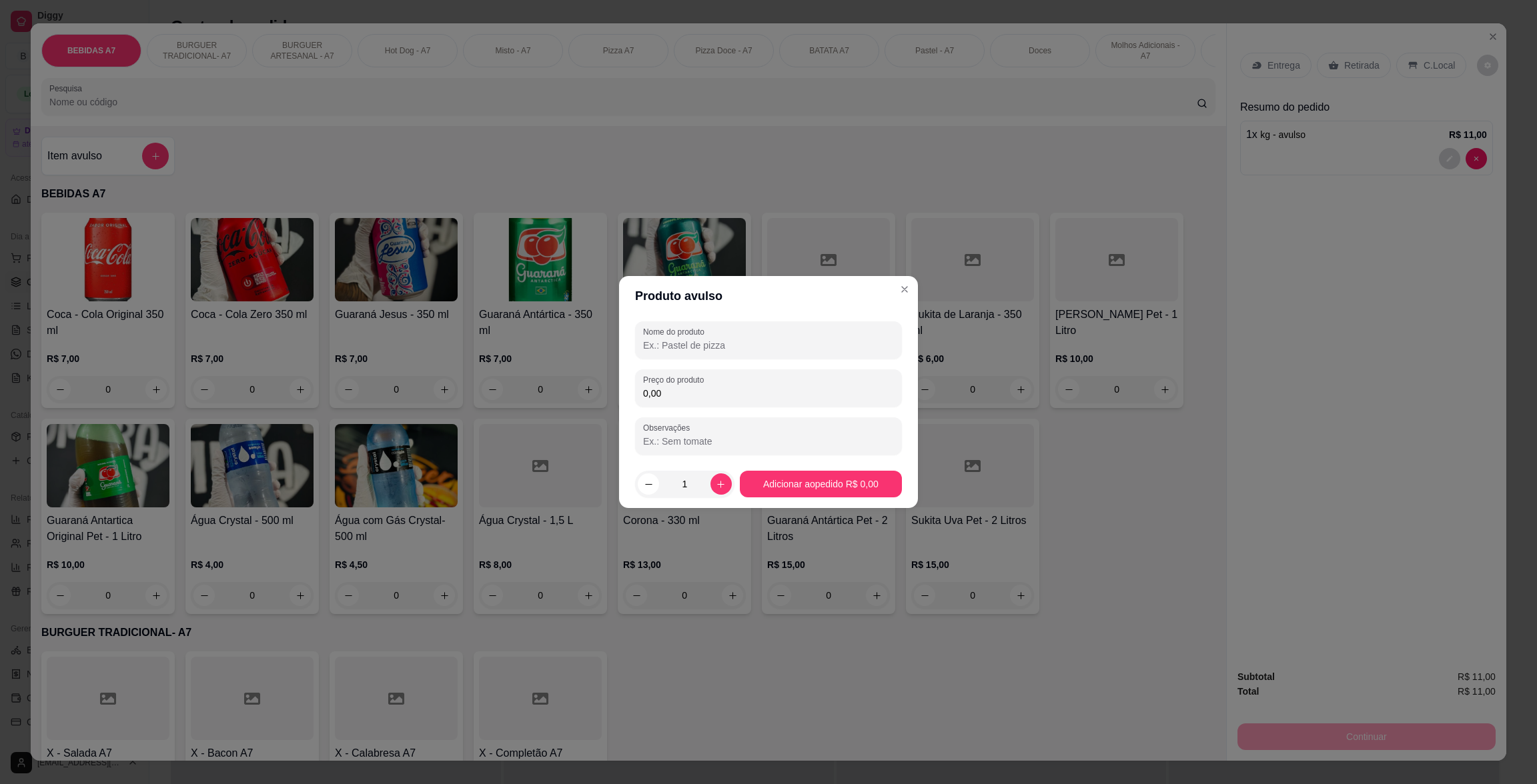
click at [740, 391] on input "0,00" at bounding box center [768, 393] width 251 height 14
type input "13,00"
click at [755, 336] on div at bounding box center [768, 340] width 251 height 26
type input "kg"
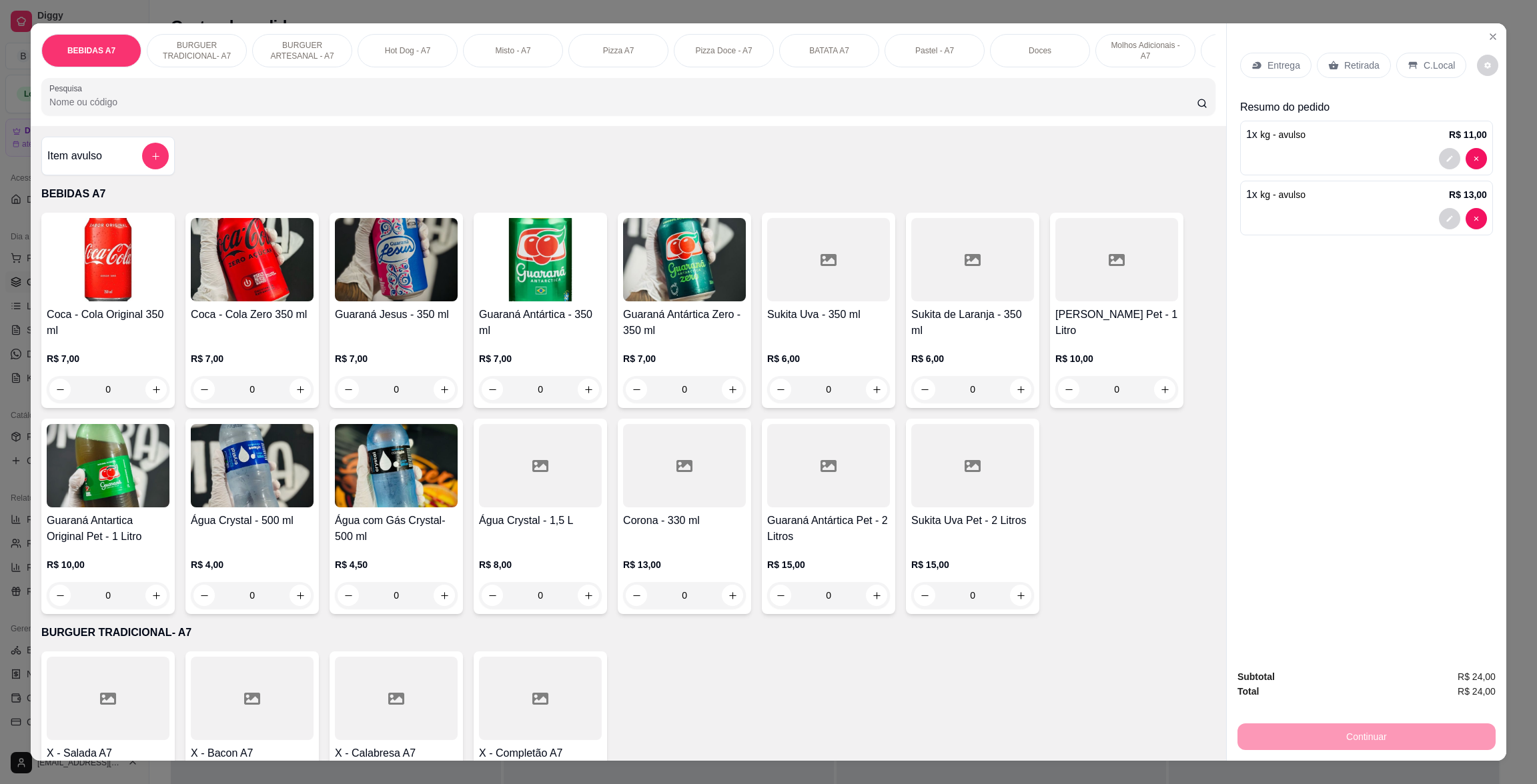
click at [1441, 53] on div "C.Local" at bounding box center [1431, 66] width 70 height 25
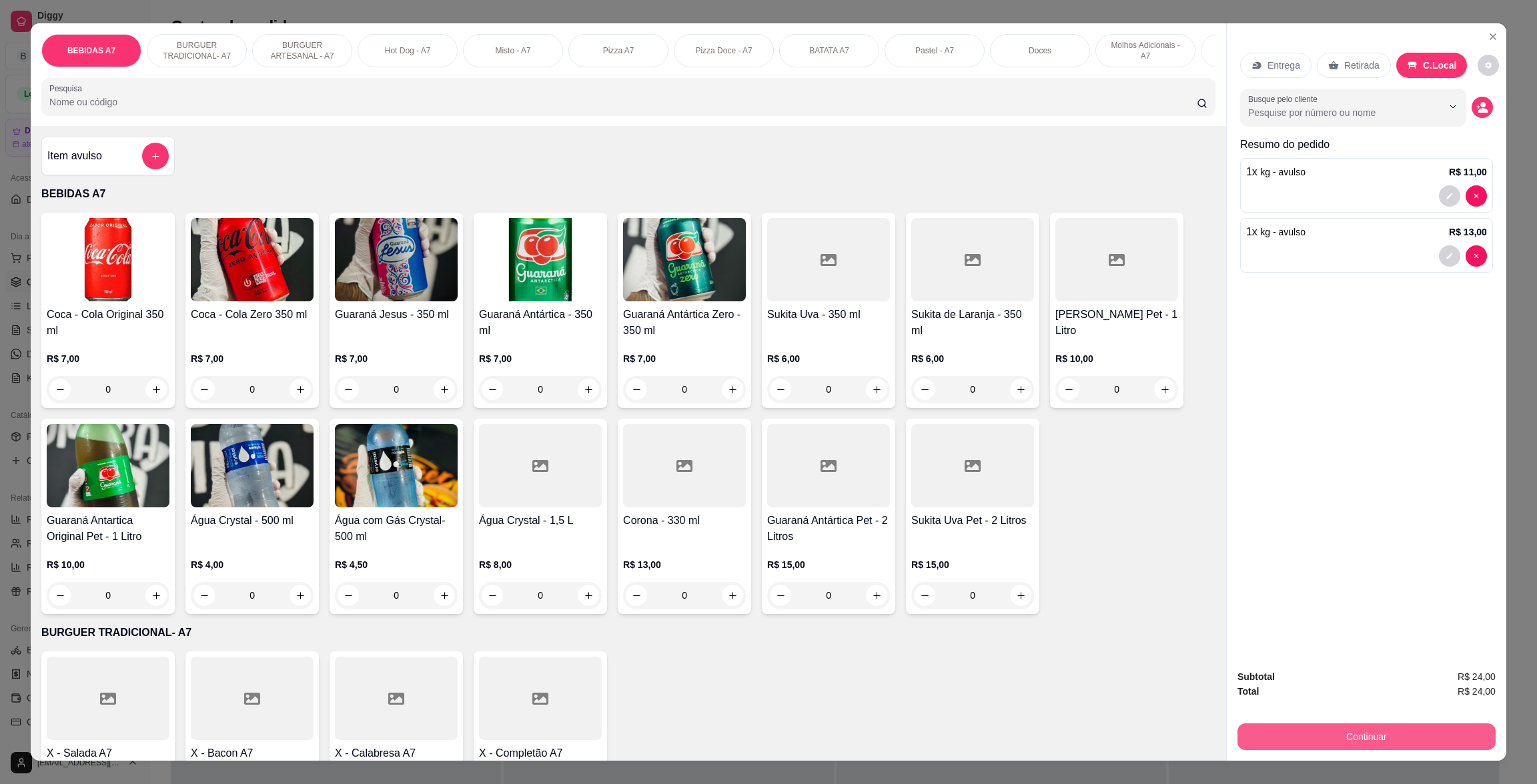
click at [1466, 742] on button "Continuar" at bounding box center [1367, 736] width 258 height 26
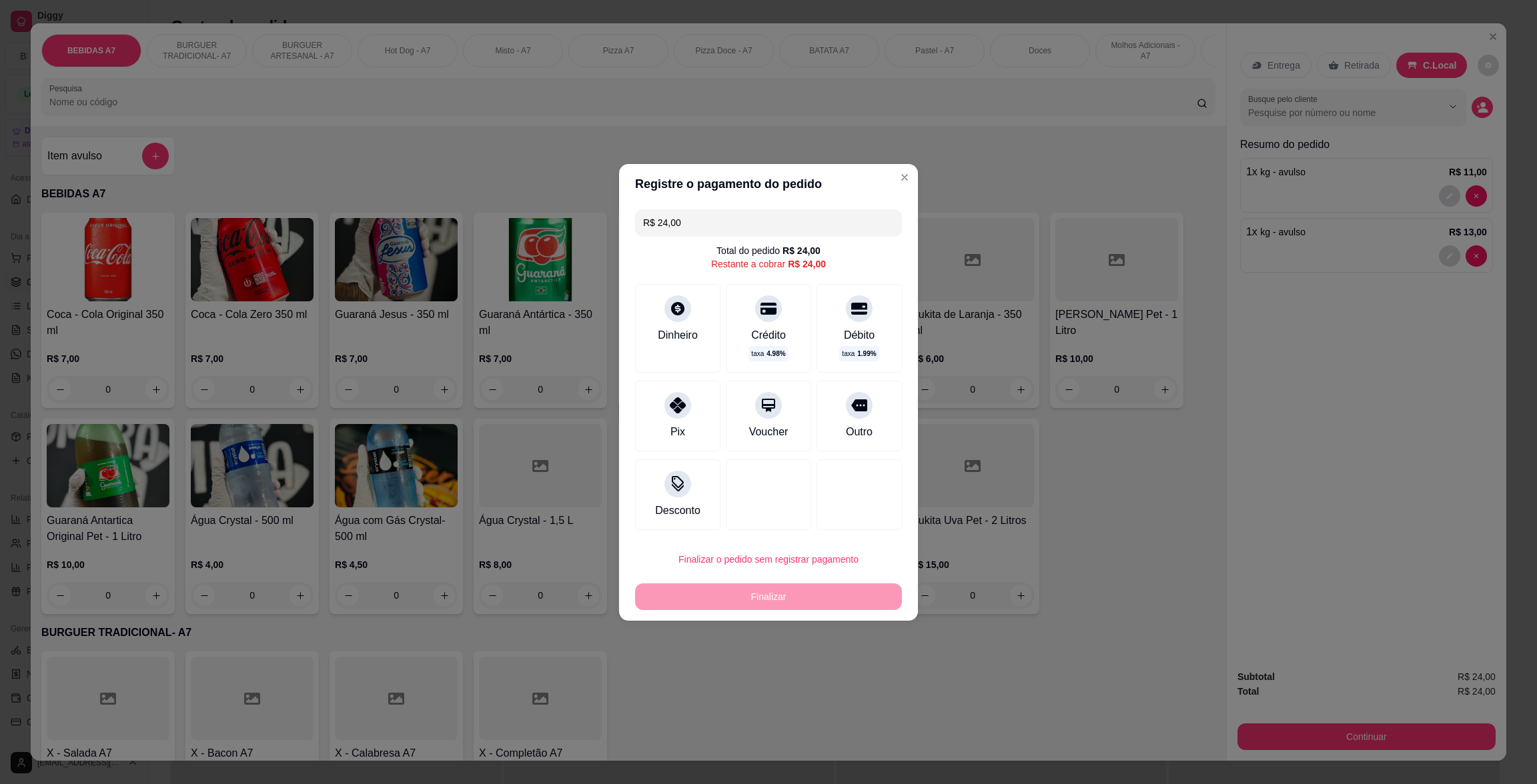
click at [717, 430] on div "Pix Voucher Outro" at bounding box center [768, 416] width 267 height 70
click at [701, 431] on div "Pix" at bounding box center [678, 413] width 94 height 78
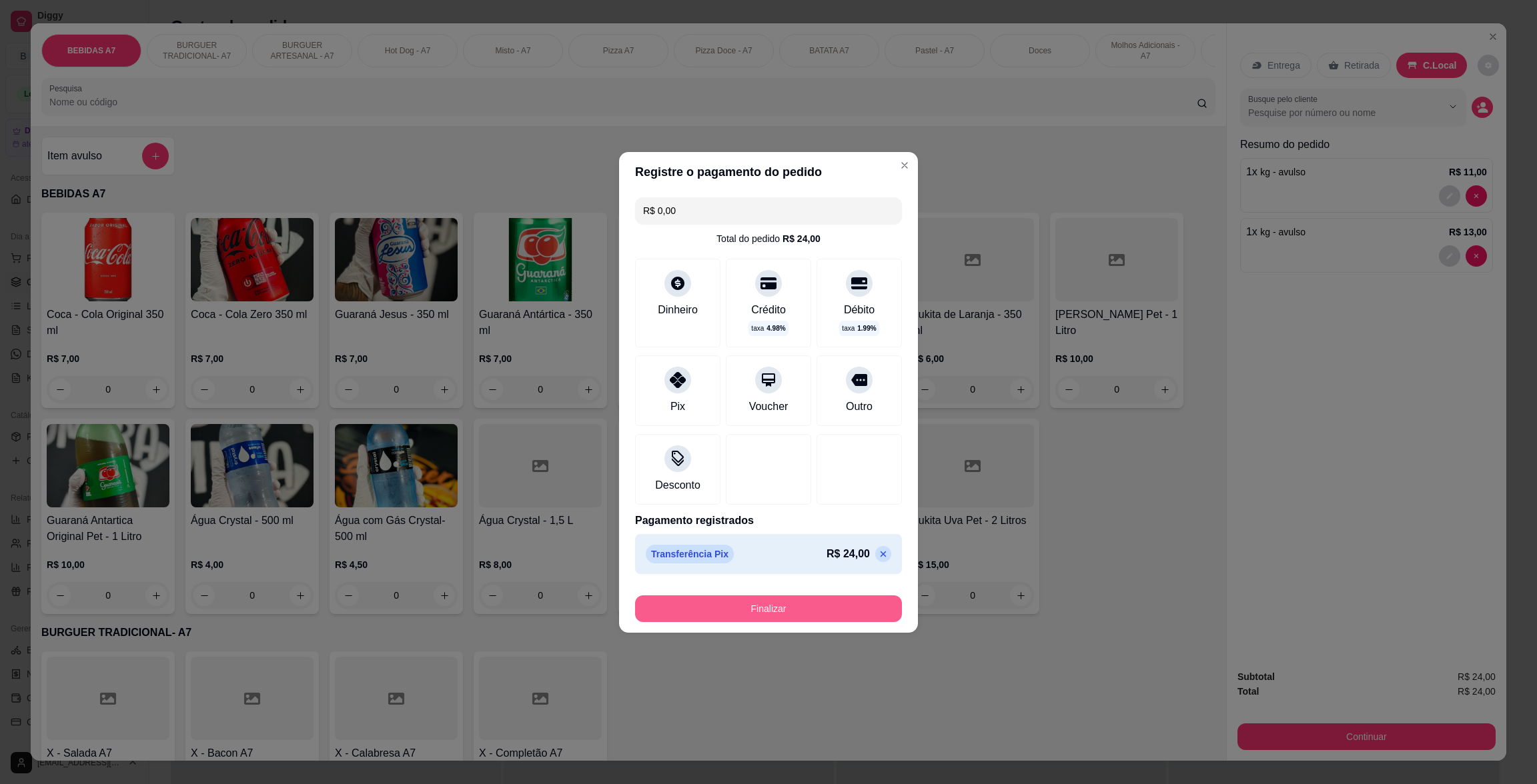
click at [806, 606] on button "Finalizar" at bounding box center [768, 608] width 267 height 26
type input "-R$ 24,00"
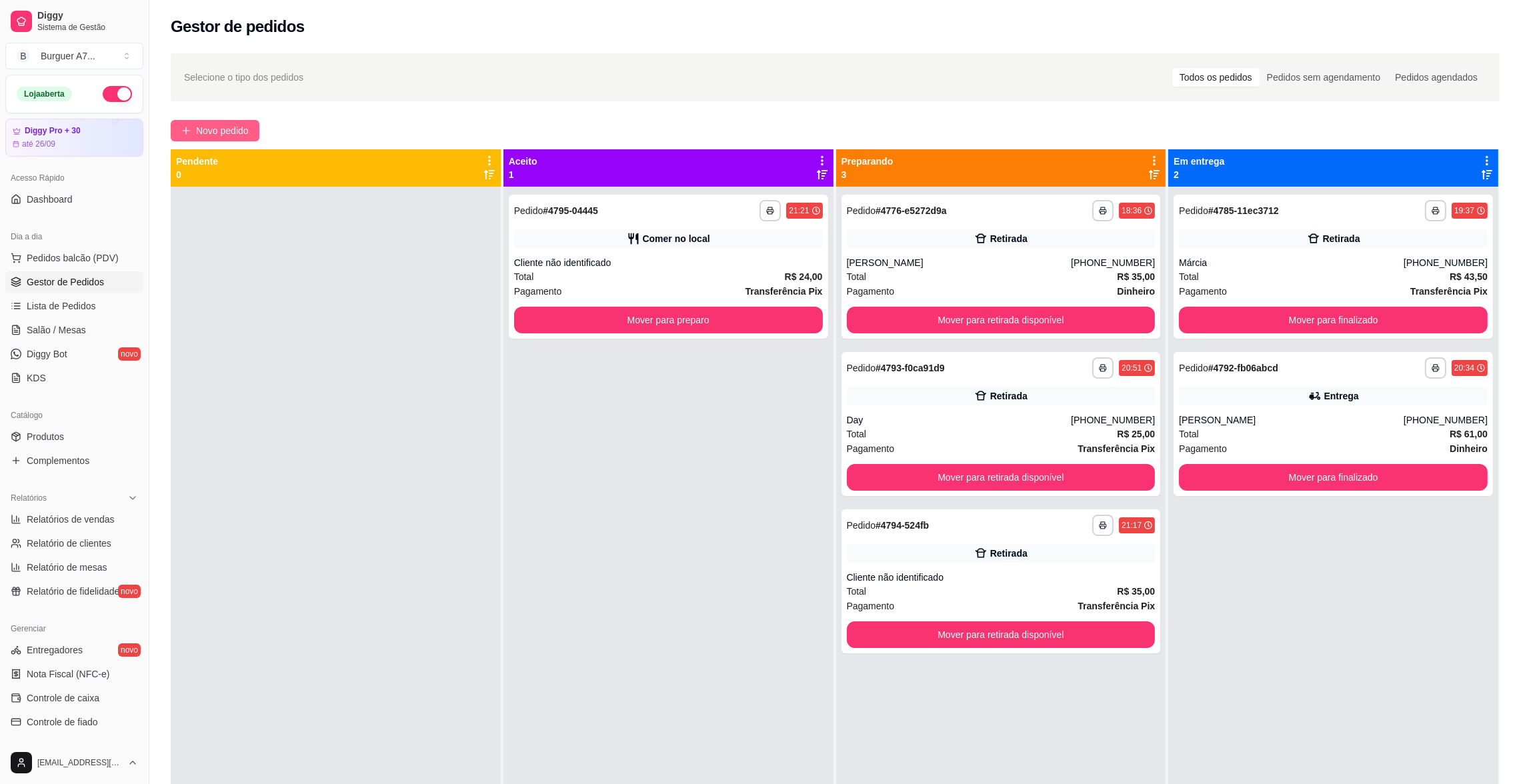
click at [226, 130] on span "Novo pedido" at bounding box center [222, 130] width 53 height 15
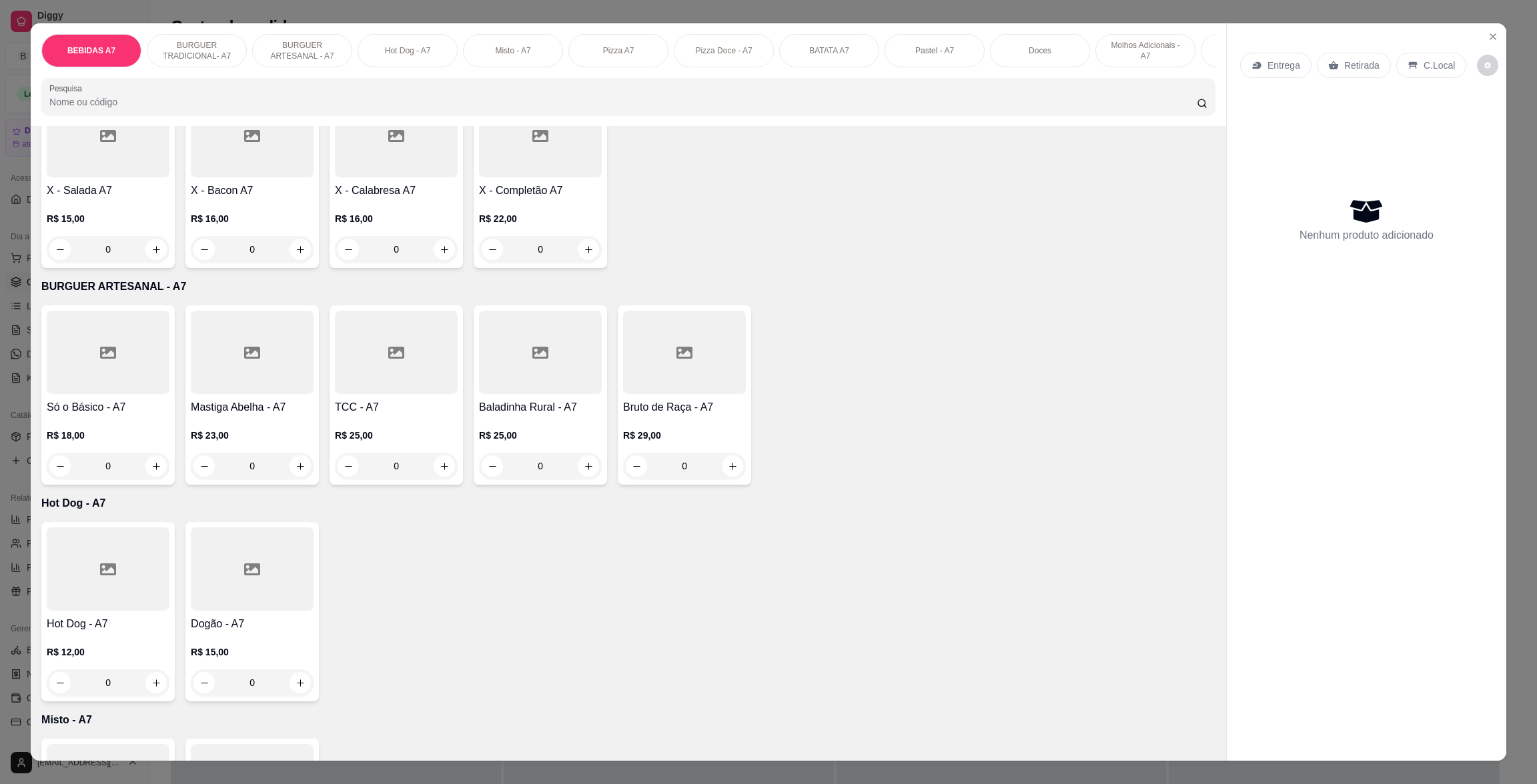
scroll to position [600, 0]
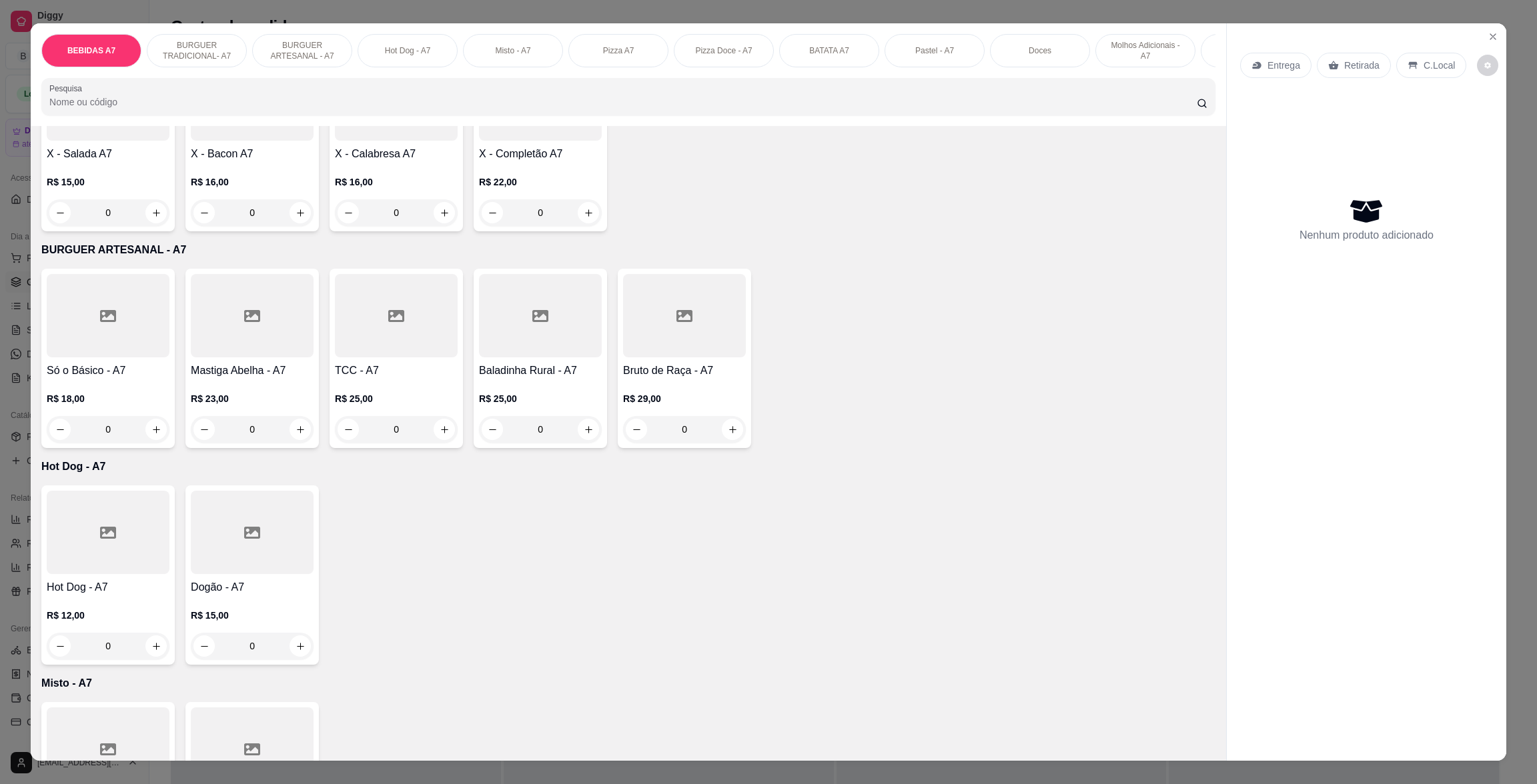
click at [702, 372] on div "Bruto de Raça - A7 R$ 29,00 0" at bounding box center [684, 358] width 133 height 179
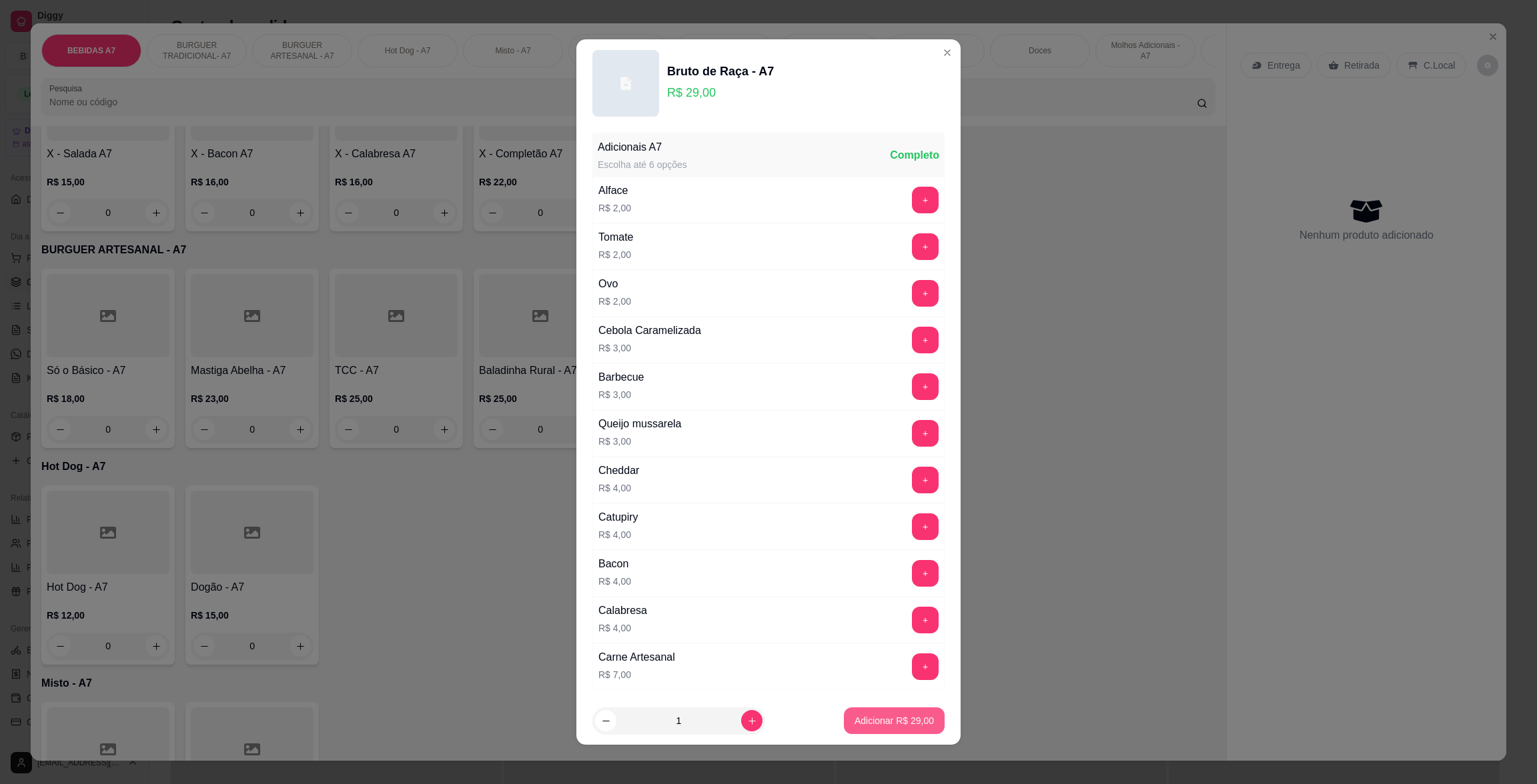
click at [877, 708] on button "Adicionar R$ 29,00" at bounding box center [894, 720] width 101 height 26
type input "1"
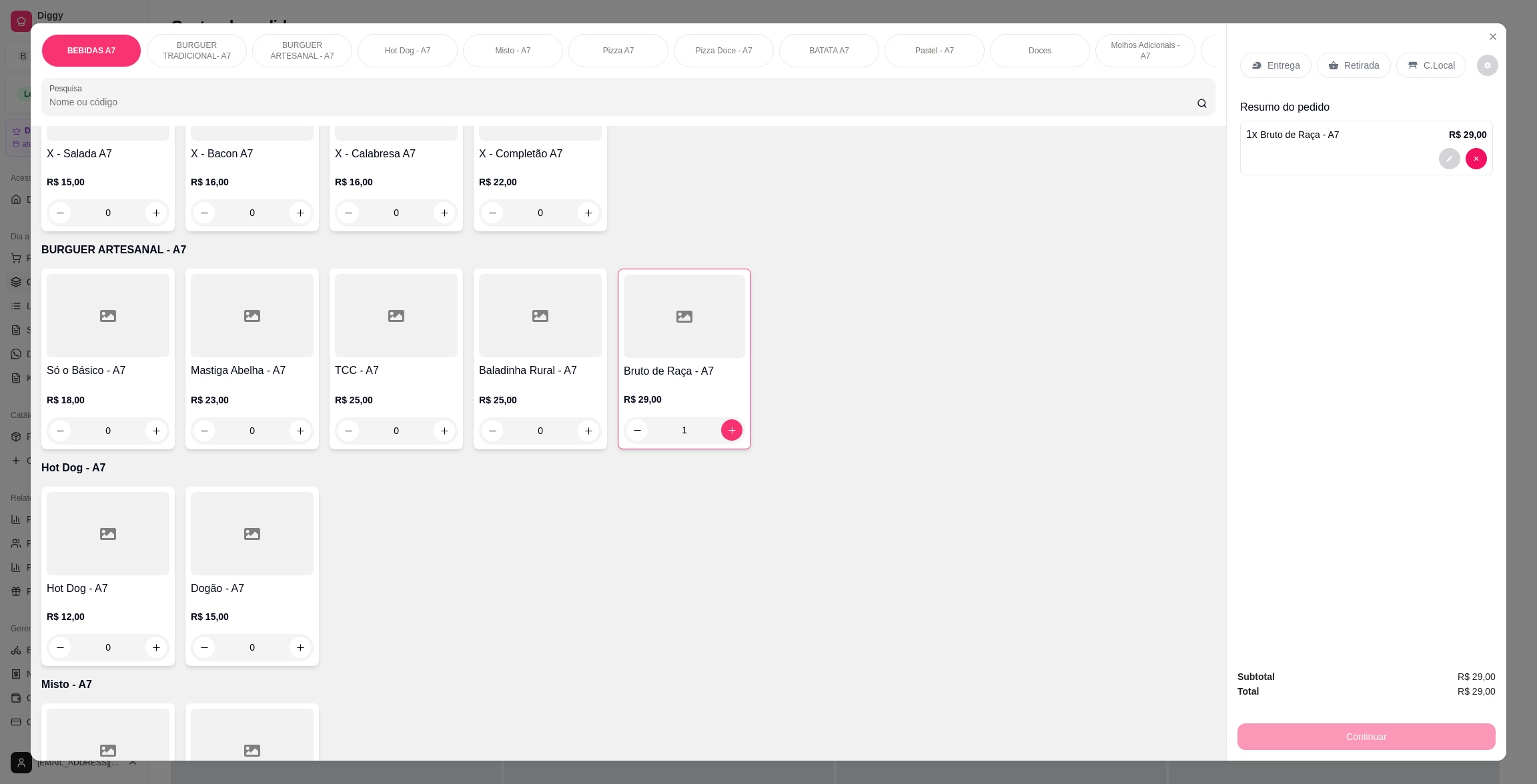
click at [1350, 72] on div "Retirada" at bounding box center [1354, 66] width 74 height 25
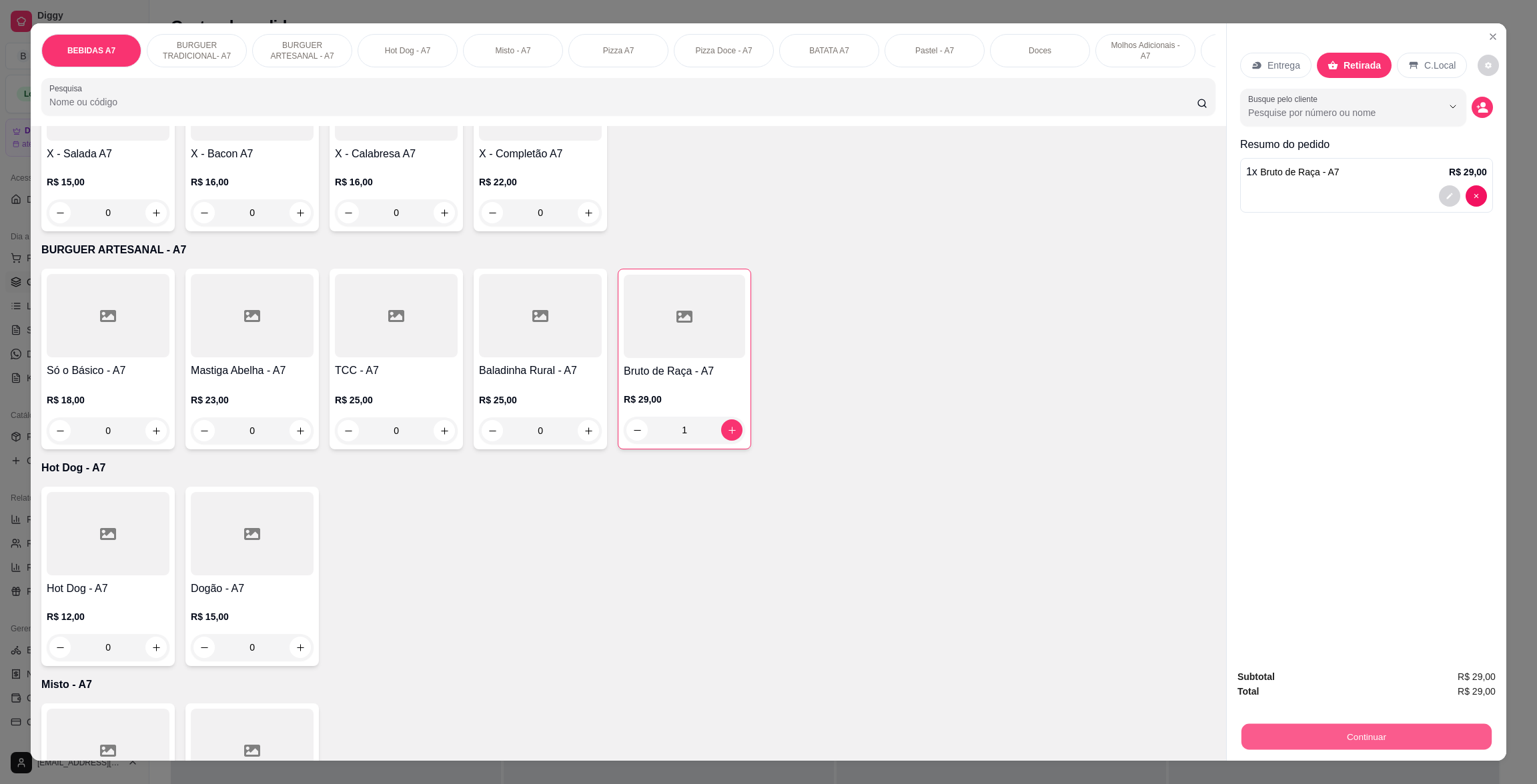
click at [1454, 738] on button "Continuar" at bounding box center [1367, 736] width 251 height 26
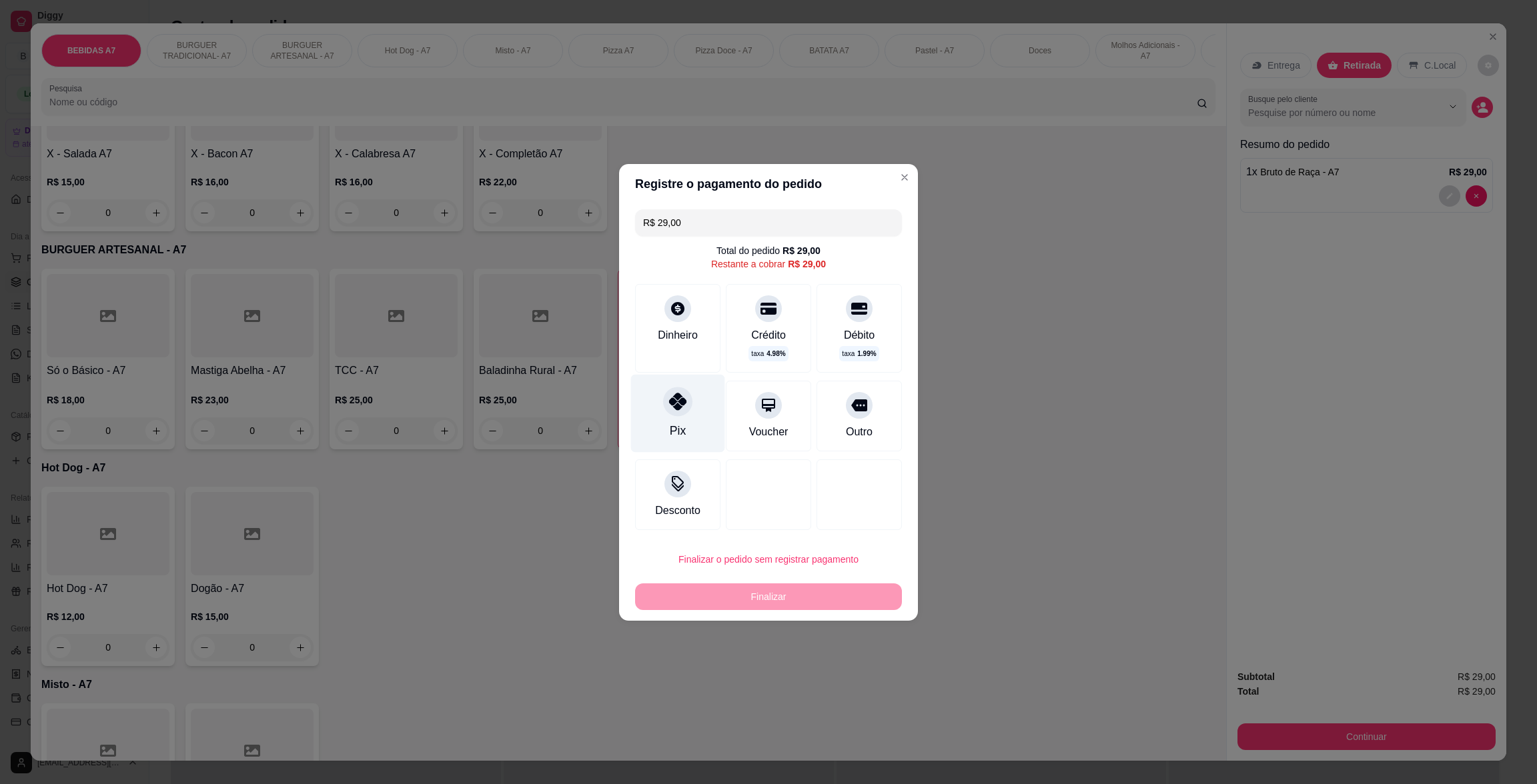
click at [654, 403] on div "Pix" at bounding box center [678, 413] width 94 height 78
type input "R$ 0,00"
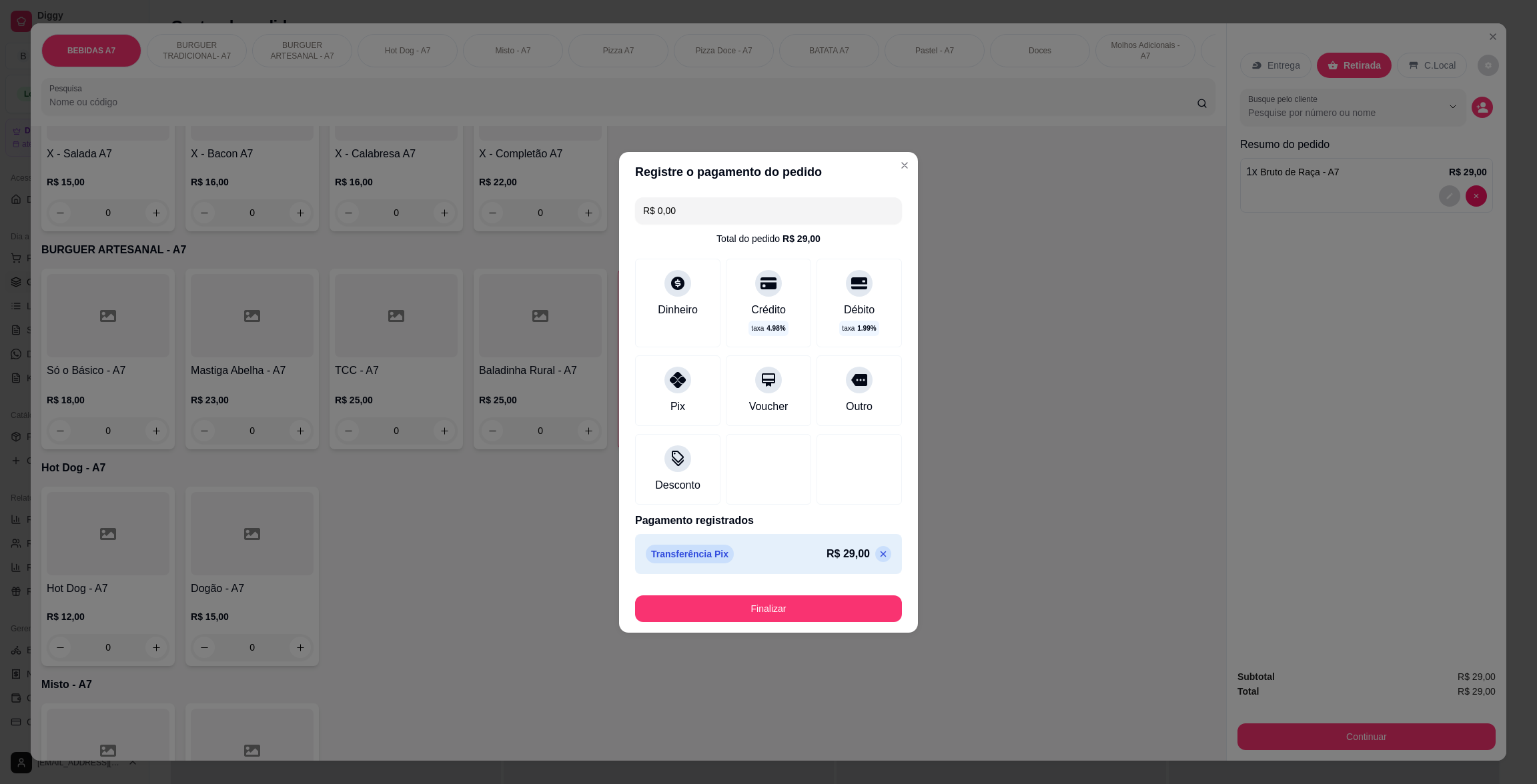
click at [799, 585] on footer "Finalizar" at bounding box center [768, 606] width 299 height 54
click at [807, 599] on button "Finalizar" at bounding box center [768, 608] width 258 height 26
type input "0"
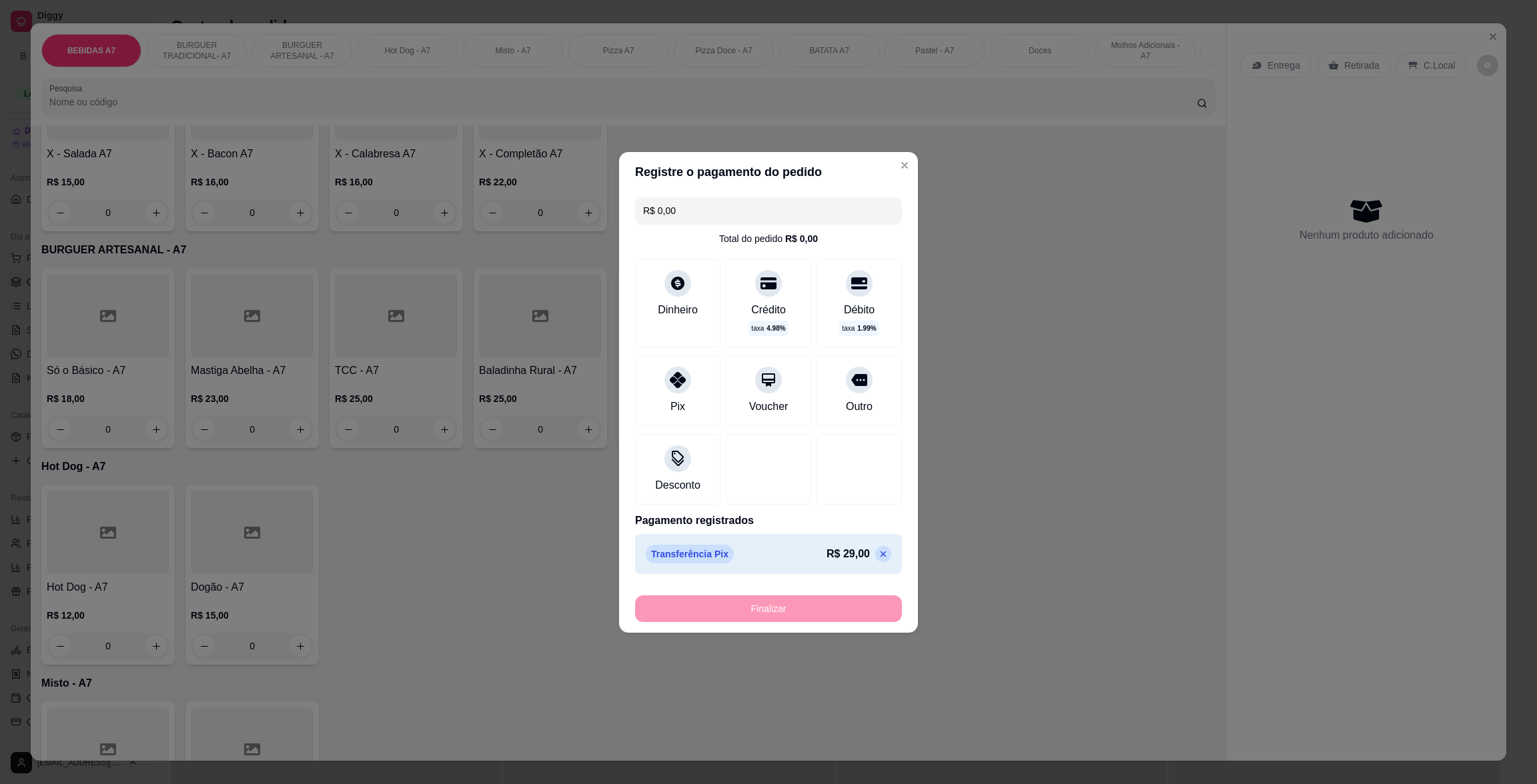
type input "-R$ 29,00"
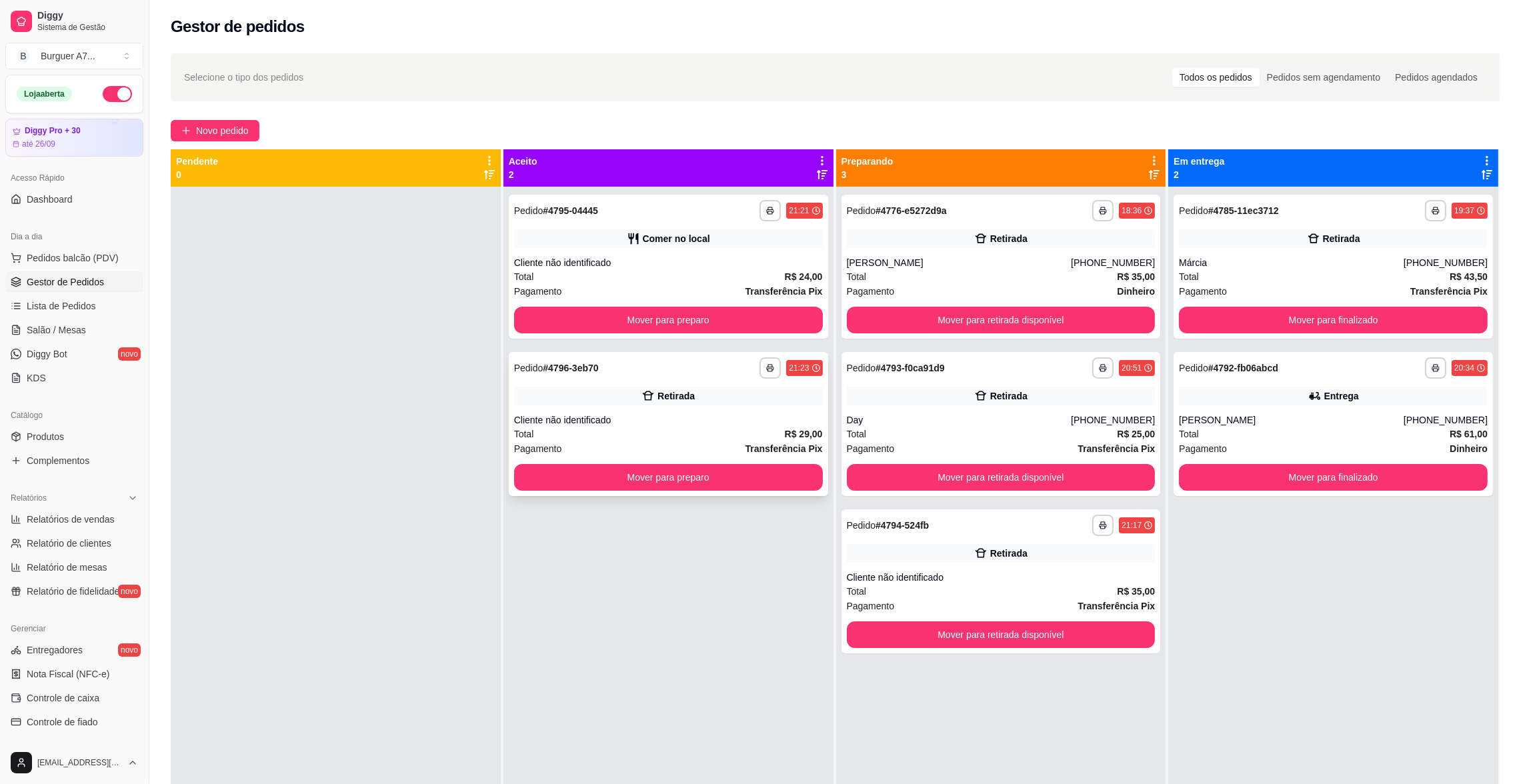
click at [746, 438] on div "Total R$ 29,00" at bounding box center [668, 434] width 308 height 15
click at [801, 429] on strong "R$ 29,00" at bounding box center [804, 434] width 38 height 11
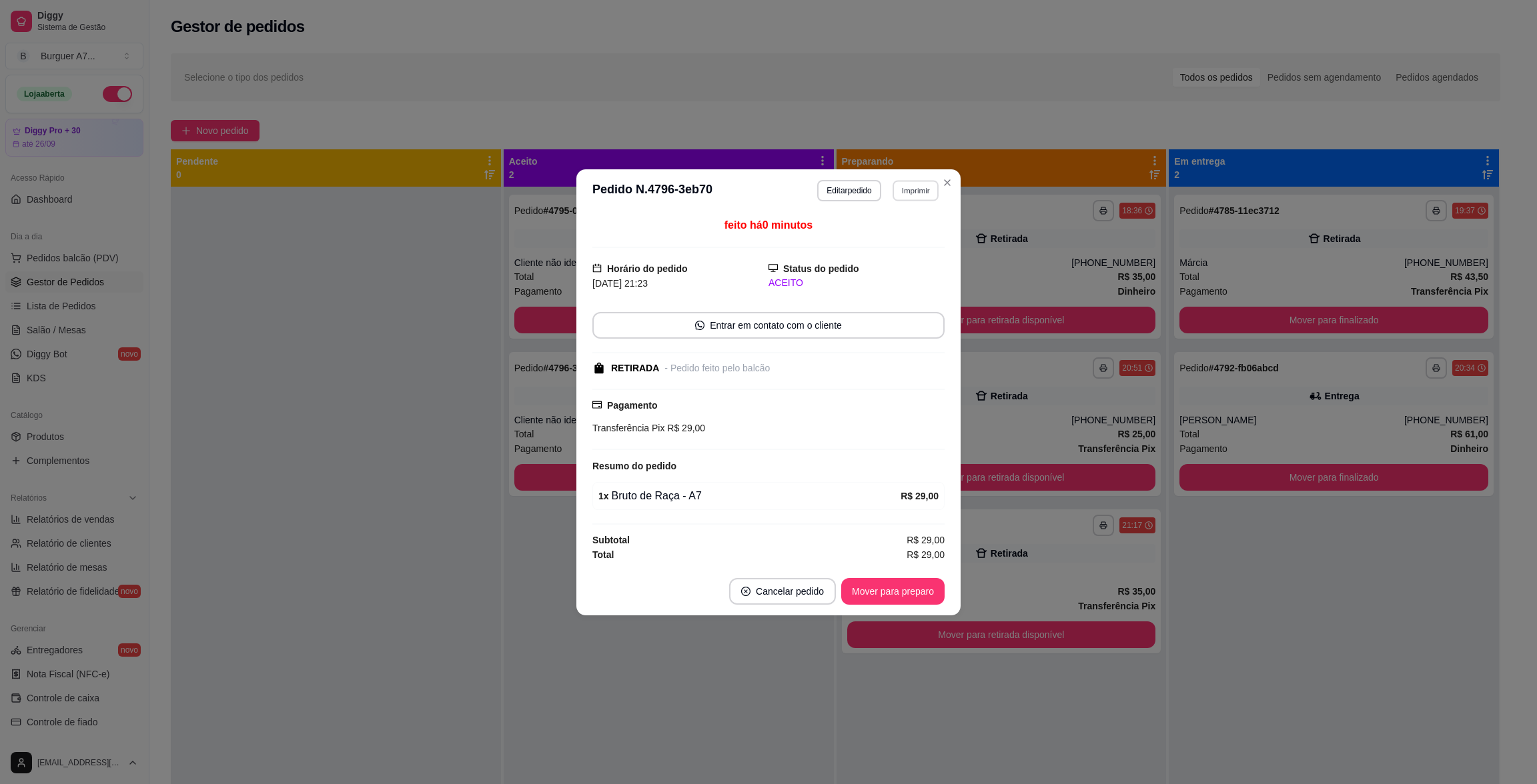
click at [919, 196] on button "Imprimir" at bounding box center [915, 190] width 46 height 21
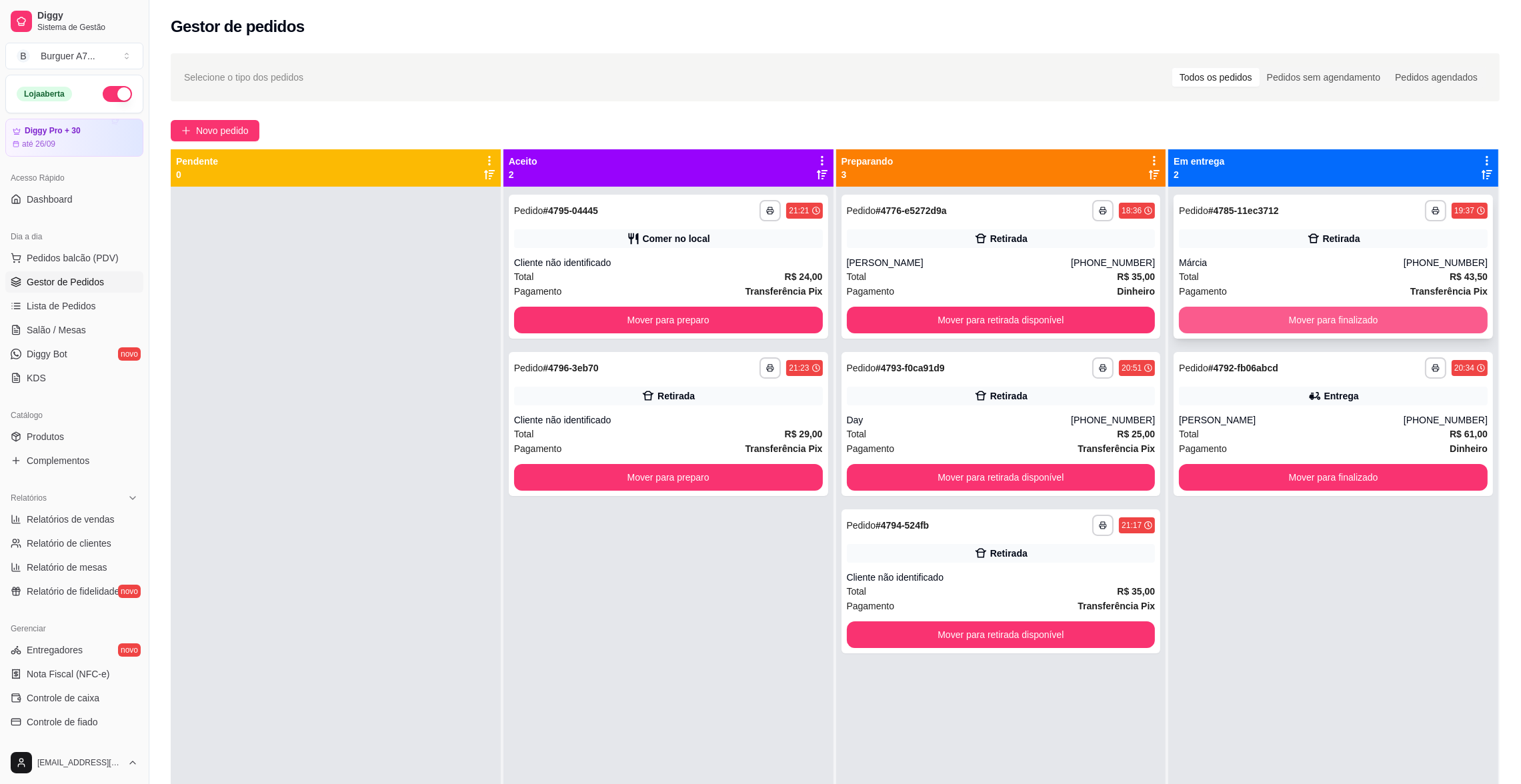
click at [1295, 315] on button "Mover para finalizado" at bounding box center [1333, 319] width 308 height 26
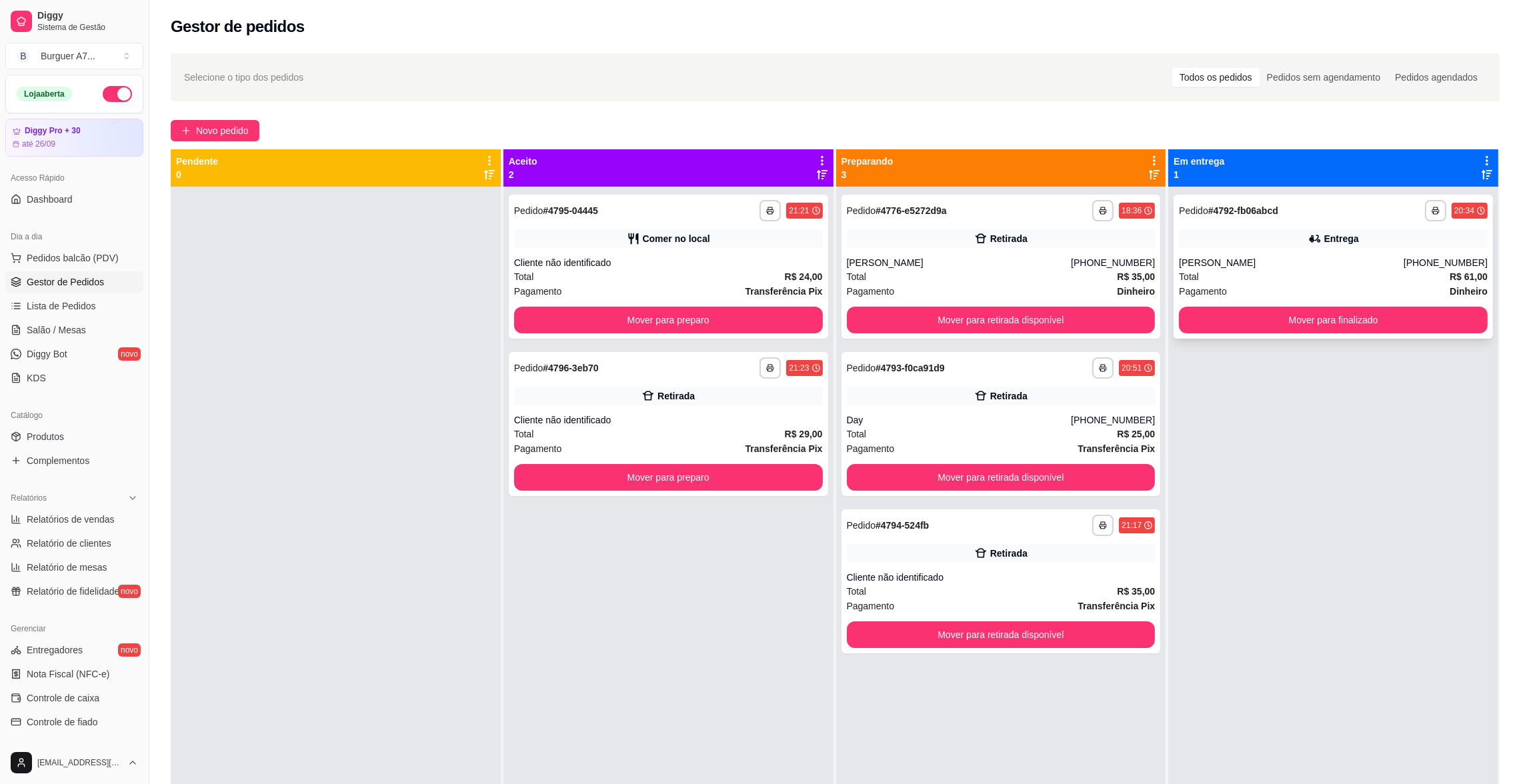
click at [1267, 258] on div "[PERSON_NAME]" at bounding box center [1292, 263] width 225 height 14
click at [1404, 315] on button "Mover para finalizado" at bounding box center [1333, 319] width 308 height 26
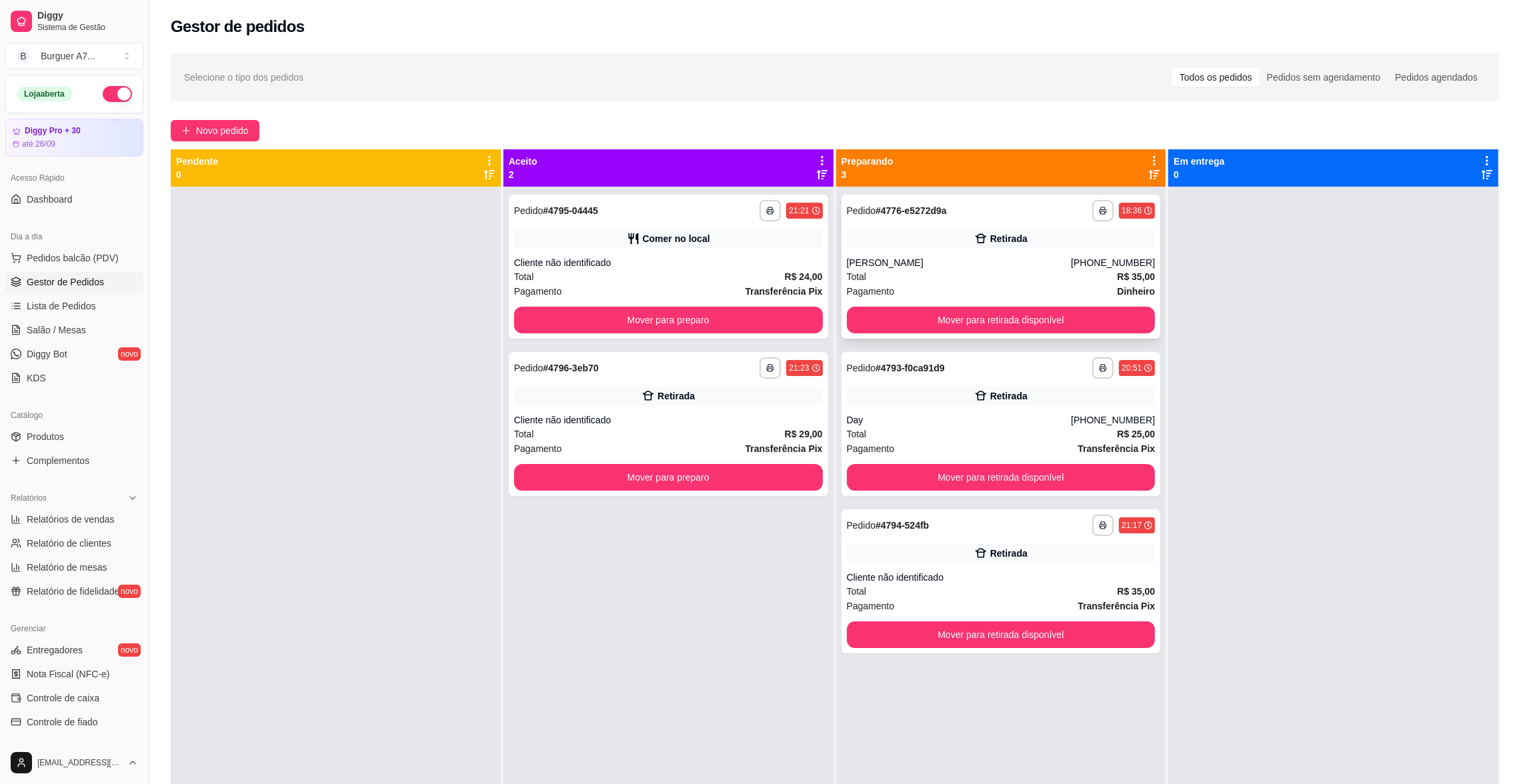
click at [1045, 271] on div "Total R$ 35,00" at bounding box center [1000, 276] width 308 height 15
click at [1016, 321] on button "Mover para retirada disponível" at bounding box center [1000, 320] width 300 height 26
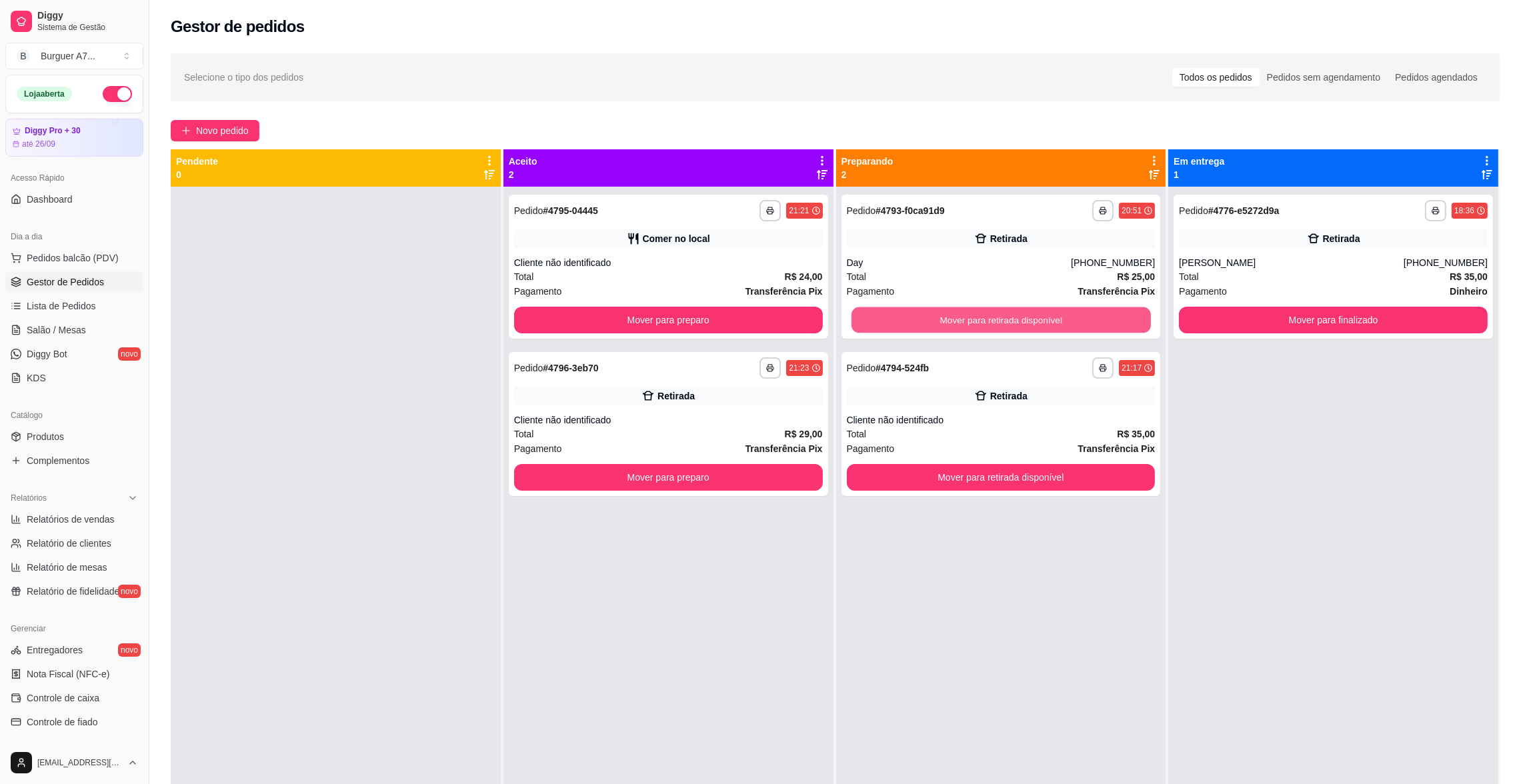
click at [1016, 321] on button "Mover para retirada disponível" at bounding box center [1000, 320] width 300 height 26
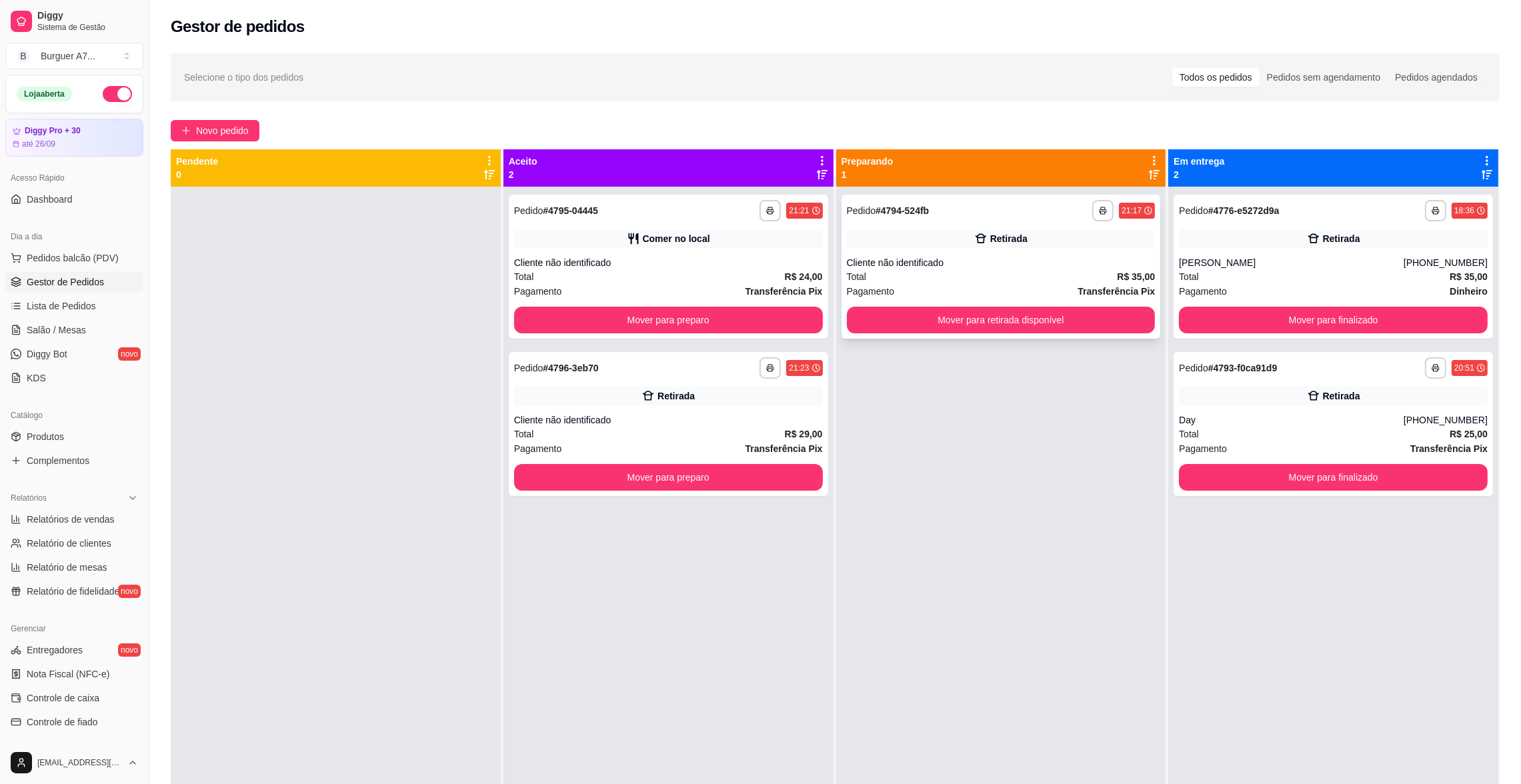
click at [987, 253] on div "**********" at bounding box center [1001, 266] width 319 height 144
click at [762, 311] on button "Mover para preparo" at bounding box center [668, 320] width 300 height 26
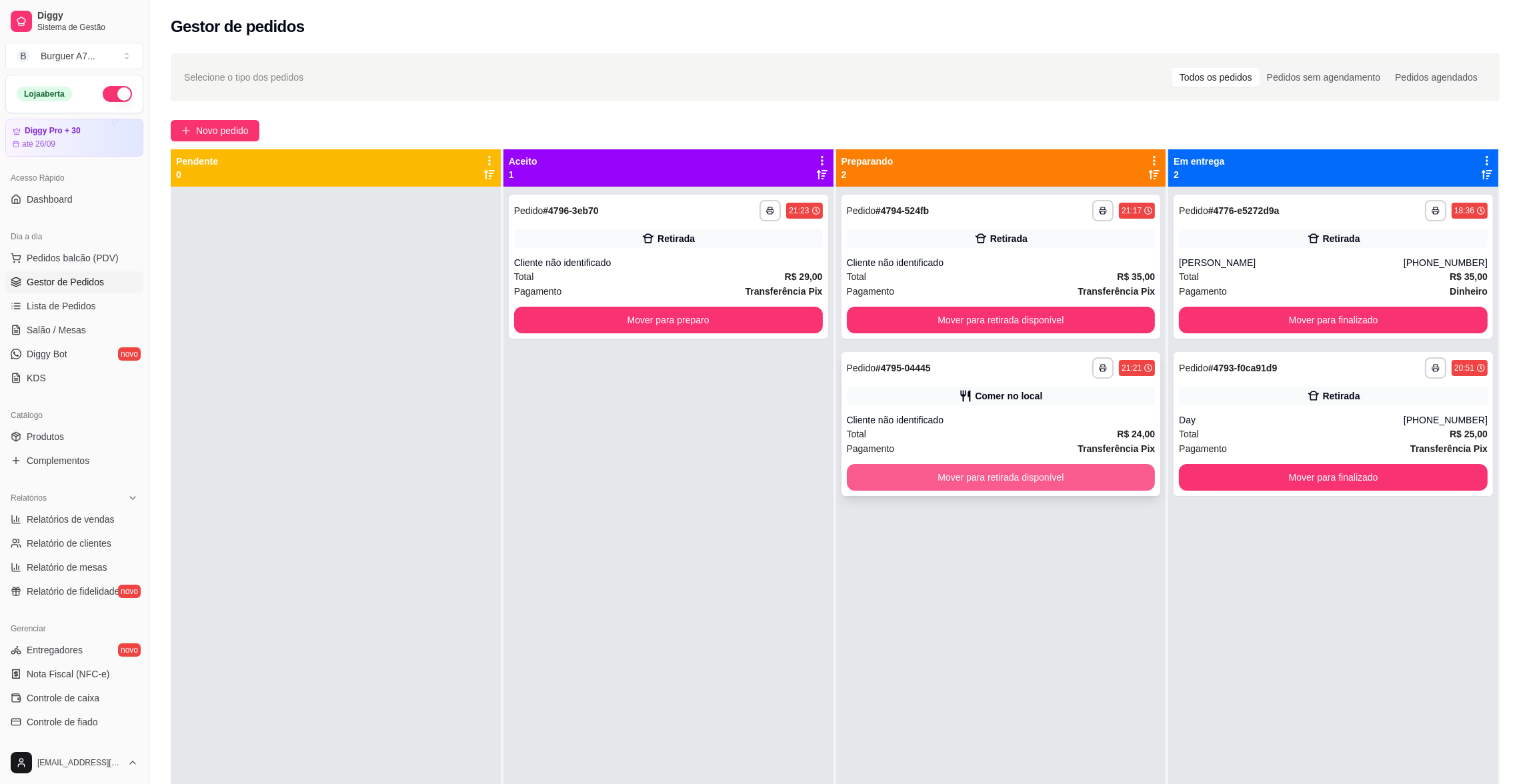
click at [1098, 469] on button "Mover para retirada disponível" at bounding box center [1000, 477] width 308 height 26
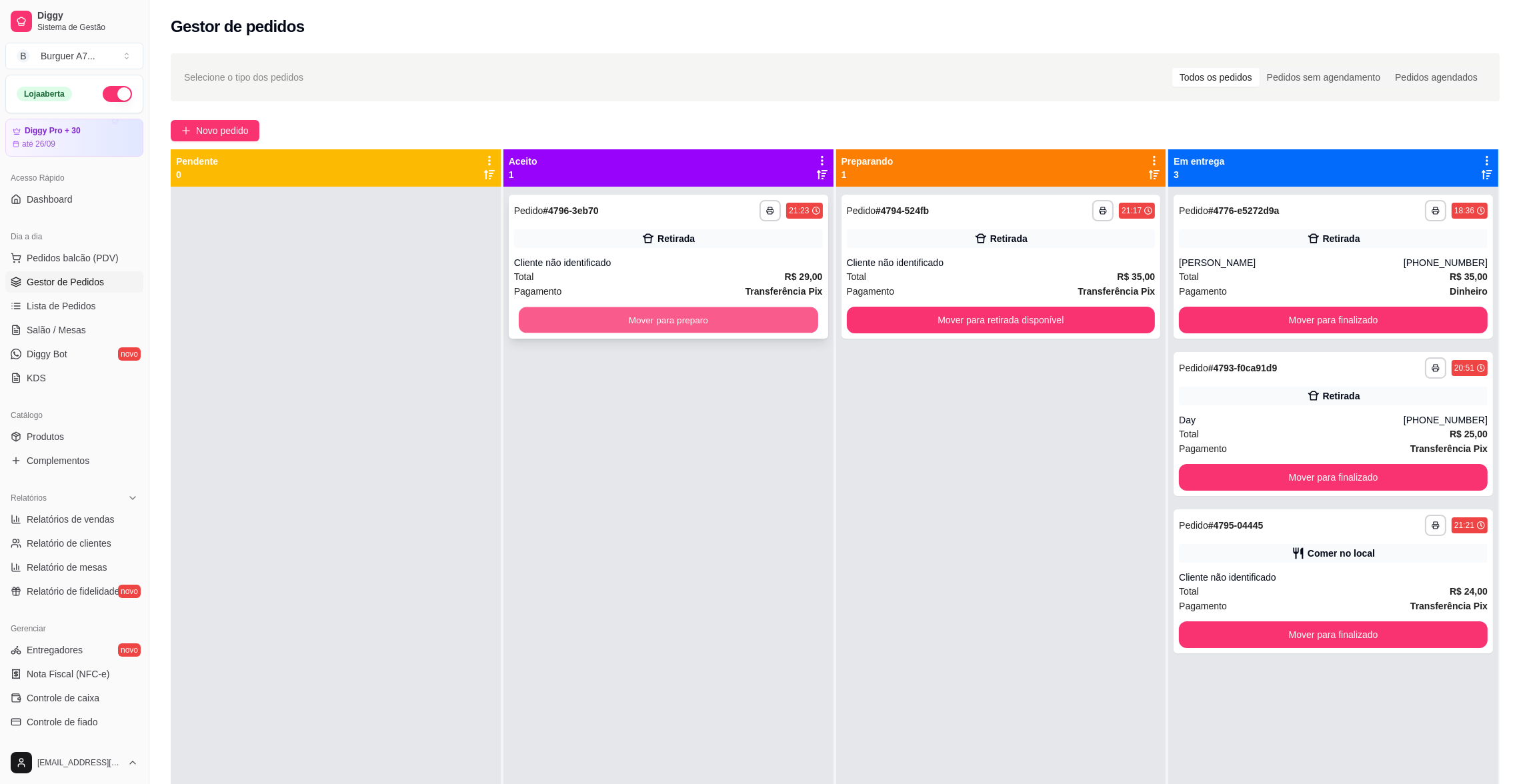
click at [767, 313] on button "Mover para preparo" at bounding box center [668, 320] width 300 height 26
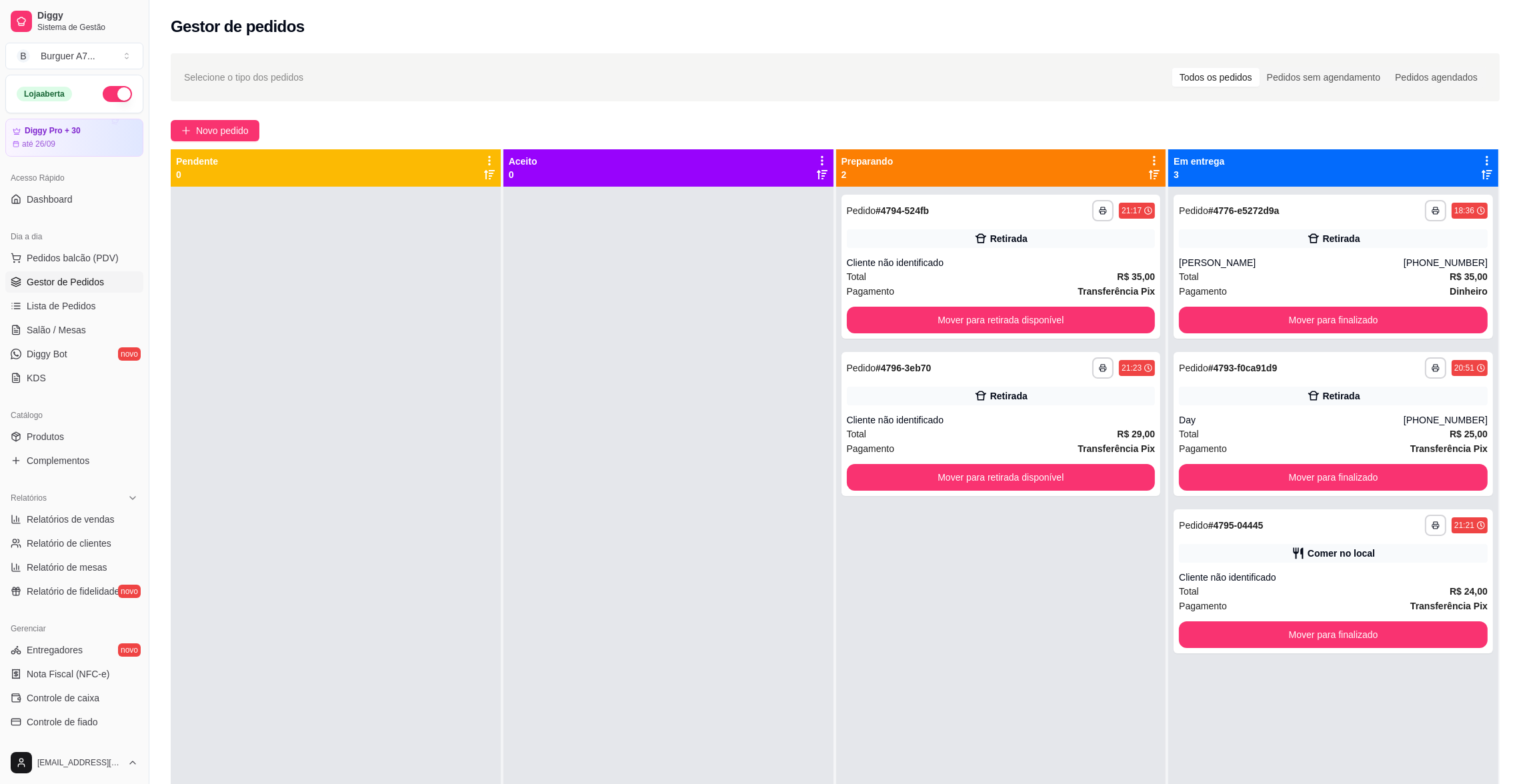
click at [209, 115] on div "**********" at bounding box center [836, 497] width 1372 height 904
click at [205, 120] on button "Novo pedido" at bounding box center [214, 131] width 89 height 22
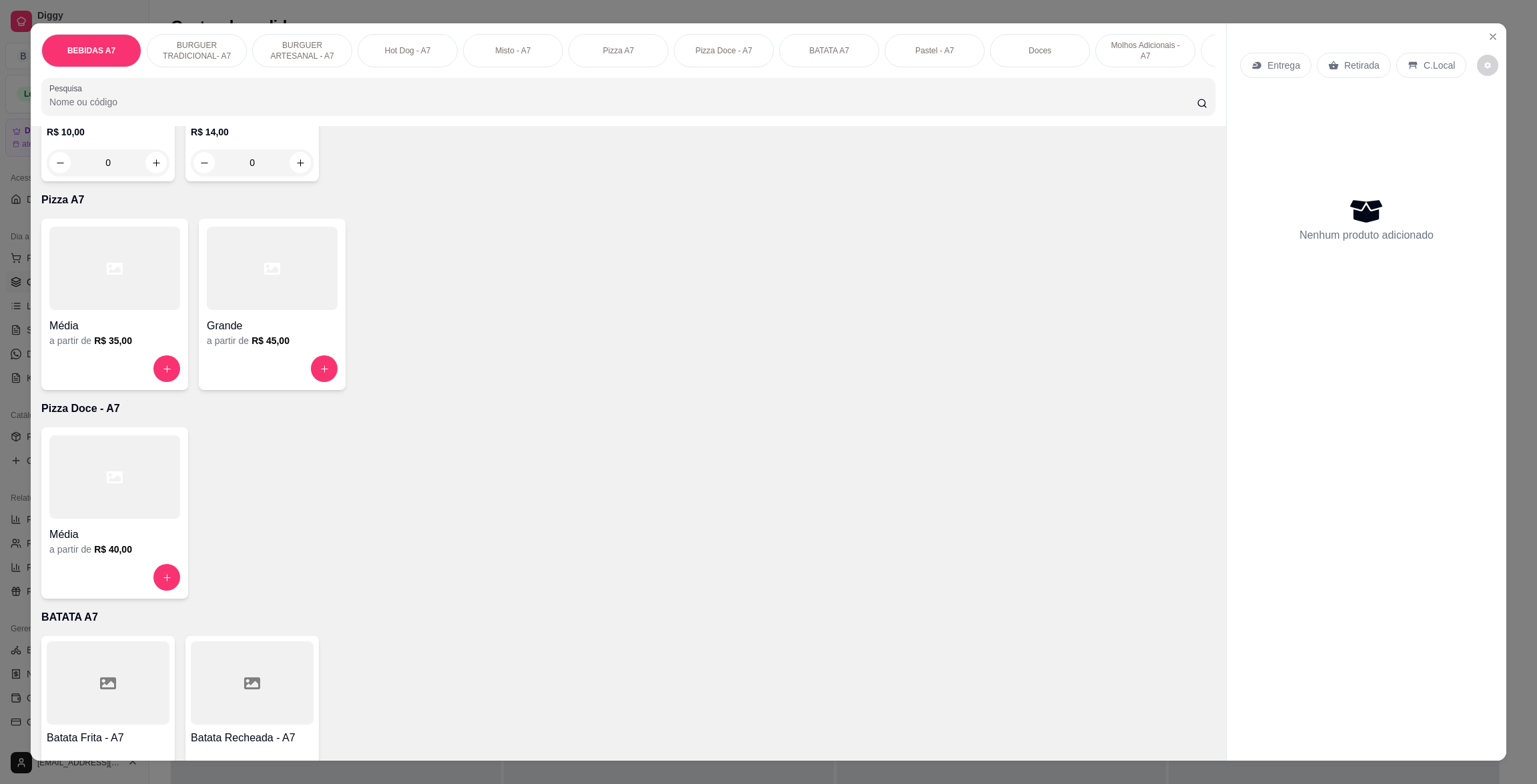
scroll to position [1900, 0]
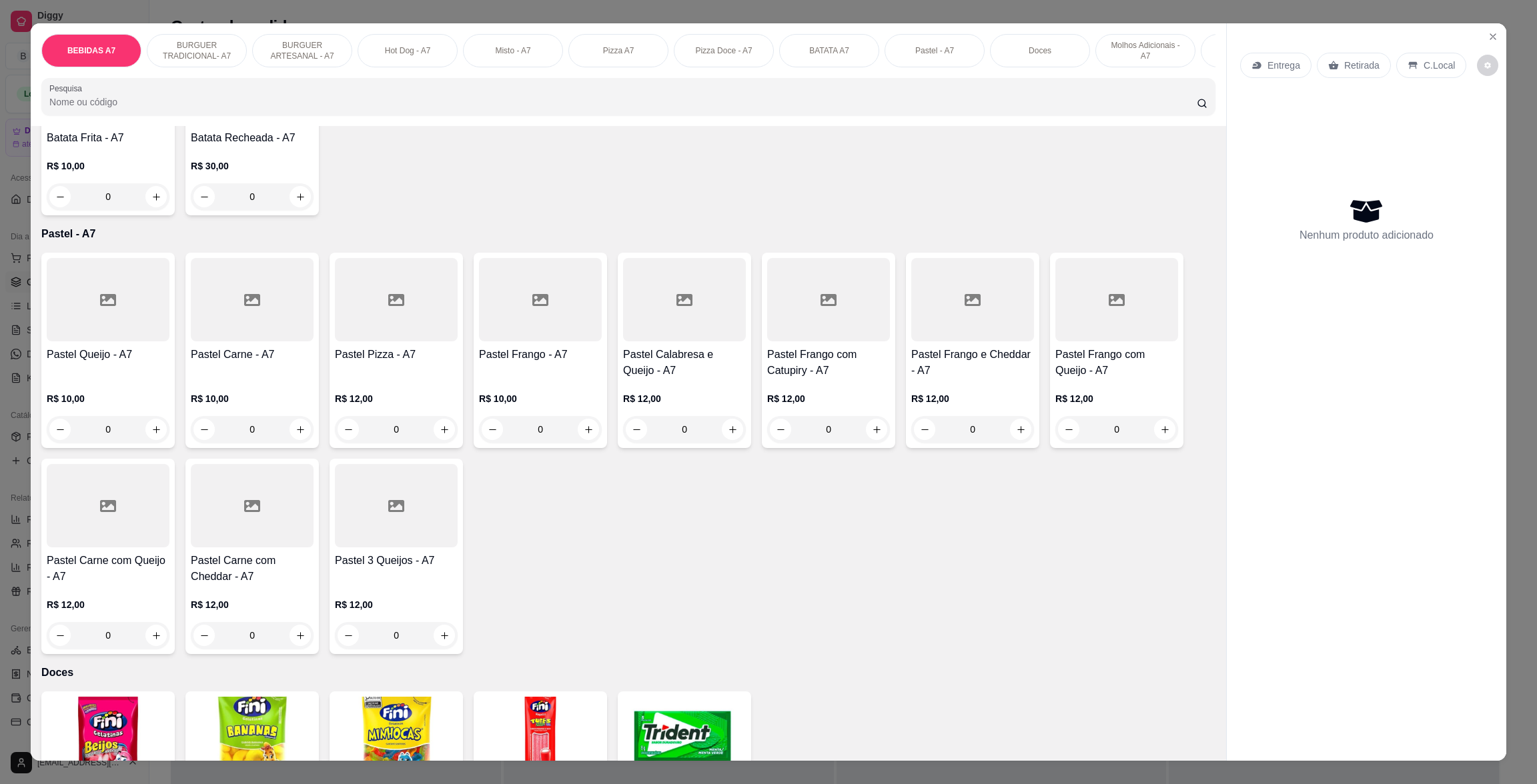
click at [1090, 405] on p "R$ 12,00" at bounding box center [1116, 399] width 122 height 14
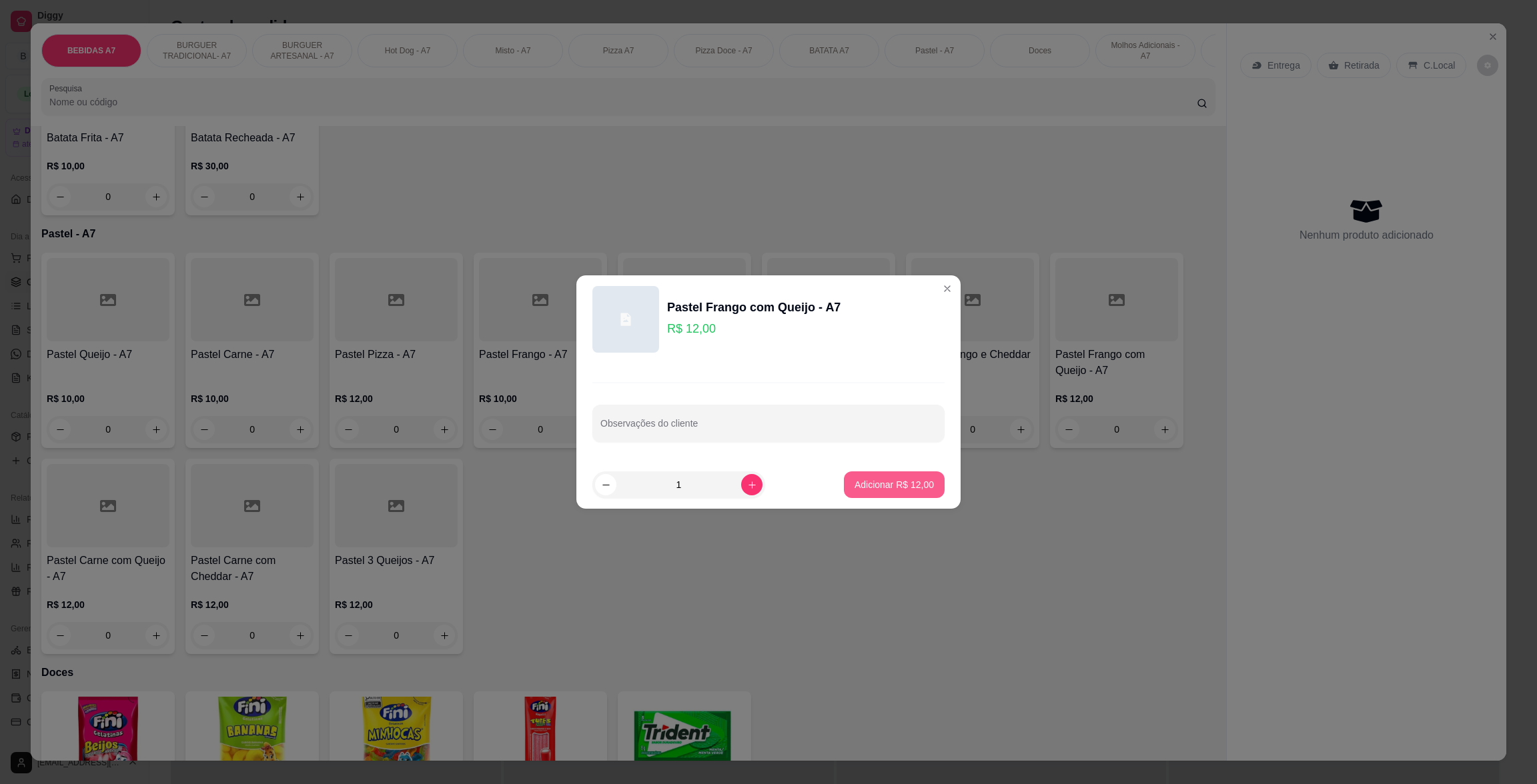
click at [904, 485] on p "Adicionar R$ 12,00" at bounding box center [894, 485] width 79 height 14
type input "1"
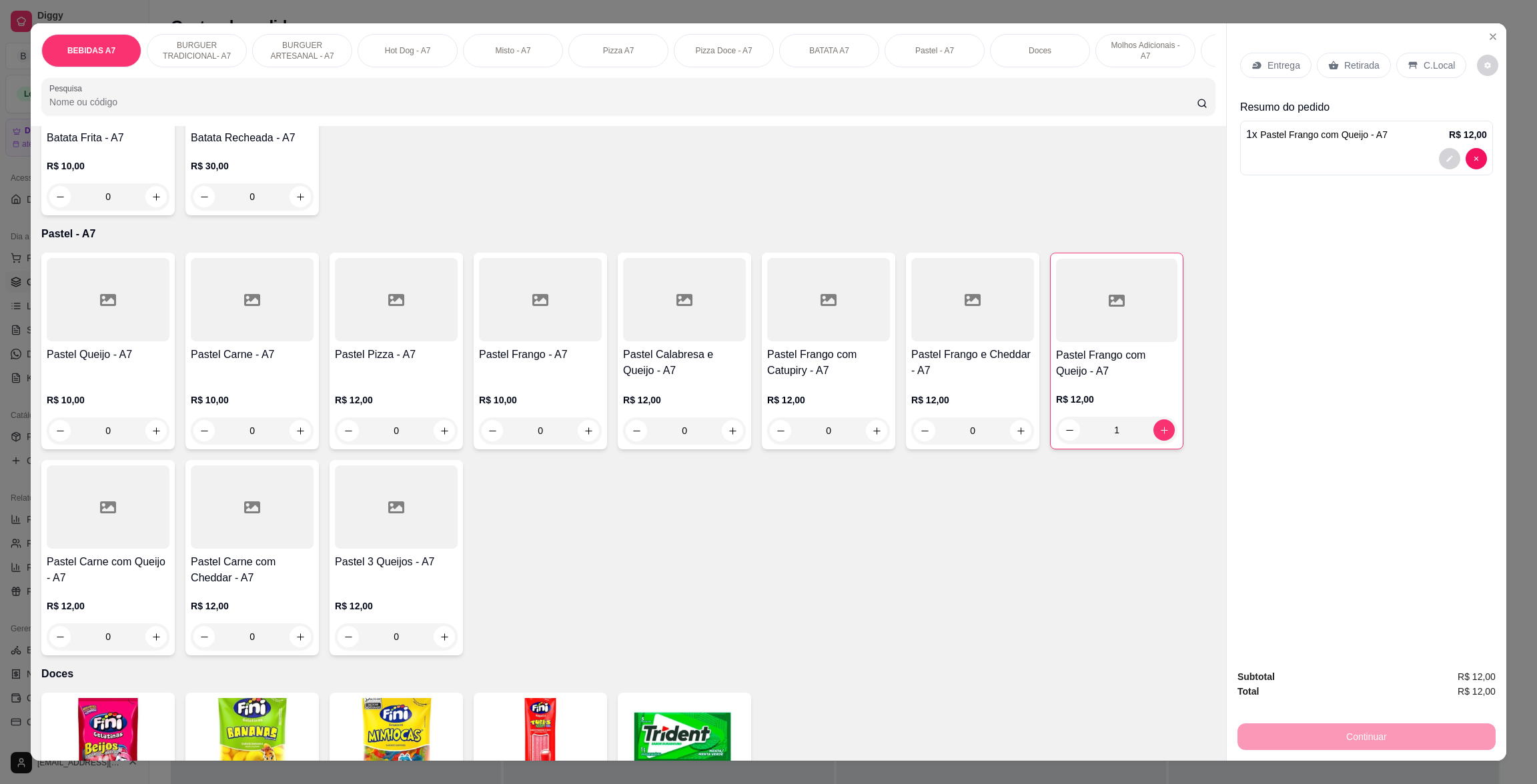
click at [1330, 70] on div "Retirada" at bounding box center [1354, 66] width 74 height 25
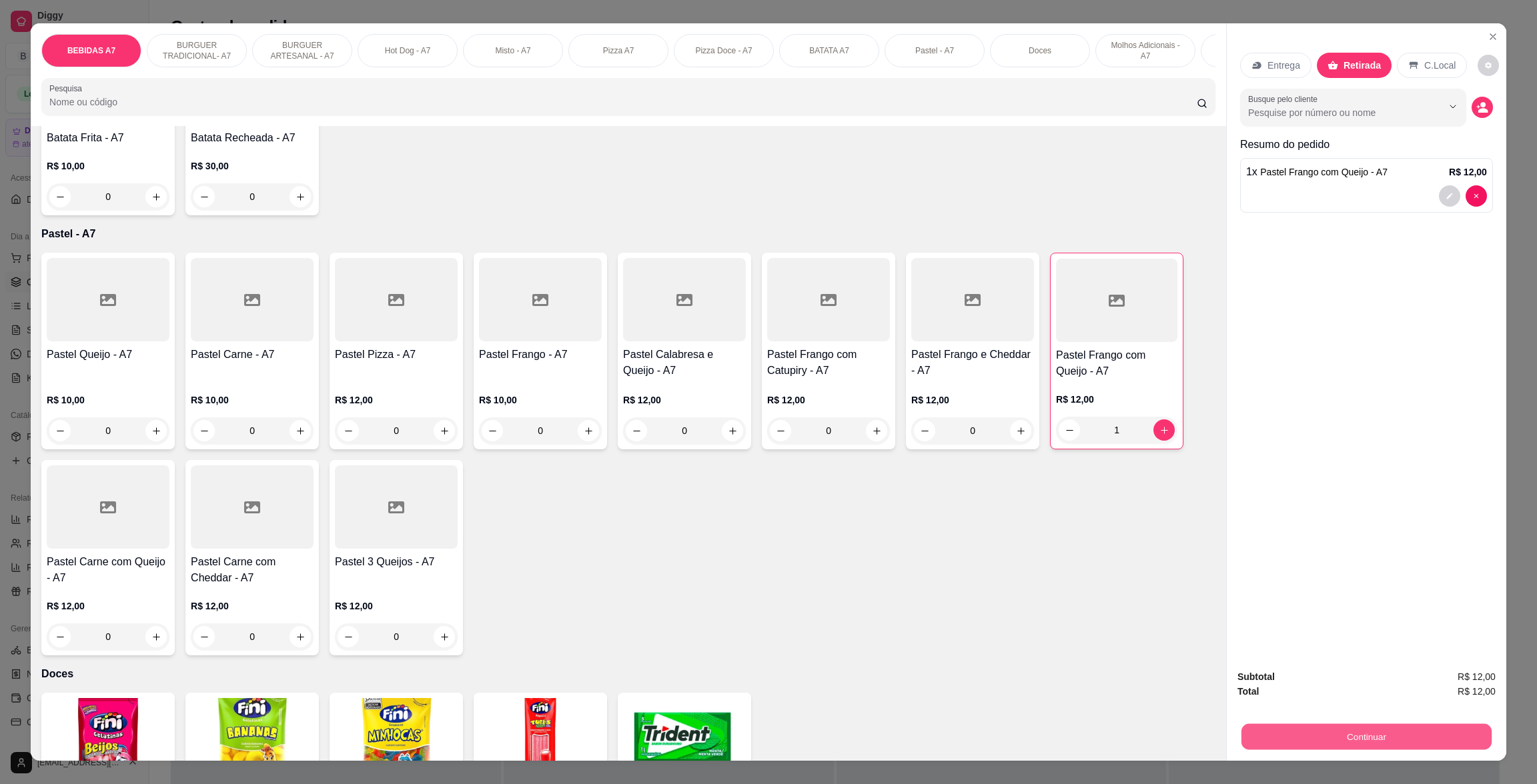
click at [1351, 727] on button "Continuar" at bounding box center [1367, 736] width 251 height 26
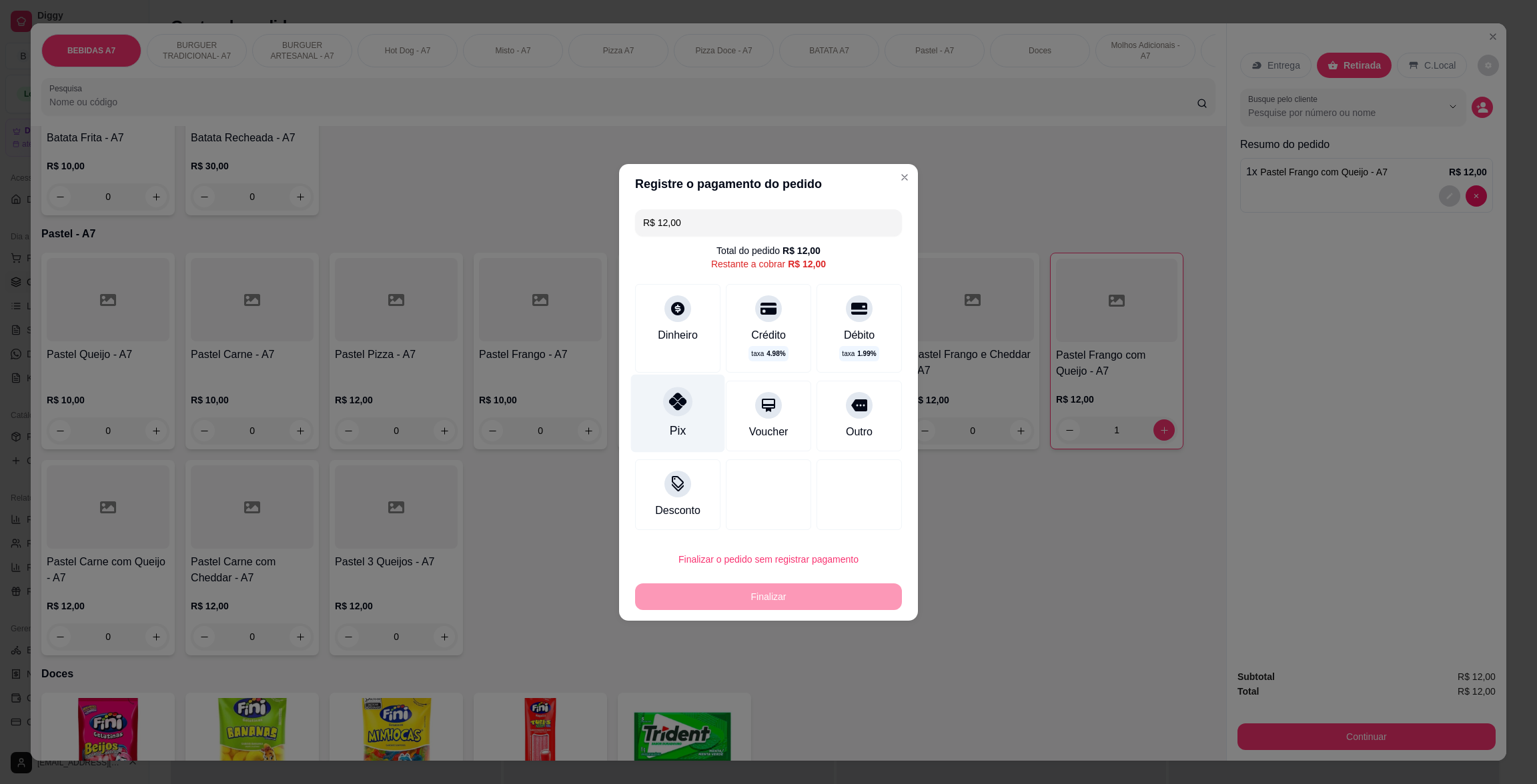
click at [654, 398] on div "Pix" at bounding box center [678, 413] width 94 height 78
type input "R$ 0,00"
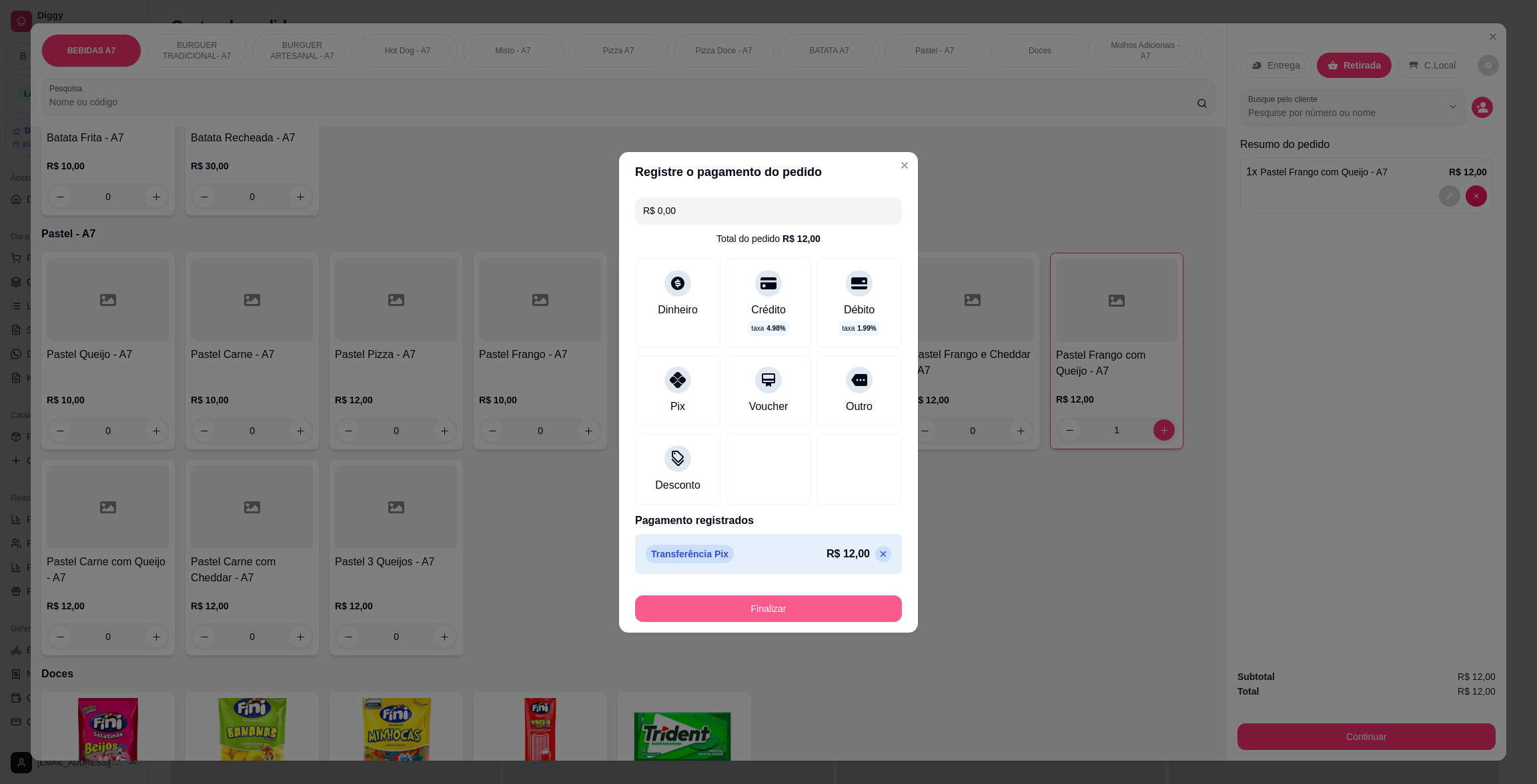
click at [883, 604] on div "Finalizar" at bounding box center [768, 608] width 267 height 26
type input "0"
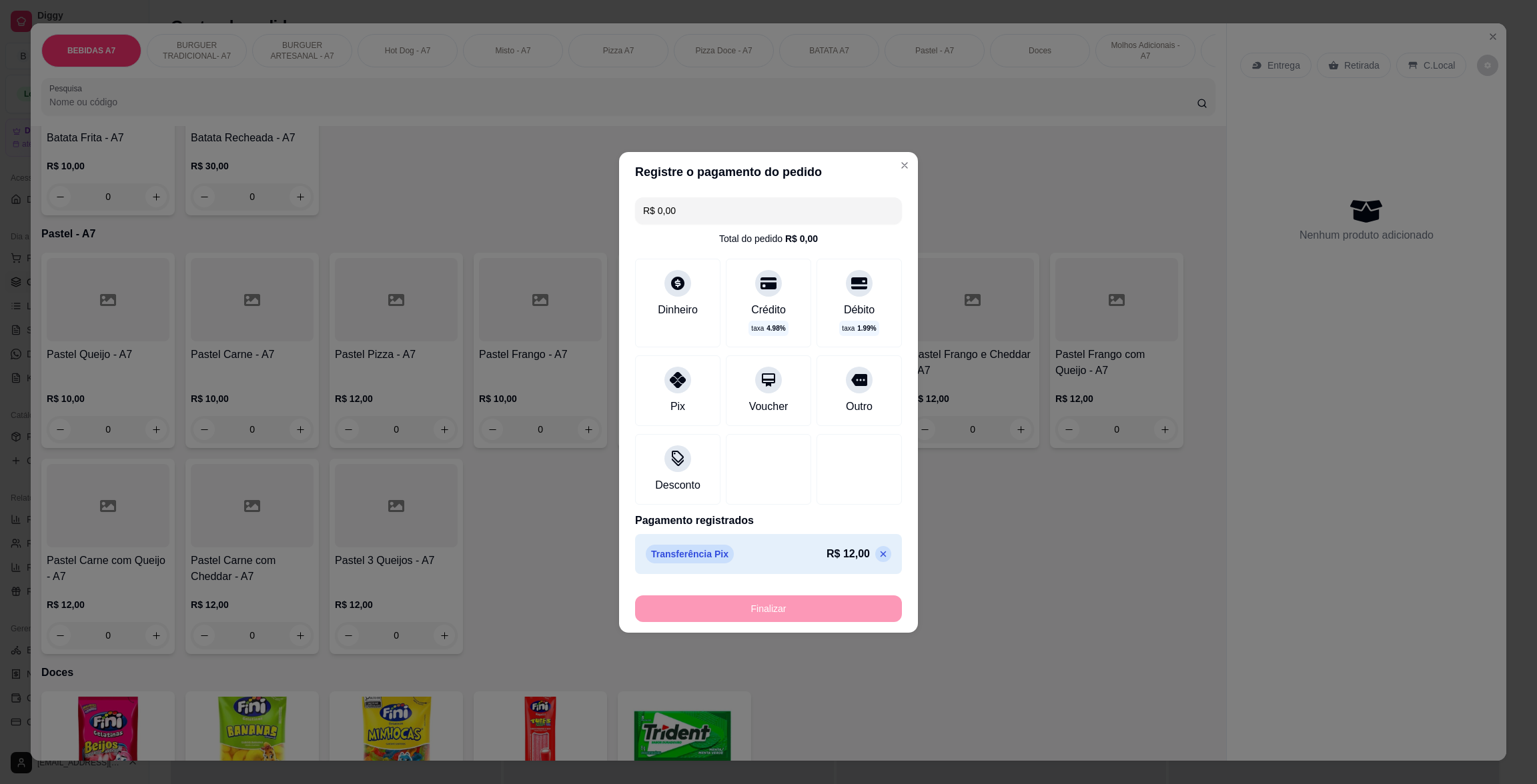
type input "-R$ 12,00"
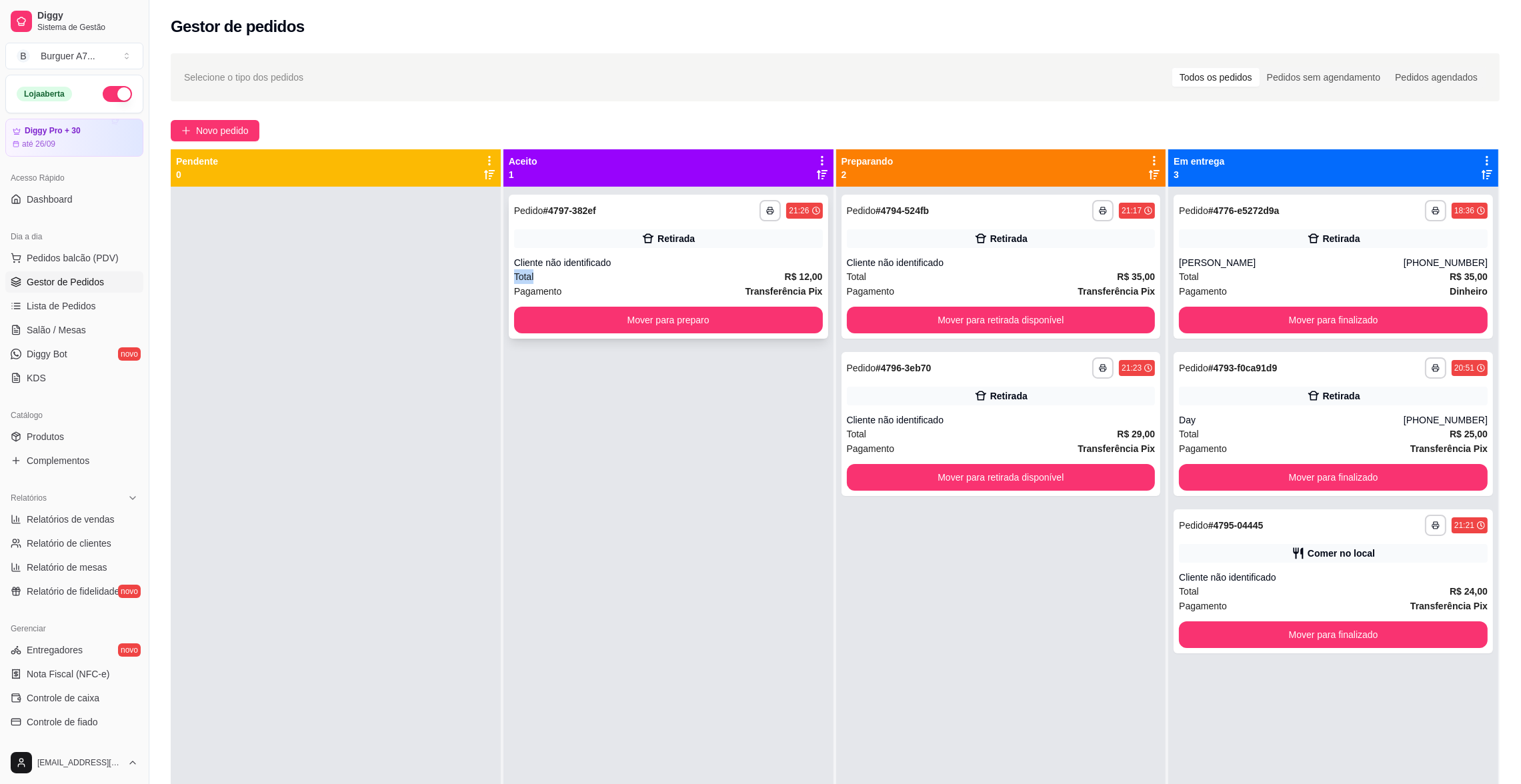
click at [774, 266] on div "**********" at bounding box center [668, 266] width 319 height 144
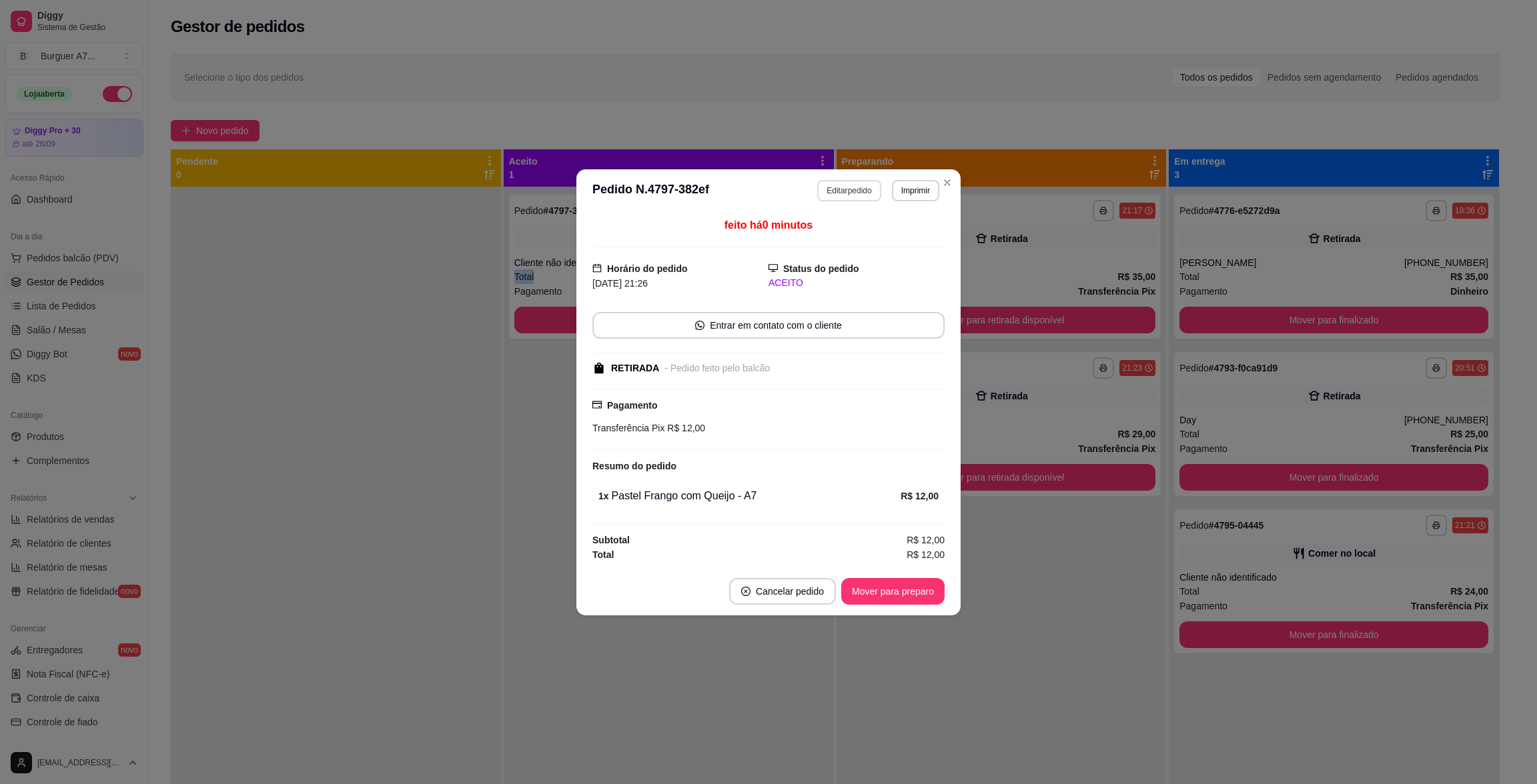
click at [856, 191] on button "Editar pedido" at bounding box center [849, 191] width 64 height 22
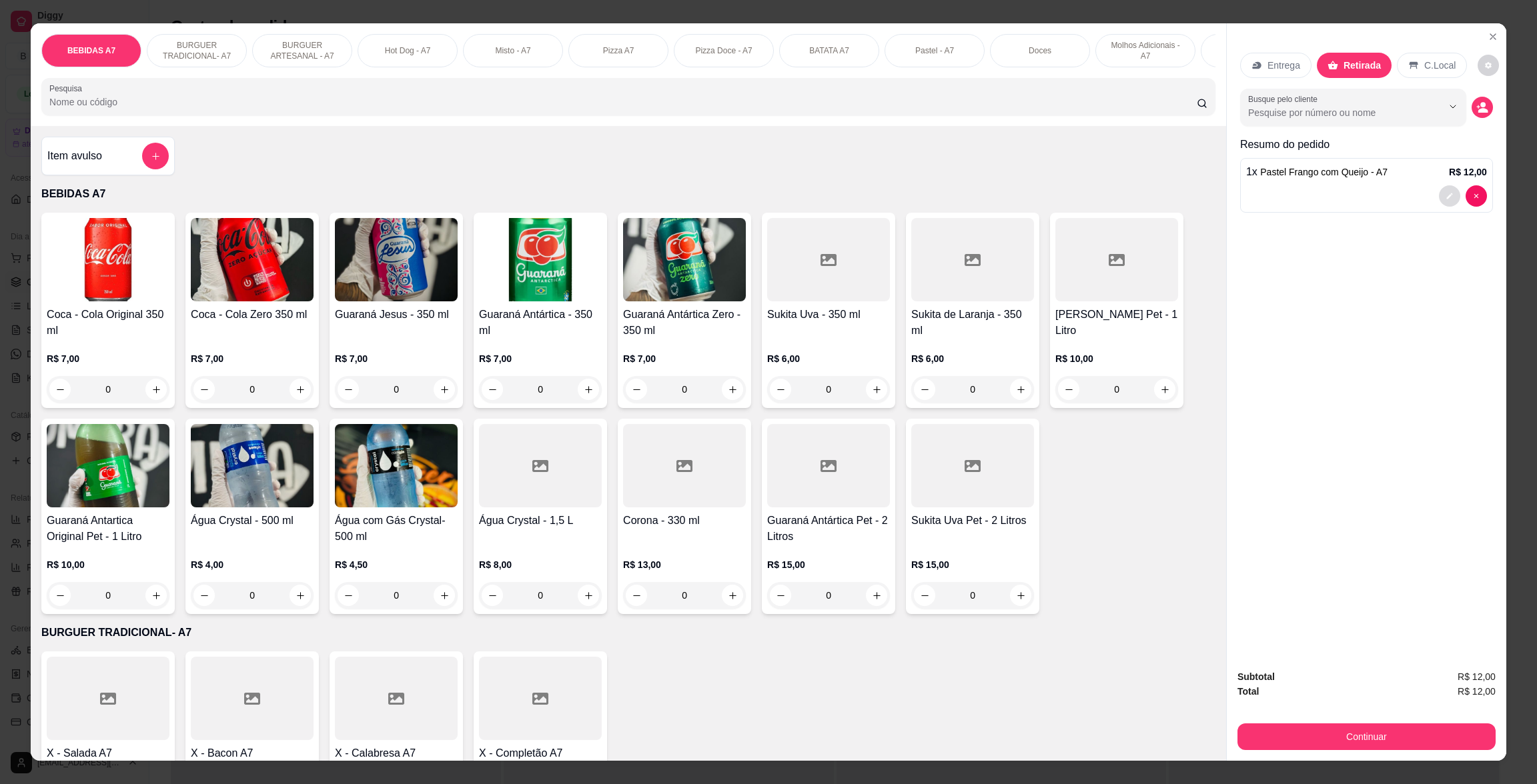
click at [1448, 198] on button "decrease-product-quantity" at bounding box center [1450, 196] width 22 height 22
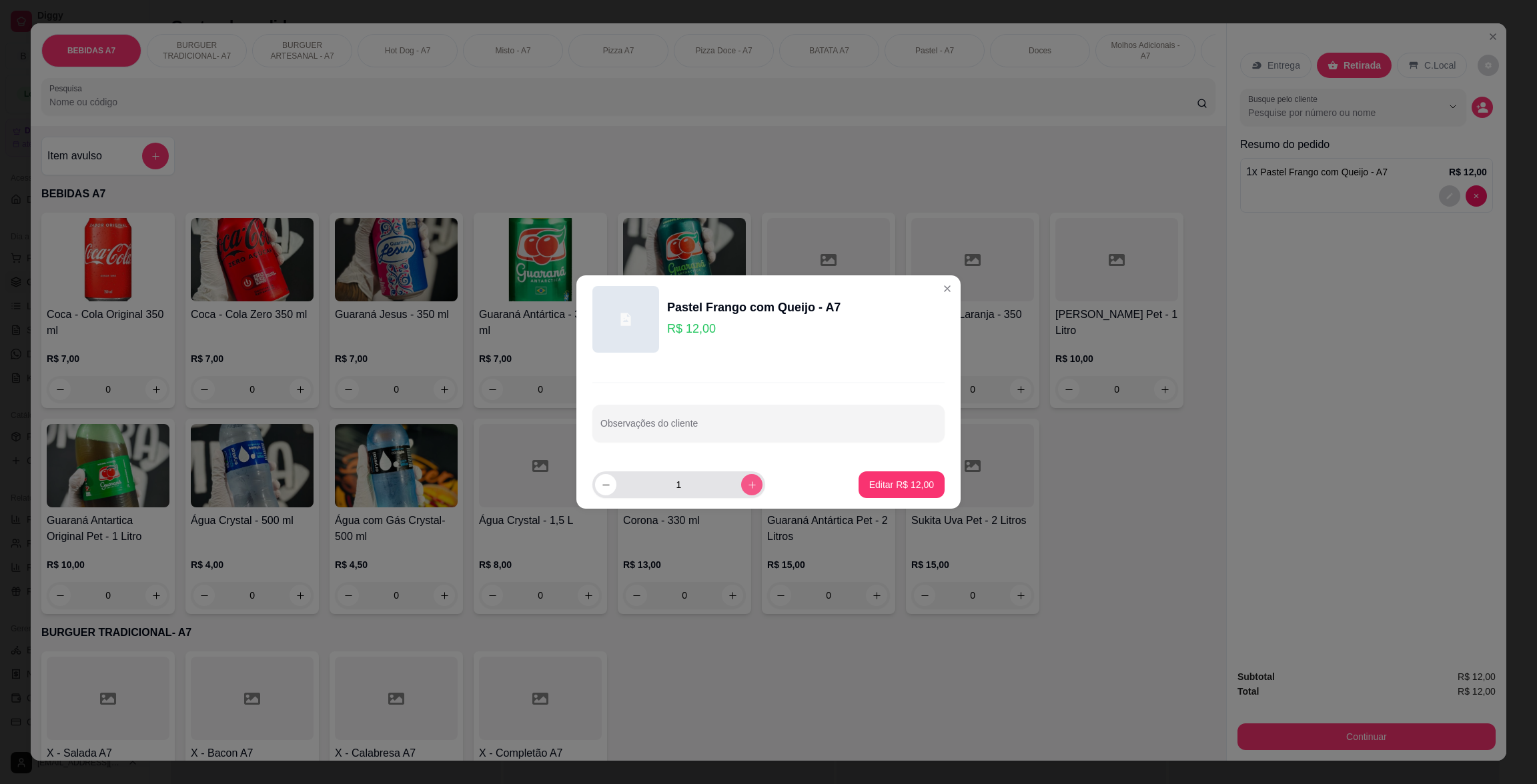
click at [747, 489] on icon "increase-product-quantity" at bounding box center [752, 485] width 10 height 10
type input "2"
click at [891, 485] on p "Editar R$ 24,00" at bounding box center [902, 485] width 65 height 14
type input "2"
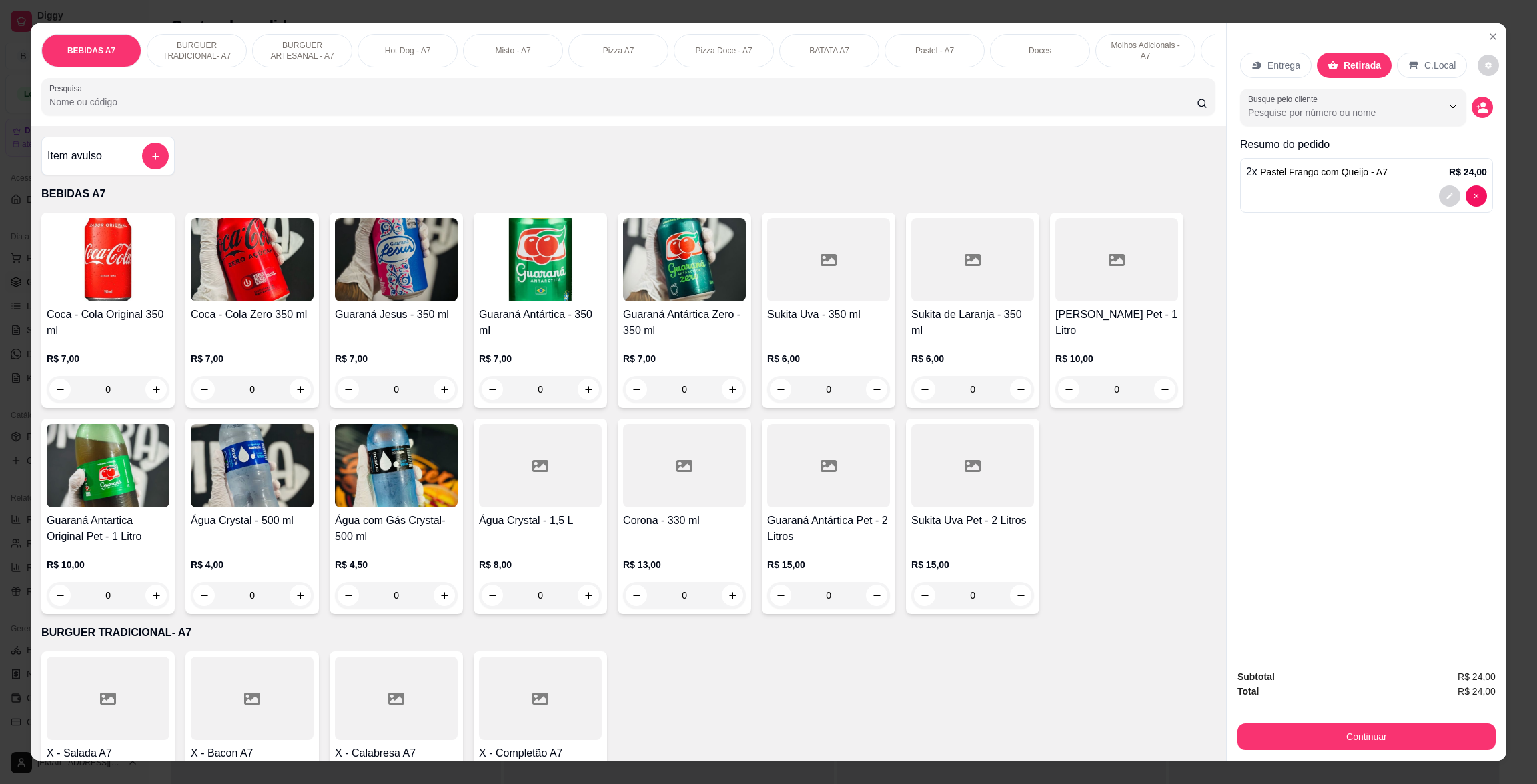
click at [1375, 730] on button "Continuar" at bounding box center [1367, 736] width 258 height 26
click at [1320, 727] on button "Continuar" at bounding box center [1367, 736] width 251 height 26
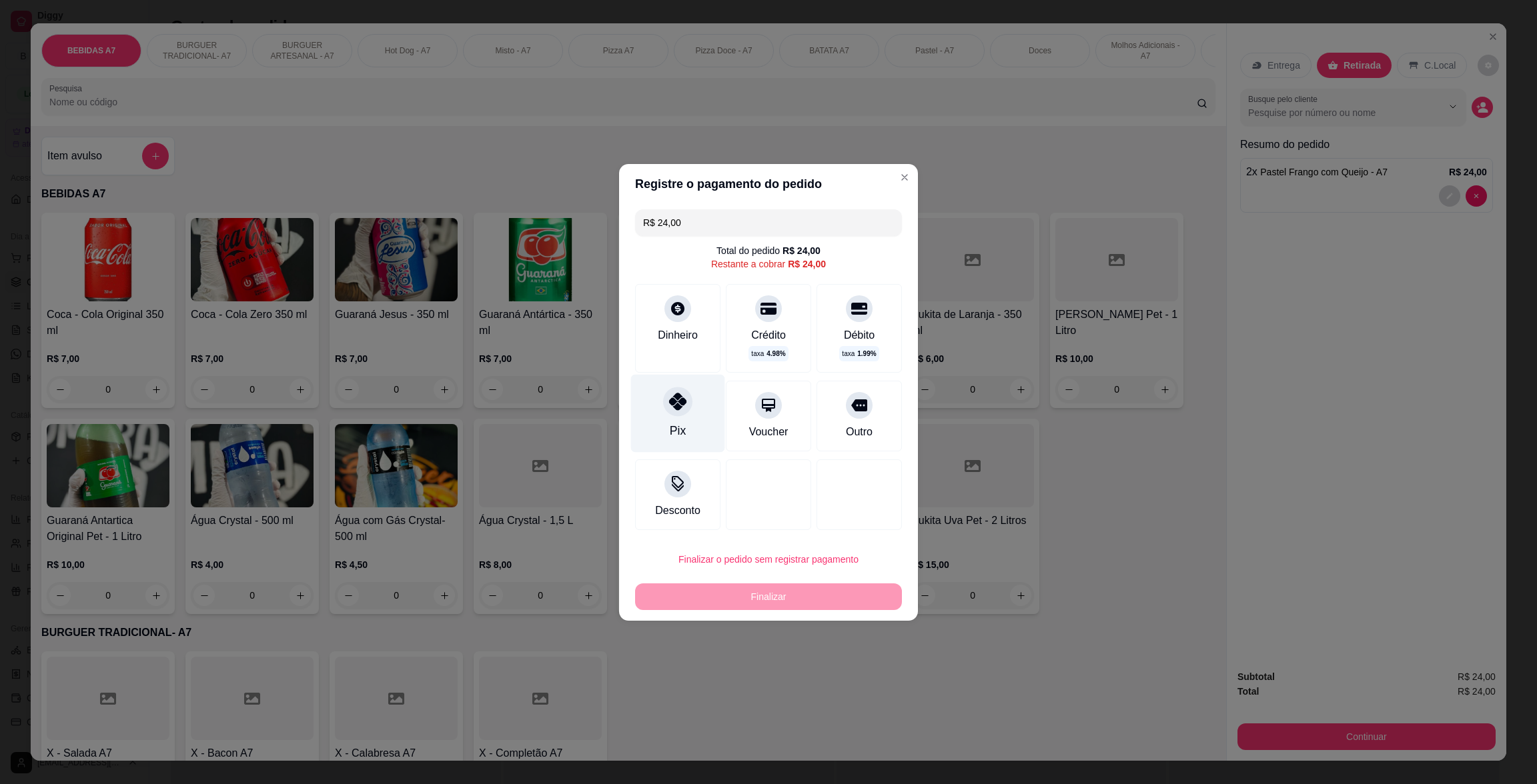
click at [652, 397] on div "Pix" at bounding box center [678, 413] width 94 height 78
type input "R$ 0,00"
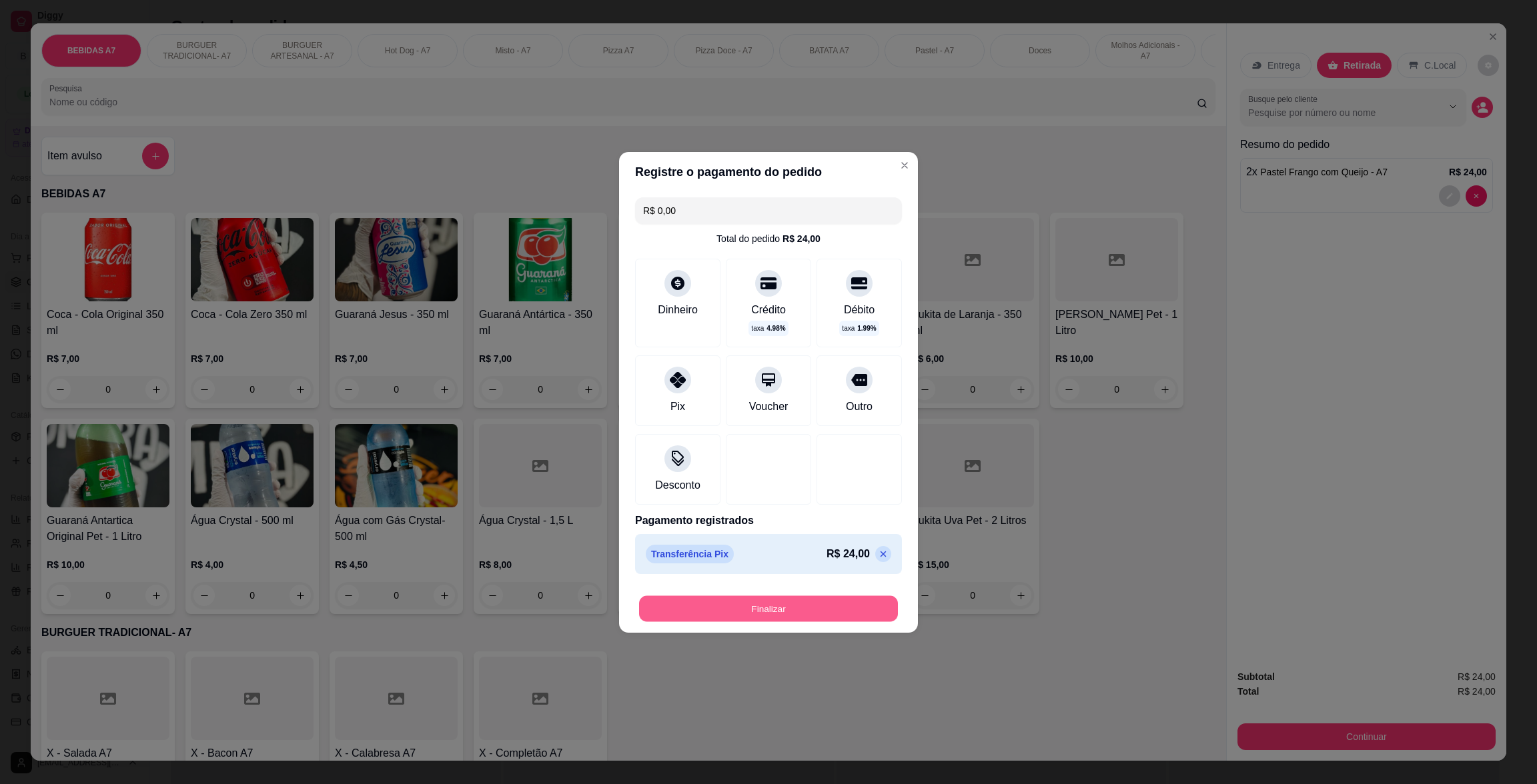
click at [789, 619] on button "Finalizar" at bounding box center [768, 608] width 258 height 26
click at [801, 607] on div "Finalizar" at bounding box center [768, 608] width 267 height 26
type input "0"
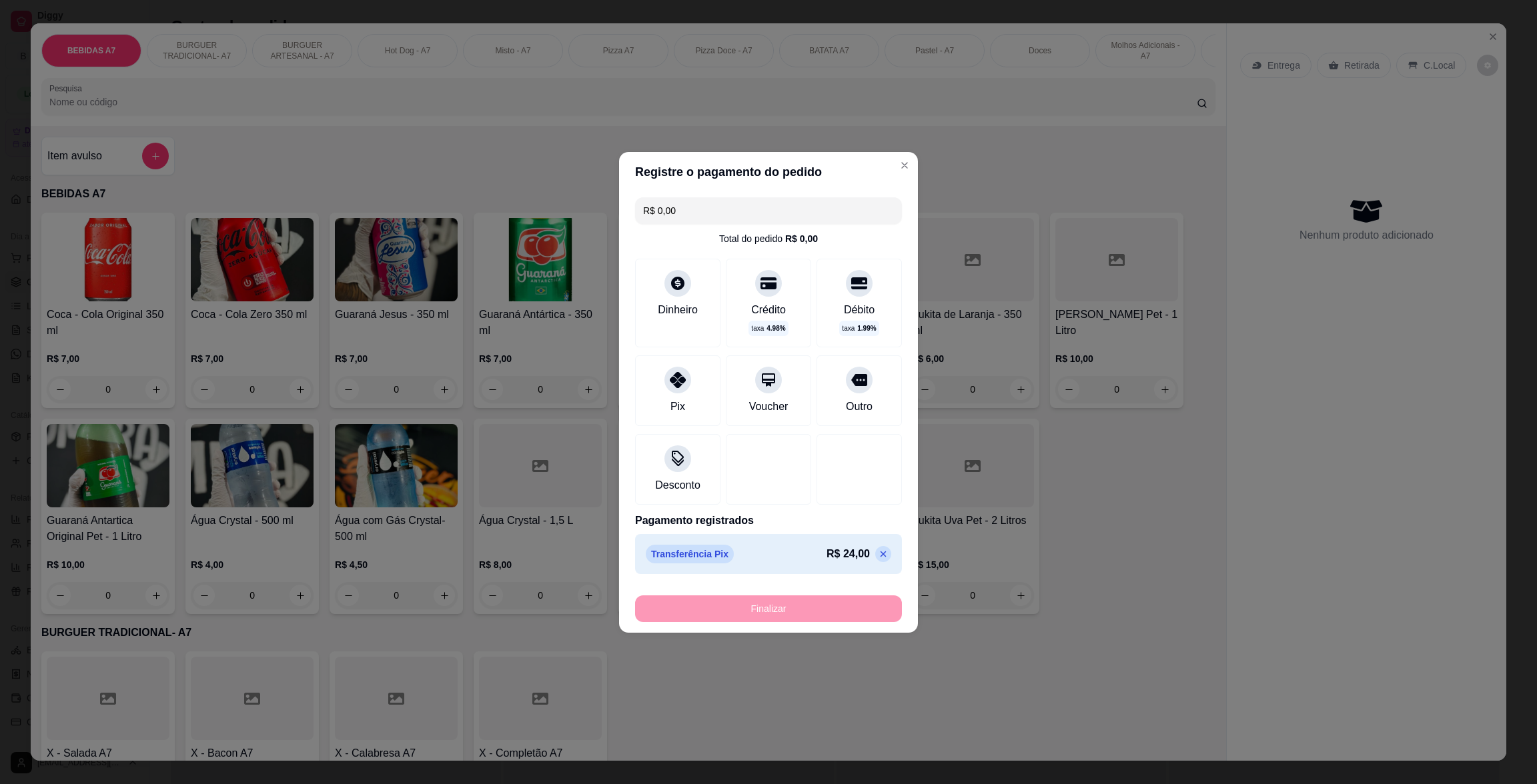
type input "-R$ 24,00"
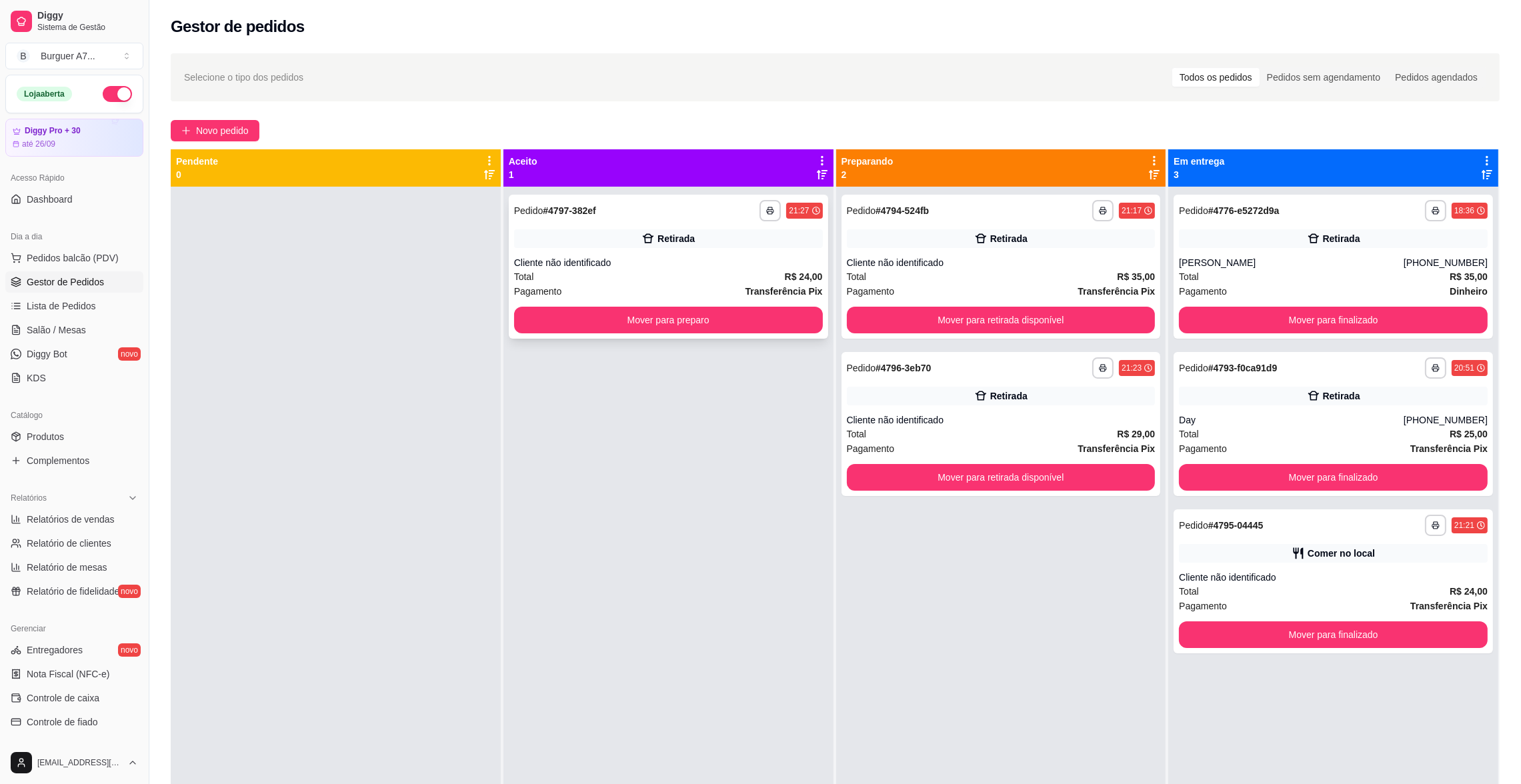
click at [791, 336] on div "**********" at bounding box center [668, 266] width 319 height 144
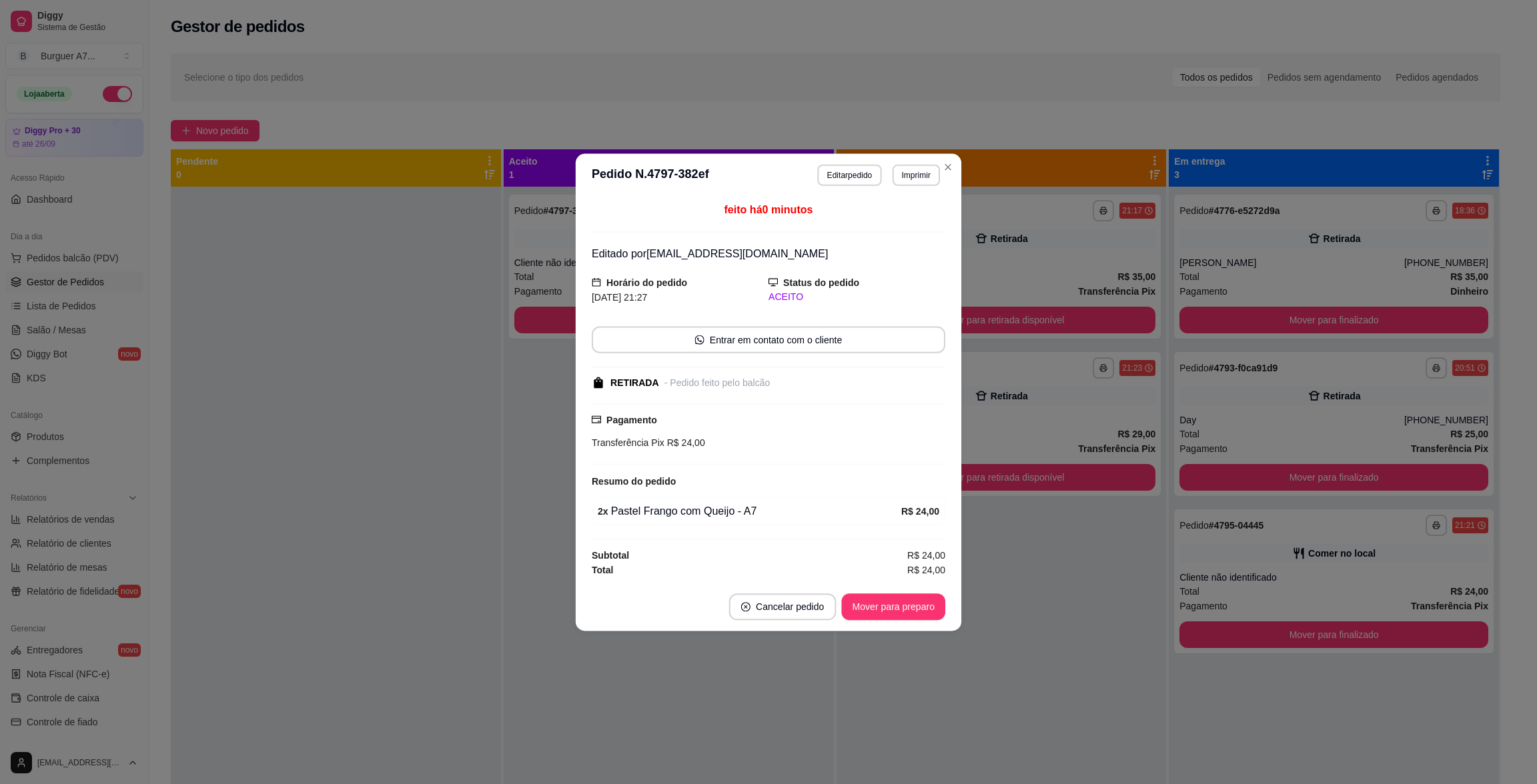
click at [766, 317] on div "feito há 0 minutos Editado por [PERSON_NAME][EMAIL_ADDRESS][DOMAIN_NAME] Horári…" at bounding box center [768, 390] width 353 height 376
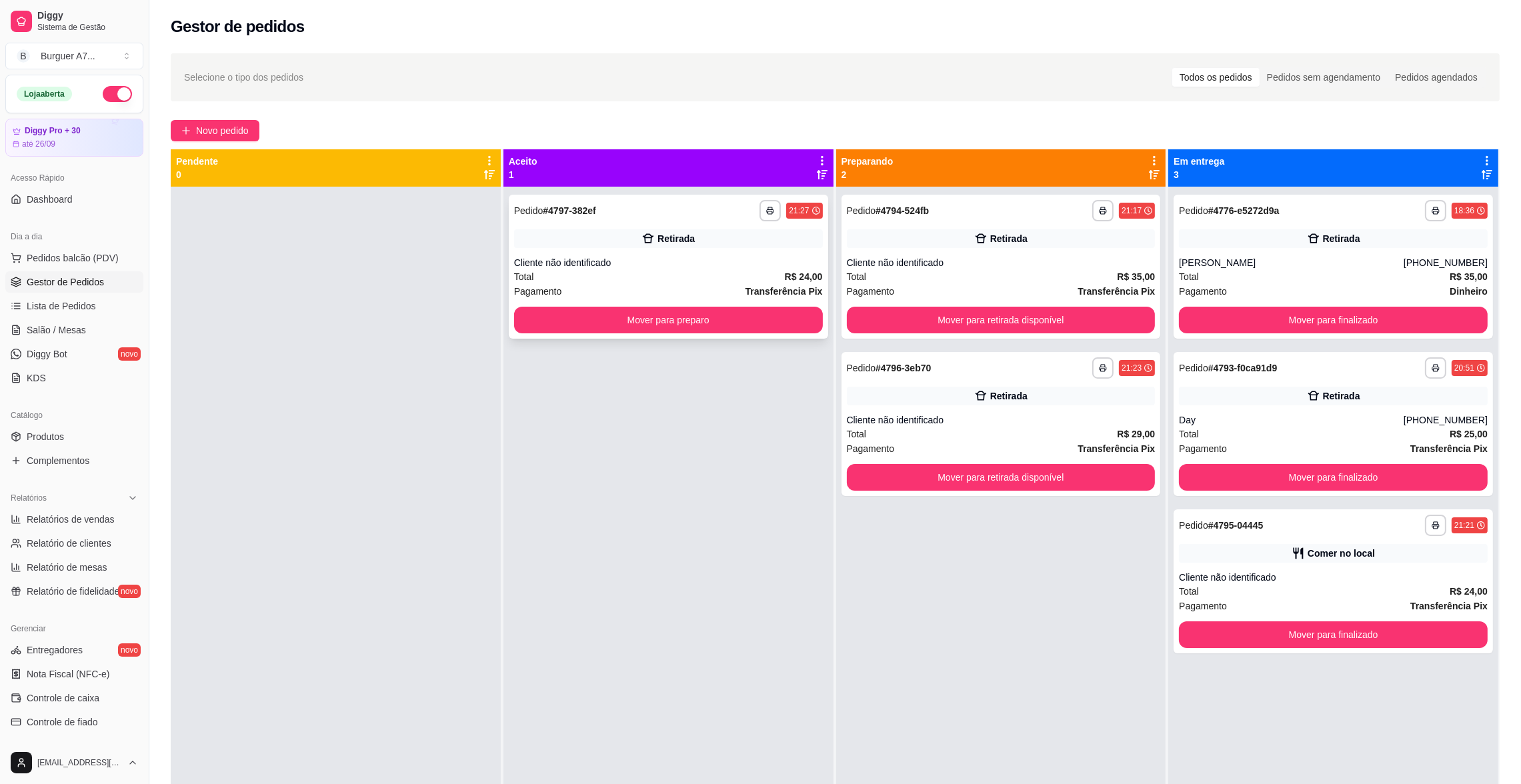
click at [714, 313] on button "Mover para preparo" at bounding box center [668, 319] width 308 height 26
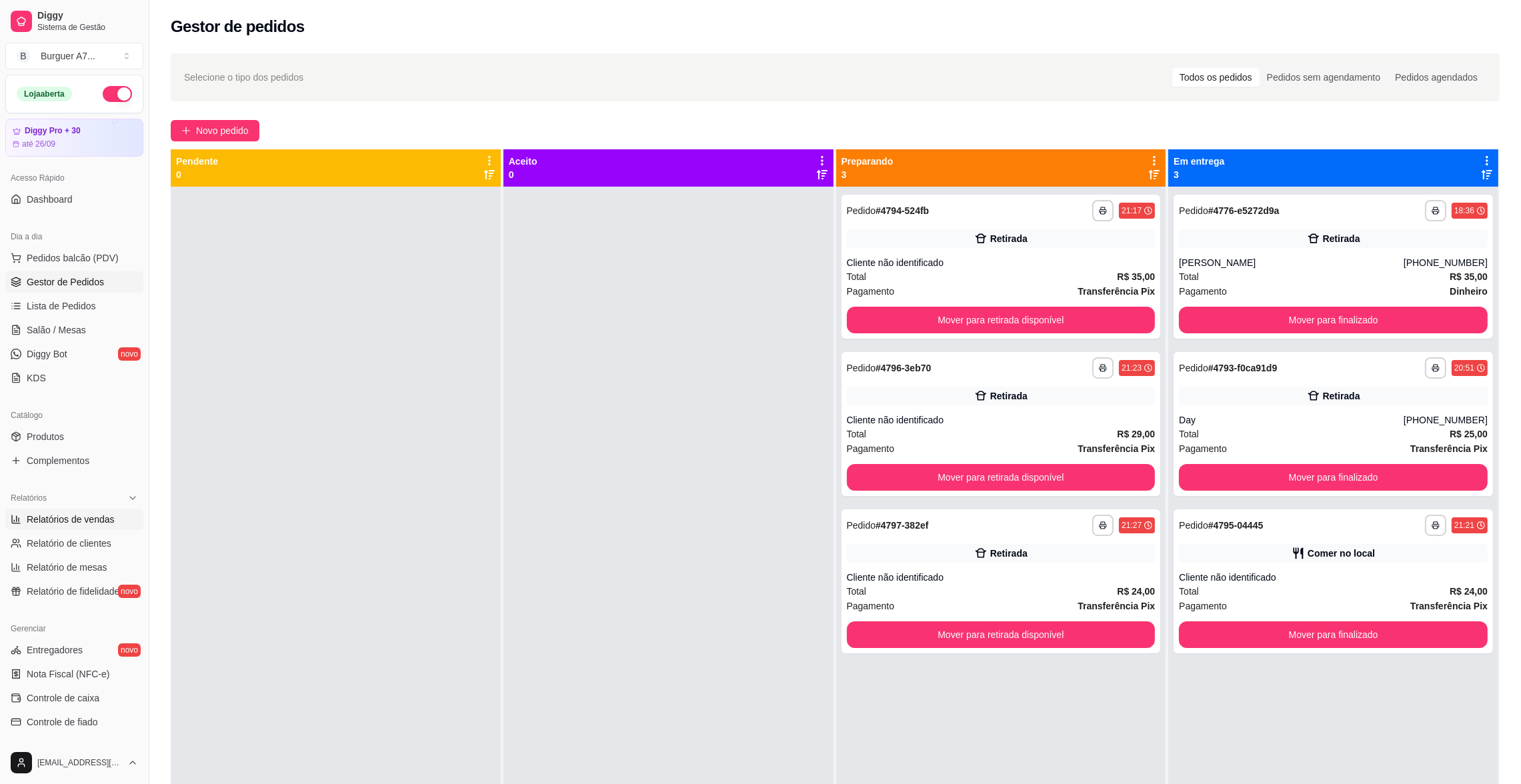
click at [60, 520] on span "Relatórios de vendas" at bounding box center [70, 520] width 88 height 14
select select "ALL"
select select "0"
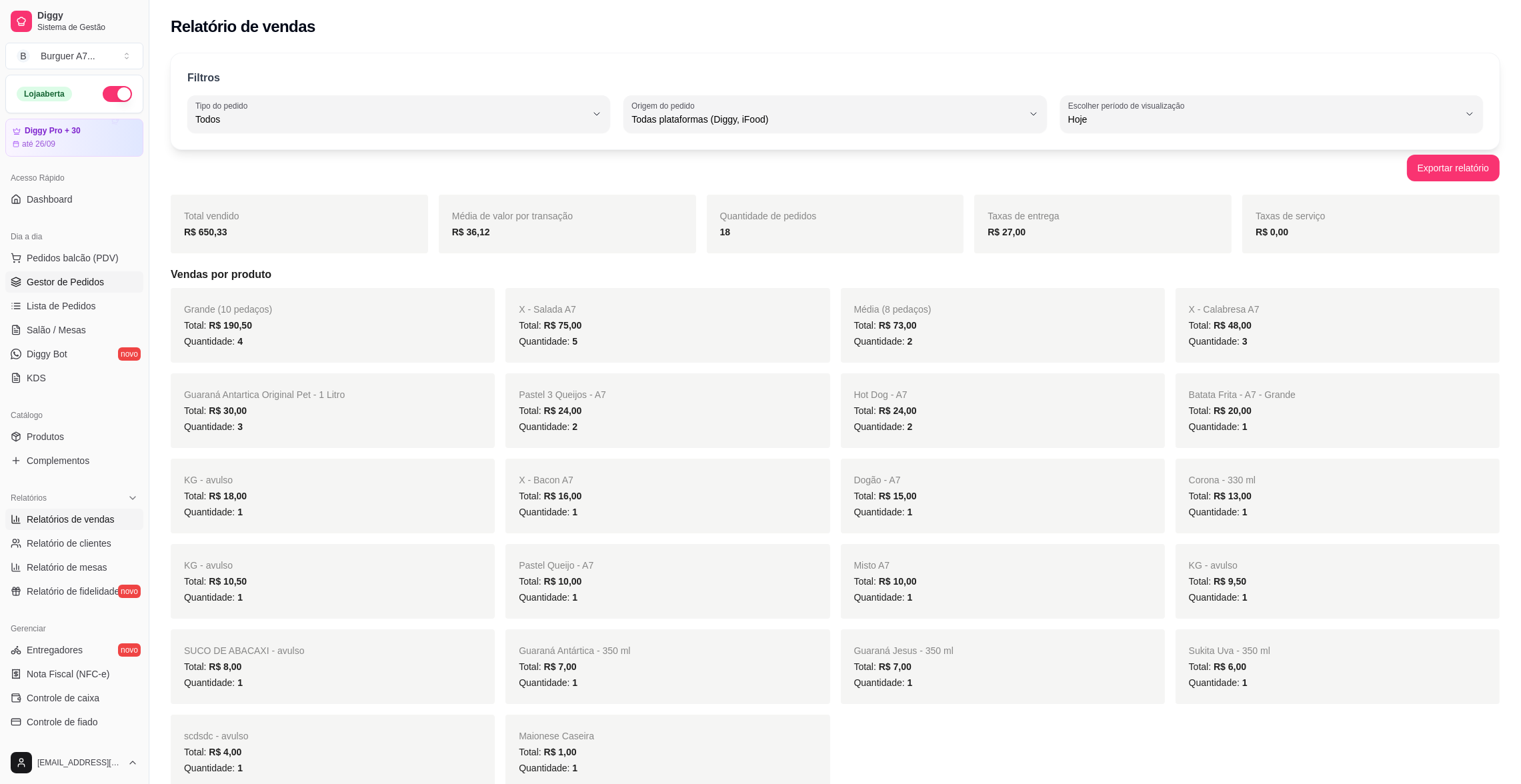
click at [116, 293] on link "Gestor de Pedidos" at bounding box center [73, 282] width 138 height 22
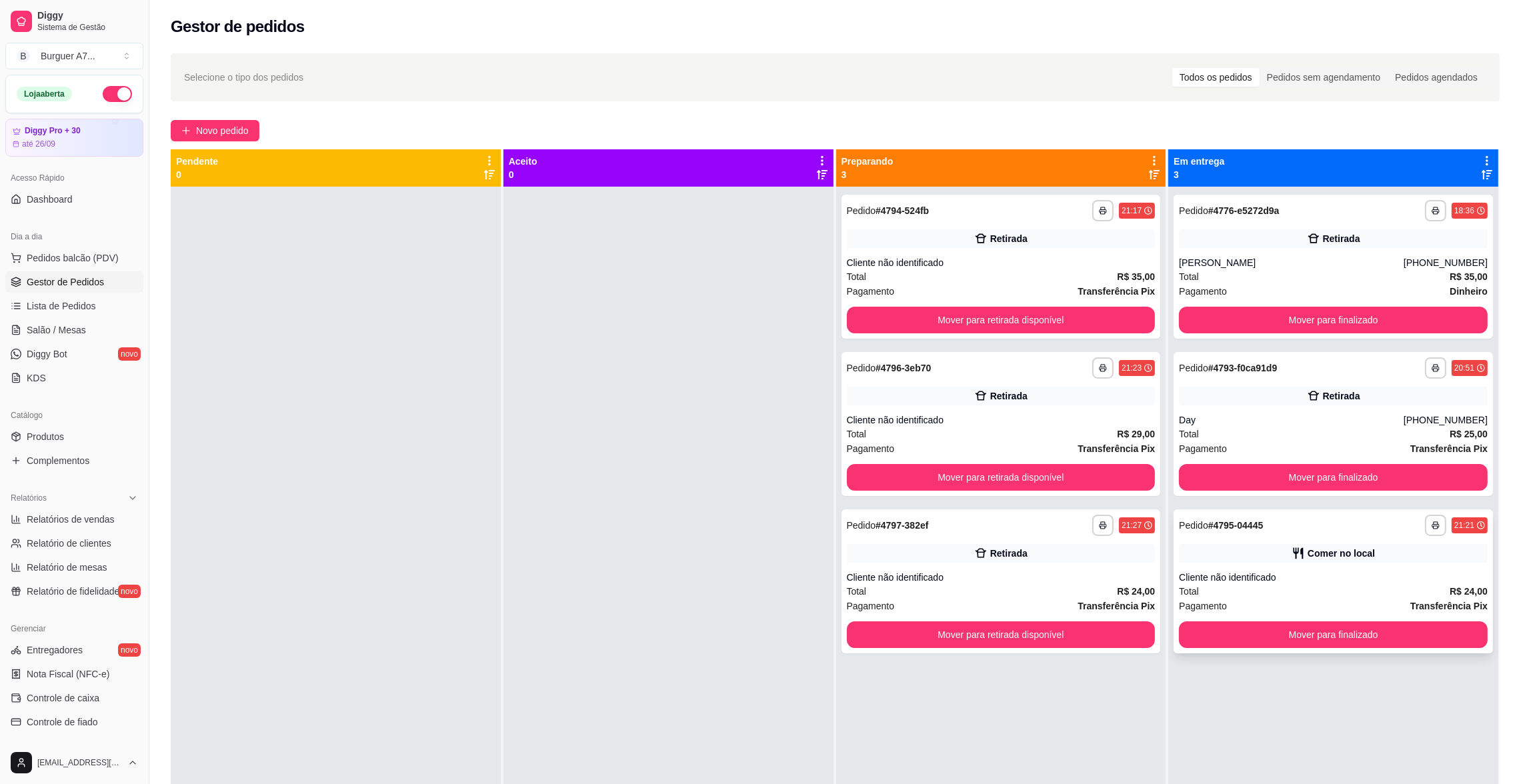
click at [1356, 572] on div "Cliente não identificado" at bounding box center [1333, 577] width 308 height 14
click at [1431, 644] on div "**********" at bounding box center [1333, 581] width 319 height 144
click at [1431, 634] on button "Mover para finalizado" at bounding box center [1333, 634] width 308 height 26
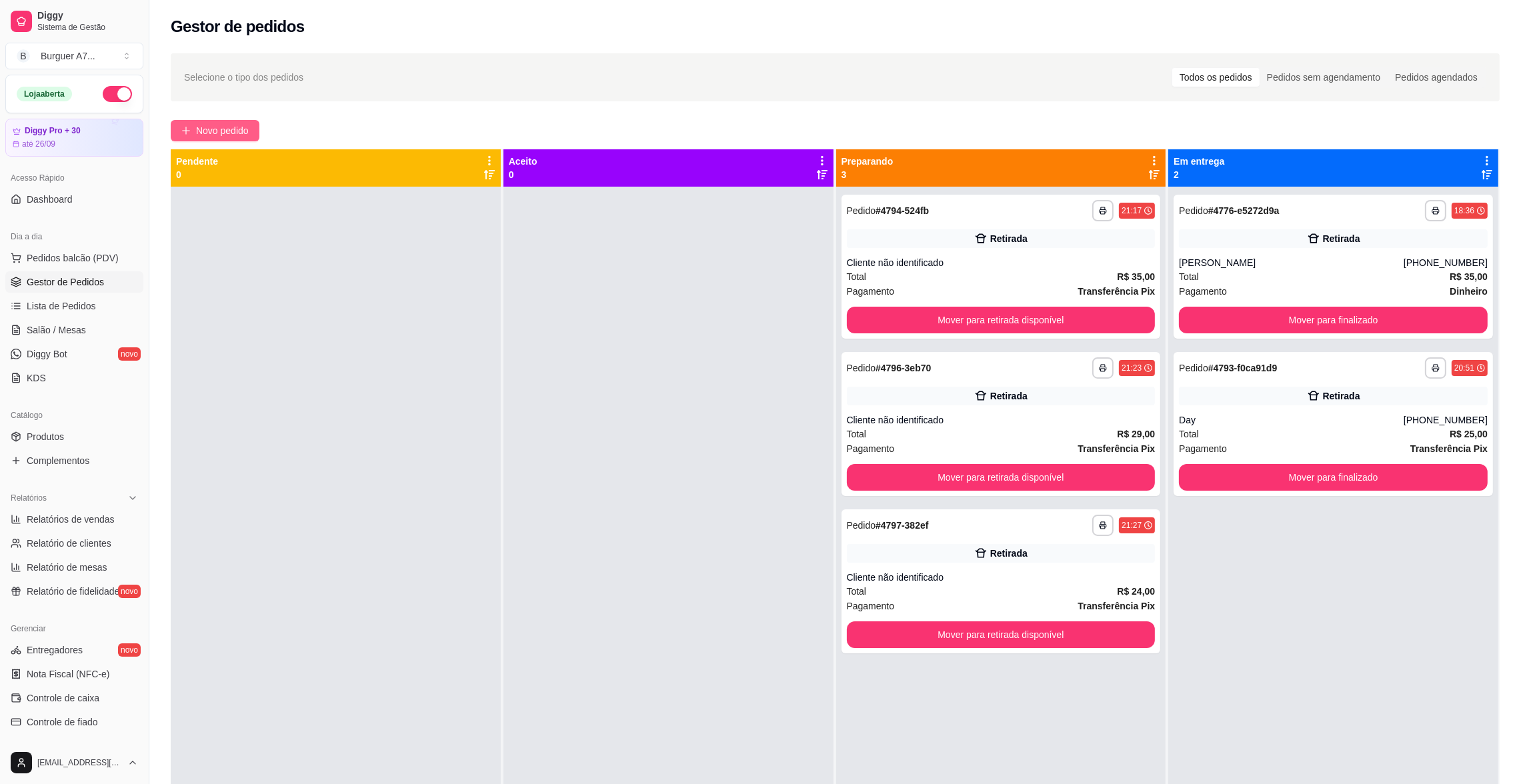
click at [218, 131] on span "Novo pedido" at bounding box center [222, 130] width 53 height 15
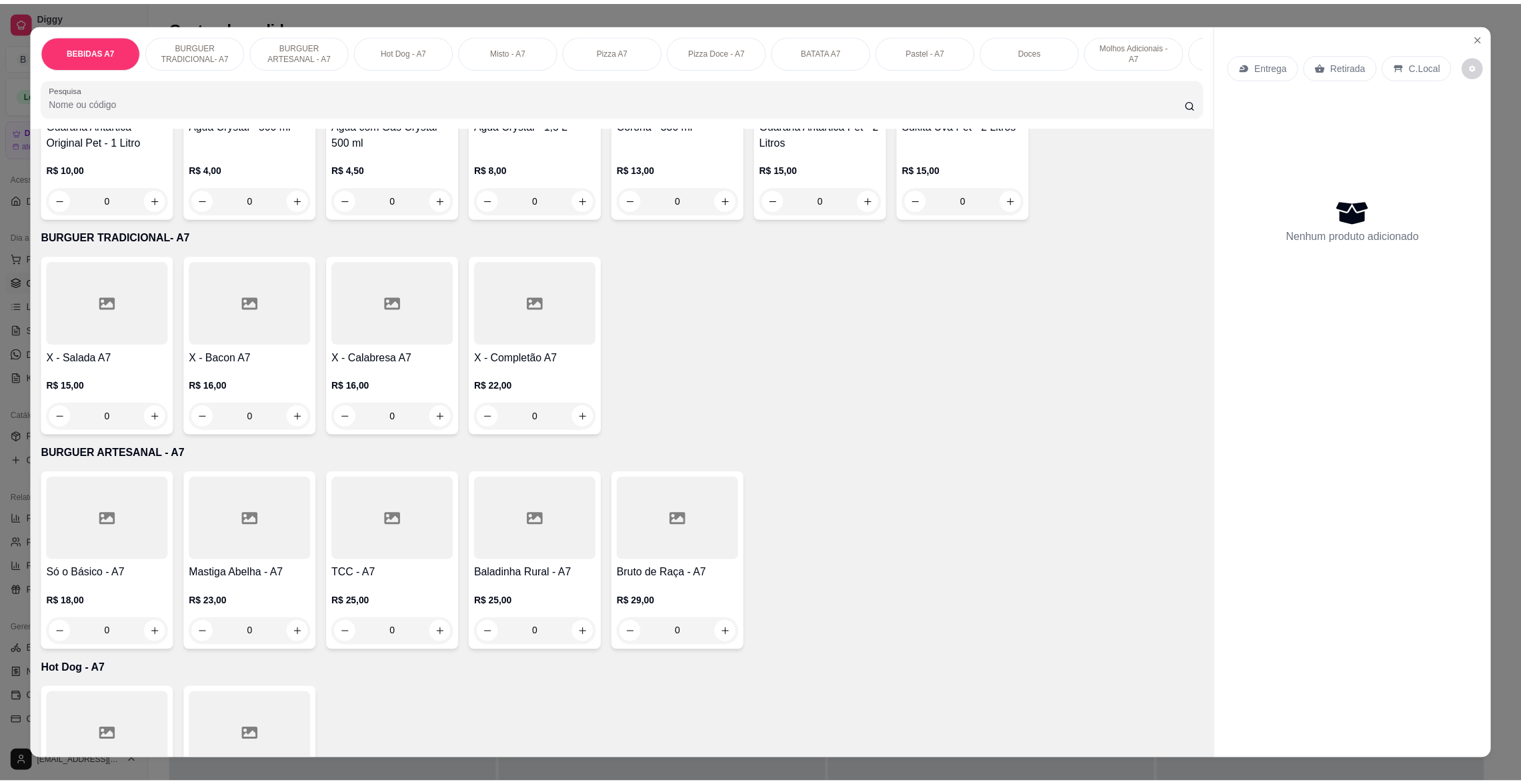
scroll to position [400, 0]
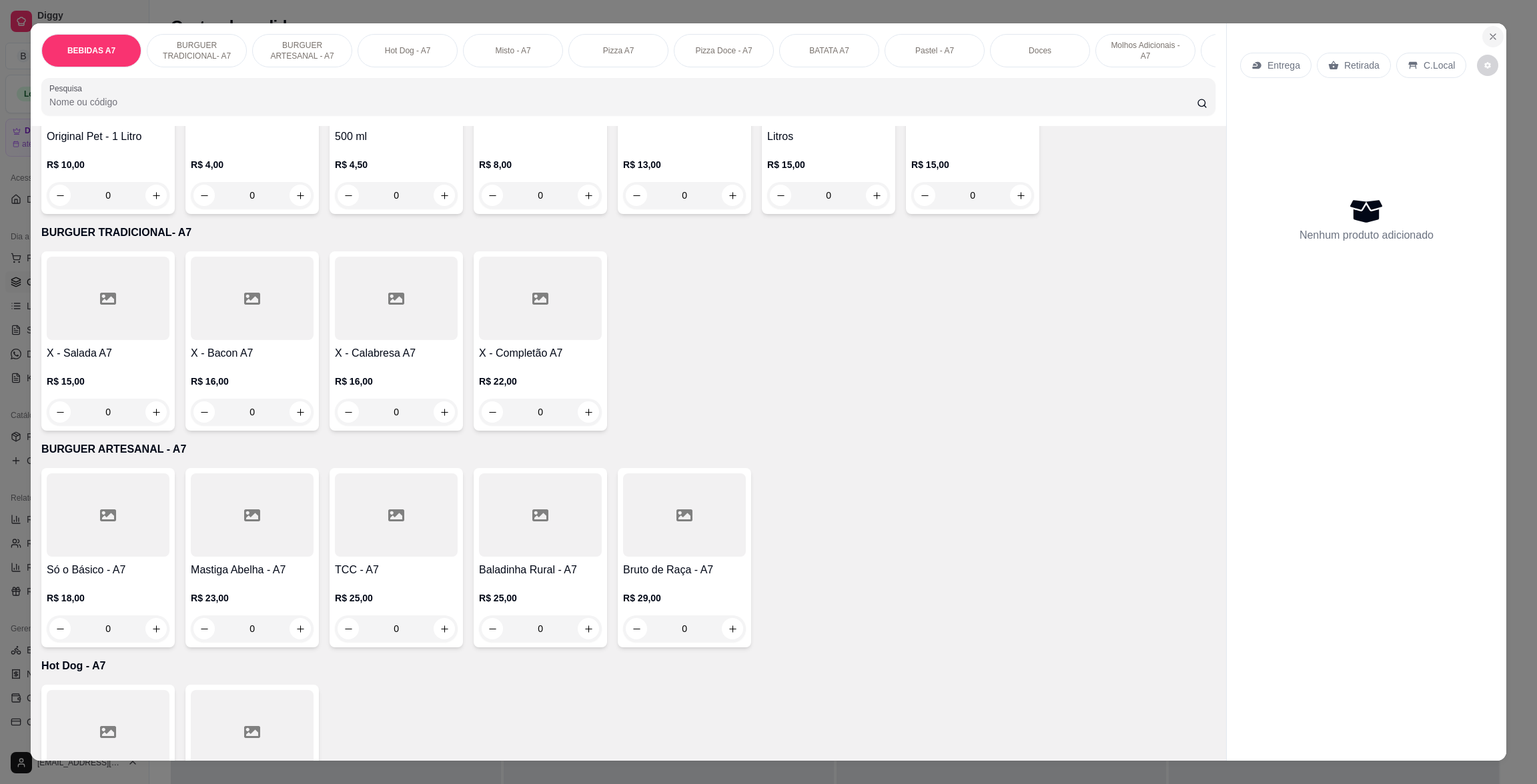
click at [1487, 31] on icon "Close" at bounding box center [1492, 36] width 11 height 11
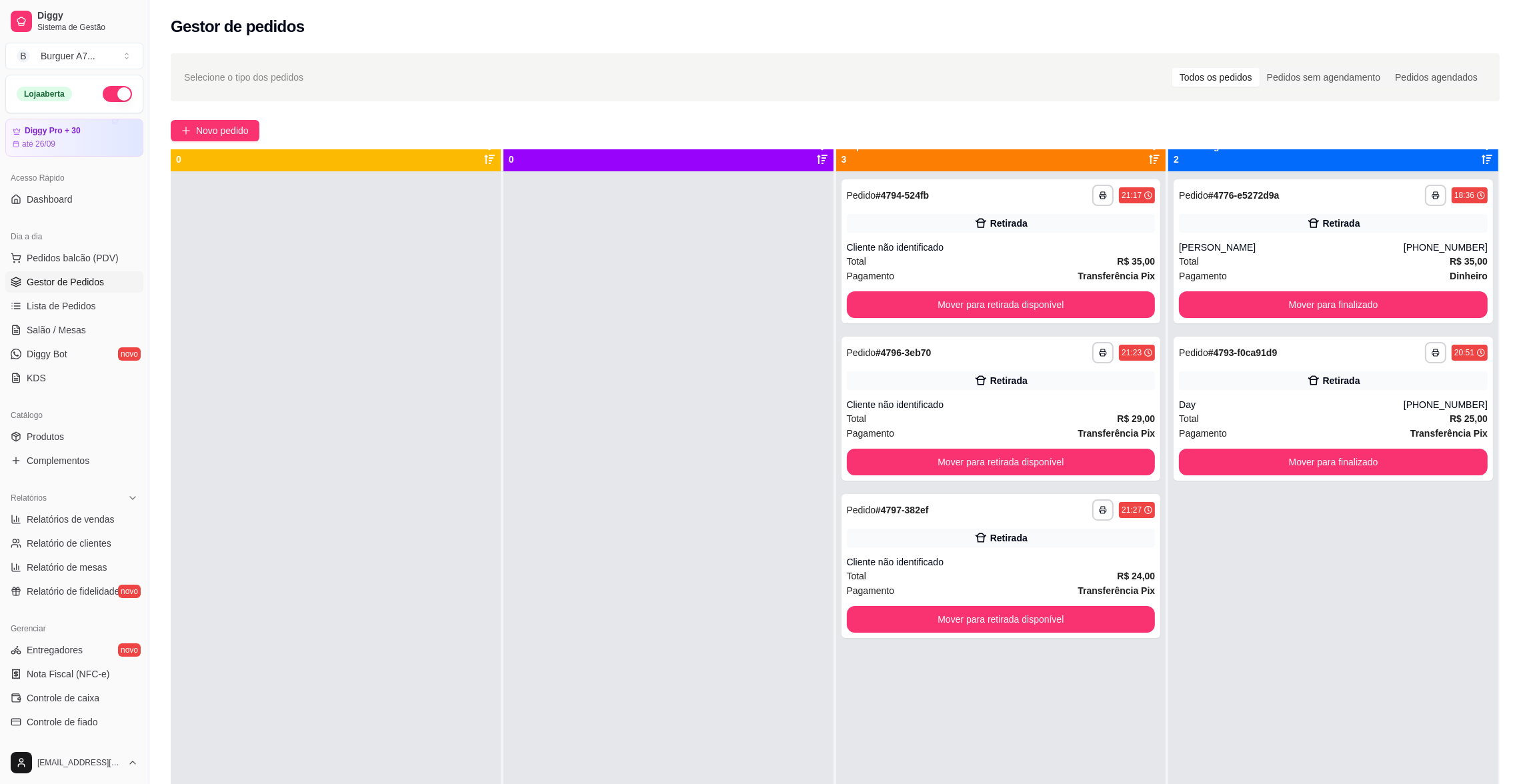
scroll to position [36, 0]
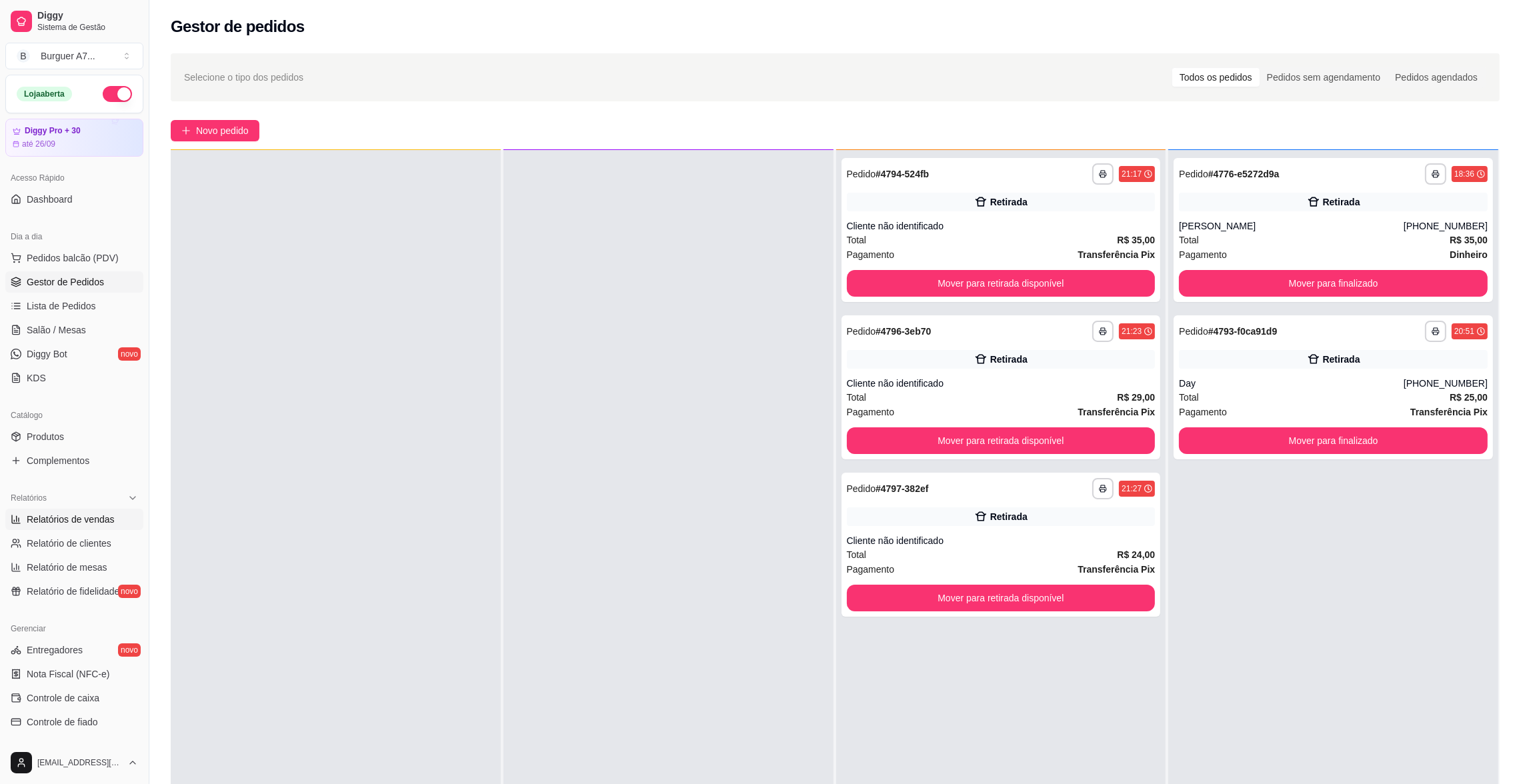
click at [50, 518] on span "Relatórios de vendas" at bounding box center [70, 520] width 88 height 14
select select "ALL"
select select "0"
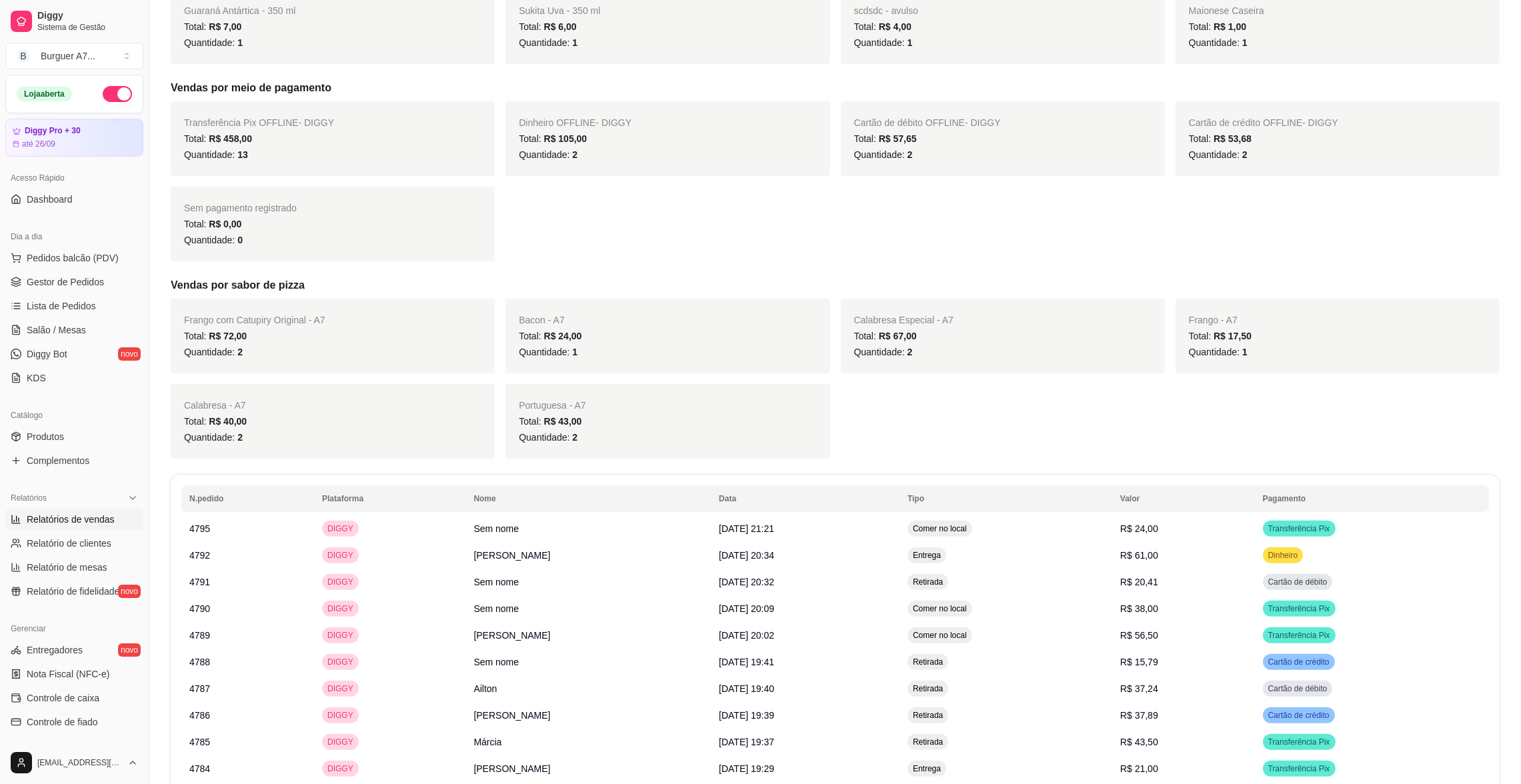
scroll to position [999, 0]
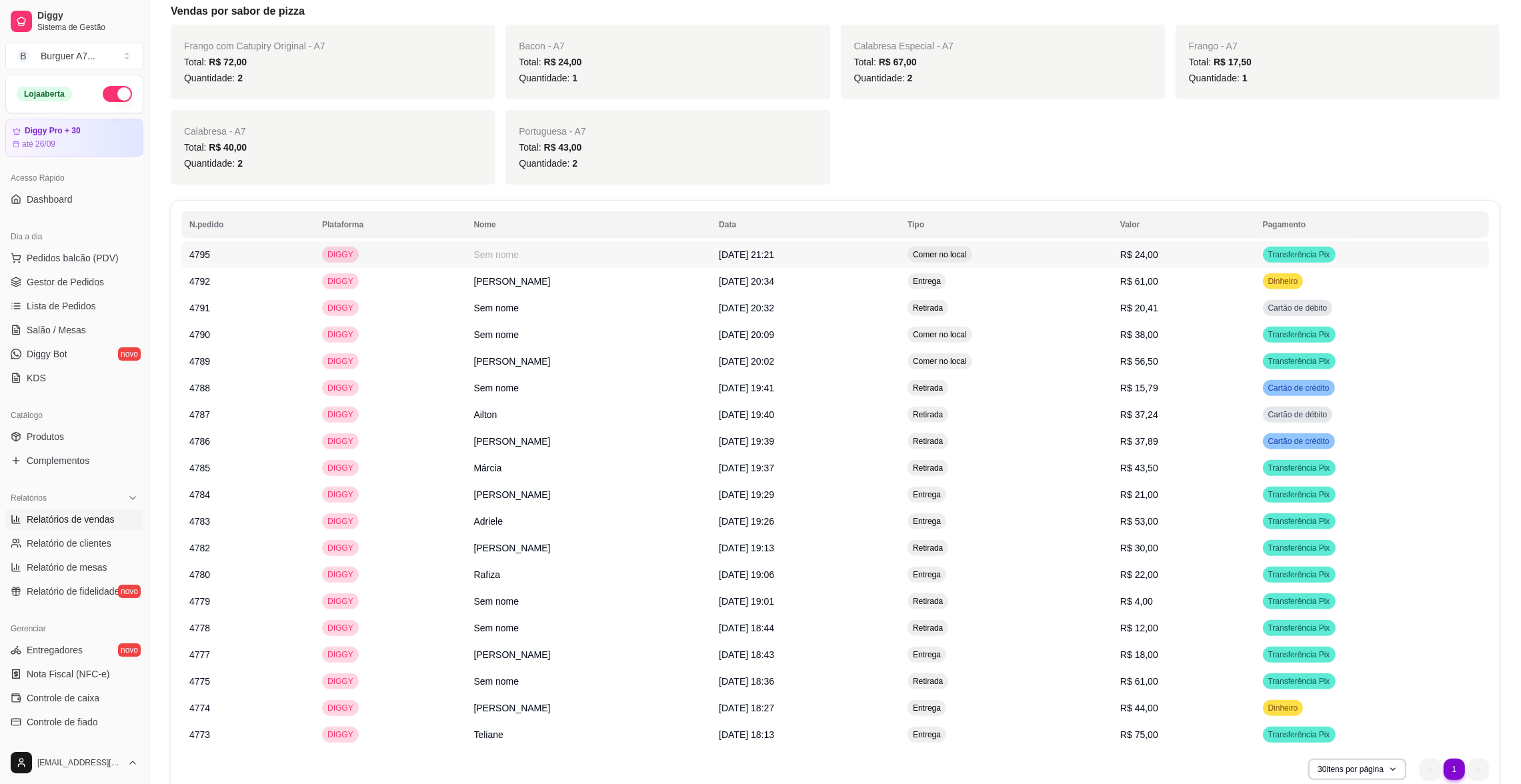
click at [550, 251] on td "Sem nome" at bounding box center [588, 254] width 246 height 26
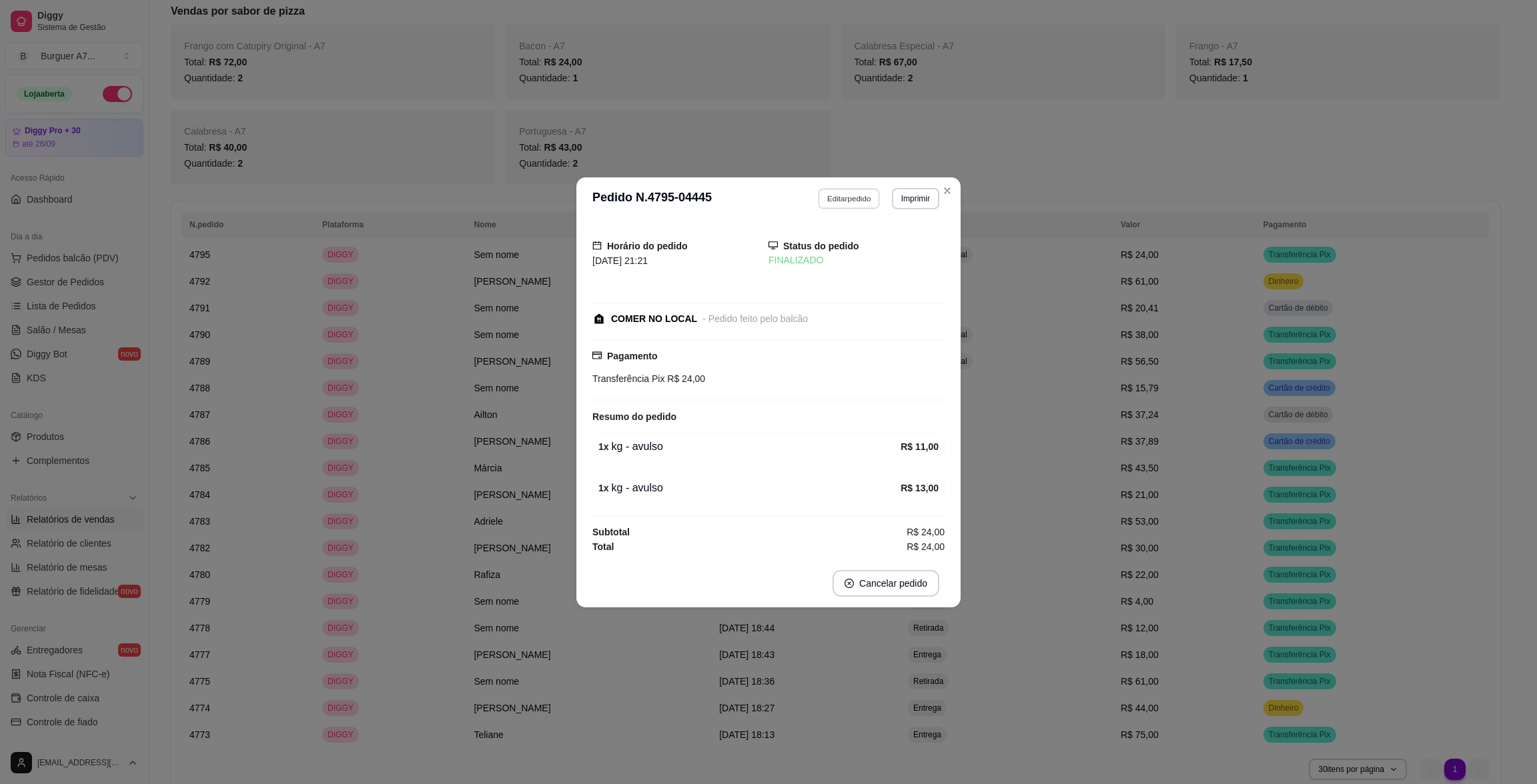
click at [825, 190] on button "Editar pedido" at bounding box center [849, 198] width 62 height 21
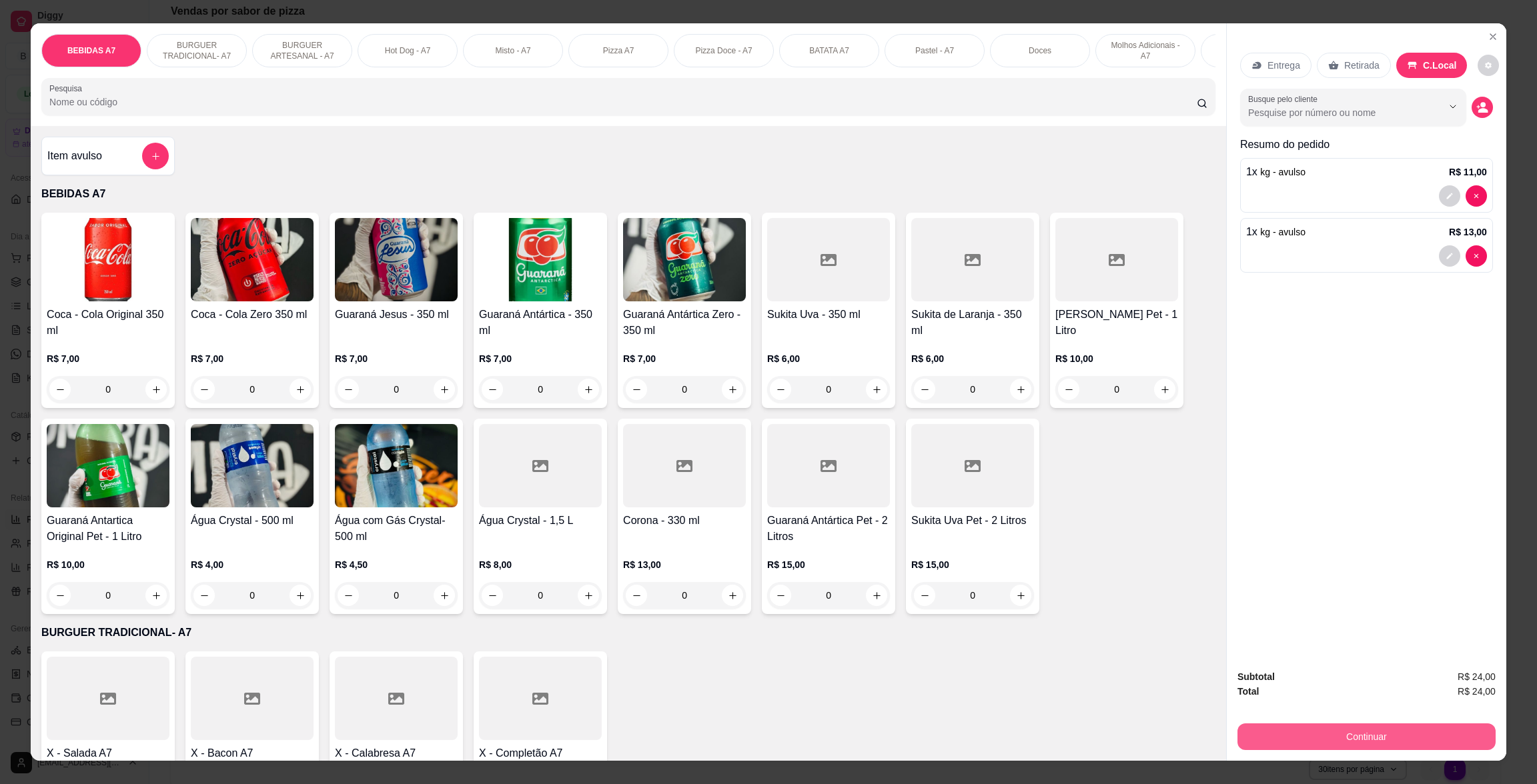
click at [1383, 745] on button "Continuar" at bounding box center [1367, 736] width 258 height 26
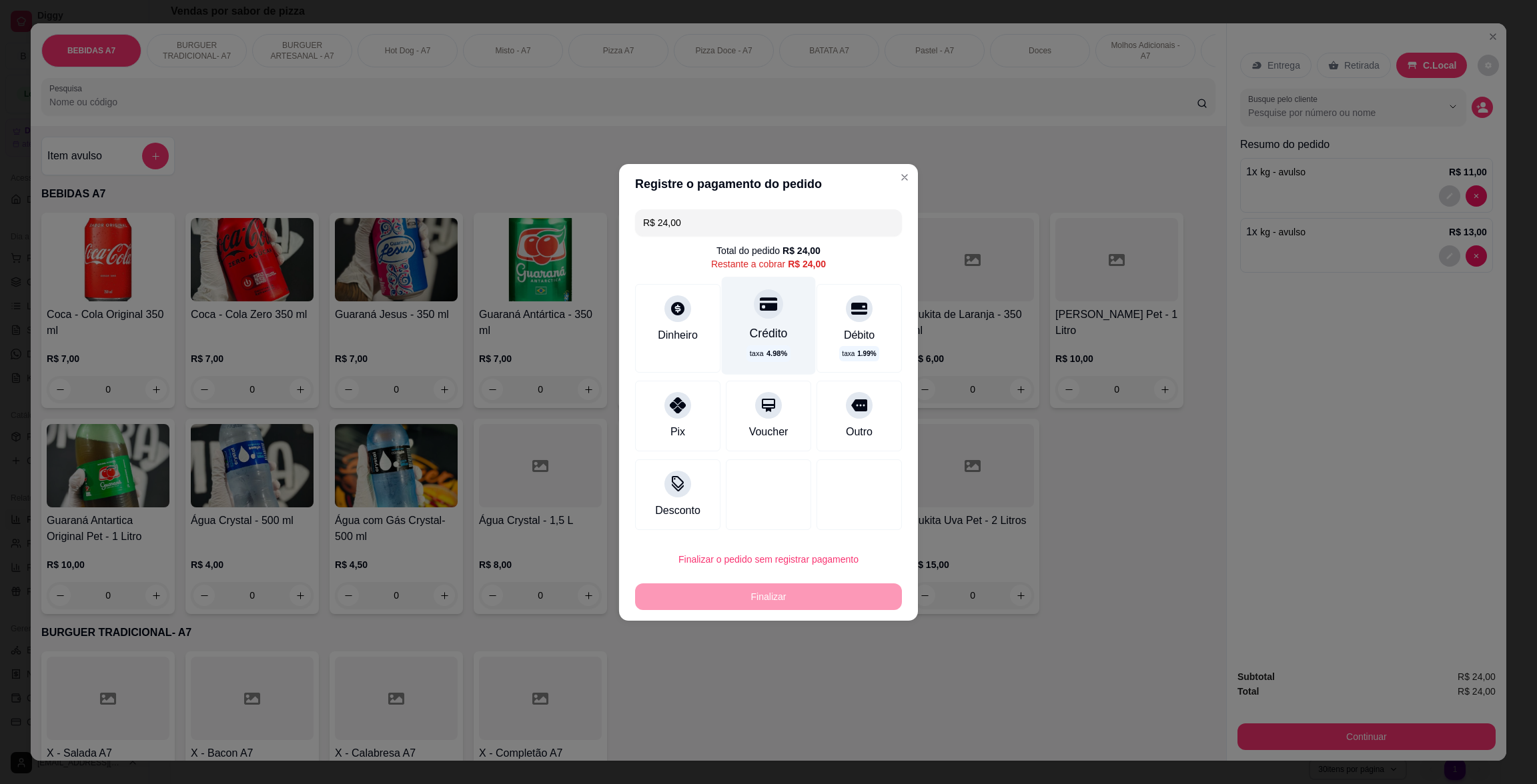
drag, startPoint x: 752, startPoint y: 336, endPoint x: 759, endPoint y: 330, distance: 9.2
click at [753, 334] on div "Crédito" at bounding box center [768, 333] width 38 height 18
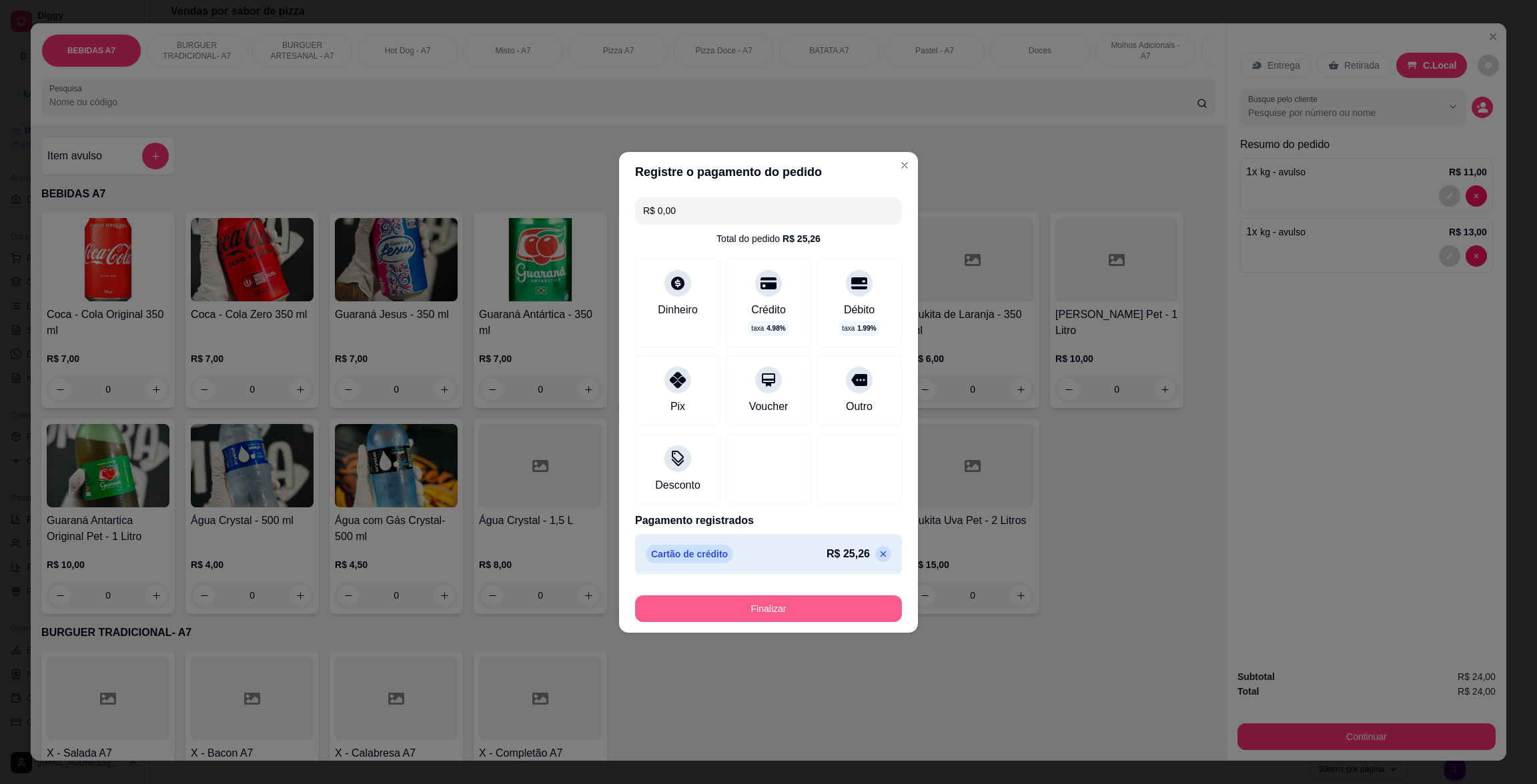
click at [845, 595] on button "Finalizar" at bounding box center [768, 608] width 267 height 26
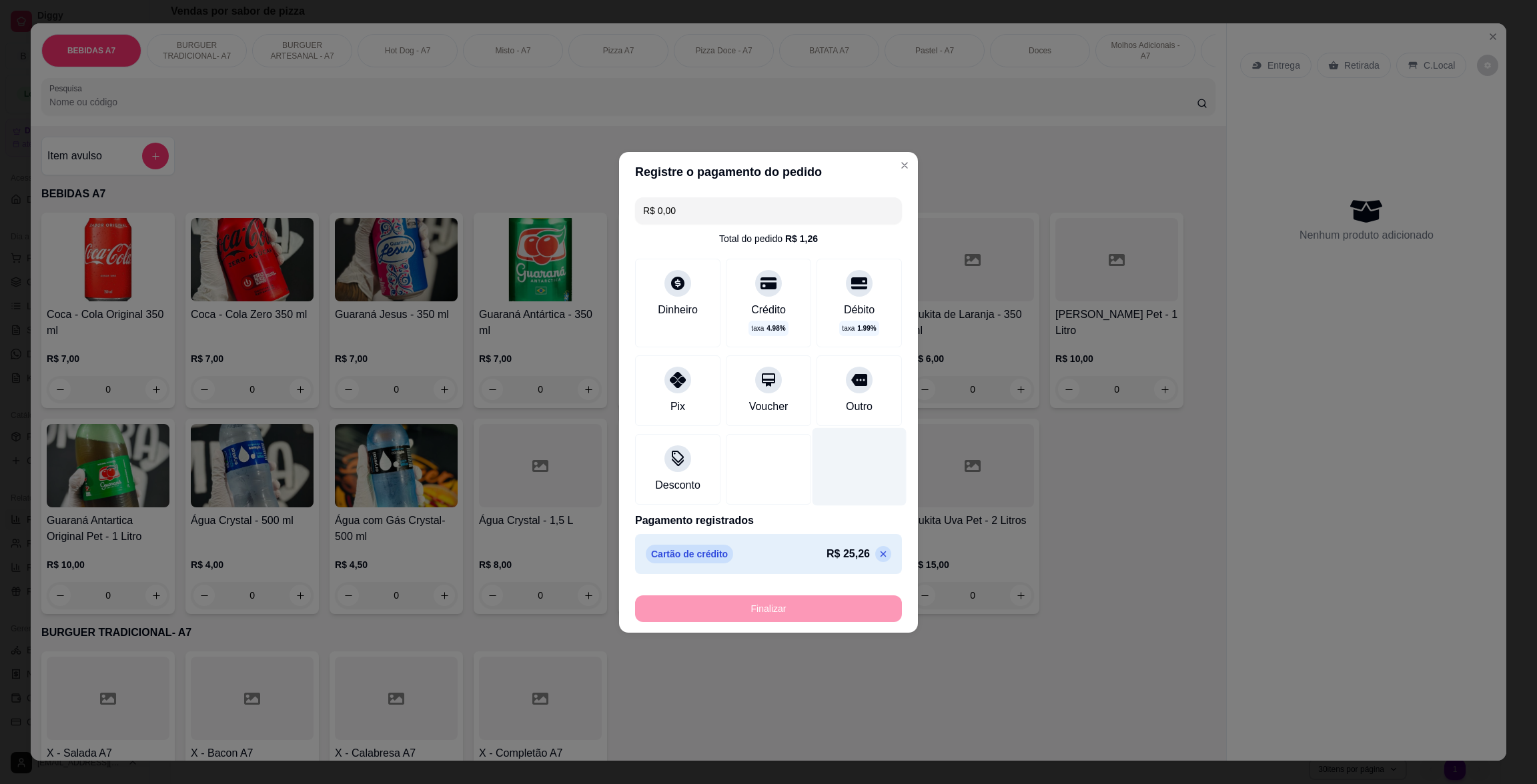
type input "-R$ 24,00"
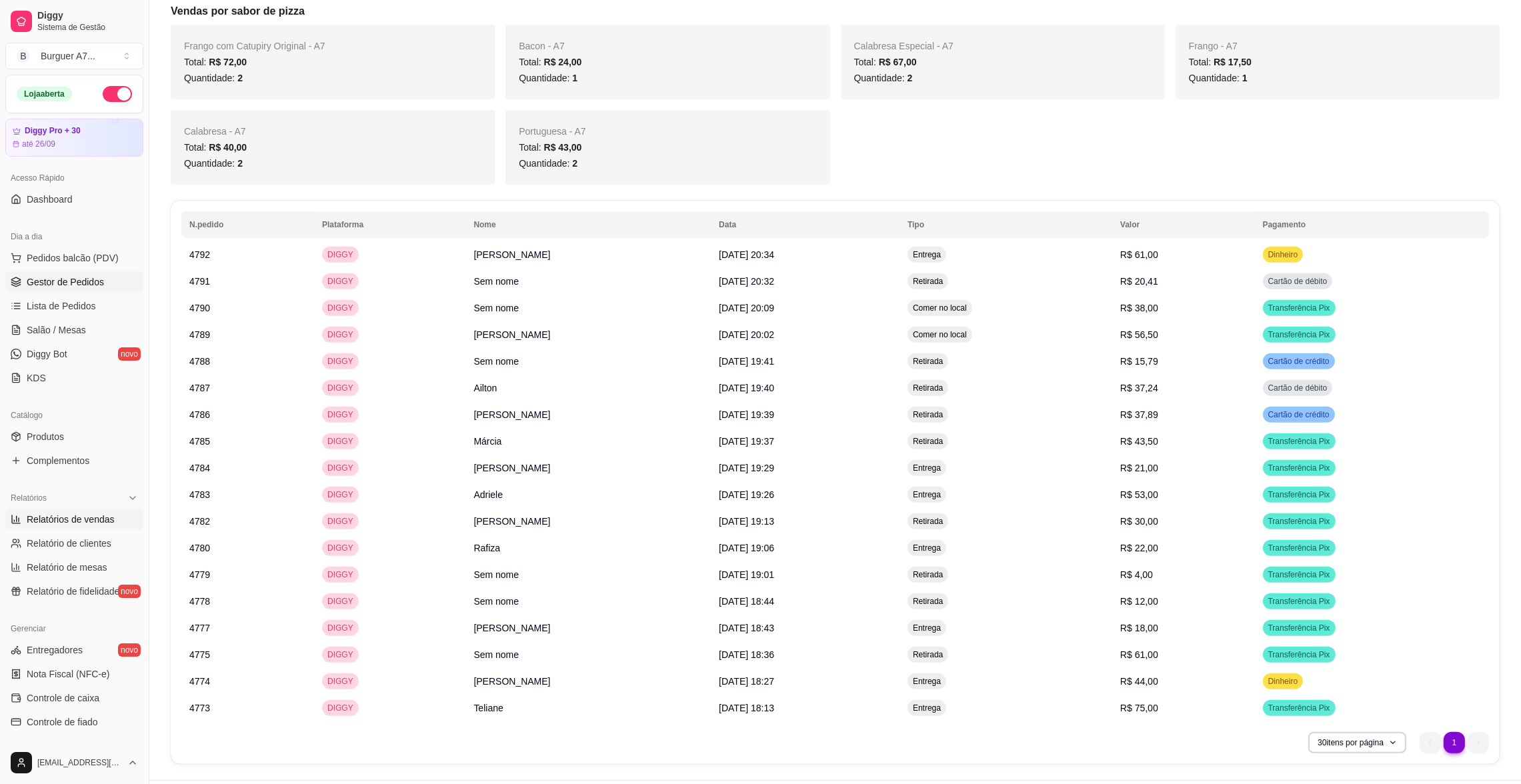
click at [91, 274] on link "Gestor de Pedidos" at bounding box center [73, 282] width 138 height 22
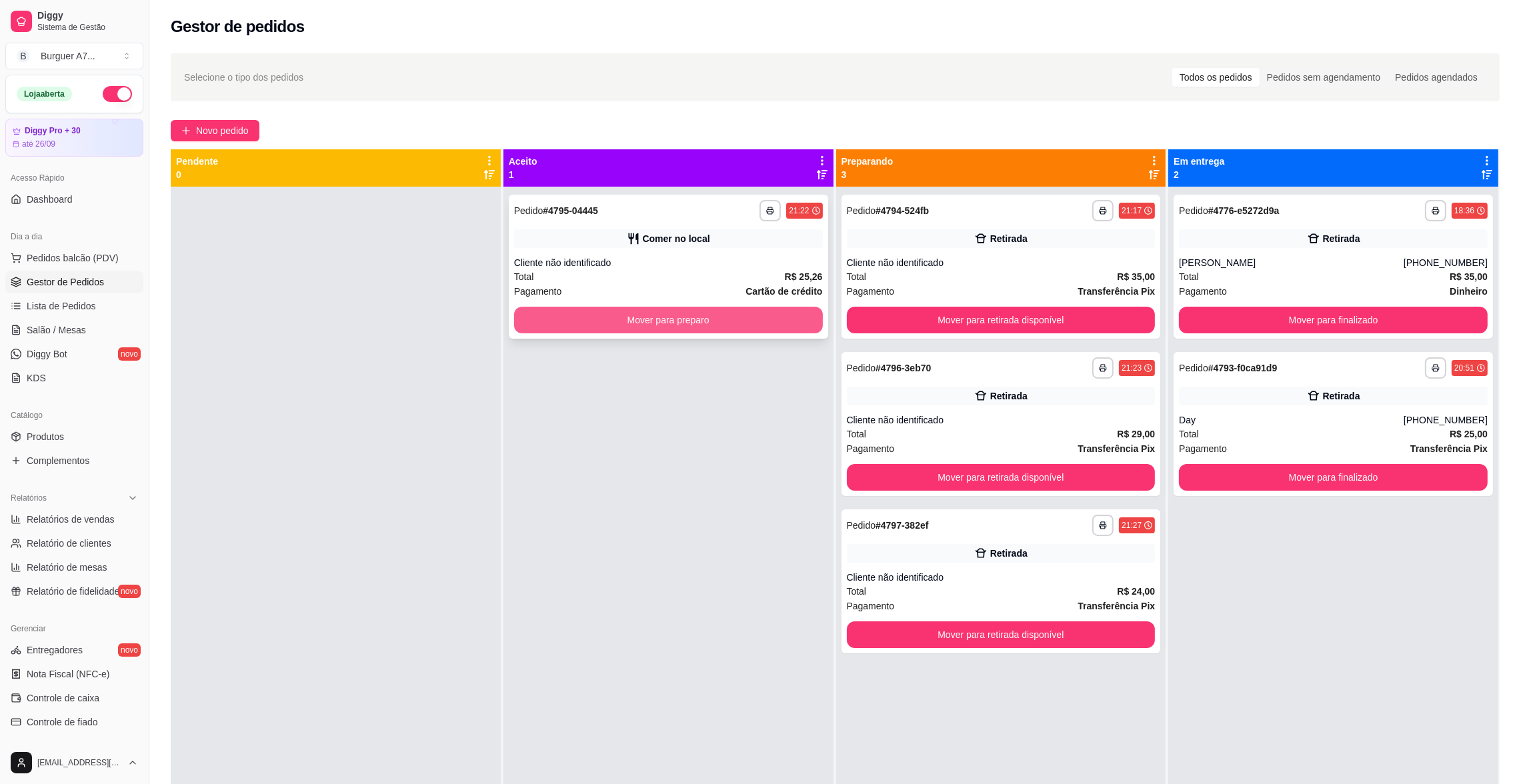
click at [685, 308] on button "Mover para preparo" at bounding box center [668, 319] width 308 height 26
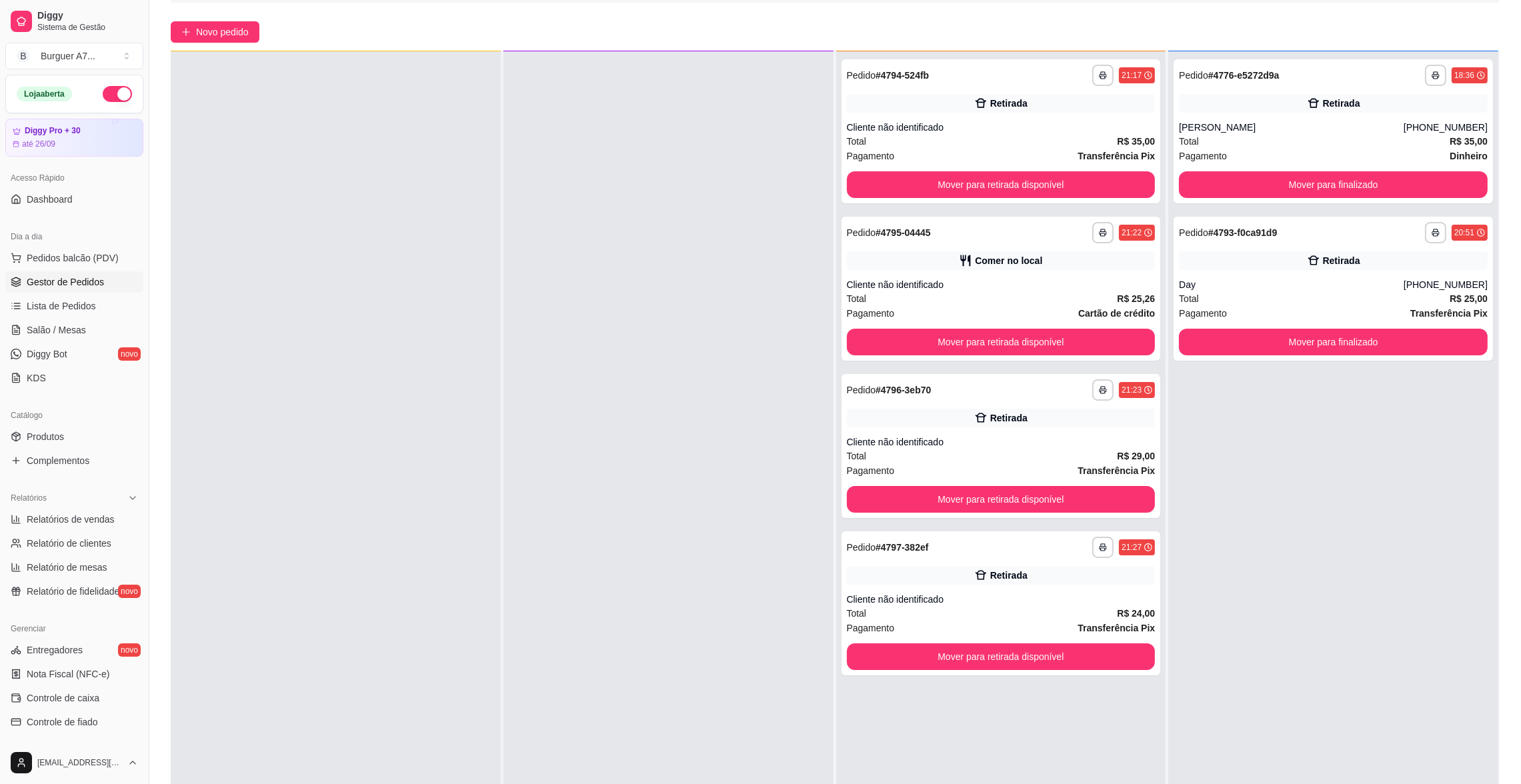
scroll to position [100, 0]
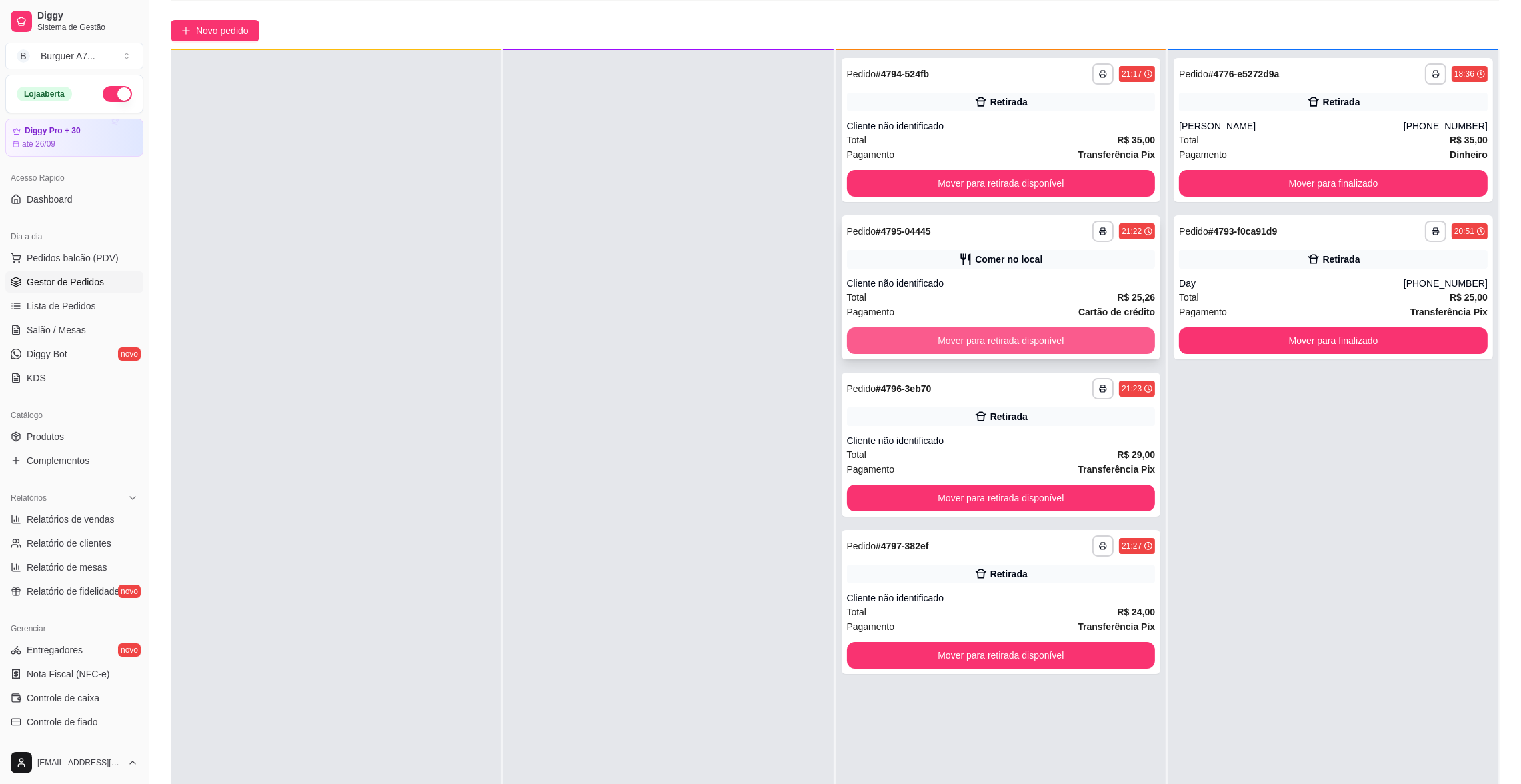
click at [1114, 334] on button "Mover para retirada disponível" at bounding box center [1000, 341] width 308 height 26
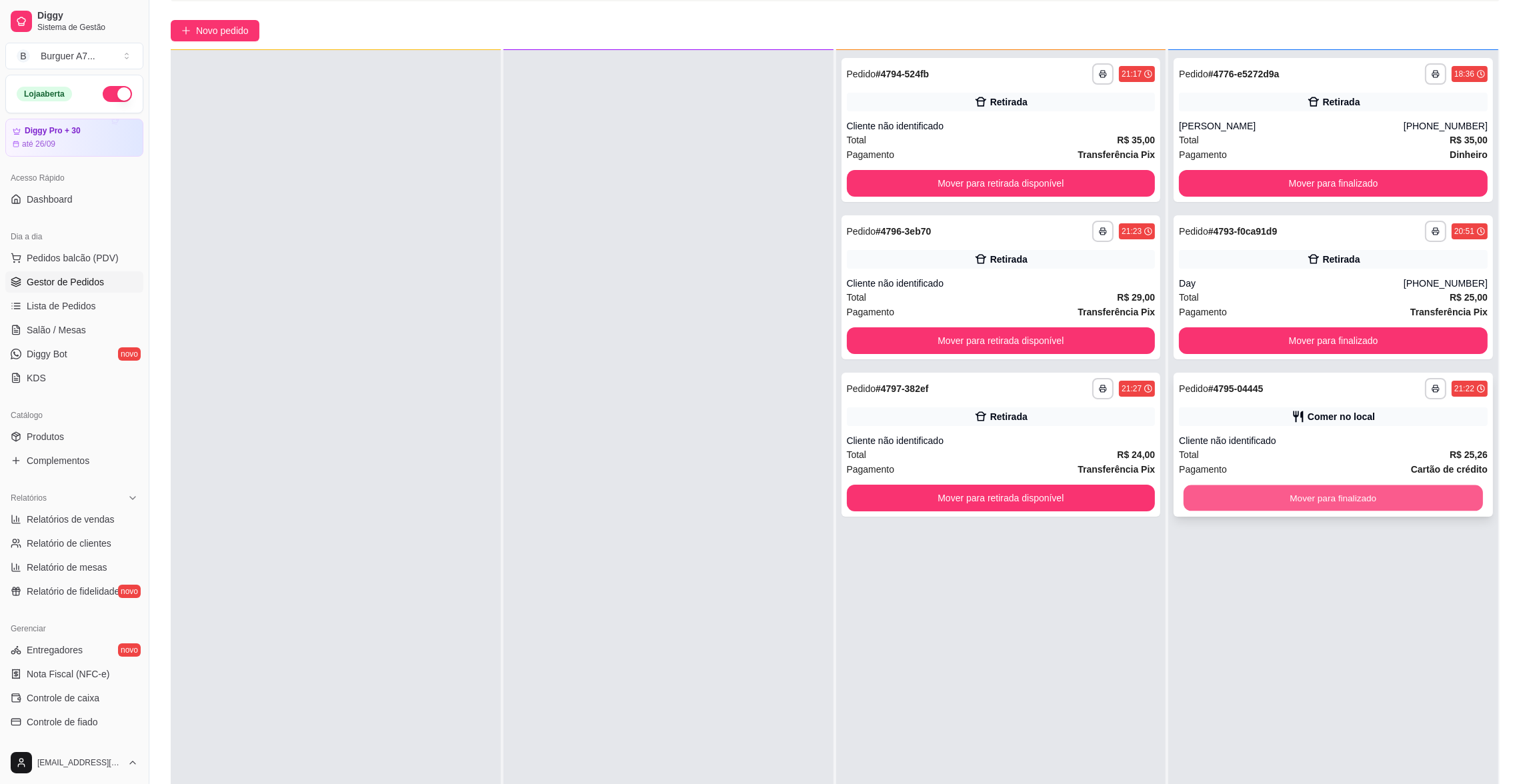
click at [1363, 498] on button "Mover para finalizado" at bounding box center [1333, 498] width 300 height 26
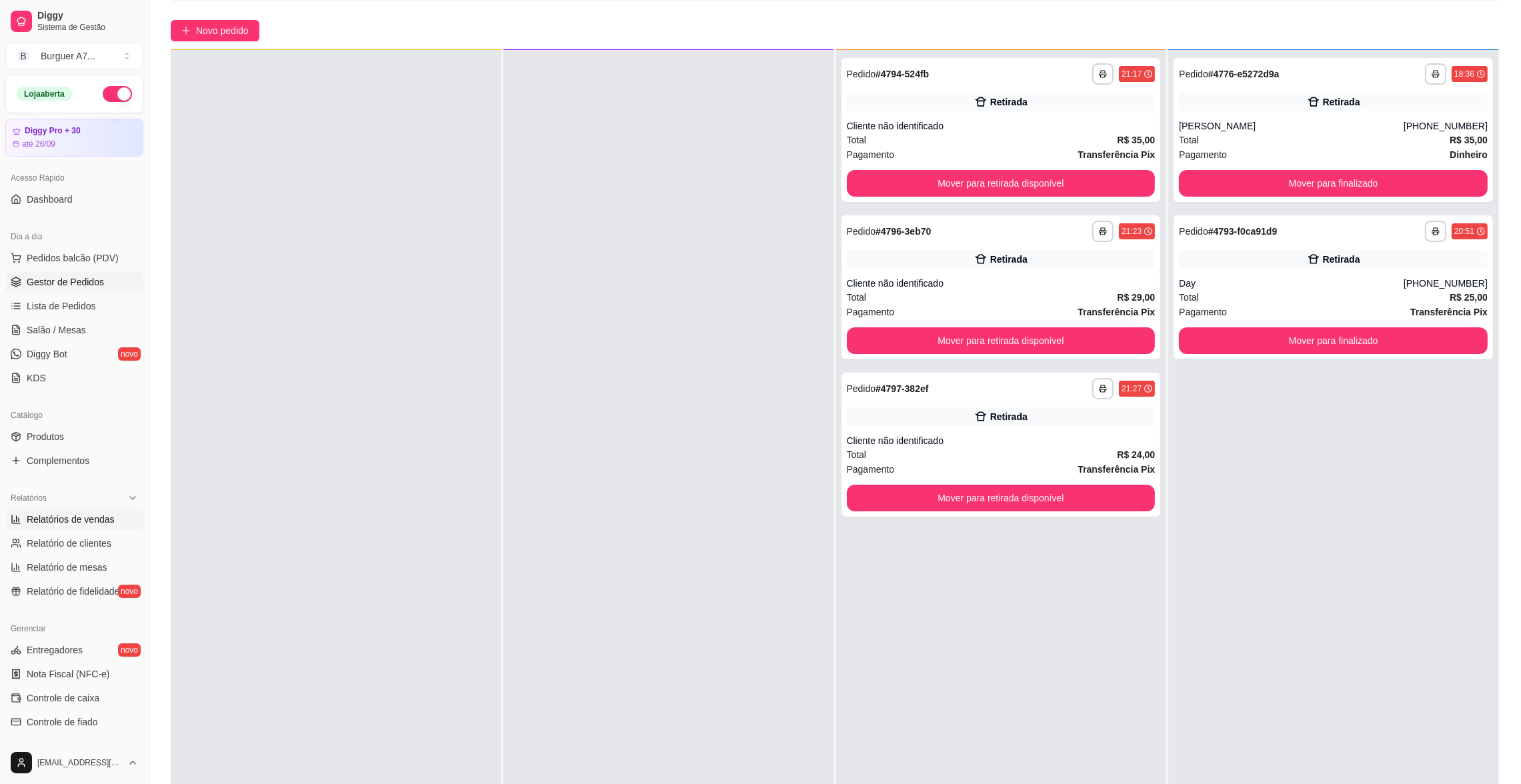
click at [90, 518] on span "Relatórios de vendas" at bounding box center [70, 520] width 88 height 14
select select "ALL"
select select "0"
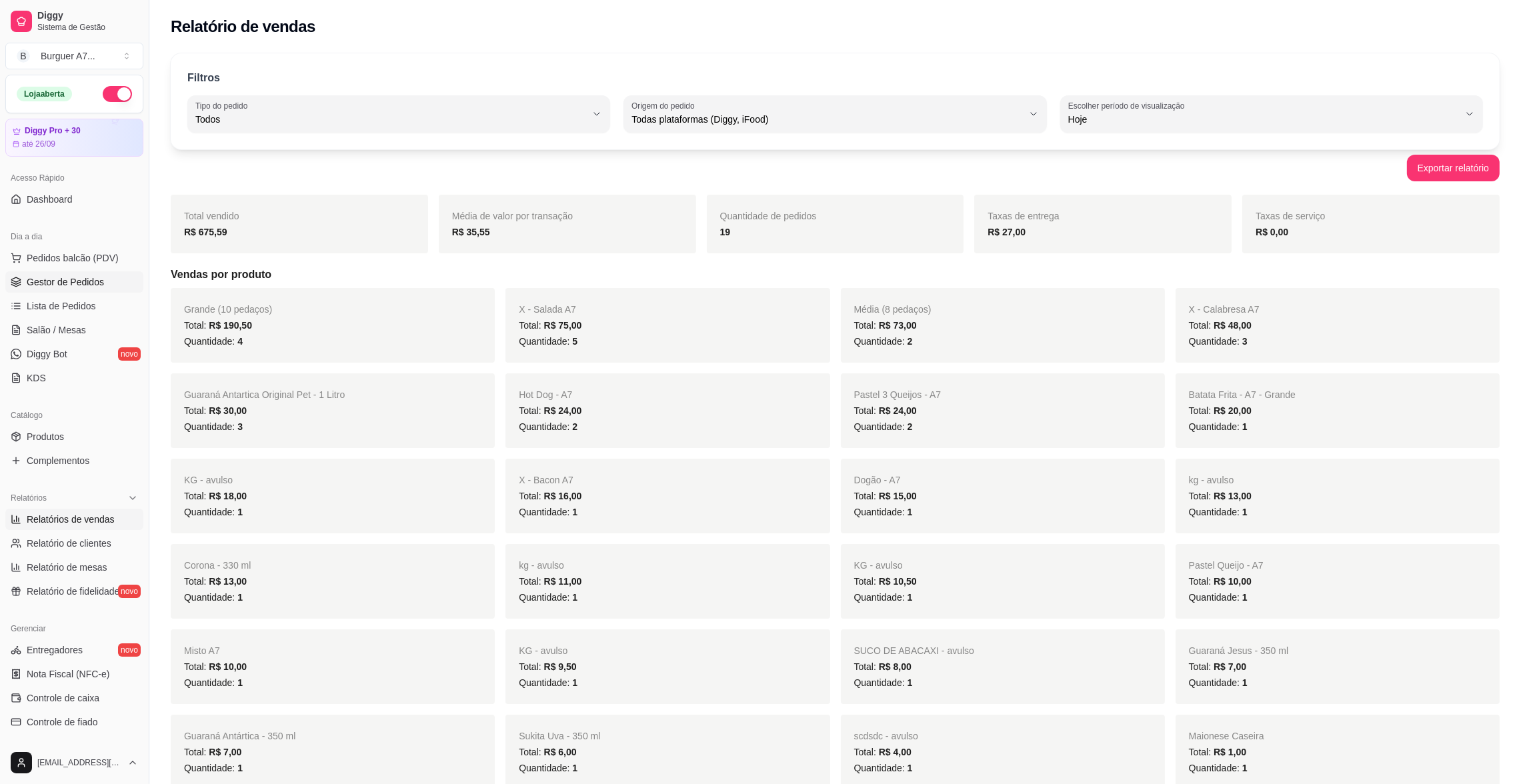
click at [100, 275] on span "Gestor de Pedidos" at bounding box center [65, 282] width 77 height 14
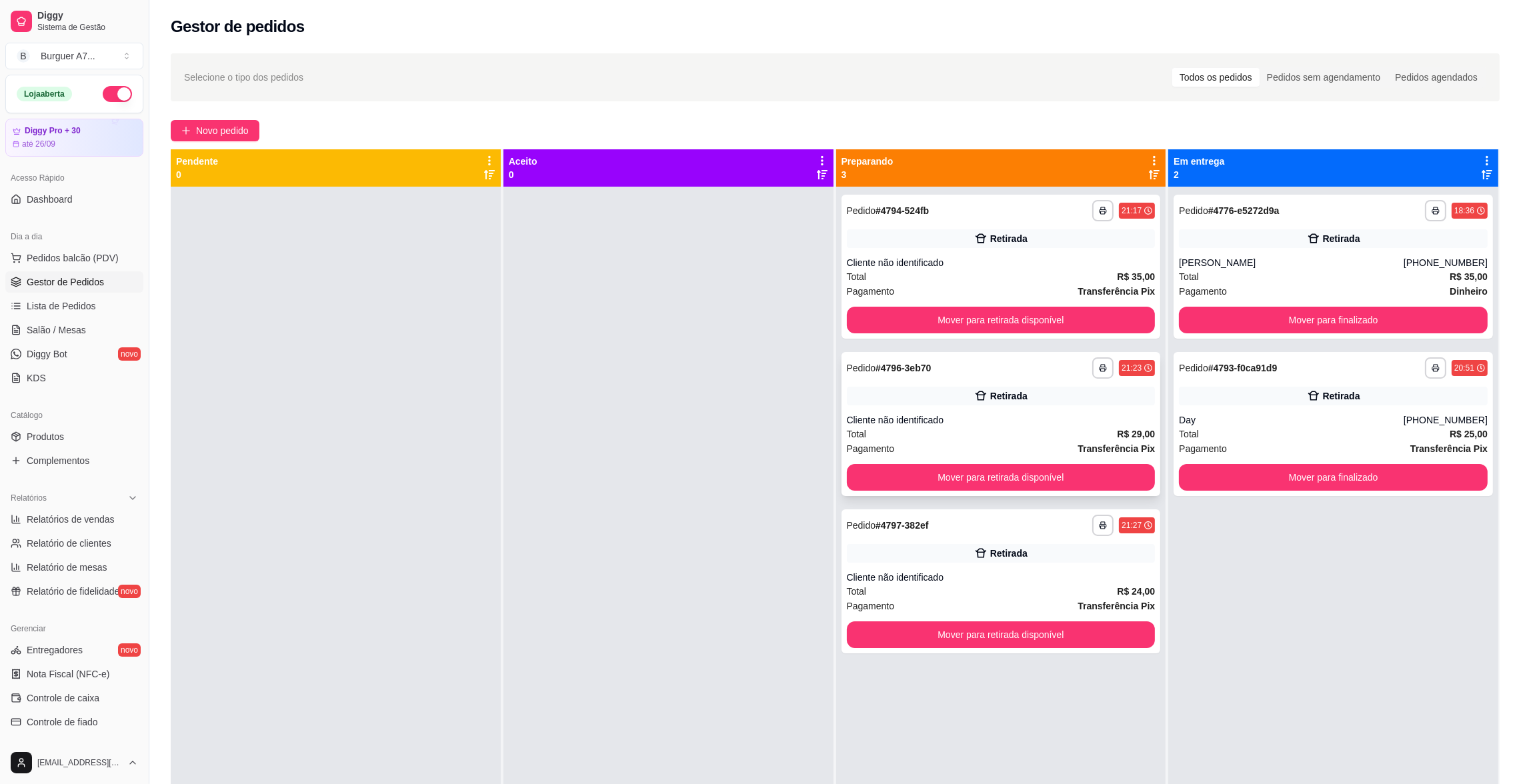
click at [1094, 472] on button "Mover para retirada disponível" at bounding box center [1000, 477] width 308 height 26
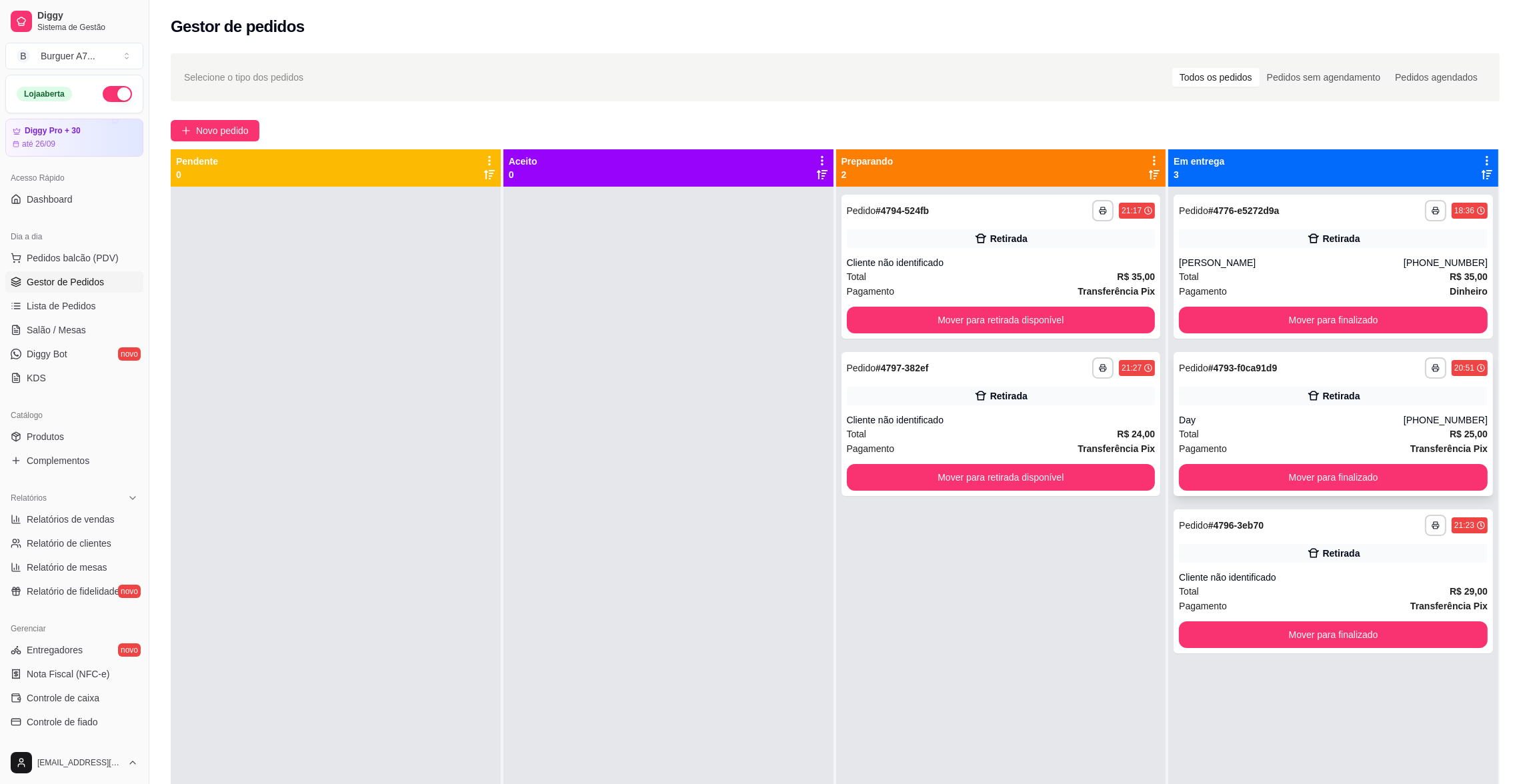
click at [1475, 462] on div "**********" at bounding box center [1333, 424] width 319 height 144
click at [1334, 459] on div "**********" at bounding box center [1333, 424] width 319 height 144
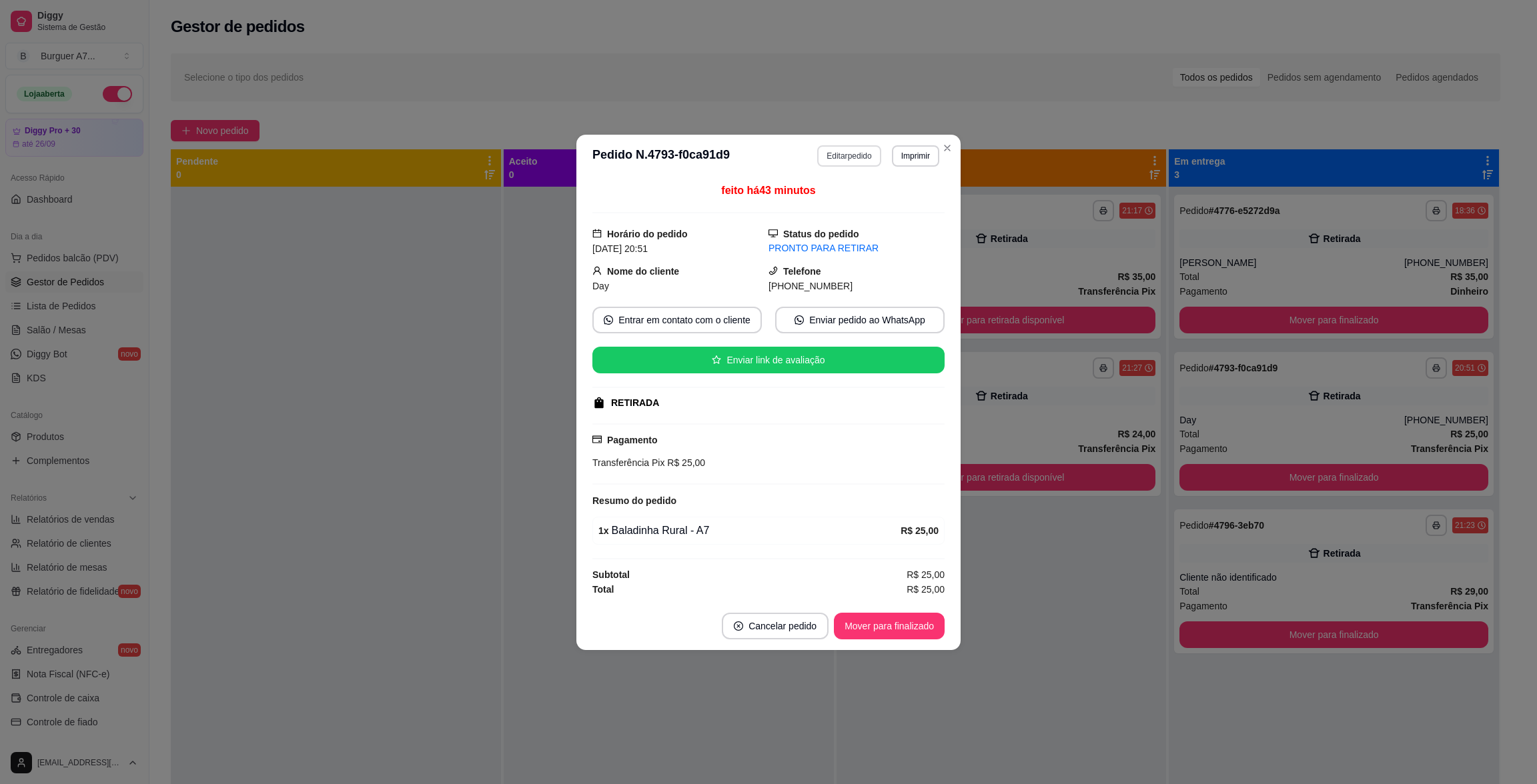
click at [865, 154] on button "Editar pedido" at bounding box center [849, 157] width 64 height 22
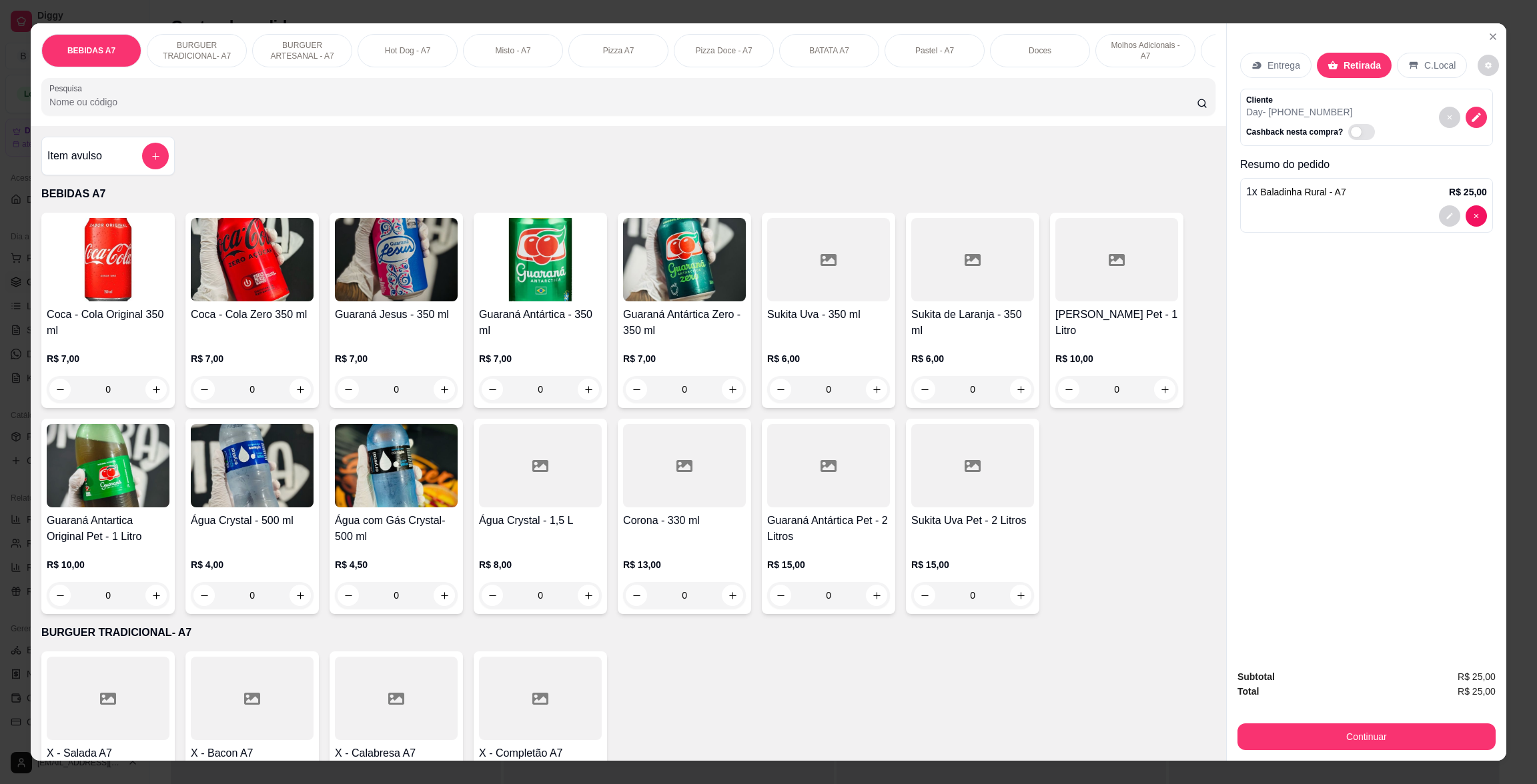
click at [117, 169] on div "Item avulso" at bounding box center [108, 156] width 121 height 26
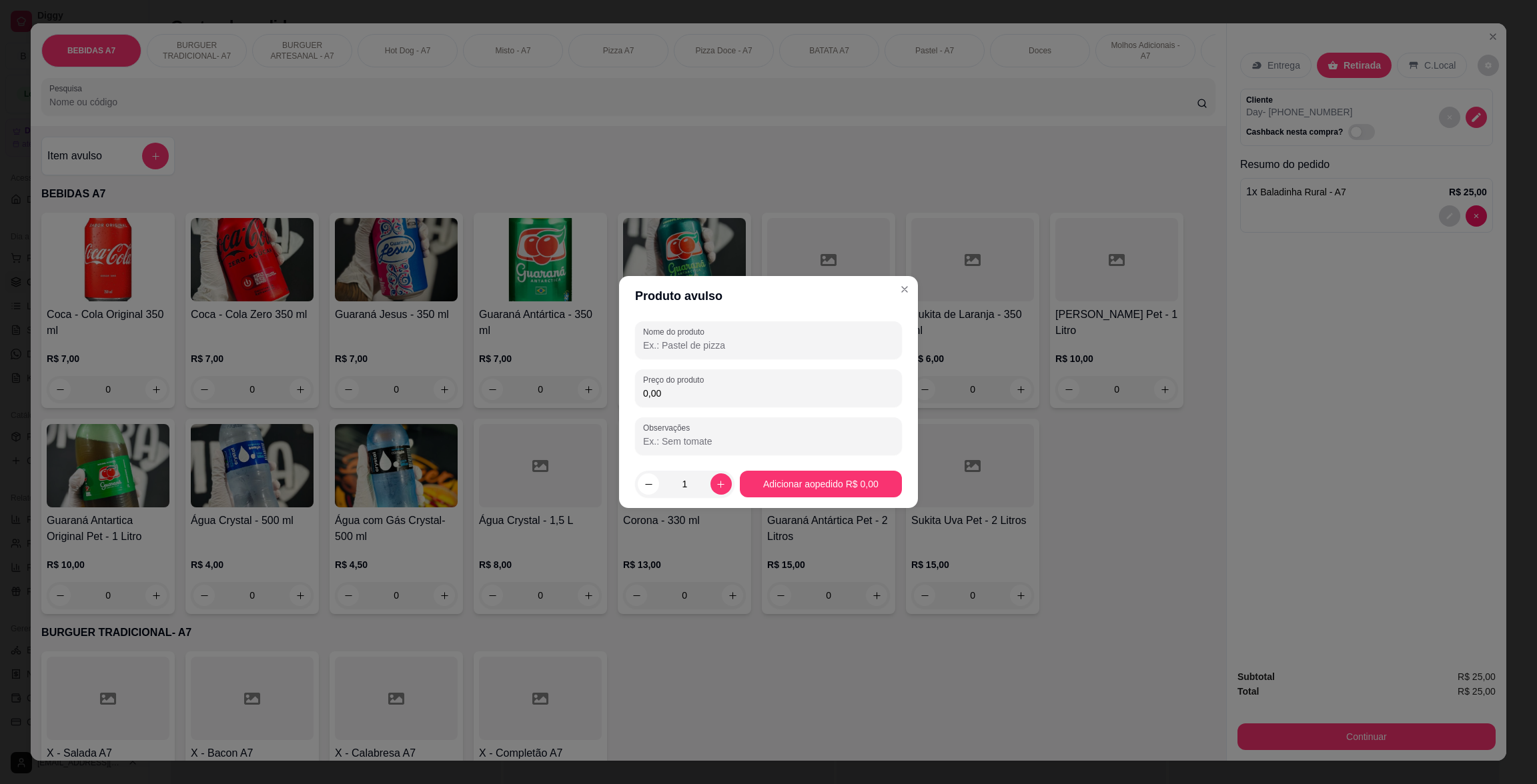
click at [695, 391] on input "0,00" at bounding box center [768, 393] width 251 height 14
click at [727, 348] on input "Nome do produto" at bounding box center [768, 346] width 251 height 14
drag, startPoint x: 727, startPoint y: 348, endPoint x: 736, endPoint y: 323, distance: 26.6
click at [736, 323] on div "Nome do produto kh" at bounding box center [768, 340] width 267 height 37
type input "kg"
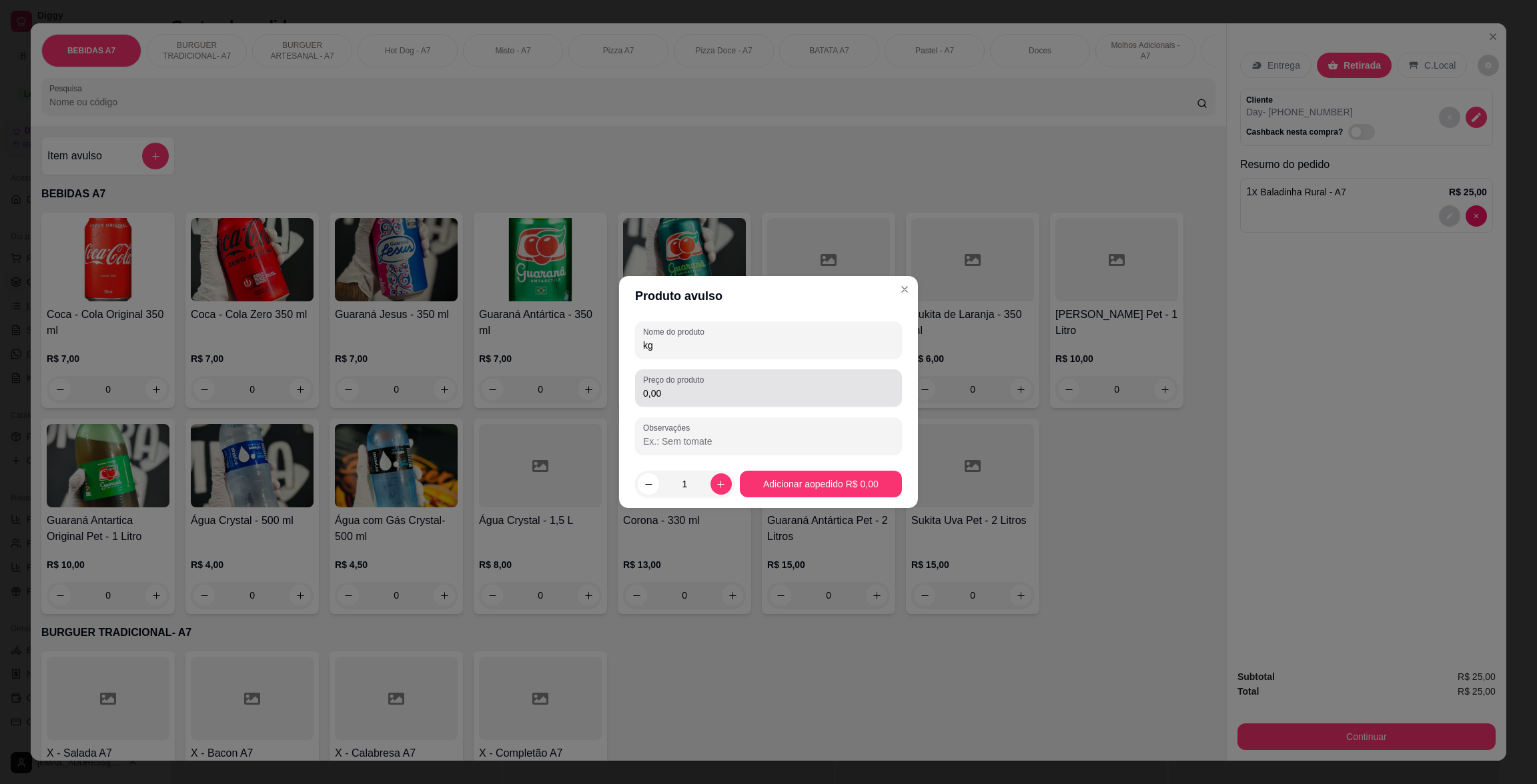
click at [703, 395] on input "0,00" at bounding box center [768, 393] width 251 height 14
click at [703, 393] on input "0,00" at bounding box center [768, 393] width 251 height 14
click at [708, 385] on label "Preço do produto" at bounding box center [675, 380] width 66 height 12
click at [708, 387] on input "0,00" at bounding box center [768, 393] width 251 height 14
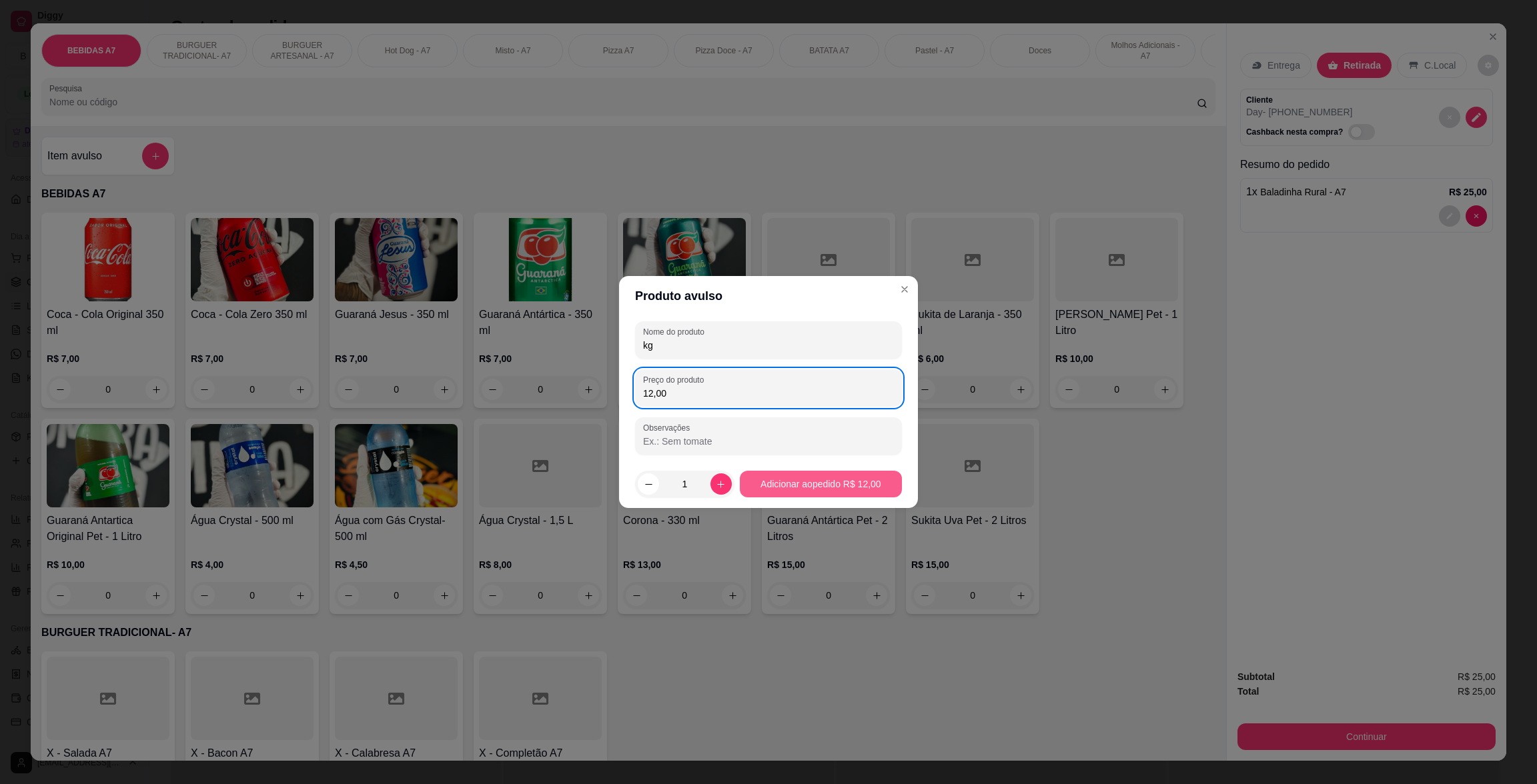
type input "12,00"
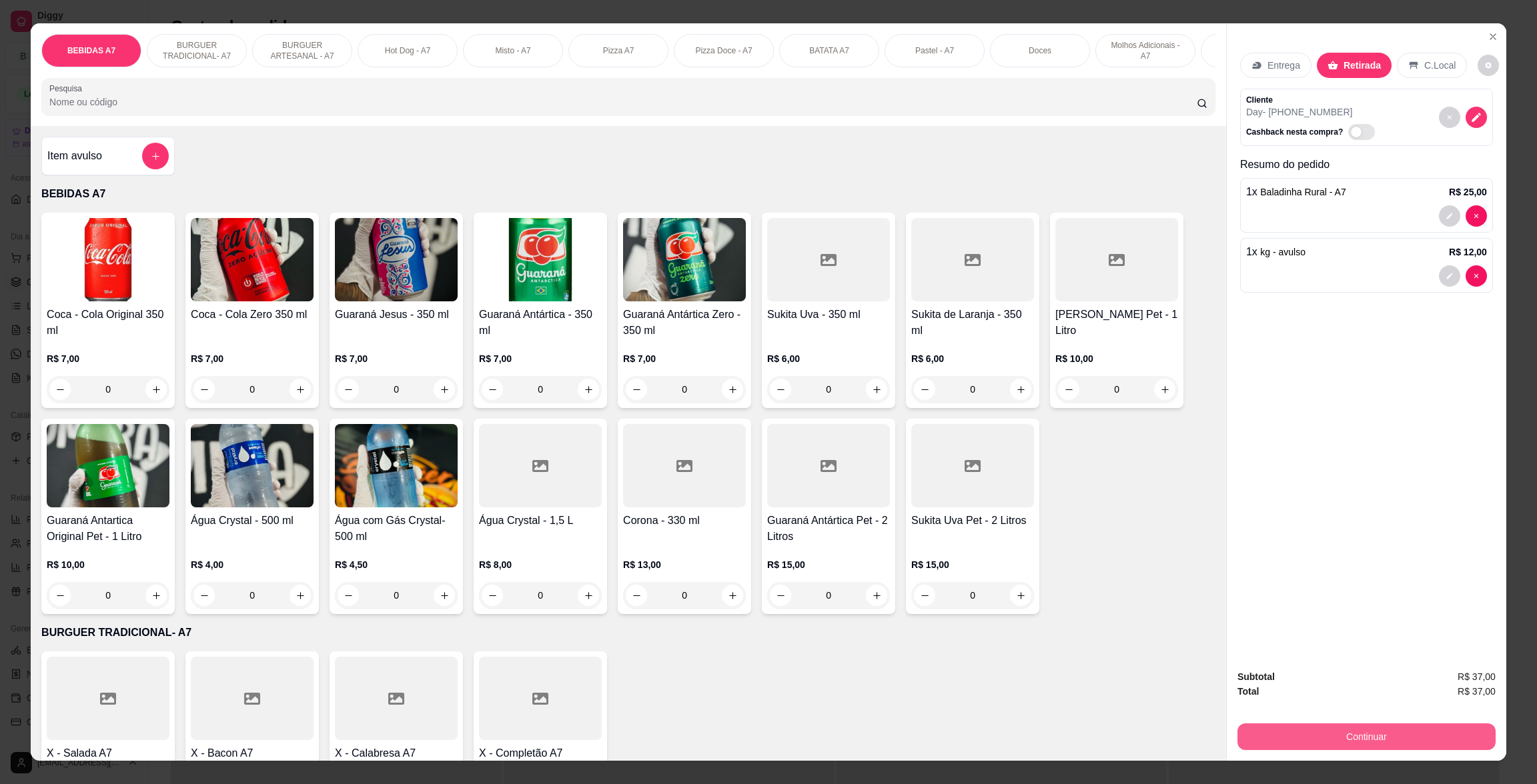
click at [1411, 741] on button "Continuar" at bounding box center [1367, 736] width 258 height 26
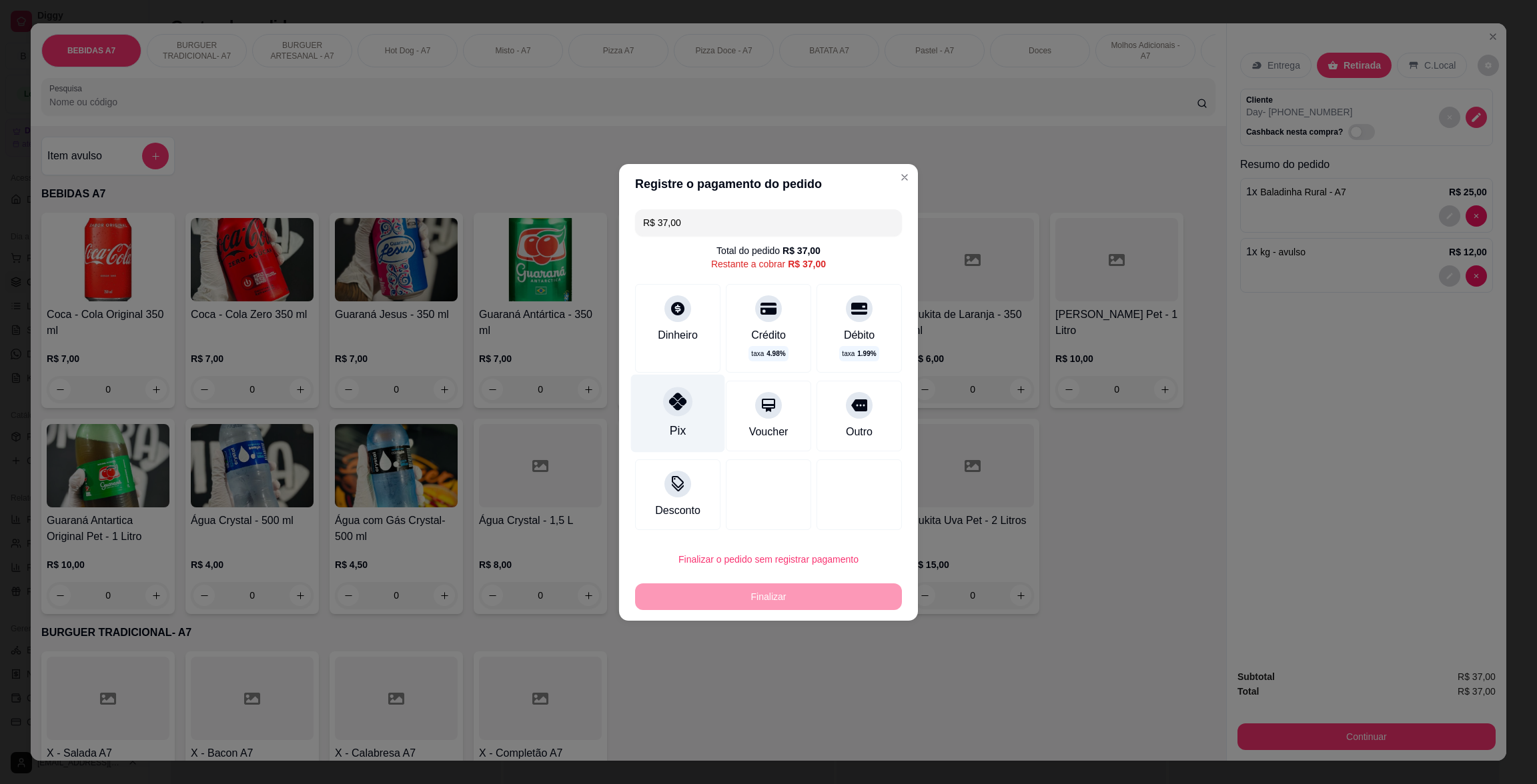
click at [681, 401] on icon at bounding box center [677, 401] width 18 height 18
type input "R$ 0,00"
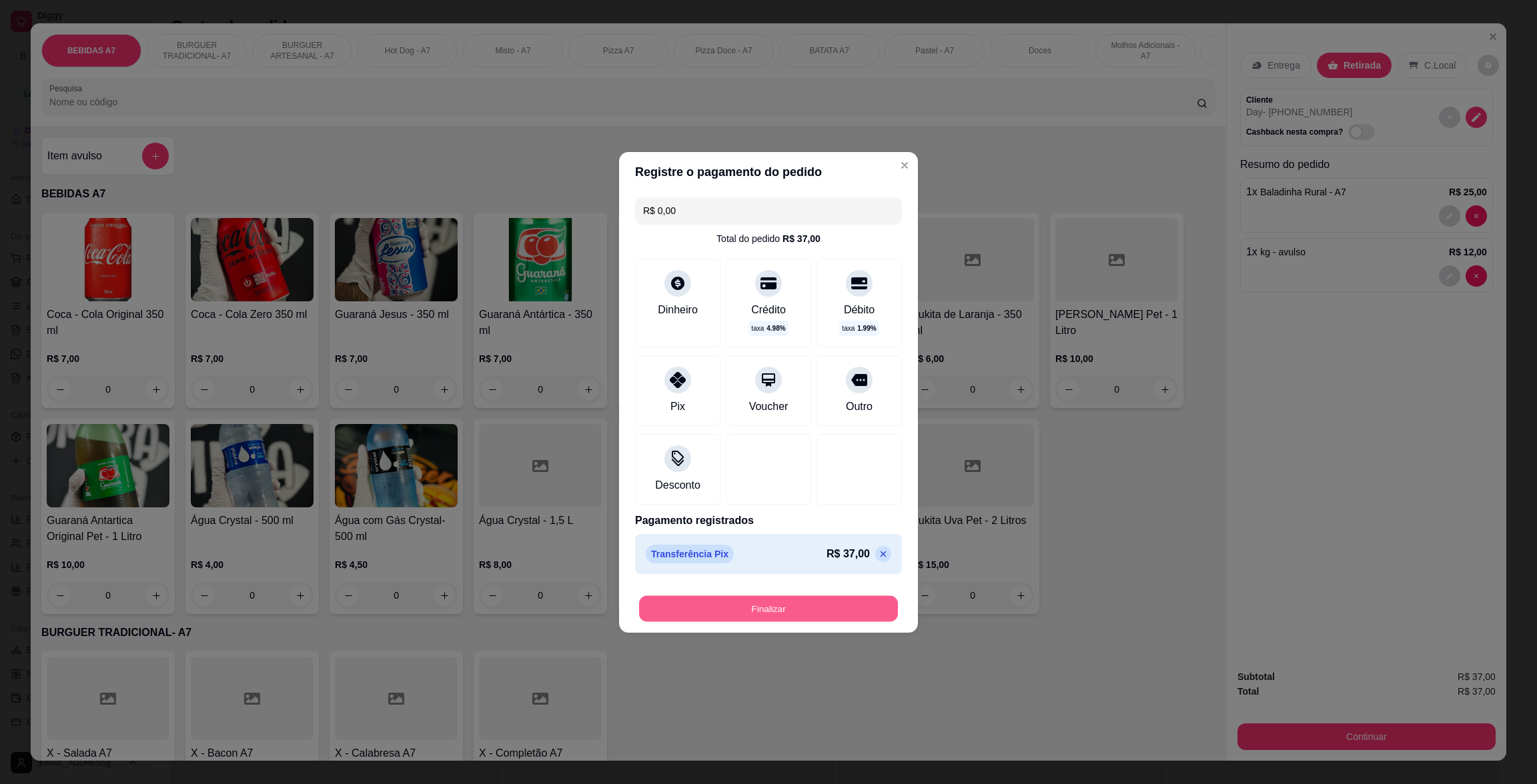
click at [807, 622] on div "Finalizar" at bounding box center [768, 608] width 267 height 26
type input "0"
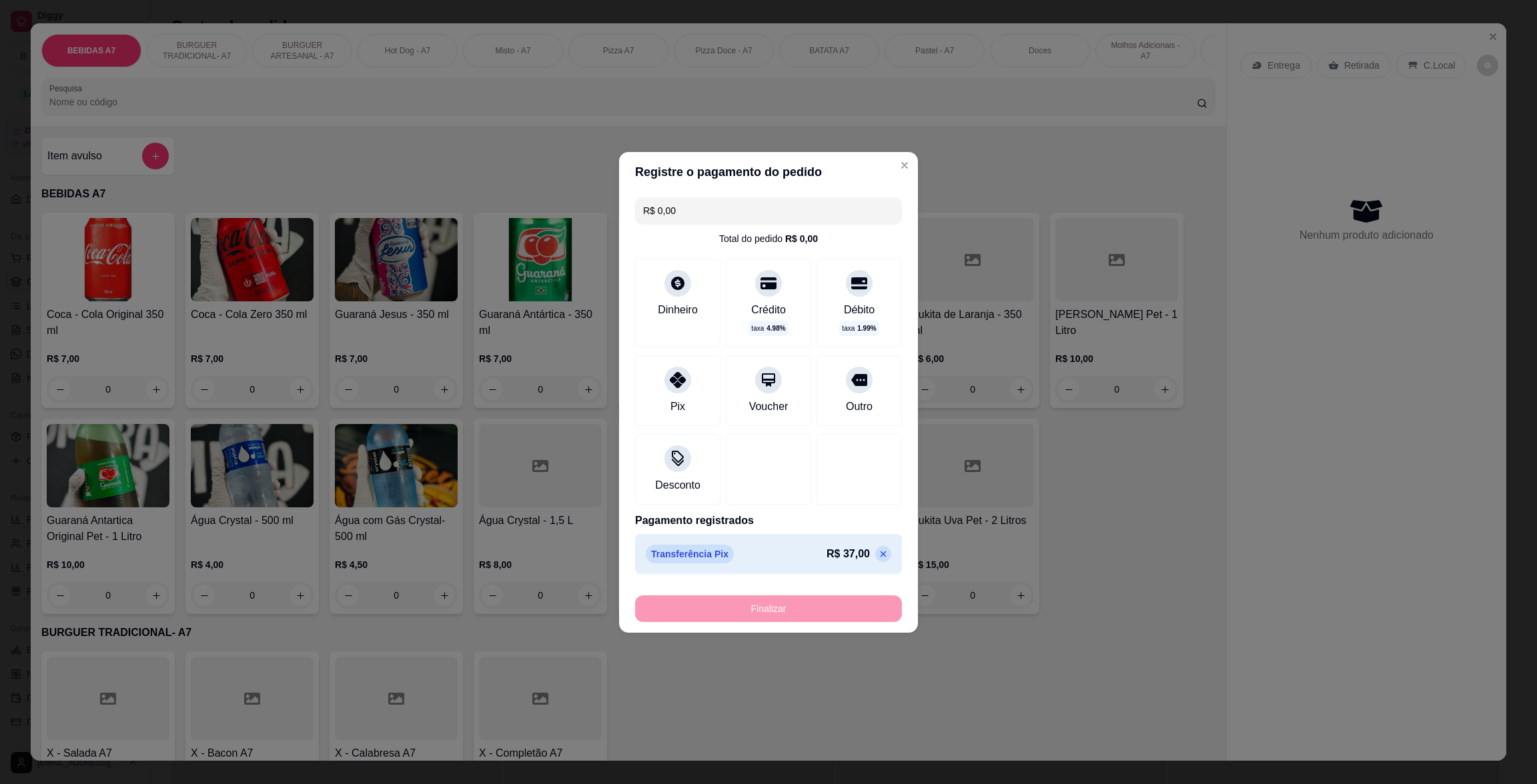
type input "-R$ 37,00"
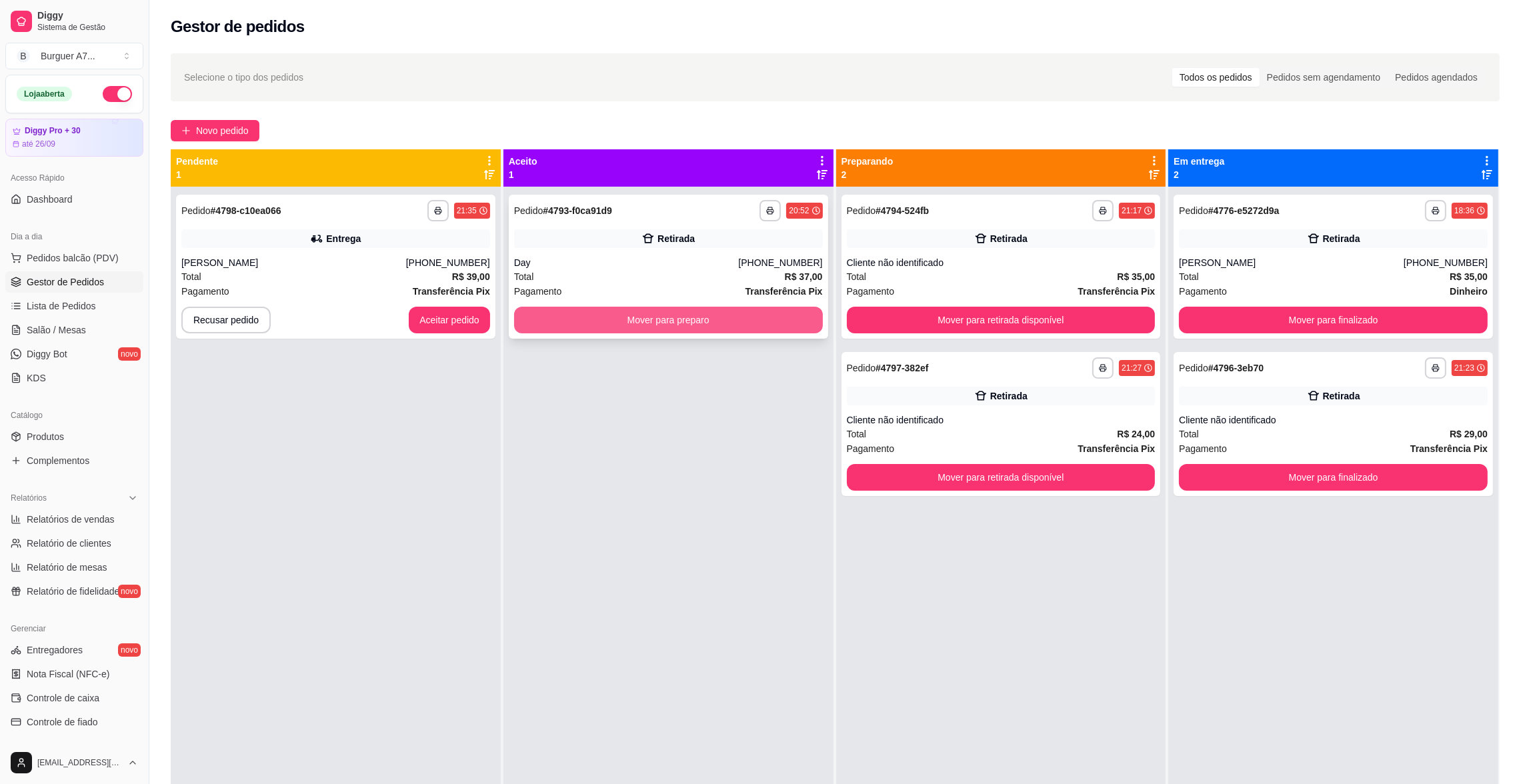
click at [785, 319] on button "Mover para preparo" at bounding box center [668, 319] width 308 height 26
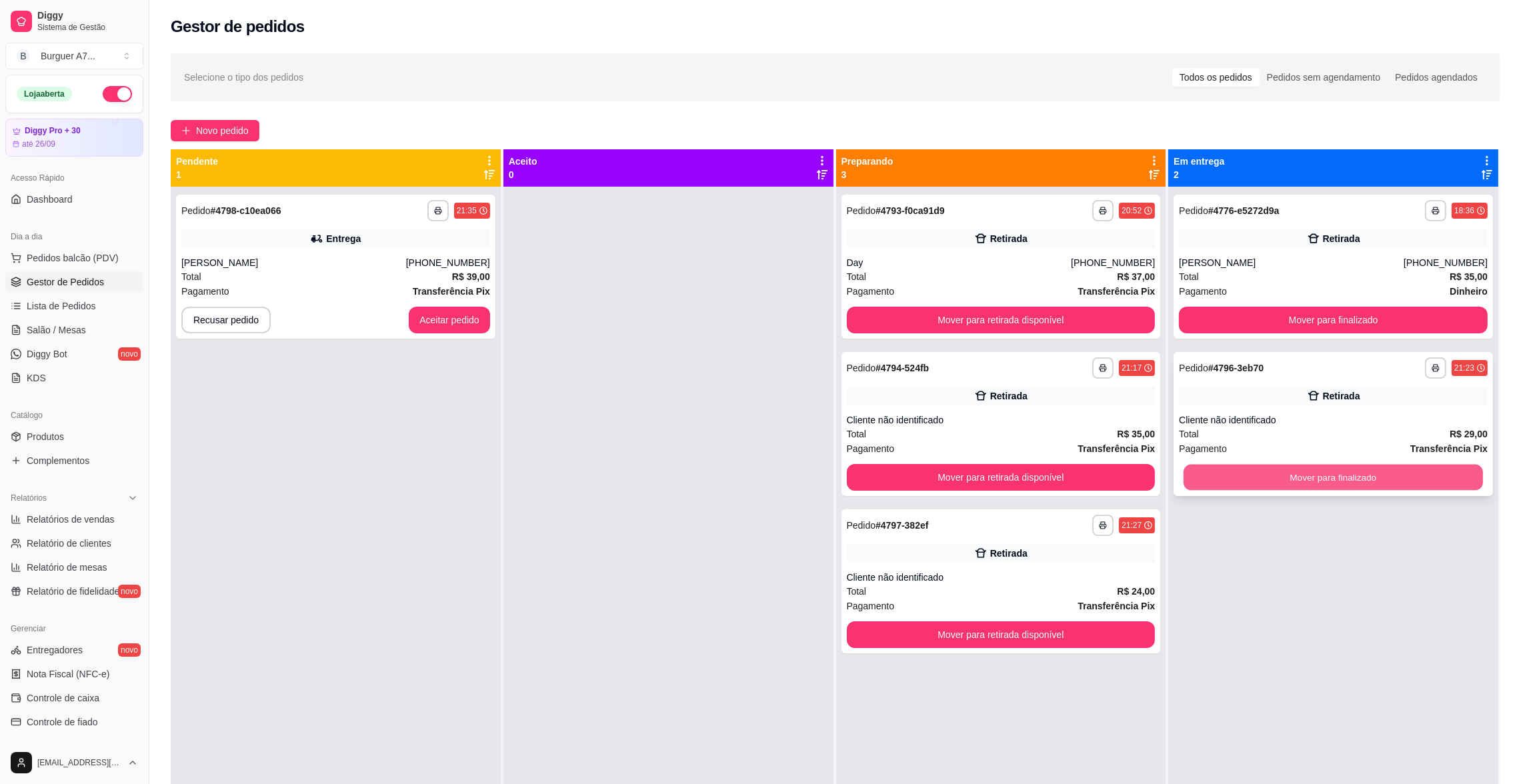
click at [1342, 468] on button "Mover para finalizado" at bounding box center [1333, 478] width 300 height 26
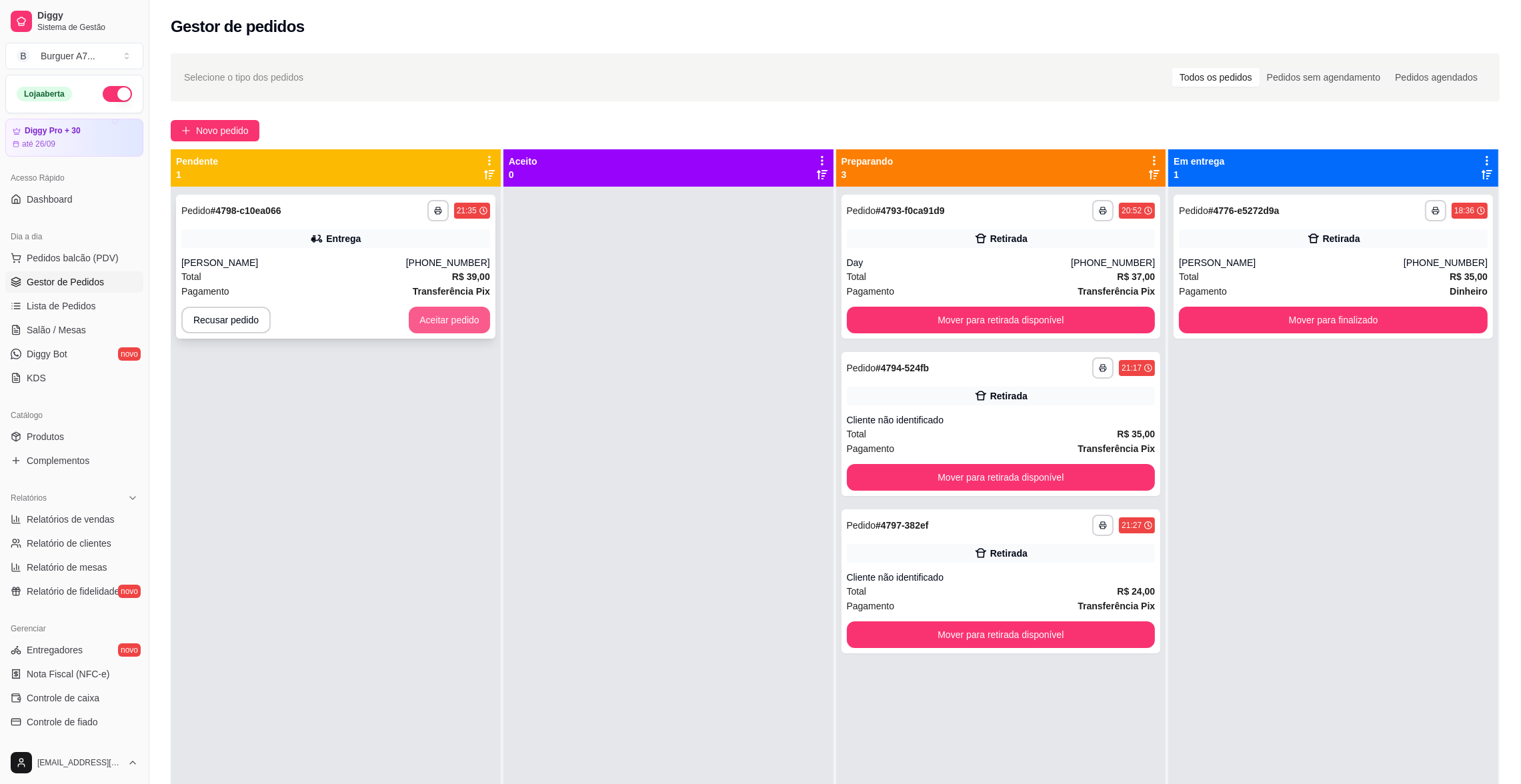
click at [403, 254] on div "**********" at bounding box center [336, 266] width 319 height 144
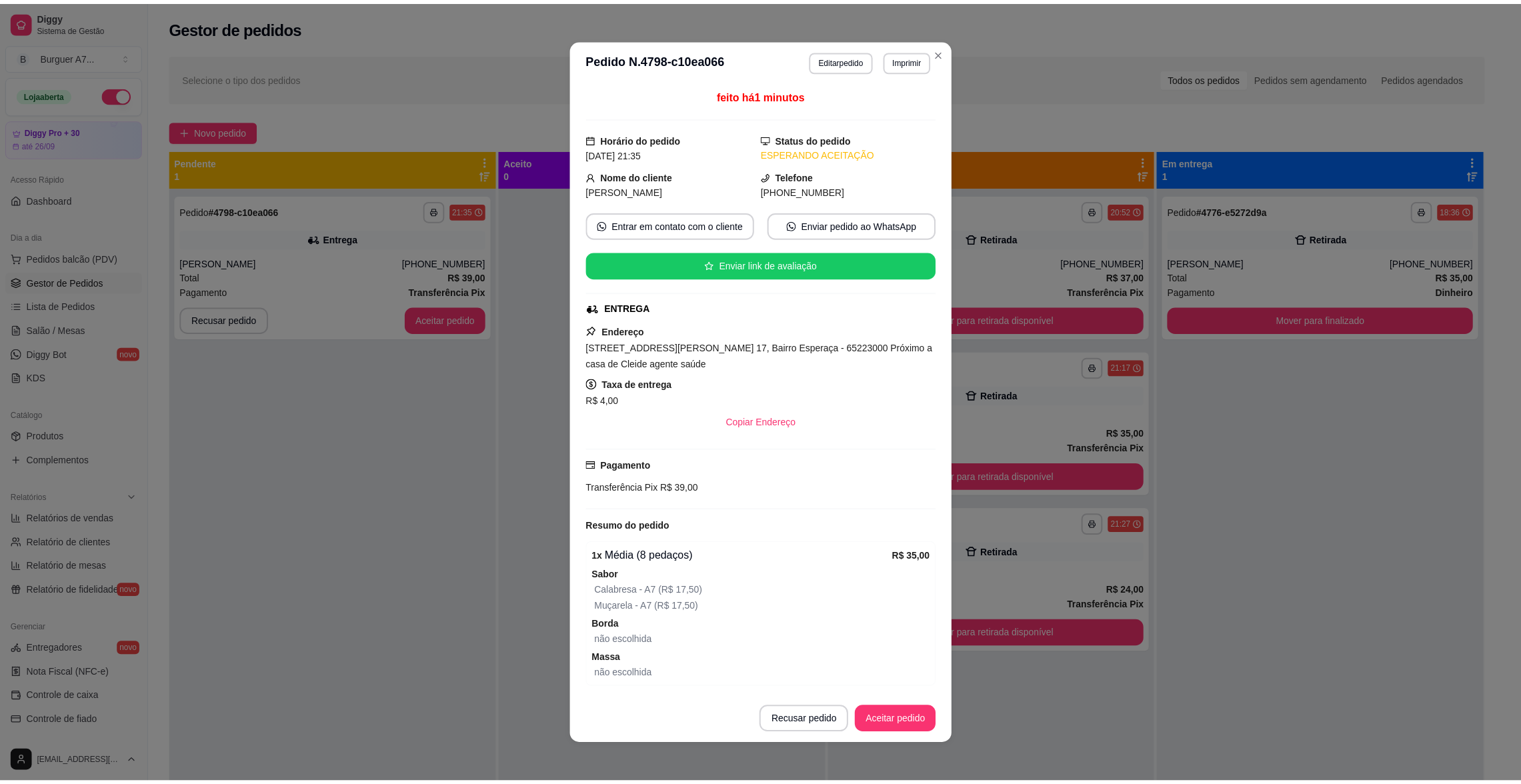
scroll to position [51, 0]
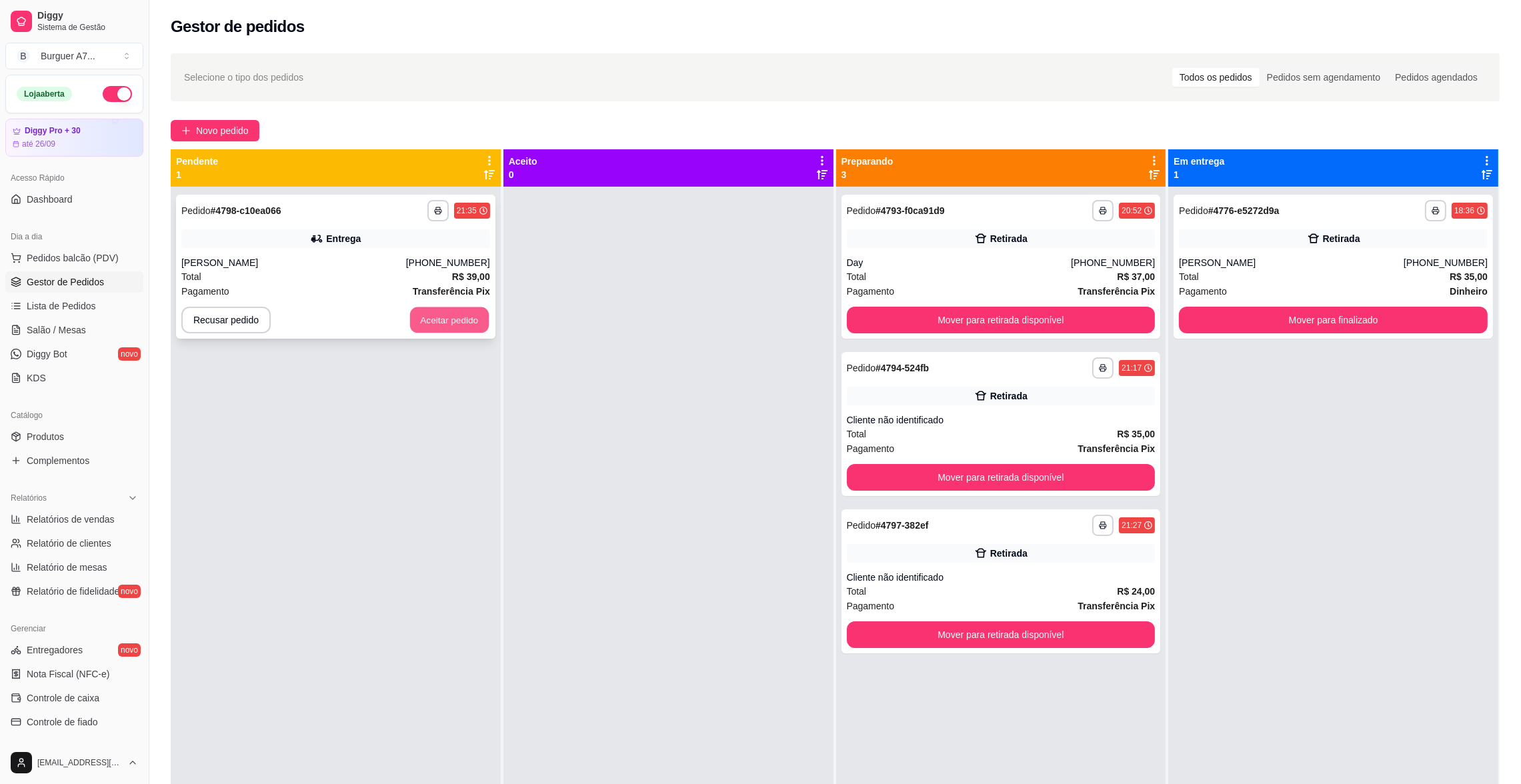
click at [461, 319] on button "Aceitar pedido" at bounding box center [449, 320] width 78 height 26
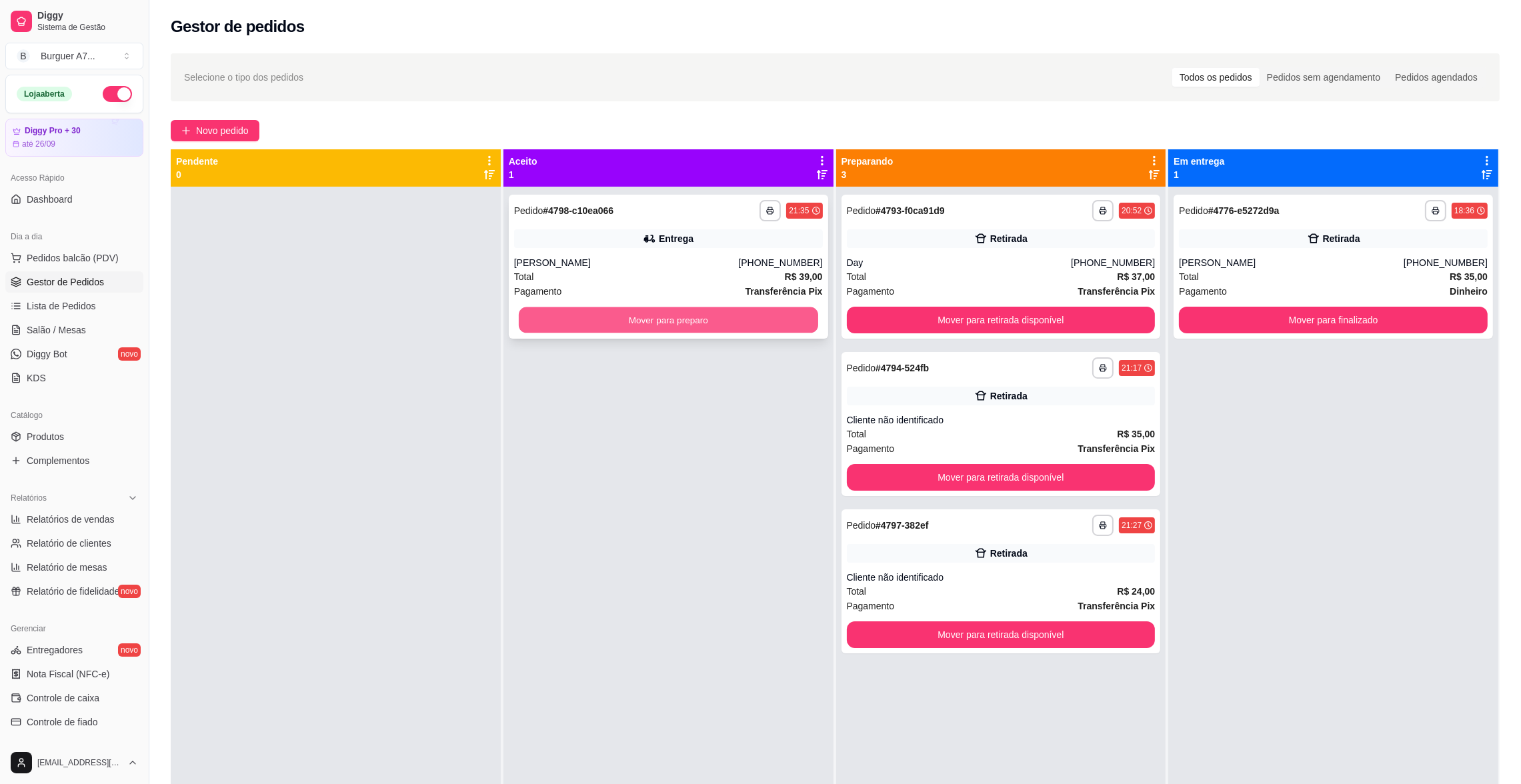
click at [607, 327] on button "Mover para preparo" at bounding box center [668, 320] width 300 height 26
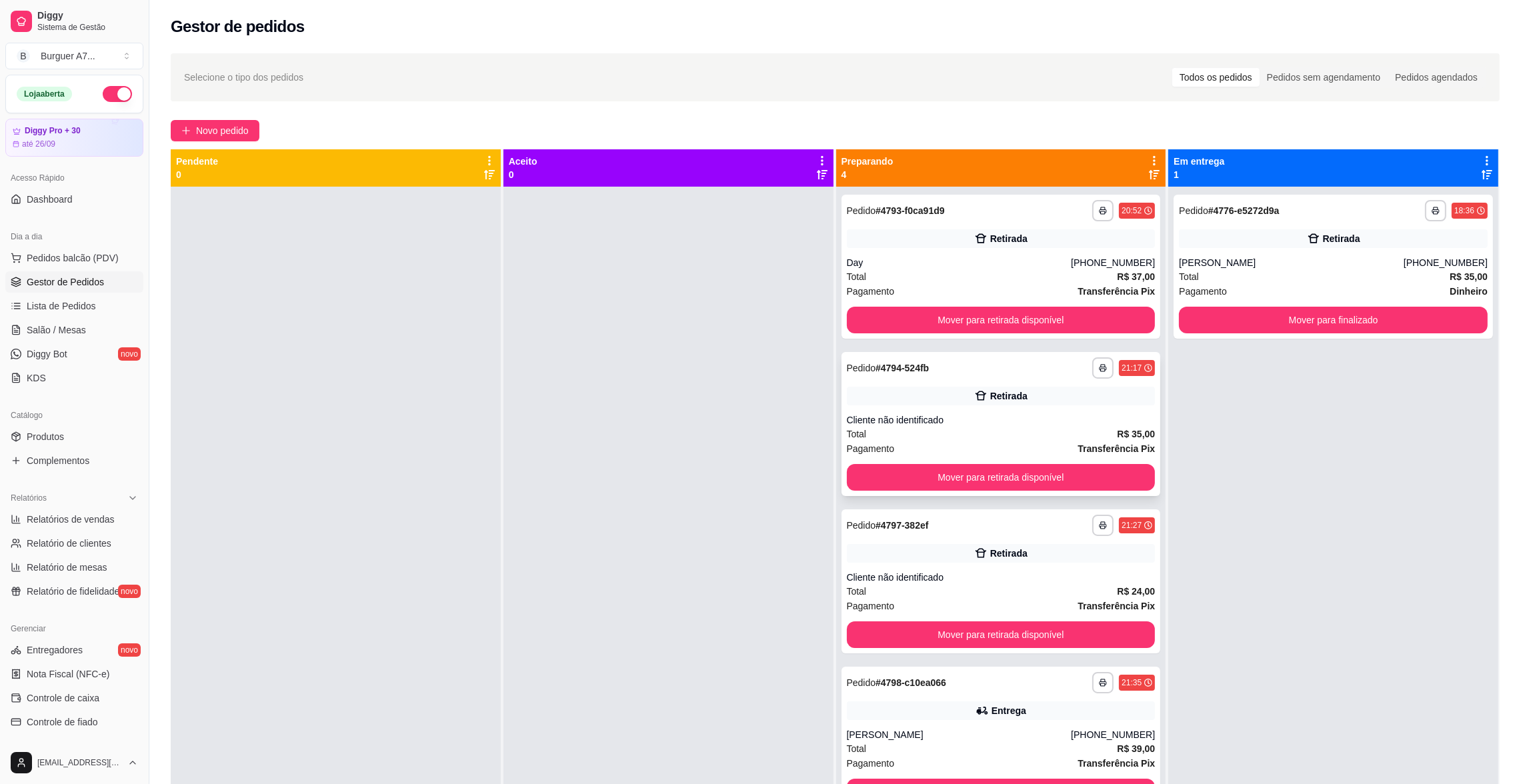
click at [1014, 429] on div "Total R$ 35,00" at bounding box center [1000, 434] width 308 height 15
click at [1098, 477] on button "Mover para retirada disponível" at bounding box center [1000, 477] width 308 height 26
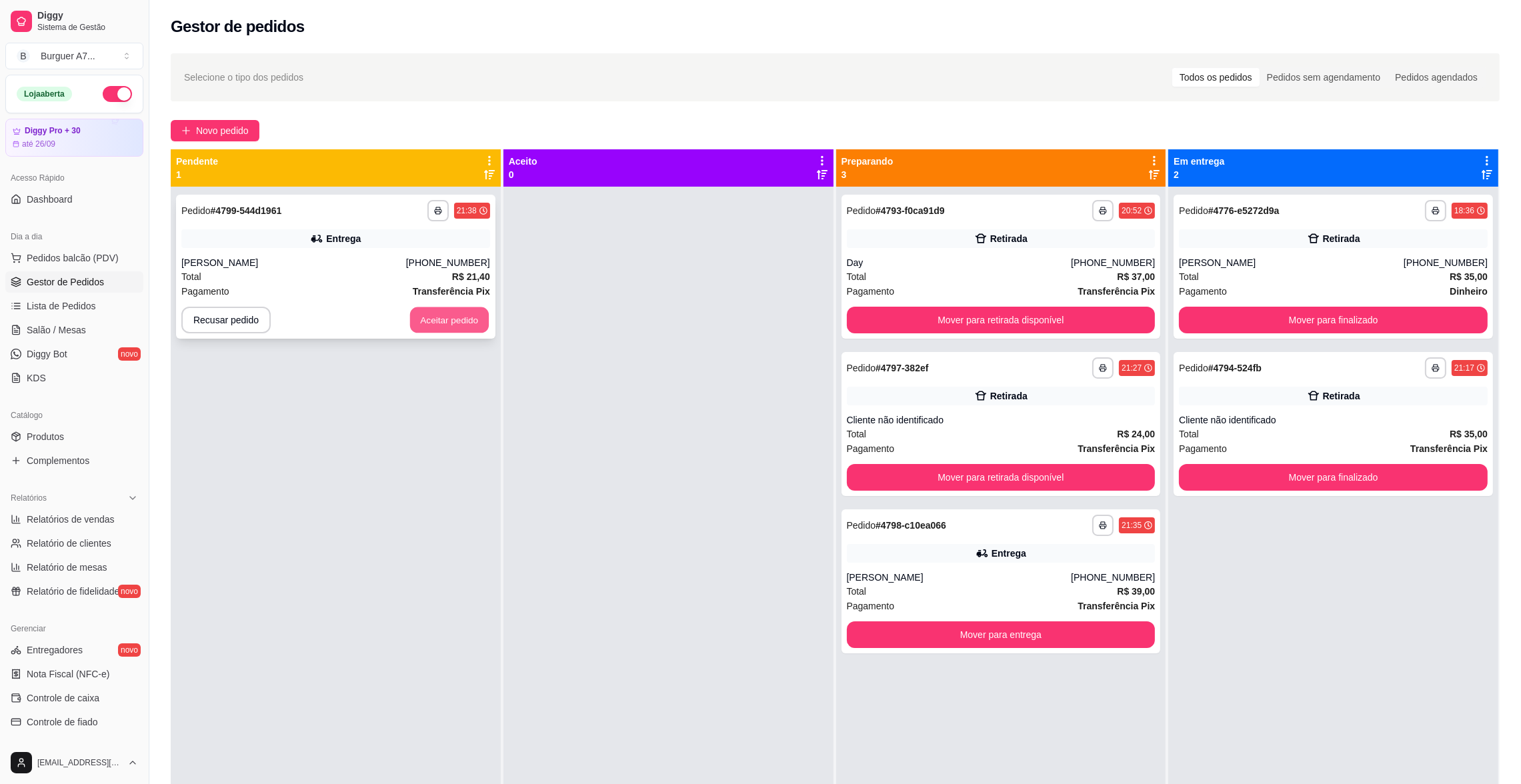
click at [413, 325] on button "Aceitar pedido" at bounding box center [449, 320] width 78 height 26
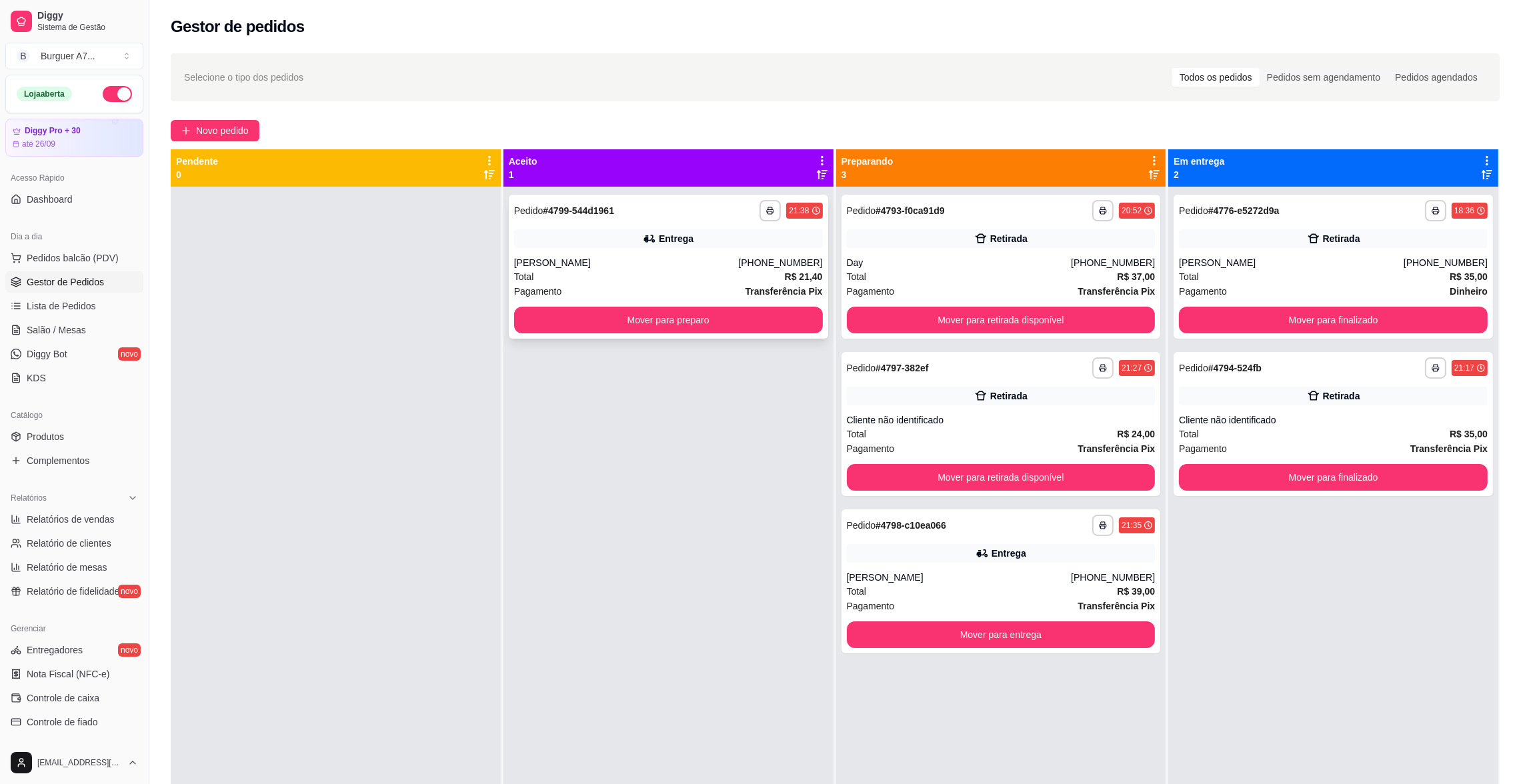
click at [641, 265] on div "[PERSON_NAME]" at bounding box center [626, 263] width 225 height 14
click at [794, 327] on button "Mover para preparo" at bounding box center [668, 319] width 308 height 26
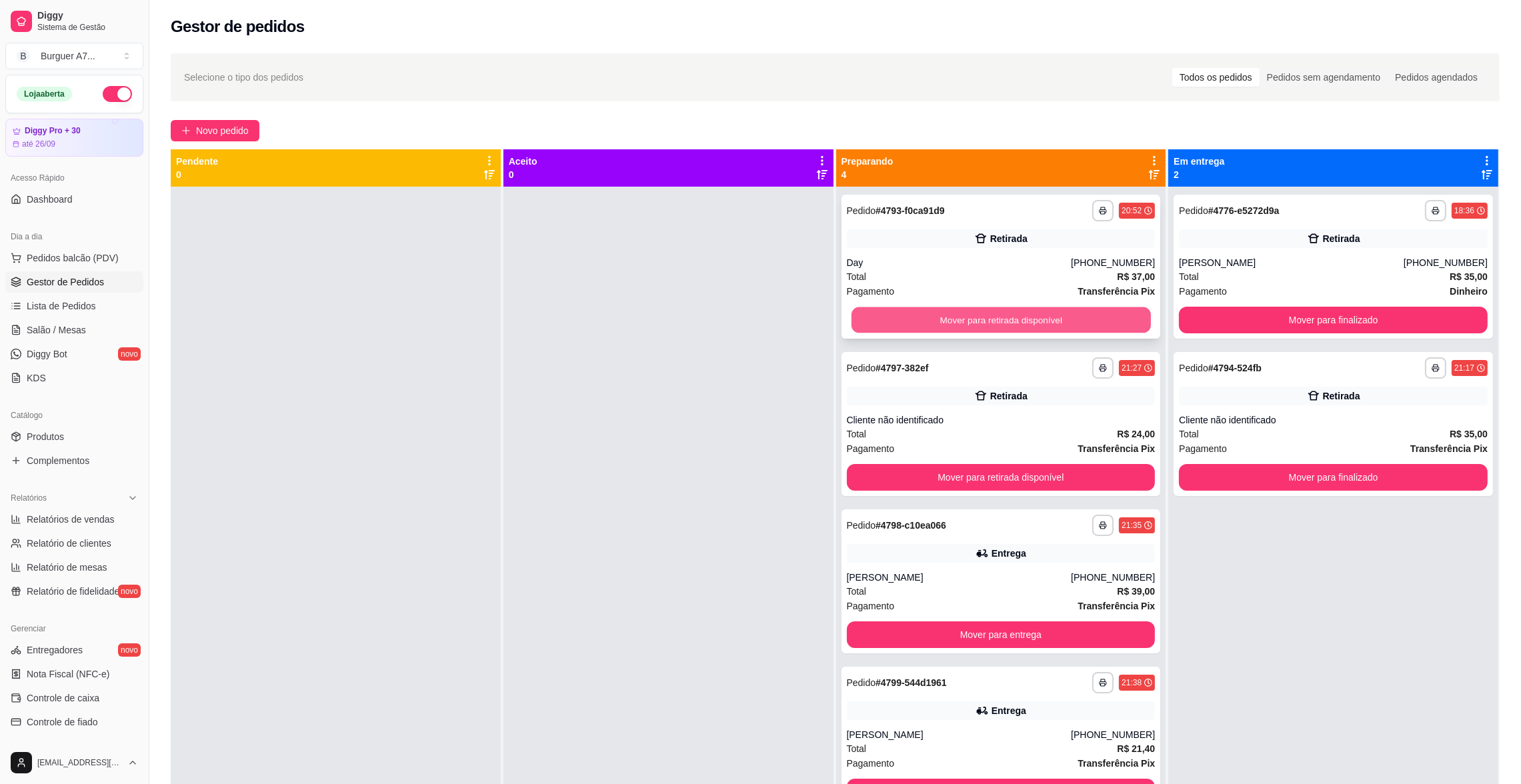
click at [939, 315] on button "Mover para retirada disponível" at bounding box center [1000, 320] width 300 height 26
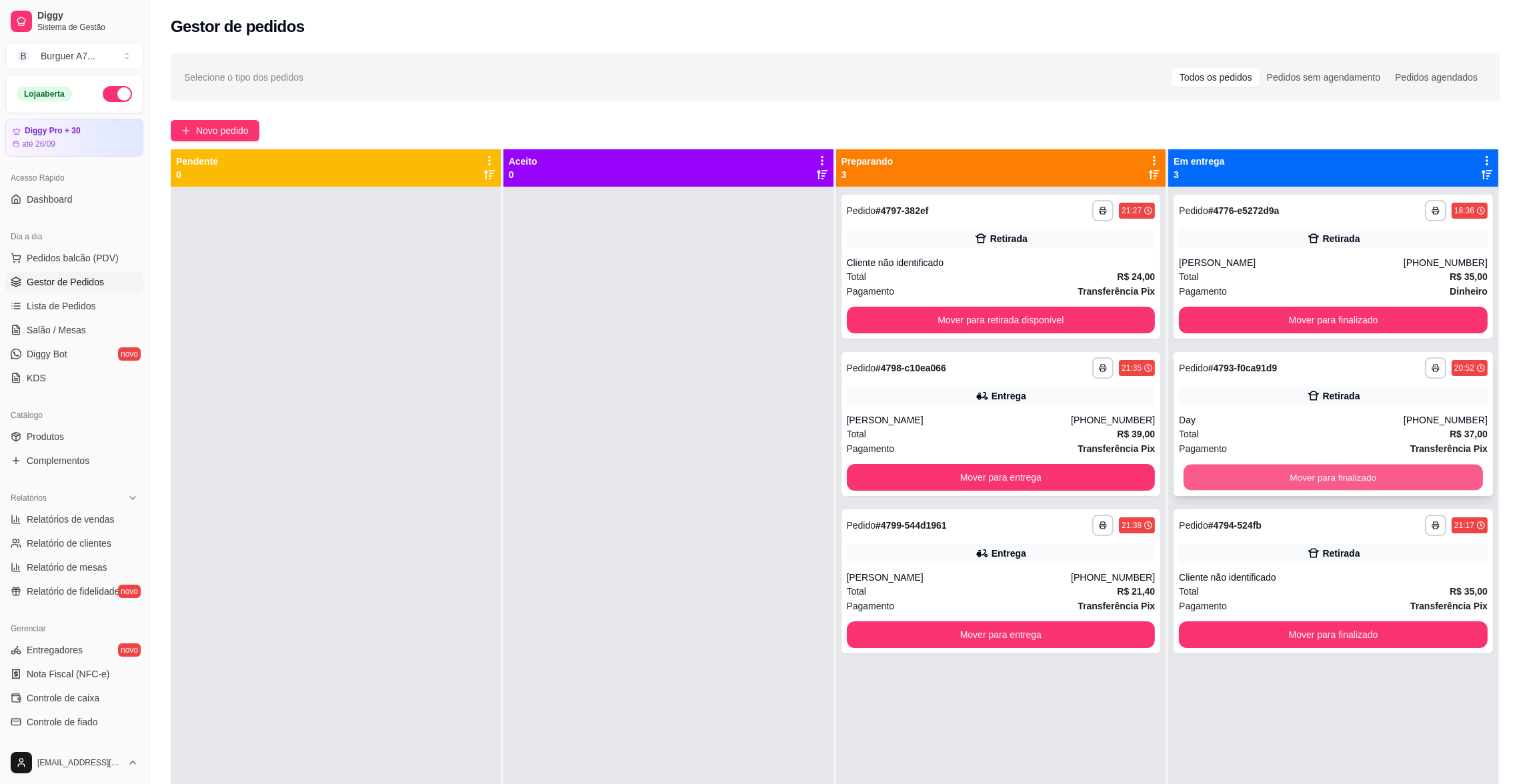
click at [1440, 477] on button "Mover para finalizado" at bounding box center [1333, 478] width 300 height 26
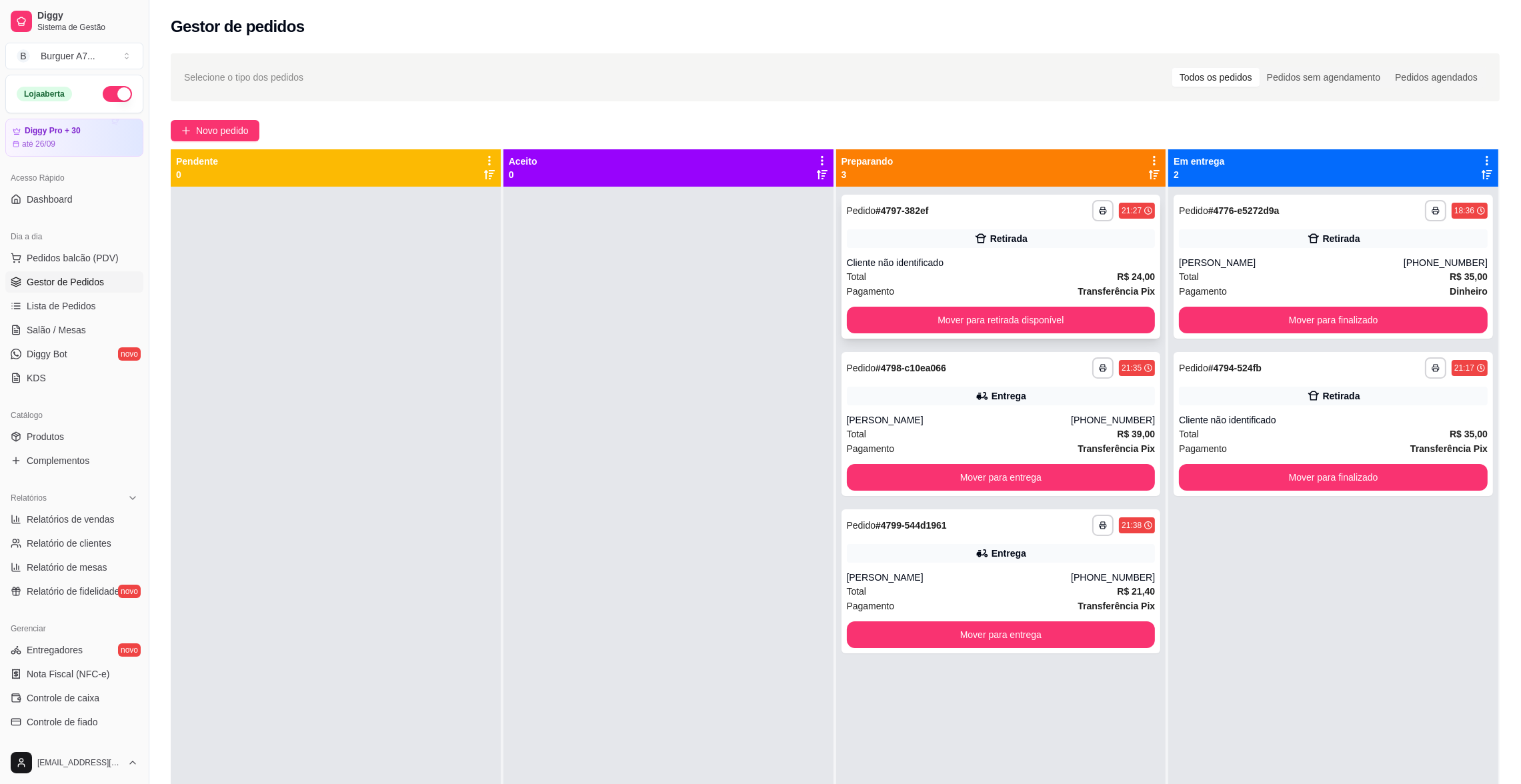
click at [1032, 238] on div "Retirada" at bounding box center [1000, 238] width 308 height 19
click at [1007, 403] on div "Entrega" at bounding box center [1000, 395] width 308 height 19
click at [1035, 490] on div "Mover para entrega" at bounding box center [1000, 477] width 308 height 26
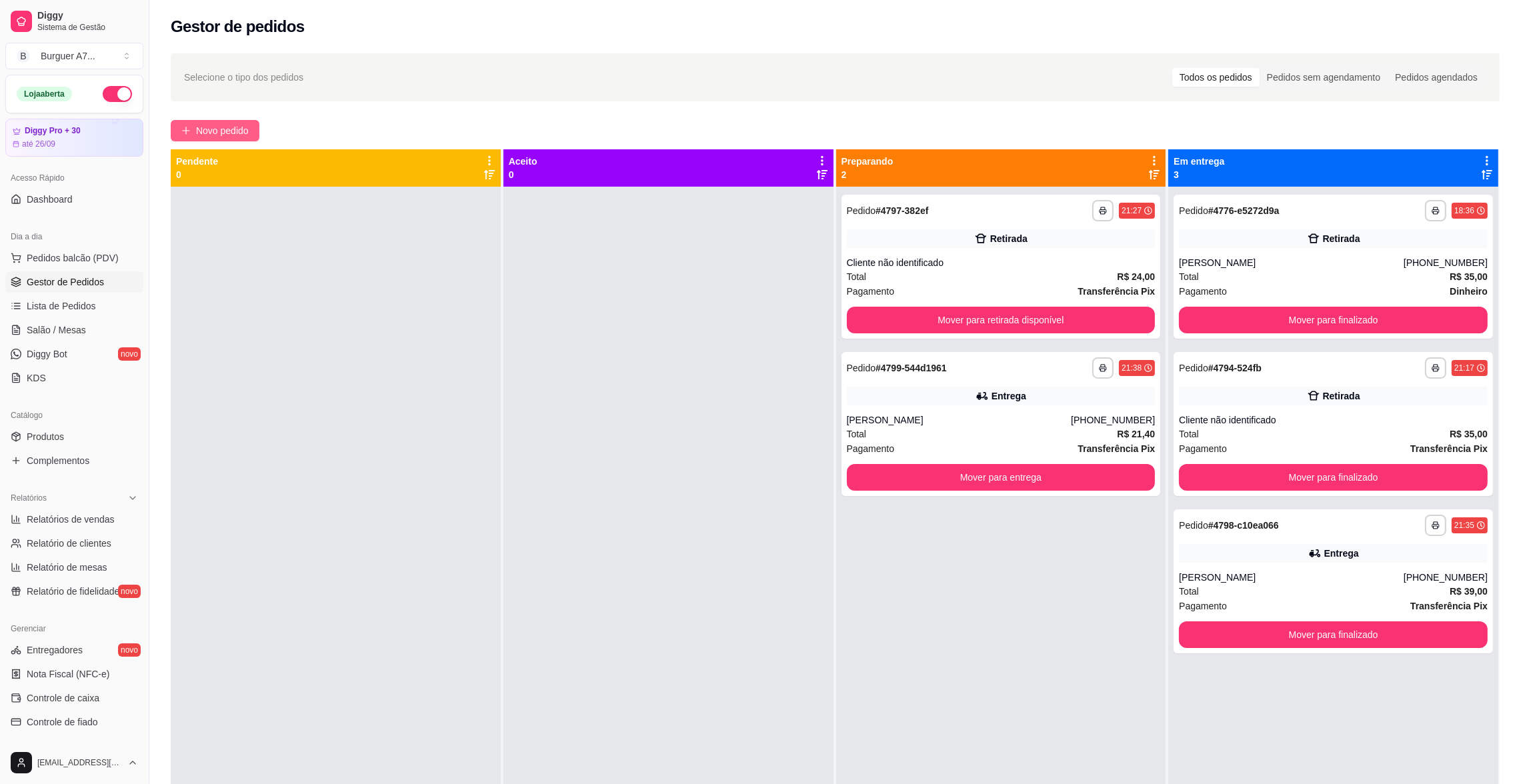
click at [207, 134] on span "Novo pedido" at bounding box center [222, 130] width 53 height 15
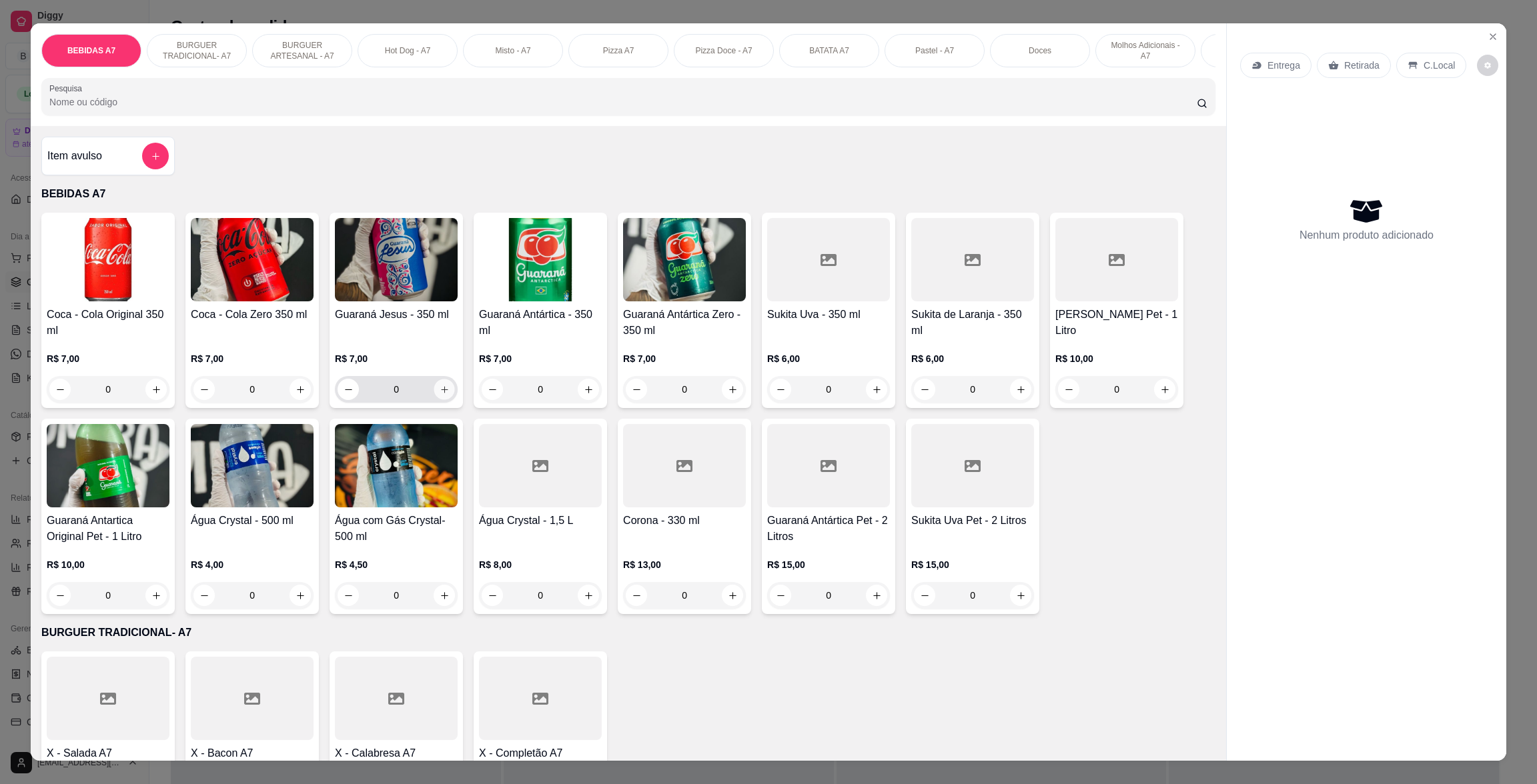
click at [440, 394] on icon "increase-product-quantity" at bounding box center [444, 390] width 10 height 10
type input "1"
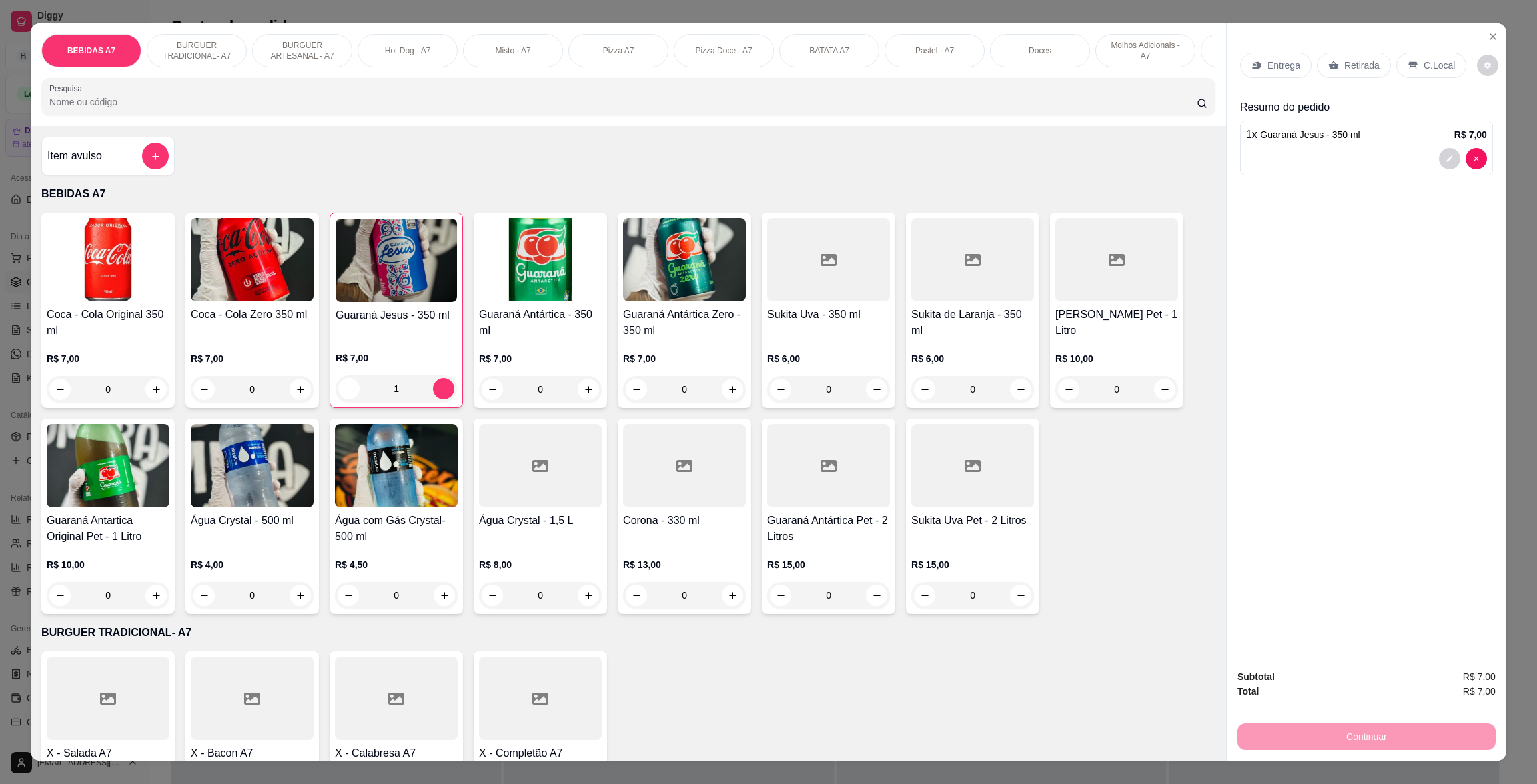
click at [1358, 68] on p "Retirada" at bounding box center [1362, 66] width 35 height 14
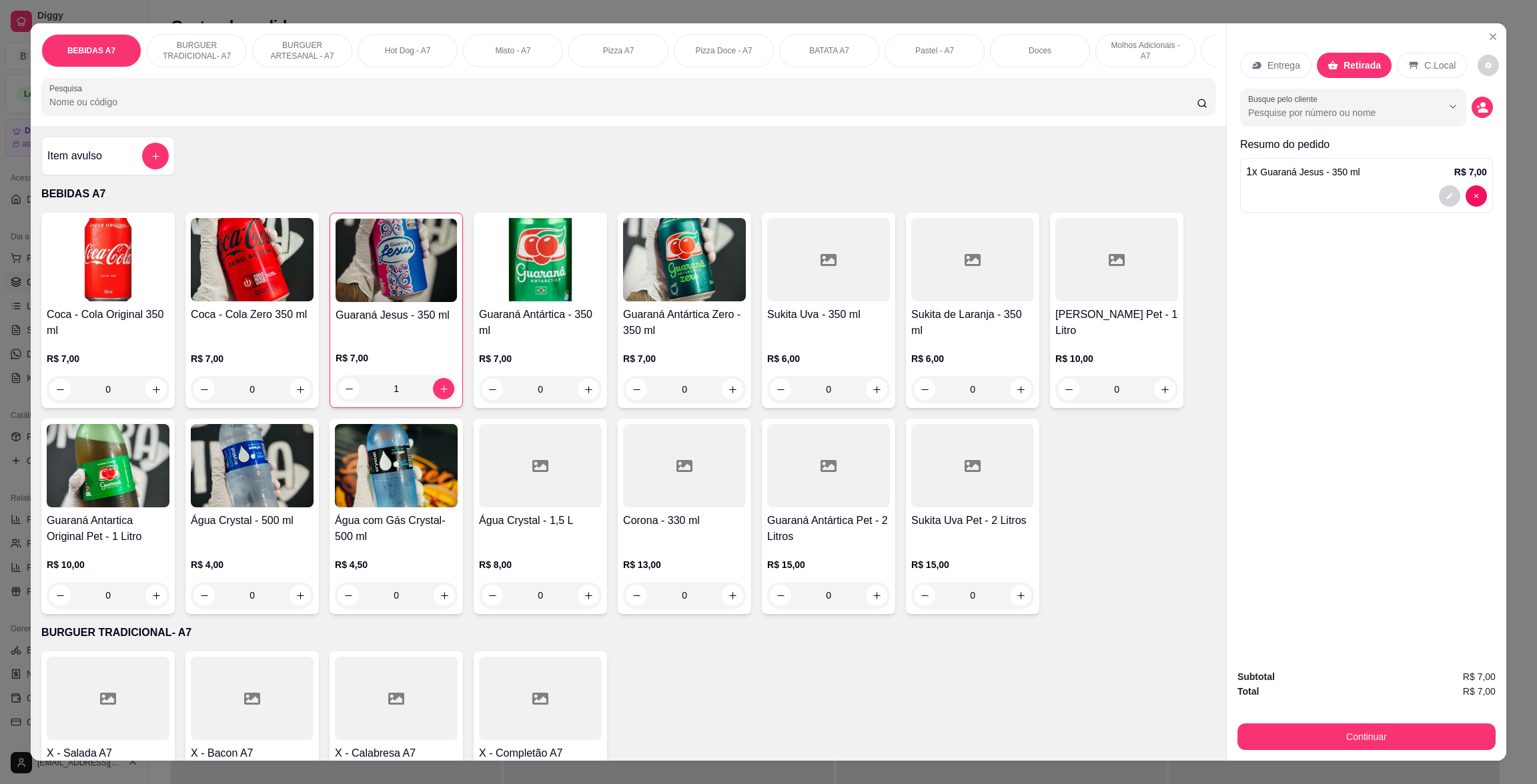
click at [1417, 721] on div "Continuar" at bounding box center [1367, 735] width 258 height 30
click at [1417, 726] on button "Continuar" at bounding box center [1367, 736] width 258 height 26
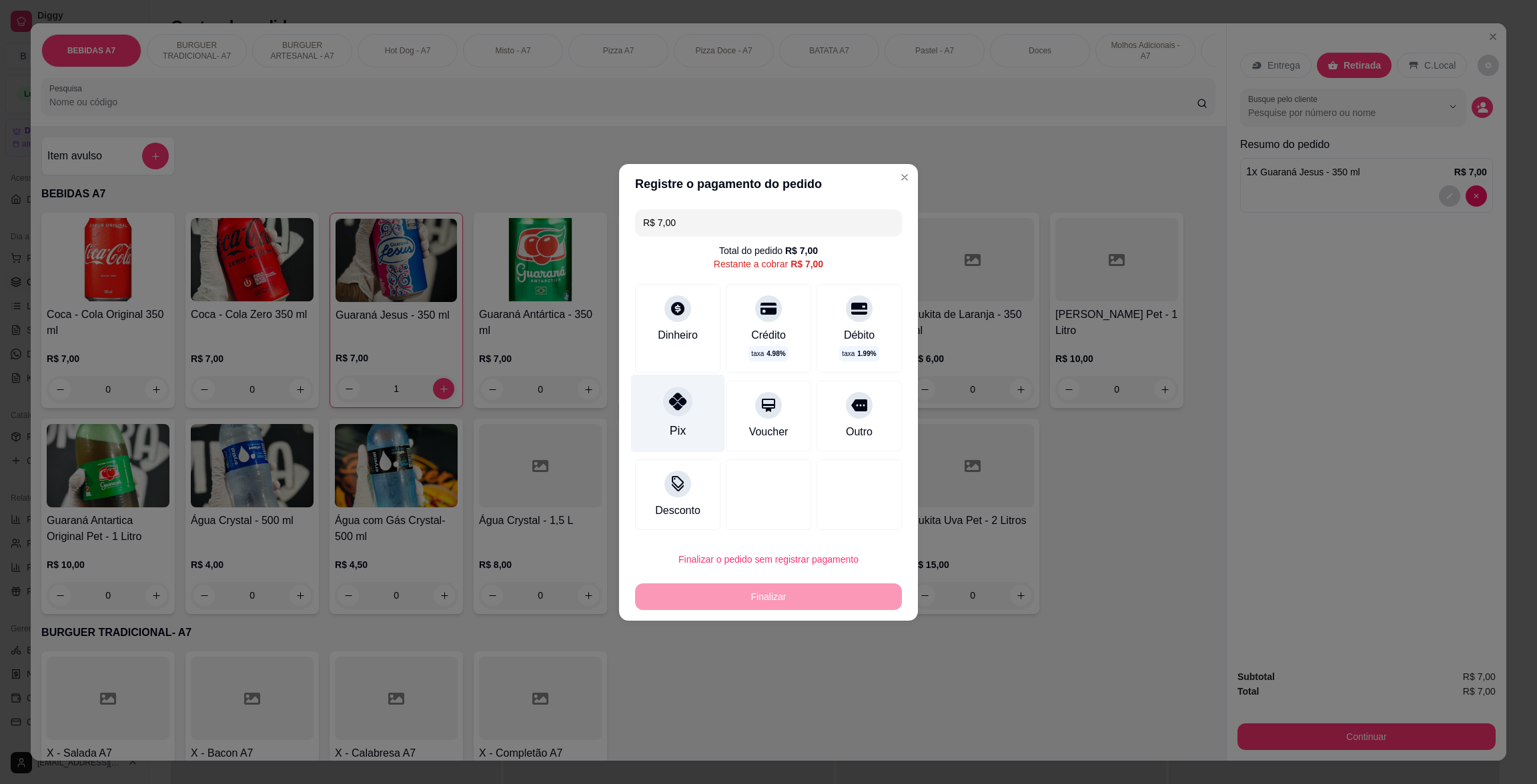
click at [700, 427] on div "Pix" at bounding box center [678, 413] width 94 height 78
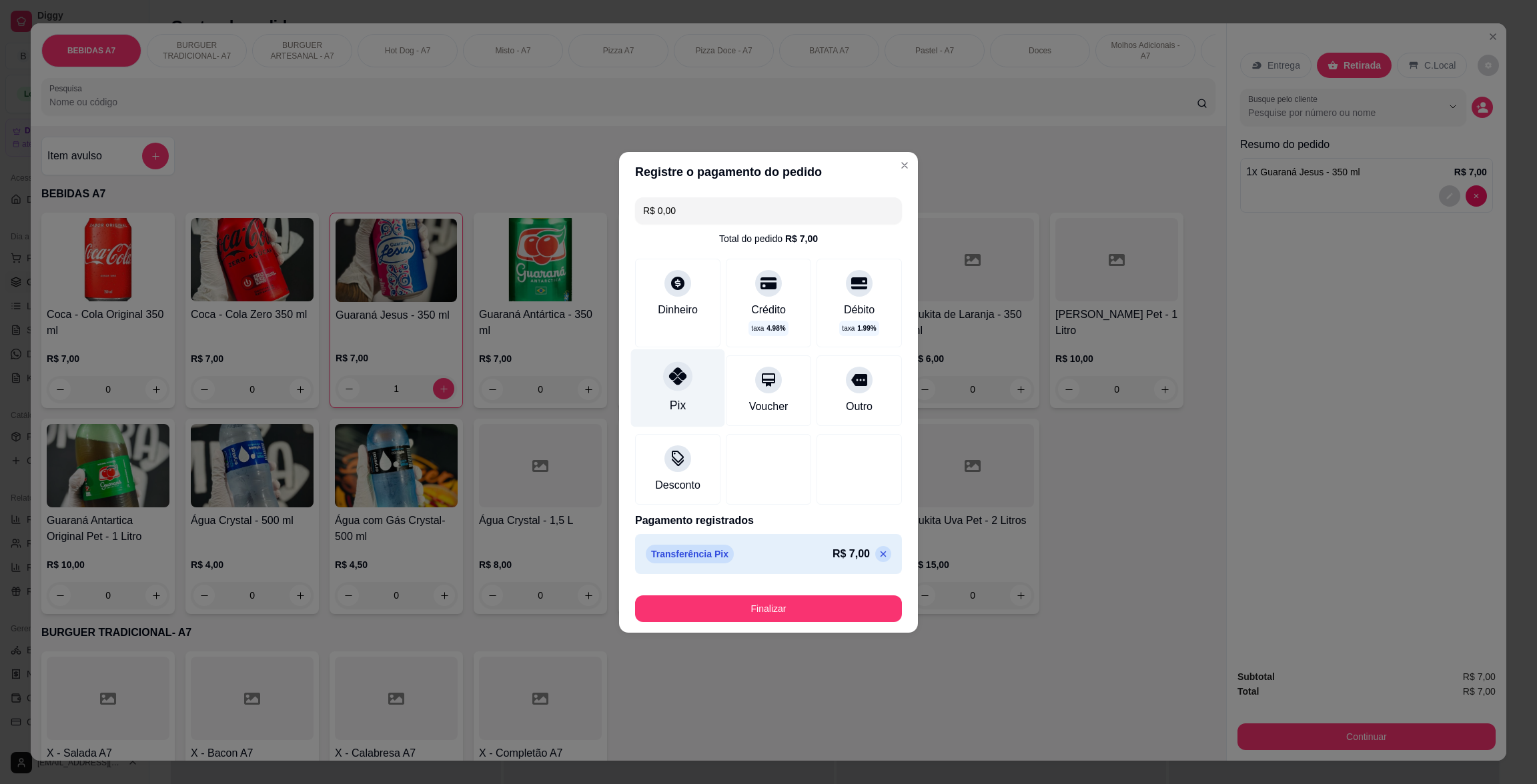
type input "R$ 0,00"
click at [792, 598] on button "Finalizar" at bounding box center [768, 608] width 258 height 26
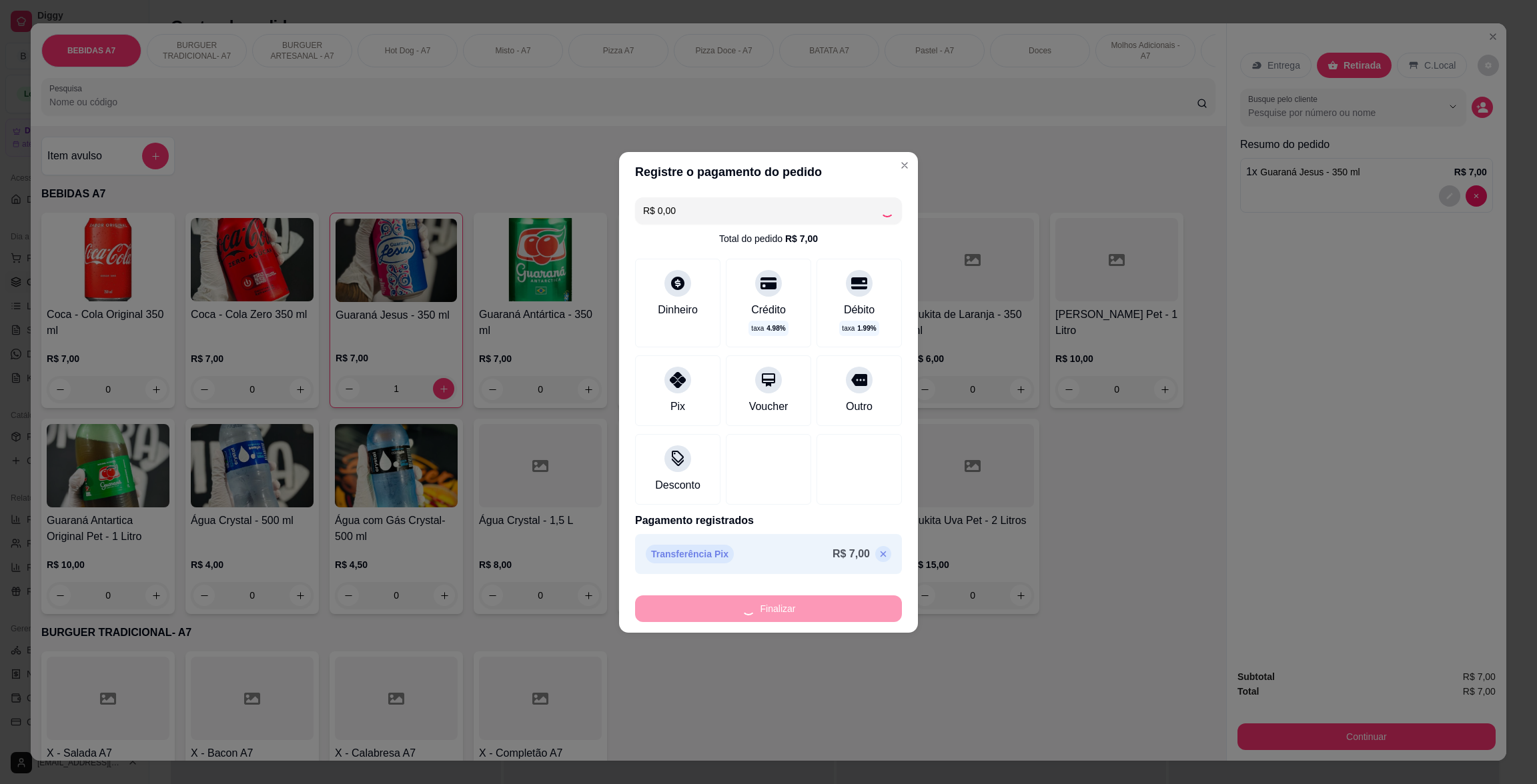
type input "0"
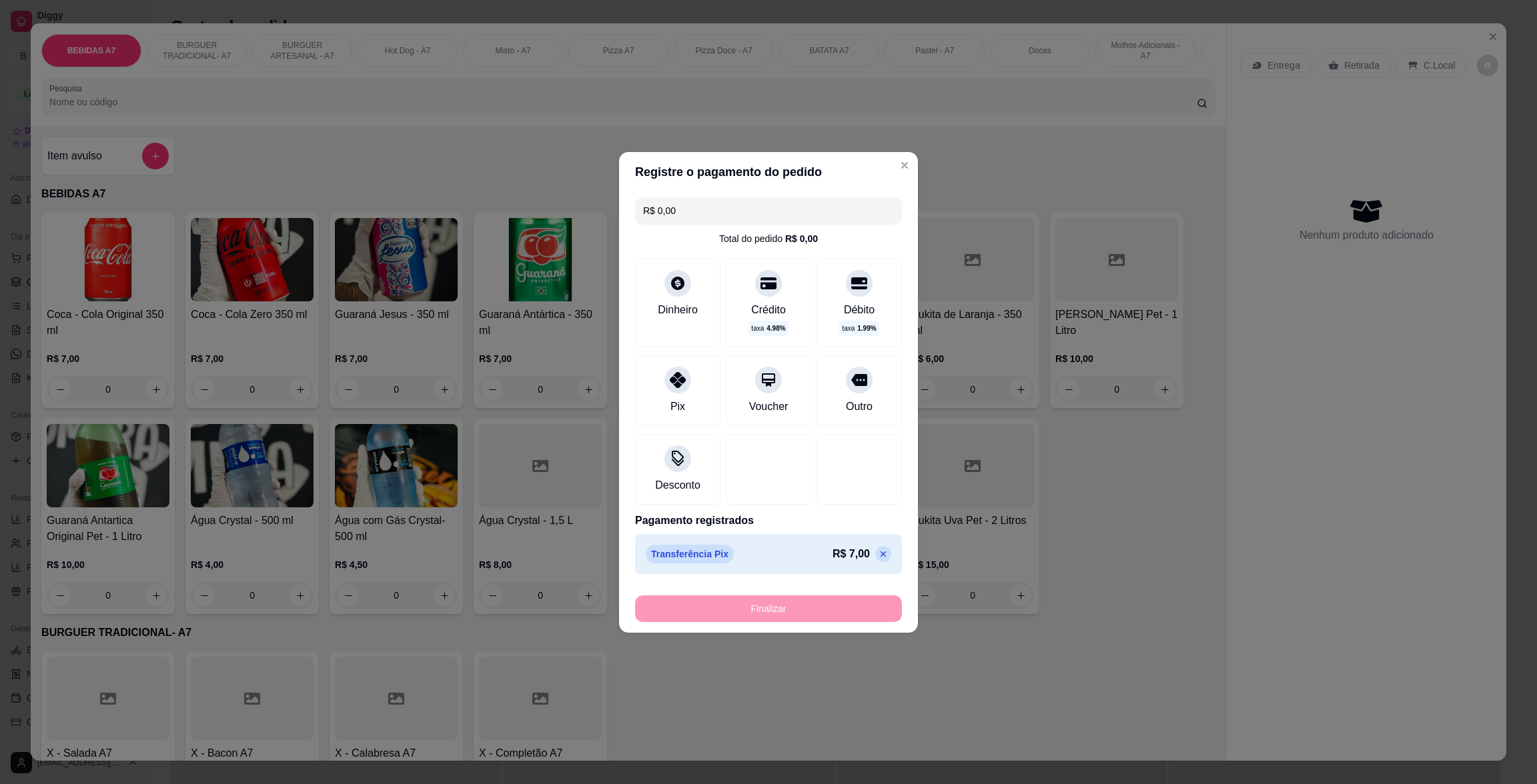
type input "-R$ 7,00"
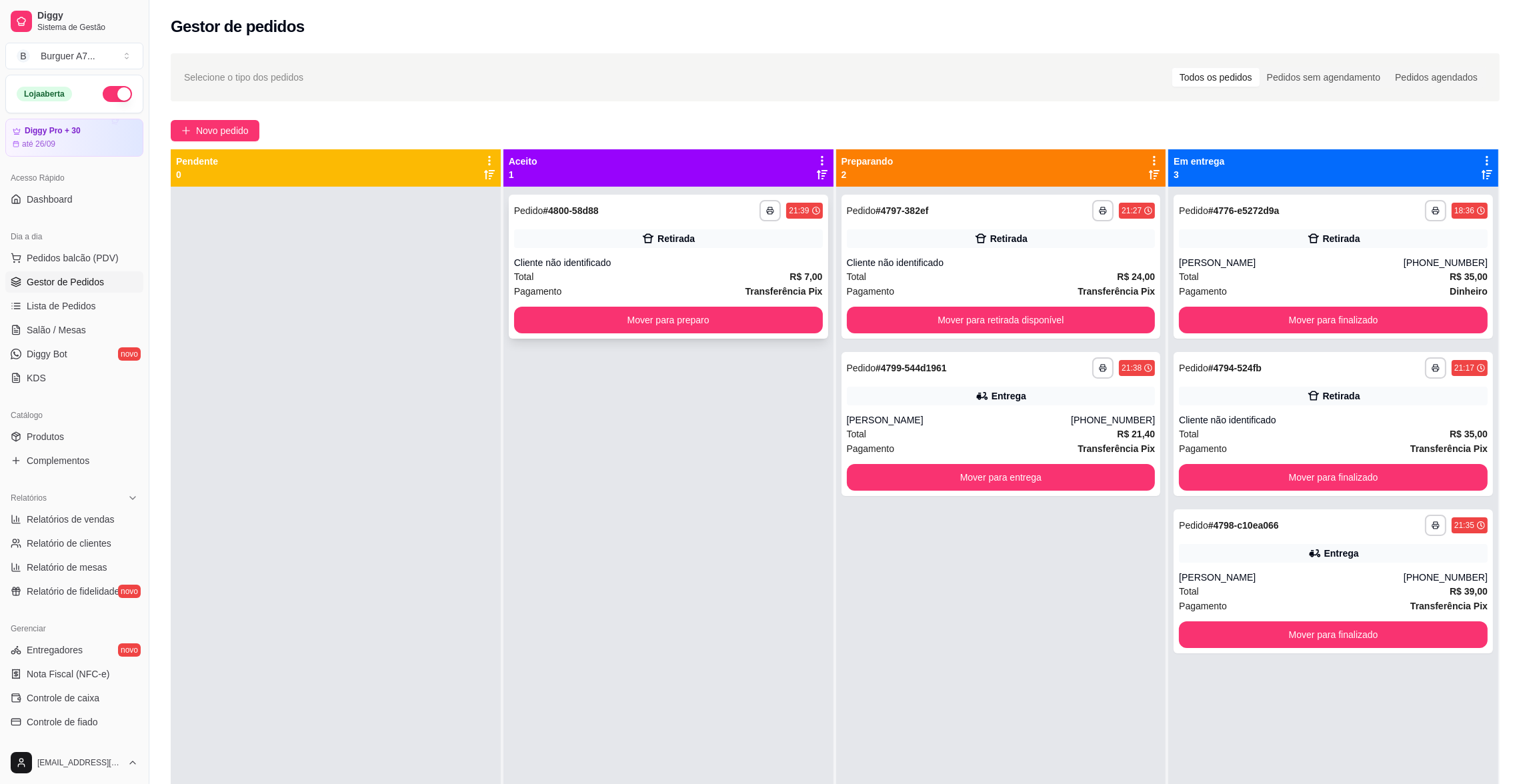
click at [690, 336] on div "**********" at bounding box center [668, 266] width 319 height 144
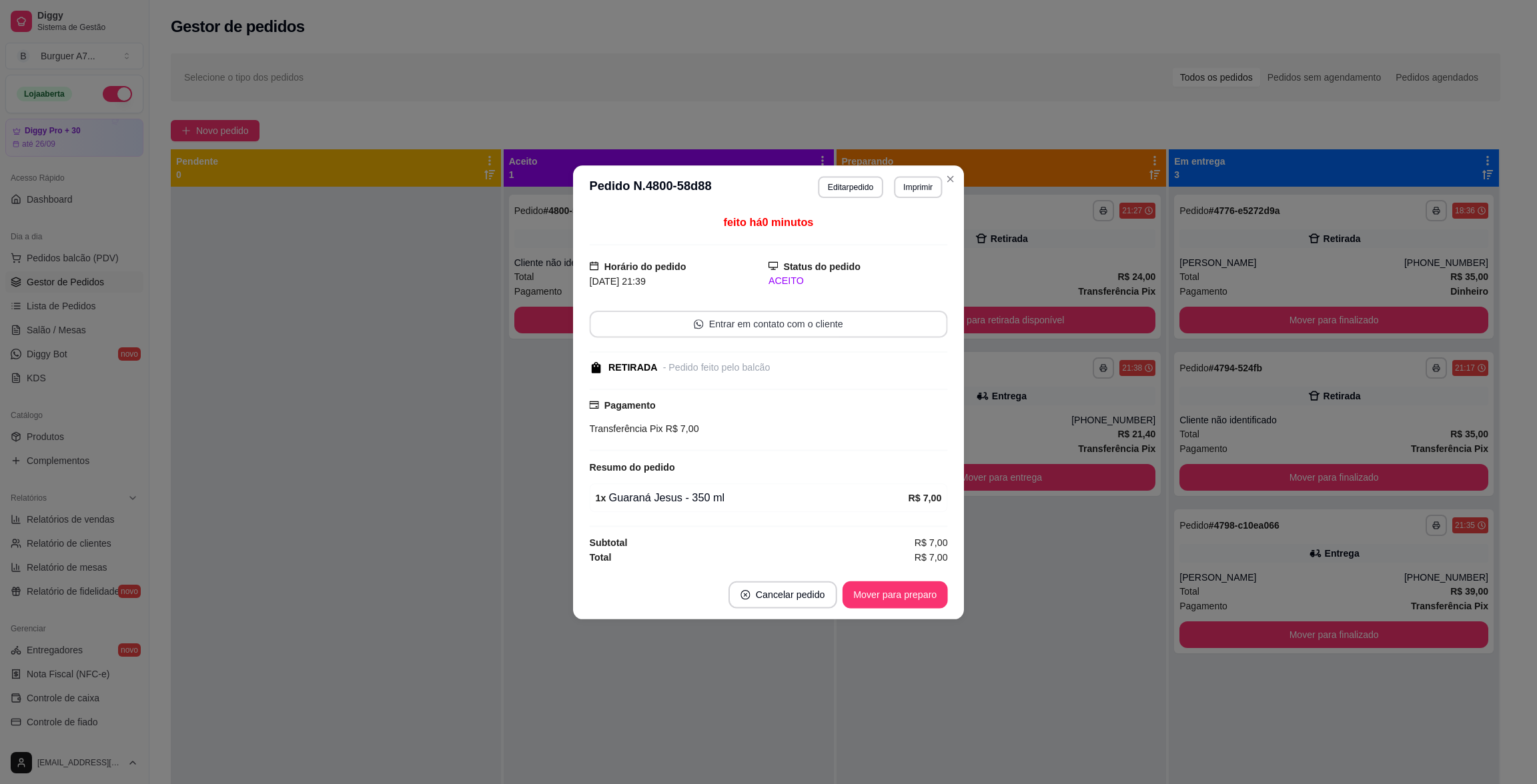
click at [711, 317] on button "Entrar em contato com o cliente" at bounding box center [768, 324] width 358 height 27
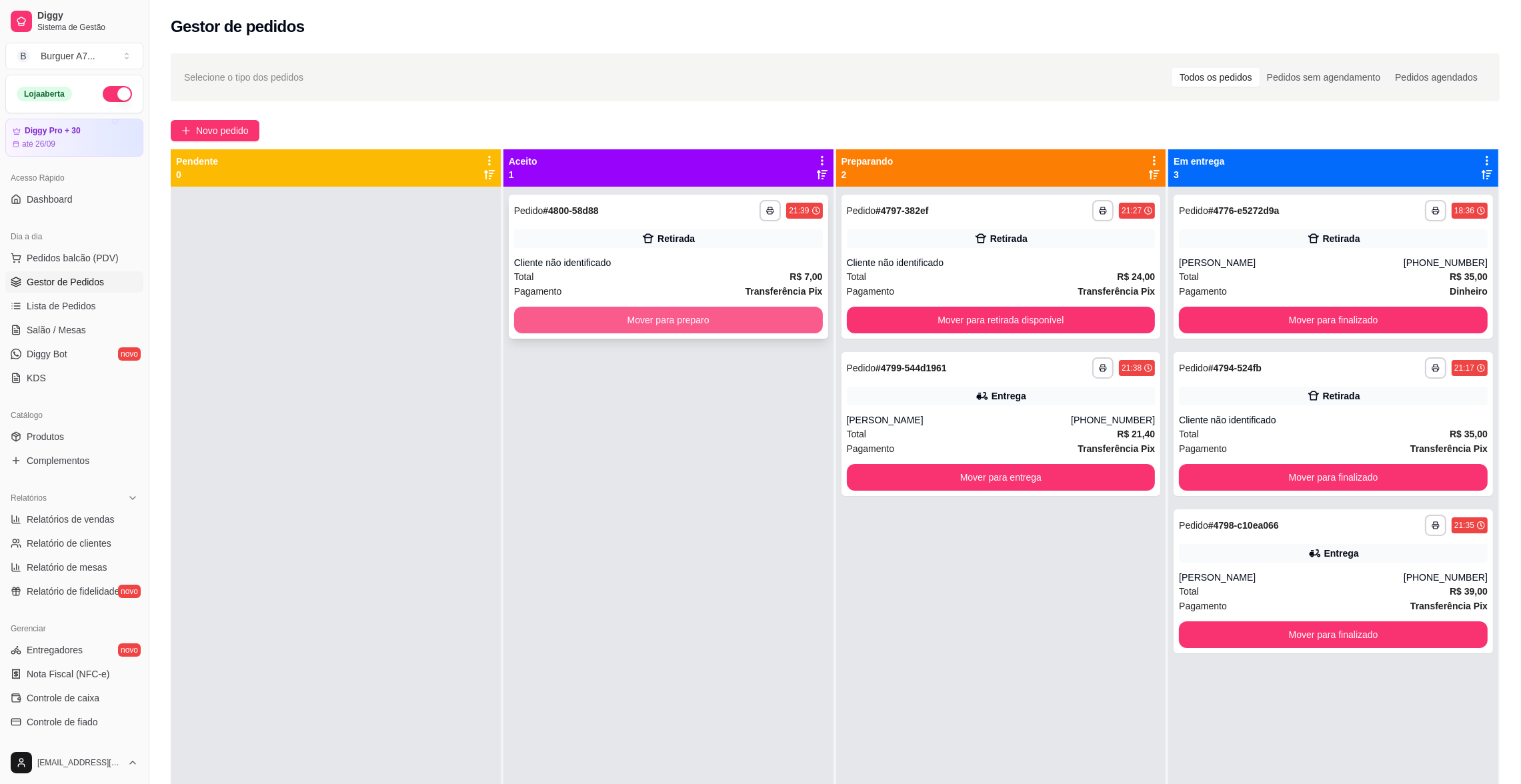
click at [744, 306] on button "Mover para preparo" at bounding box center [668, 319] width 308 height 26
click at [767, 305] on div "**********" at bounding box center [668, 266] width 319 height 144
click at [734, 325] on button "Mover para preparo" at bounding box center [668, 319] width 308 height 26
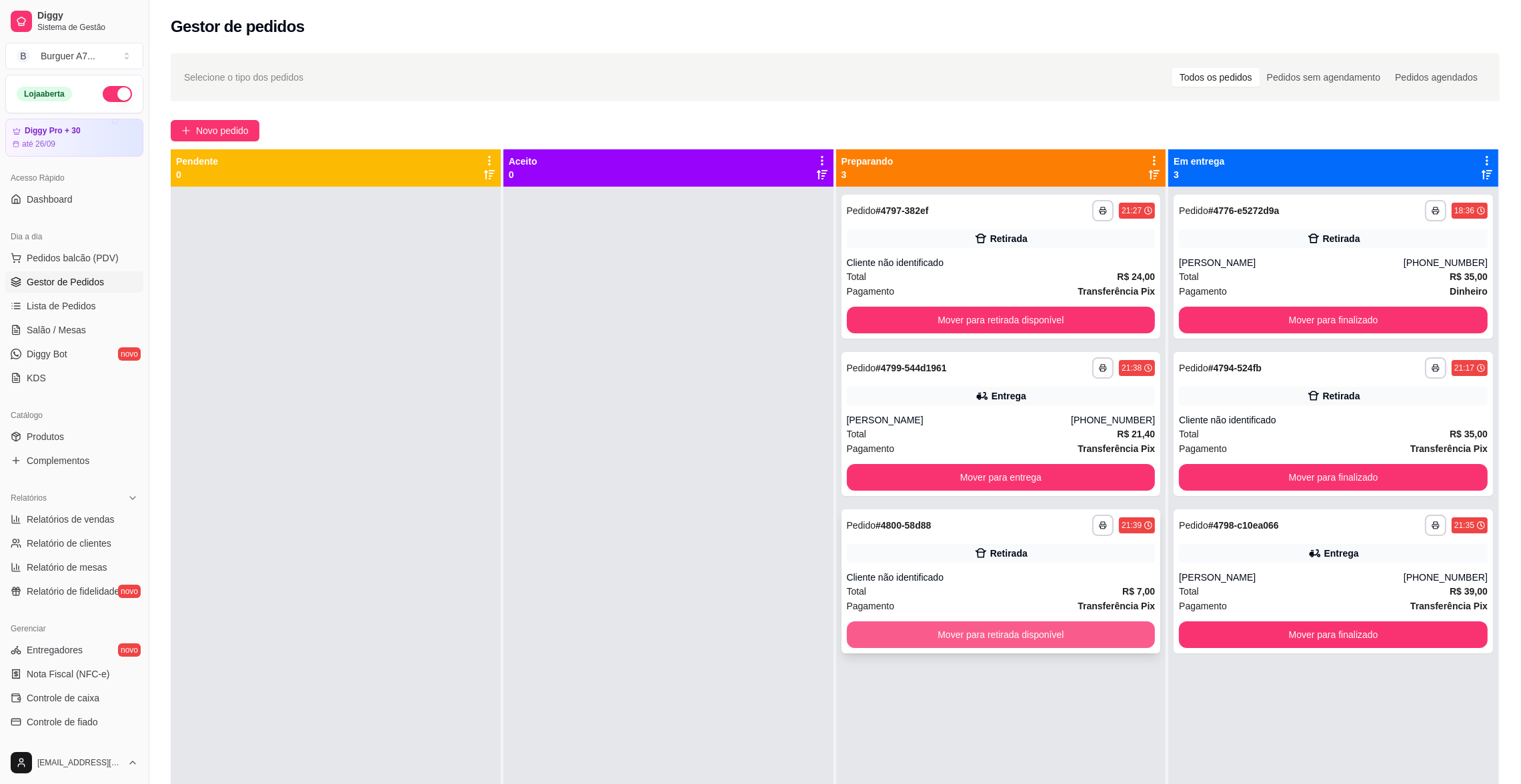
click at [1126, 642] on button "Mover para retirada disponível" at bounding box center [1000, 634] width 308 height 26
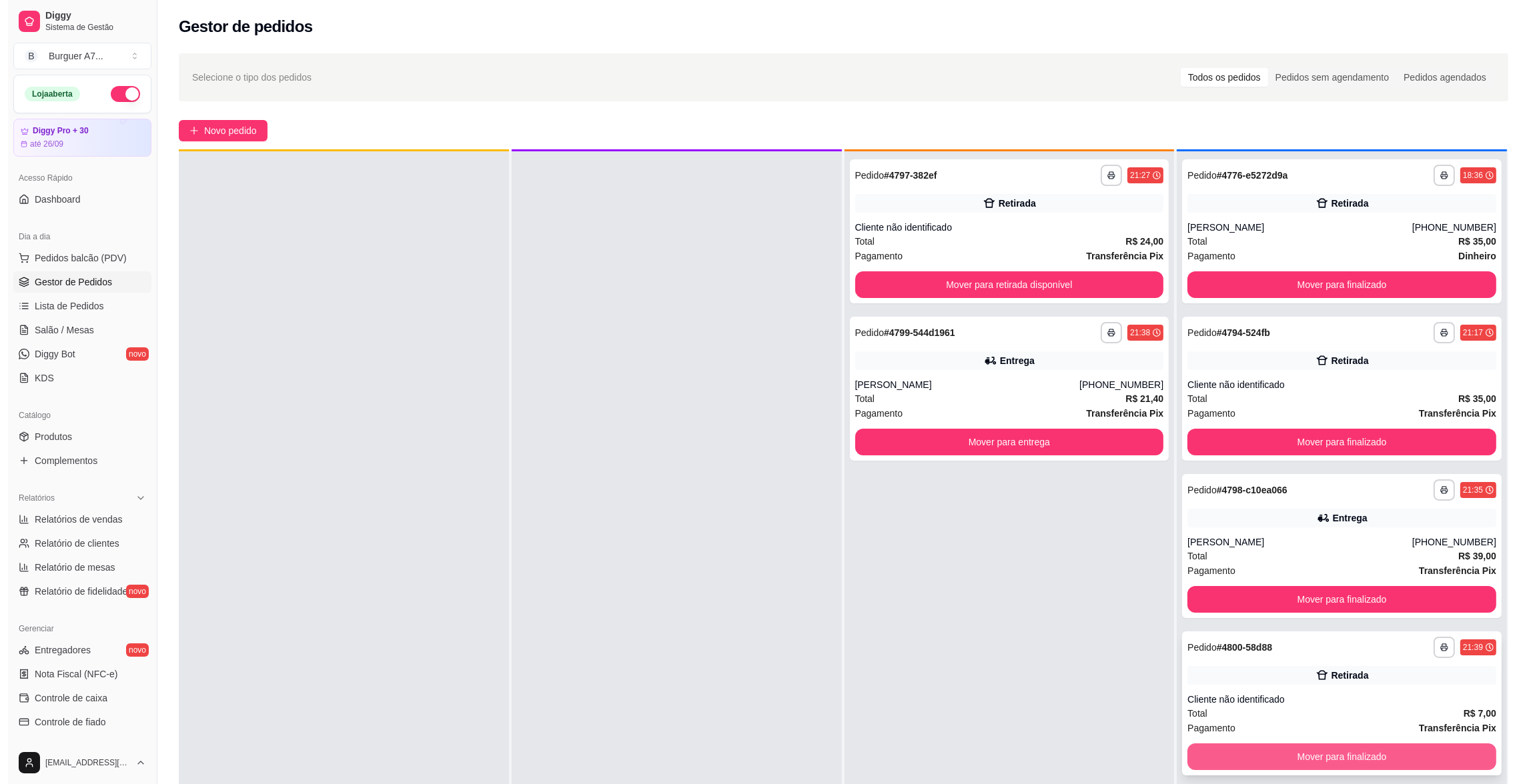
scroll to position [36, 0]
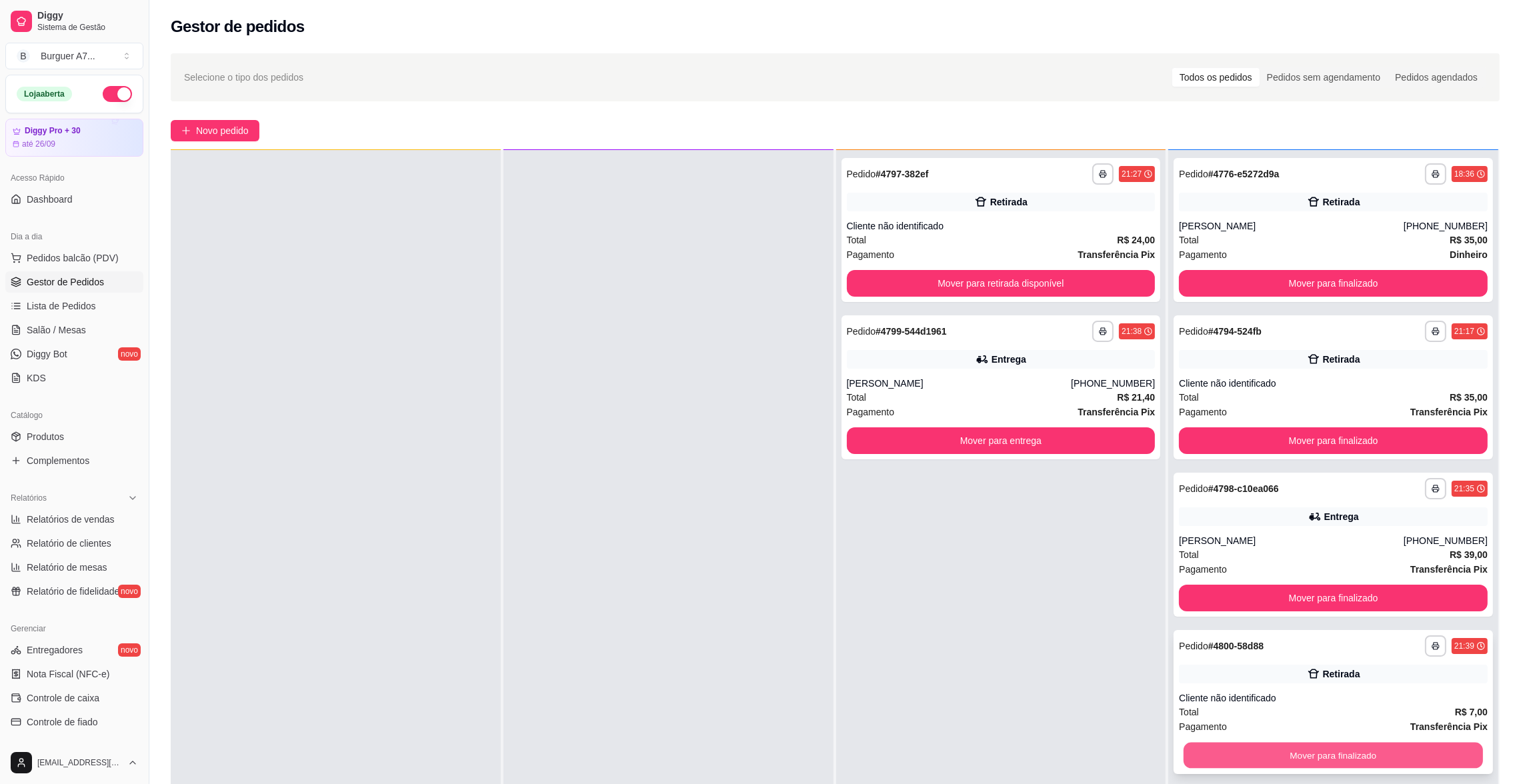
click at [1467, 747] on button "Mover para finalizado" at bounding box center [1333, 756] width 300 height 26
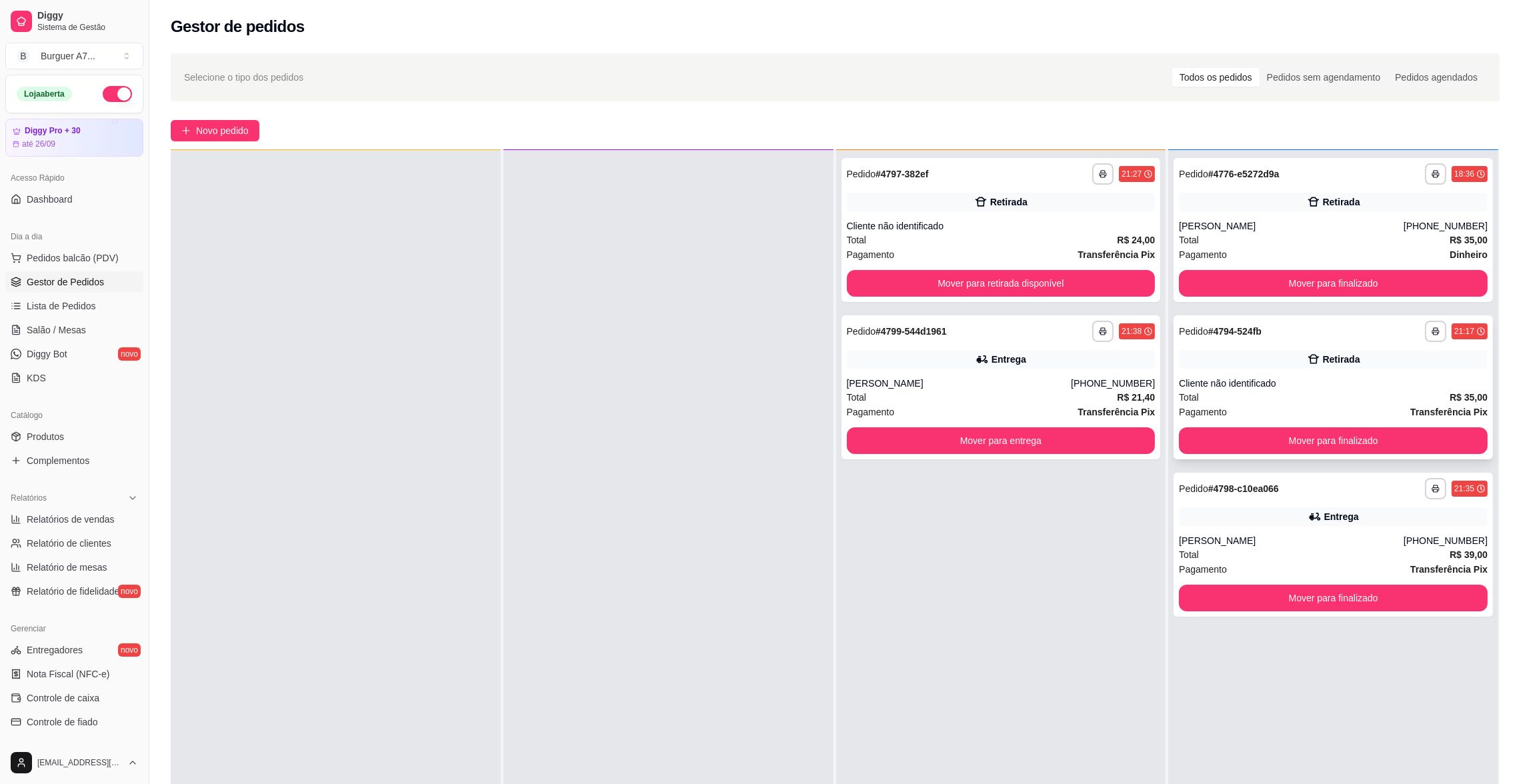
click at [1271, 405] on div "Pagamento Transferência Pix" at bounding box center [1333, 412] width 308 height 15
drag, startPoint x: 125, startPoint y: 518, endPoint x: 99, endPoint y: 529, distance: 28.2
click at [114, 523] on div "Relatórios Relatórios de vendas Relatório de clientes Relatório de mesas Relató…" at bounding box center [74, 545] width 149 height 125
click at [99, 530] on link "Relatórios de vendas" at bounding box center [73, 520] width 138 height 22
select select "ALL"
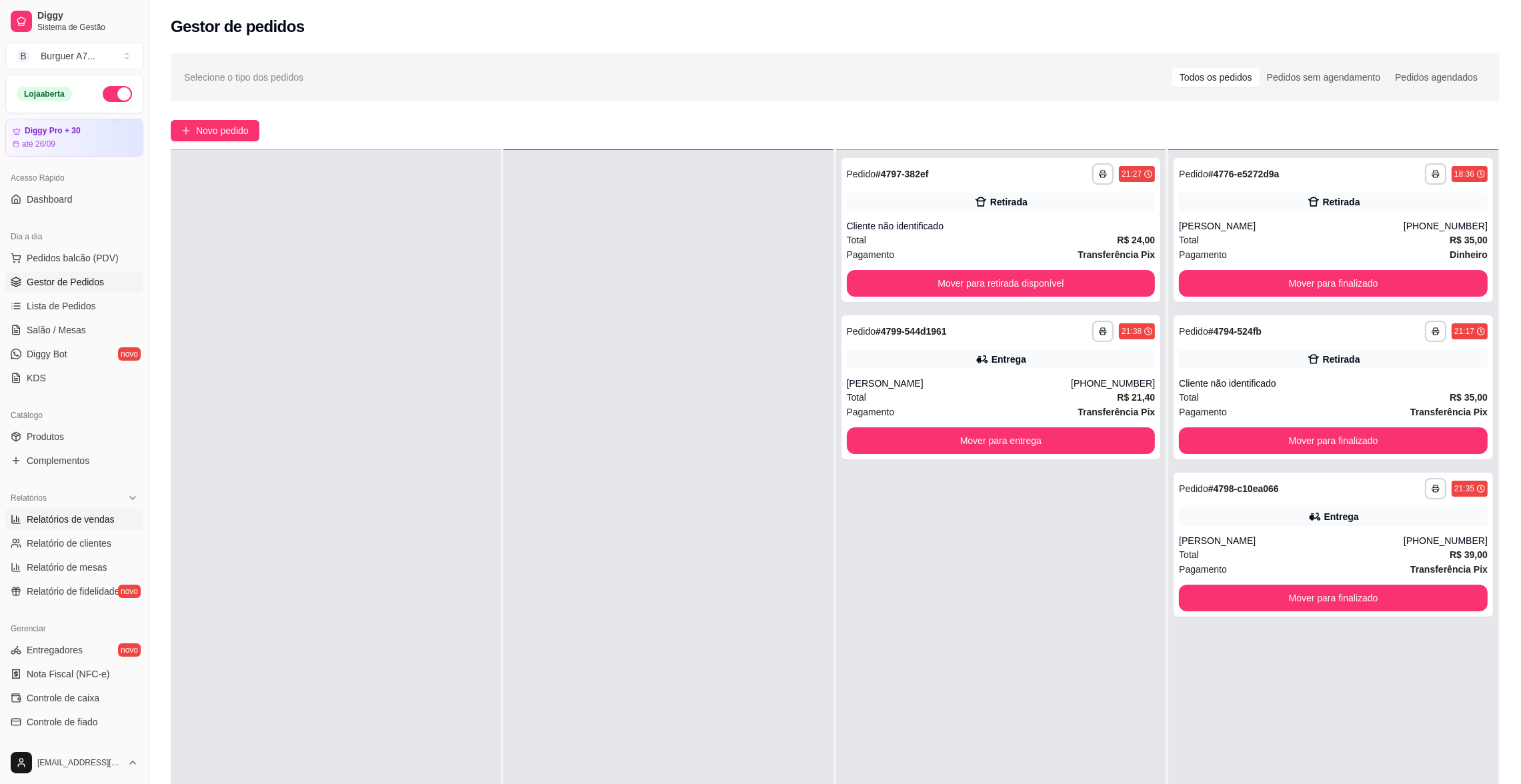
select select "ALL"
select select "0"
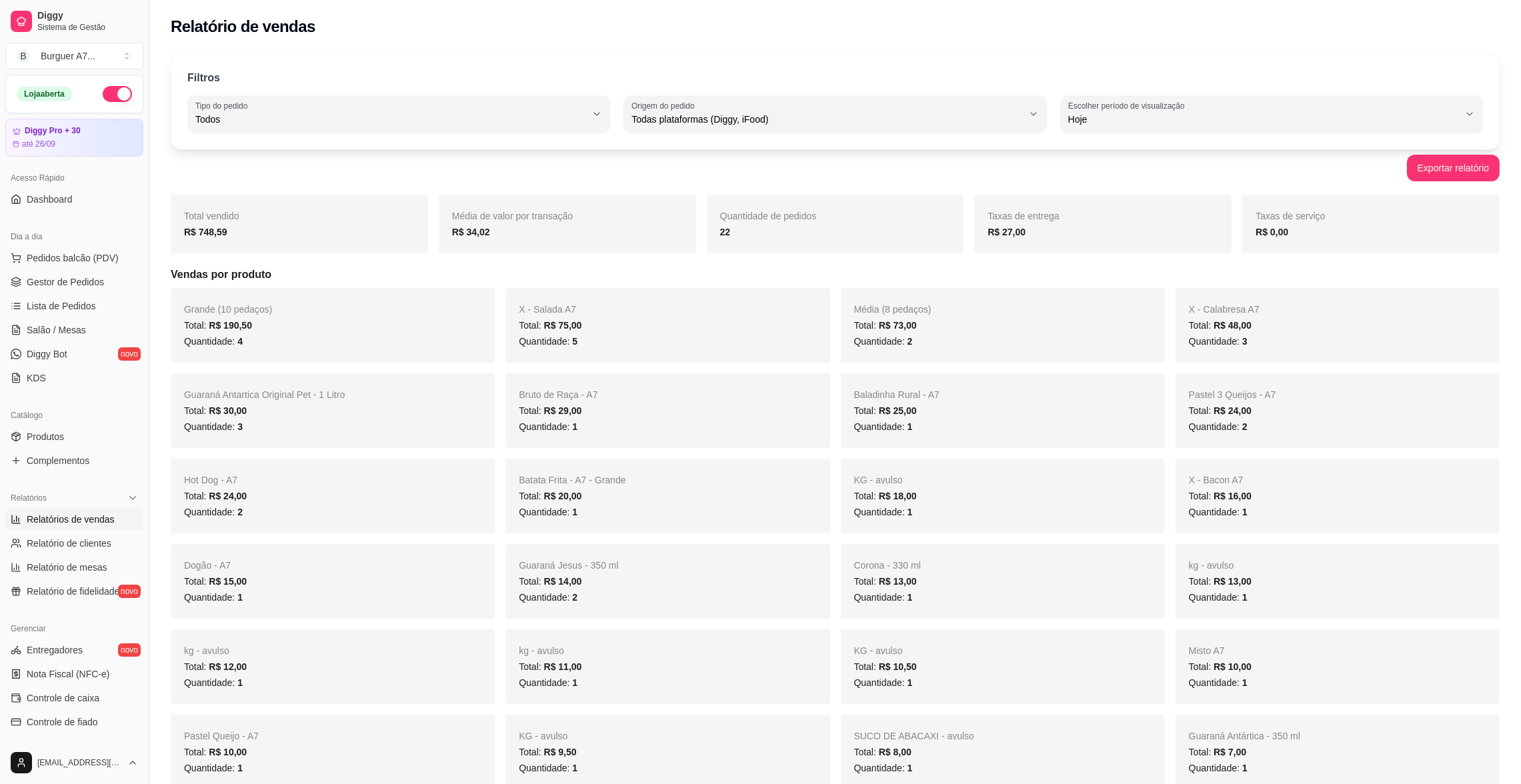
click at [113, 294] on ul "Pedidos balcão (PDV) Gestor de Pedidos Lista de Pedidos Salão / Mesas Diggy Bot…" at bounding box center [73, 318] width 138 height 141
click at [114, 290] on link "Gestor de Pedidos" at bounding box center [73, 282] width 138 height 22
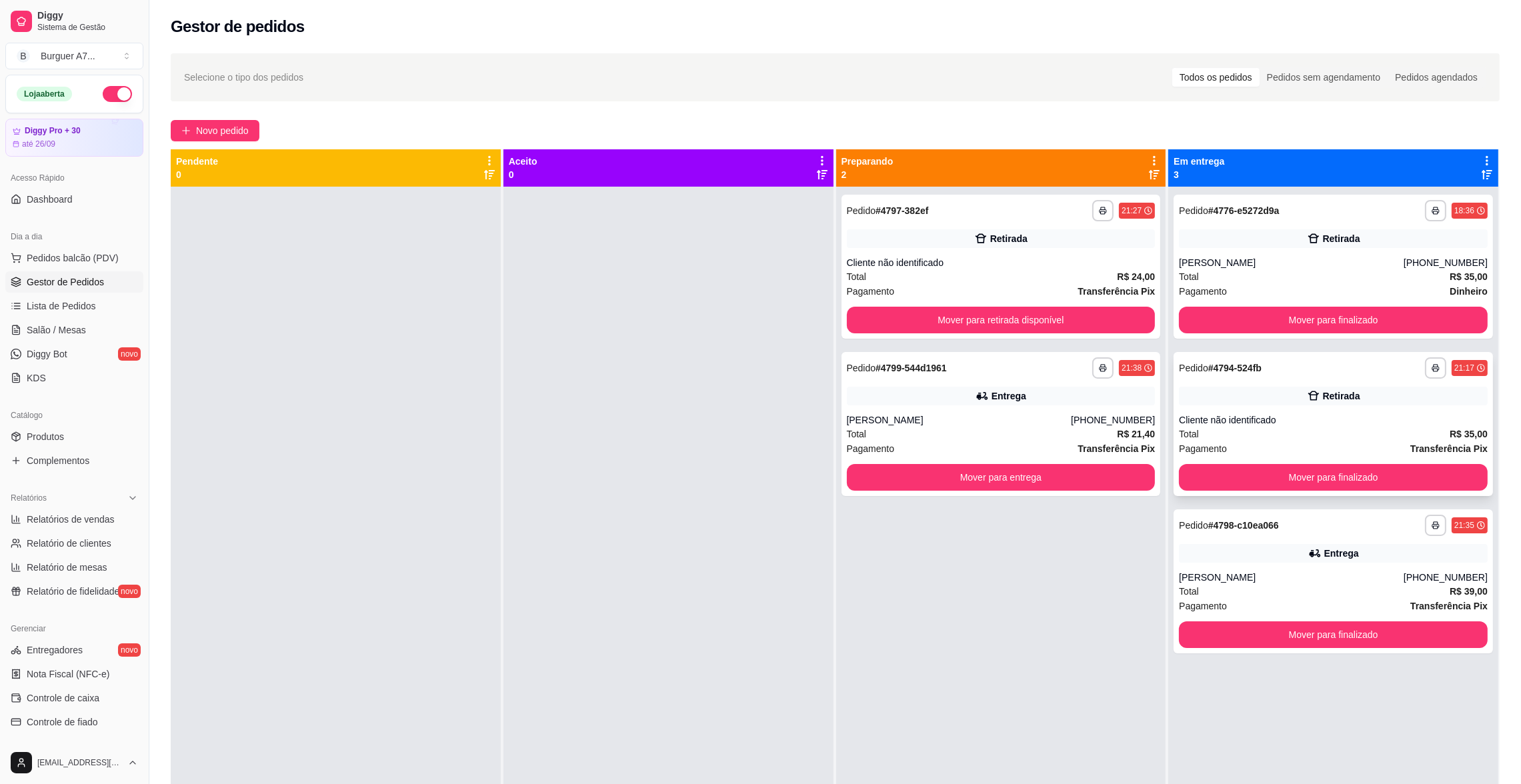
click at [1260, 420] on div "Cliente não identificado" at bounding box center [1333, 420] width 308 height 14
click at [1362, 551] on div "Entrega" at bounding box center [1333, 553] width 308 height 19
click at [1039, 271] on div "Total R$ 24,00" at bounding box center [1000, 276] width 308 height 15
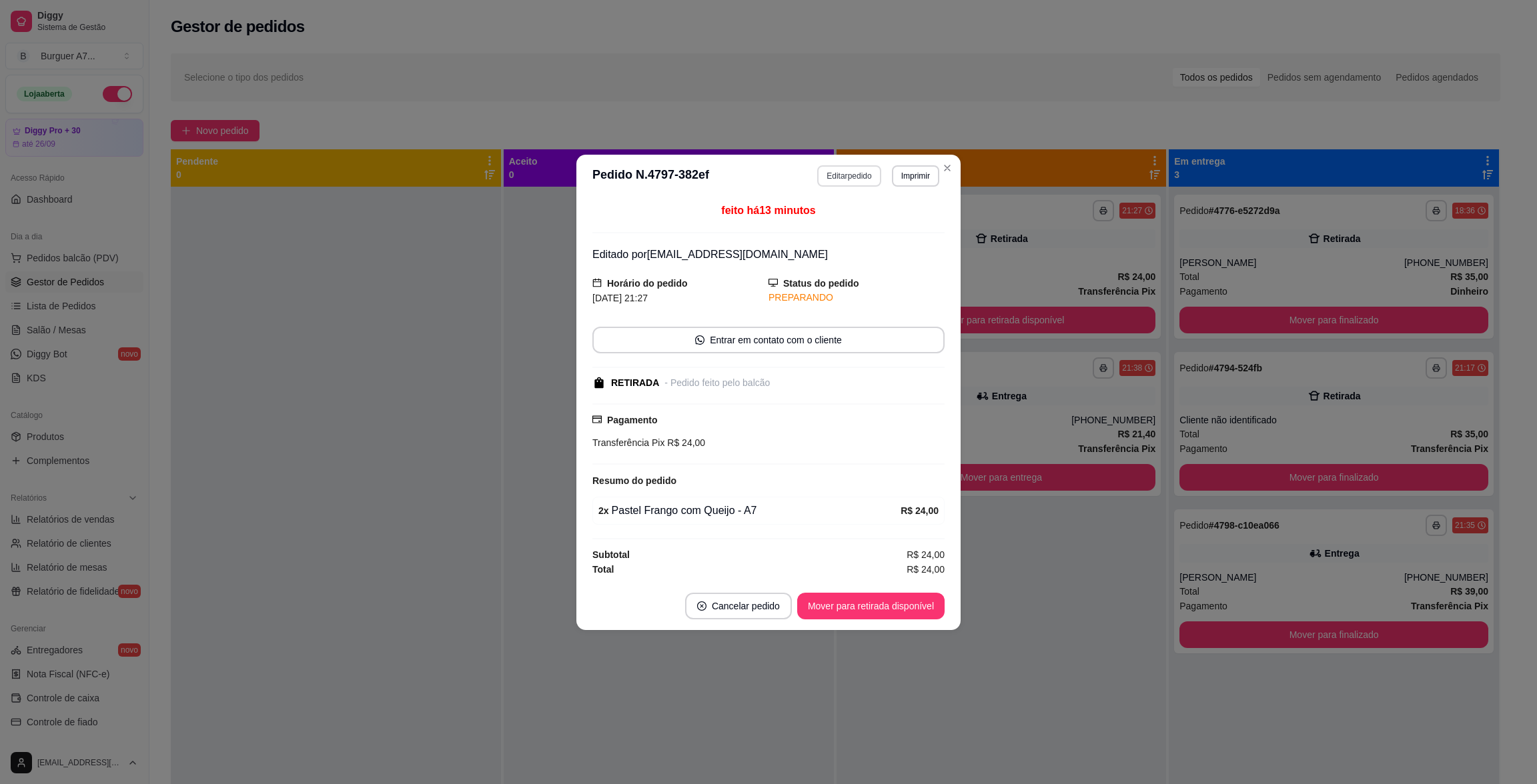
click at [858, 175] on button "Editar pedido" at bounding box center [849, 176] width 64 height 22
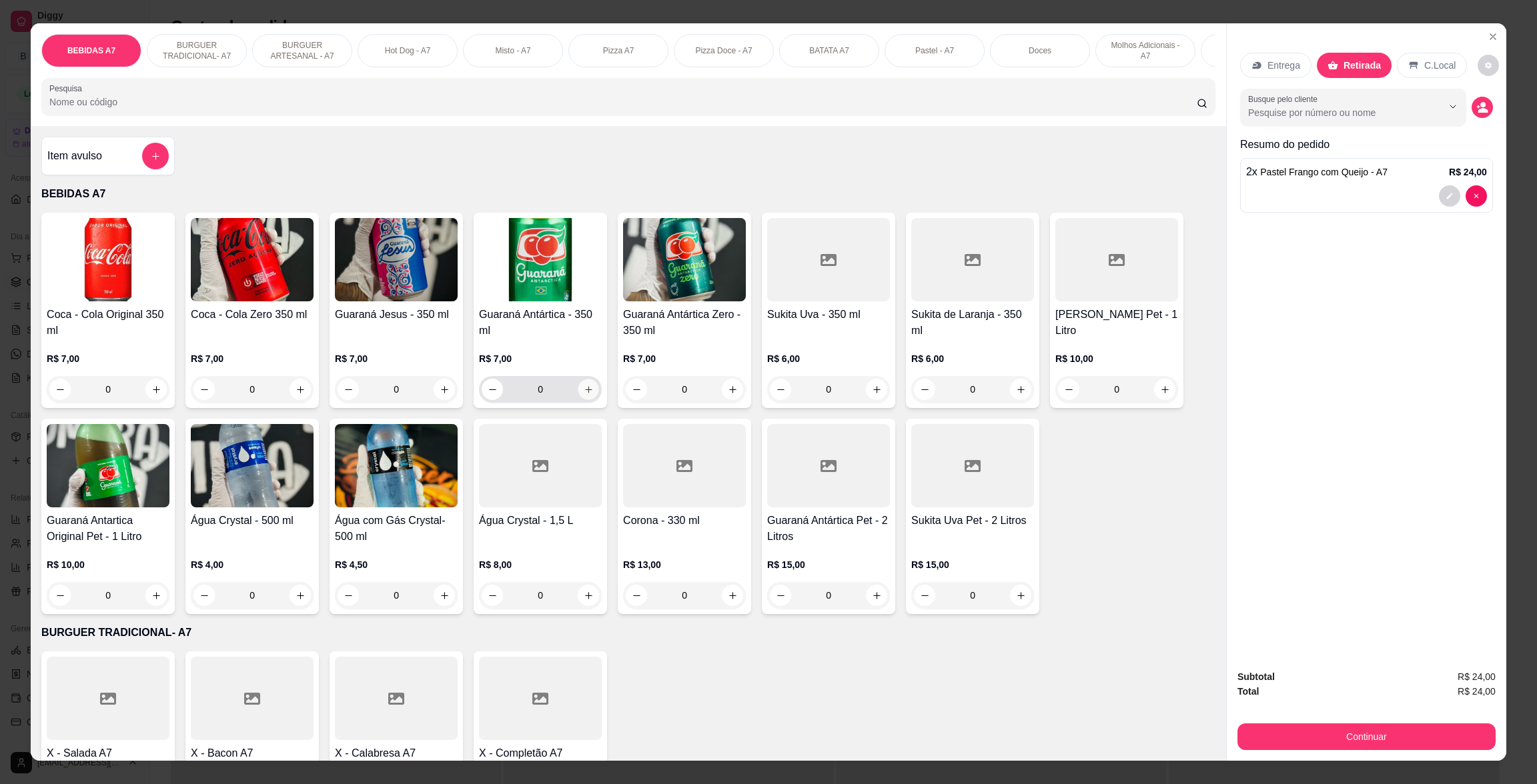
click at [582, 400] on button "increase-product-quantity" at bounding box center [588, 390] width 21 height 21
type input "1"
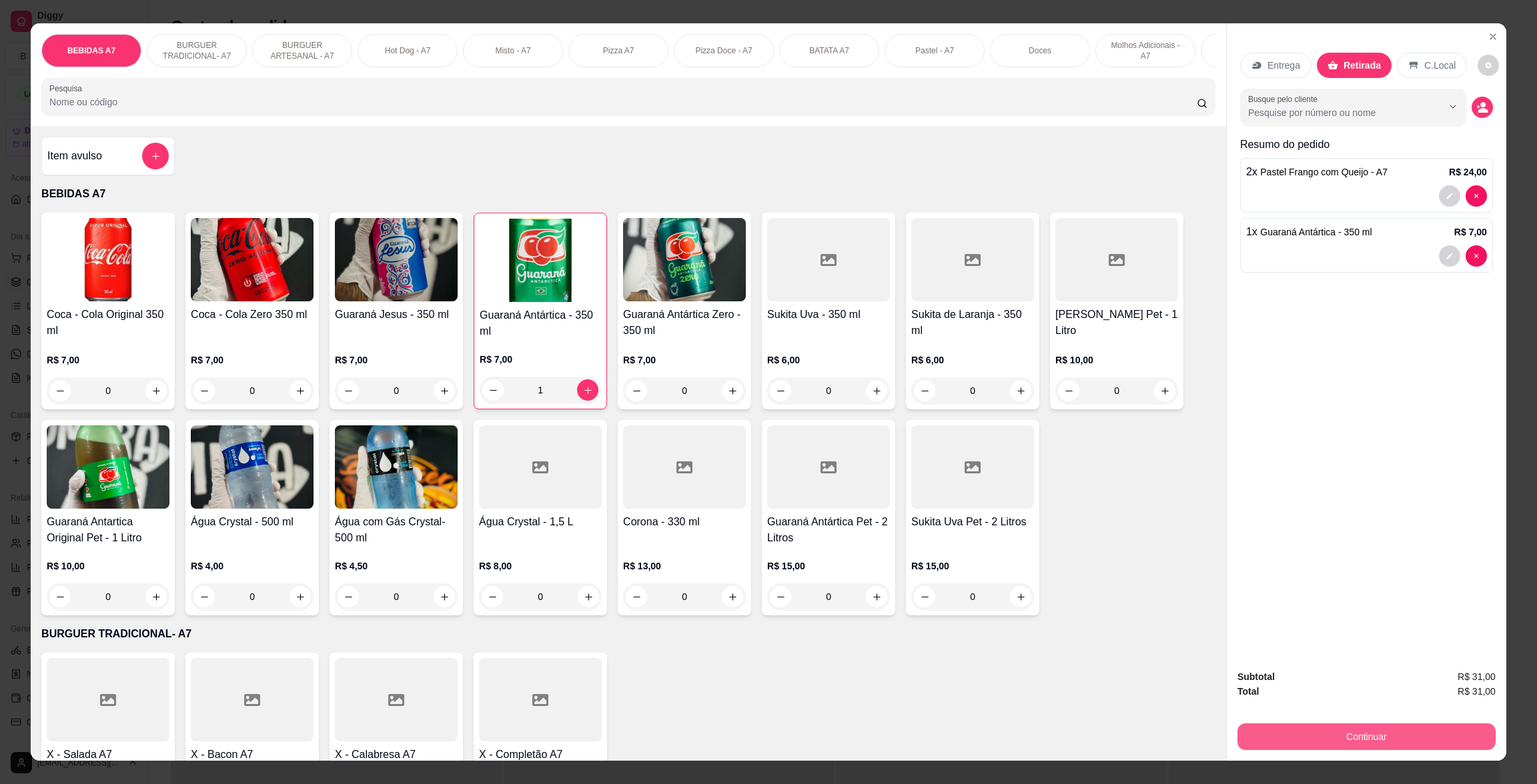
click at [1437, 729] on button "Continuar" at bounding box center [1367, 736] width 258 height 26
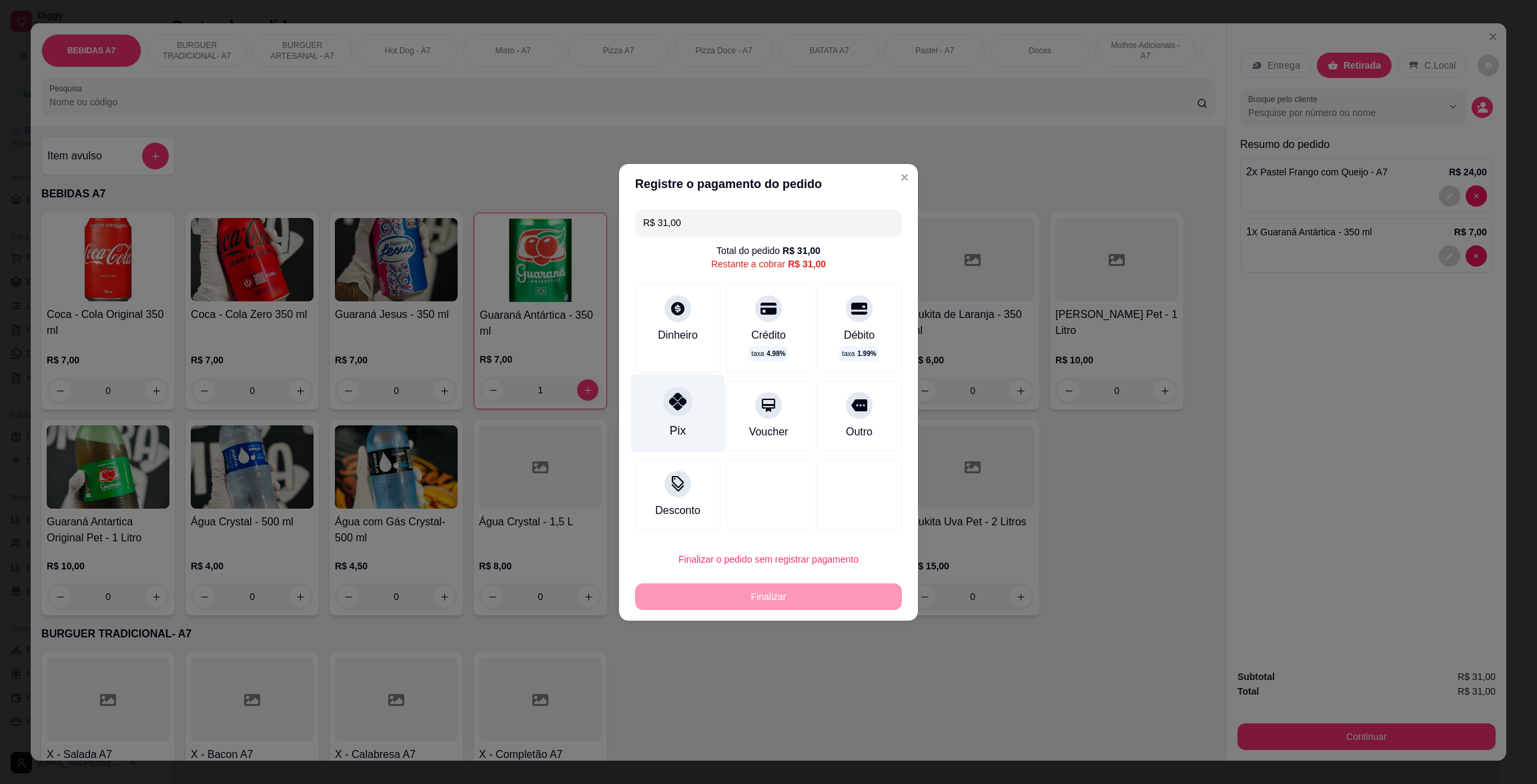
click at [674, 410] on div at bounding box center [677, 401] width 29 height 29
type input "R$ 0,00"
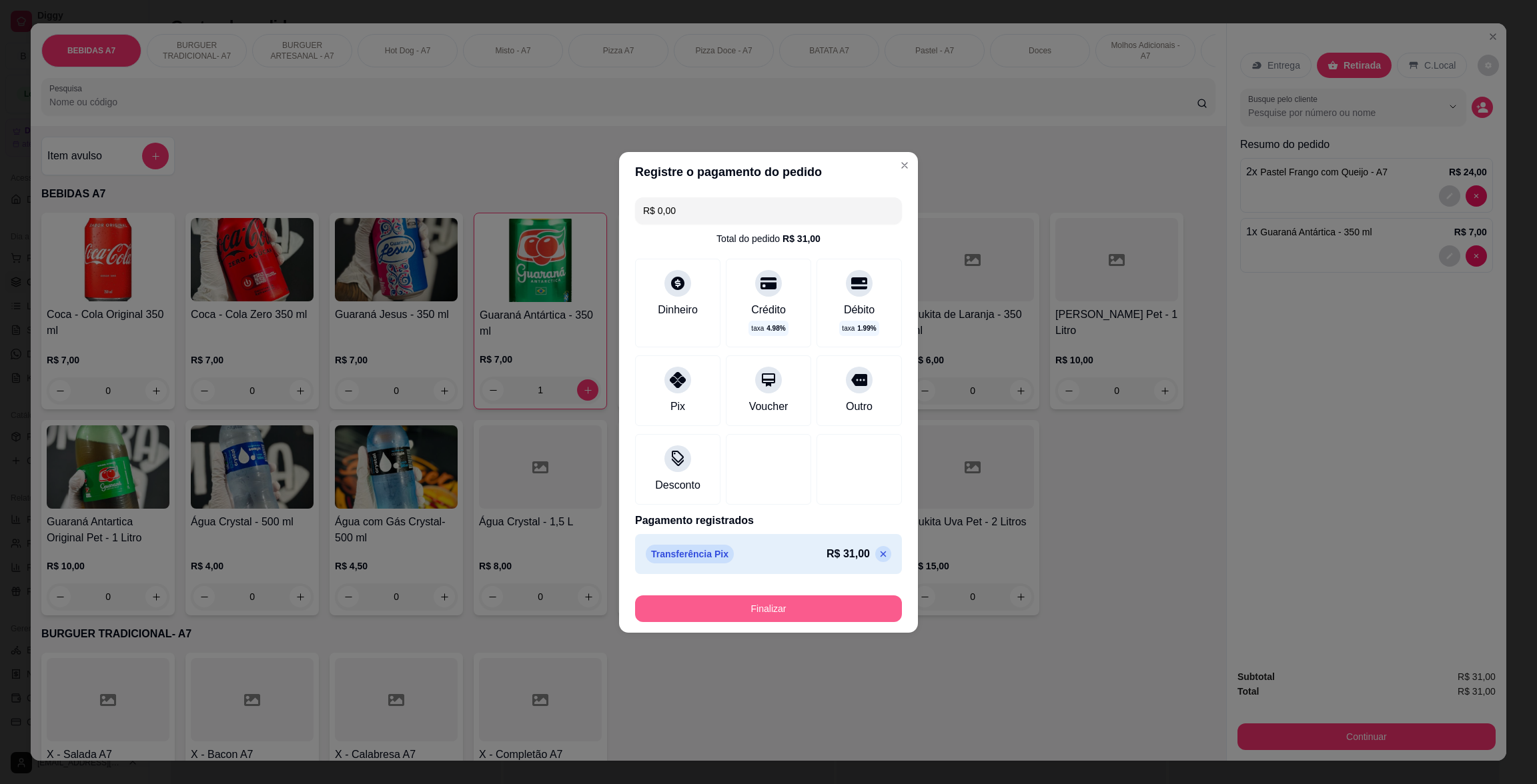
click at [840, 618] on button "Finalizar" at bounding box center [768, 608] width 267 height 26
type input "0"
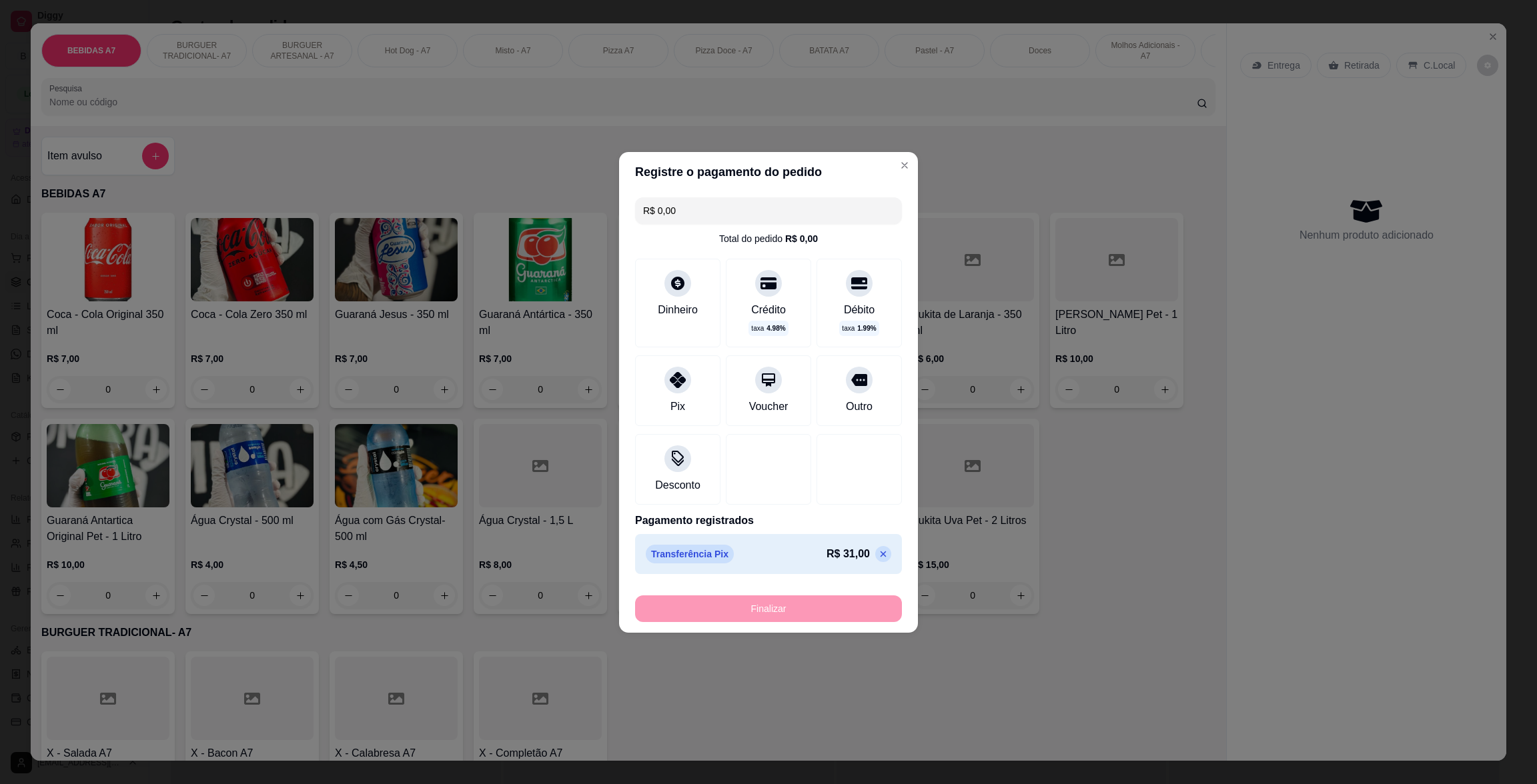
type input "-R$ 31,00"
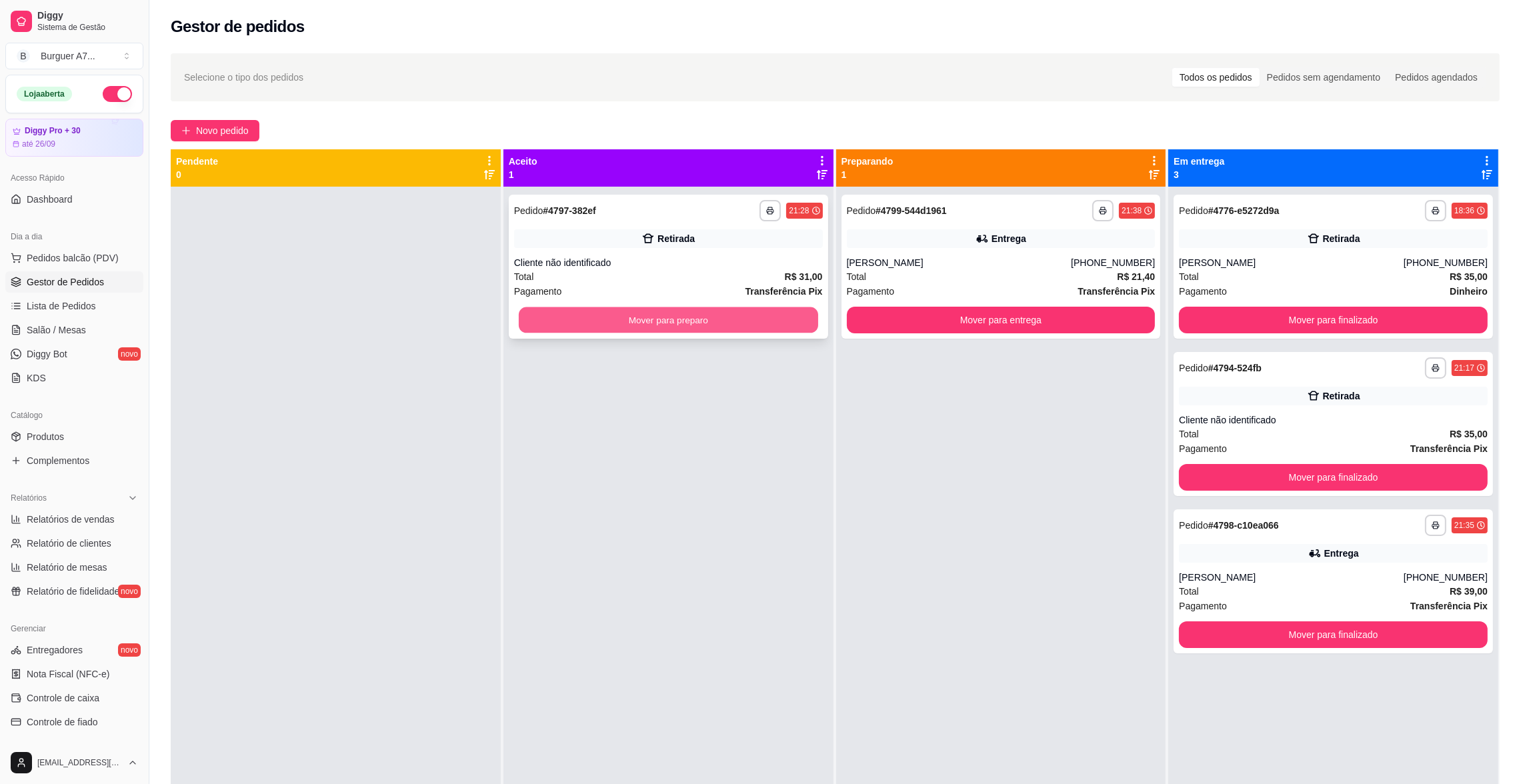
click at [626, 330] on button "Mover para preparo" at bounding box center [668, 320] width 300 height 26
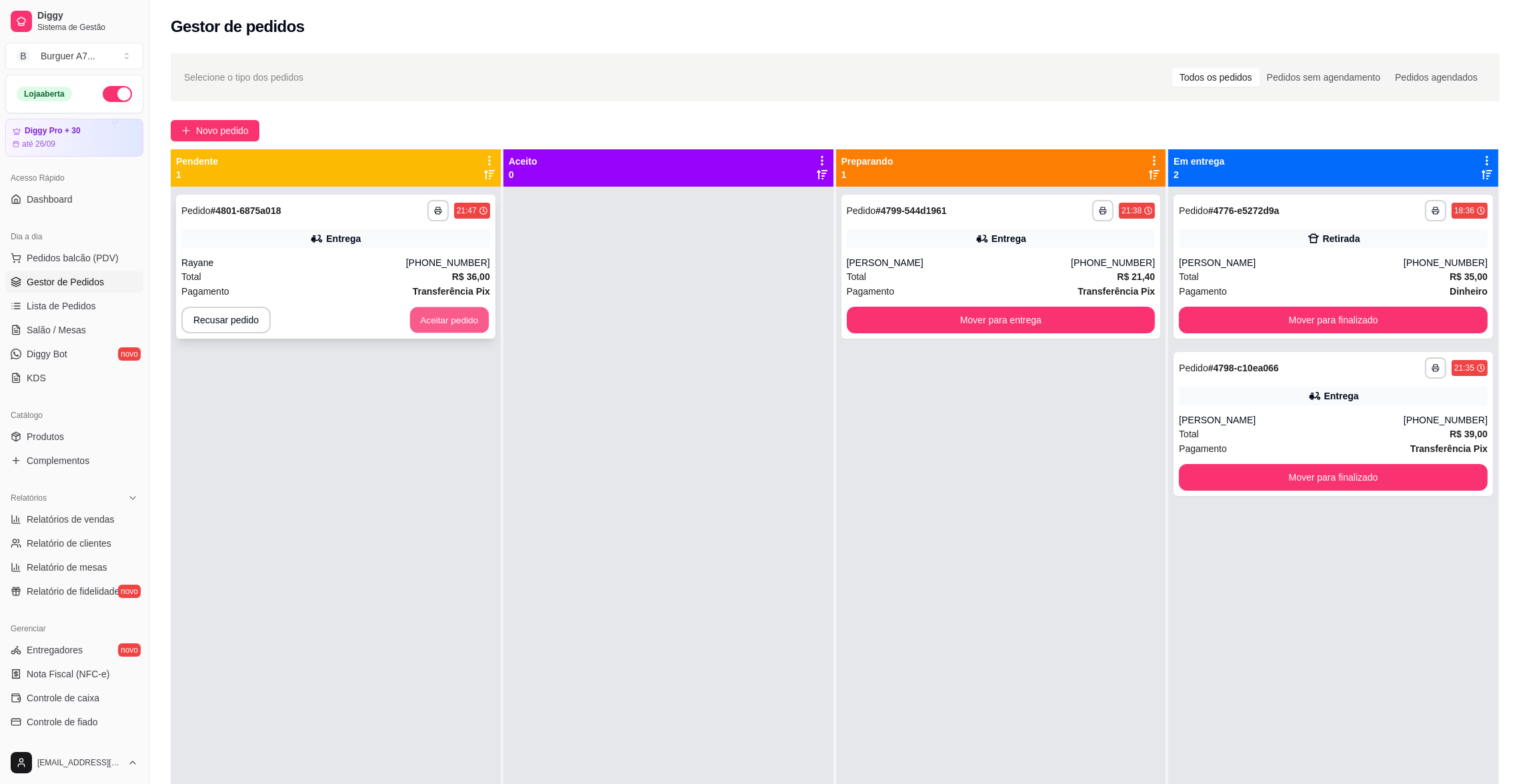
click at [461, 314] on button "Aceitar pedido" at bounding box center [449, 320] width 78 height 26
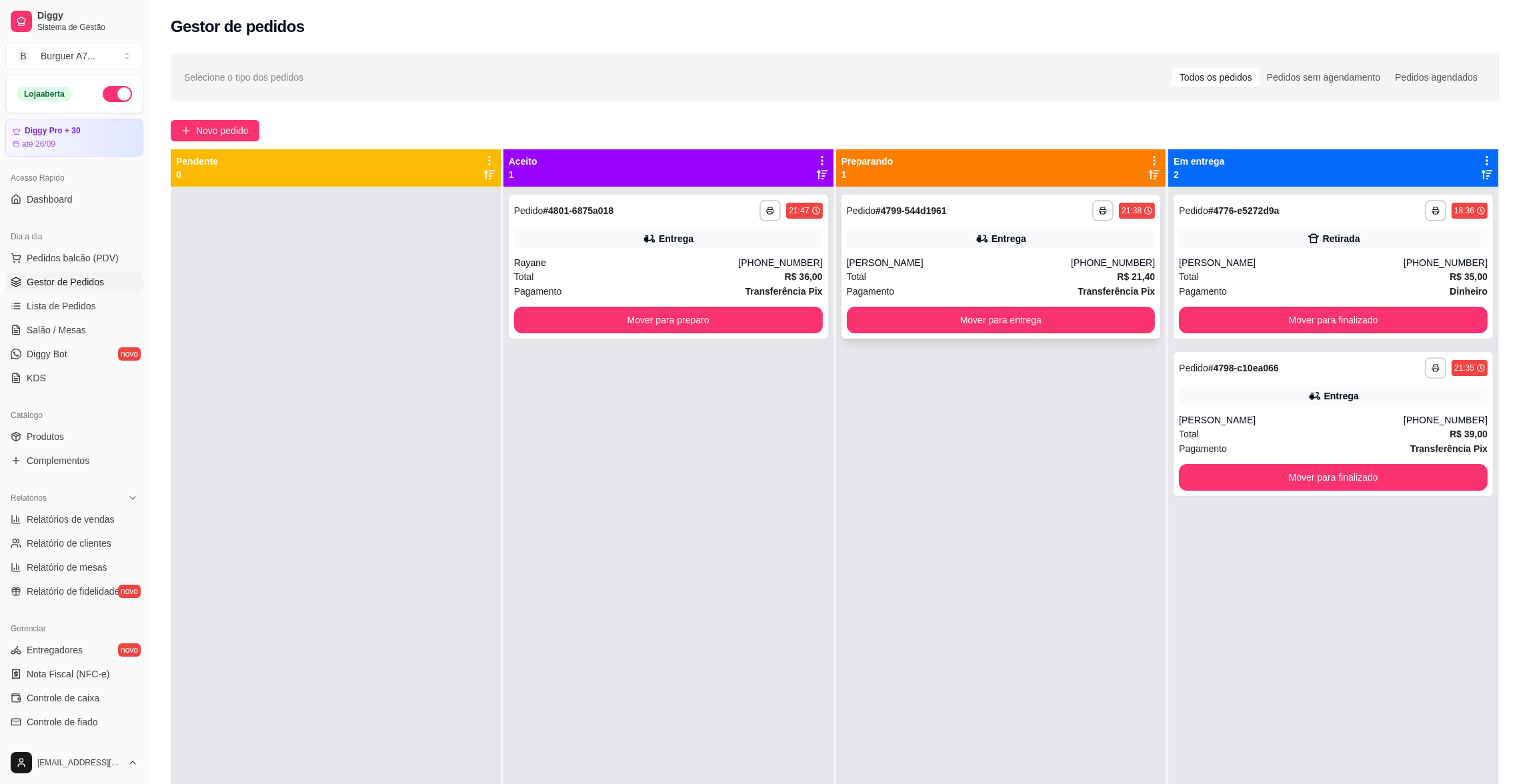
click at [1046, 254] on div "**********" at bounding box center [1001, 266] width 319 height 144
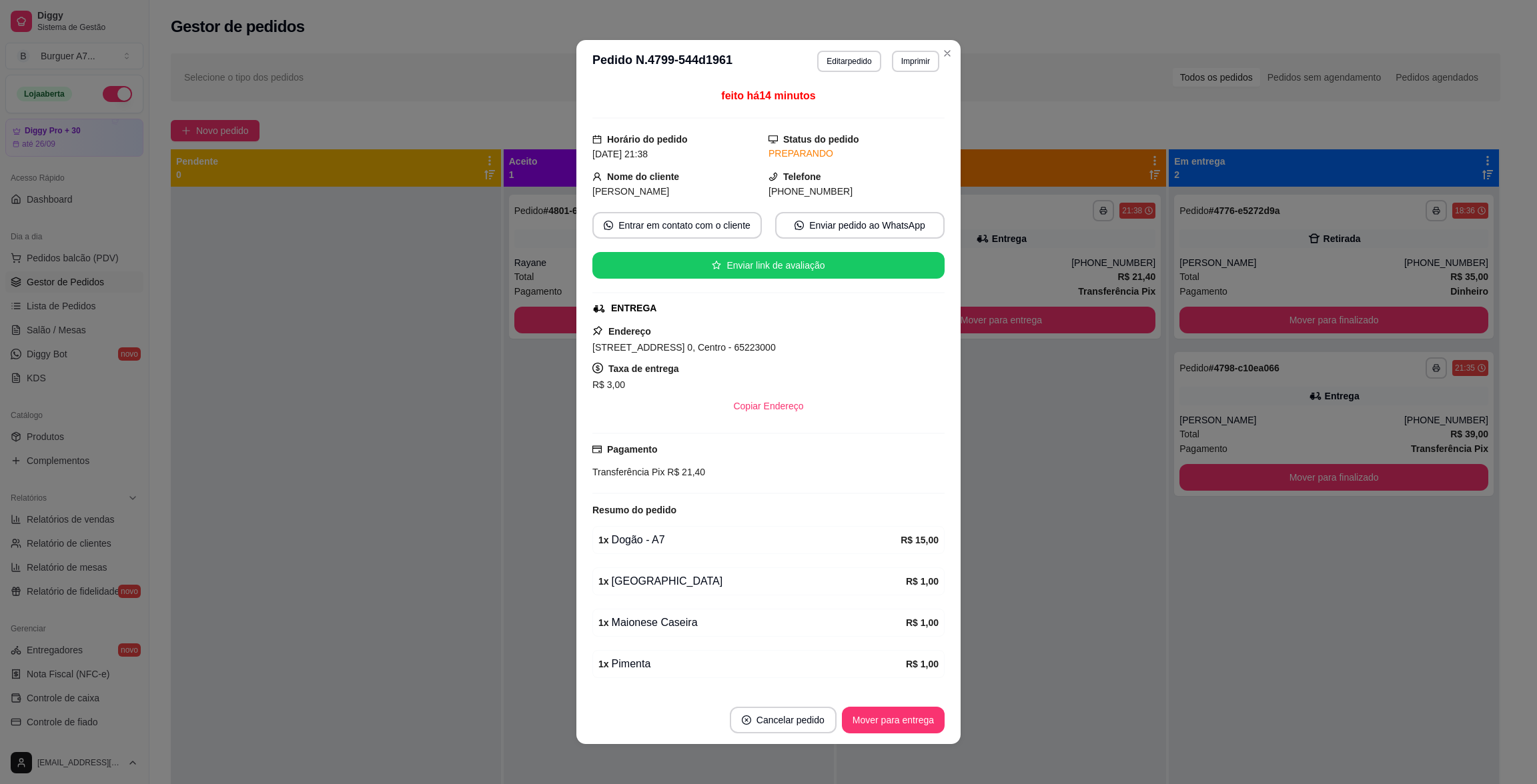
scroll to position [83, 0]
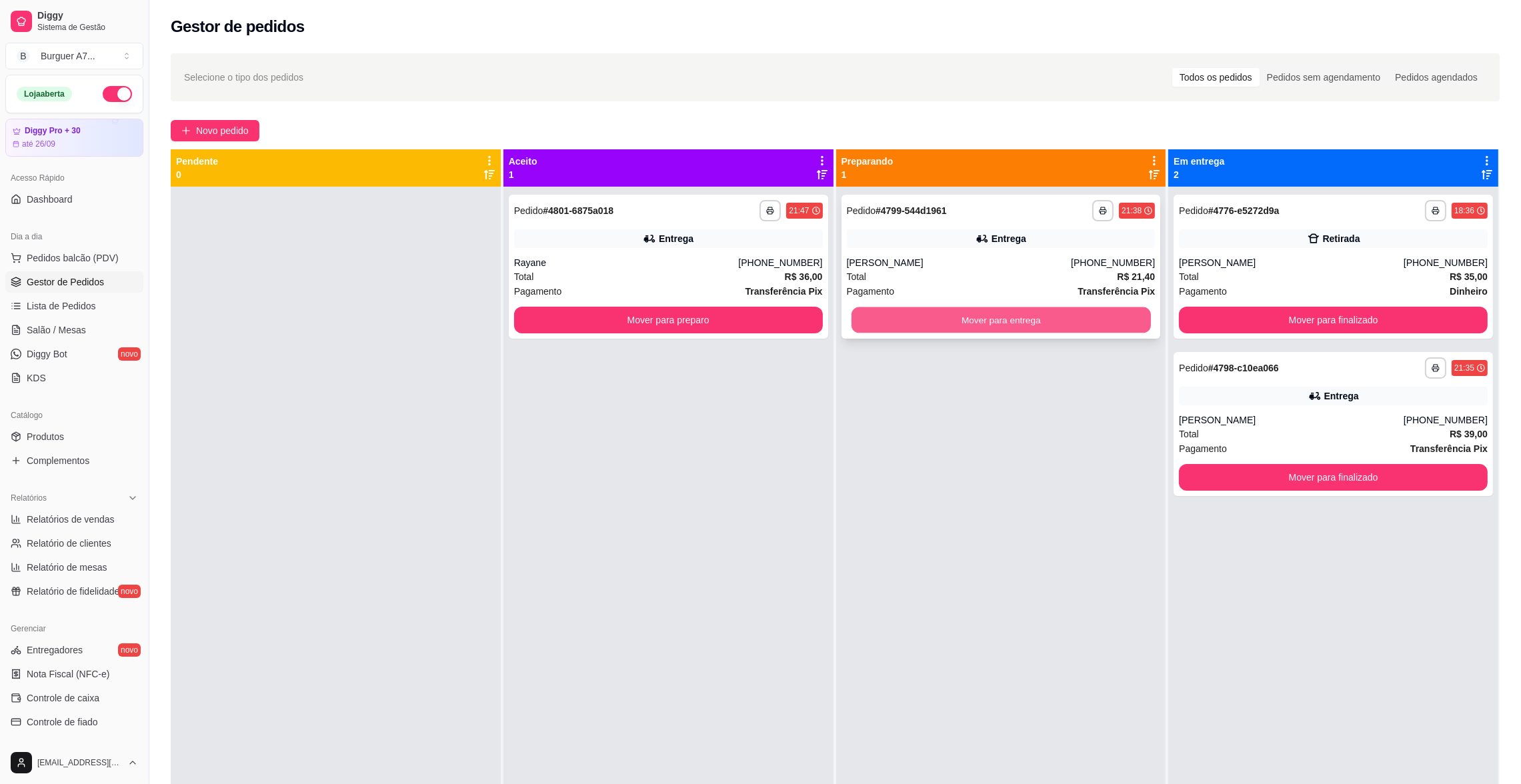
click at [1083, 333] on div "Mover para entrega" at bounding box center [1000, 319] width 308 height 26
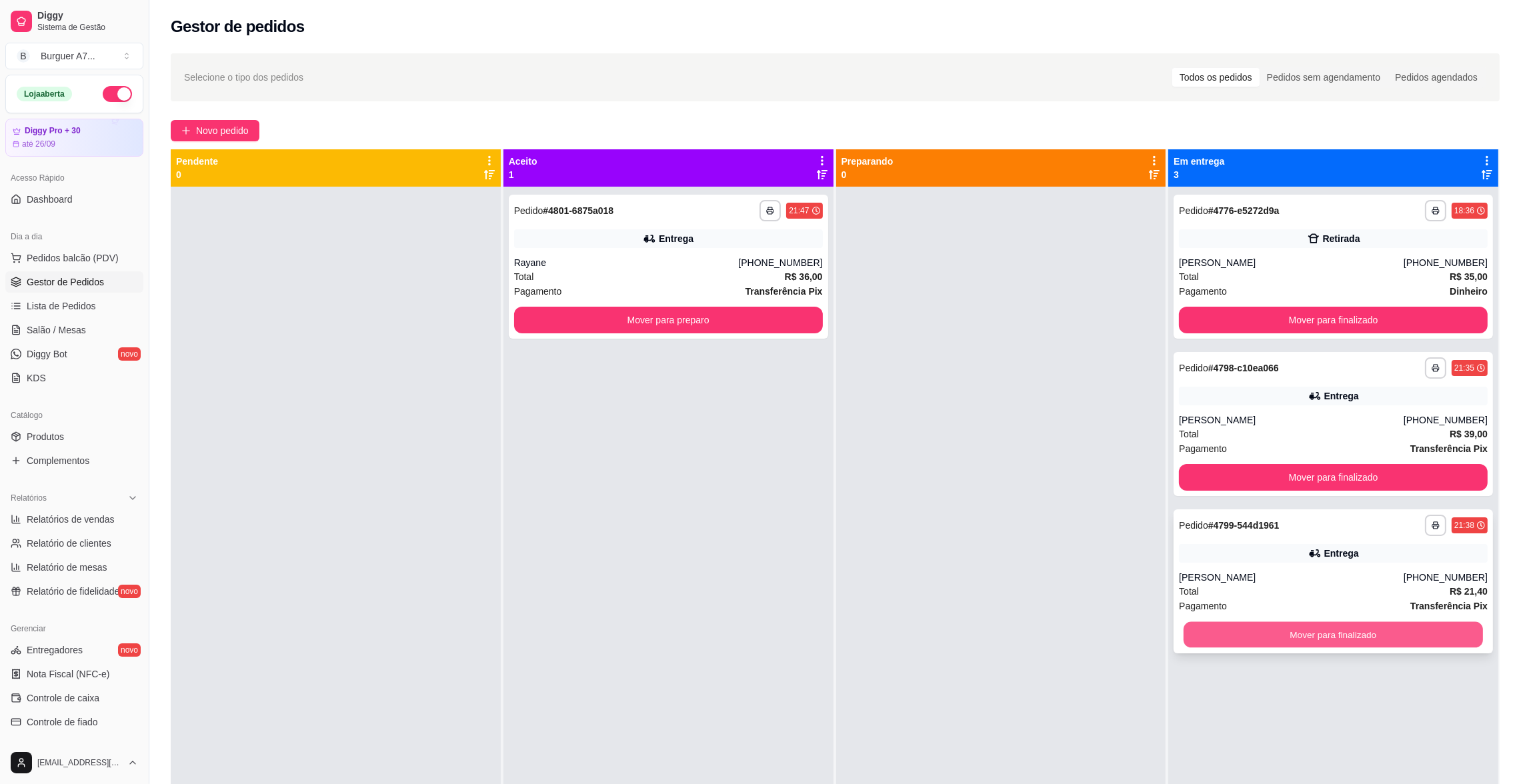
click at [1426, 629] on button "Mover para finalizado" at bounding box center [1333, 635] width 300 height 26
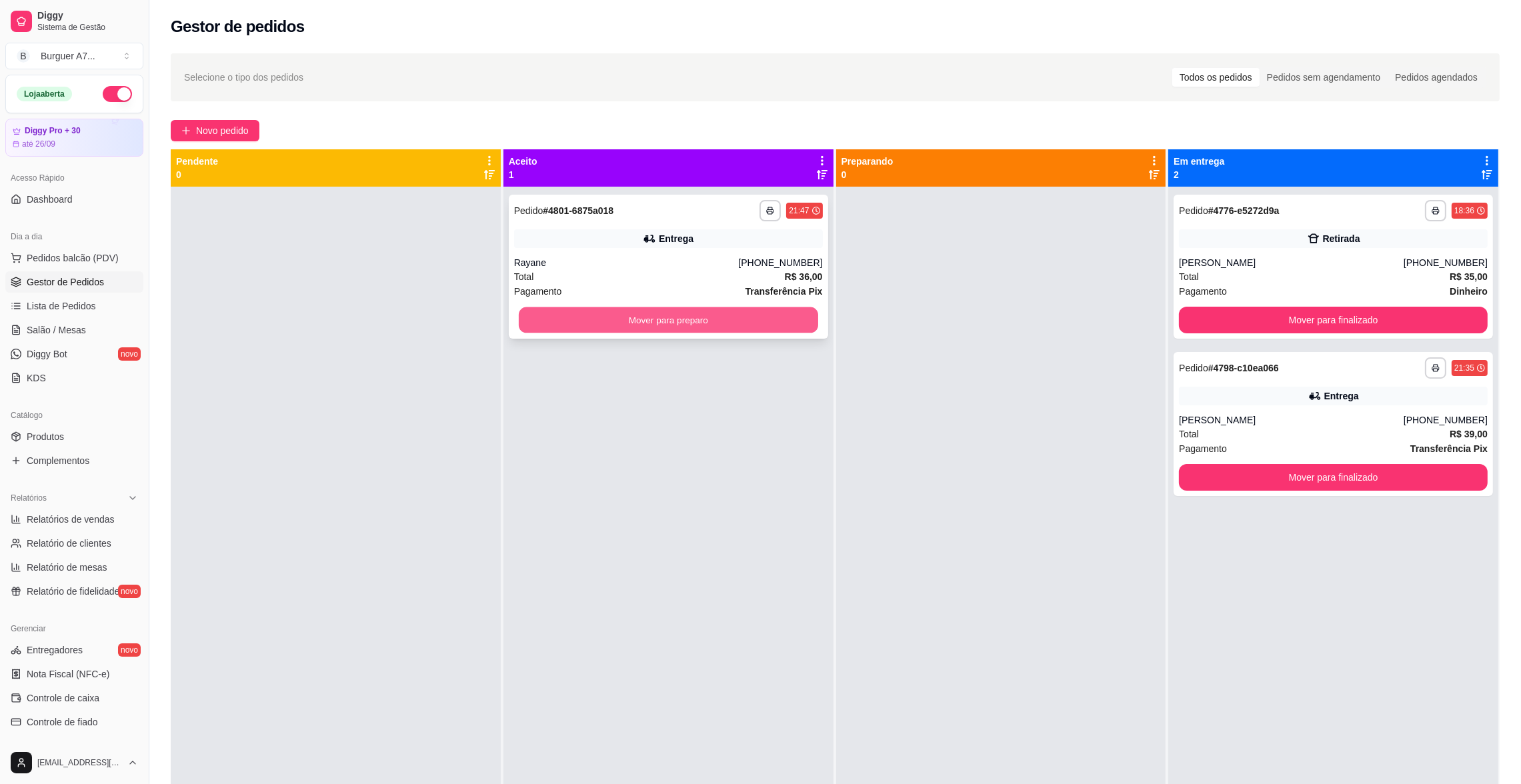
click at [786, 326] on button "Mover para preparo" at bounding box center [668, 320] width 300 height 26
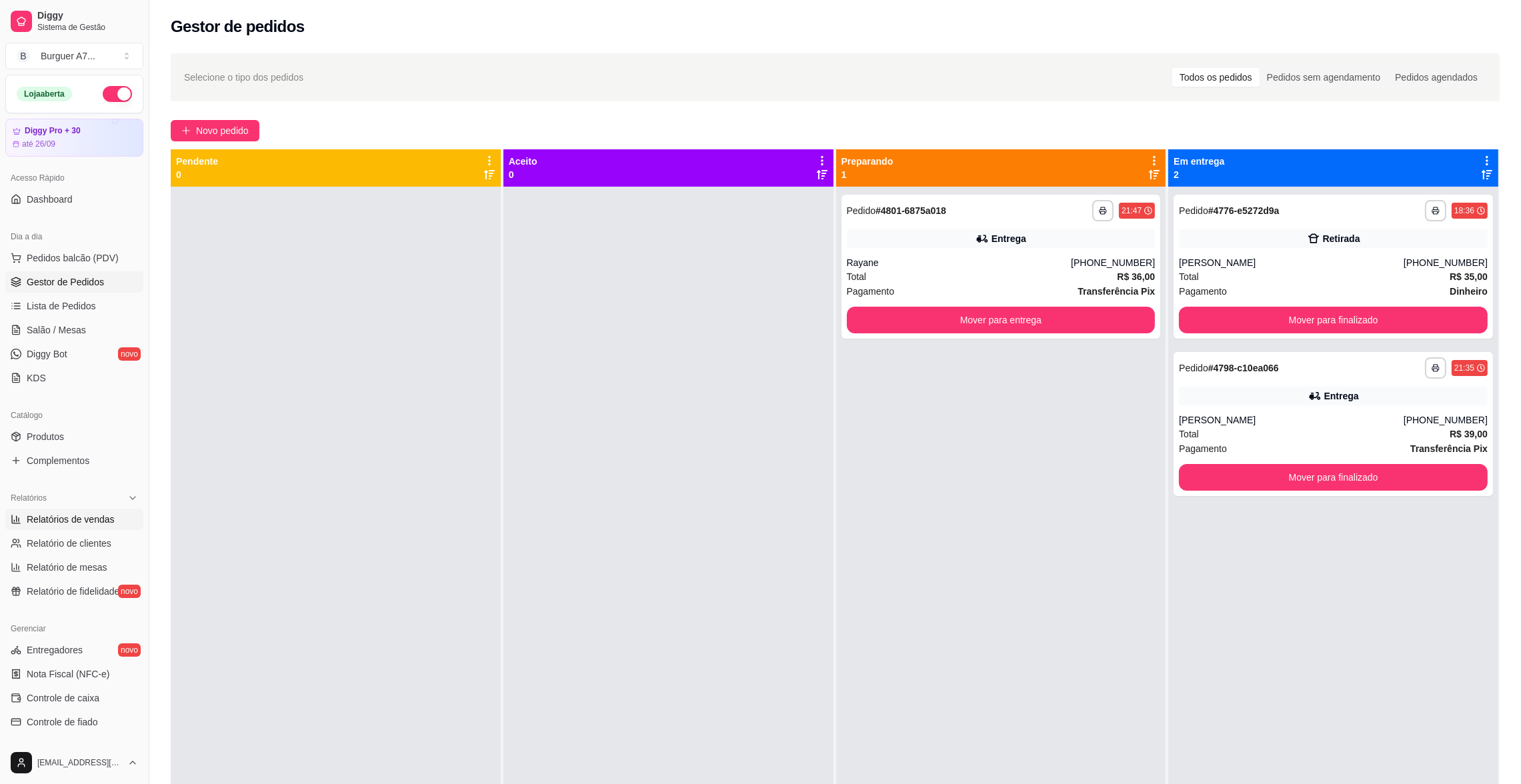
click at [23, 530] on link "Relatórios de vendas" at bounding box center [73, 520] width 138 height 22
select select "ALL"
select select "0"
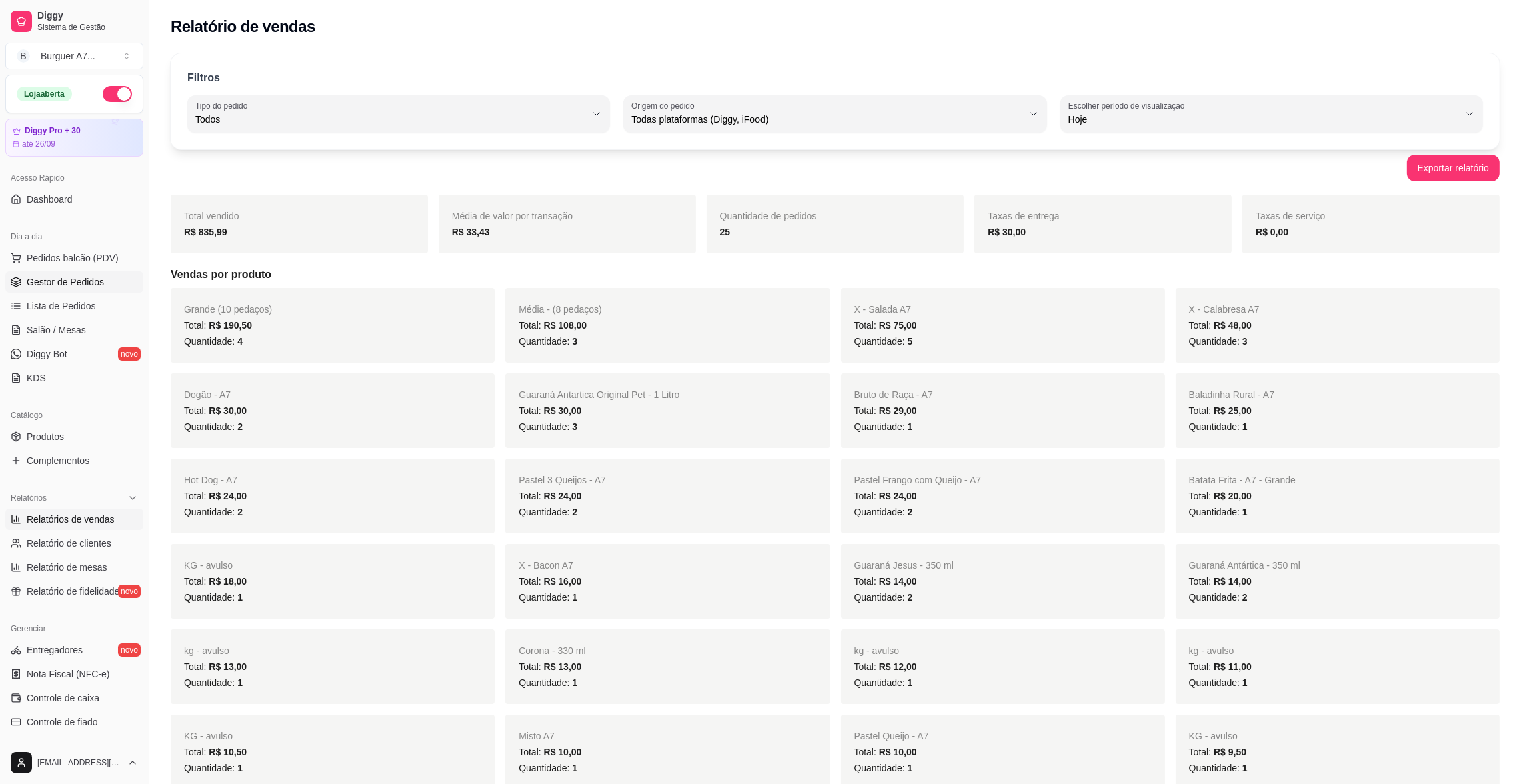
click at [91, 278] on span "Gestor de Pedidos" at bounding box center [65, 282] width 77 height 14
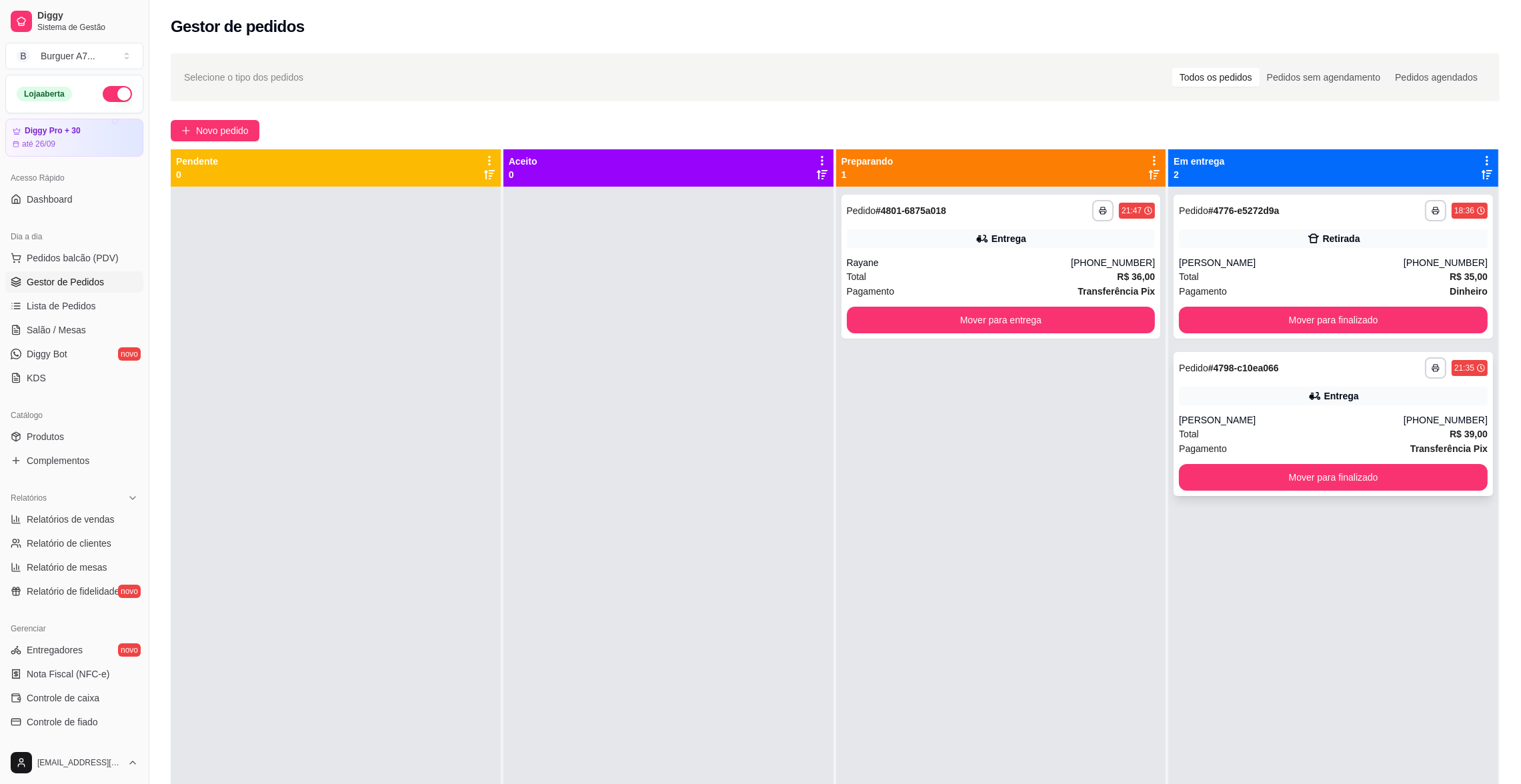
click at [1239, 381] on div "**********" at bounding box center [1333, 424] width 319 height 144
click at [1043, 262] on div "Rayane" at bounding box center [959, 263] width 225 height 14
click at [22, 514] on link "Relatórios de vendas" at bounding box center [73, 520] width 138 height 22
select select "ALL"
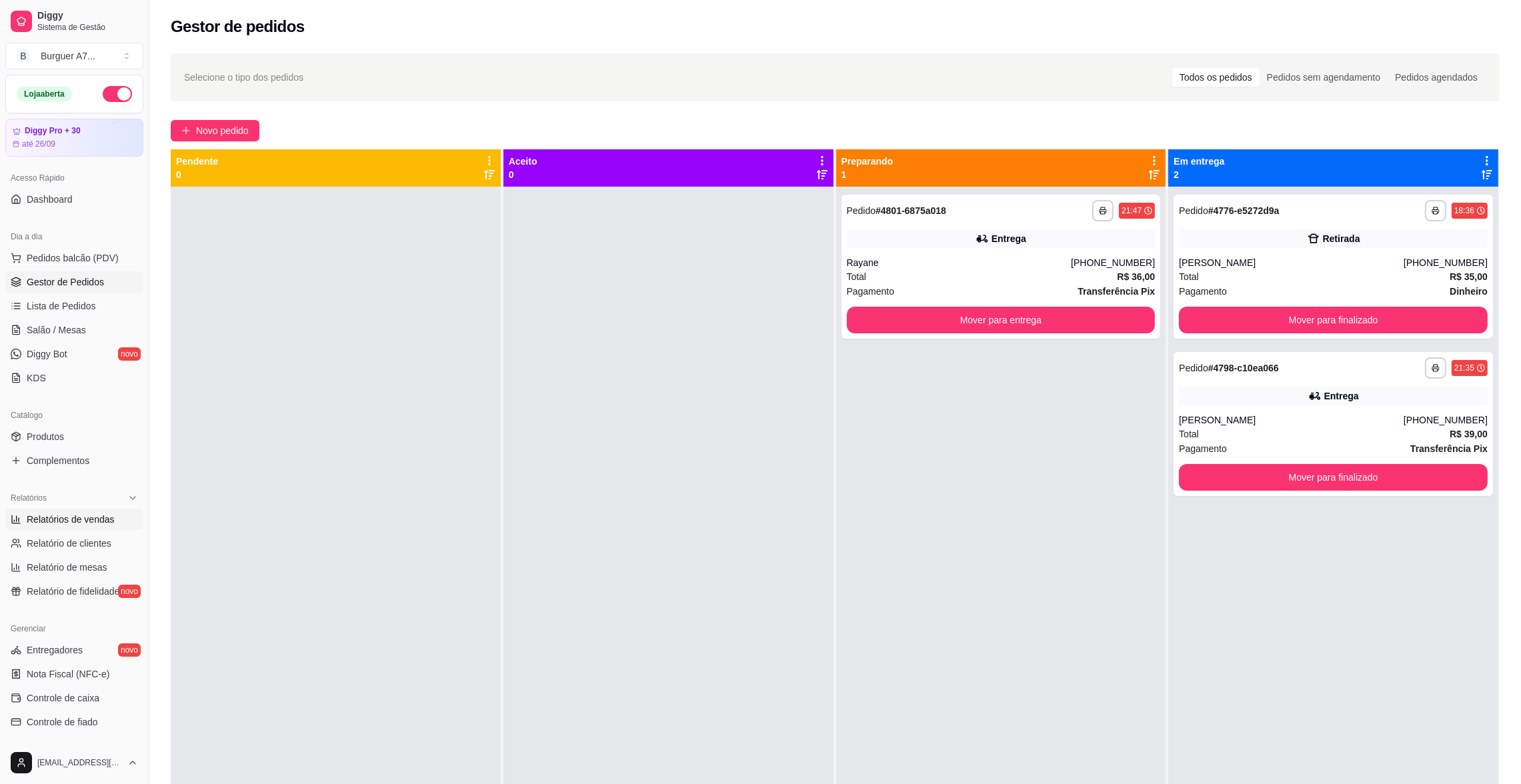
select select "0"
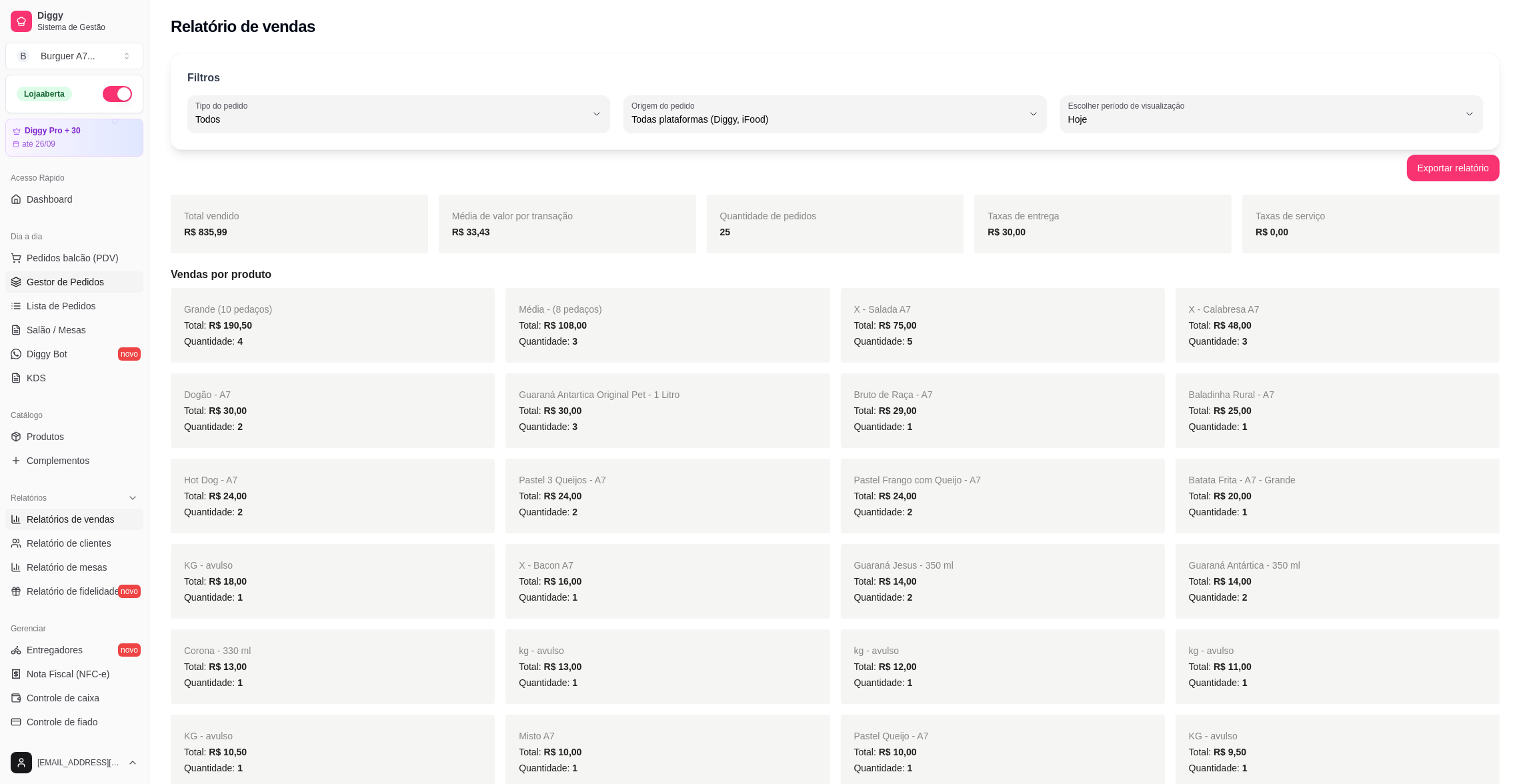
click at [85, 286] on span "Gestor de Pedidos" at bounding box center [65, 282] width 77 height 14
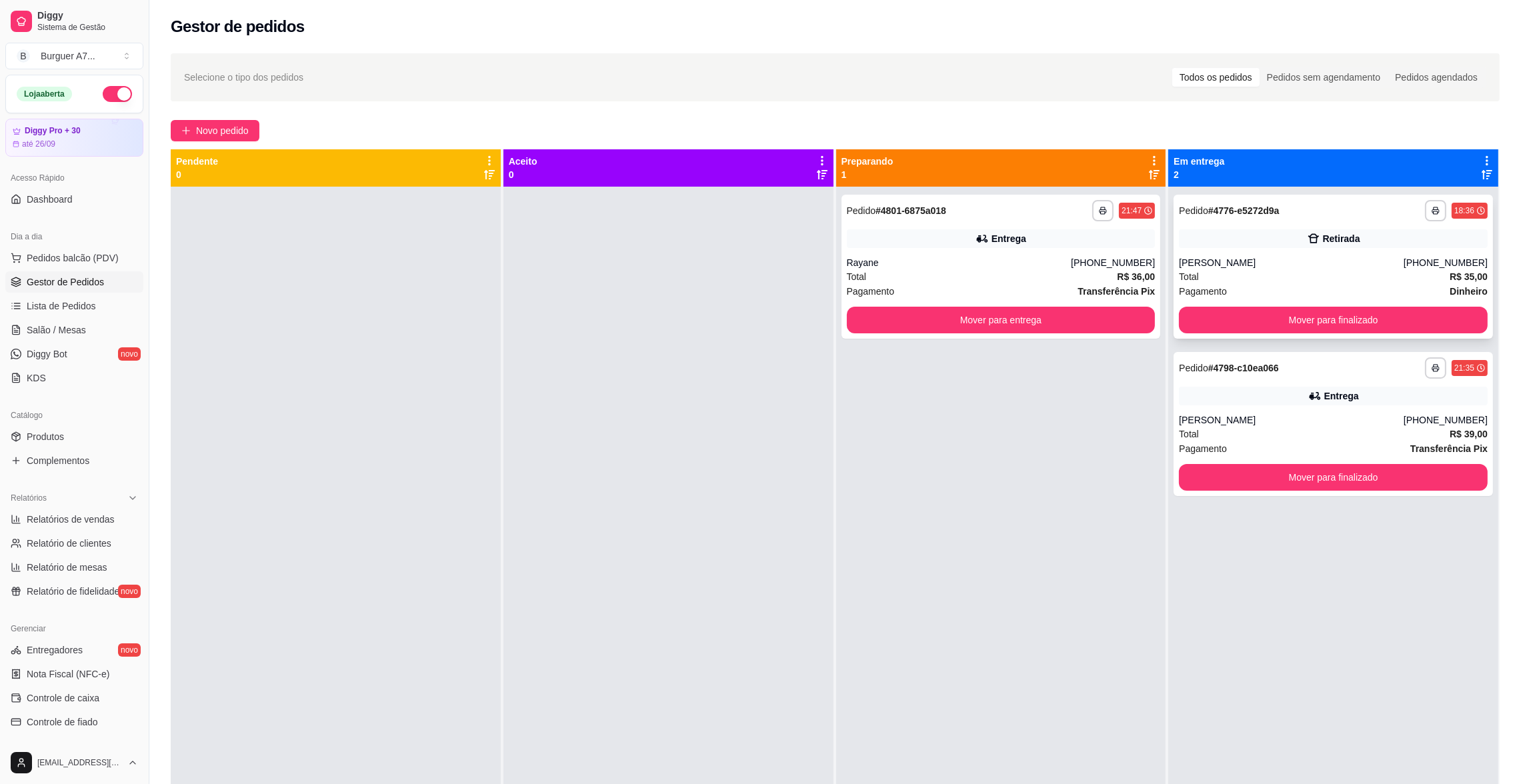
click at [1258, 258] on div "[PERSON_NAME]" at bounding box center [1292, 263] width 225 height 14
click at [47, 510] on link "Relatórios de vendas" at bounding box center [73, 520] width 138 height 22
select select "ALL"
select select "0"
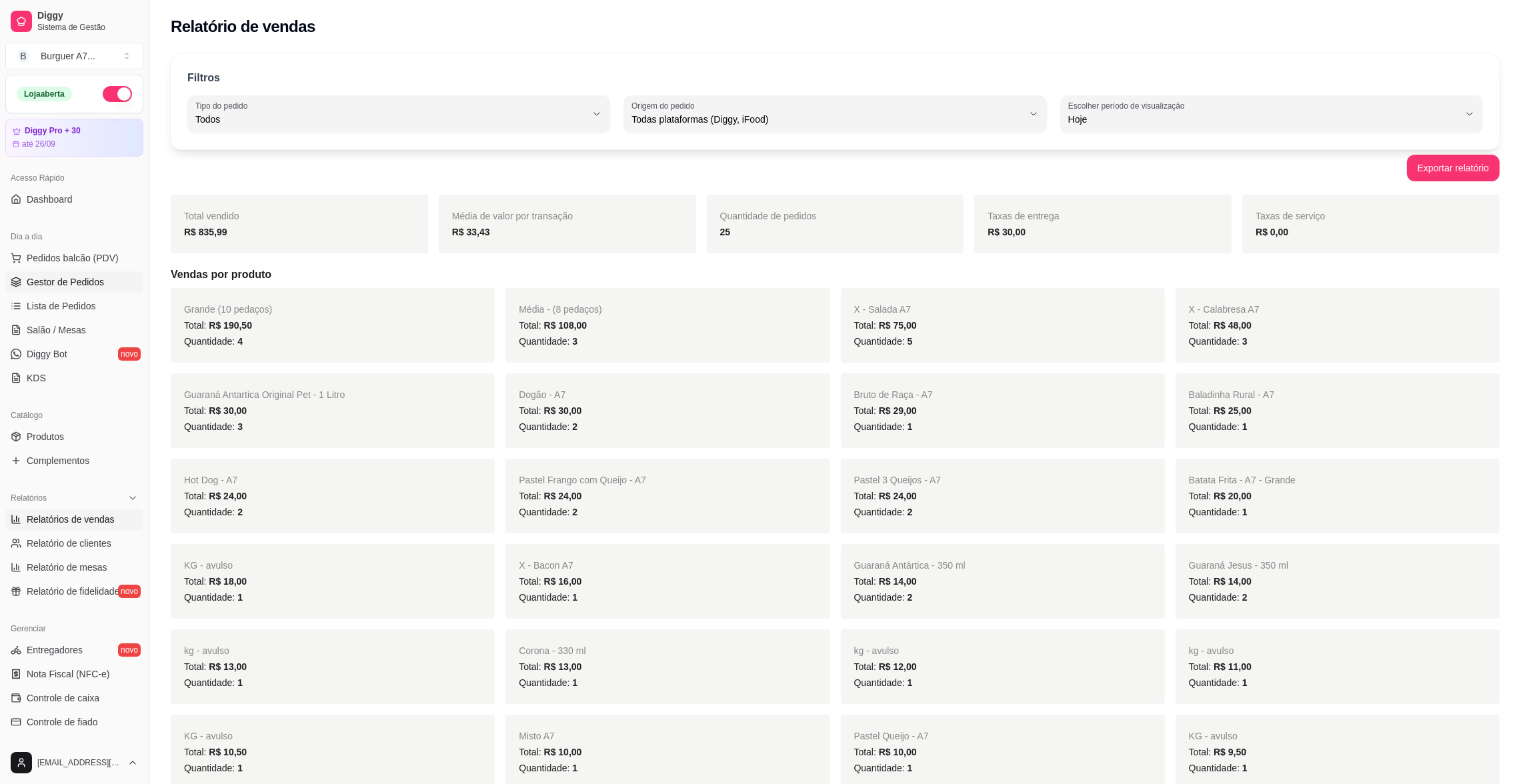
click at [100, 286] on span "Gestor de Pedidos" at bounding box center [65, 282] width 77 height 14
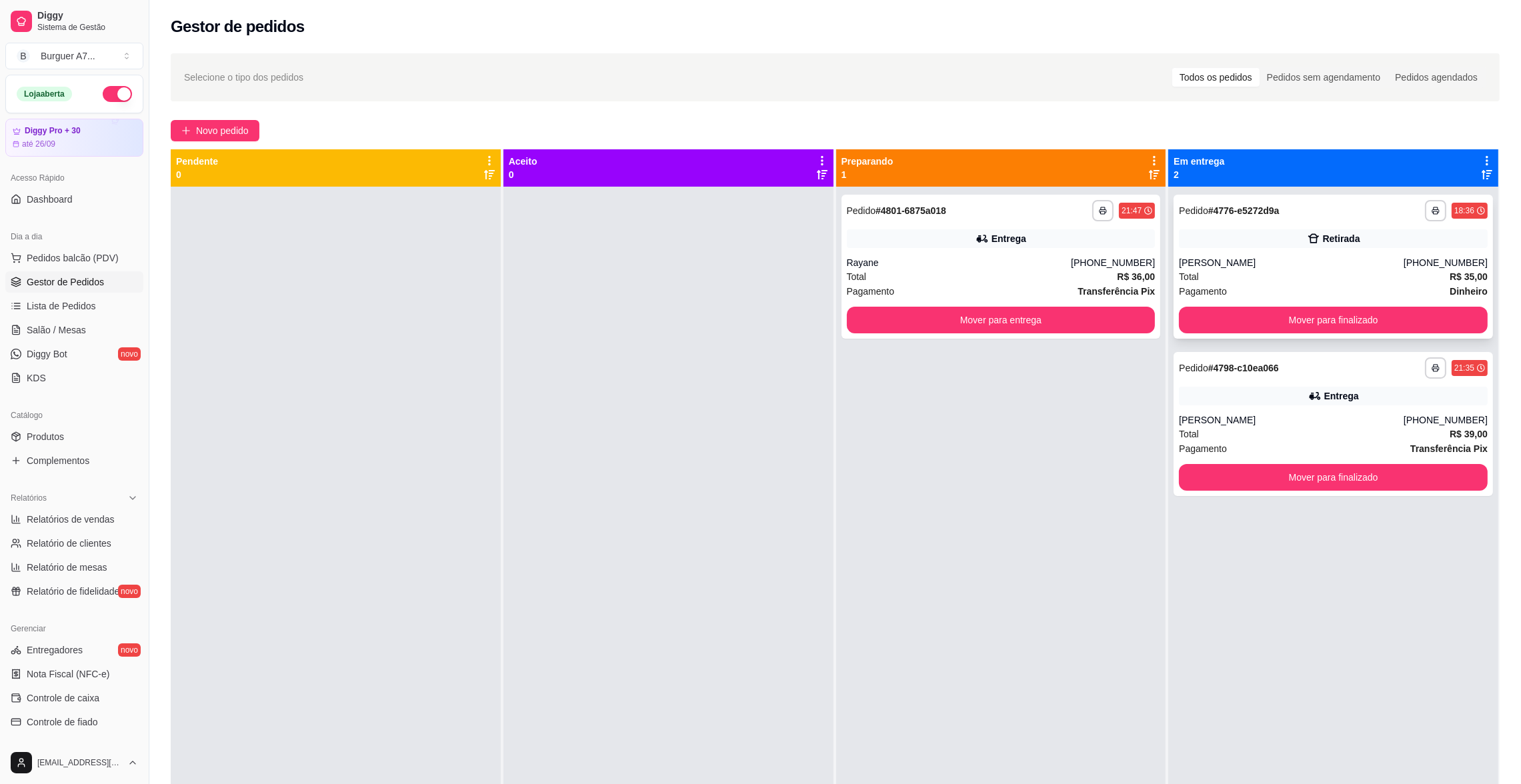
click at [1238, 267] on div "[PERSON_NAME]" at bounding box center [1292, 263] width 225 height 14
click at [1266, 244] on div "Retirada" at bounding box center [1333, 238] width 308 height 19
click at [95, 515] on span "Relatórios de vendas" at bounding box center [70, 520] width 88 height 14
select select "ALL"
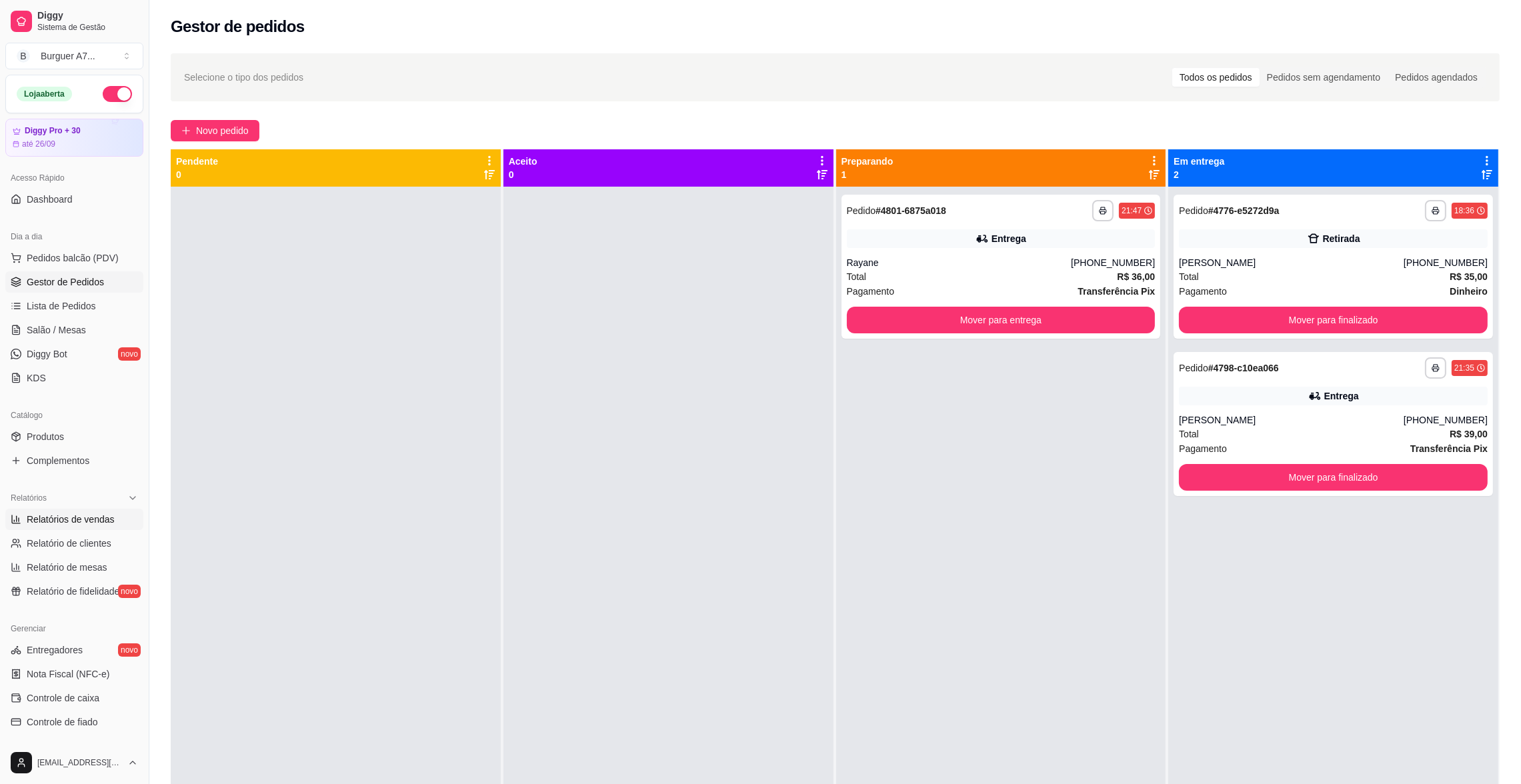
select select "0"
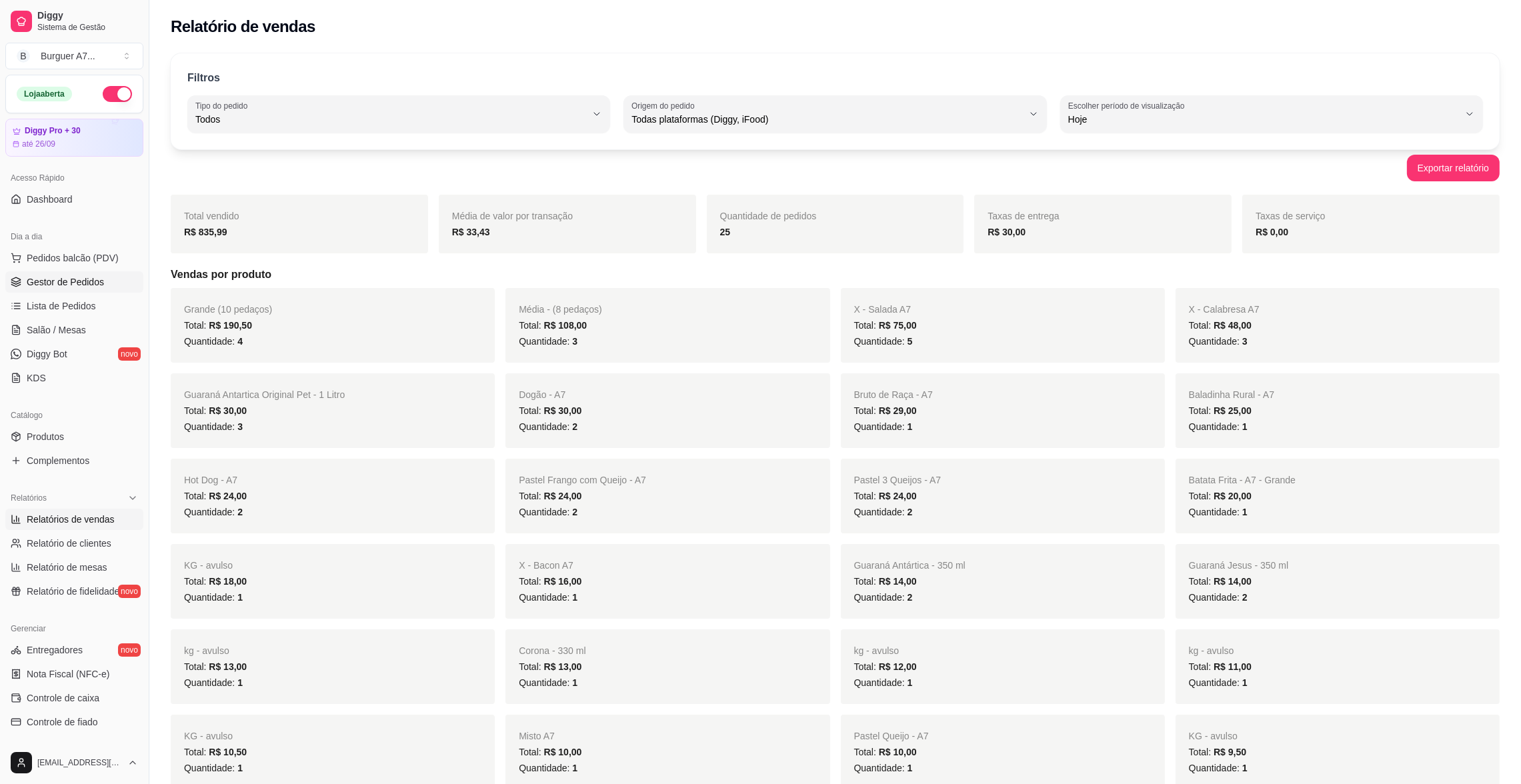
click at [120, 289] on link "Gestor de Pedidos" at bounding box center [73, 282] width 138 height 22
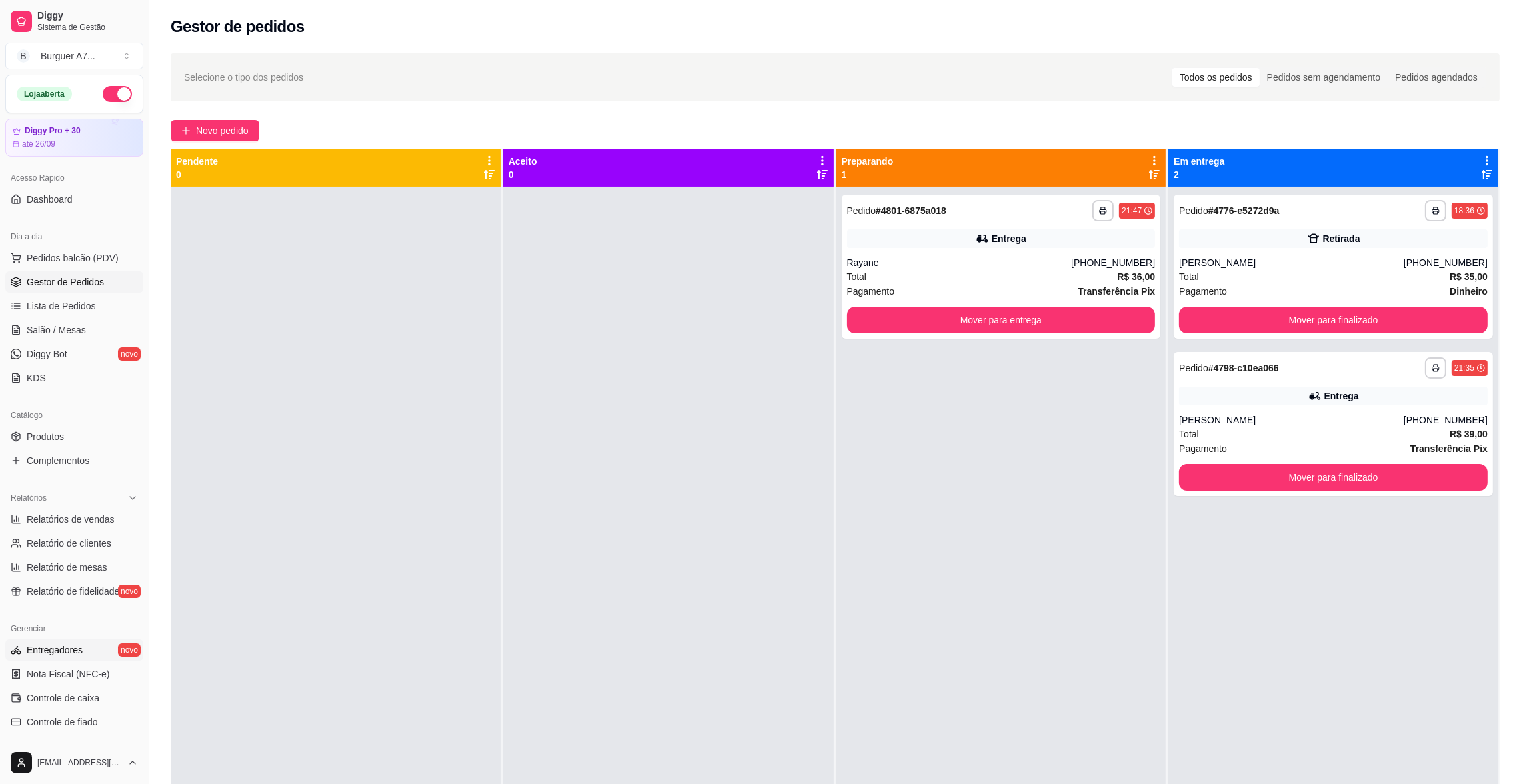
click at [65, 642] on link "Entregadores novo" at bounding box center [73, 650] width 138 height 22
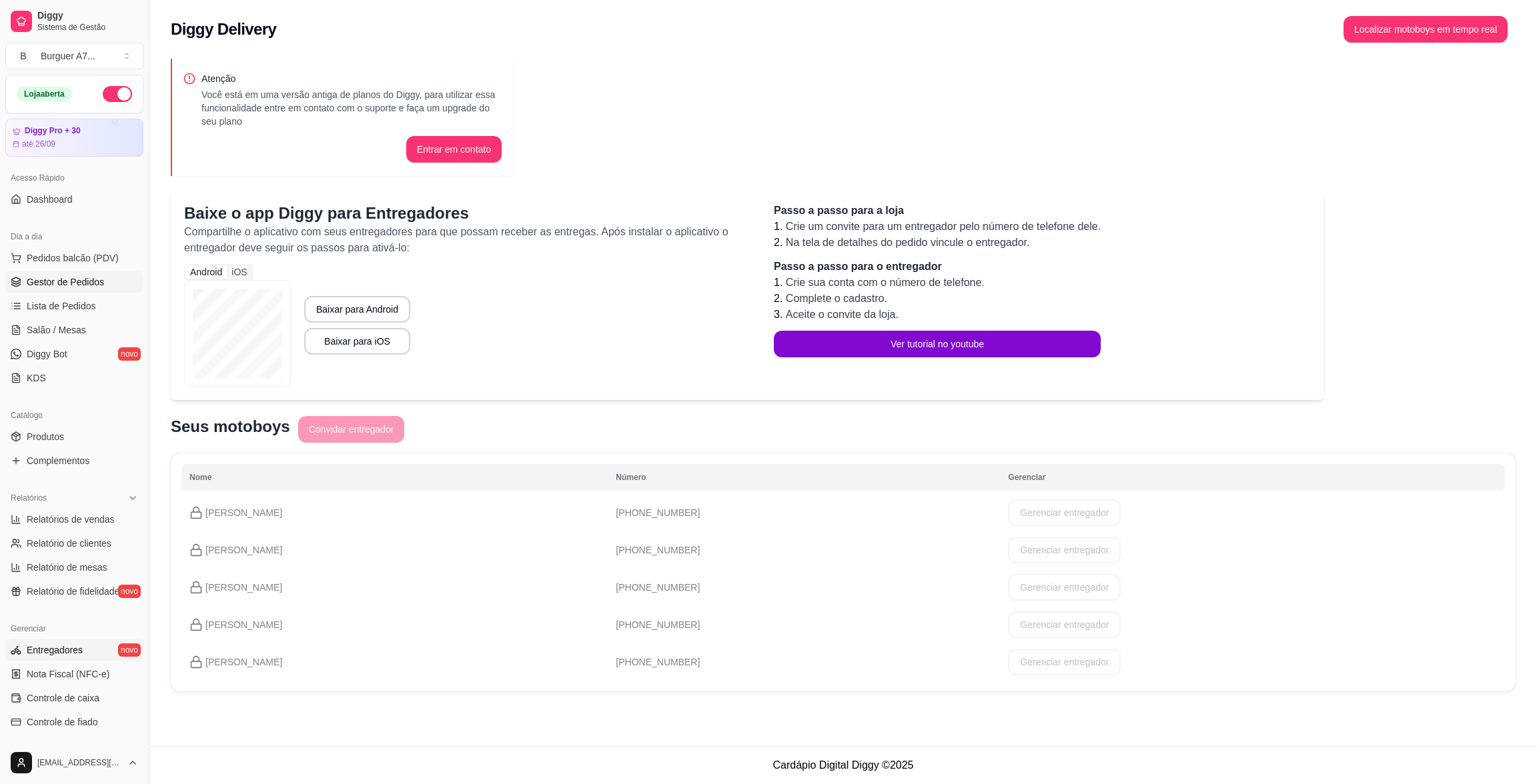
click at [100, 277] on span "Gestor de Pedidos" at bounding box center [65, 282] width 77 height 14
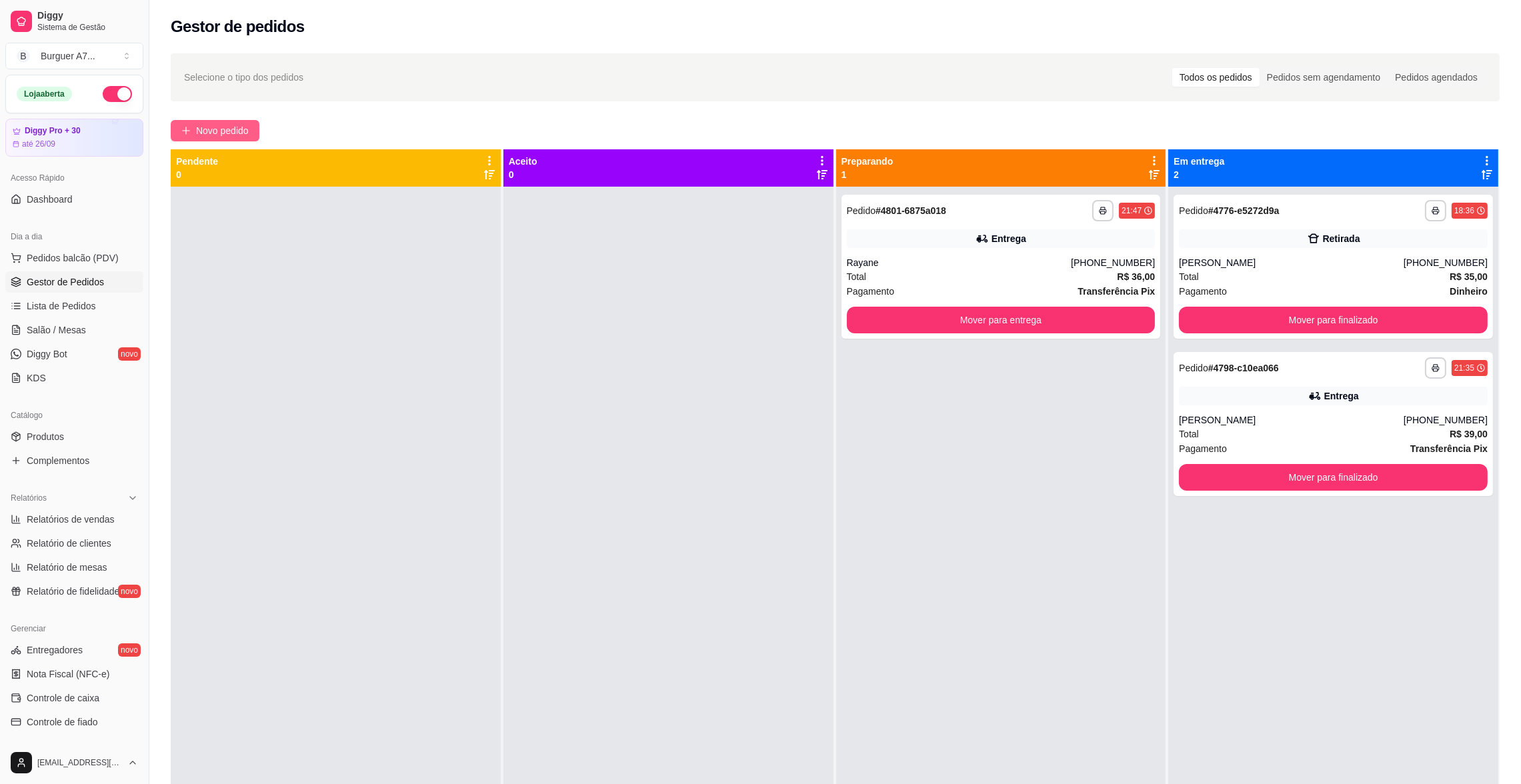
click at [246, 129] on span "Novo pedido" at bounding box center [222, 130] width 53 height 15
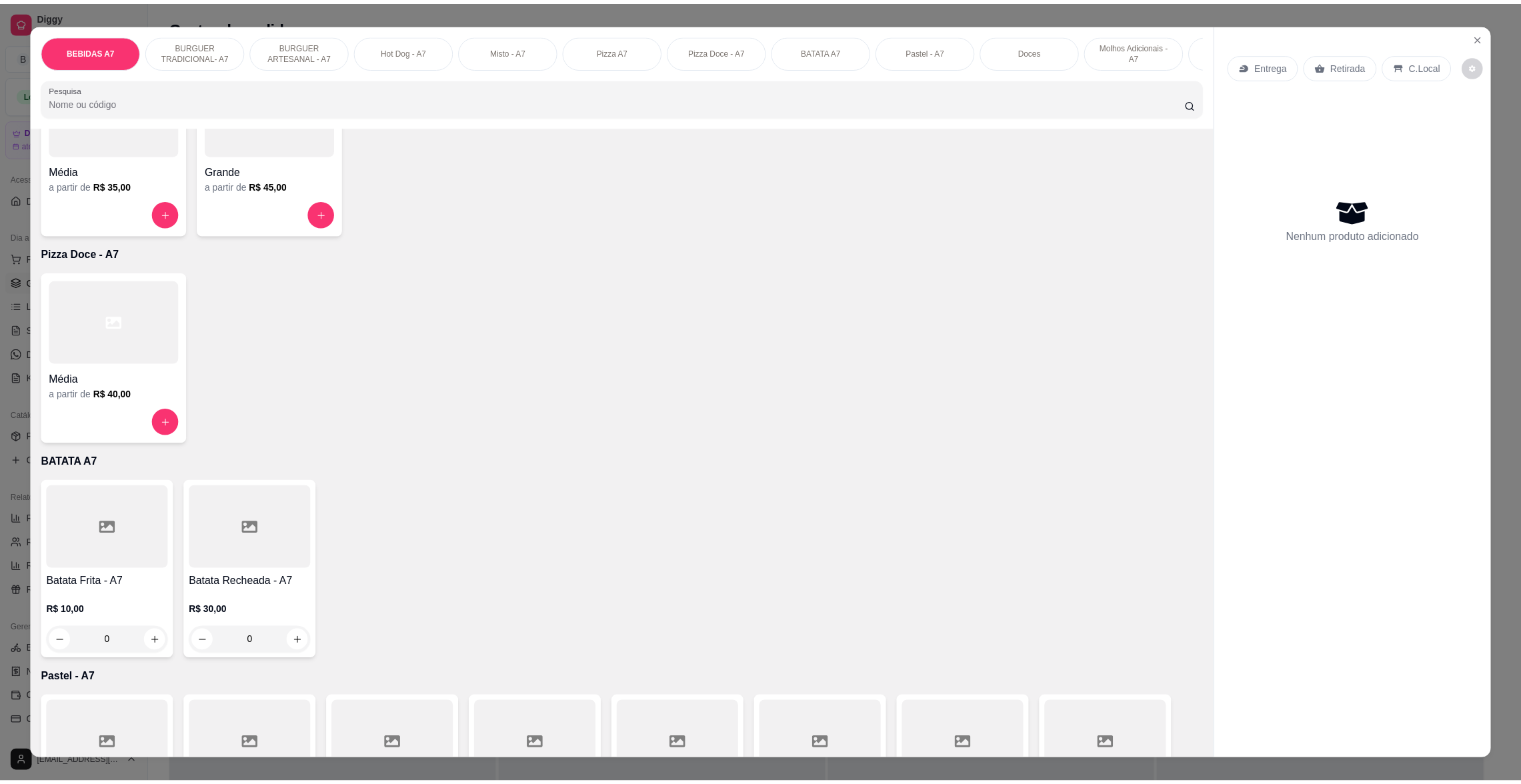
scroll to position [1500, 0]
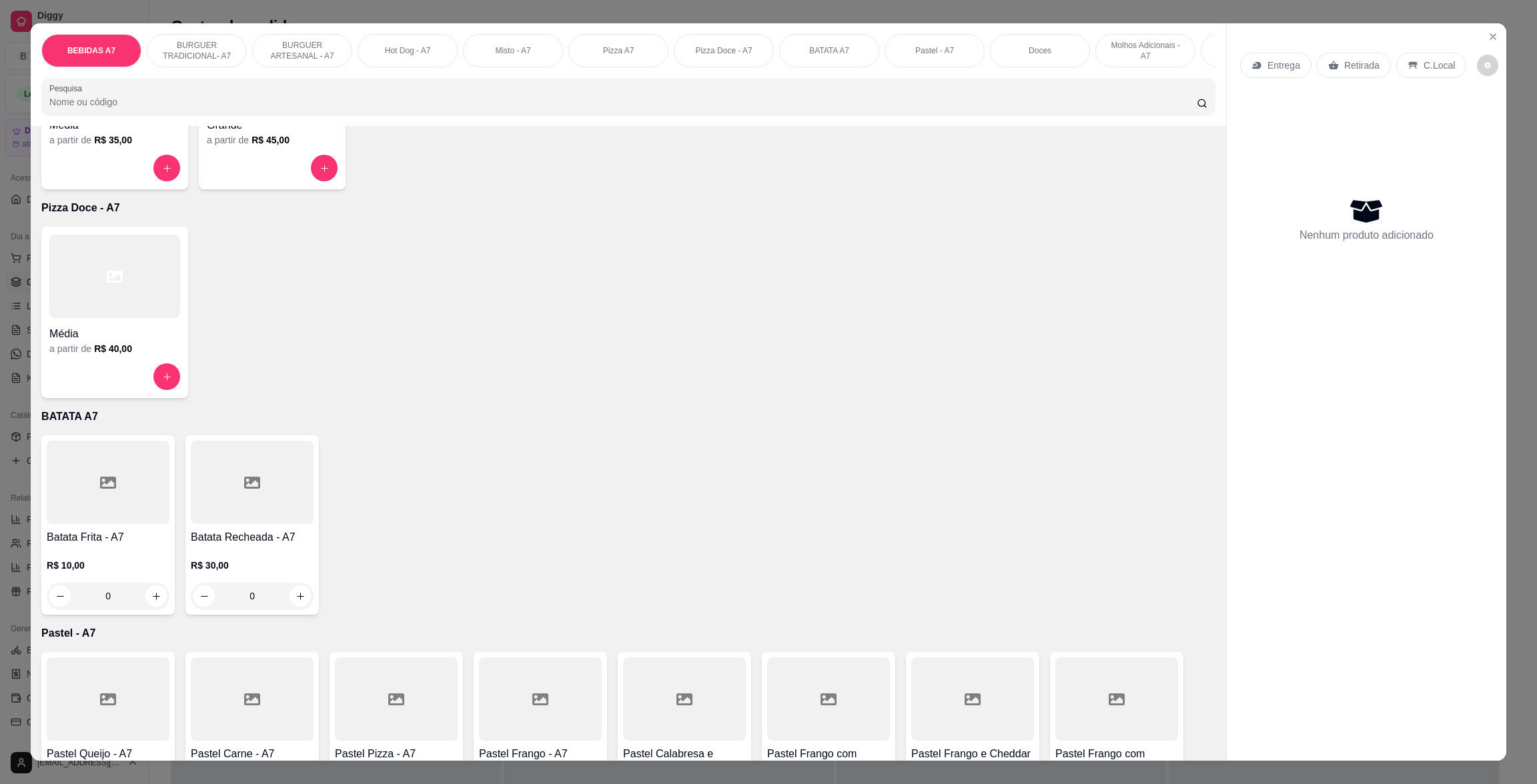
click at [118, 516] on div at bounding box center [108, 482] width 122 height 83
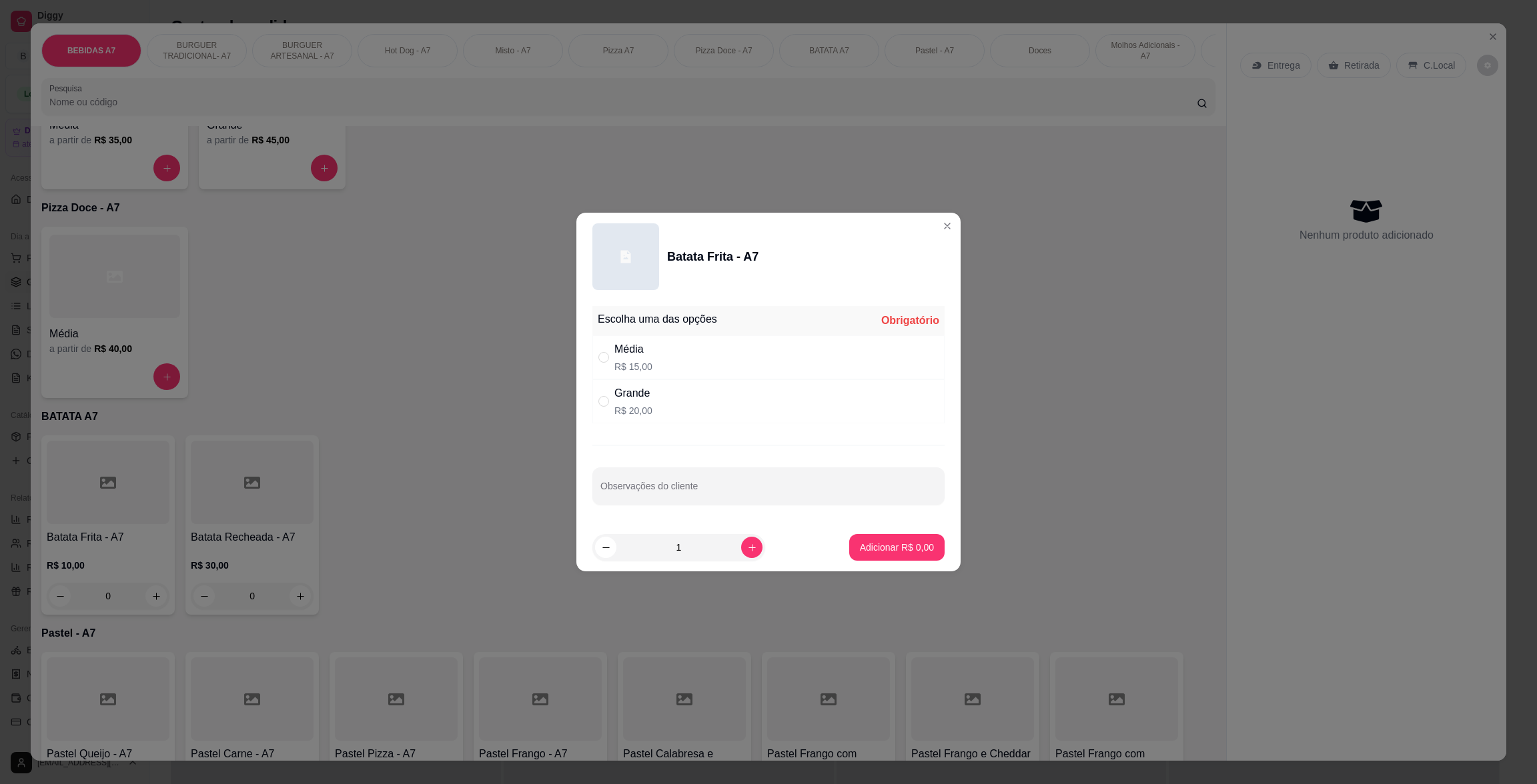
click at [808, 345] on div "Média R$ 15,00" at bounding box center [768, 357] width 352 height 44
radio input "true"
click at [888, 539] on button "Adicionar R$ 15,00" at bounding box center [894, 547] width 101 height 26
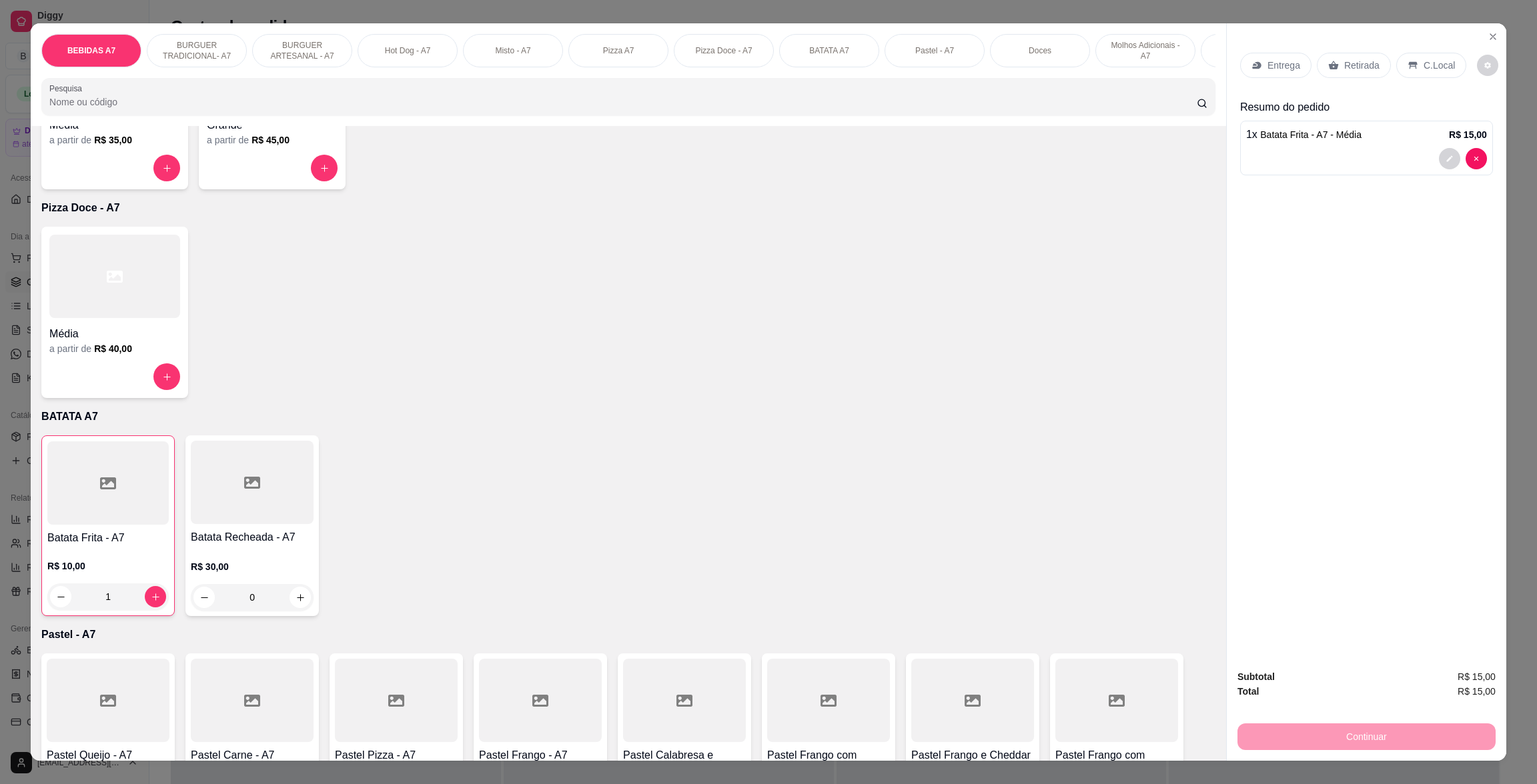
click at [1350, 66] on p "Retirada" at bounding box center [1362, 66] width 35 height 14
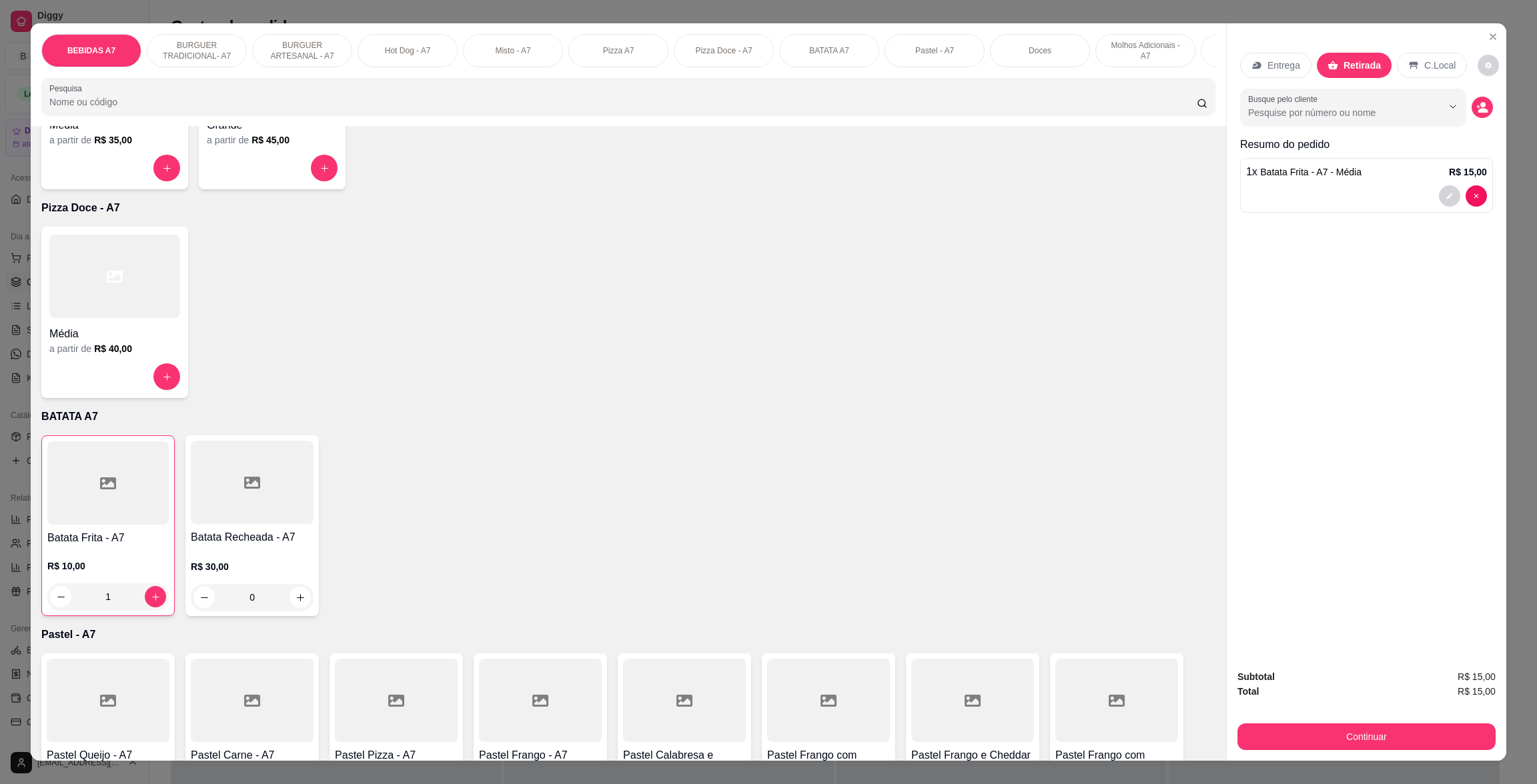
drag, startPoint x: 1484, startPoint y: 714, endPoint x: 1476, endPoint y: 734, distance: 21.5
click at [1479, 730] on div "Subtotal R$ 15,00 Total R$ 15,00 Continuar" at bounding box center [1367, 710] width 258 height 80
click at [1475, 734] on button "Continuar" at bounding box center [1367, 736] width 251 height 26
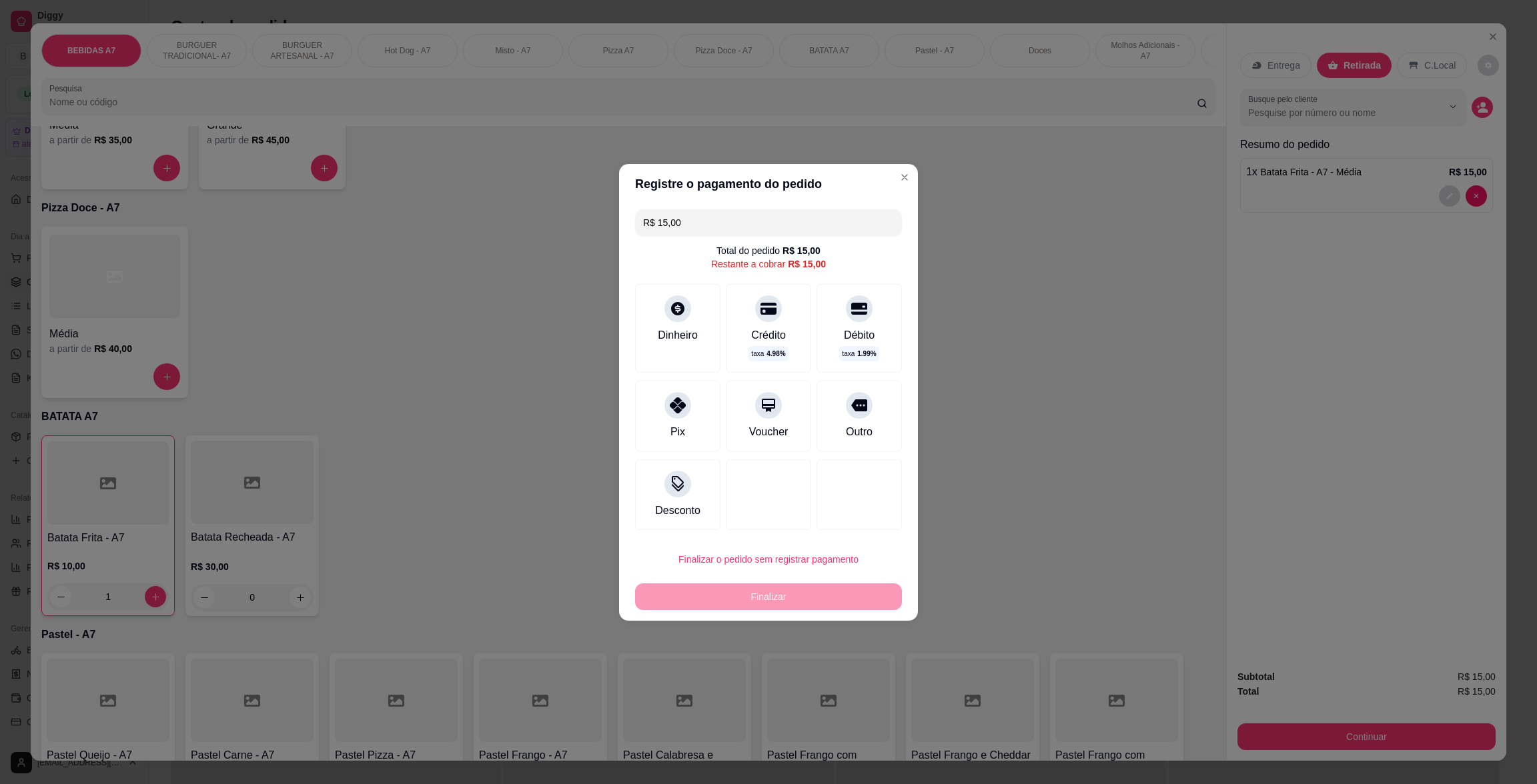
click at [879, 182] on header "Registre o pagamento do pedido" at bounding box center [768, 184] width 299 height 40
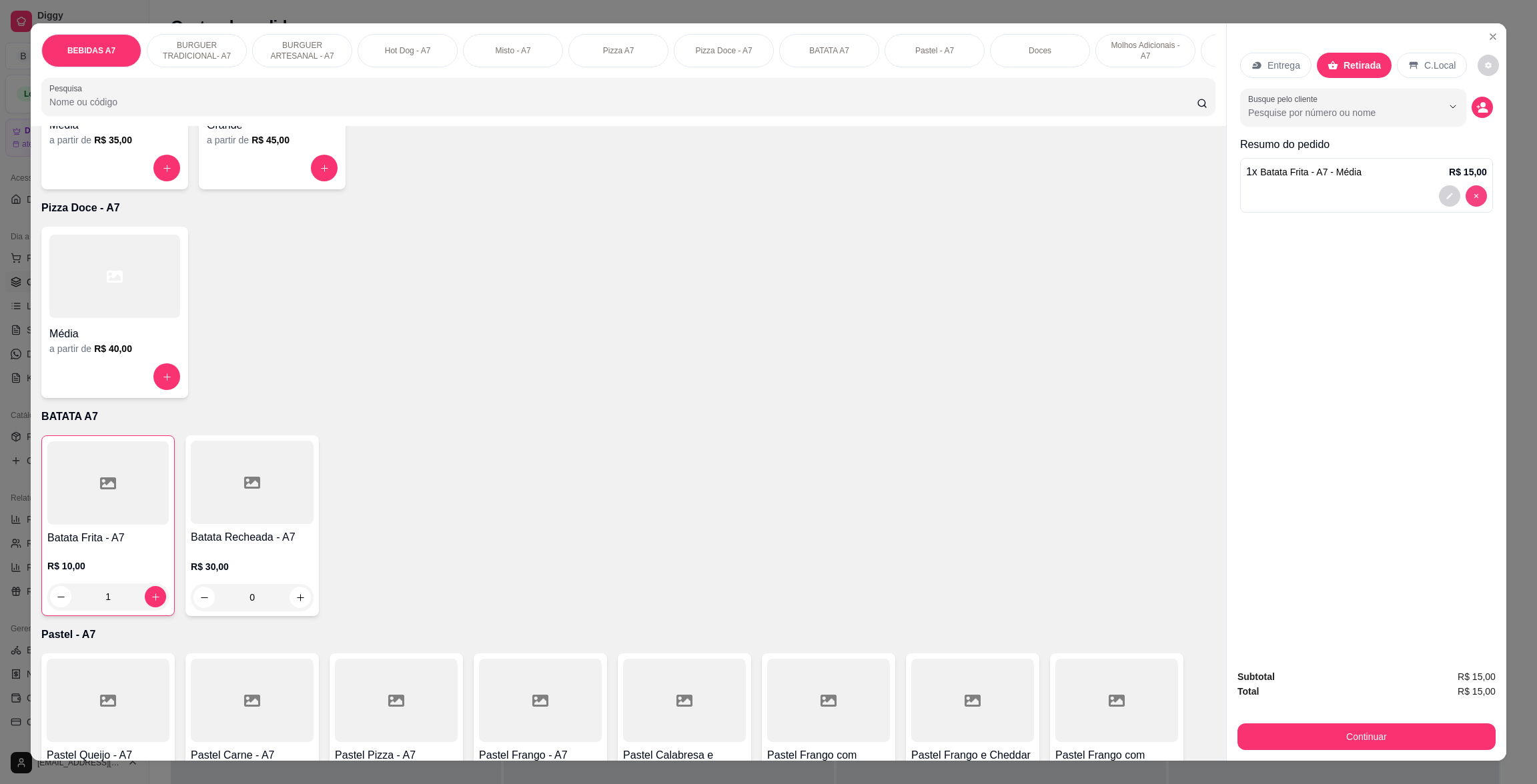
type input "0"
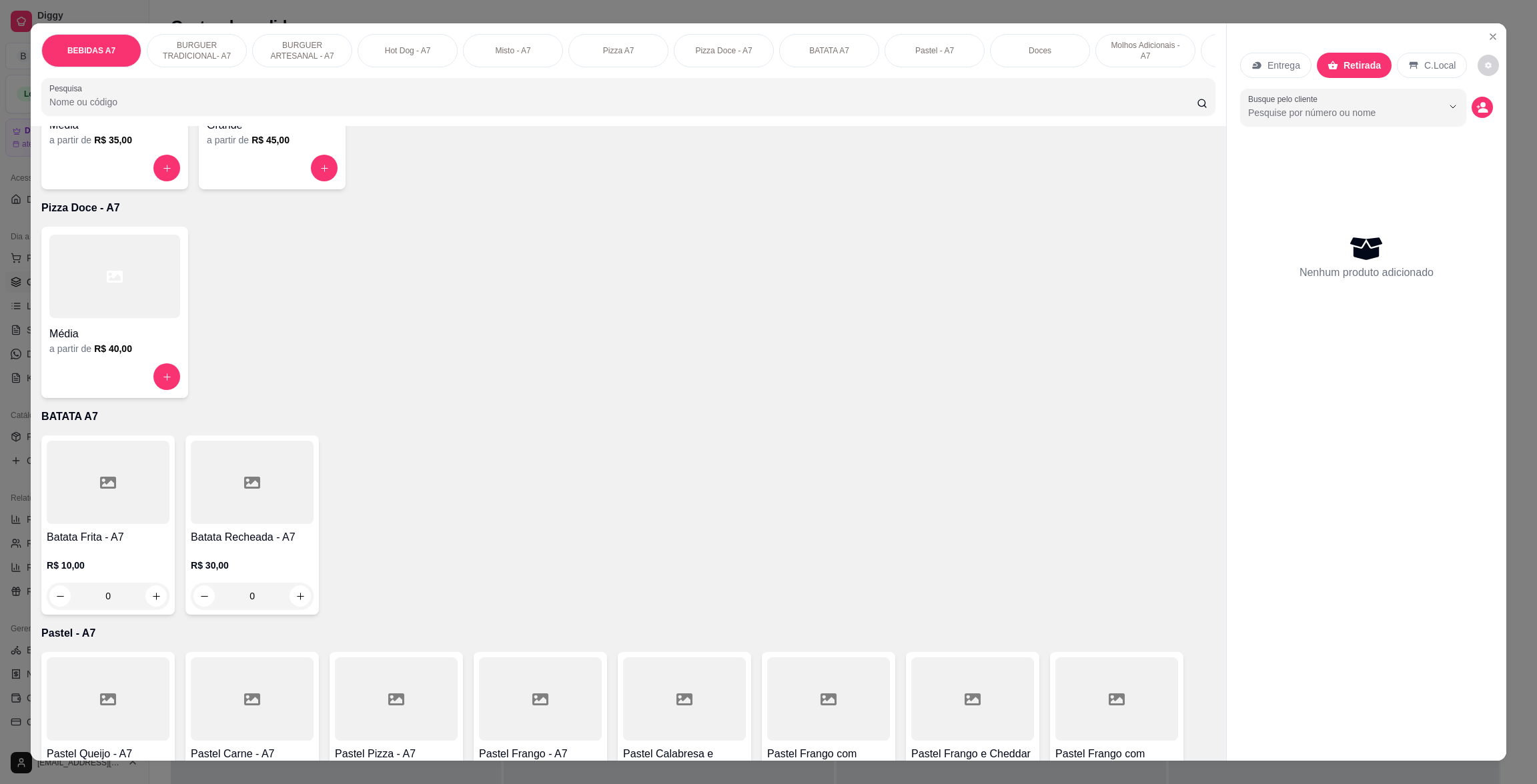
click at [258, 477] on div at bounding box center [252, 482] width 122 height 83
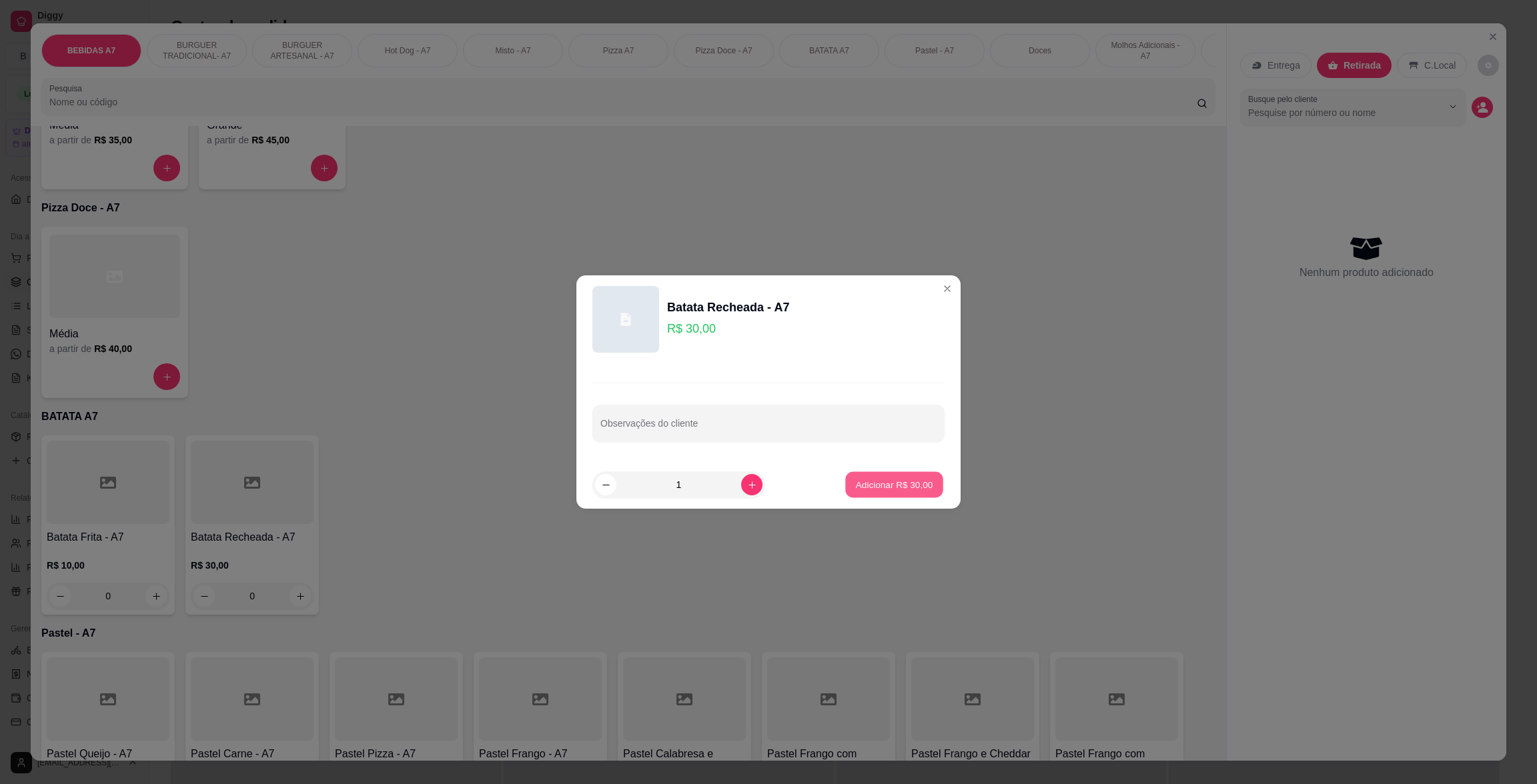
click at [881, 484] on p "Adicionar R$ 30,00" at bounding box center [894, 484] width 77 height 13
type input "1"
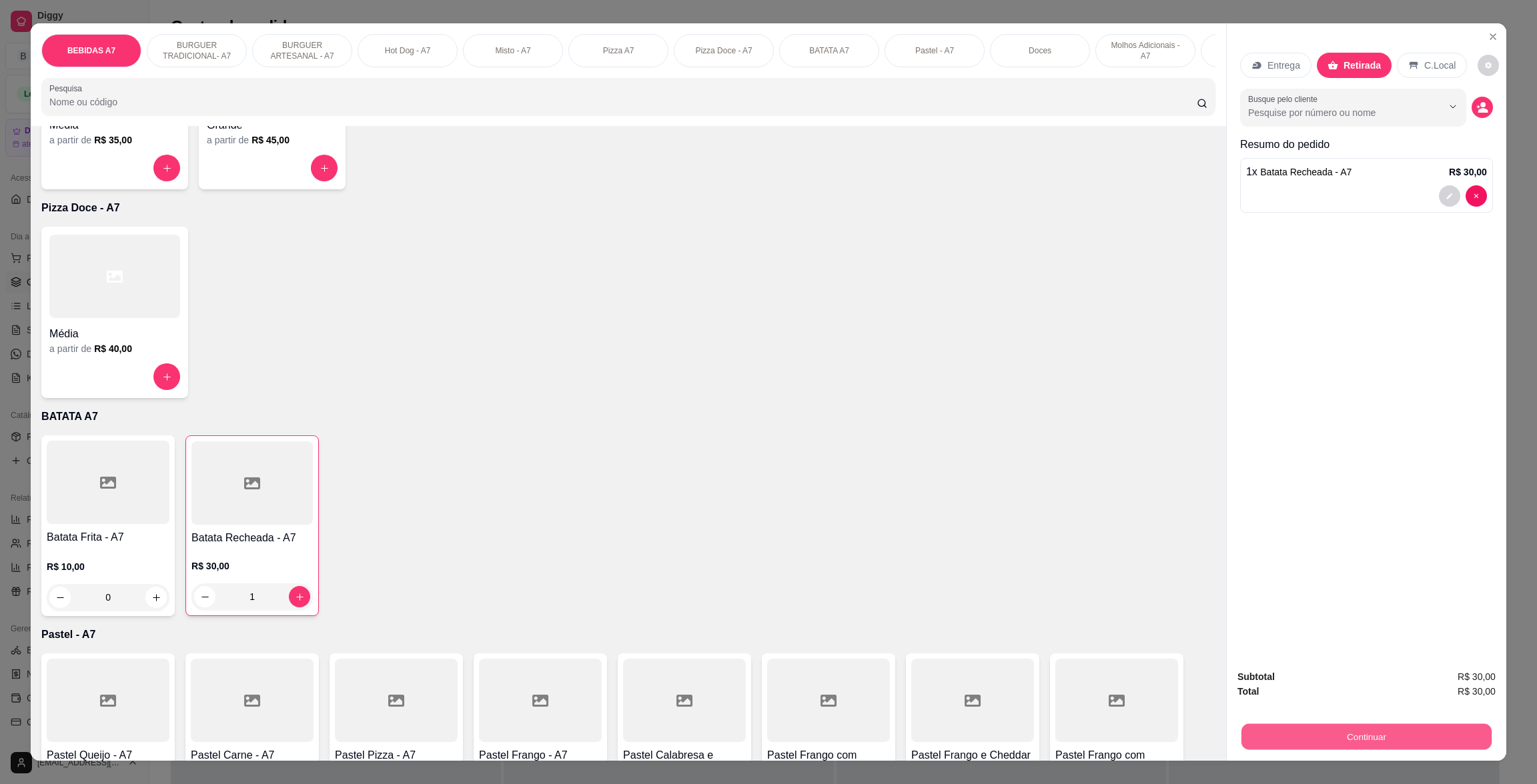
click at [1473, 731] on button "Continuar" at bounding box center [1367, 736] width 251 height 26
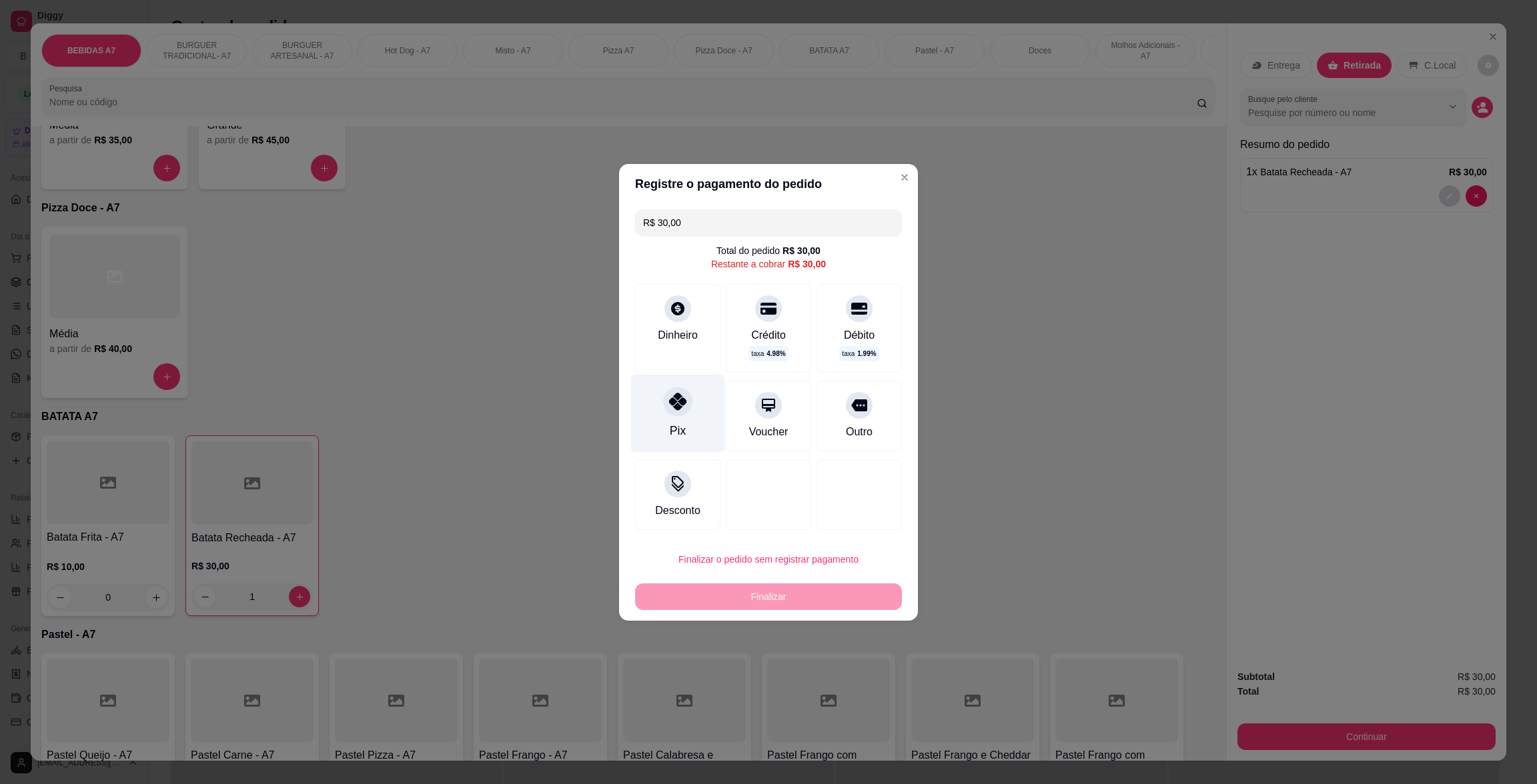
click at [679, 399] on icon at bounding box center [677, 401] width 18 height 18
type input "R$ 0,00"
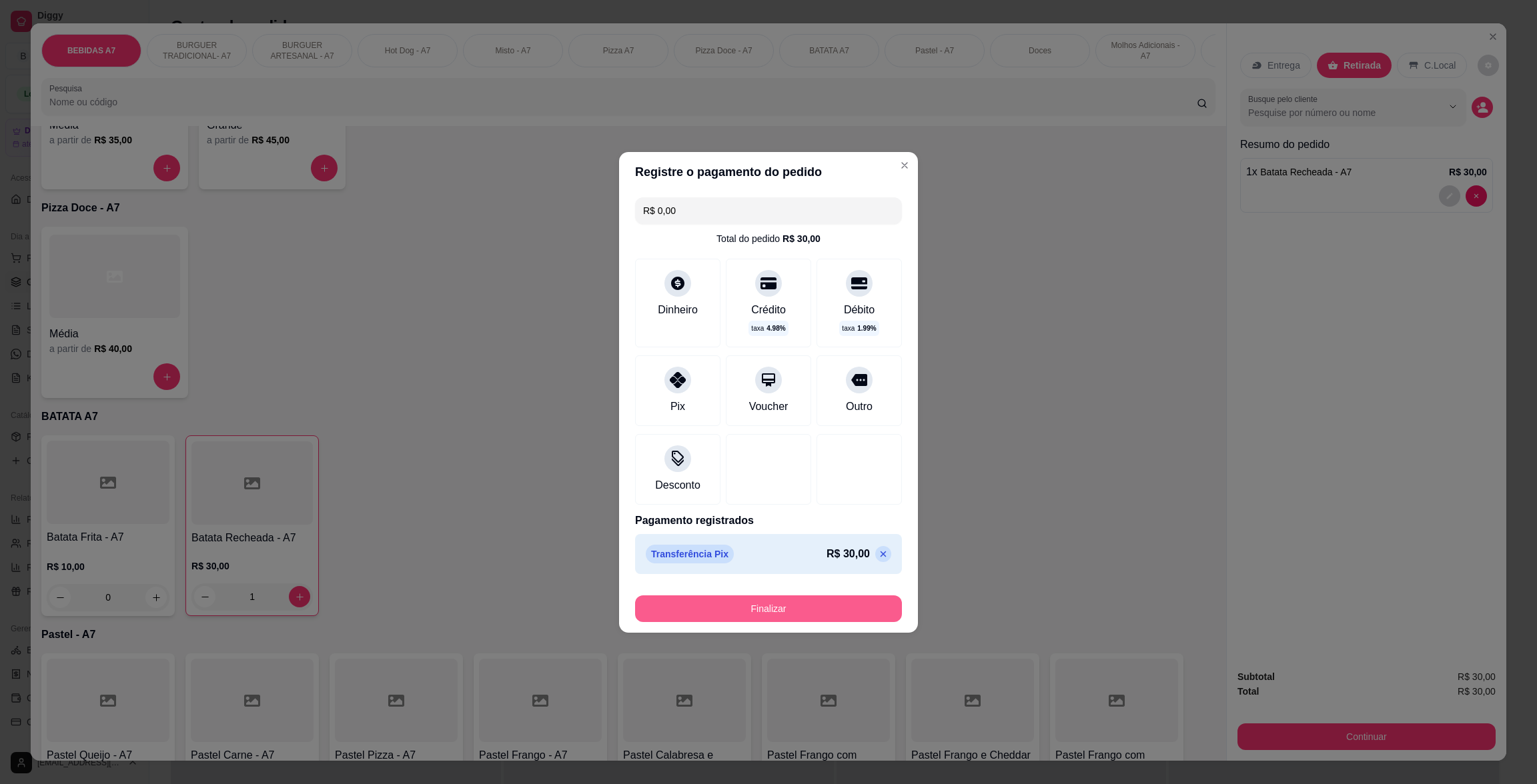
click at [805, 607] on button "Finalizar" at bounding box center [768, 608] width 267 height 26
type input "0"
type input "-R$ 30,00"
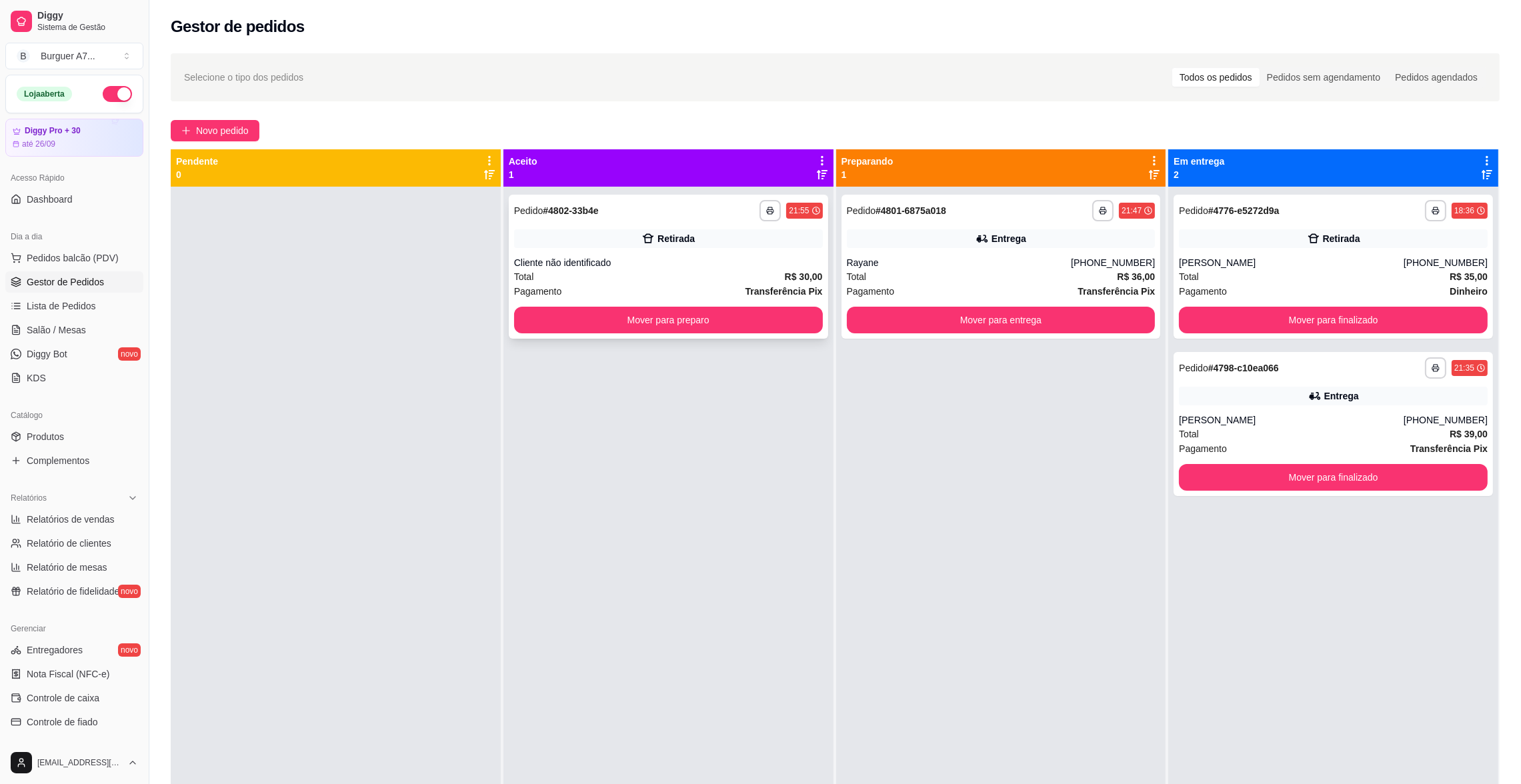
click at [775, 306] on button "Mover para preparo" at bounding box center [668, 319] width 308 height 26
click at [780, 326] on button "Mover para preparo" at bounding box center [668, 319] width 308 height 26
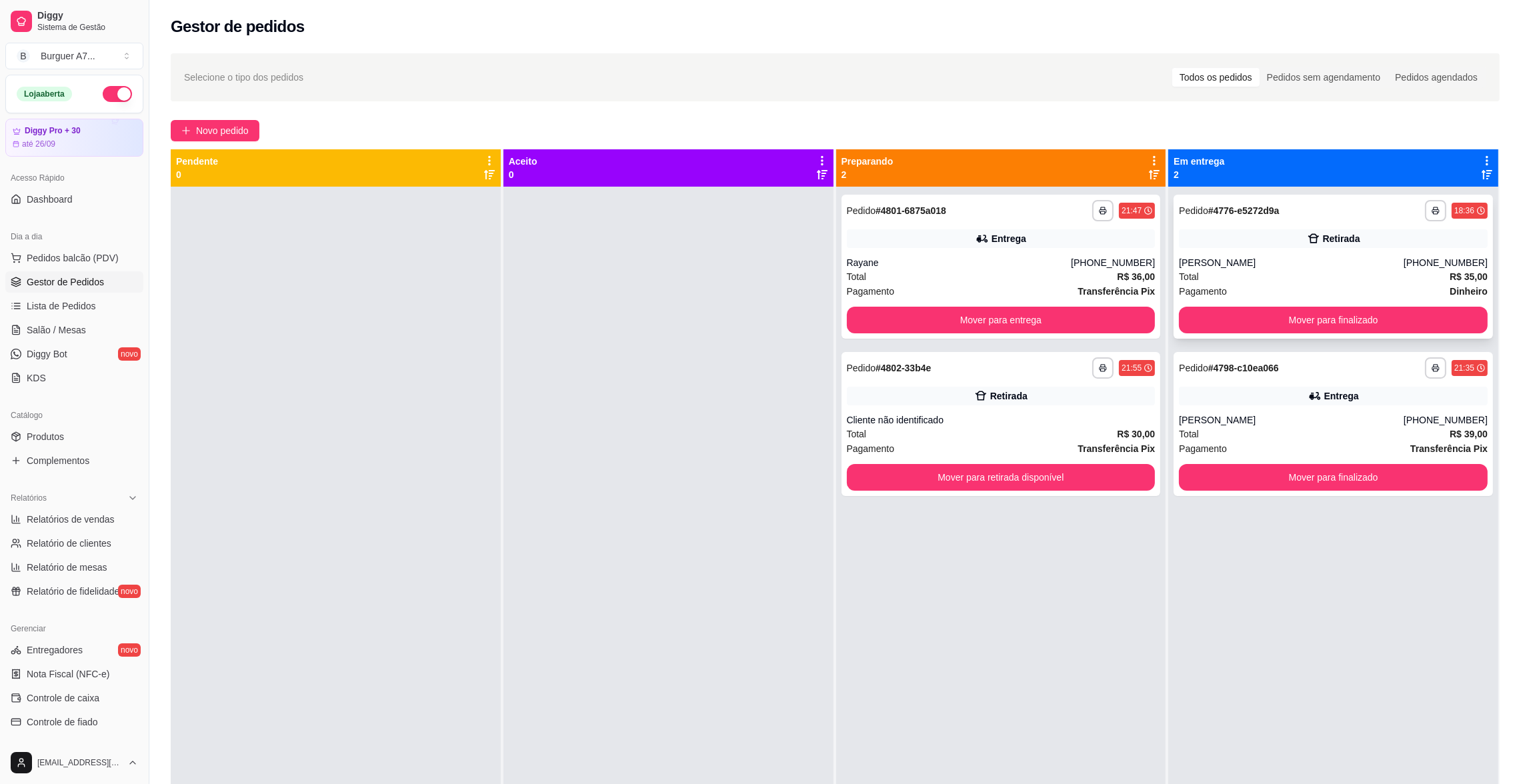
click at [1342, 265] on div "[PERSON_NAME]" at bounding box center [1292, 263] width 225 height 14
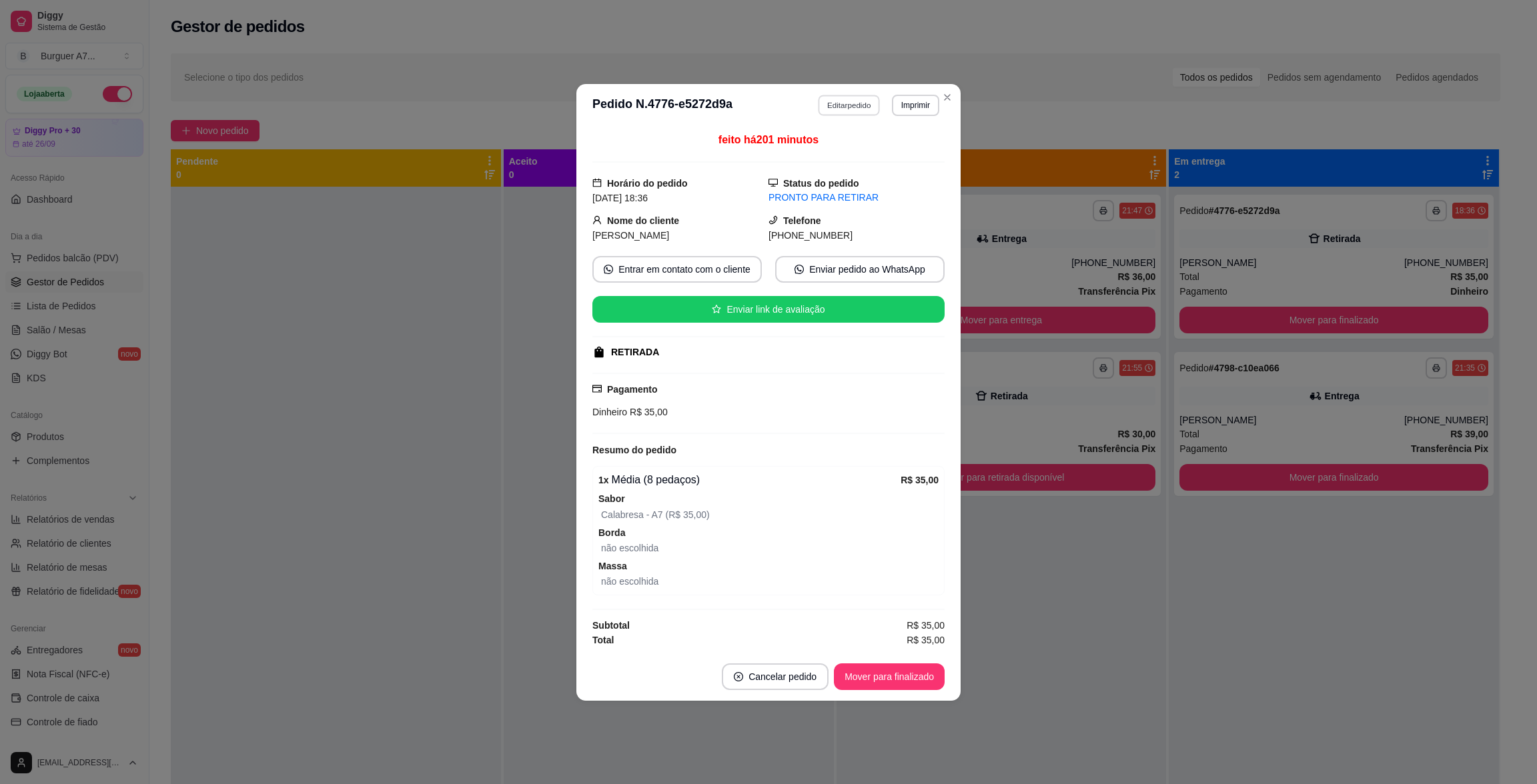
click at [856, 97] on button "Editar pedido" at bounding box center [849, 105] width 62 height 21
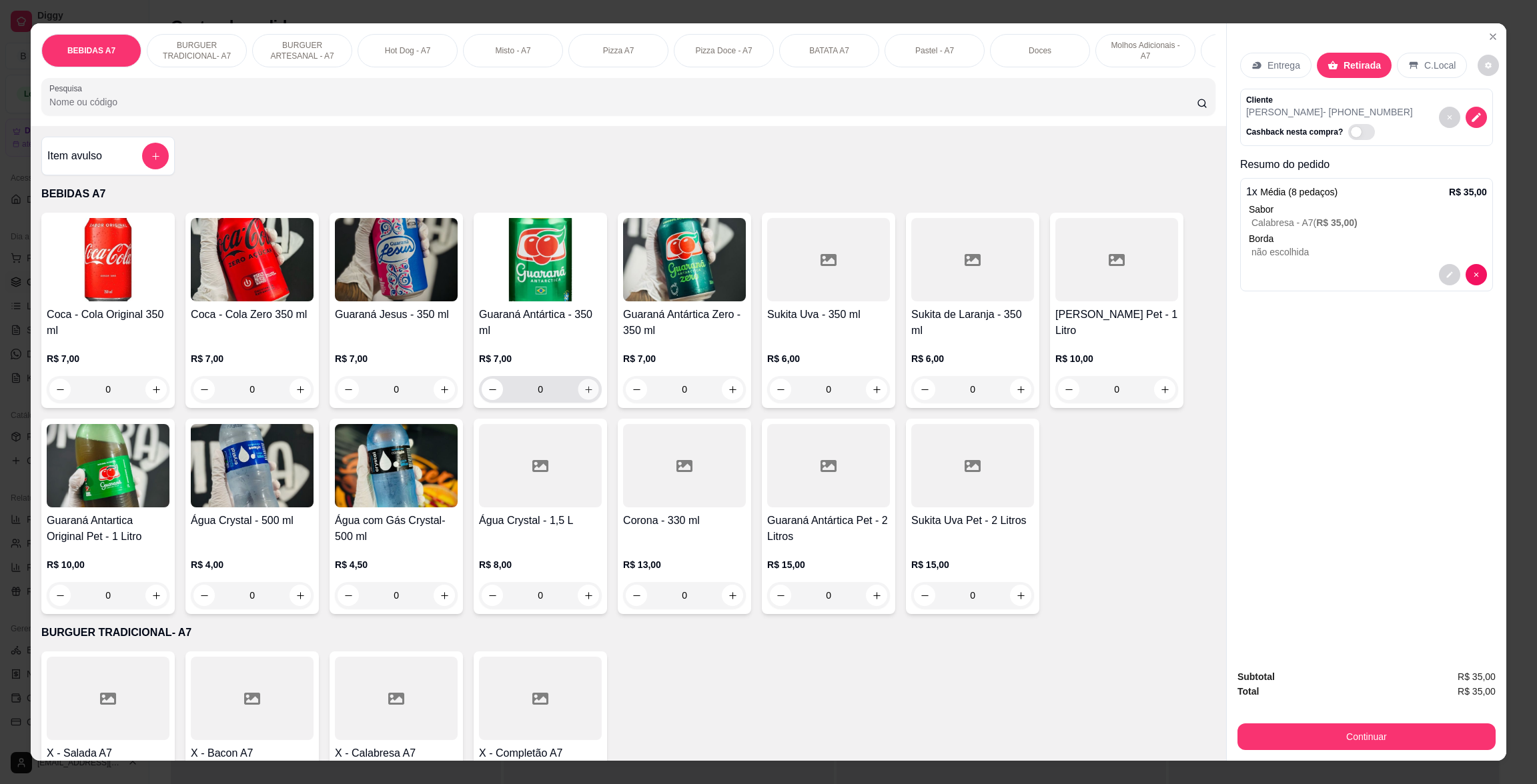
click at [579, 400] on button "increase-product-quantity" at bounding box center [588, 390] width 21 height 21
click at [583, 394] on icon "increase-product-quantity" at bounding box center [588, 390] width 10 height 10
type input "0"
click at [1487, 39] on icon "Close" at bounding box center [1492, 36] width 11 height 11
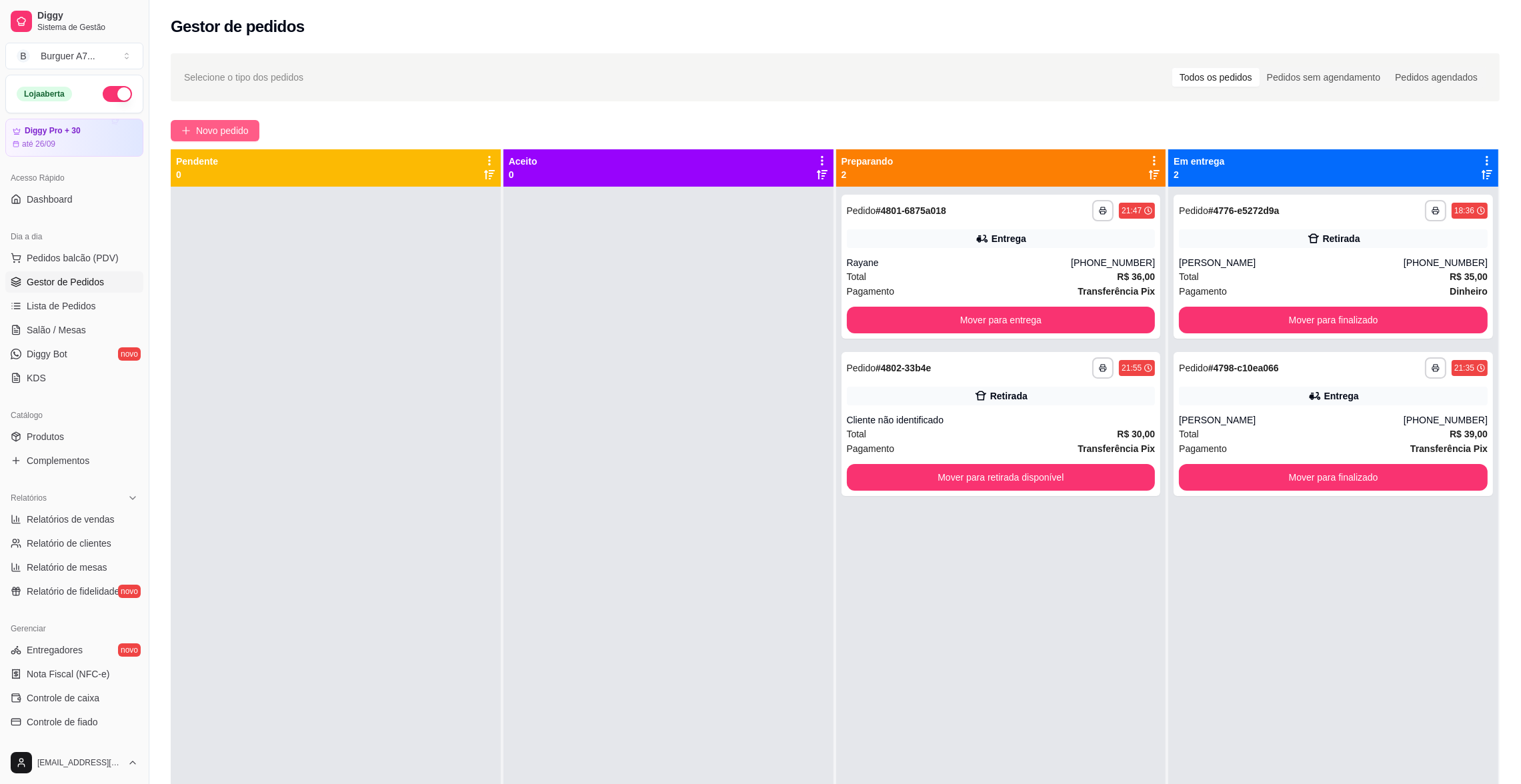
click at [214, 133] on span "Novo pedido" at bounding box center [222, 130] width 53 height 15
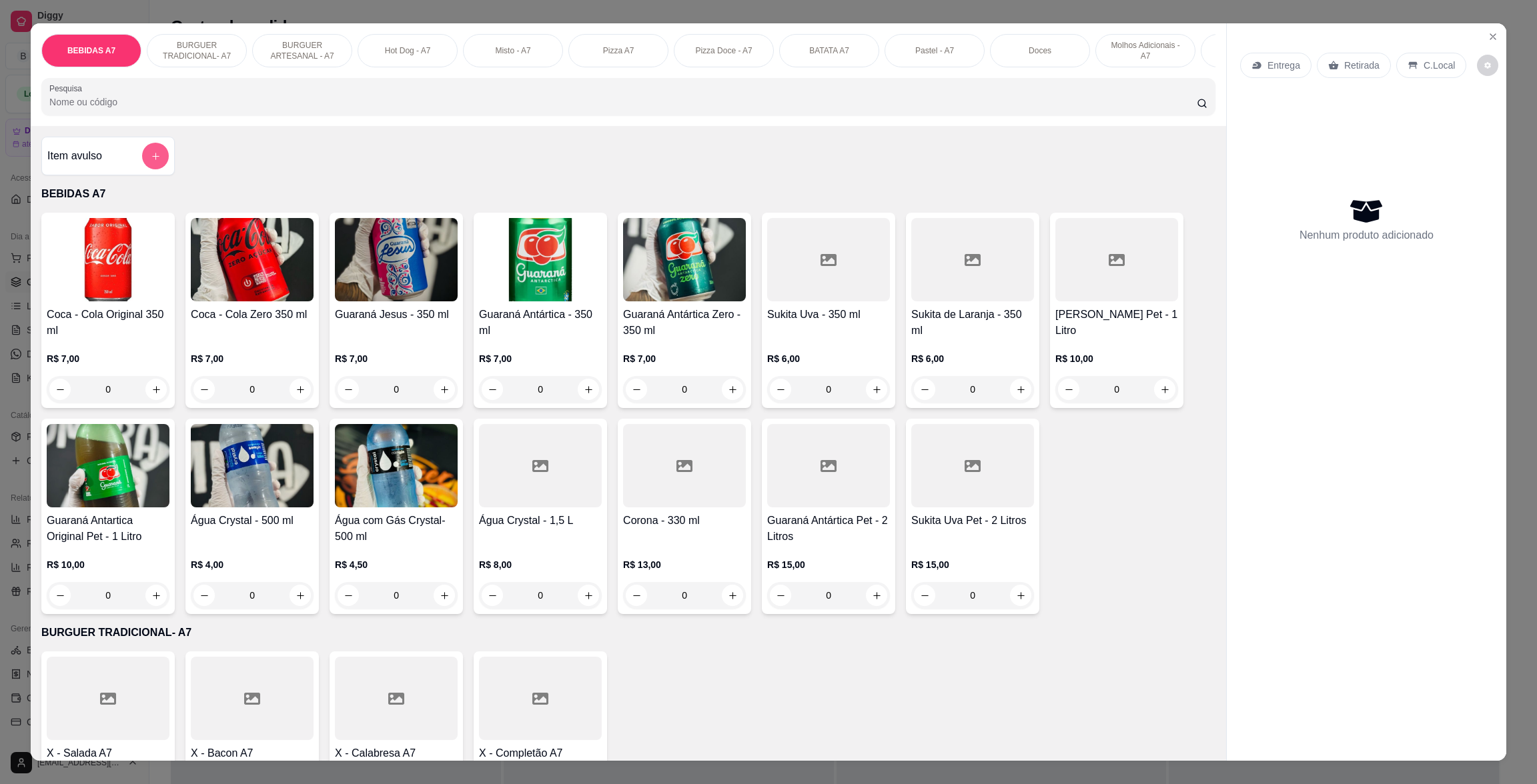
click at [151, 165] on button "add-separate-item" at bounding box center [155, 156] width 26 height 26
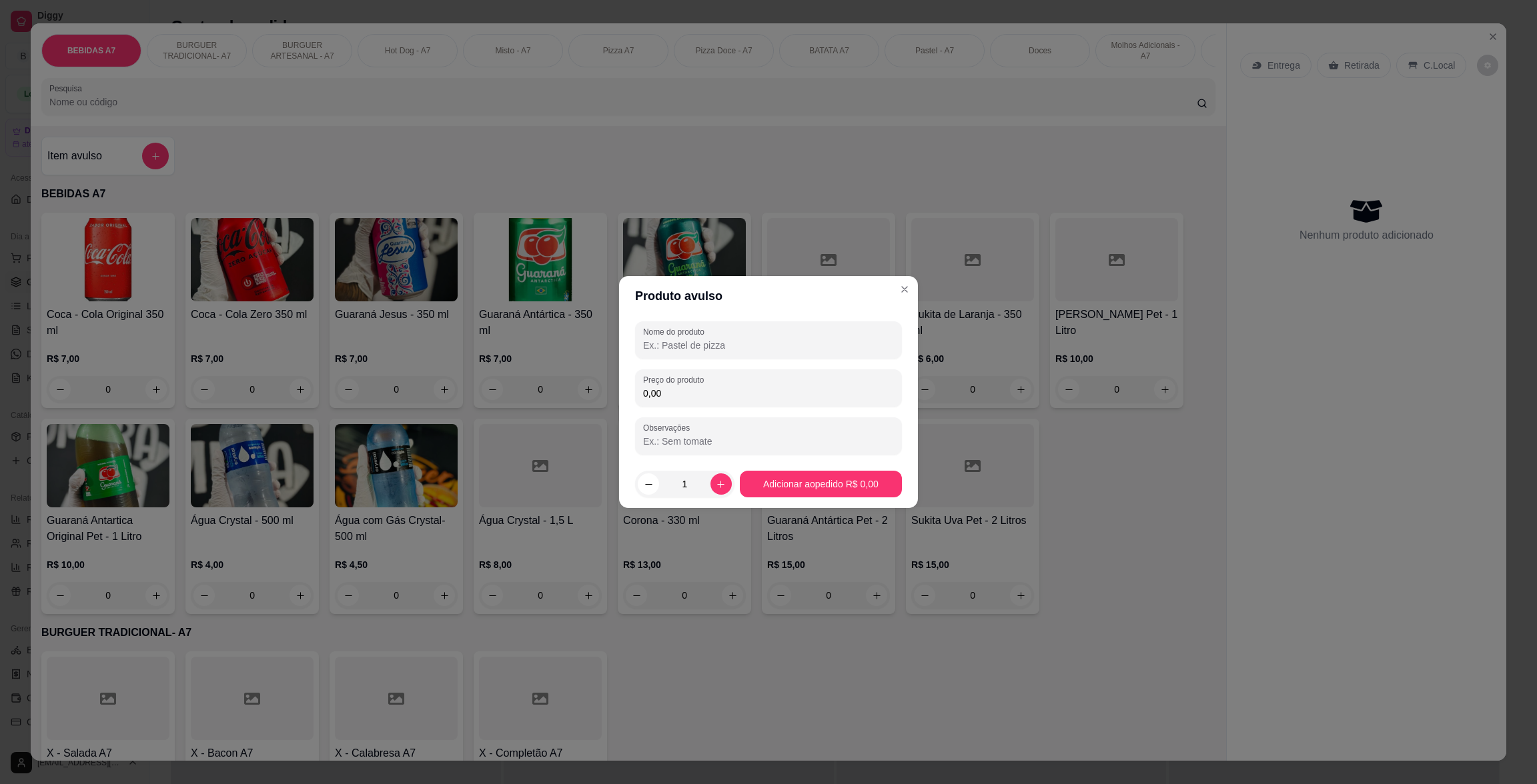
click at [741, 361] on div "Nome do produto Preço do produto 0,00 Observações" at bounding box center [768, 388] width 267 height 133
drag, startPoint x: 731, startPoint y: 378, endPoint x: 733, endPoint y: 391, distance: 13.2
click at [731, 391] on div "0,00" at bounding box center [768, 388] width 251 height 26
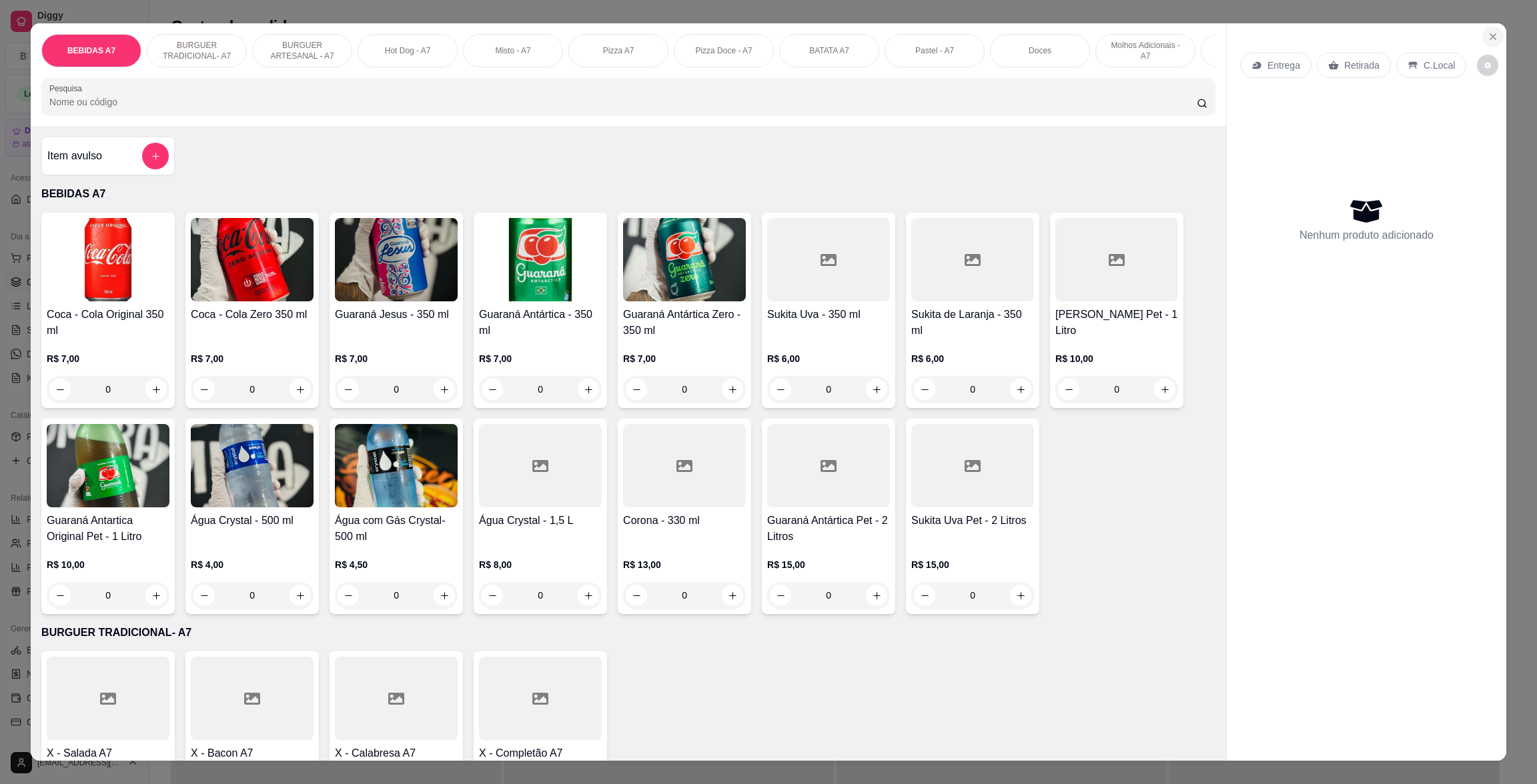
click at [1487, 32] on icon "Close" at bounding box center [1492, 36] width 11 height 11
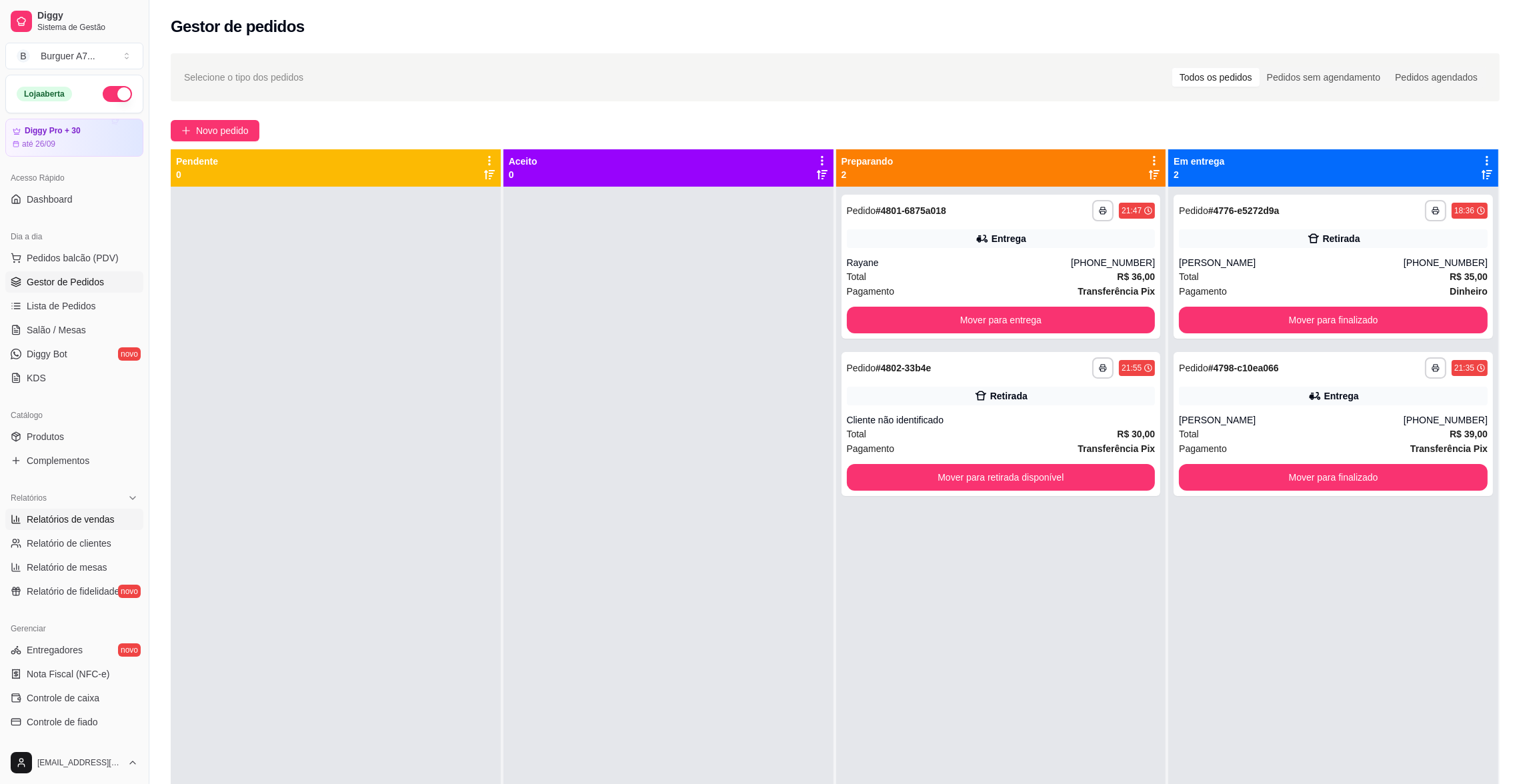
click at [101, 509] on div "Relatórios Relatórios de vendas Relatório de clientes Relatório de mesas Relató…" at bounding box center [73, 544] width 138 height 115
click at [106, 510] on link "Relatórios de vendas" at bounding box center [73, 520] width 138 height 22
select select "ALL"
select select "0"
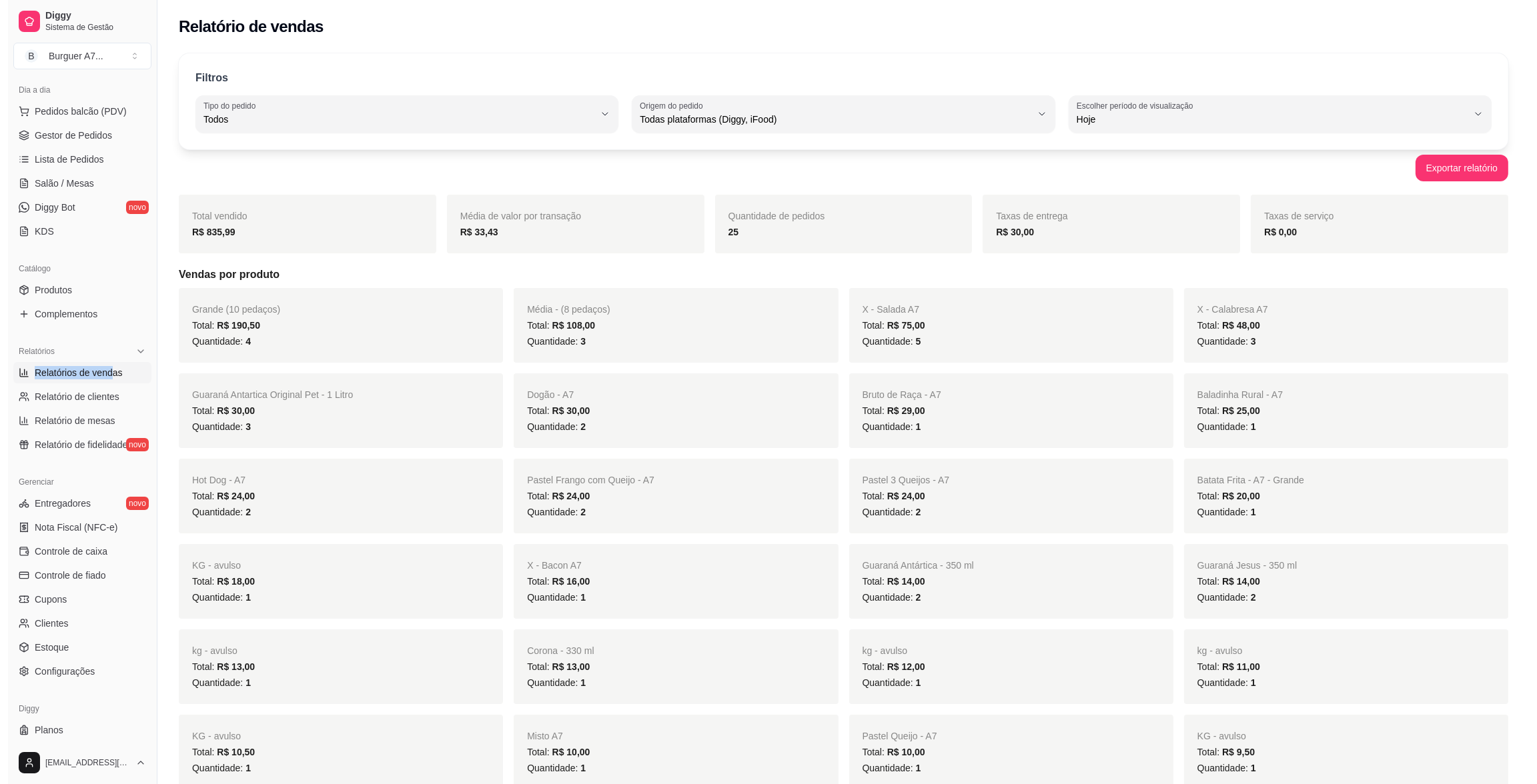
scroll to position [175, 0]
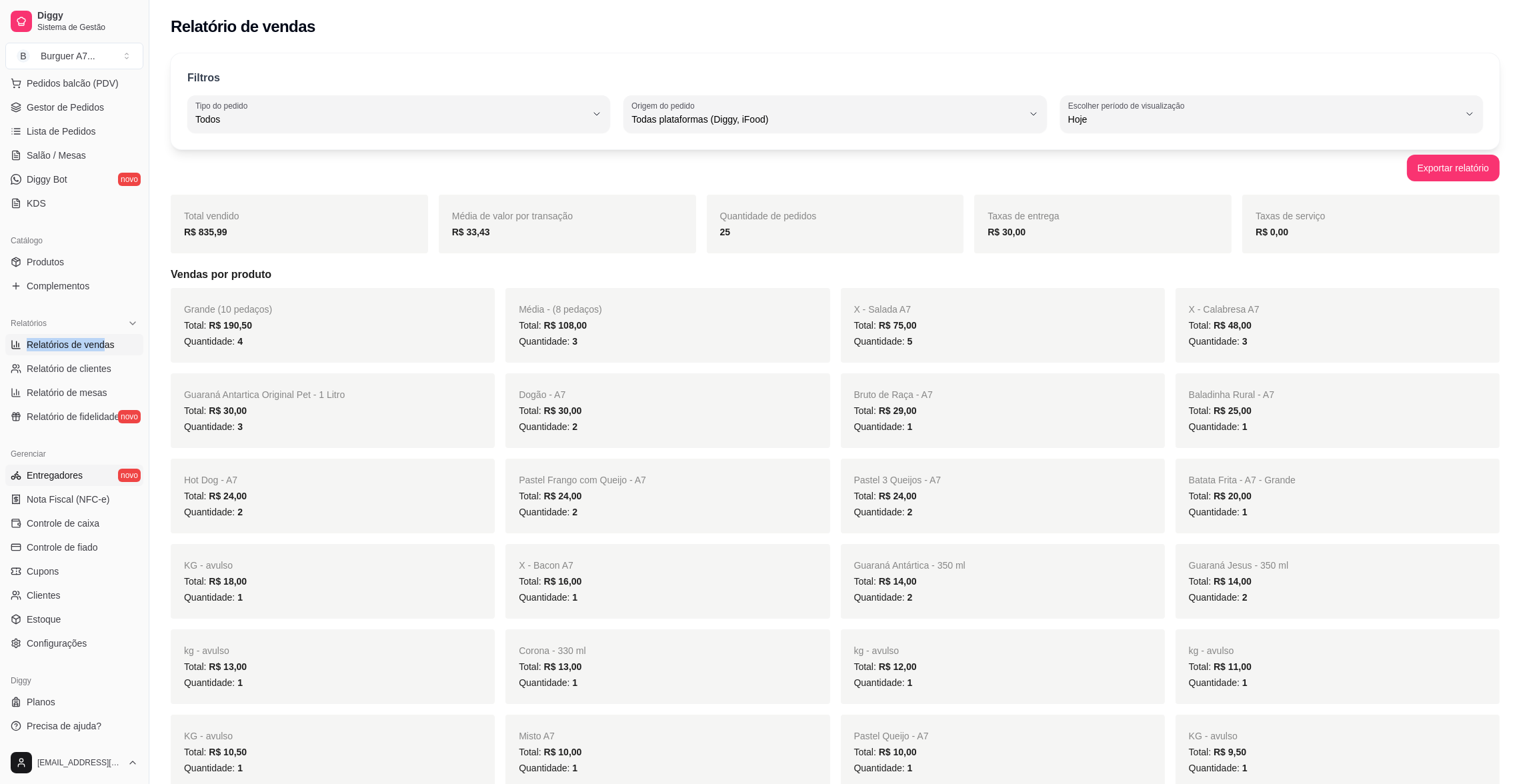
click at [106, 470] on link "Entregadores novo" at bounding box center [73, 476] width 138 height 22
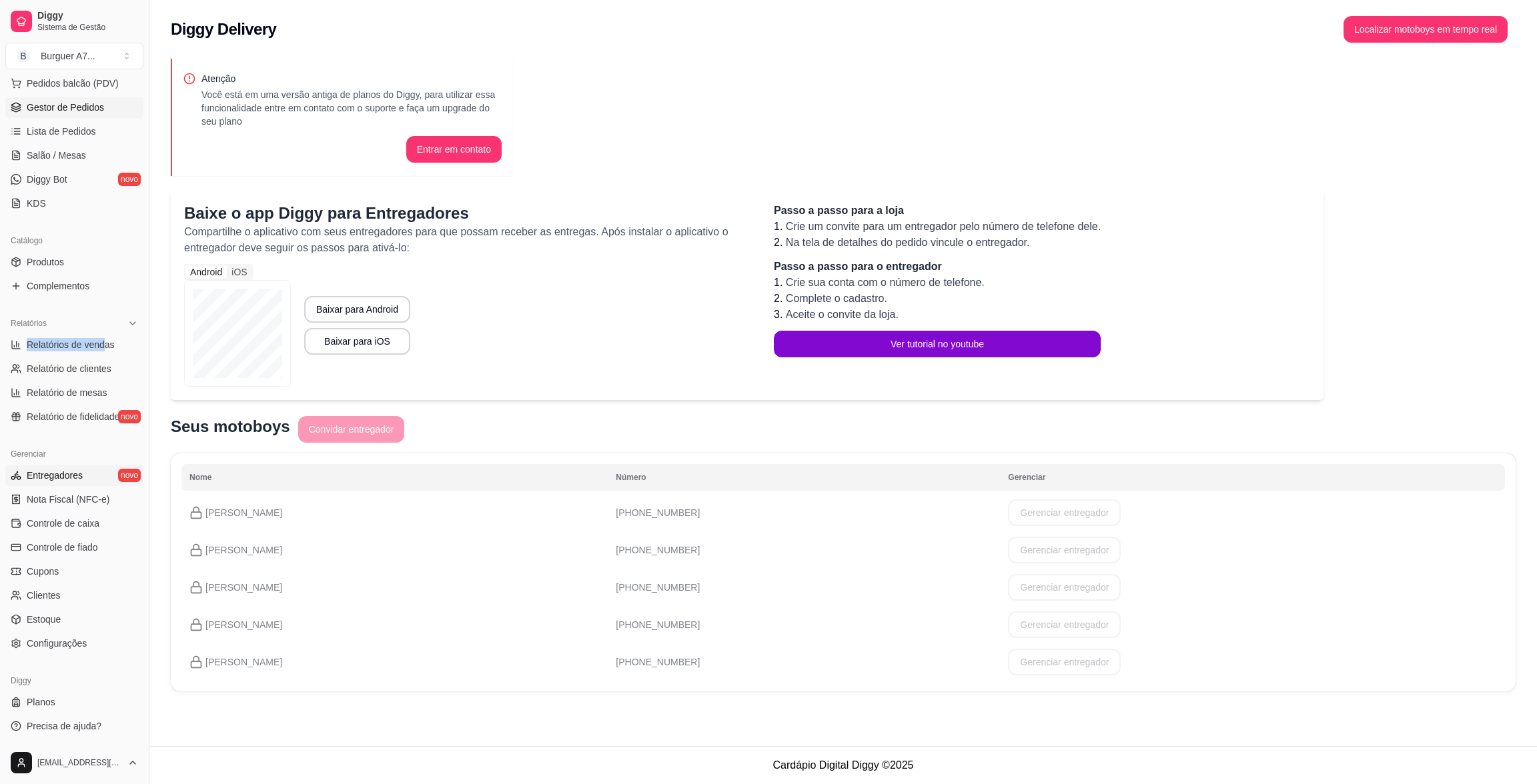
click at [105, 114] on link "Gestor de Pedidos" at bounding box center [73, 108] width 138 height 22
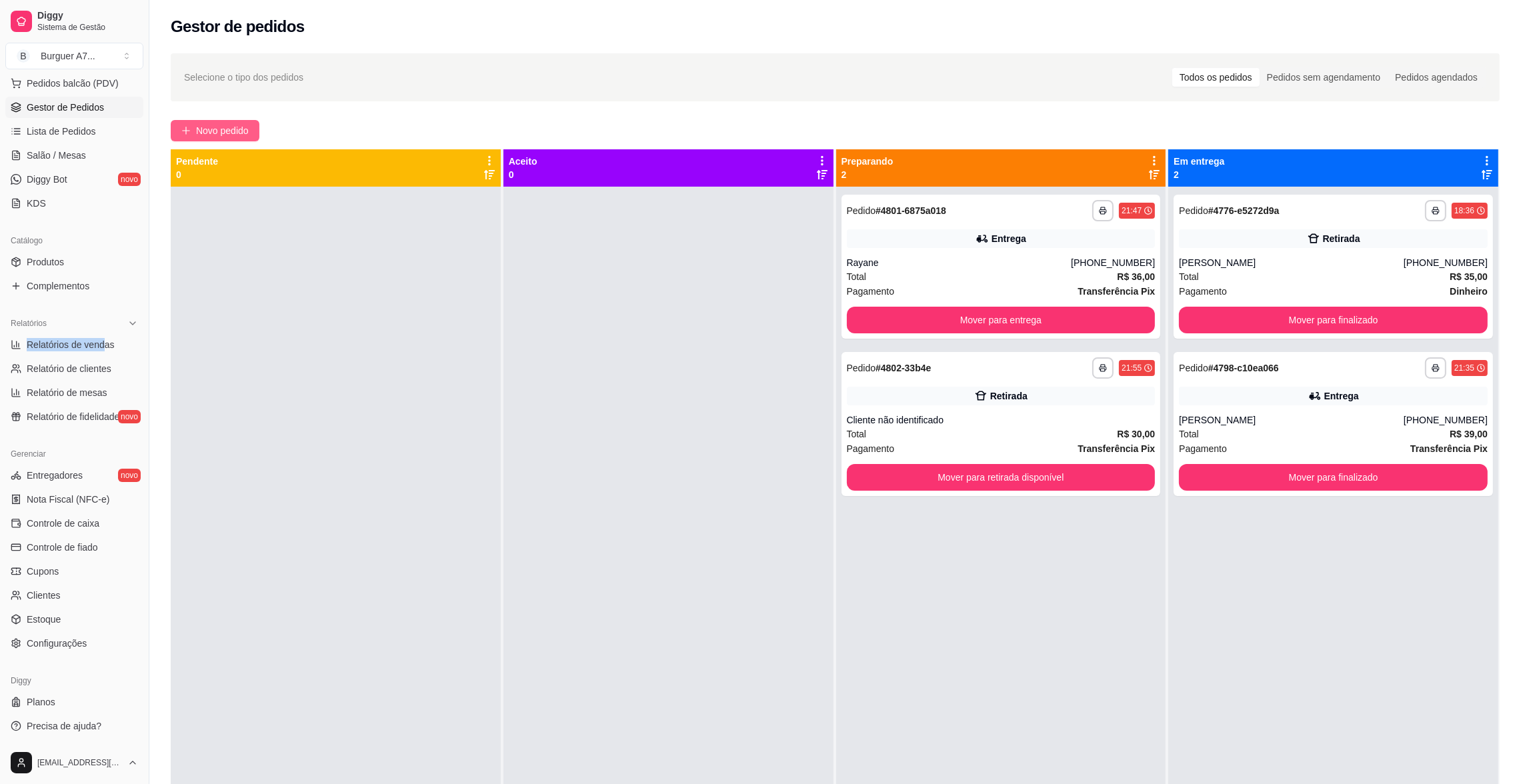
click at [235, 120] on button "Novo pedido" at bounding box center [214, 131] width 89 height 22
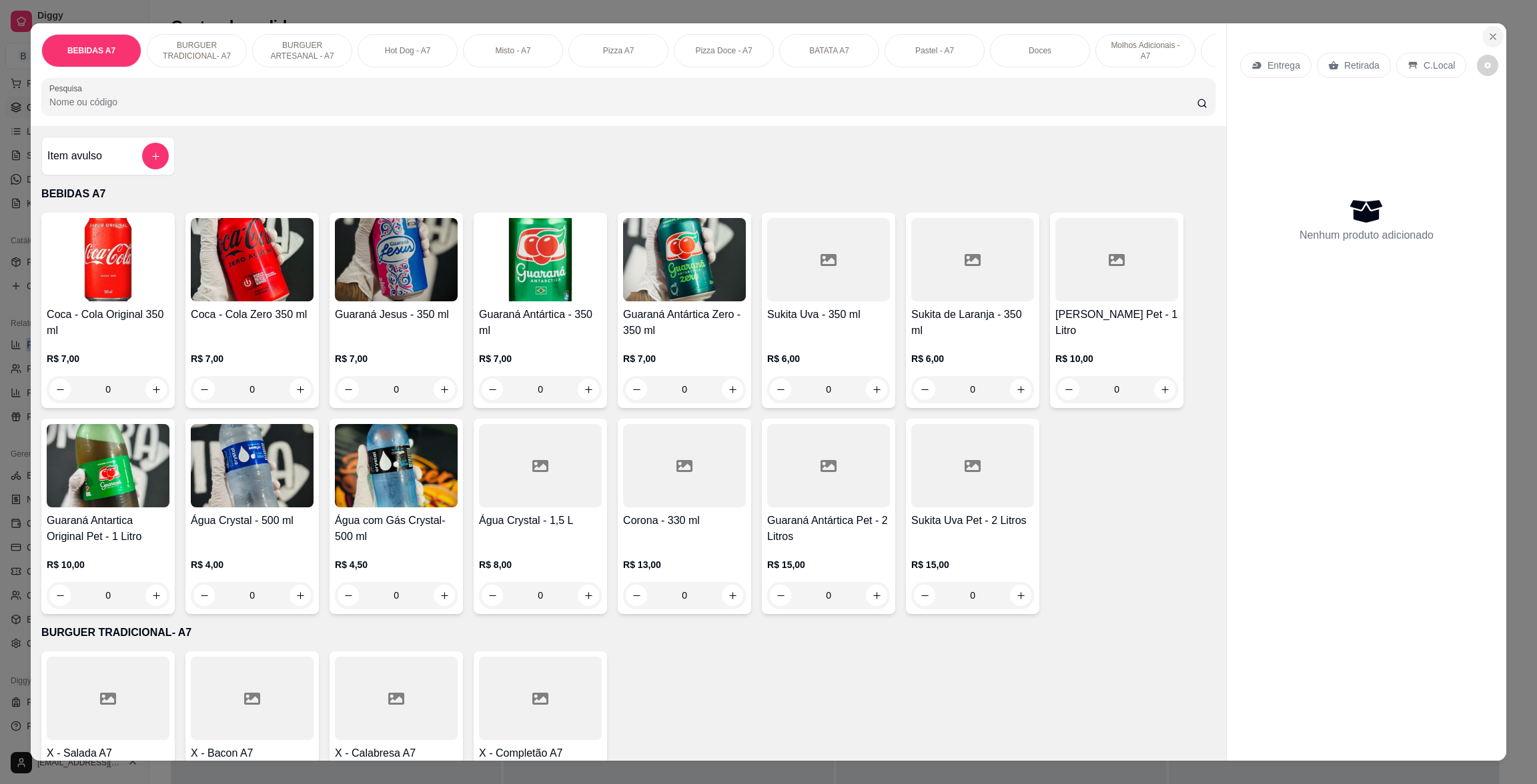
click at [1483, 28] on button "Close" at bounding box center [1493, 37] width 22 height 22
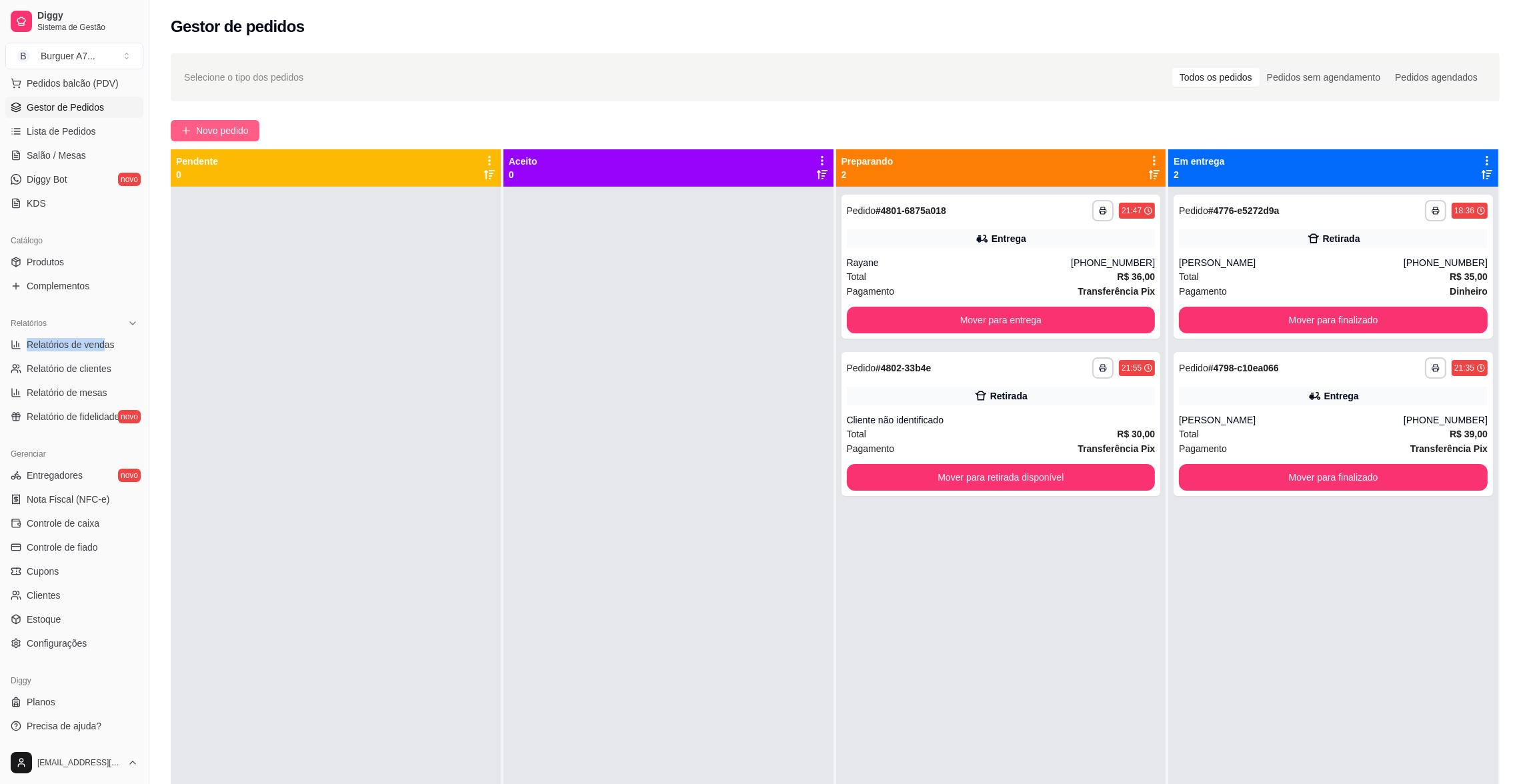
click at [209, 133] on span "Novo pedido" at bounding box center [222, 130] width 53 height 15
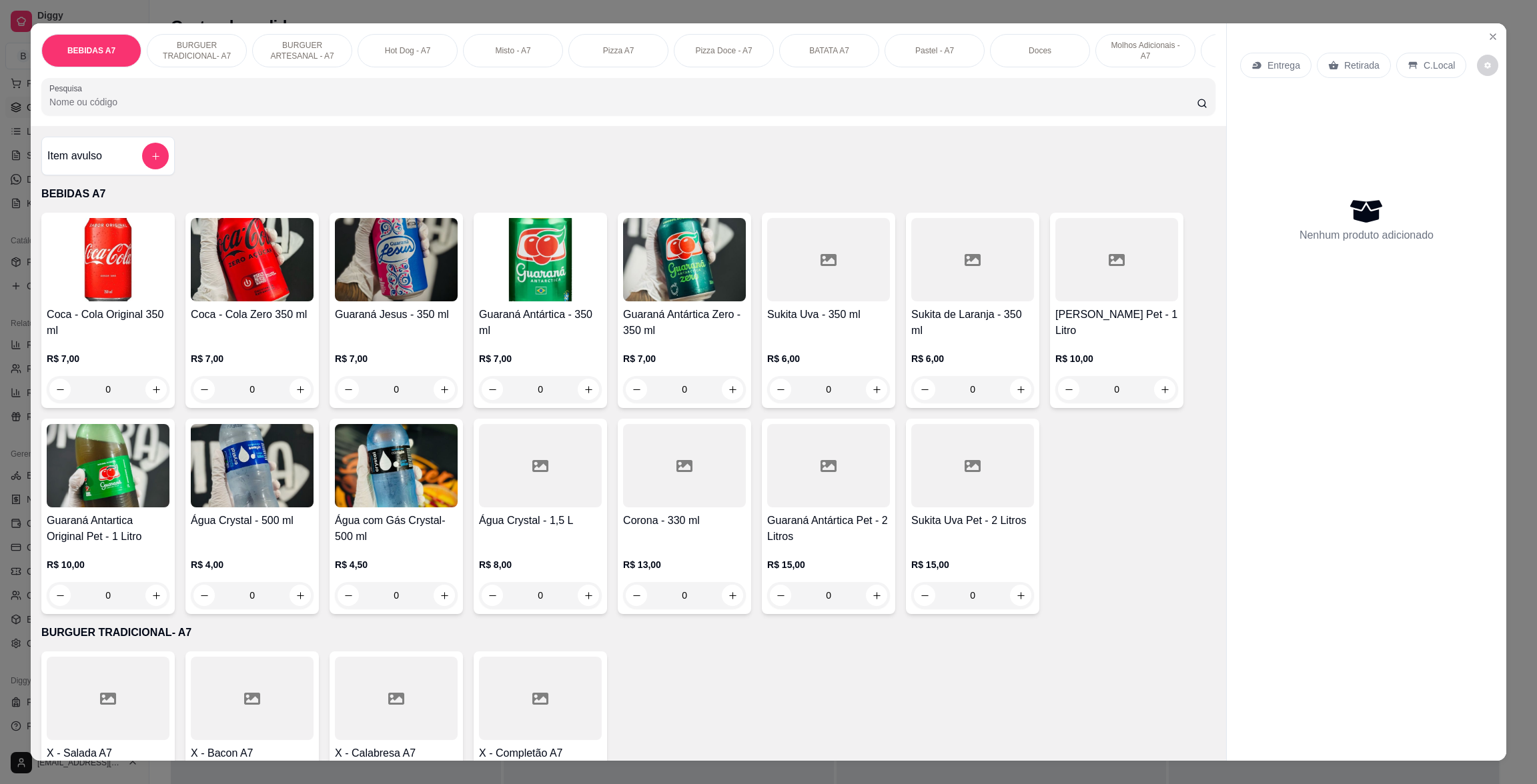
click at [98, 169] on div "Item avulso" at bounding box center [108, 156] width 121 height 26
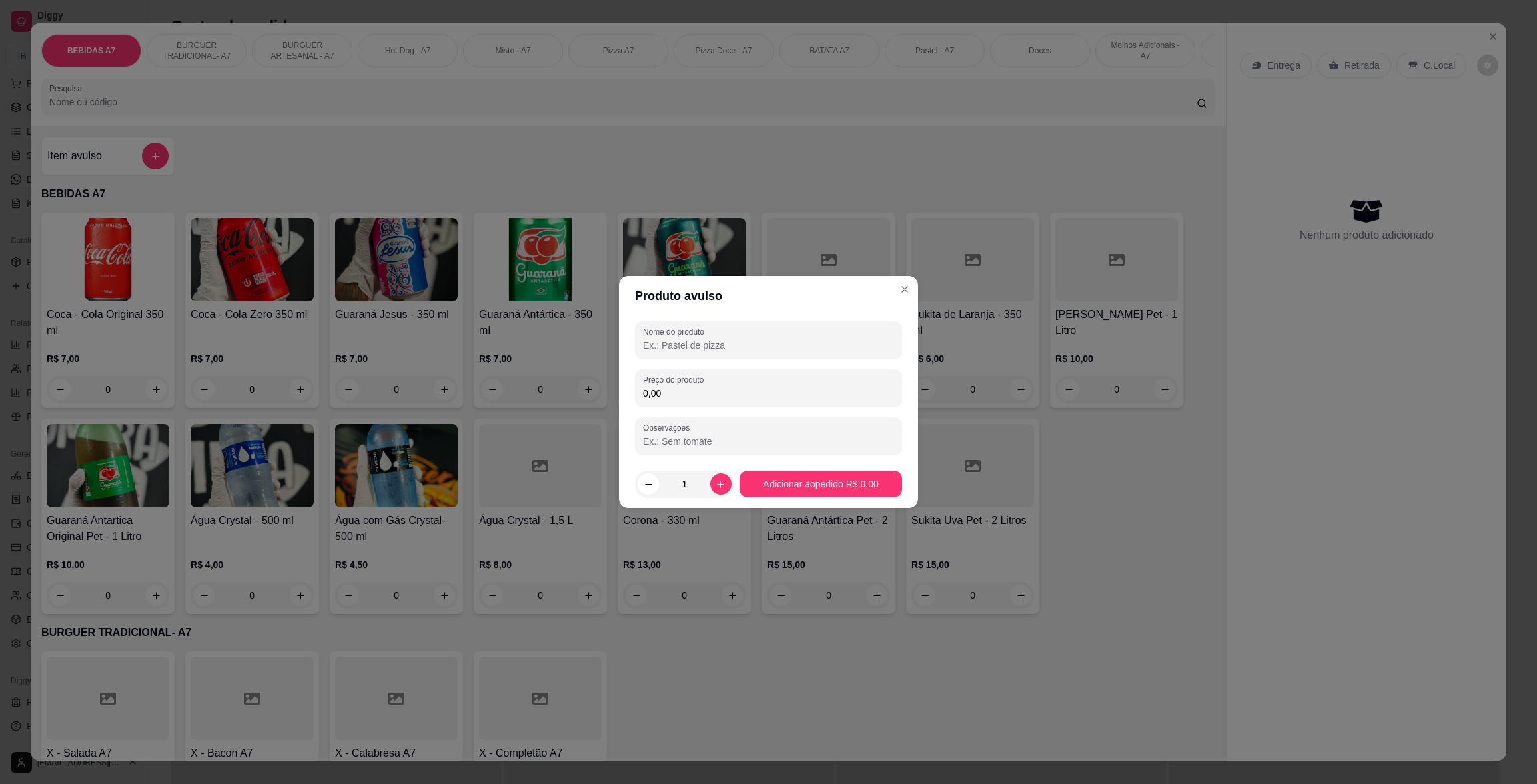
click at [788, 382] on div "0,00" at bounding box center [768, 388] width 251 height 26
type input "10,00"
click at [792, 321] on div "Nome do produto" at bounding box center [768, 340] width 267 height 37
type input "PASTEL DE PIZZA"
click at [844, 502] on footer "1 Adicionar ao pedido R$ 10,00" at bounding box center [768, 484] width 299 height 48
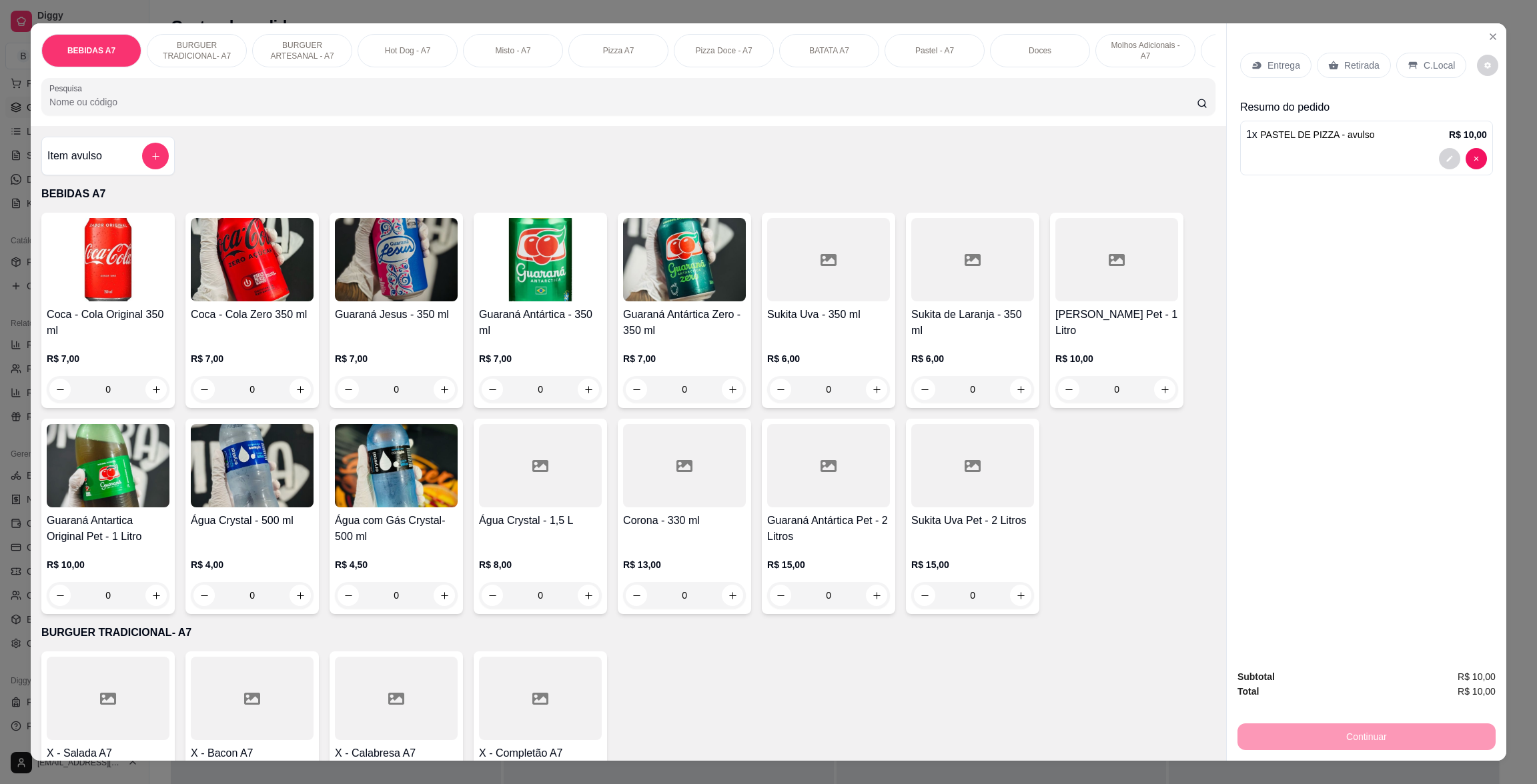
click at [1360, 58] on div "Retirada" at bounding box center [1354, 66] width 74 height 25
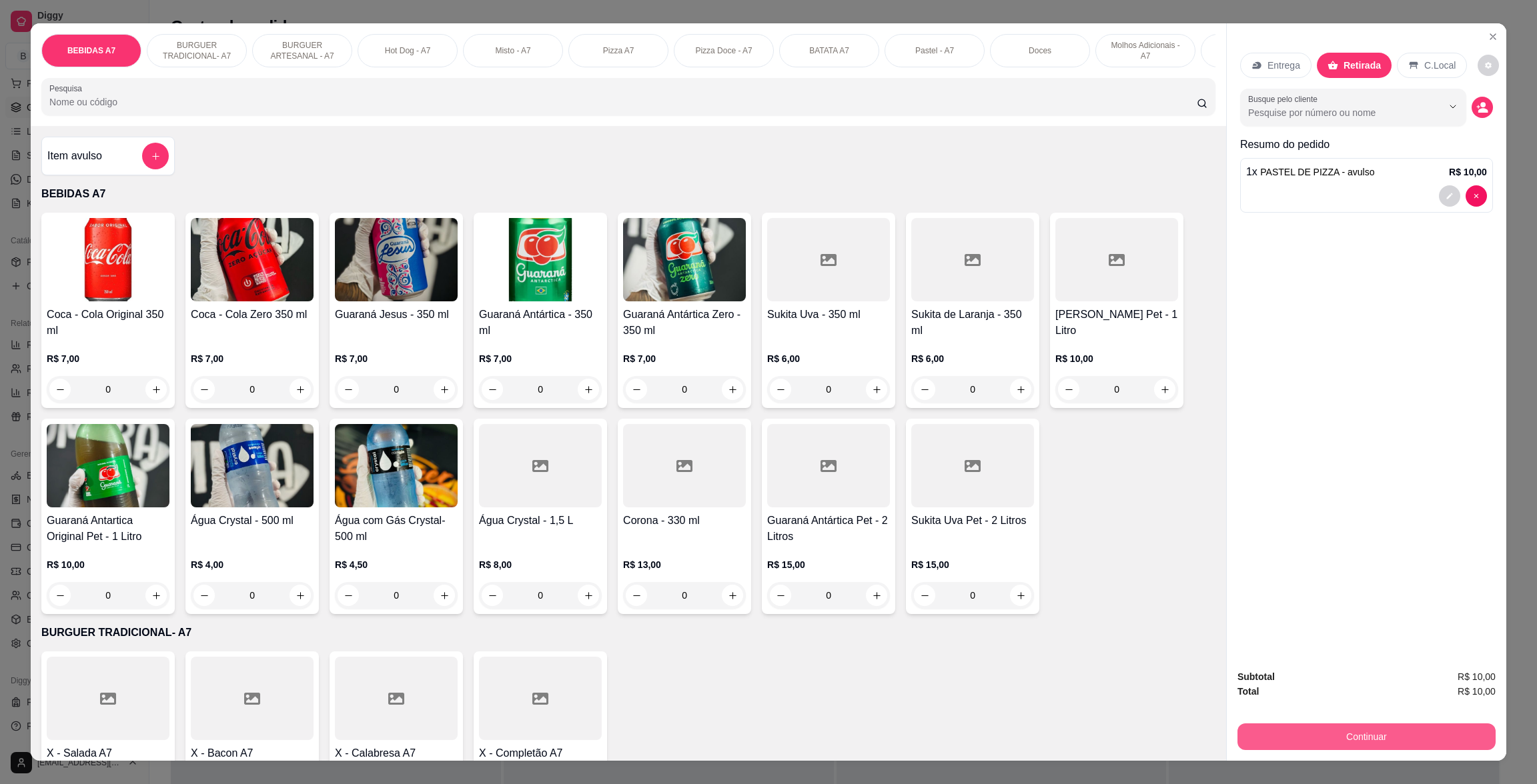
click at [1422, 748] on button "Continuar" at bounding box center [1367, 736] width 258 height 26
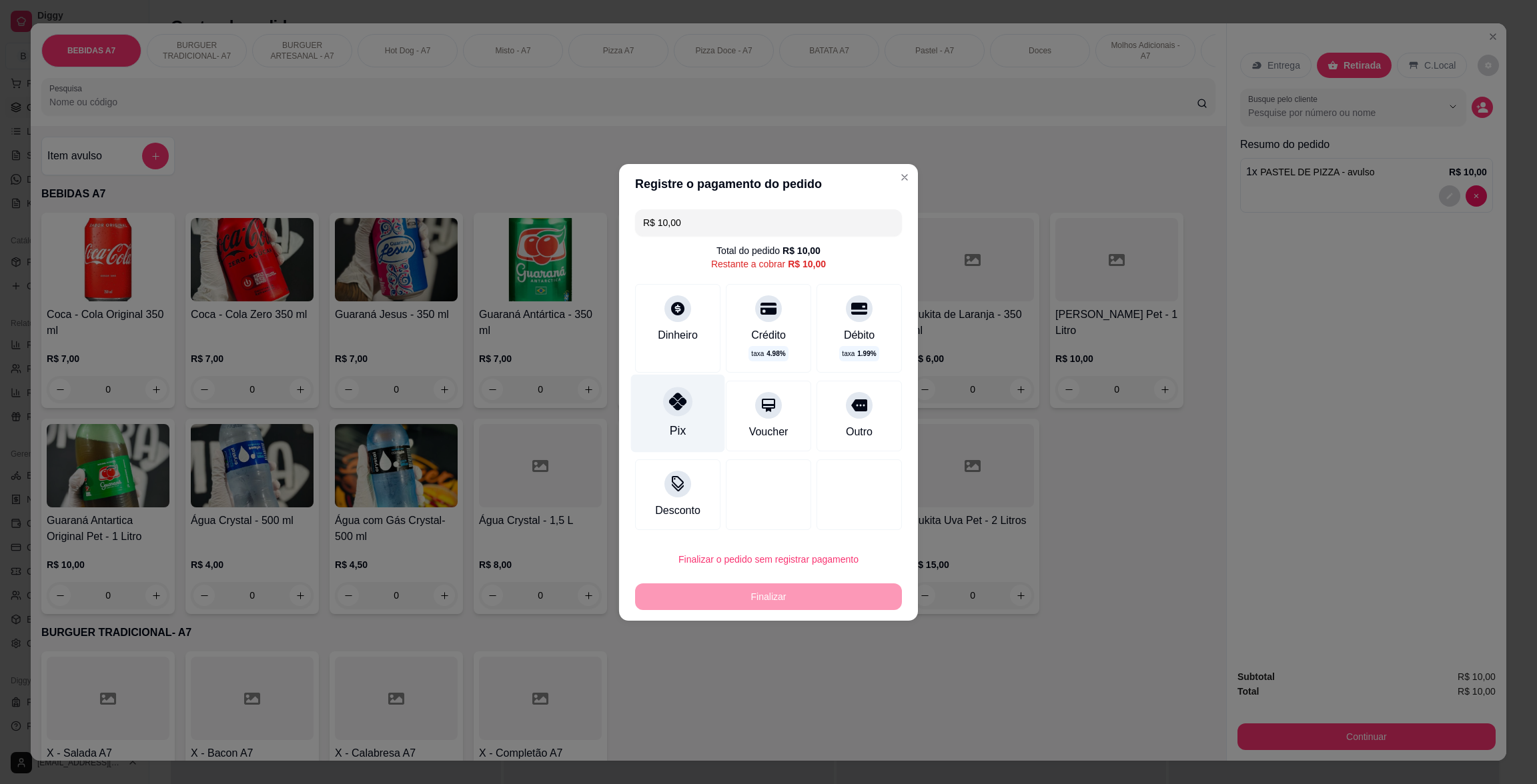
click at [648, 409] on div "Pix" at bounding box center [678, 413] width 94 height 78
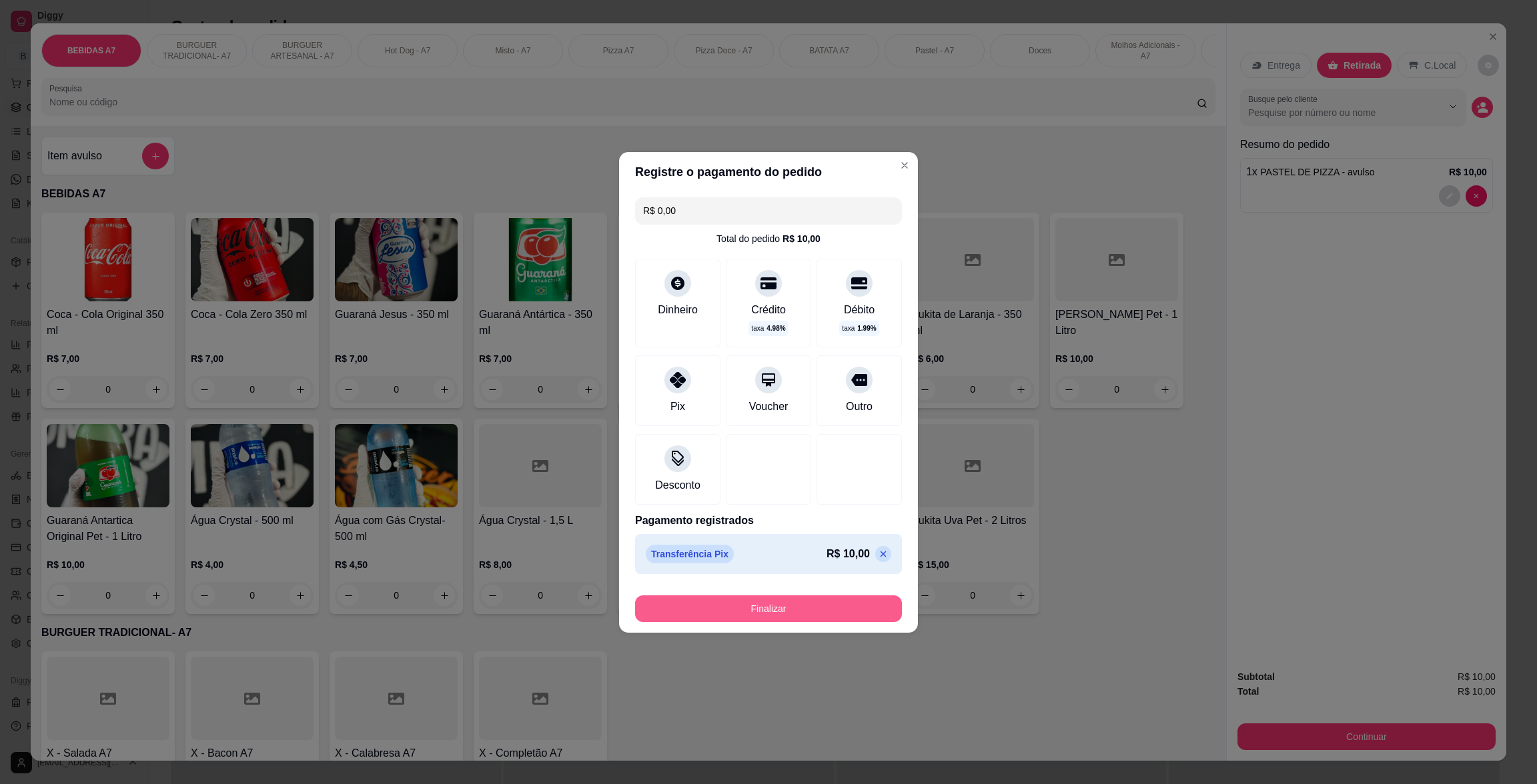
click at [867, 619] on button "Finalizar" at bounding box center [768, 608] width 267 height 26
type input "-R$ 10,00"
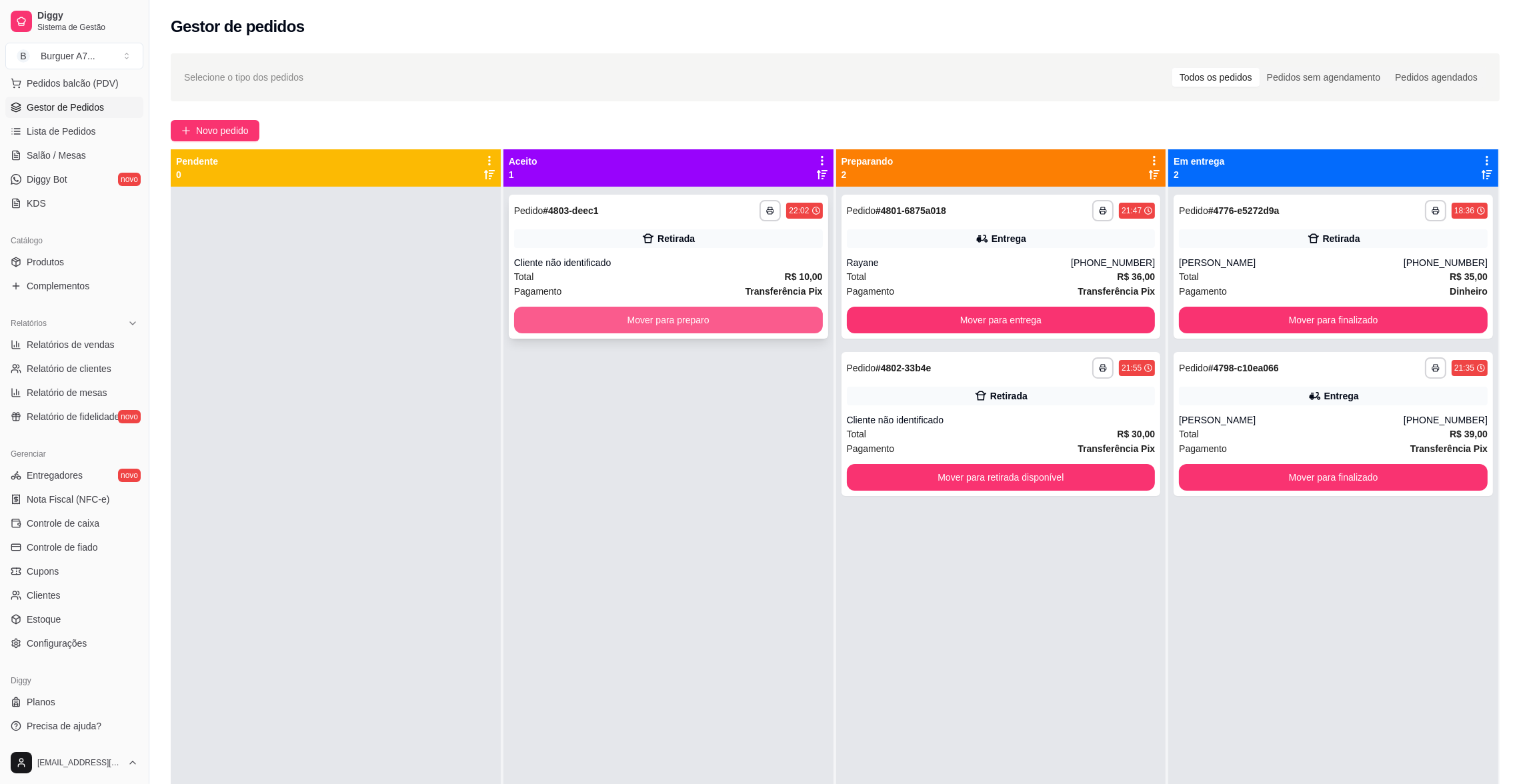
click at [803, 325] on button "Mover para preparo" at bounding box center [668, 319] width 308 height 26
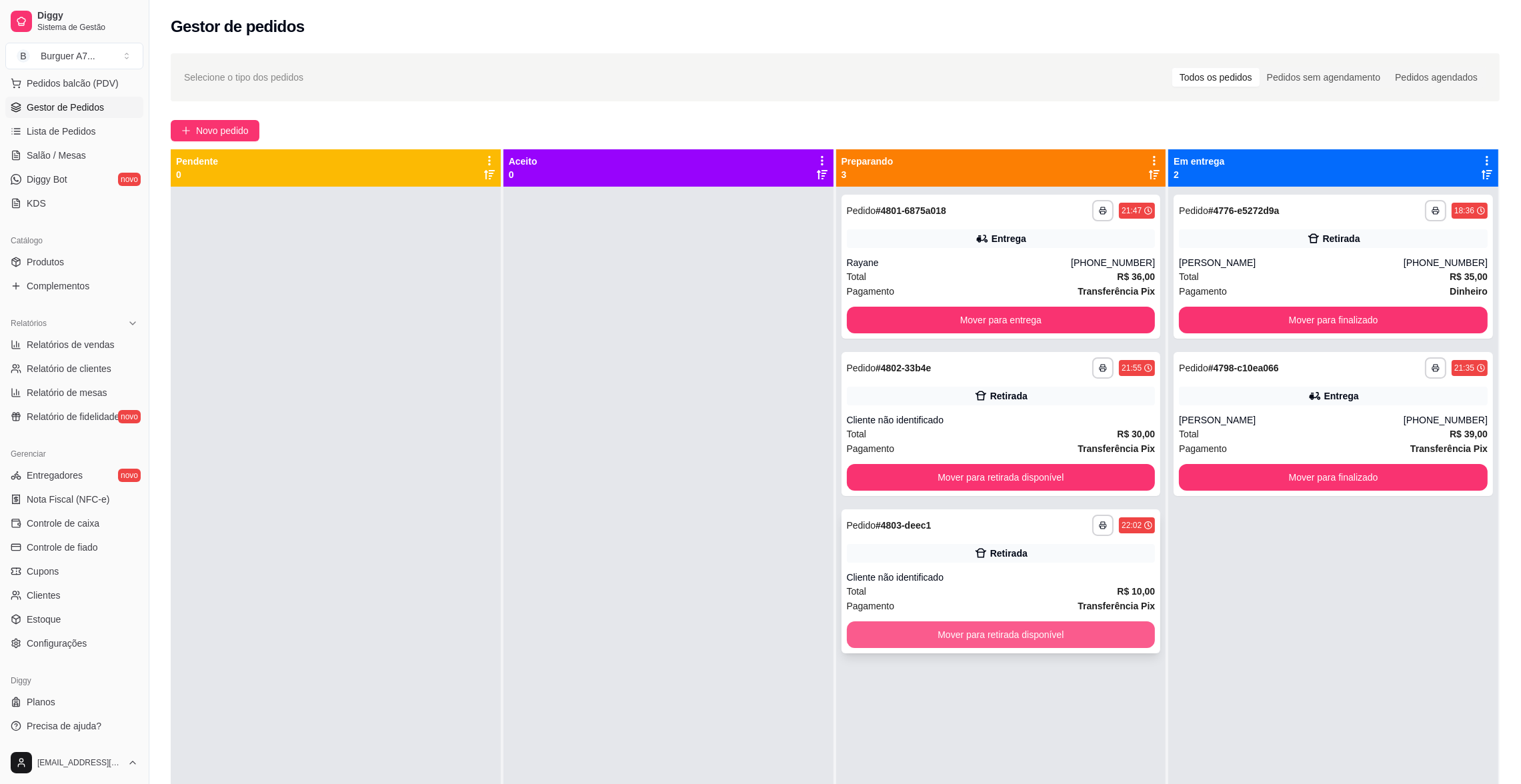
click at [1115, 646] on button "Mover para retirada disponível" at bounding box center [1000, 634] width 308 height 26
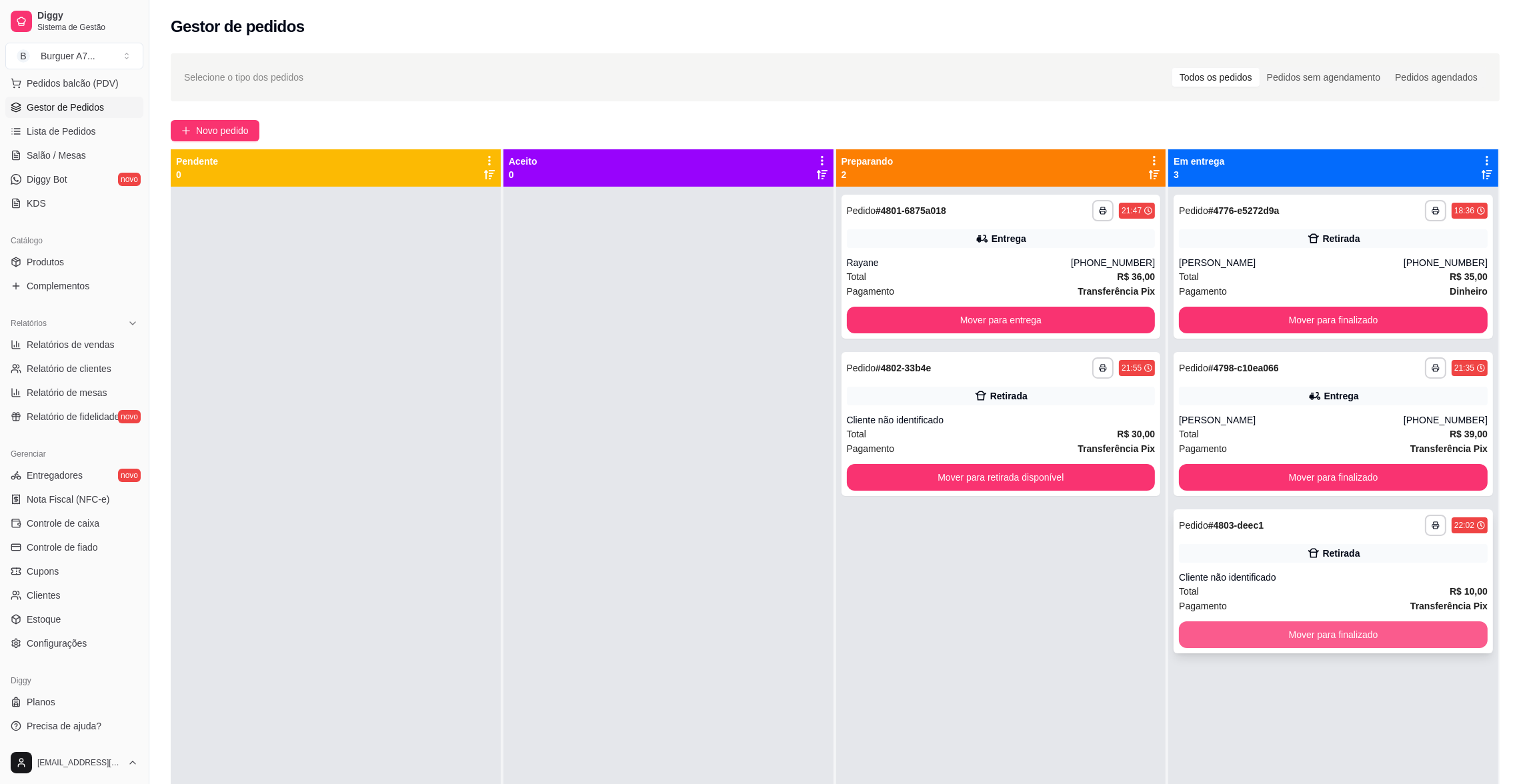
click at [1329, 629] on button "Mover para finalizado" at bounding box center [1333, 634] width 308 height 26
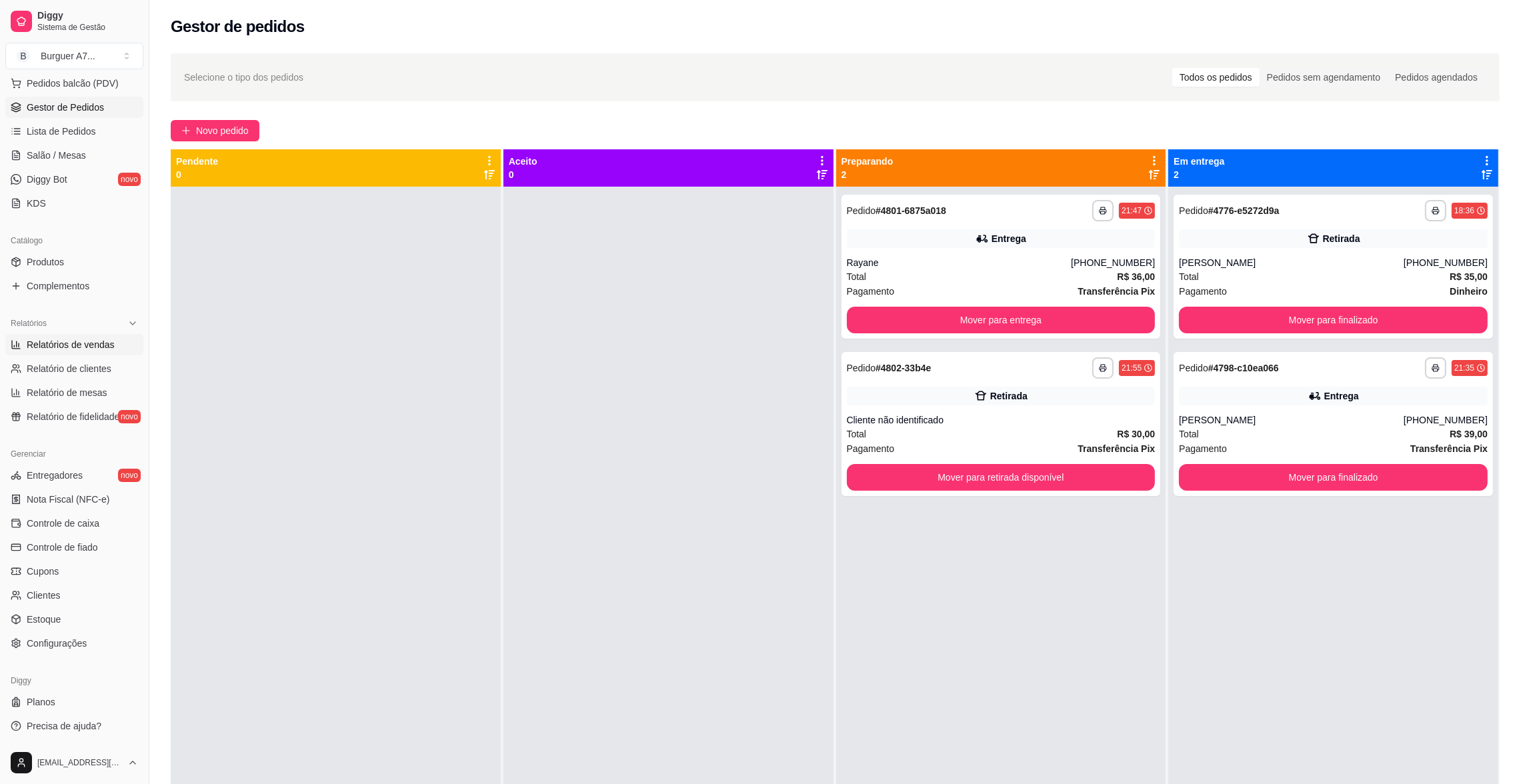
click at [86, 343] on span "Relatórios de vendas" at bounding box center [70, 345] width 88 height 14
select select "ALL"
select select "0"
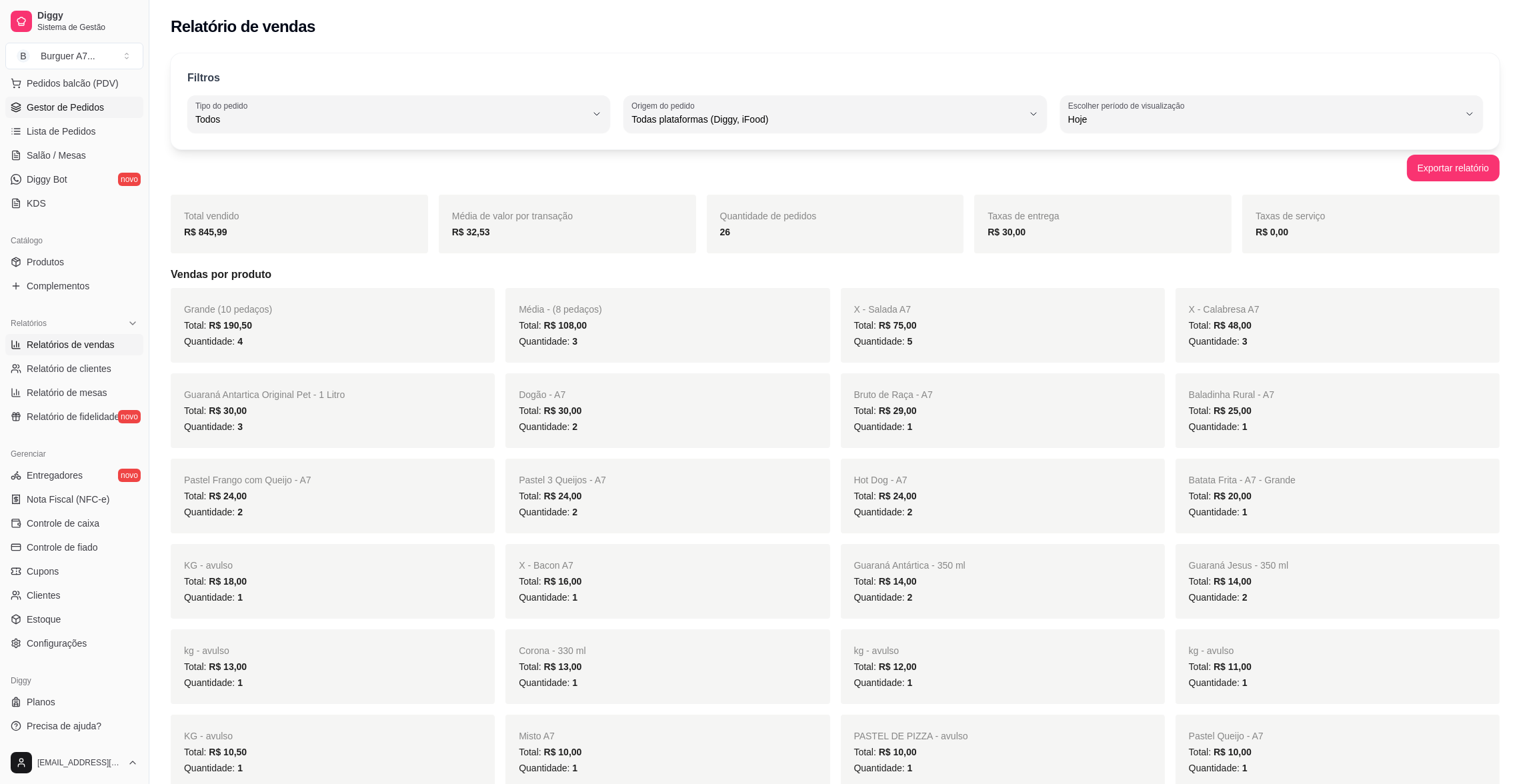
click at [101, 112] on span "Gestor de Pedidos" at bounding box center [65, 108] width 77 height 14
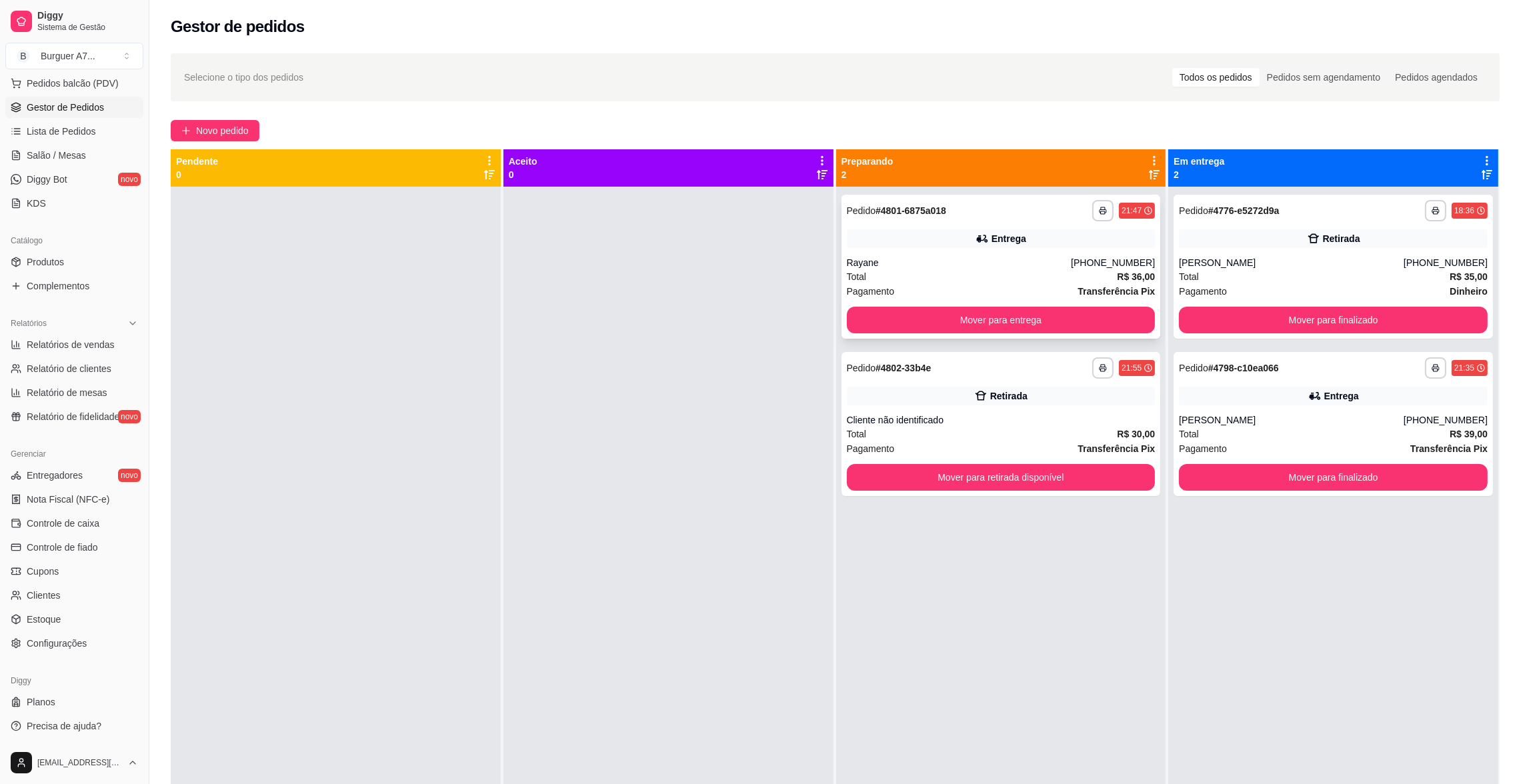
click at [1034, 241] on div "Entrega" at bounding box center [1000, 238] width 308 height 19
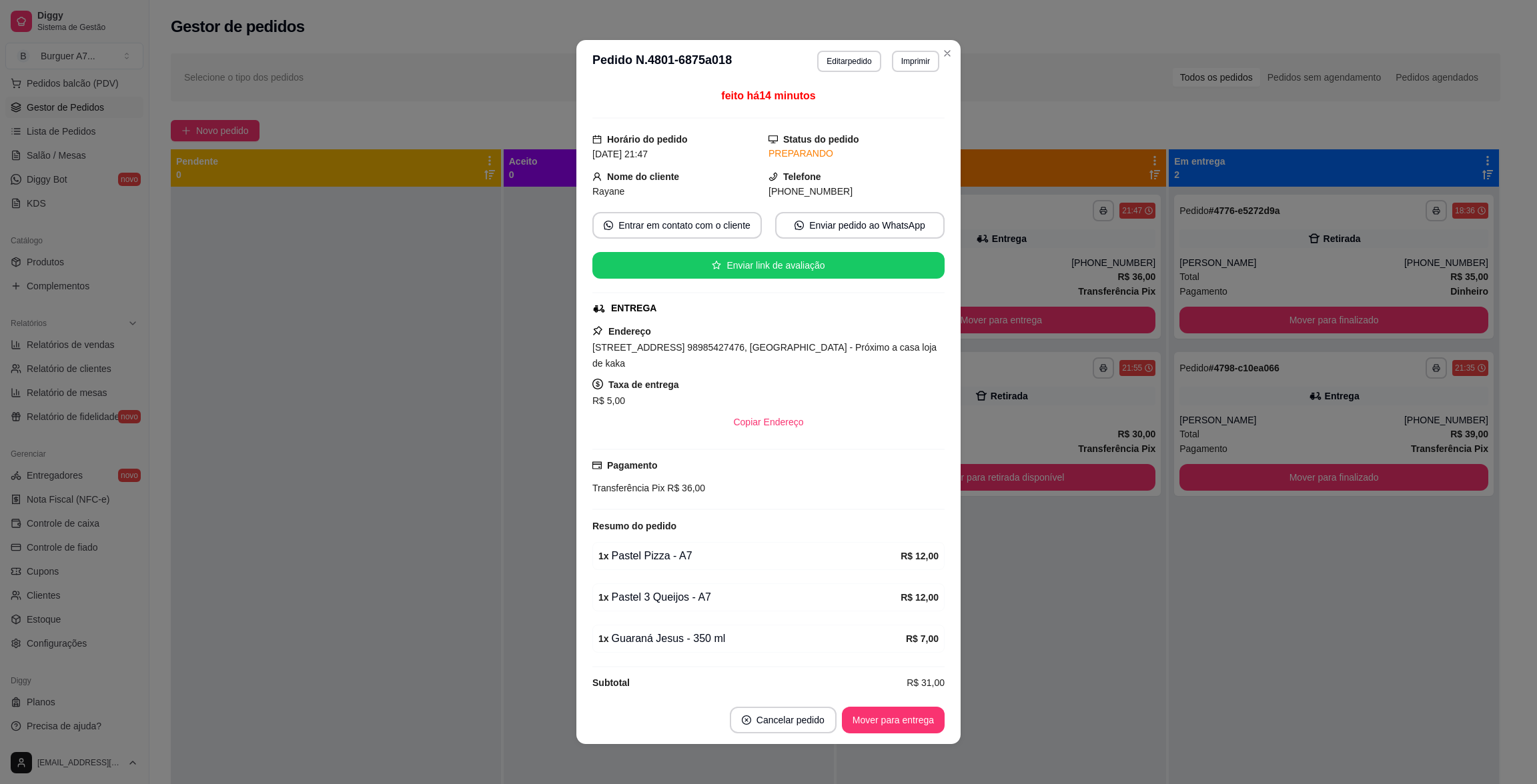
scroll to position [1, 0]
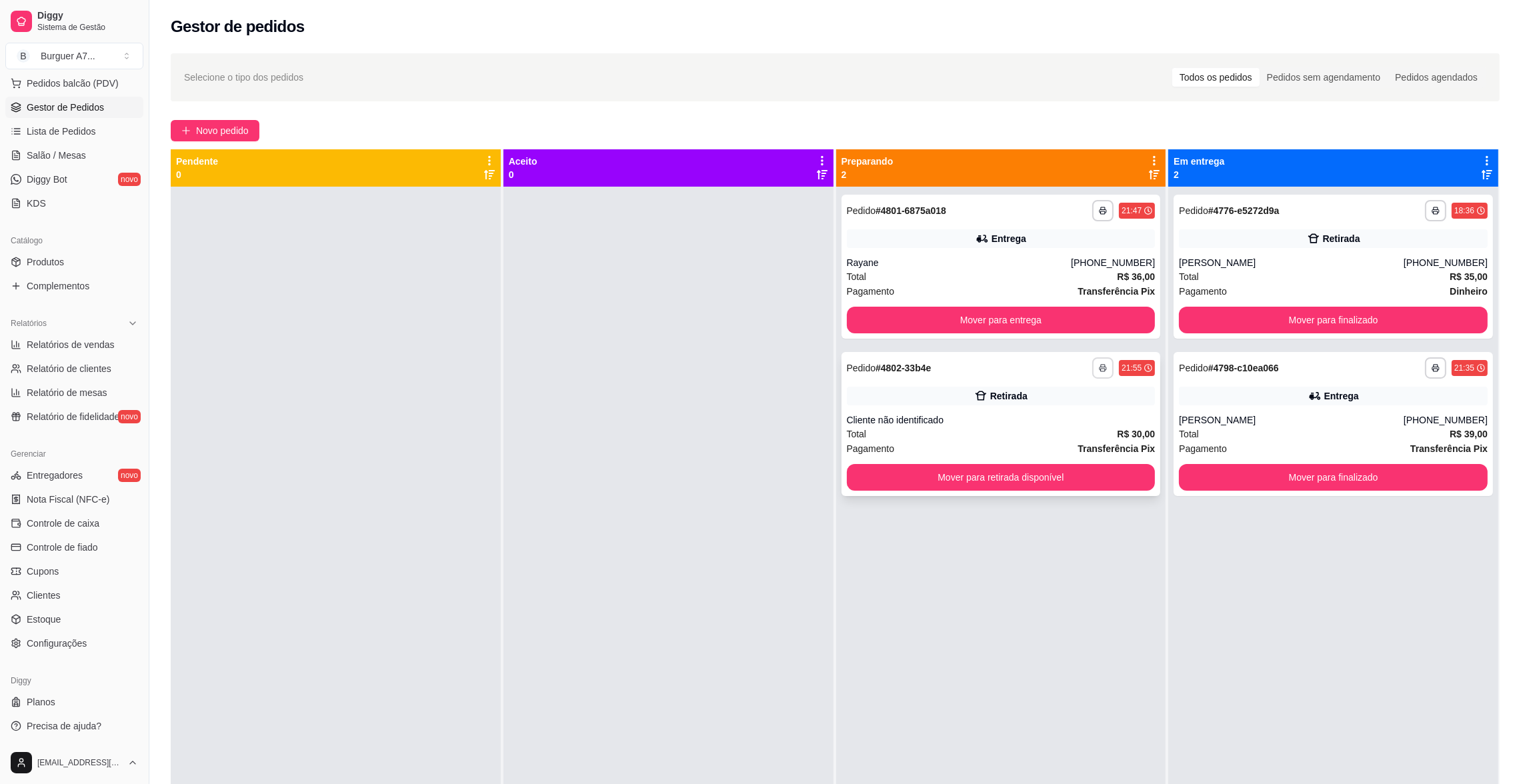
click at [1091, 391] on div "Retirada" at bounding box center [1000, 395] width 308 height 19
click at [1387, 403] on div "Entrega" at bounding box center [1333, 395] width 308 height 19
click at [1404, 307] on button "Mover para finalizado" at bounding box center [1333, 319] width 308 height 26
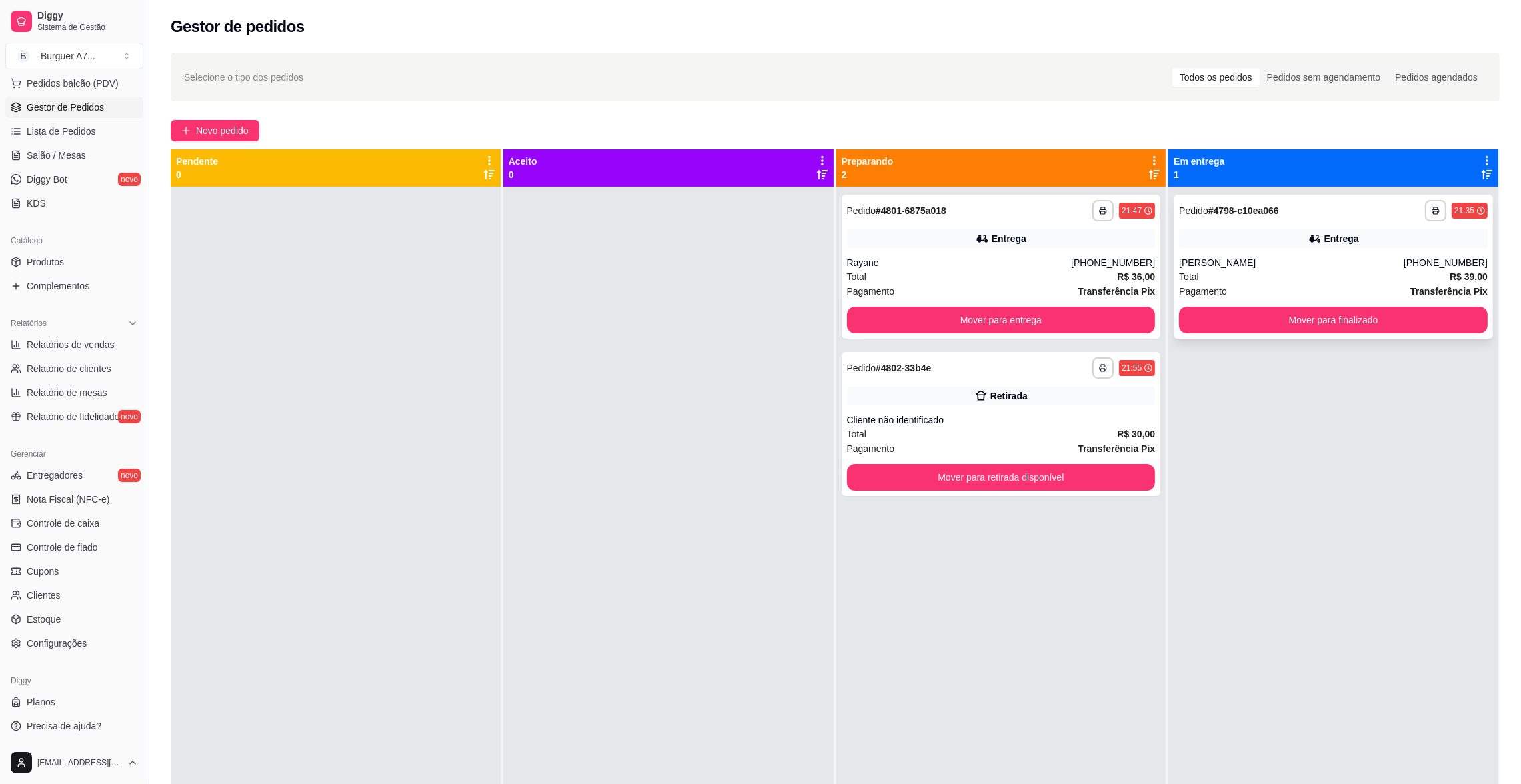
click at [1229, 273] on div "Total R$ 39,00" at bounding box center [1333, 276] width 308 height 15
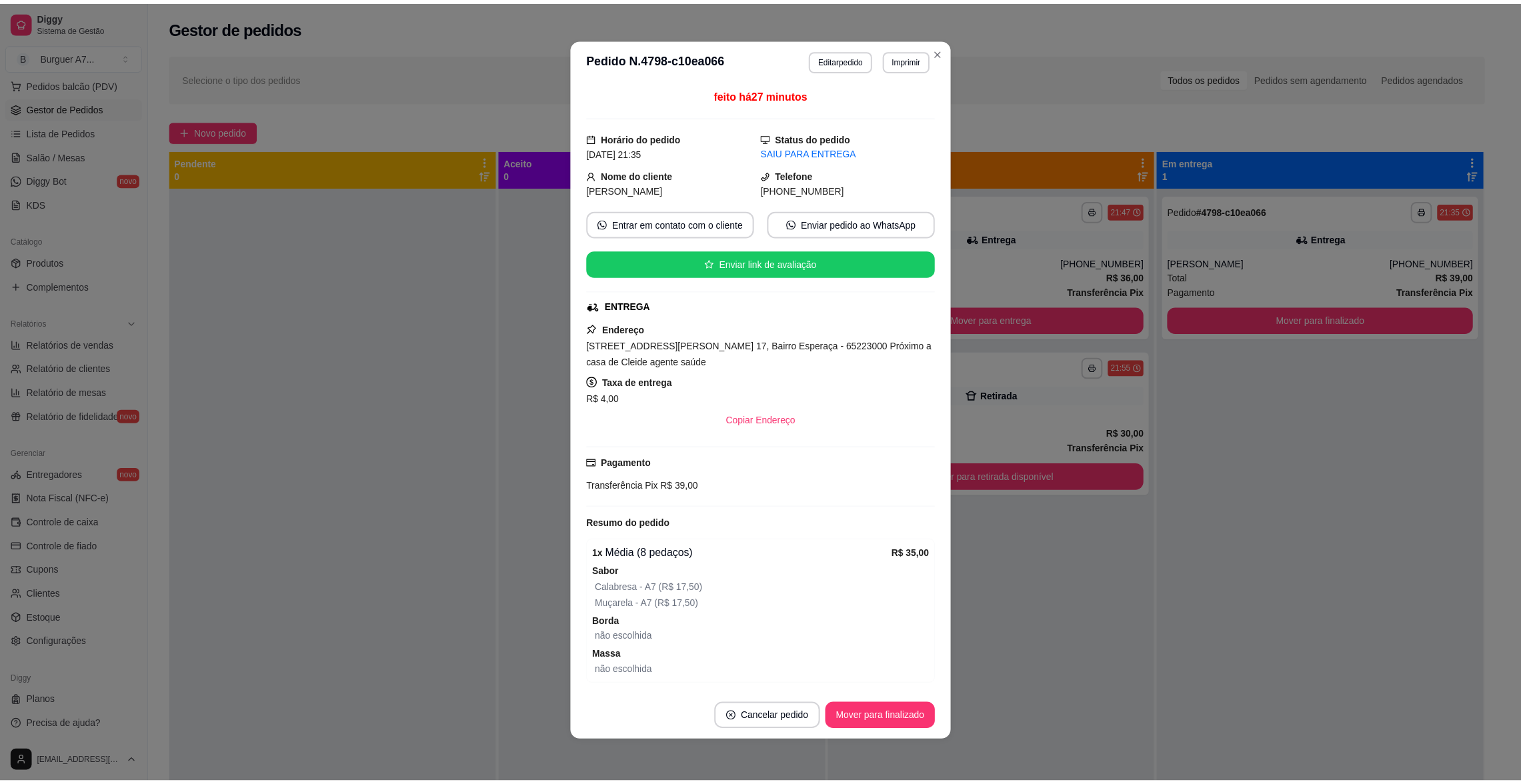
scroll to position [51, 0]
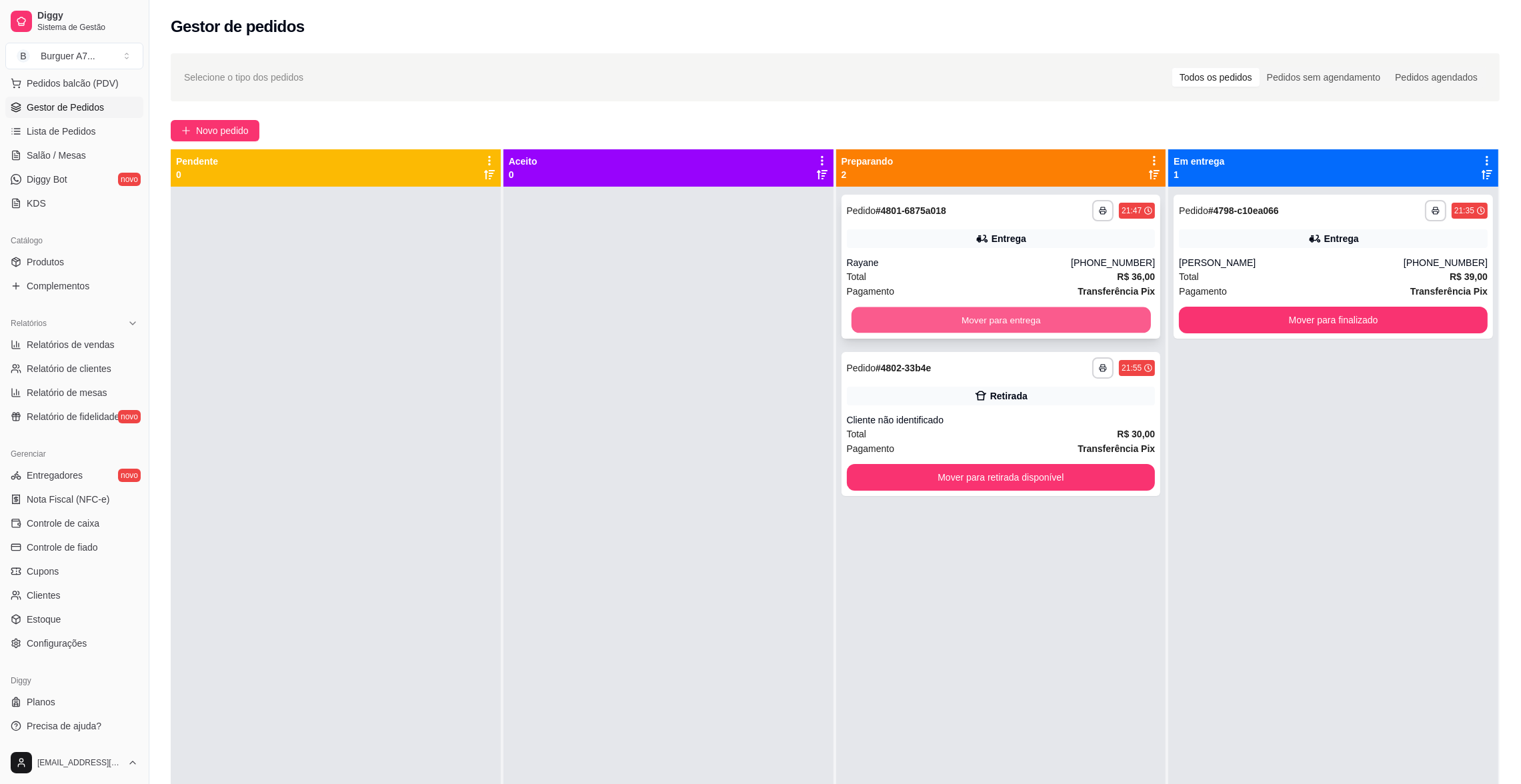
click at [1089, 319] on button "Mover para entrega" at bounding box center [1000, 320] width 300 height 26
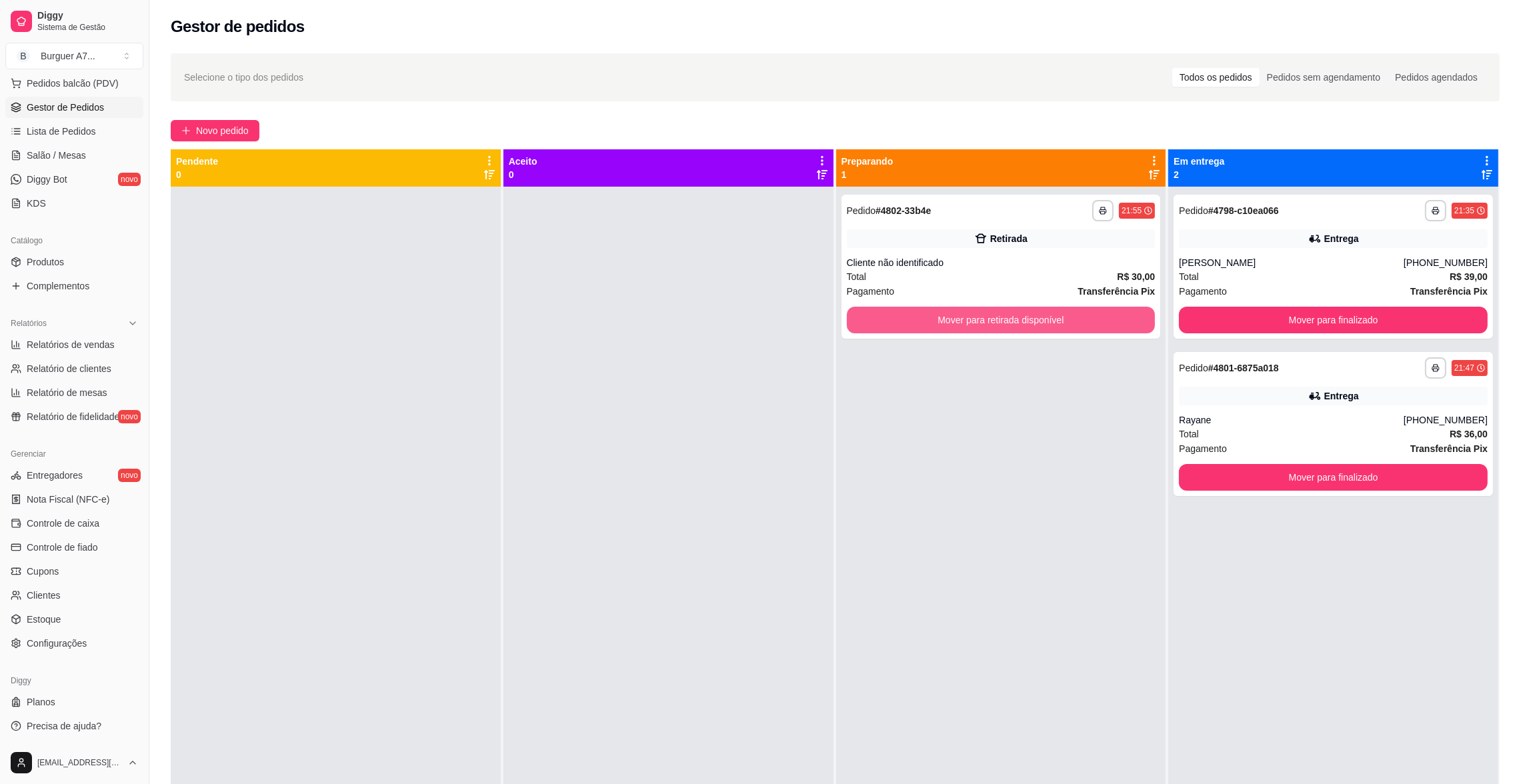
click at [1089, 319] on button "Mover para retirada disponível" at bounding box center [1000, 319] width 308 height 26
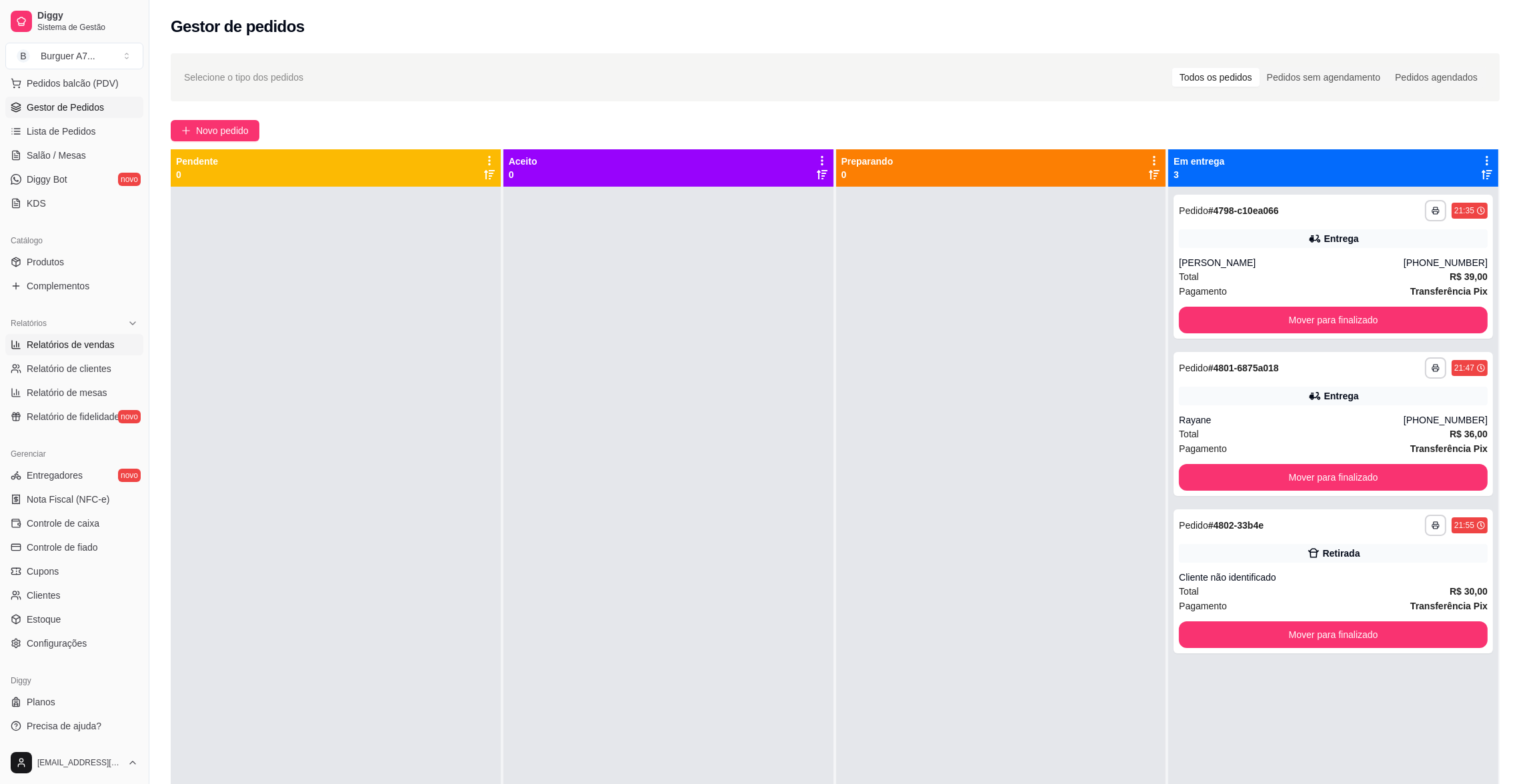
click at [72, 340] on span "Relatórios de vendas" at bounding box center [70, 345] width 88 height 14
select select "ALL"
select select "0"
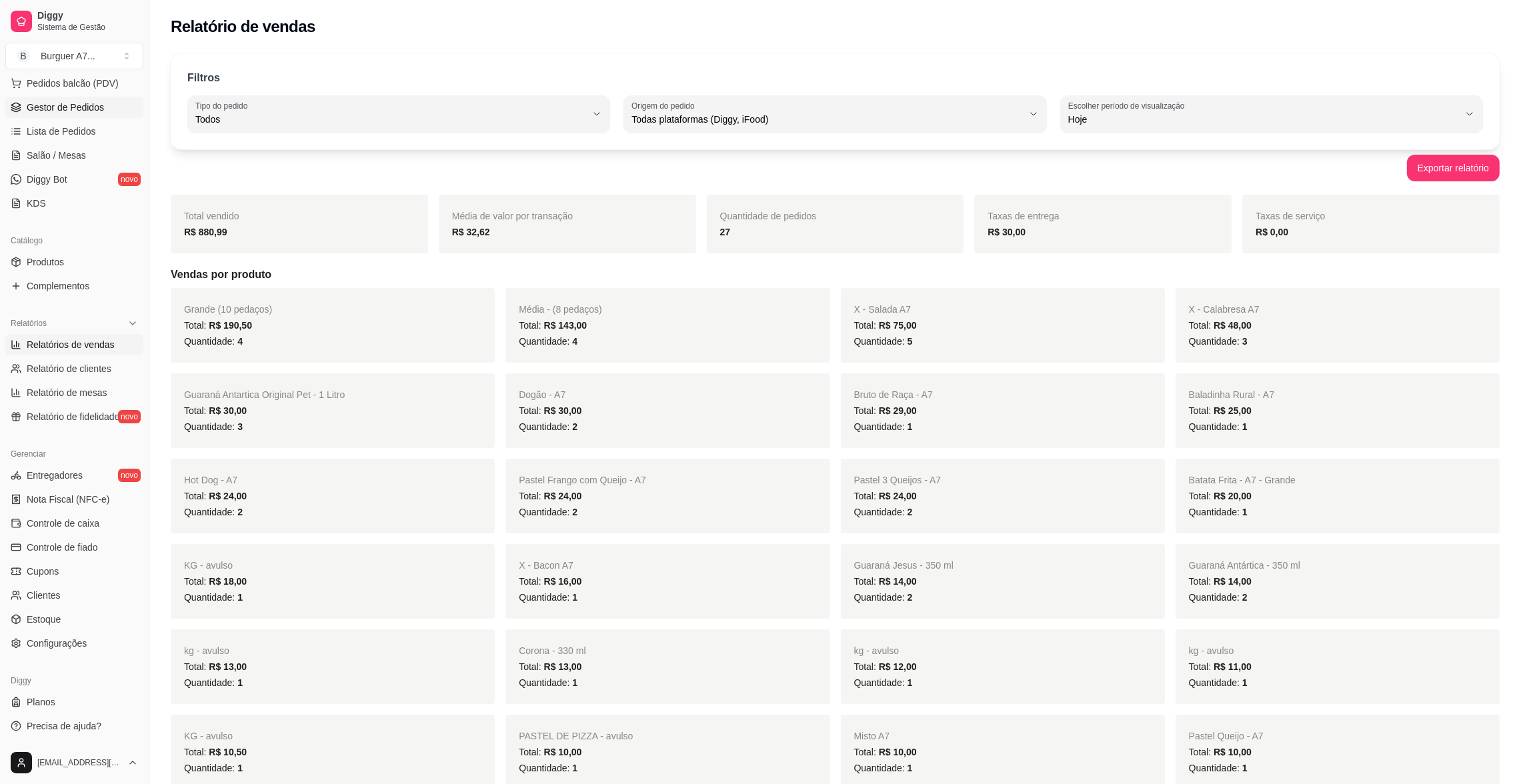
click at [110, 108] on link "Gestor de Pedidos" at bounding box center [73, 108] width 138 height 22
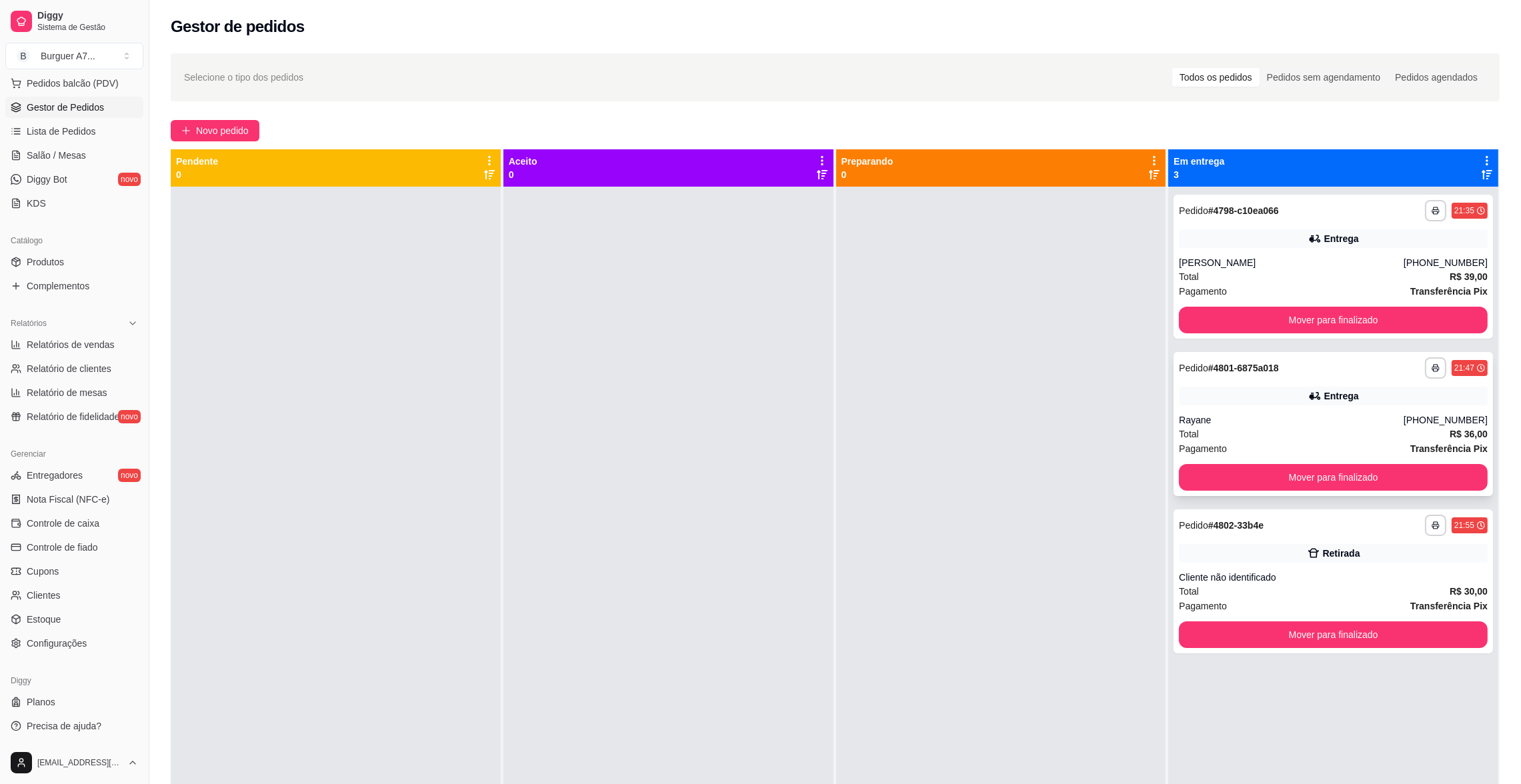
click at [1264, 378] on div "**********" at bounding box center [1333, 368] width 308 height 22
click at [1380, 392] on div "Entrega" at bounding box center [1333, 395] width 308 height 19
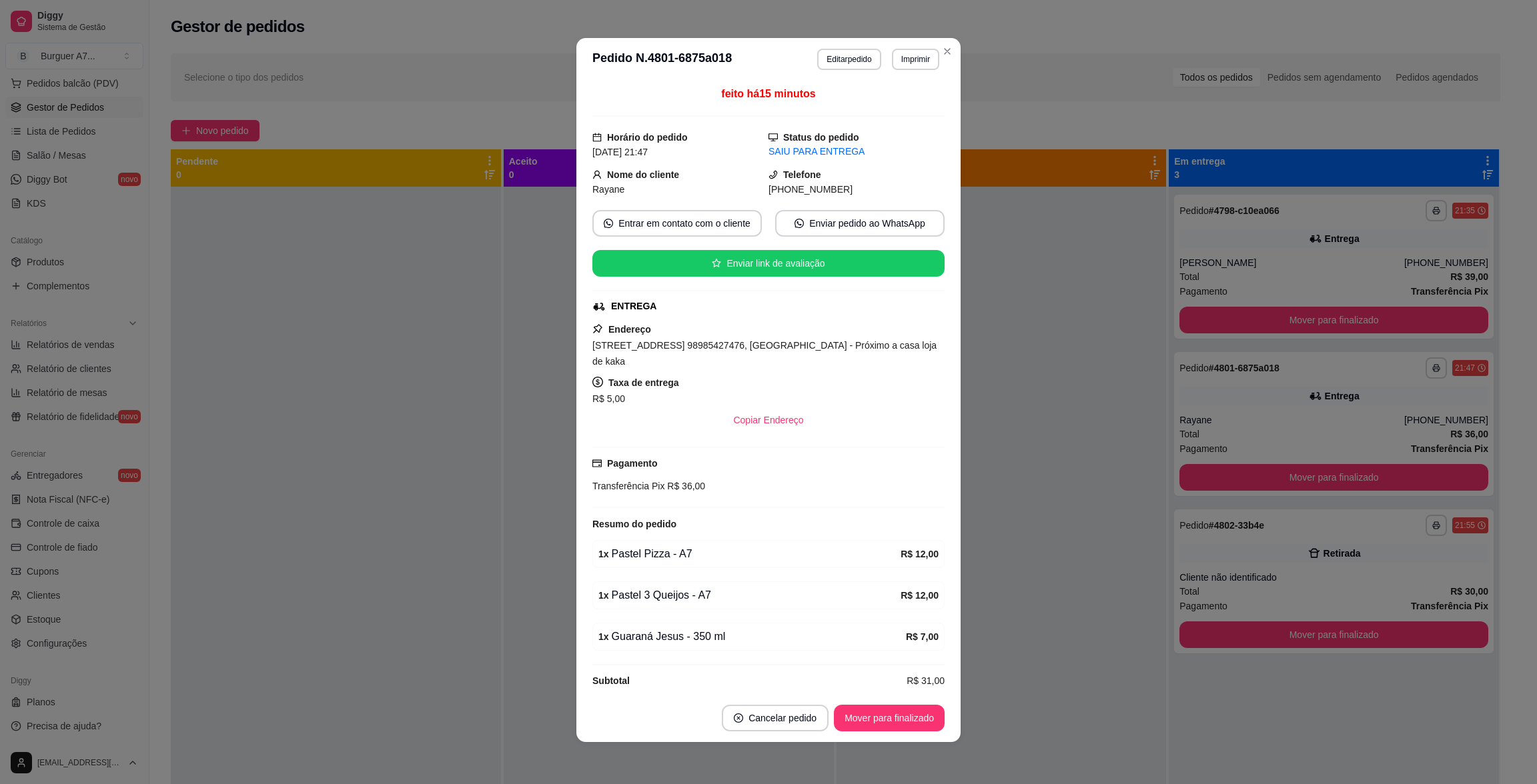
scroll to position [1, 0]
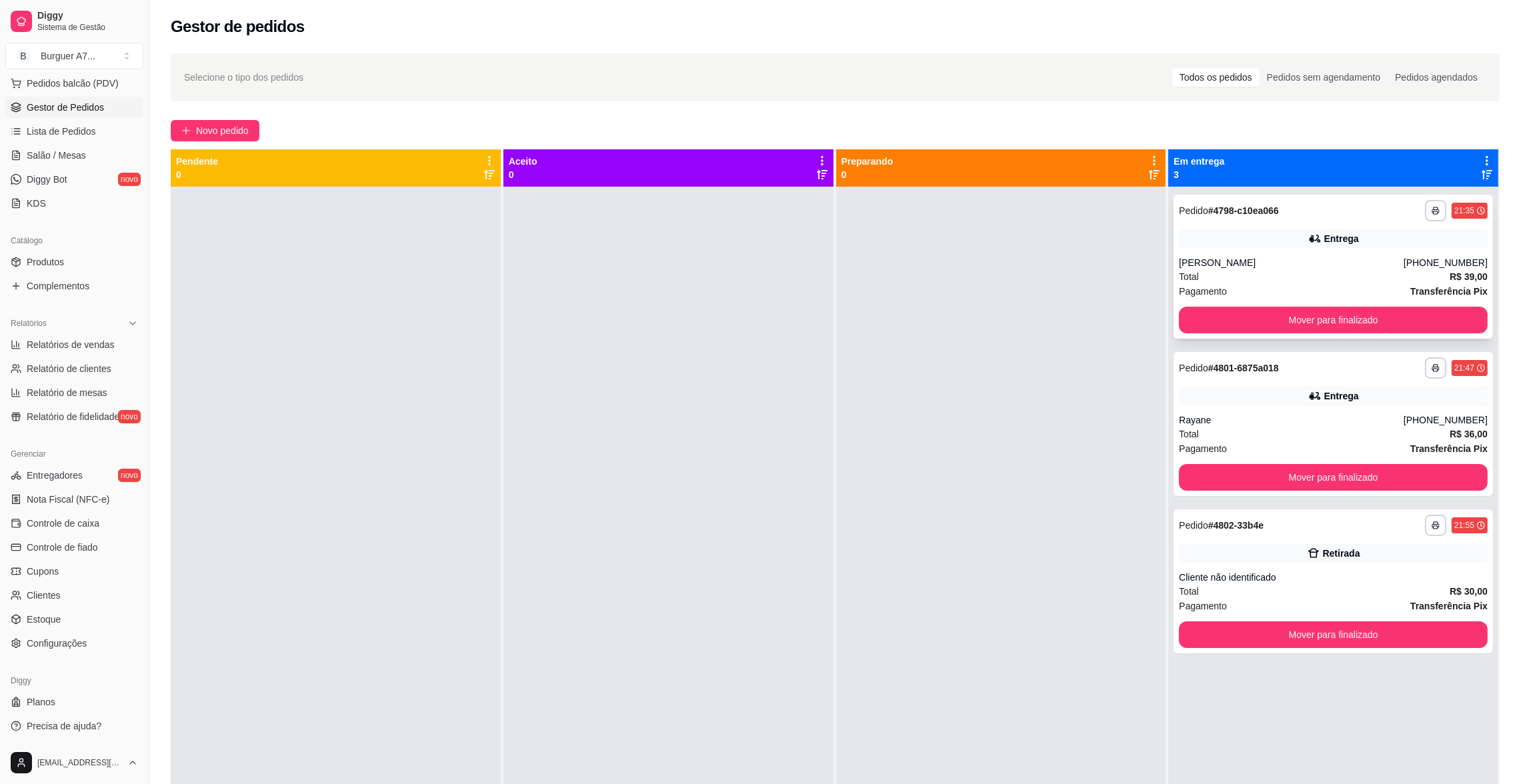
click at [1266, 262] on div "[PERSON_NAME]" at bounding box center [1292, 263] width 225 height 14
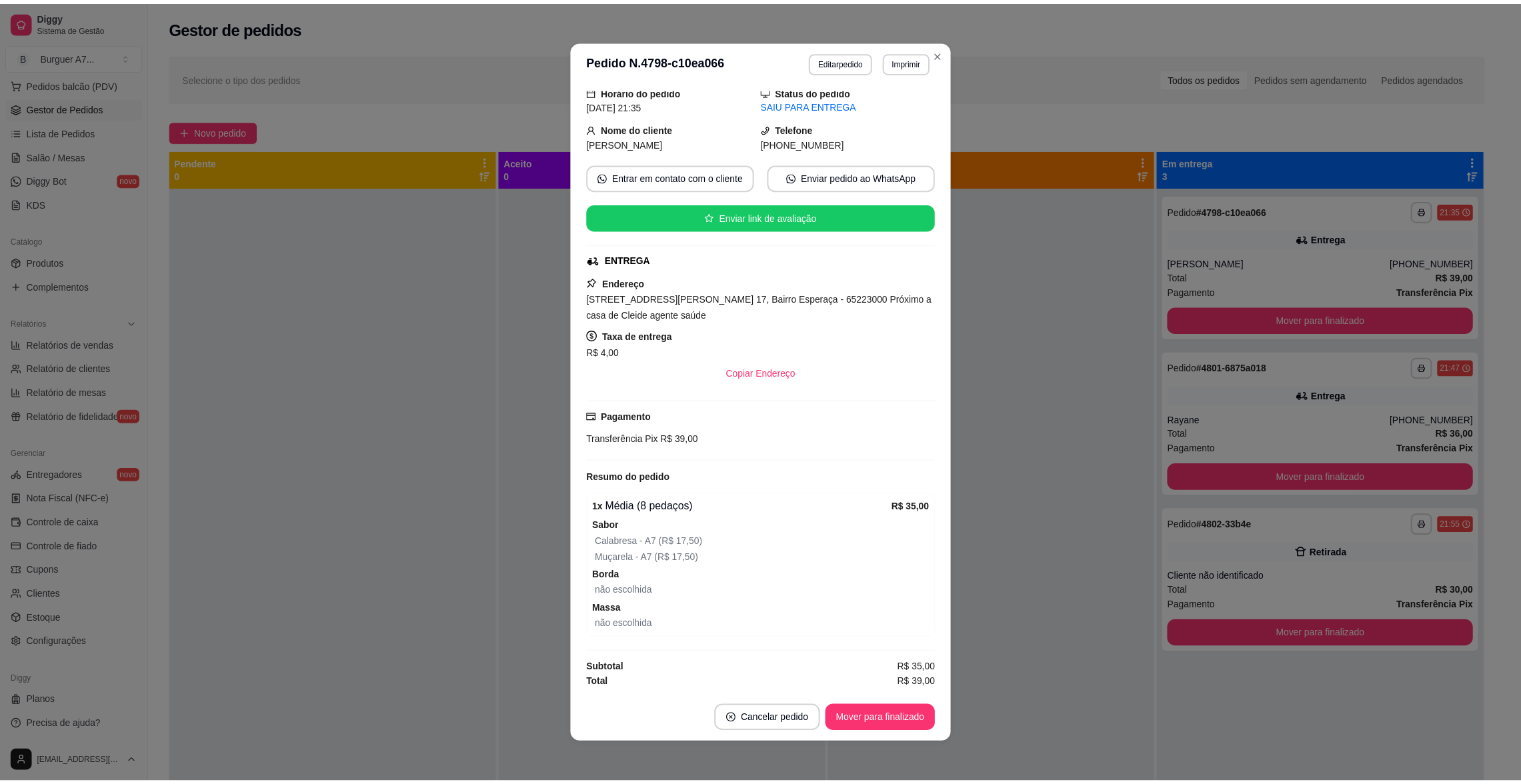
scroll to position [51, 0]
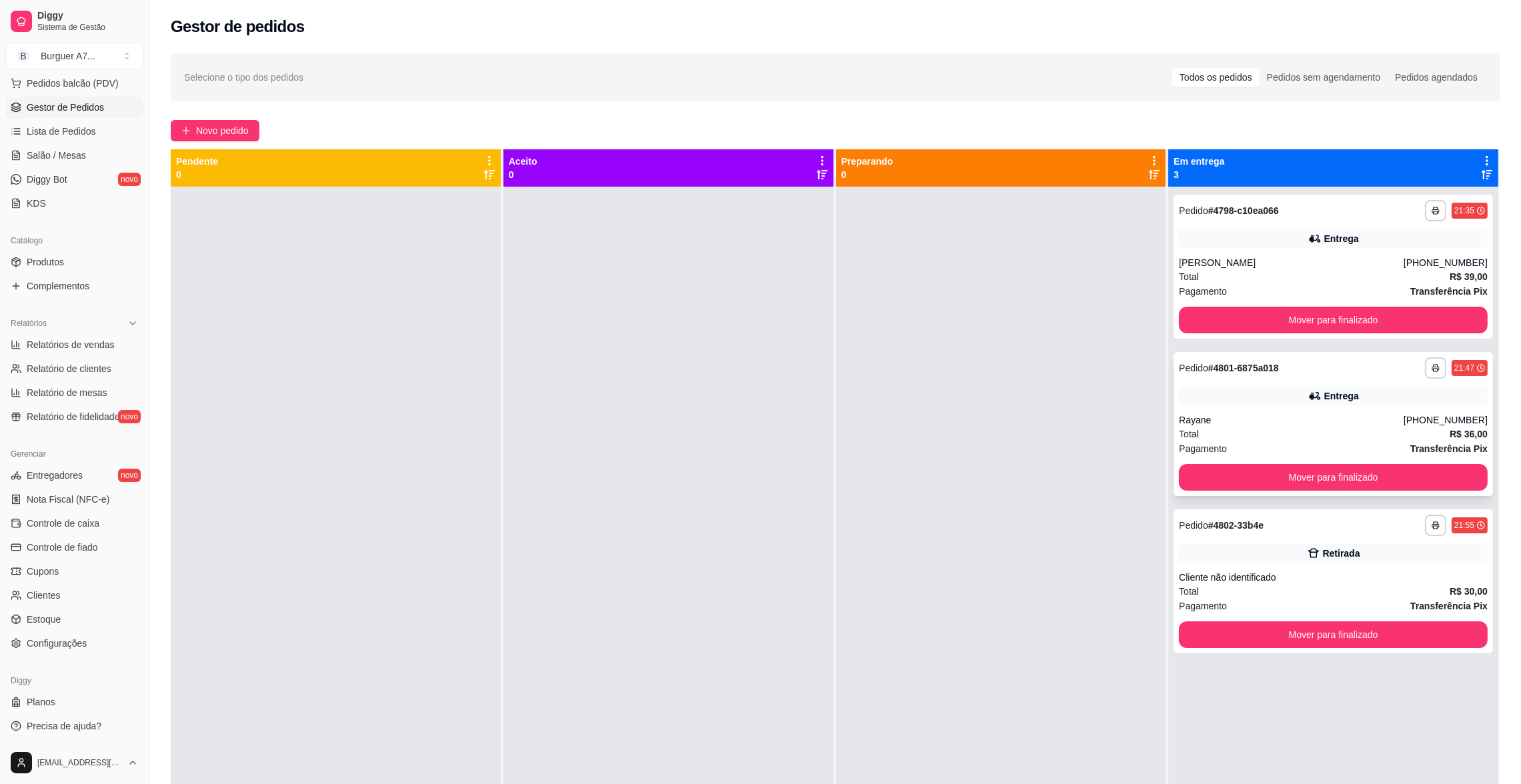
click at [1319, 491] on div "**********" at bounding box center [1333, 424] width 319 height 144
click at [1356, 493] on div "**********" at bounding box center [1333, 424] width 319 height 144
click at [1361, 476] on button "Mover para finalizado" at bounding box center [1333, 477] width 308 height 26
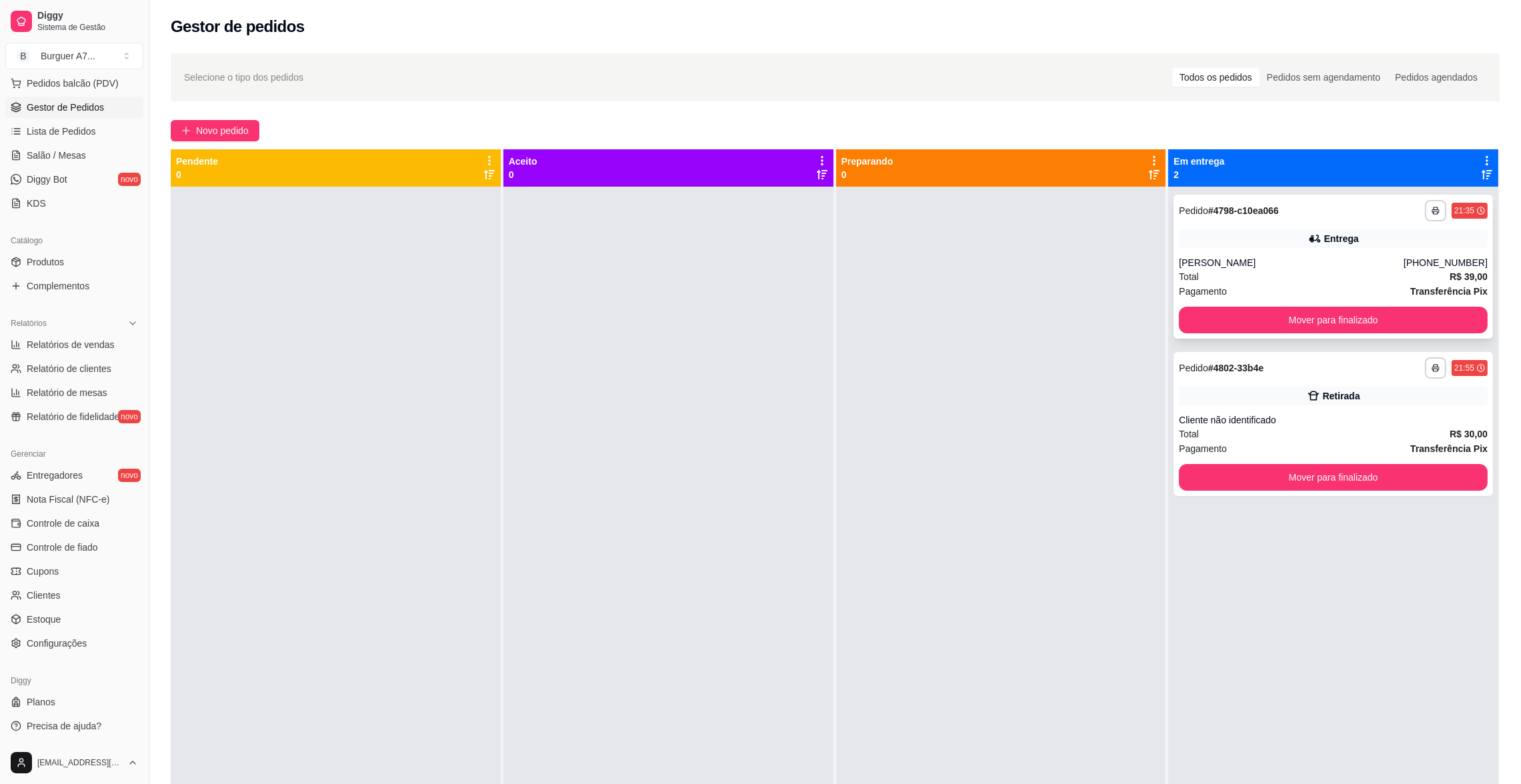
click at [1331, 302] on div "**********" at bounding box center [1333, 266] width 319 height 144
click at [1326, 314] on button "Mover para finalizado" at bounding box center [1333, 320] width 300 height 26
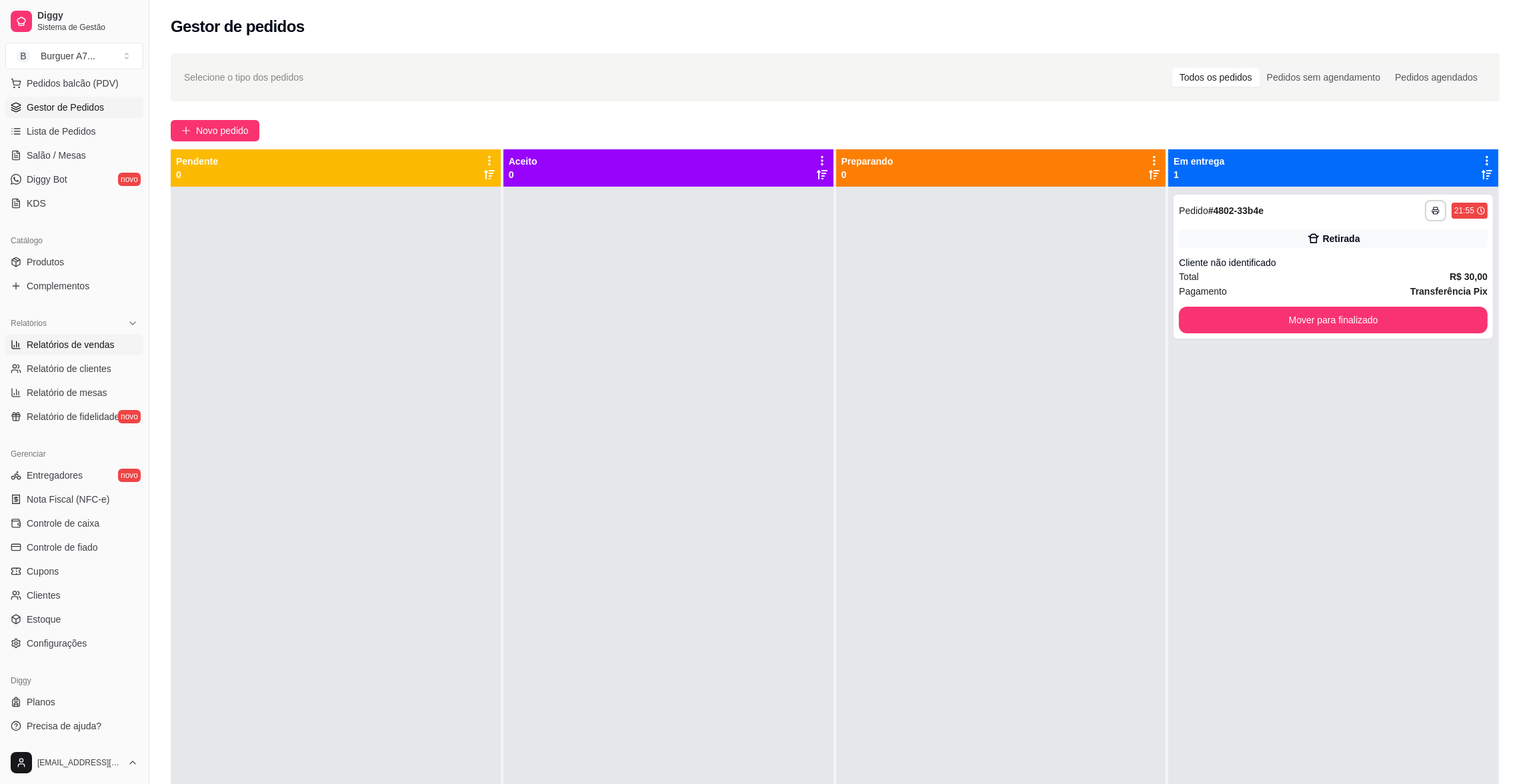
click at [97, 338] on span "Relatórios de vendas" at bounding box center [70, 345] width 88 height 14
select select "ALL"
select select "0"
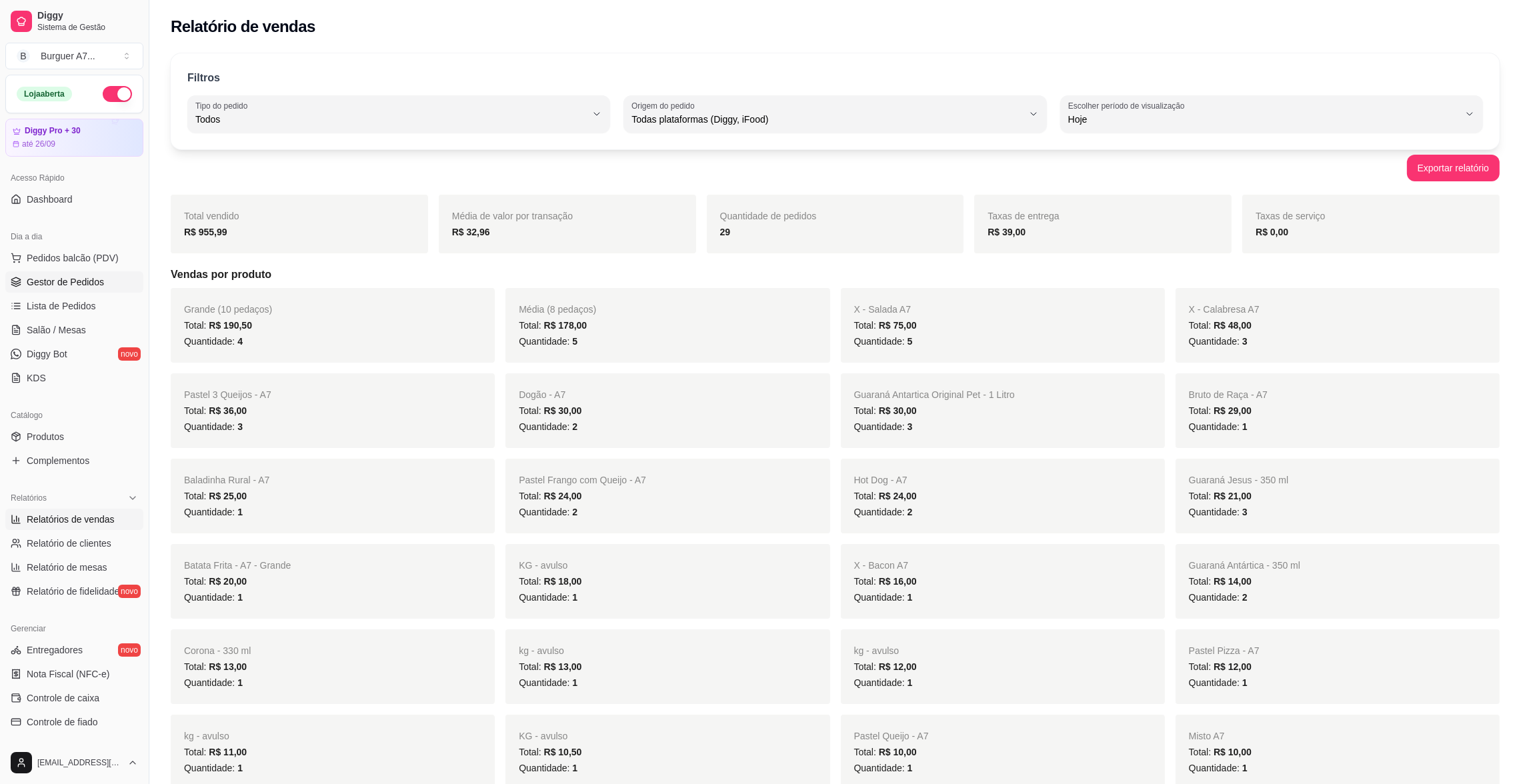
click at [51, 275] on span "Gestor de Pedidos" at bounding box center [65, 282] width 77 height 14
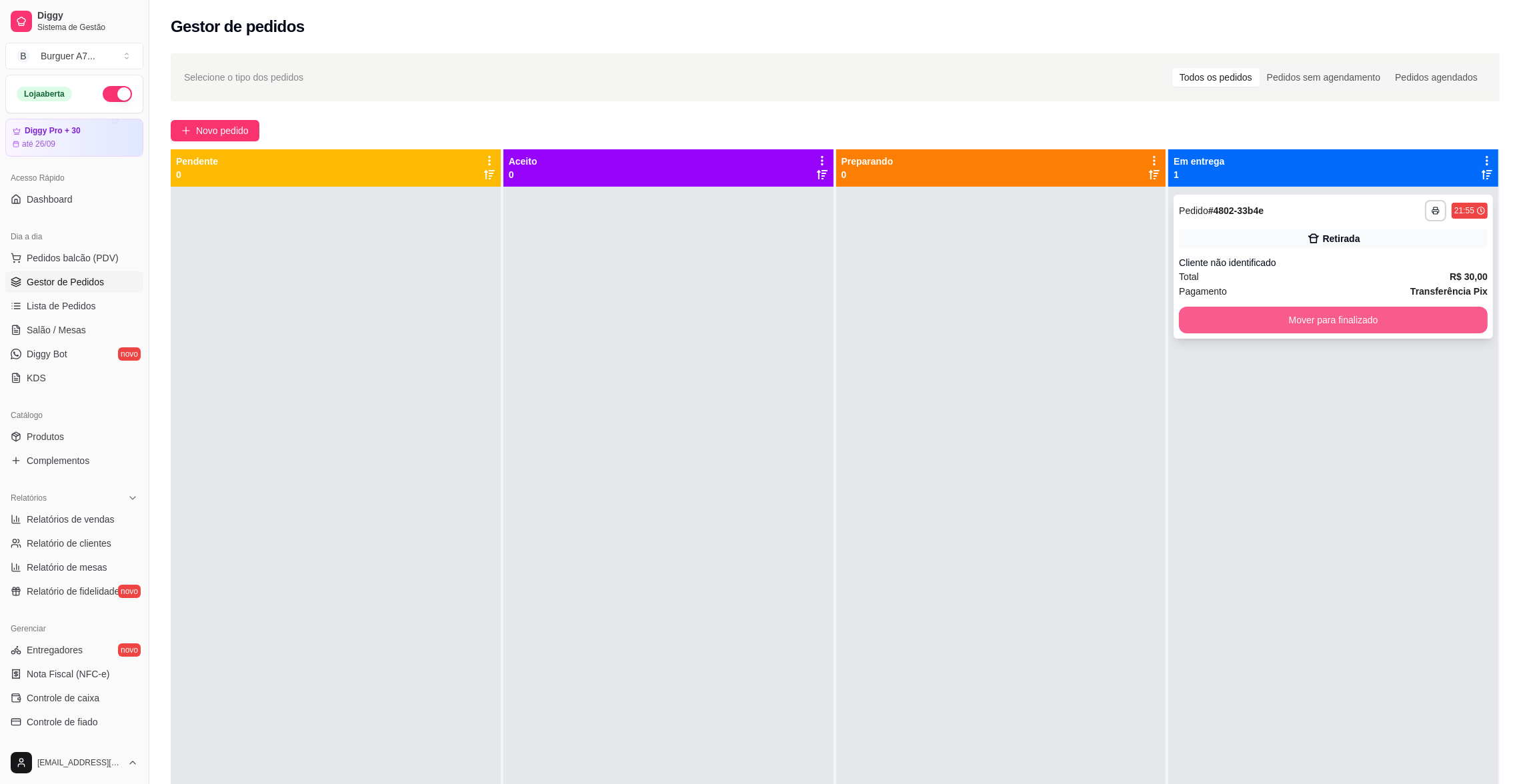
click at [1358, 311] on button "Mover para finalizado" at bounding box center [1333, 319] width 308 height 26
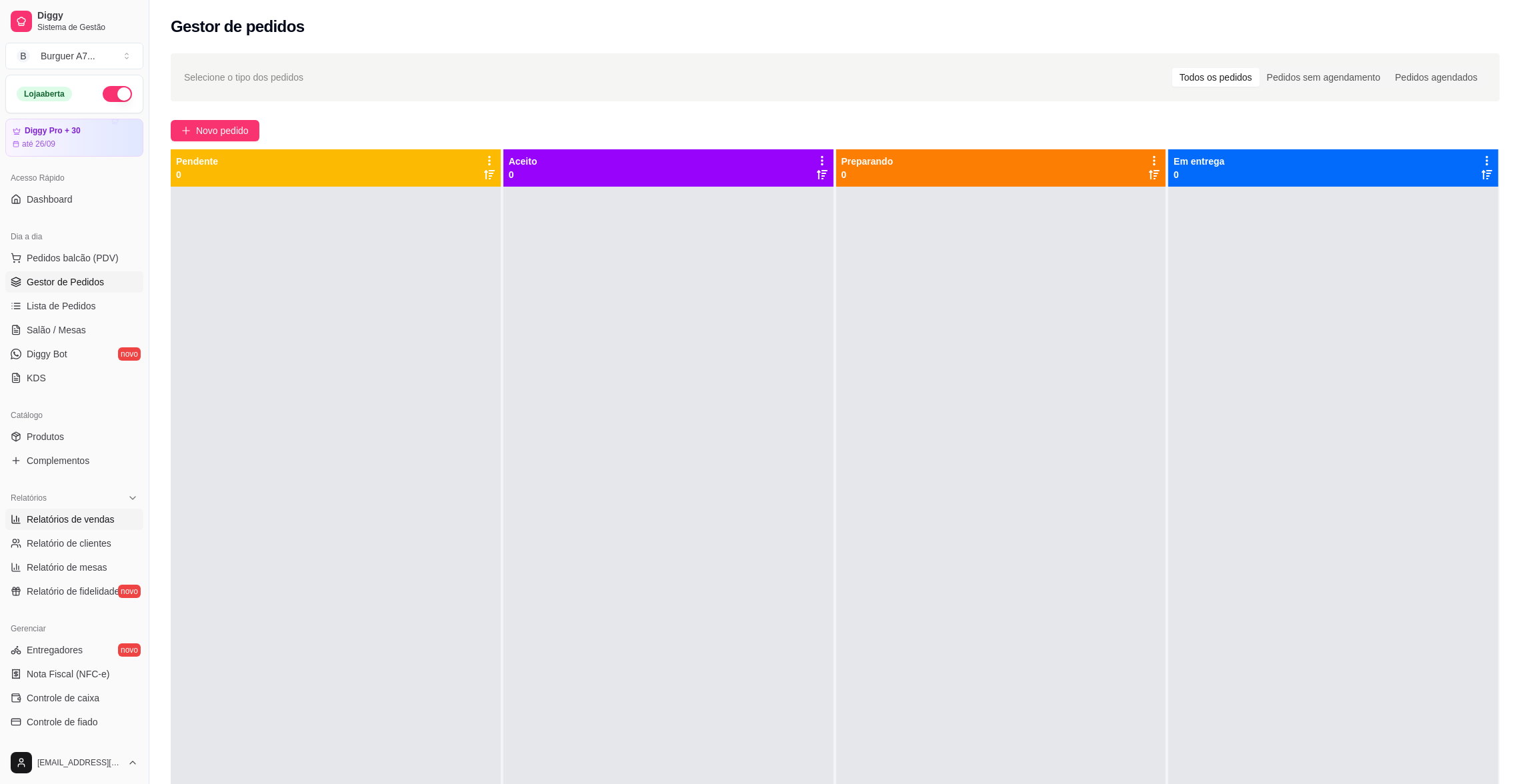
click at [85, 514] on span "Relatórios de vendas" at bounding box center [70, 520] width 88 height 14
select select "ALL"
select select "0"
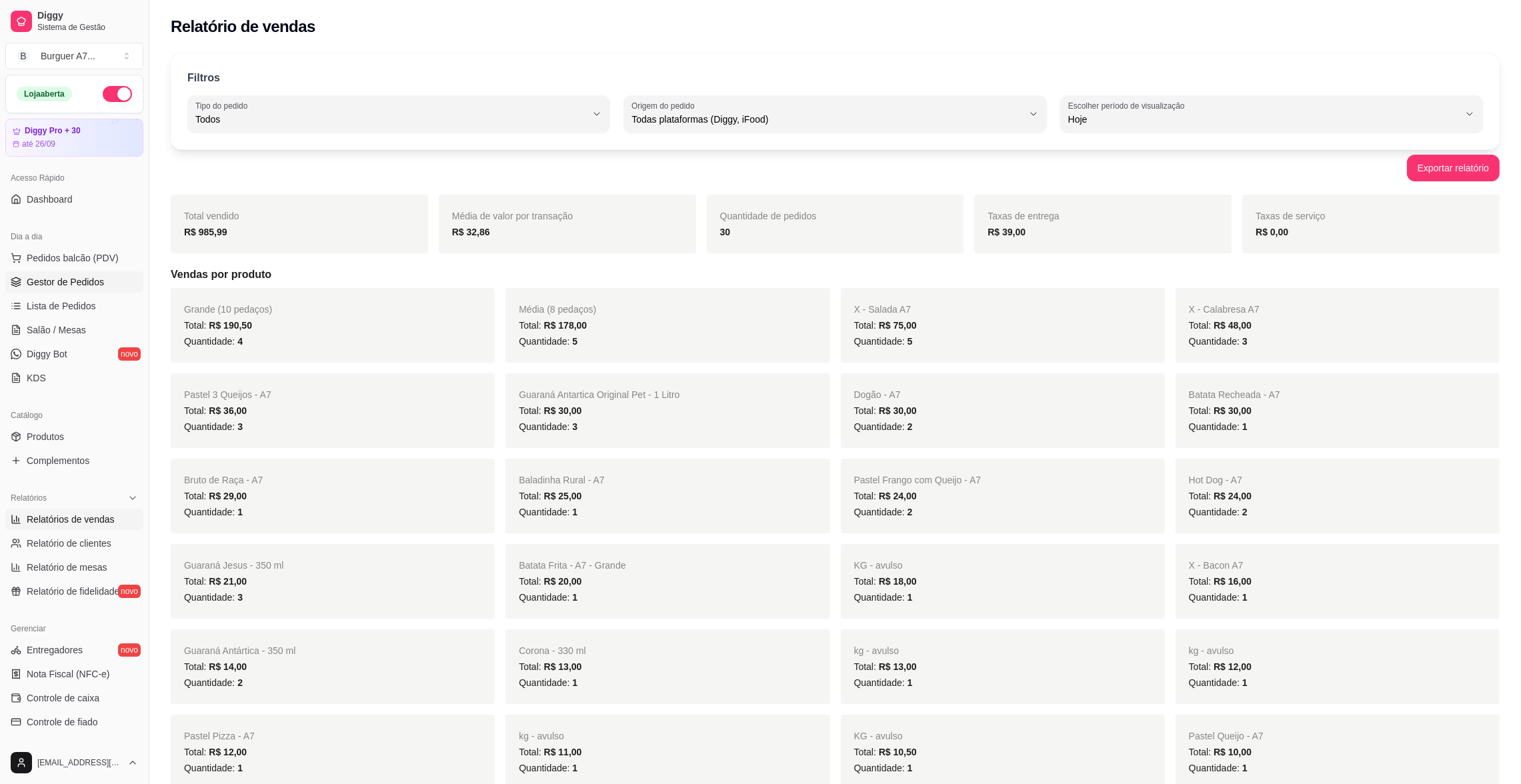
click at [108, 275] on link "Gestor de Pedidos" at bounding box center [73, 282] width 138 height 22
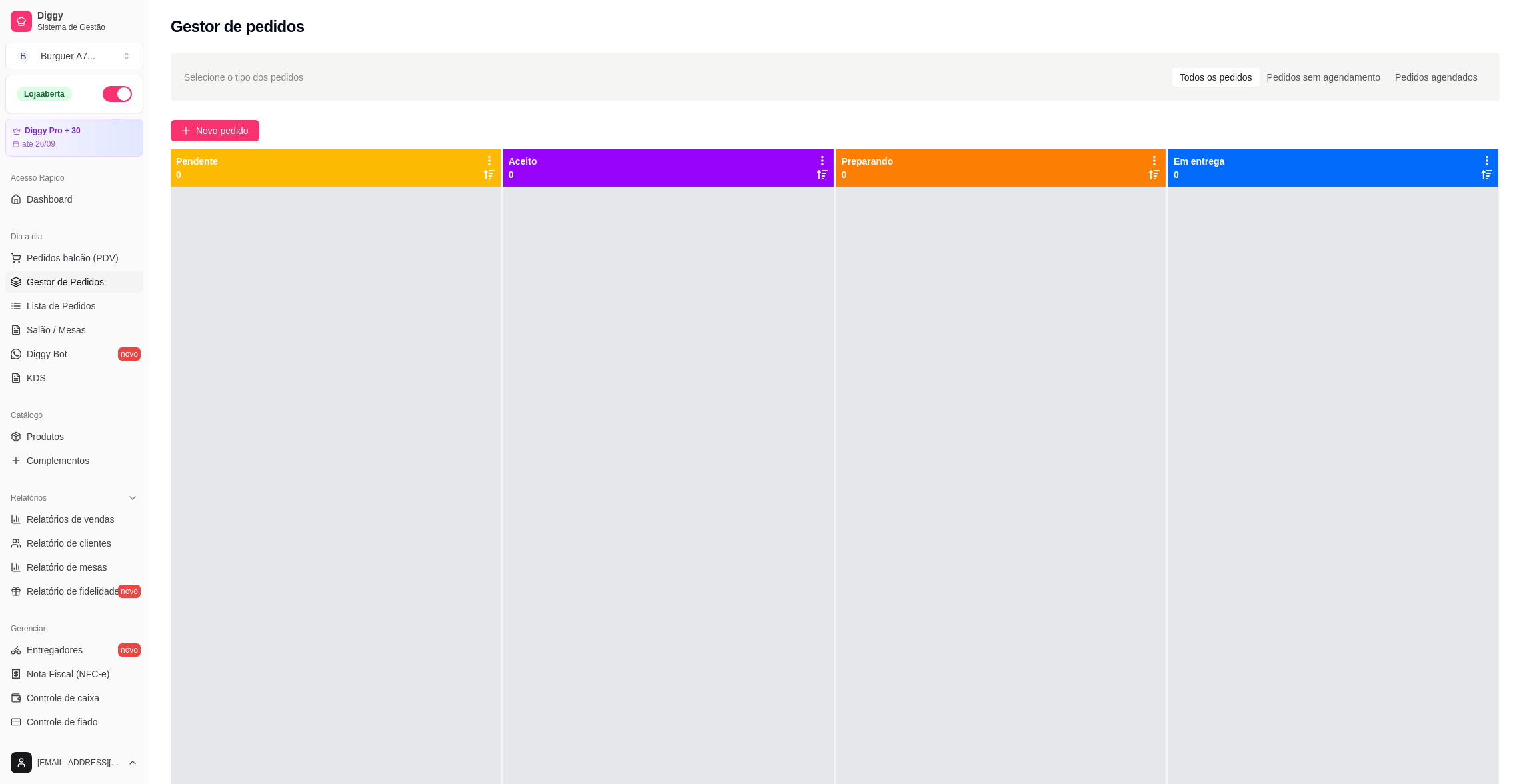
click at [117, 279] on link "Gestor de Pedidos" at bounding box center [73, 282] width 138 height 22
click at [89, 519] on div "Relatórios Relatórios de vendas Relatório de clientes Relatório de mesas Relató…" at bounding box center [73, 544] width 138 height 115
click at [89, 519] on span "Relatórios de vendas" at bounding box center [70, 520] width 88 height 14
select select "ALL"
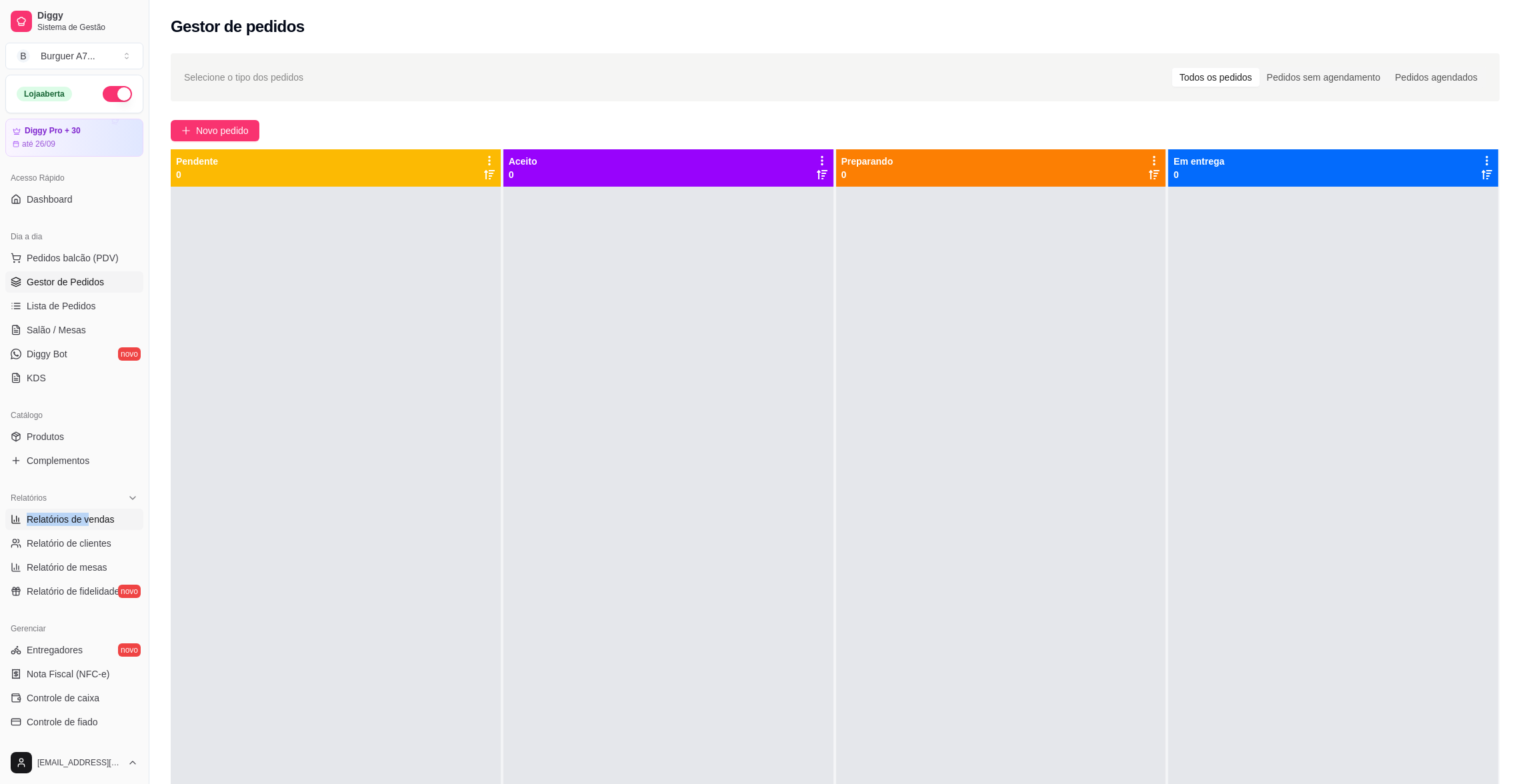
select select "0"
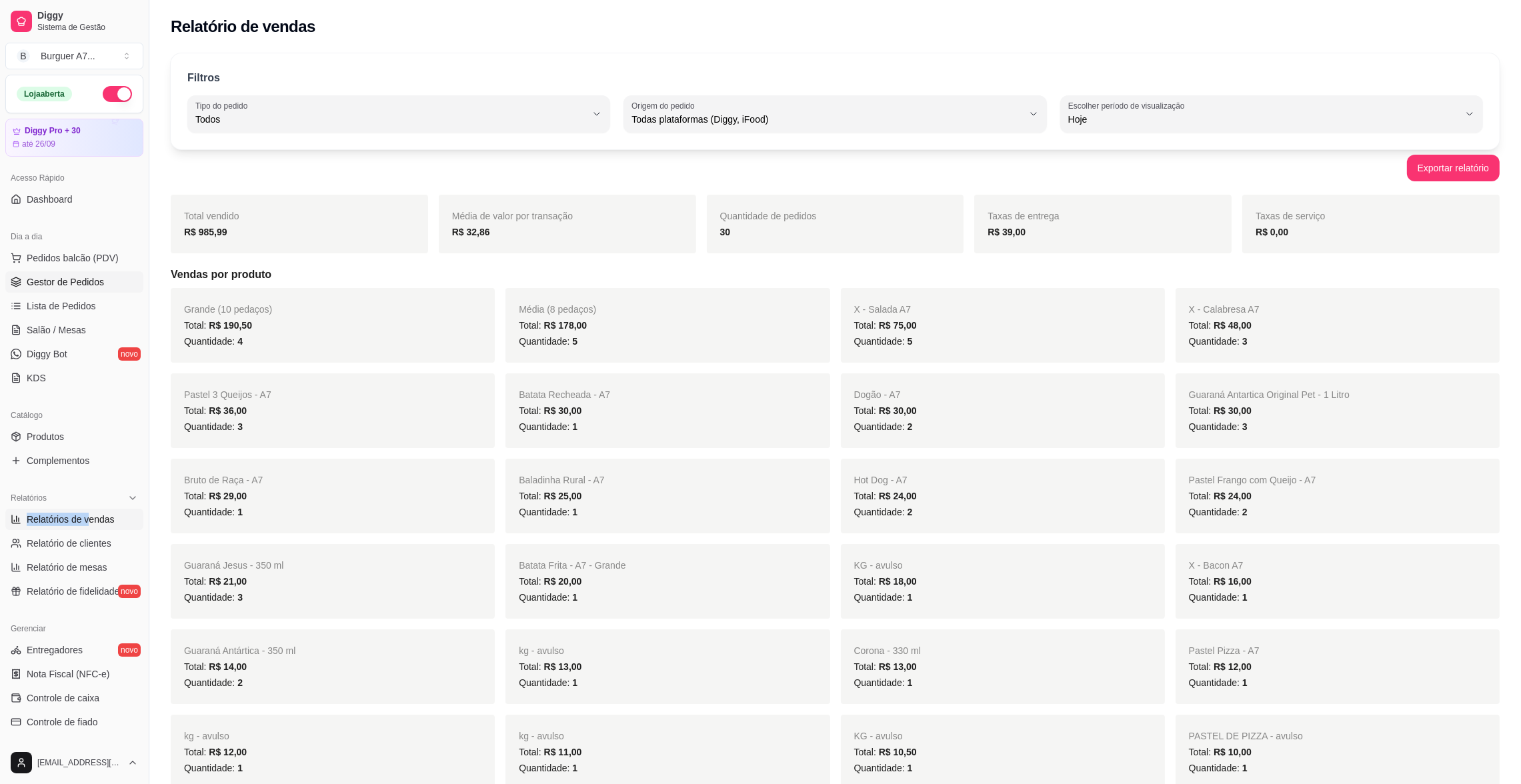
click at [97, 282] on span "Gestor de Pedidos" at bounding box center [65, 282] width 77 height 14
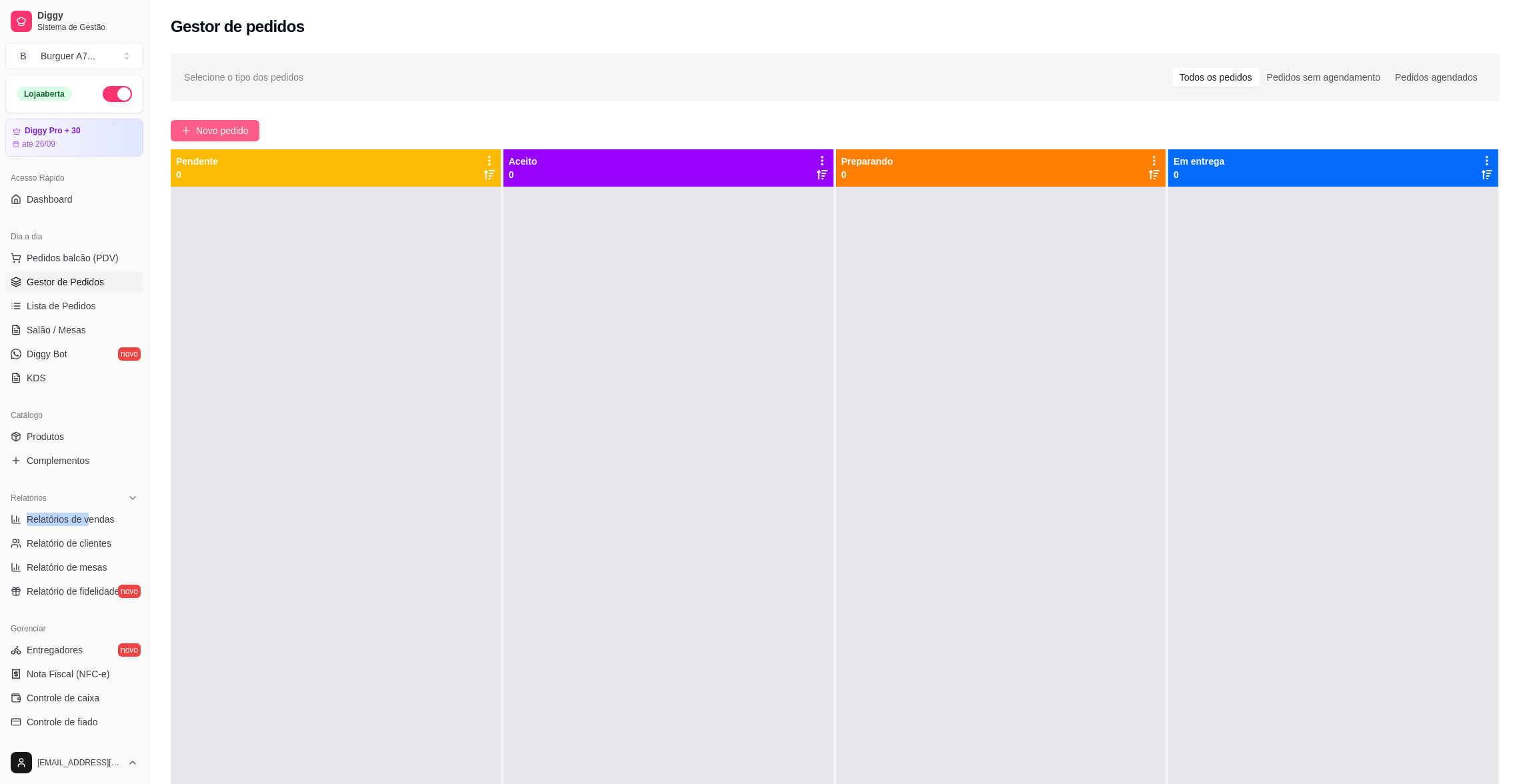
click at [218, 135] on span "Novo pedido" at bounding box center [222, 130] width 53 height 15
click at [99, 510] on link "Relatórios de vendas" at bounding box center [73, 520] width 138 height 22
select select "ALL"
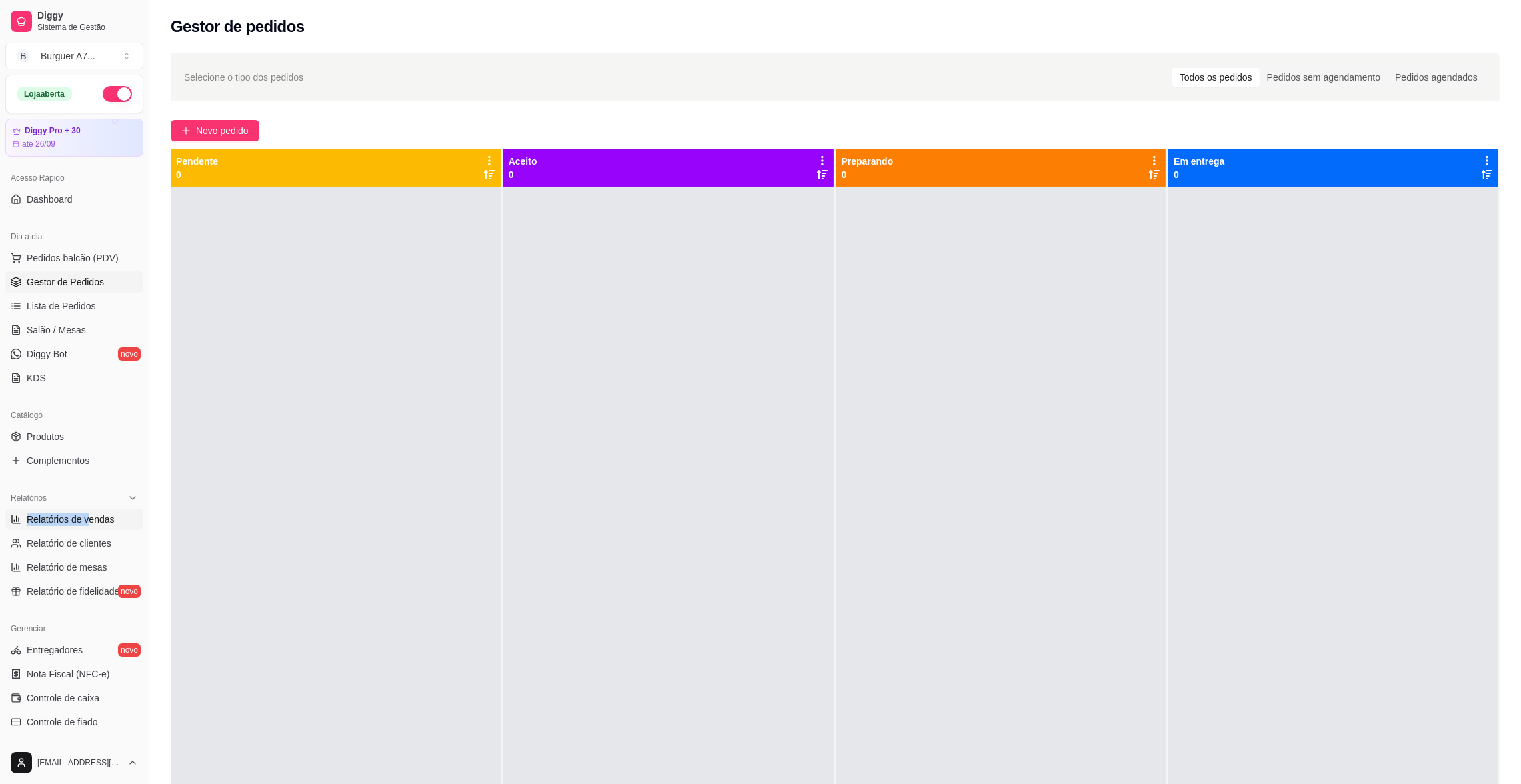
select select "0"
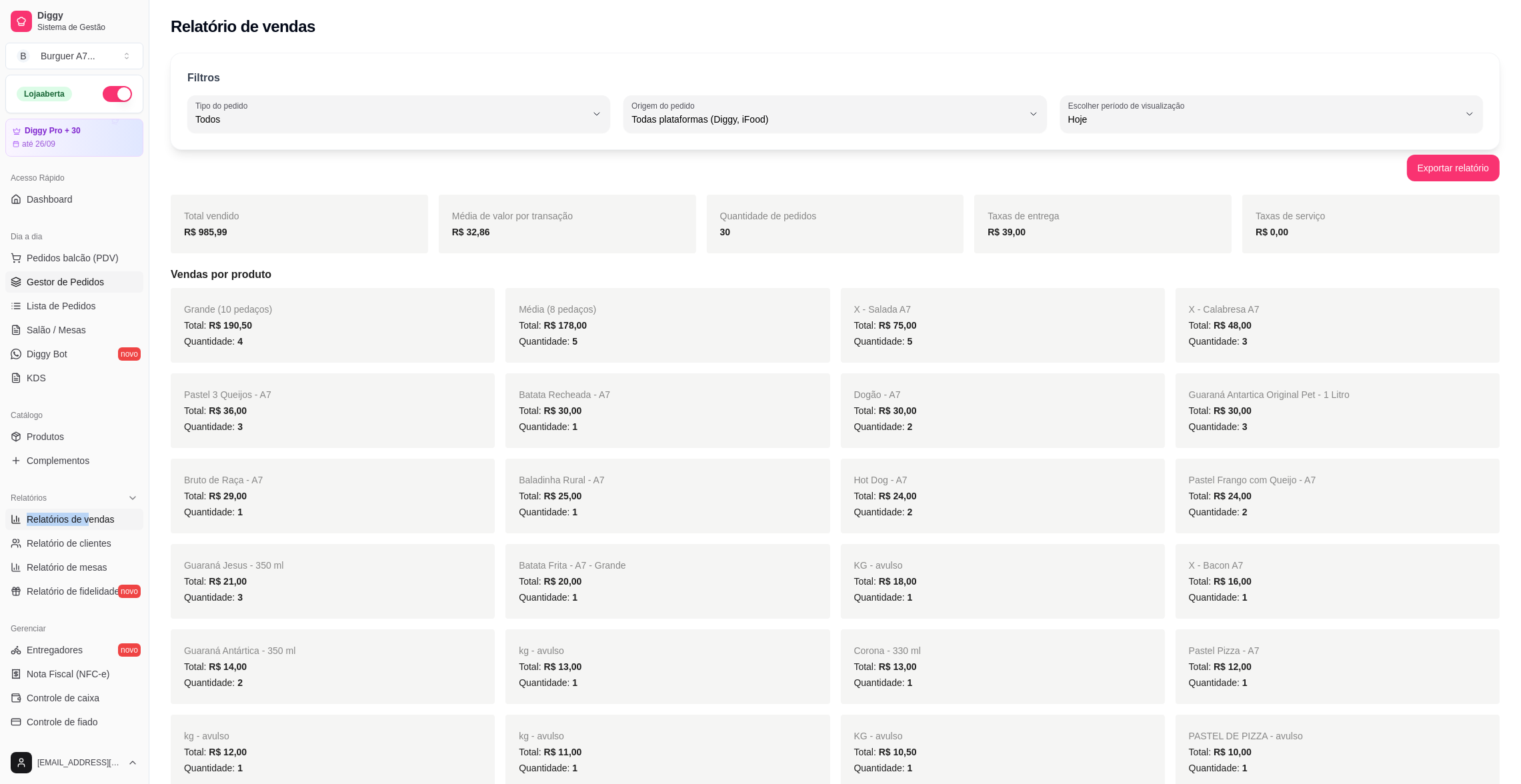
click at [89, 282] on span "Gestor de Pedidos" at bounding box center [65, 282] width 77 height 14
